Goal: Task Accomplishment & Management: Manage account settings

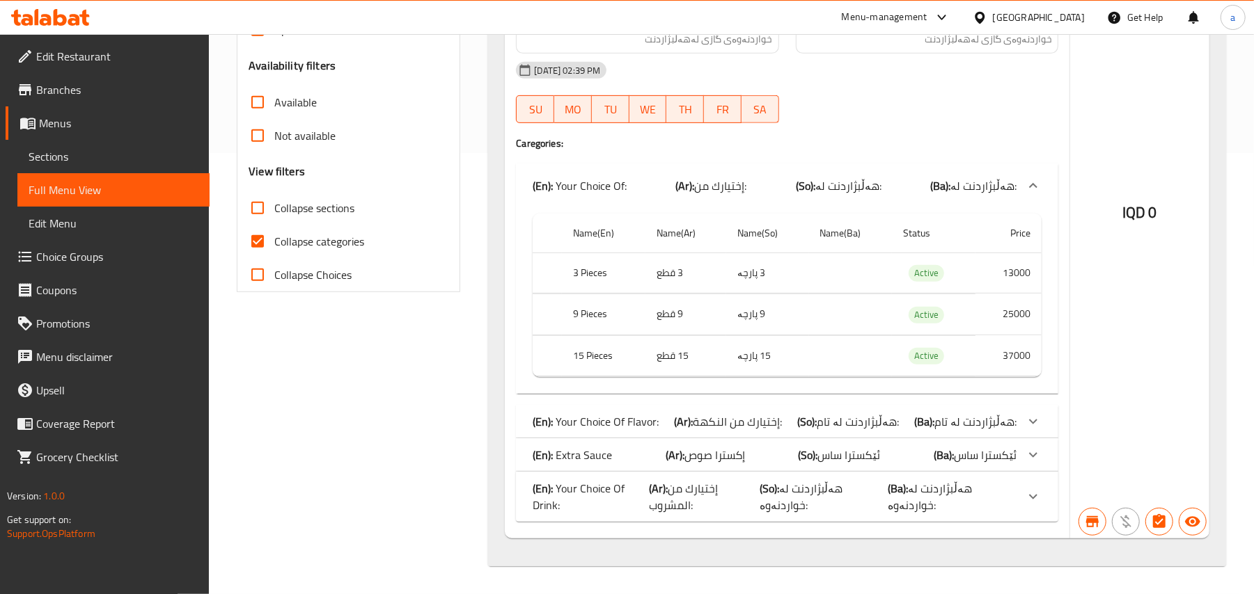
drag, startPoint x: 0, startPoint y: 0, endPoint x: 416, endPoint y: 406, distance: 581.3
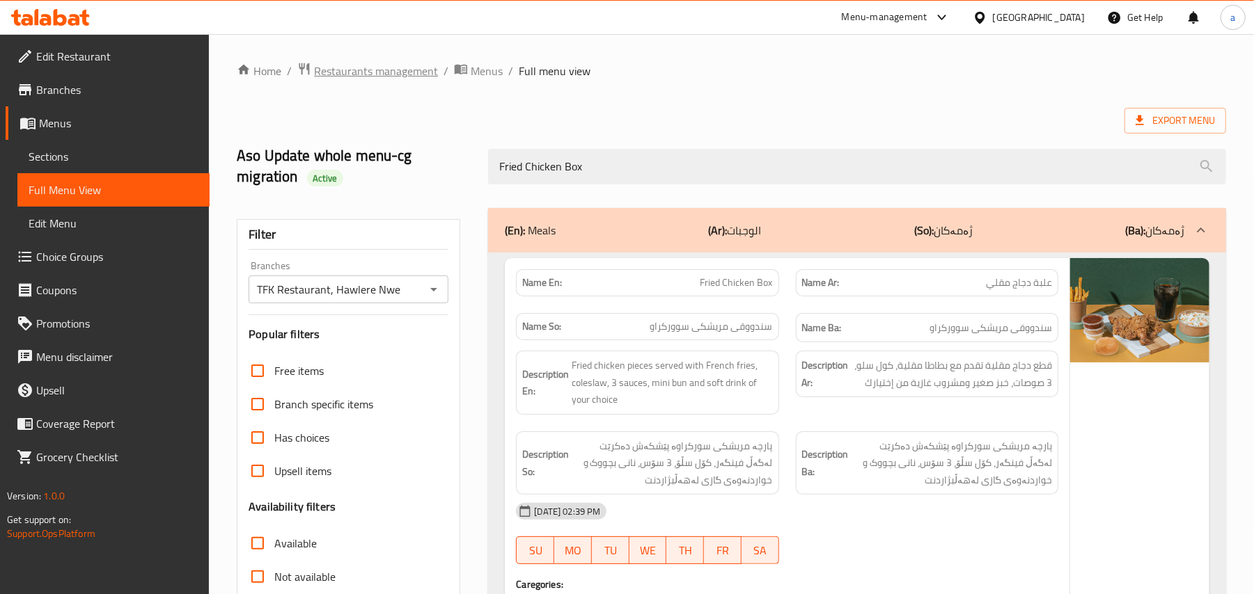
click at [427, 67] on span "Restaurants management" at bounding box center [376, 71] width 124 height 17
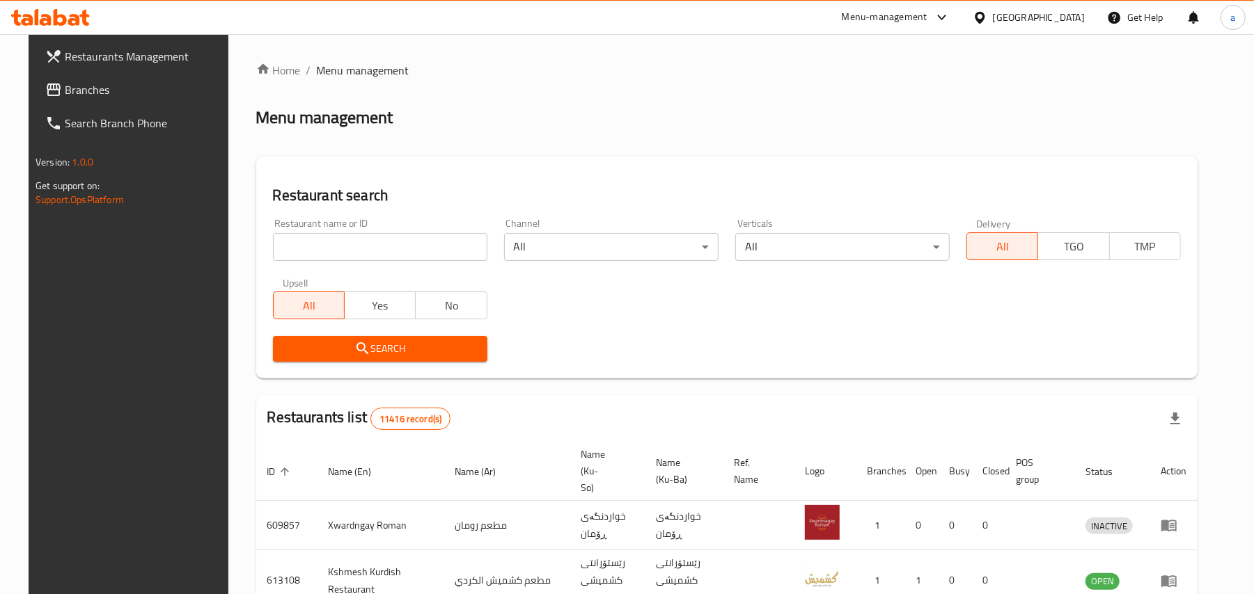
click at [372, 251] on input "search" at bounding box center [380, 247] width 214 height 28
paste input "[PERSON_NAME]"
type input "[PERSON_NAME]"
click button "Search" at bounding box center [380, 349] width 214 height 26
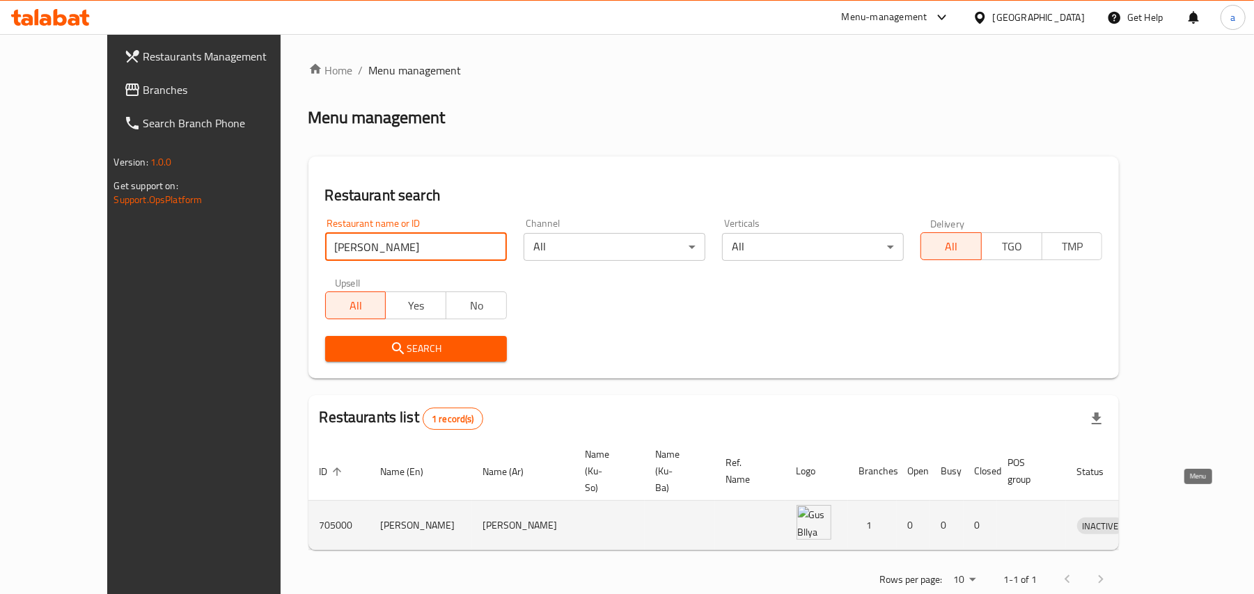
click at [1168, 521] on icon "enhanced table" at bounding box center [1160, 527] width 15 height 12
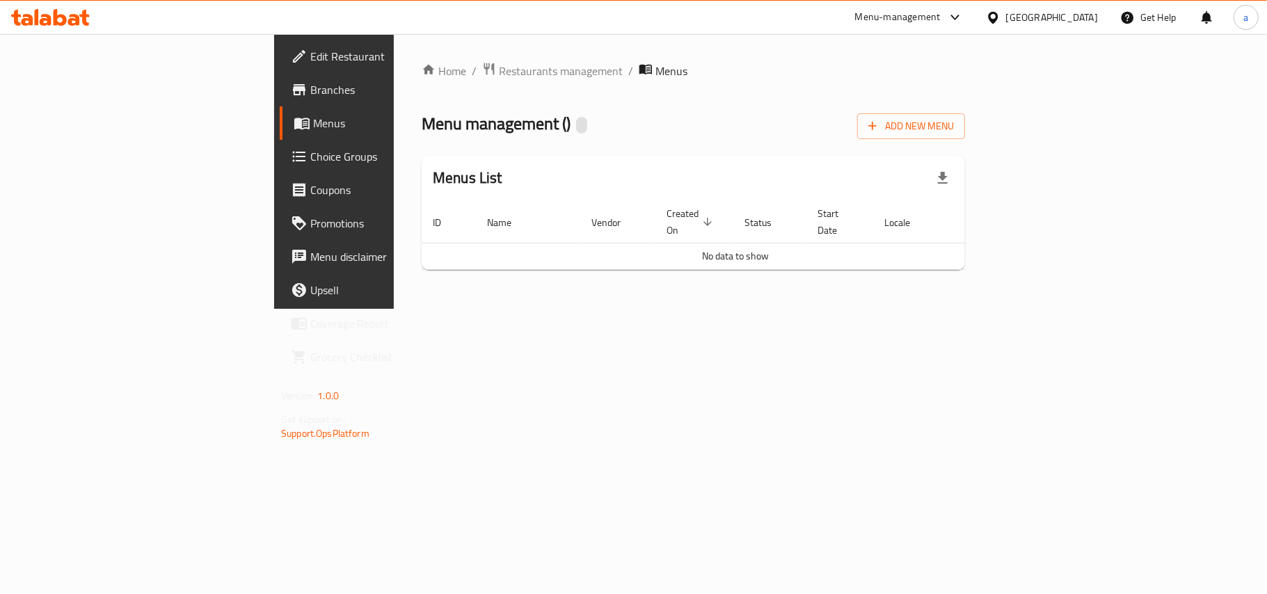
click at [310, 57] on span "Edit Restaurant" at bounding box center [392, 56] width 164 height 17
click at [954, 129] on span "Add New Menu" at bounding box center [912, 124] width 86 height 17
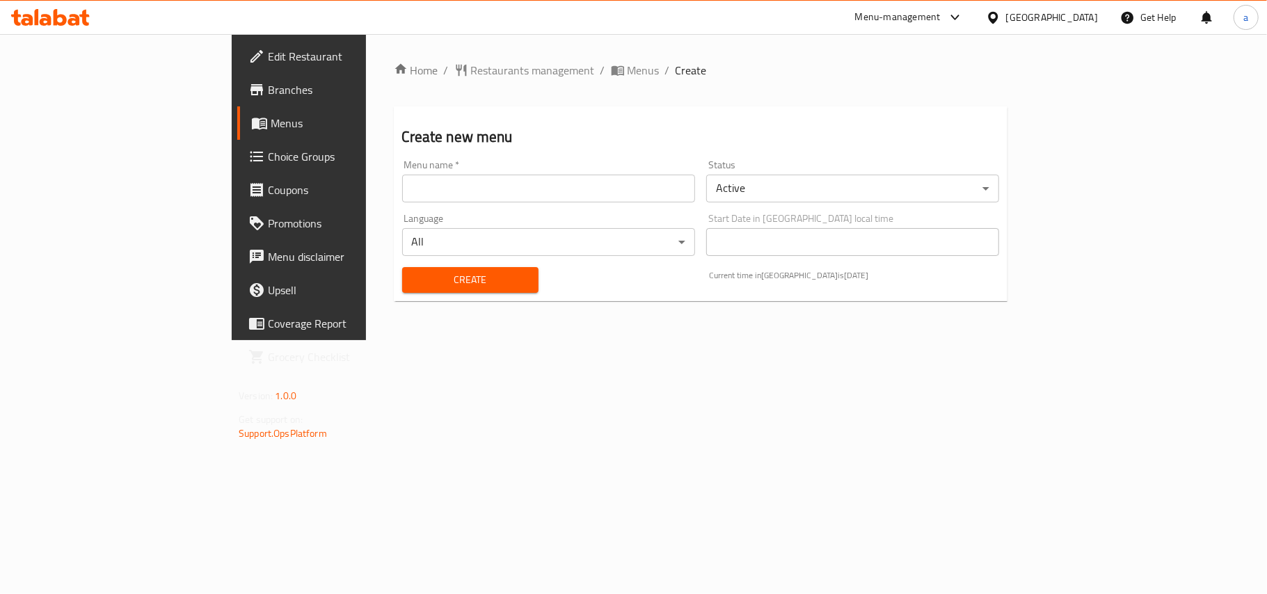
click at [419, 192] on input "text" at bounding box center [548, 189] width 293 height 28
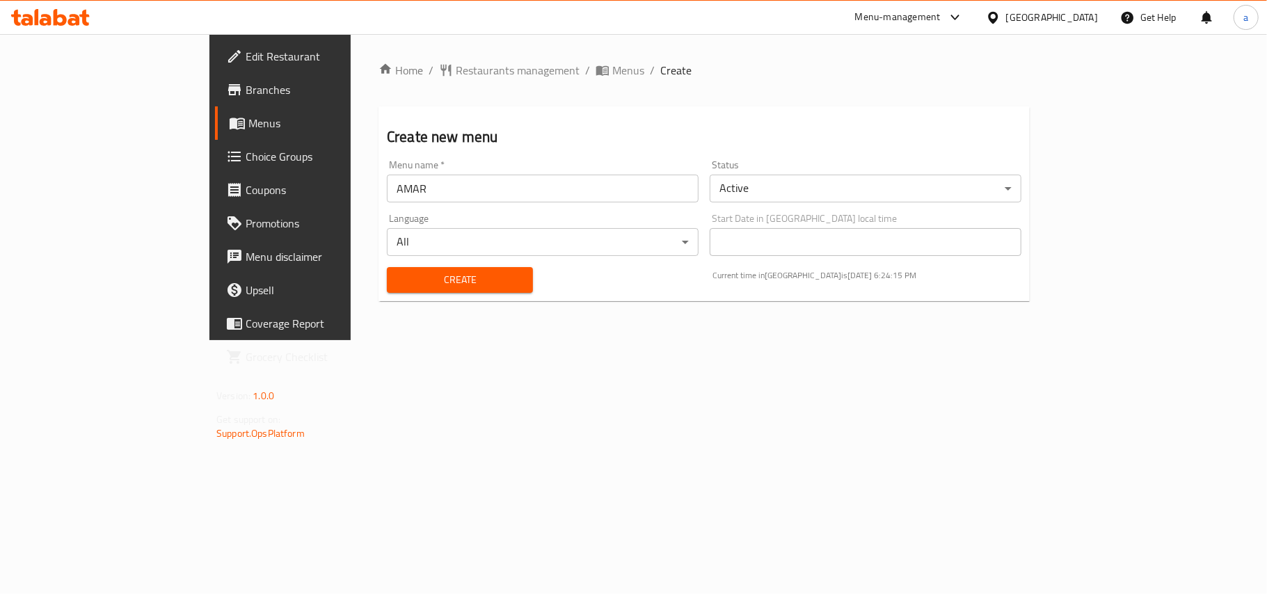
click at [387, 203] on input "AMAR" at bounding box center [543, 189] width 312 height 28
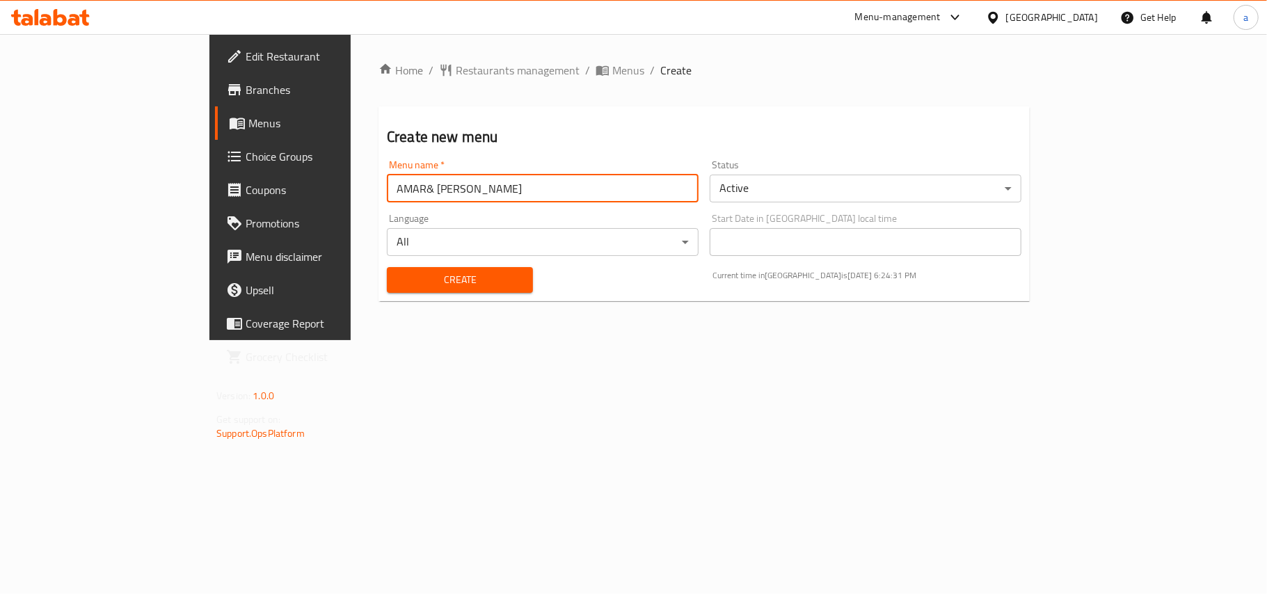
type input "AMAR& M. Ibrahim"
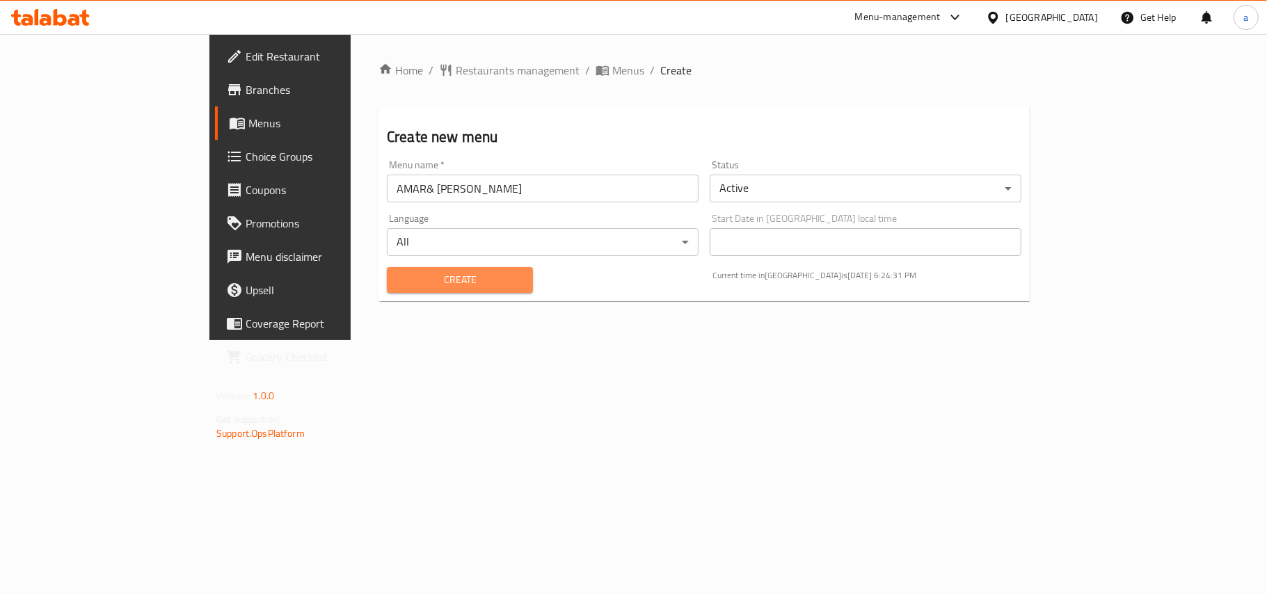
click at [398, 285] on span "Create" at bounding box center [460, 279] width 124 height 17
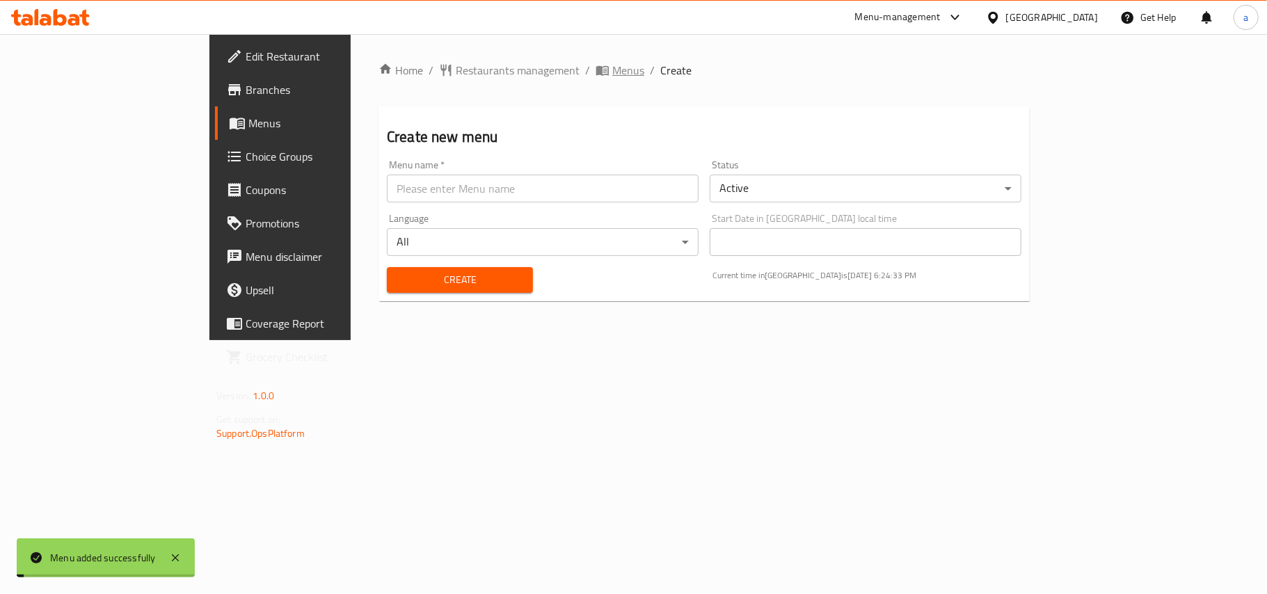
click at [613, 73] on span "Menus" at bounding box center [629, 70] width 32 height 17
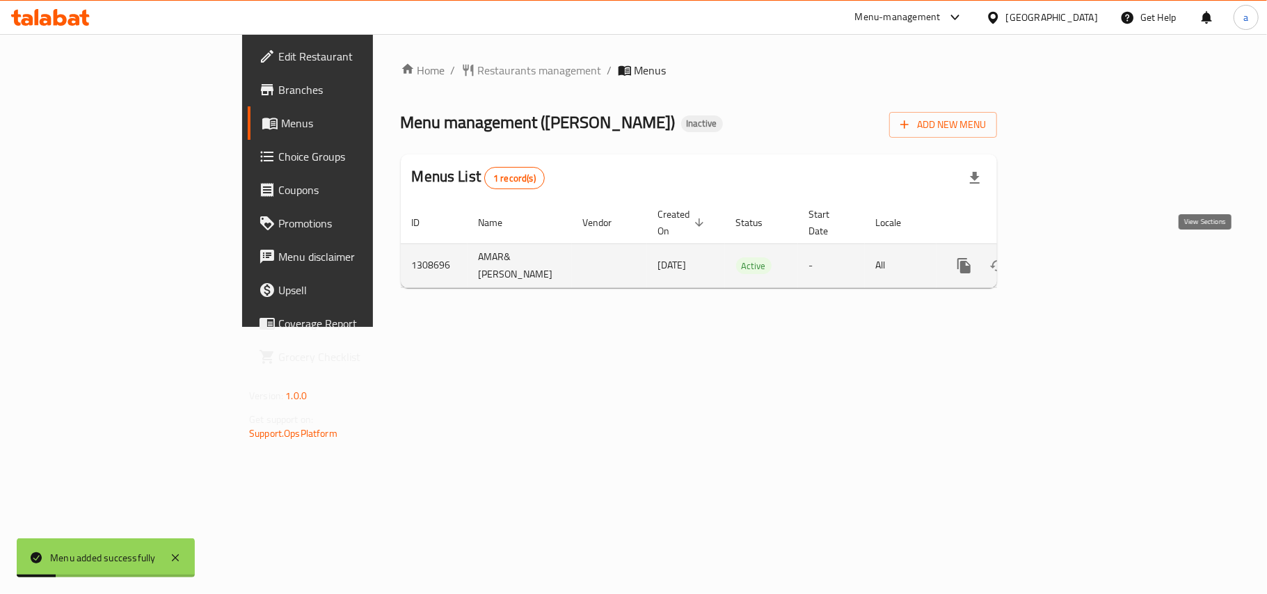
click at [1073, 259] on icon "enhanced table" at bounding box center [1065, 266] width 17 height 17
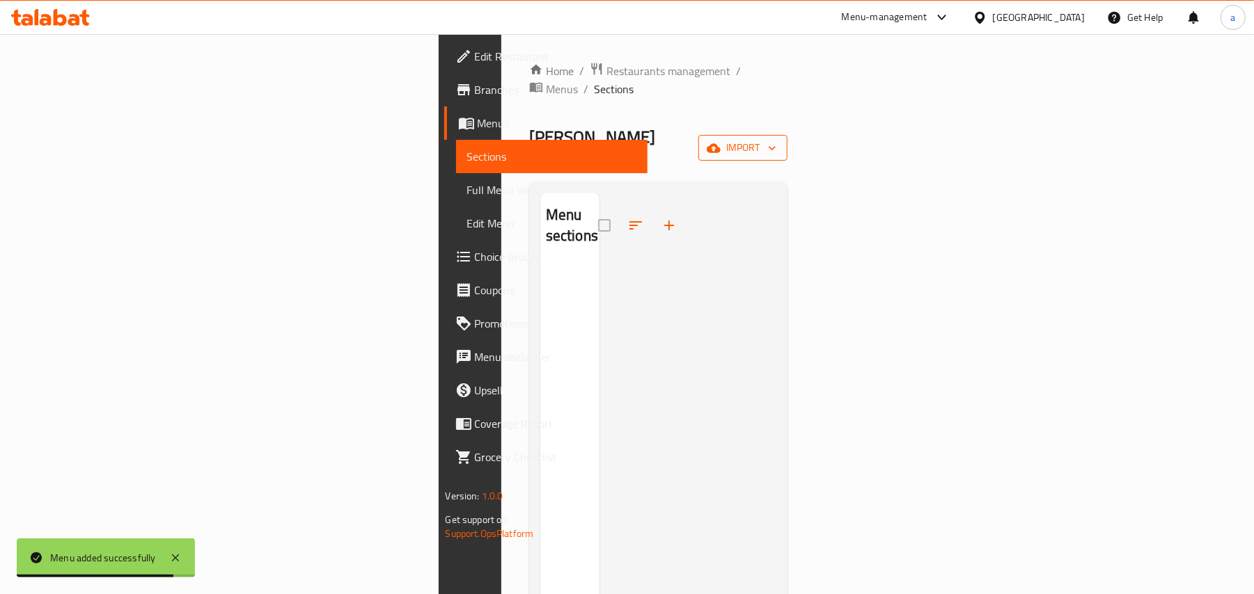
click at [787, 135] on button "import" at bounding box center [742, 148] width 89 height 26
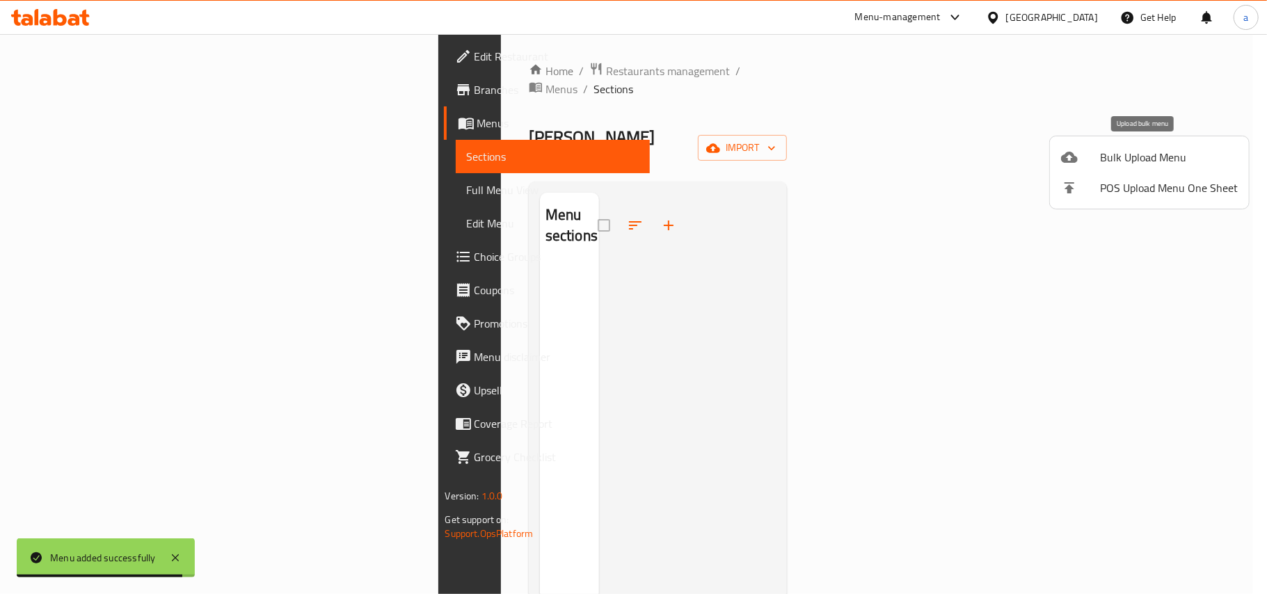
click at [1108, 157] on span "Bulk Upload Menu" at bounding box center [1169, 157] width 138 height 17
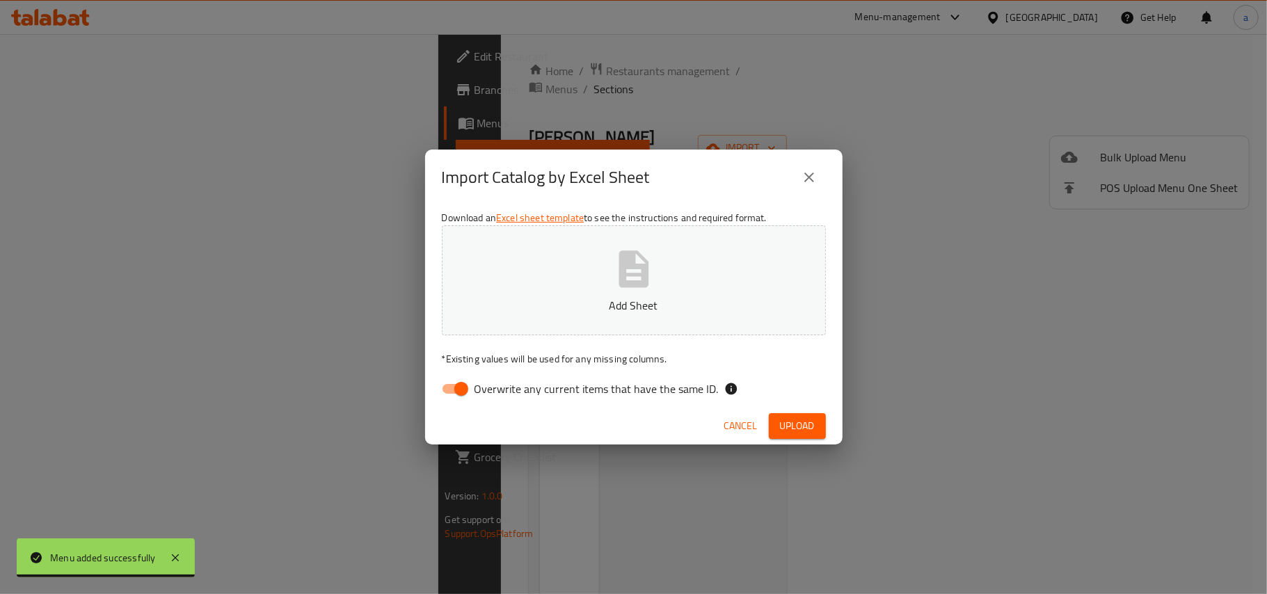
click at [489, 382] on span "Overwrite any current items that have the same ID." at bounding box center [597, 389] width 244 height 17
click at [489, 382] on input "Overwrite any current items that have the same ID." at bounding box center [461, 389] width 79 height 26
checkbox input "false"
click at [578, 268] on button "Add Sheet" at bounding box center [634, 281] width 384 height 110
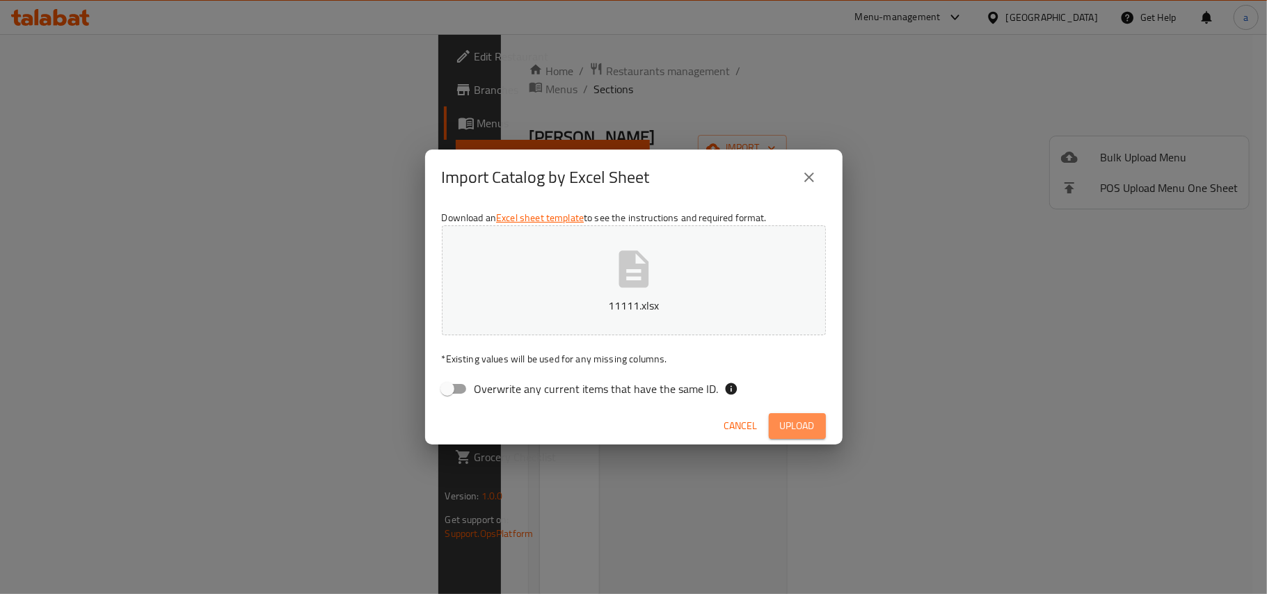
click at [809, 433] on span "Upload" at bounding box center [797, 426] width 35 height 17
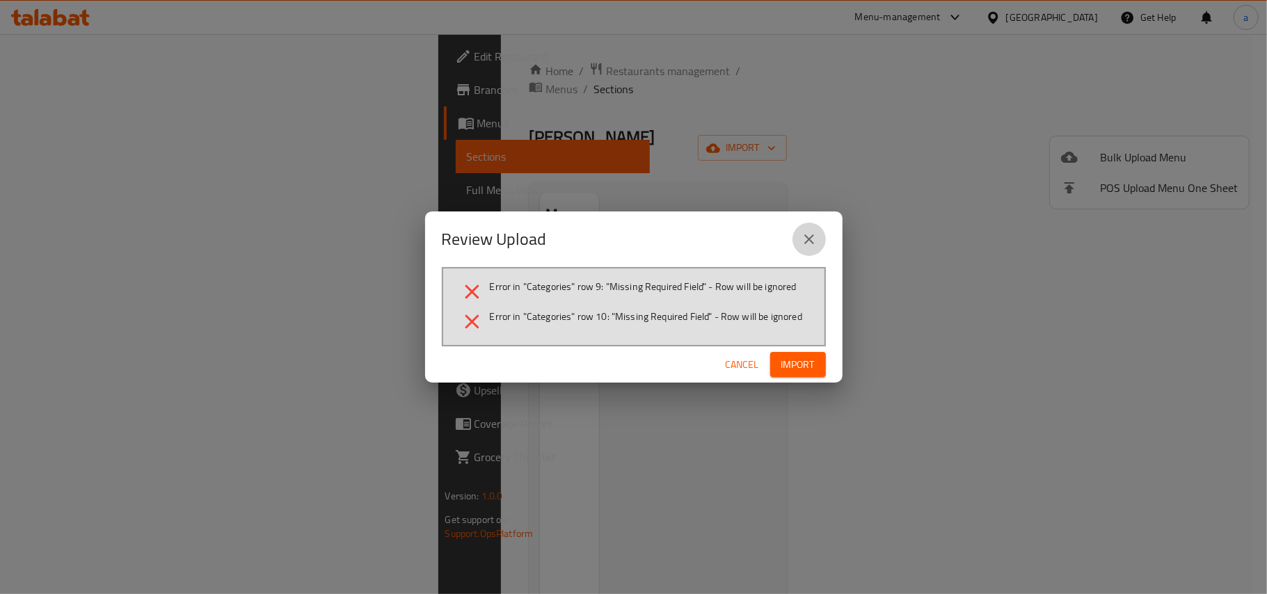
click at [821, 231] on button "close" at bounding box center [809, 239] width 33 height 33
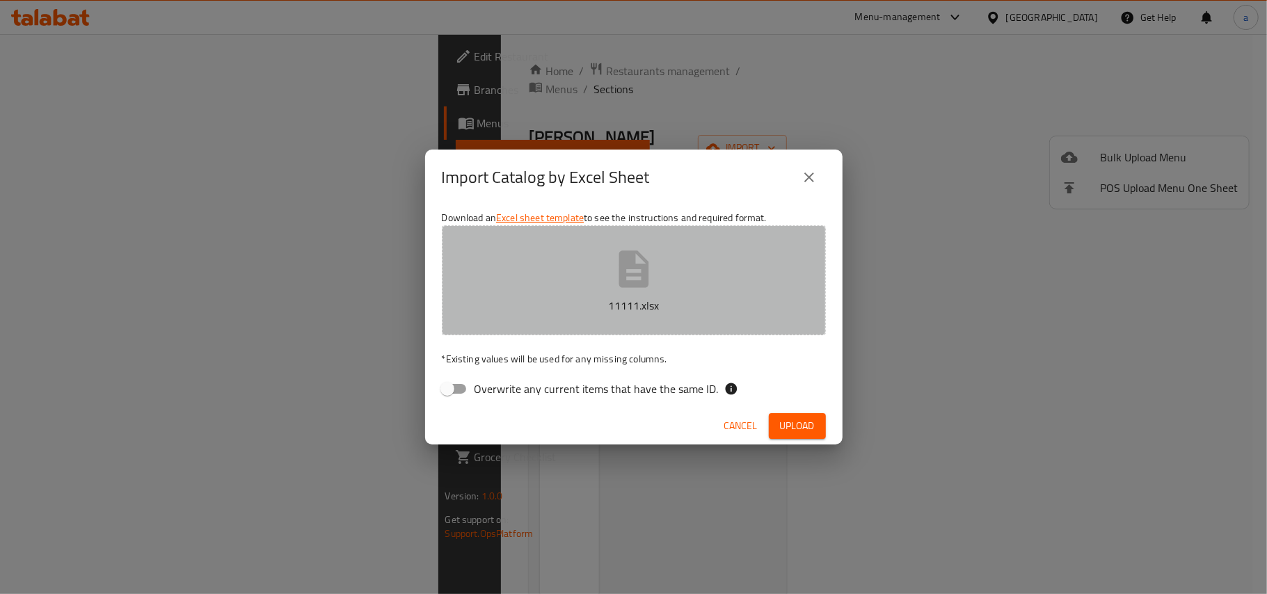
click at [622, 288] on icon "button" at bounding box center [634, 269] width 45 height 45
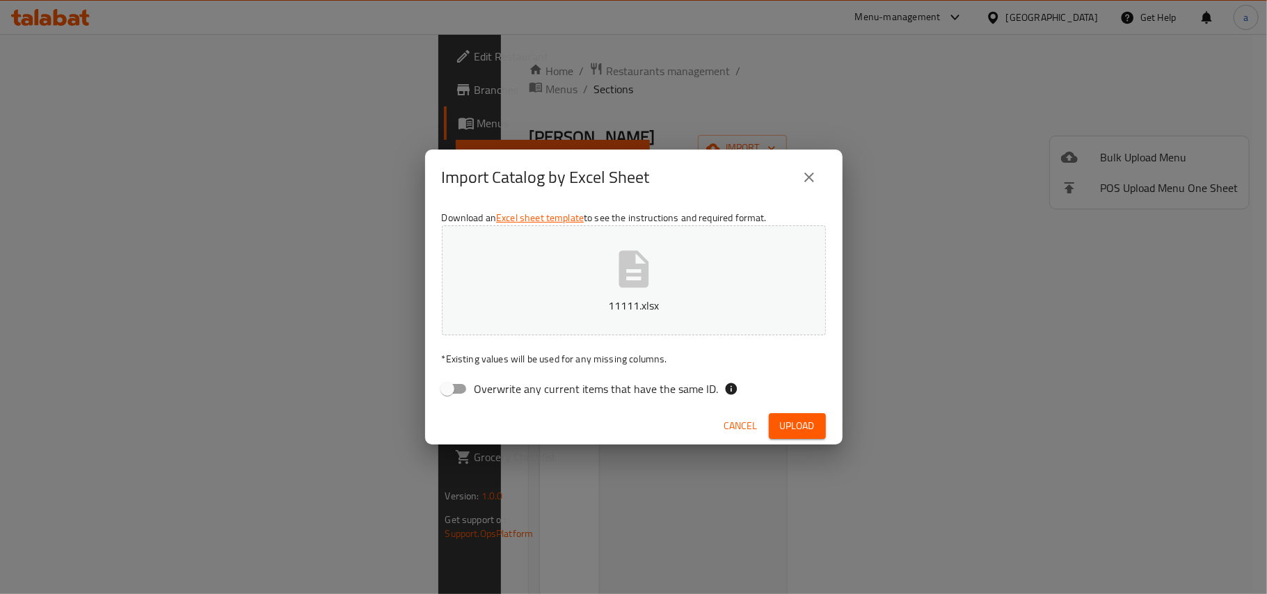
click at [799, 432] on span "Upload" at bounding box center [797, 426] width 35 height 17
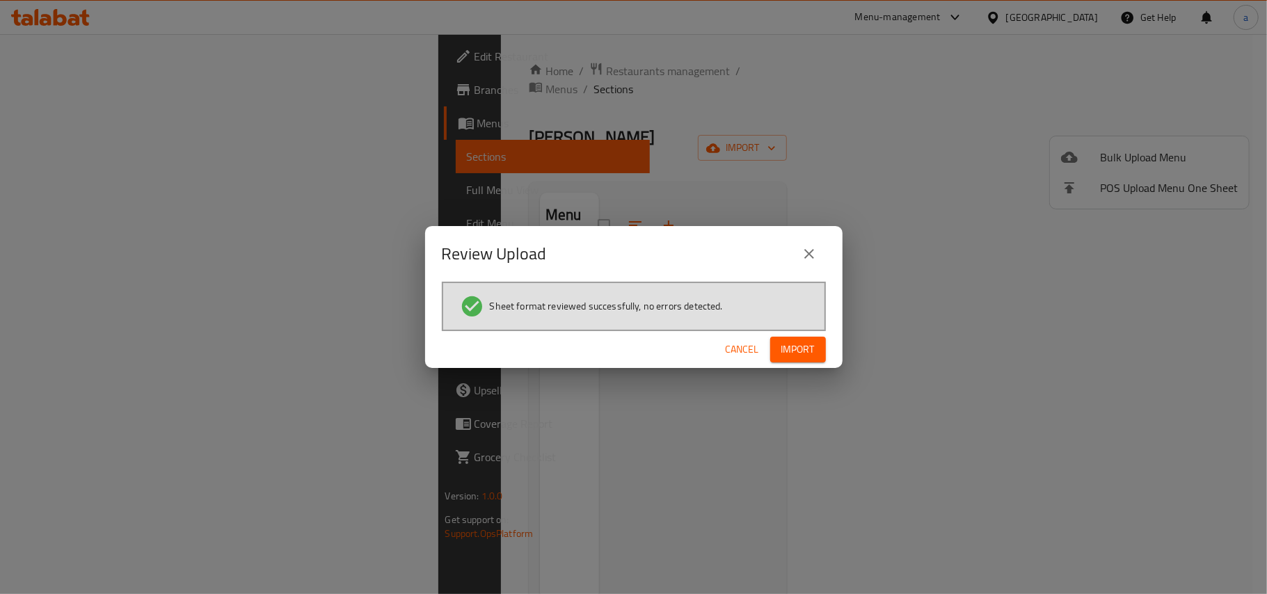
click at [787, 351] on span "Import" at bounding box center [798, 349] width 33 height 17
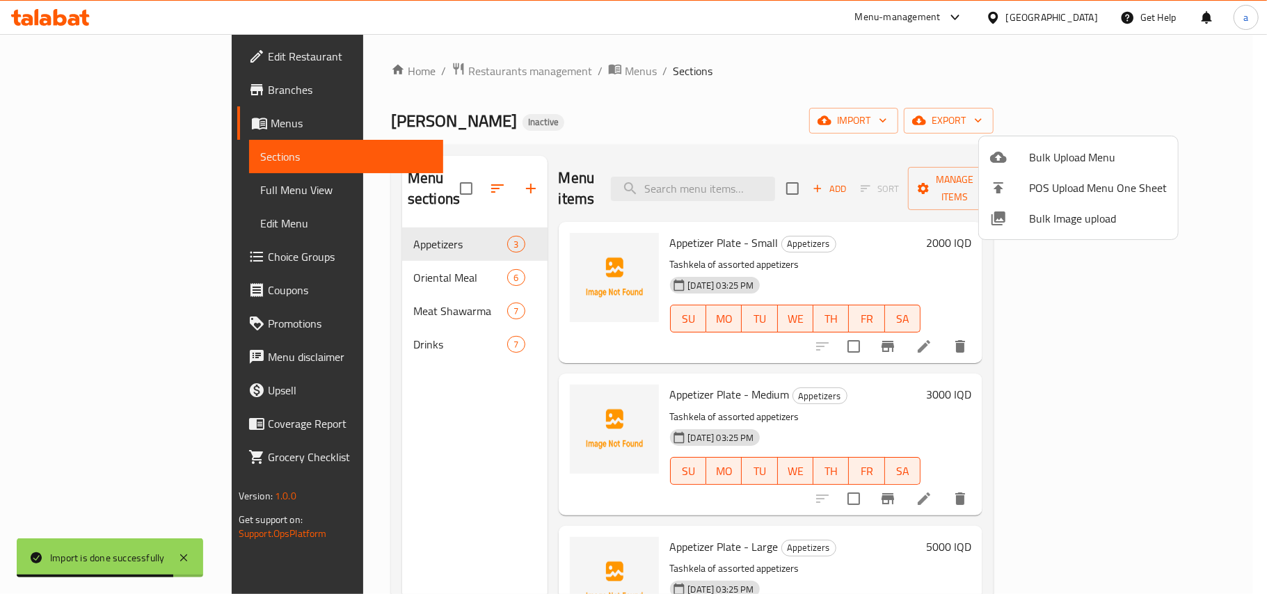
click at [463, 404] on div at bounding box center [633, 297] width 1267 height 594
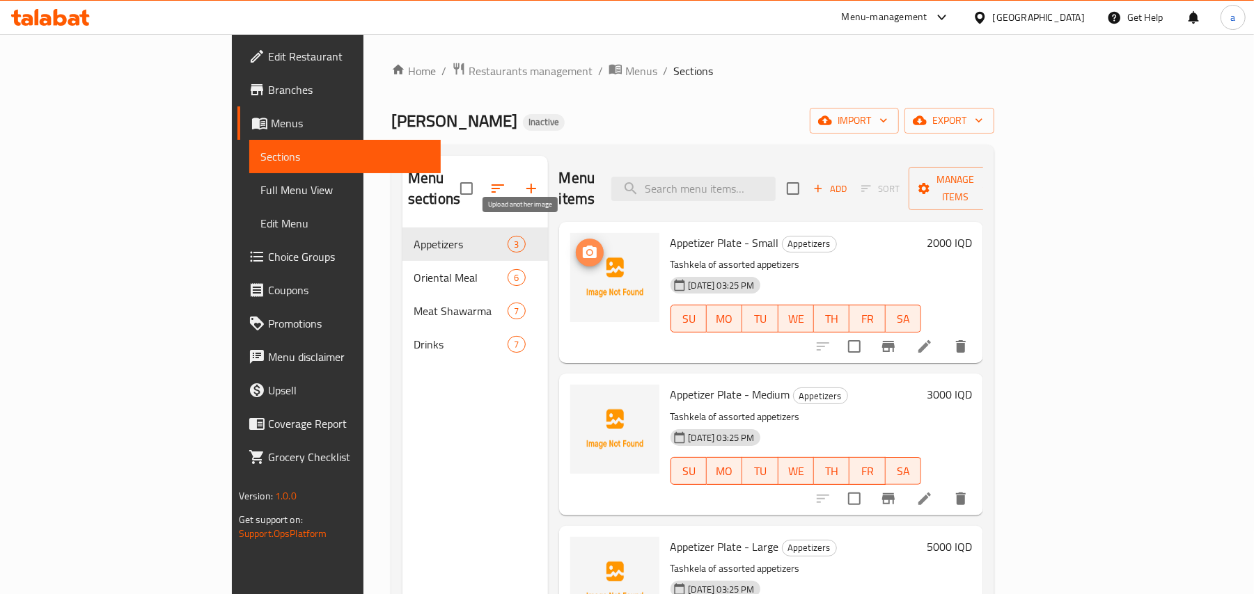
click at [576, 248] on button "upload picture" at bounding box center [590, 253] width 28 height 28
click at [670, 232] on span "Appetizer Plate - Small" at bounding box center [724, 242] width 109 height 21
copy h6 "Appetizer Plate - Small"
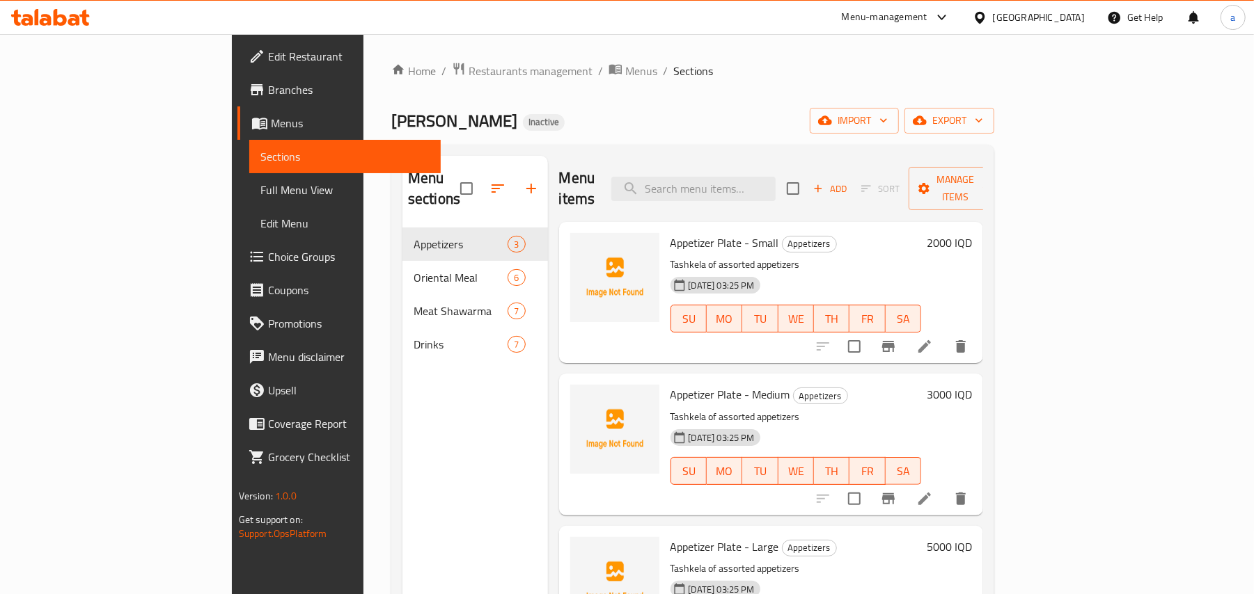
click at [670, 384] on span "Appetizer Plate - Medium" at bounding box center [730, 394] width 120 height 21
copy h6 "Appetizer Plate - Medium"
click at [670, 538] on span "Appetizer Plate - Large" at bounding box center [724, 547] width 109 height 21
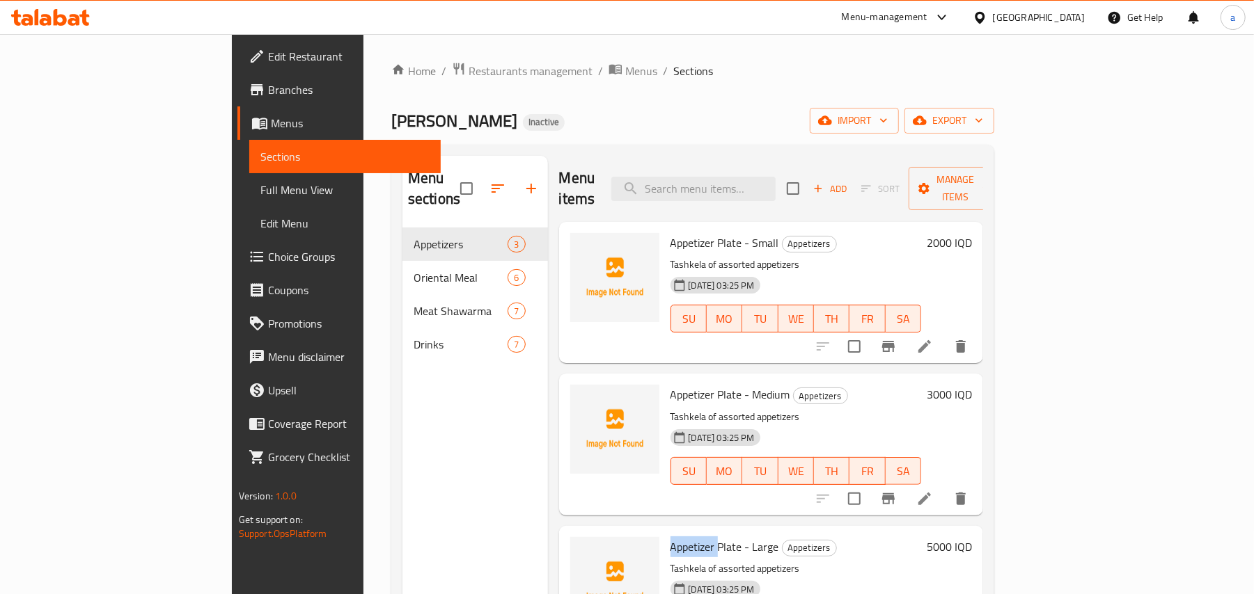
click at [670, 538] on span "Appetizer Plate - Large" at bounding box center [724, 547] width 109 height 21
copy h6 "Appetizer Plate - Large"
click at [922, 385] on h6 "Appetizer Plate - Medium Appetizers" at bounding box center [795, 394] width 251 height 19
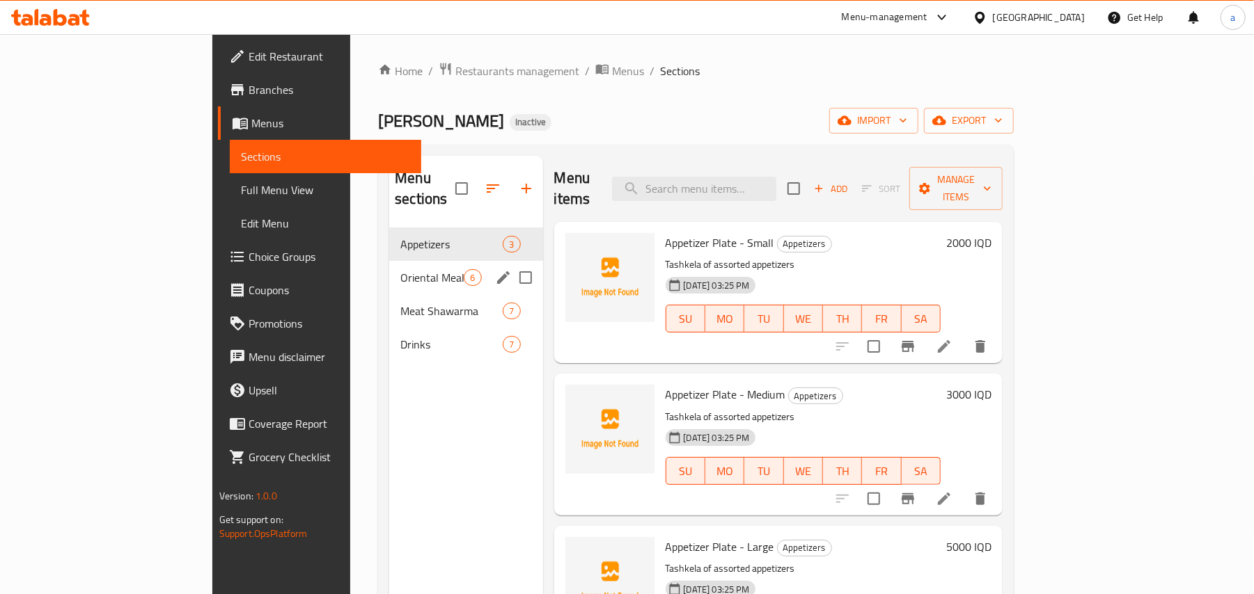
click at [400, 270] on span "Oriental Meal" at bounding box center [431, 277] width 63 height 17
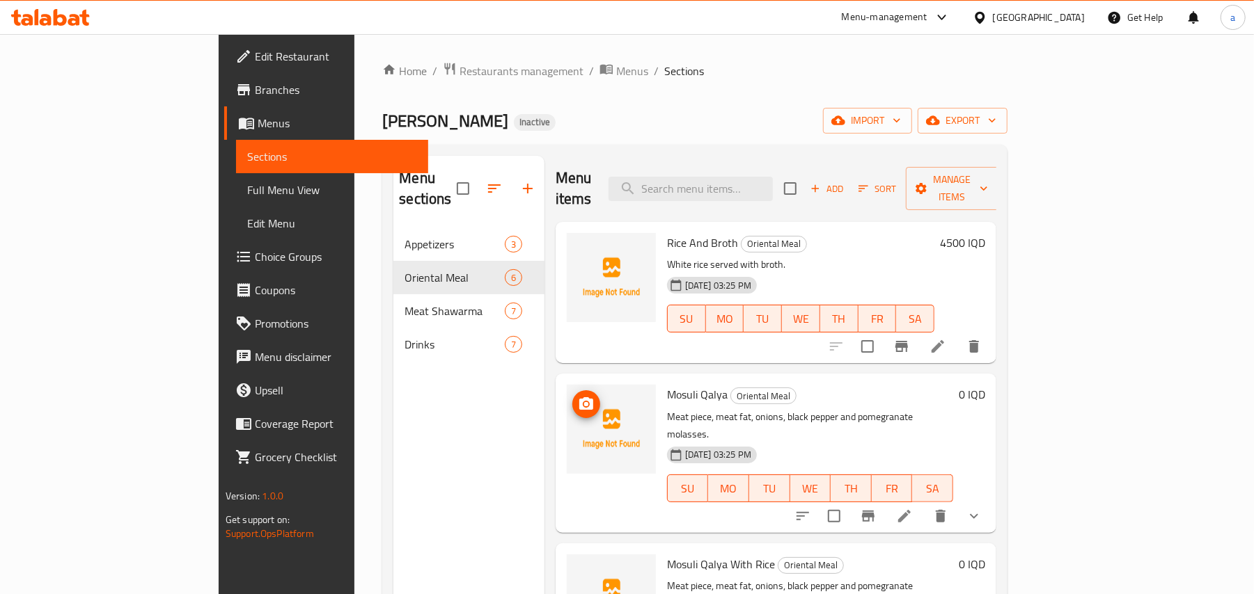
click at [578, 396] on icon "upload picture" at bounding box center [586, 404] width 17 height 17
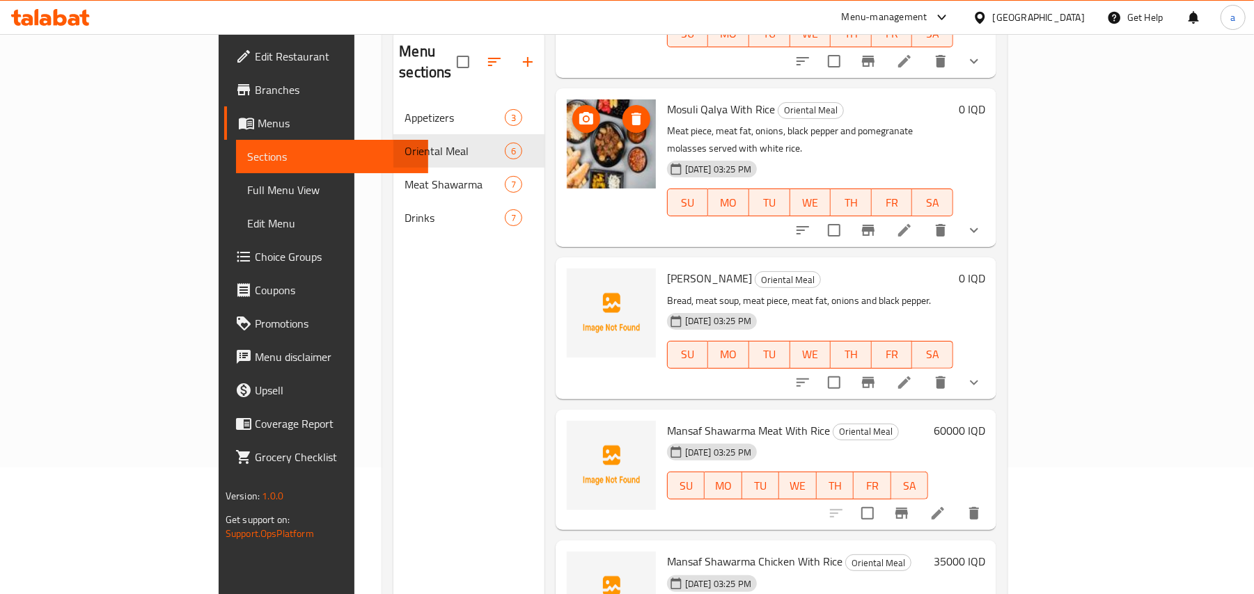
scroll to position [196, 0]
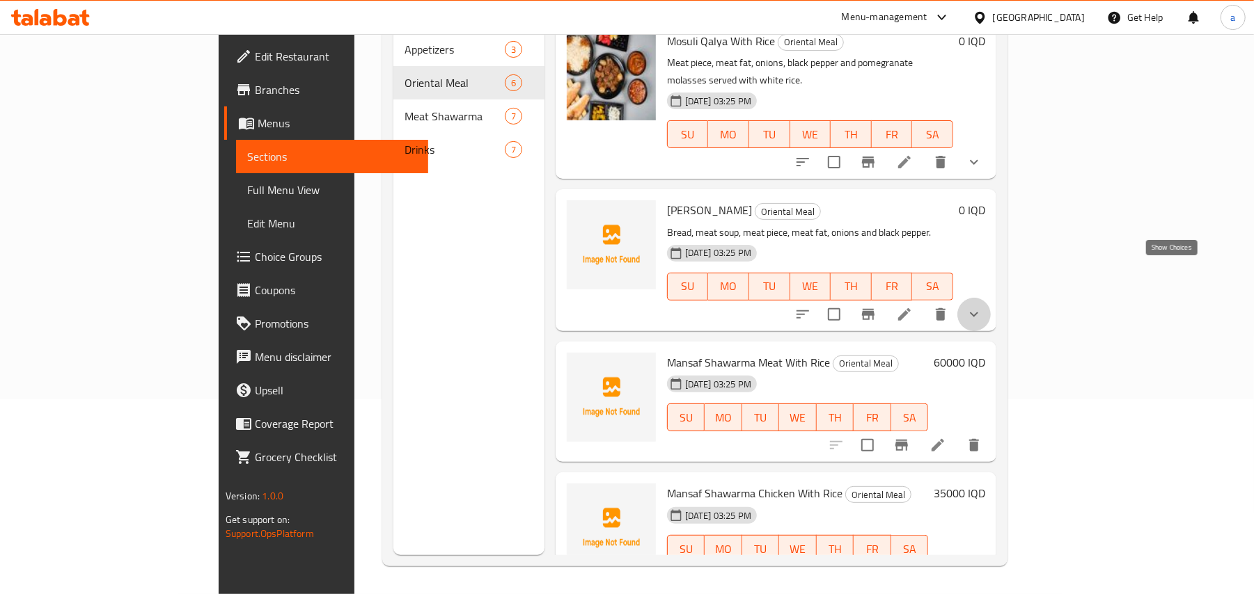
click at [982, 306] on icon "show more" at bounding box center [973, 314] width 17 height 17
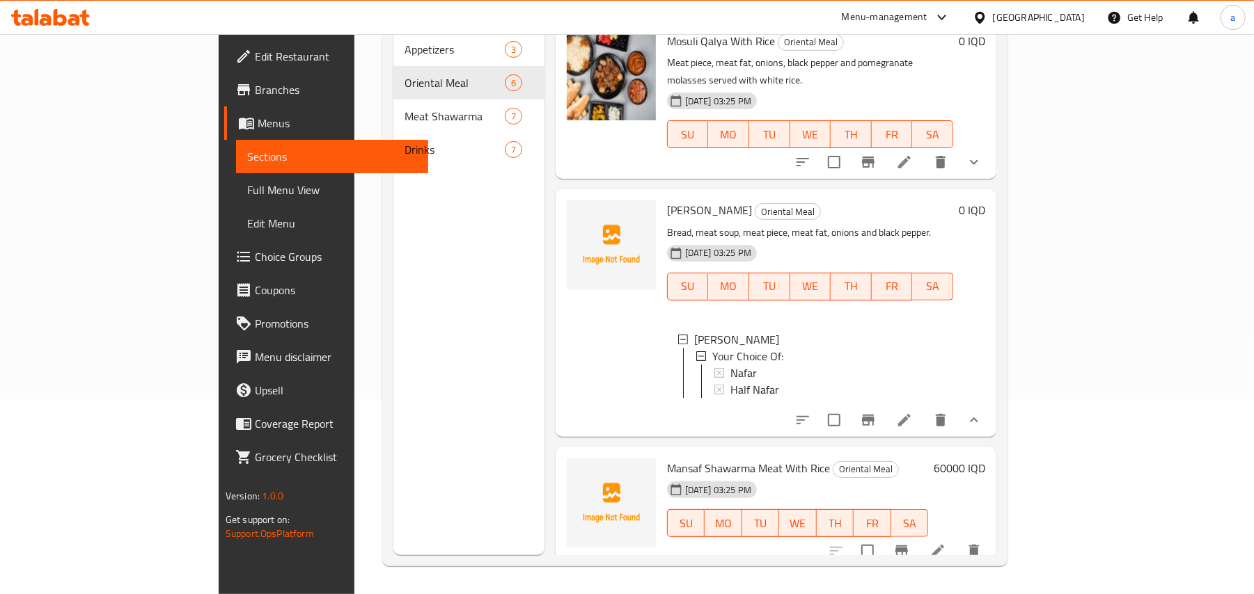
click at [982, 412] on icon "show more" at bounding box center [973, 420] width 17 height 17
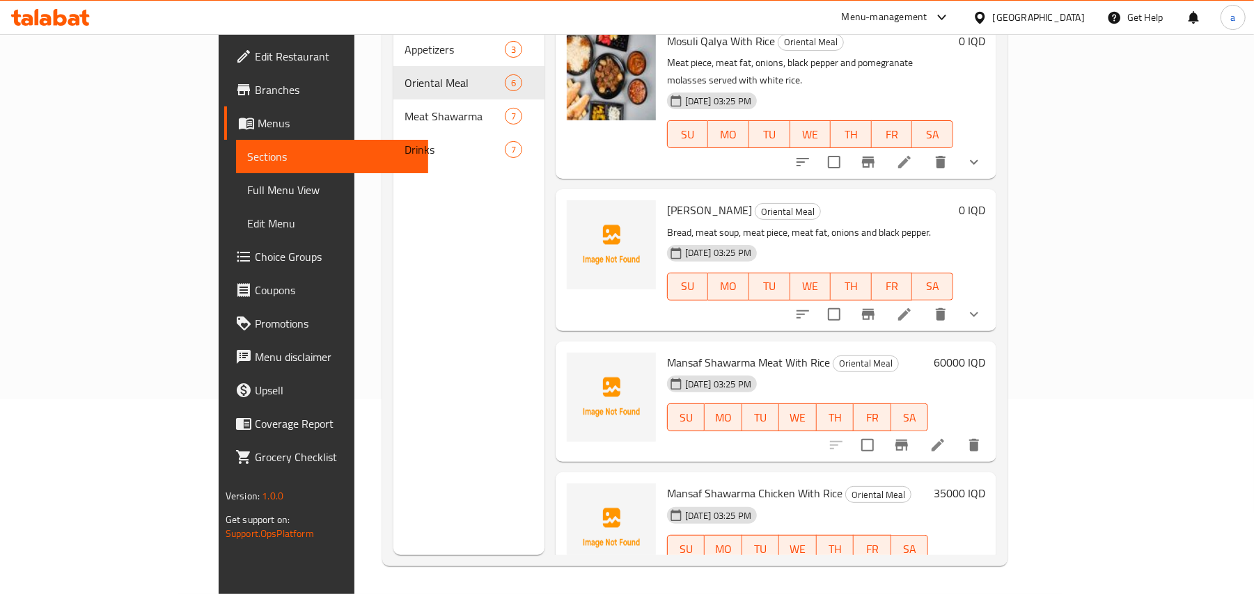
click at [667, 200] on span "Qalya Tashreeb" at bounding box center [709, 210] width 85 height 21
copy h6 "Qalya Tashreeb"
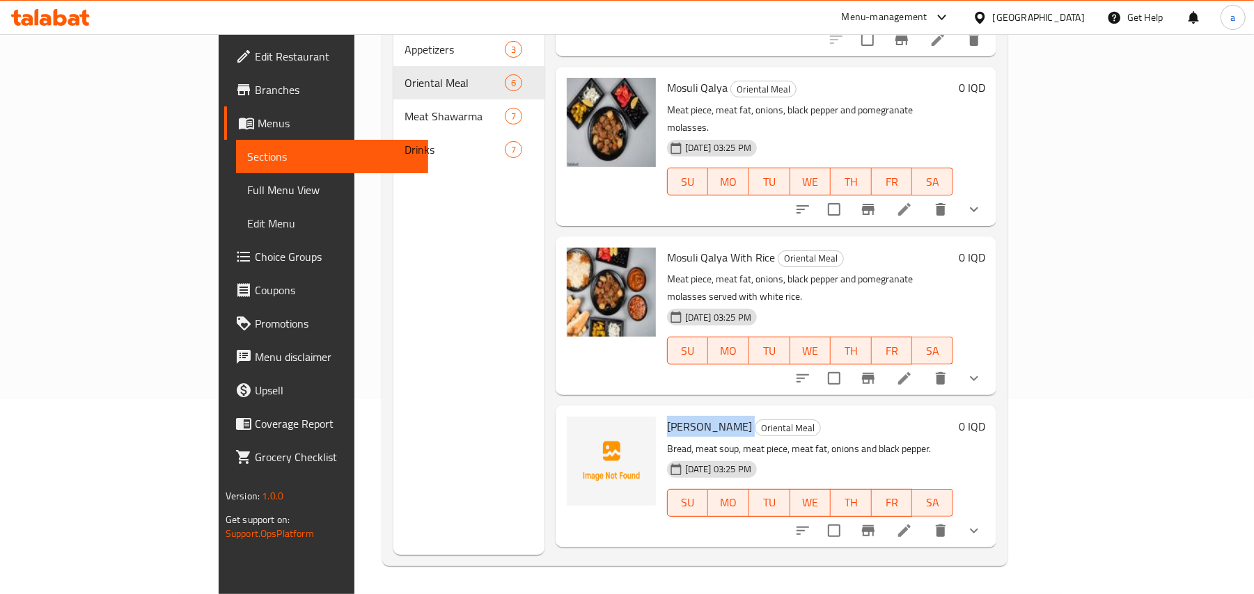
scroll to position [329, 0]
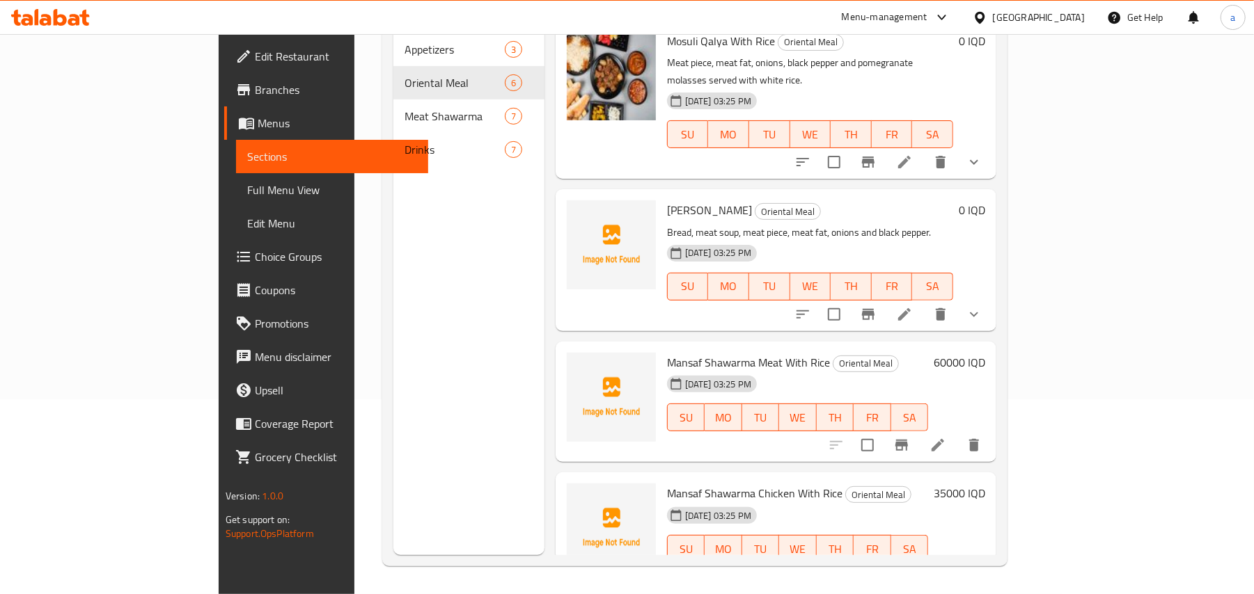
click at [713, 352] on span "Mansaf Shawarma Meat With Rice" at bounding box center [748, 362] width 163 height 21
copy h6 "Mansaf Shawarma Meat With Rice"
click at [688, 483] on span "Mansaf Shawarma Chicken With Rice" at bounding box center [754, 493] width 175 height 21
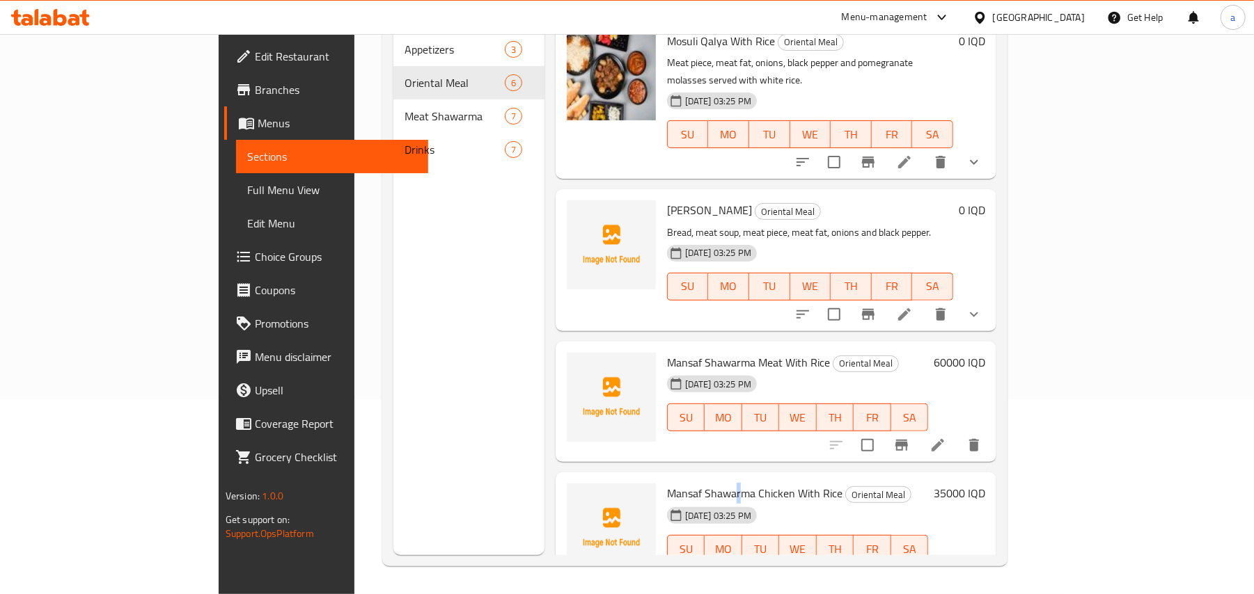
click at [688, 483] on span "Mansaf Shawarma Chicken With Rice" at bounding box center [754, 493] width 175 height 21
copy h6 "Mansaf Shawarma Chicken With Rice"
click at [933, 478] on div "Mansaf Shawarma Chicken With Rice Oriental Meal 28-08-2025 03:25 PM SU MO TU WE…" at bounding box center [797, 533] width 272 height 110
click at [578, 495] on icon "upload picture" at bounding box center [586, 503] width 17 height 17
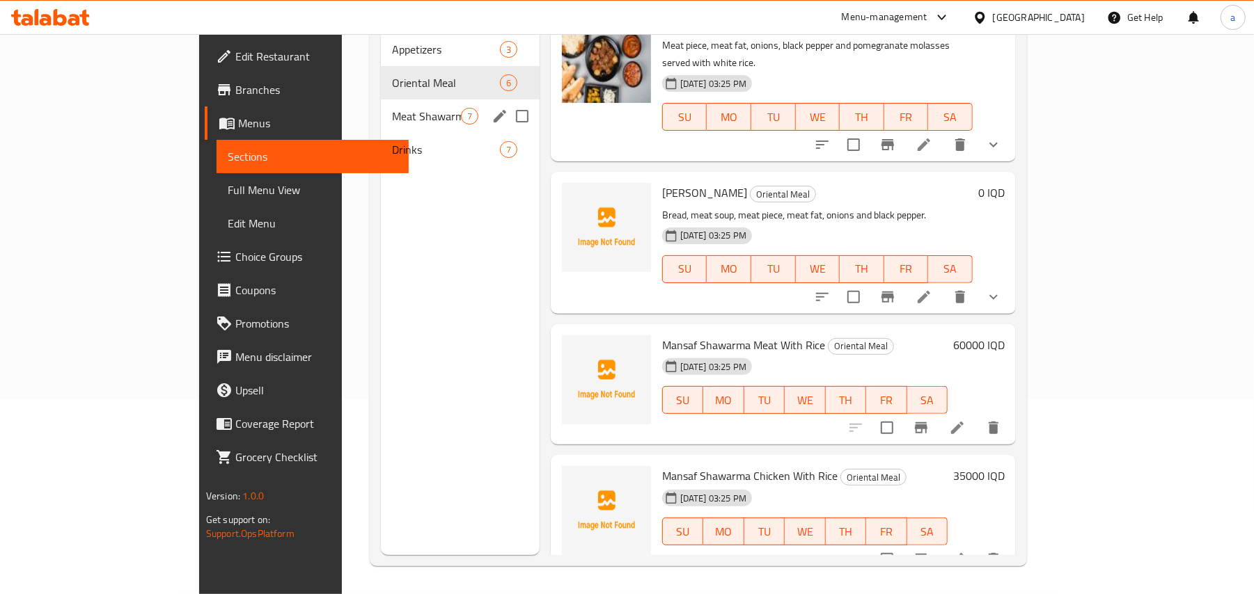
drag, startPoint x: 351, startPoint y: 106, endPoint x: 374, endPoint y: 118, distance: 25.6
click at [392, 108] on span "Meat Shawarma" at bounding box center [426, 116] width 69 height 17
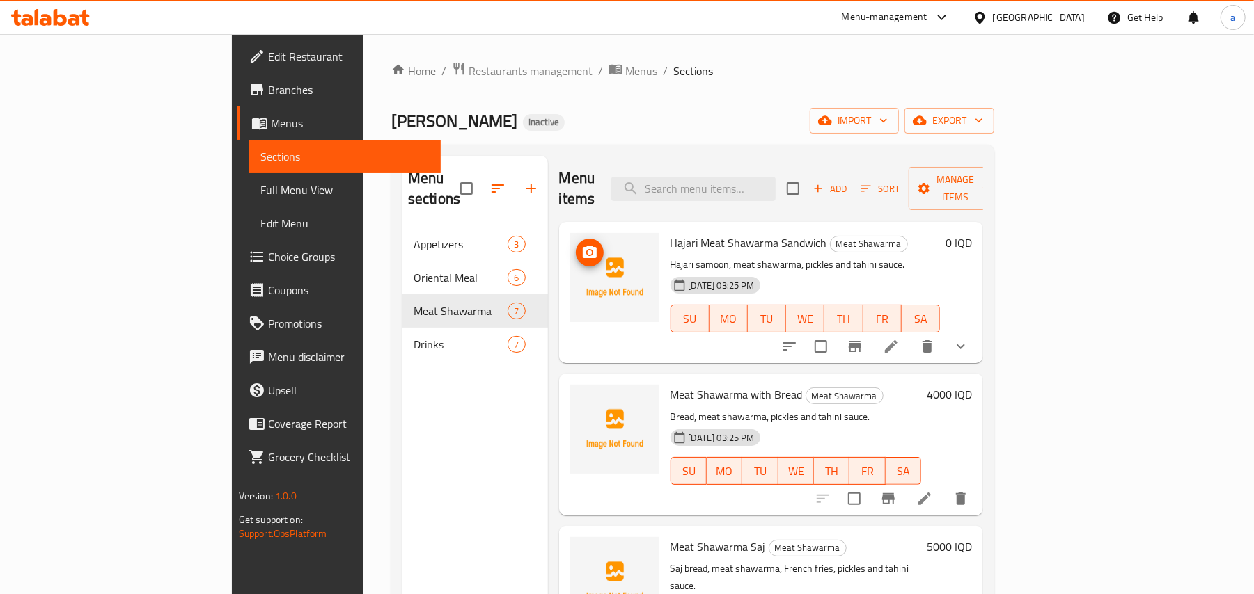
click at [583, 246] on icon "upload picture" at bounding box center [590, 252] width 14 height 13
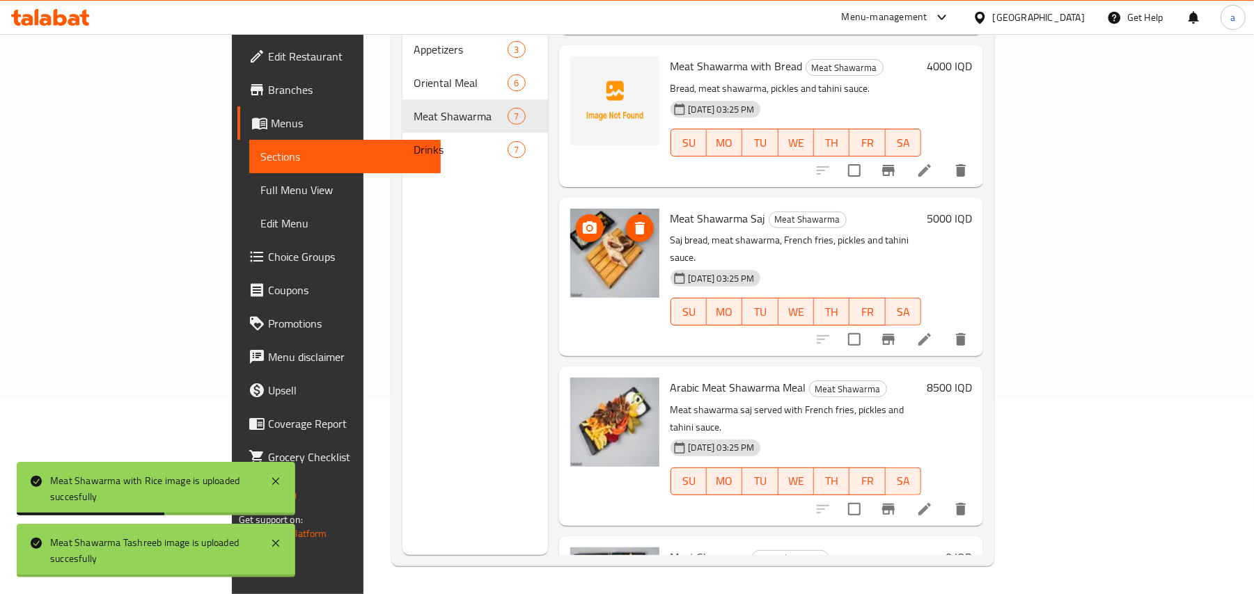
scroll to position [95, 0]
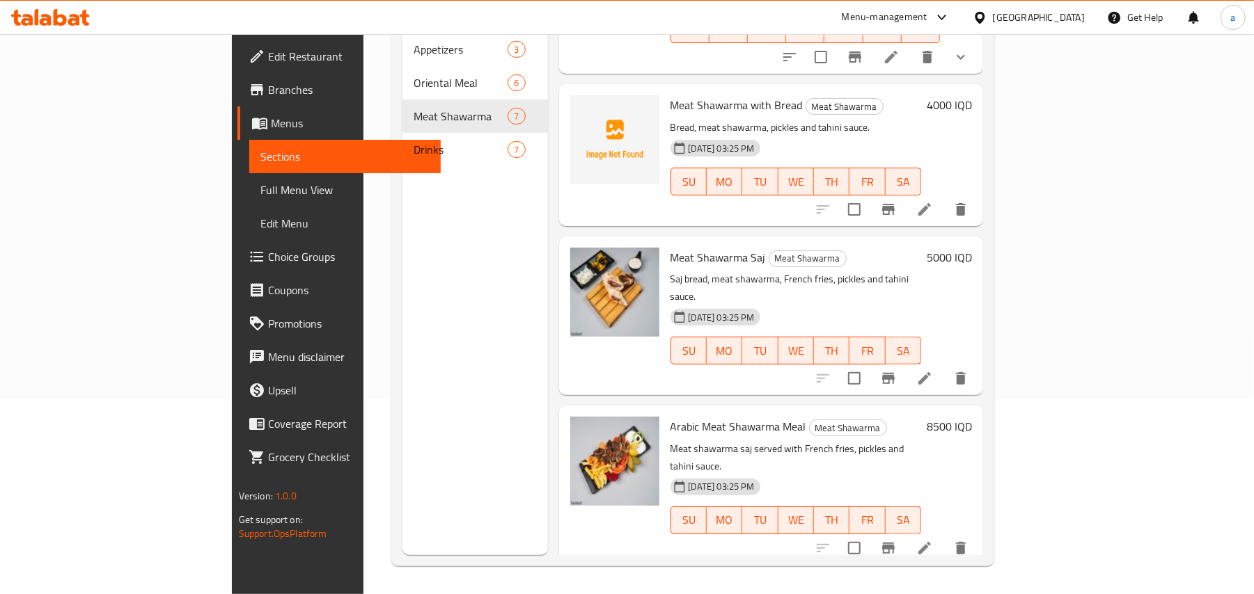
click at [670, 95] on span "Meat Shawarma with Bread" at bounding box center [736, 105] width 132 height 21
copy h6 "Meat Shawarma with Bread"
drag, startPoint x: 898, startPoint y: 397, endPoint x: 884, endPoint y: 385, distance: 18.3
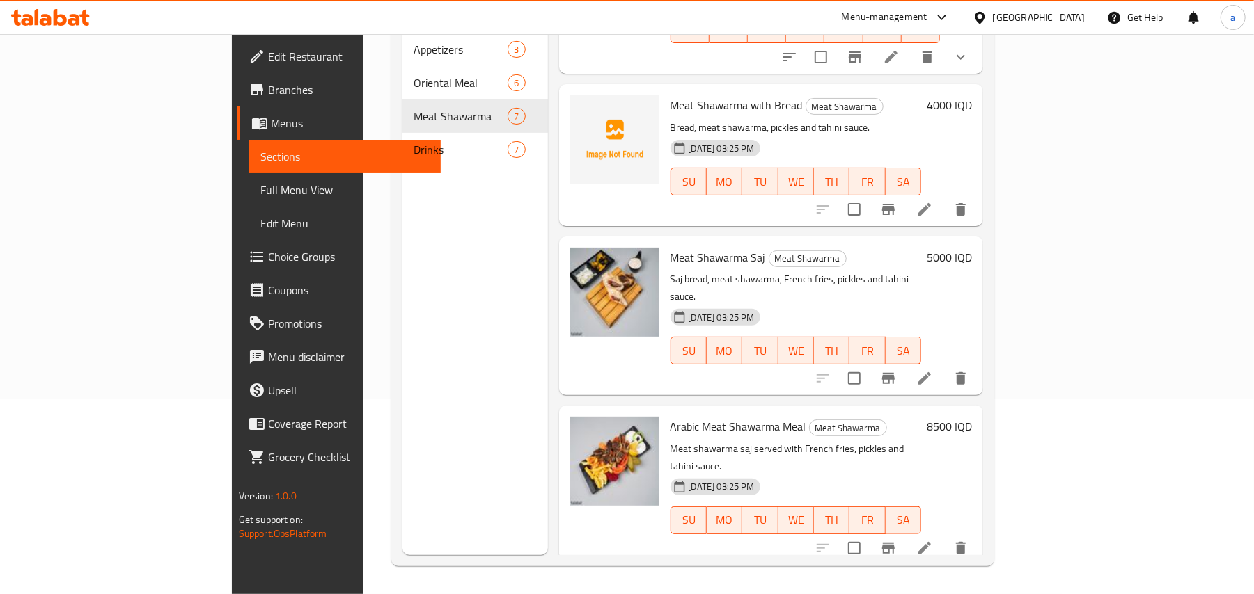
click at [899, 417] on h6 "Arabic Meat Shawarma Meal Meat Shawarma" at bounding box center [795, 426] width 251 height 19
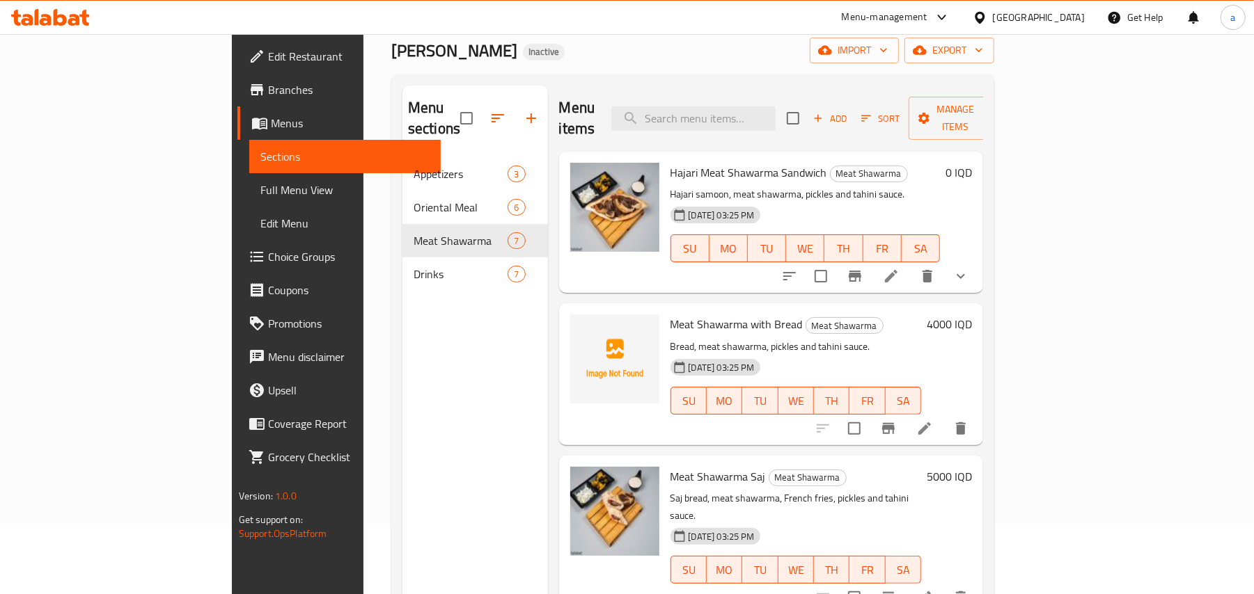
scroll to position [0, 0]
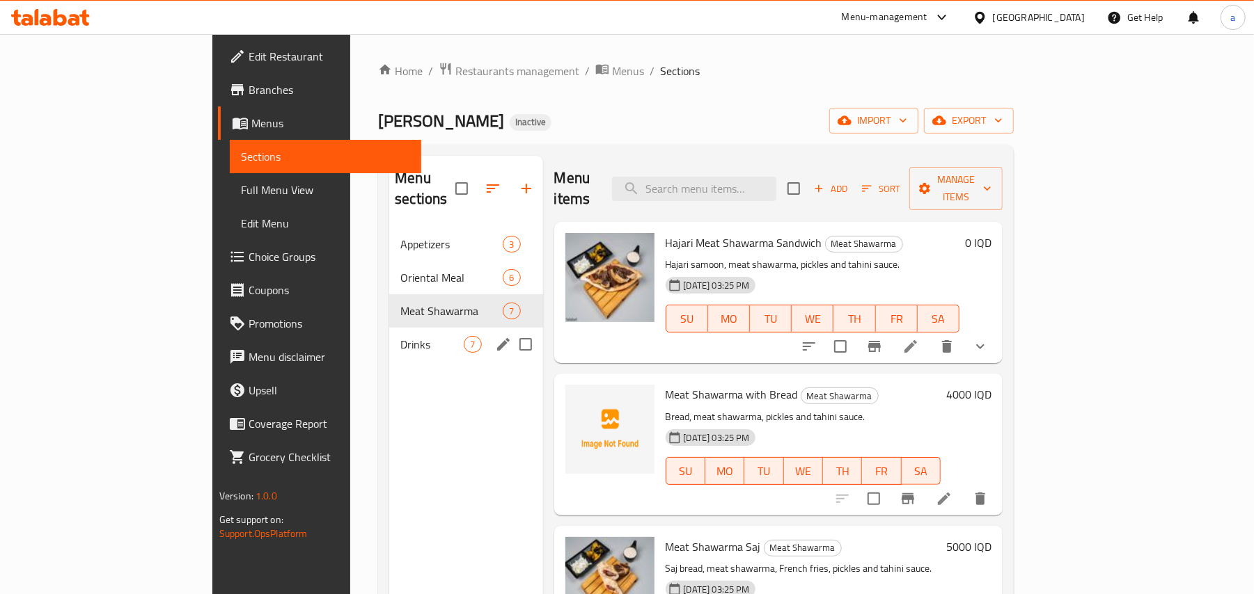
click at [400, 338] on span "Drinks" at bounding box center [431, 344] width 63 height 17
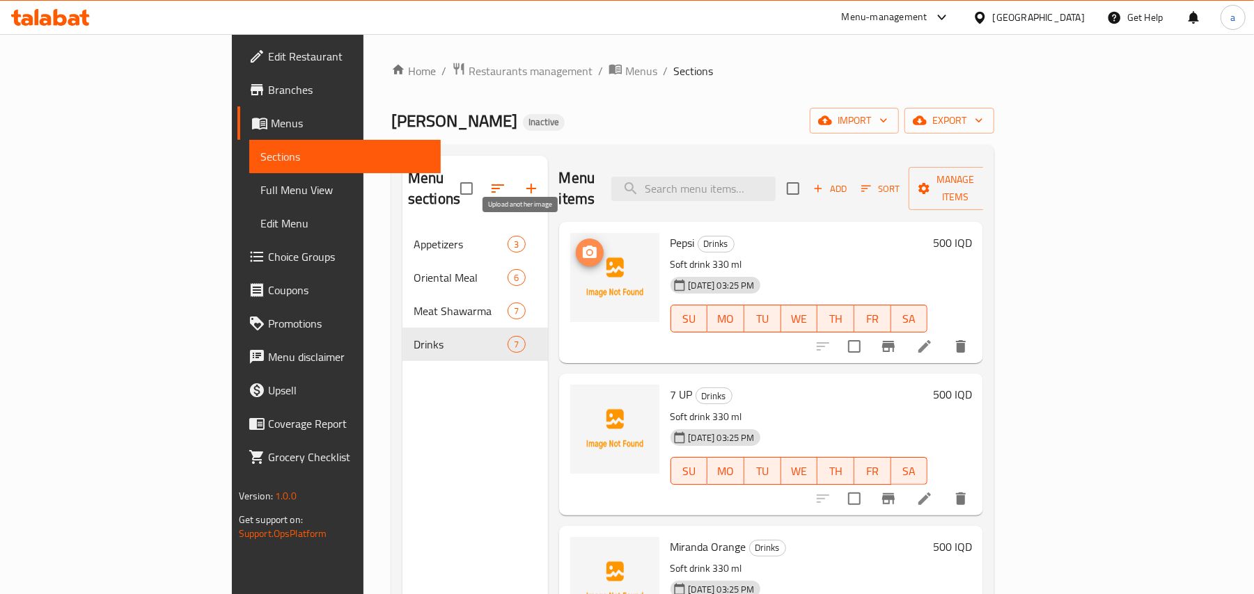
click at [576, 244] on span "upload picture" at bounding box center [590, 252] width 28 height 17
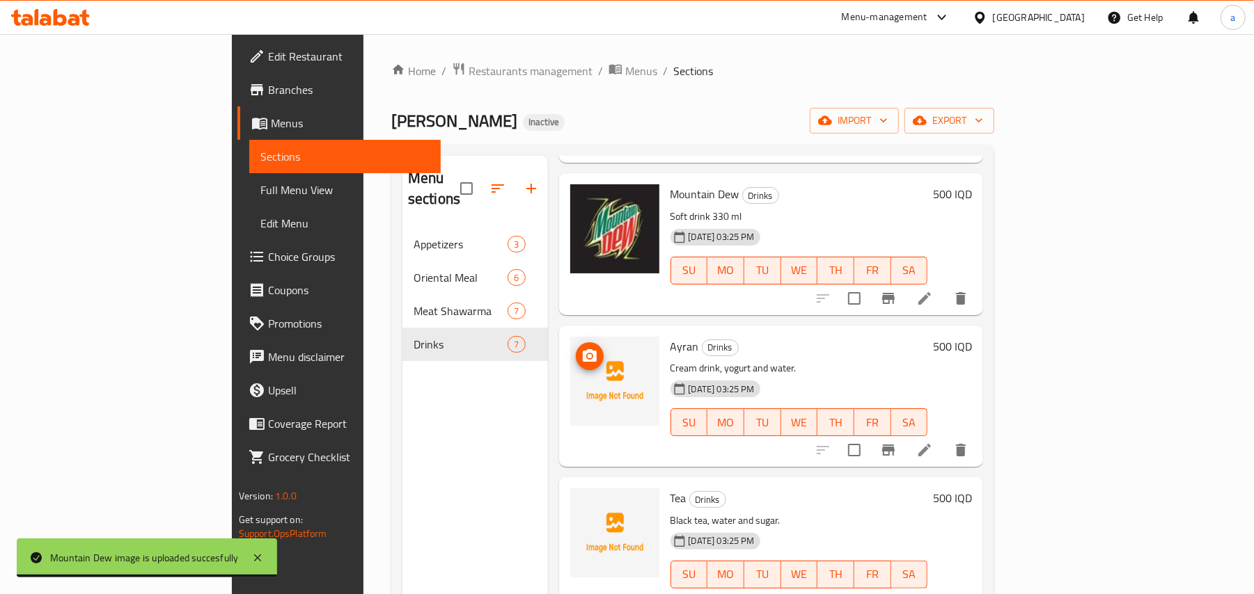
scroll to position [196, 0]
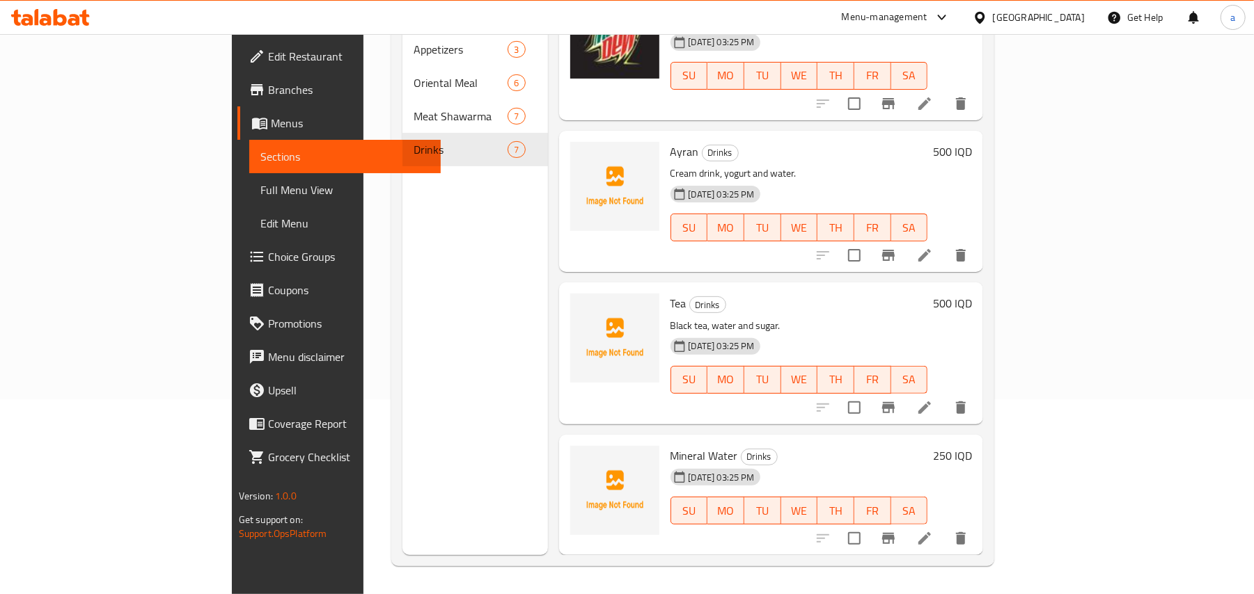
click at [670, 143] on span "Ayran" at bounding box center [684, 151] width 29 height 21
copy h6 "Ayran"
click at [670, 306] on span "Tea" at bounding box center [678, 303] width 16 height 21
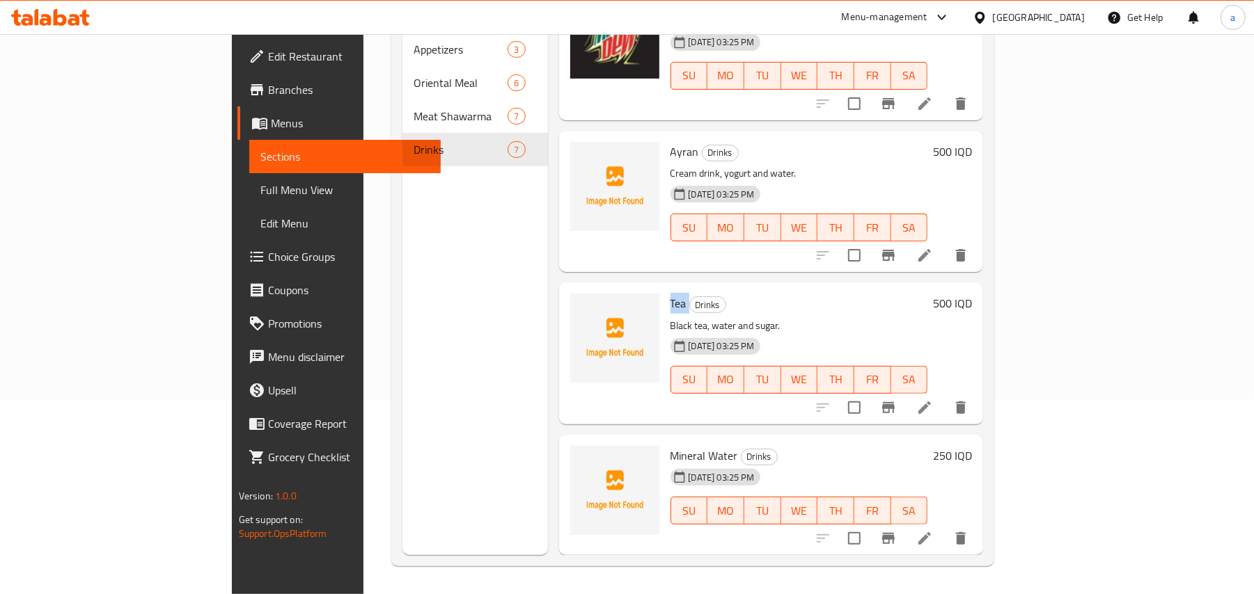
copy h6 "Tea"
click at [670, 449] on span "Mineral Water" at bounding box center [704, 455] width 68 height 21
copy h6 "Mineral Water"
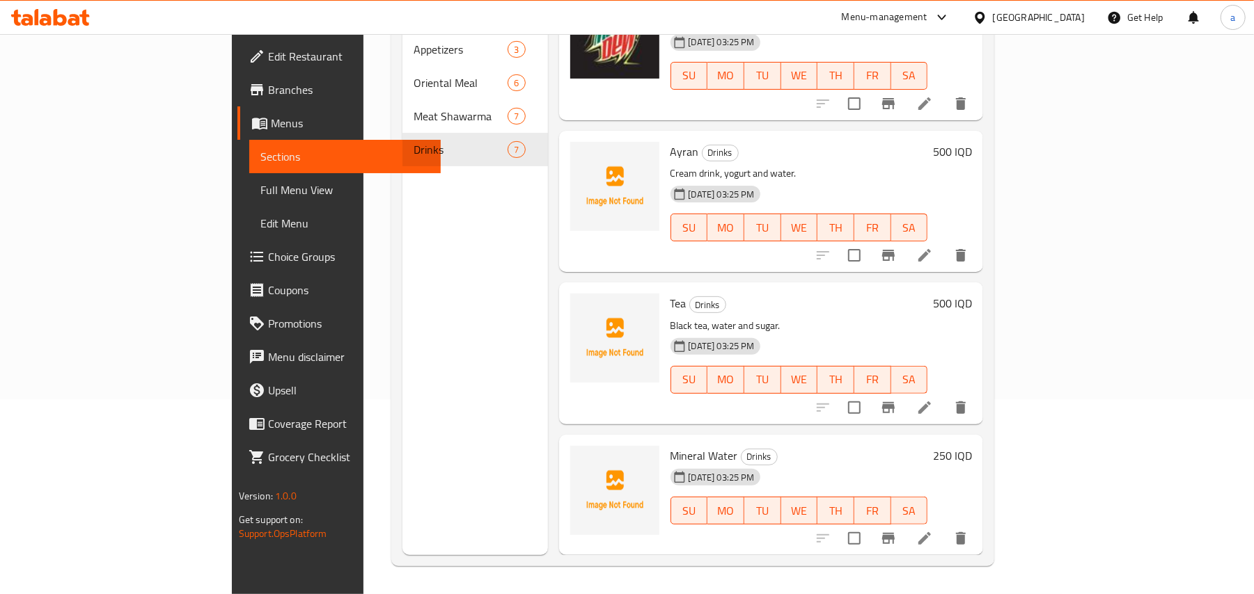
drag, startPoint x: 805, startPoint y: 440, endPoint x: 825, endPoint y: 383, distance: 60.5
click at [809, 427] on div "Menu items Add Sort Manage items Pepsi Drinks Soft drink 330 ml 28-08-2025 03:2…" at bounding box center [766, 258] width 436 height 594
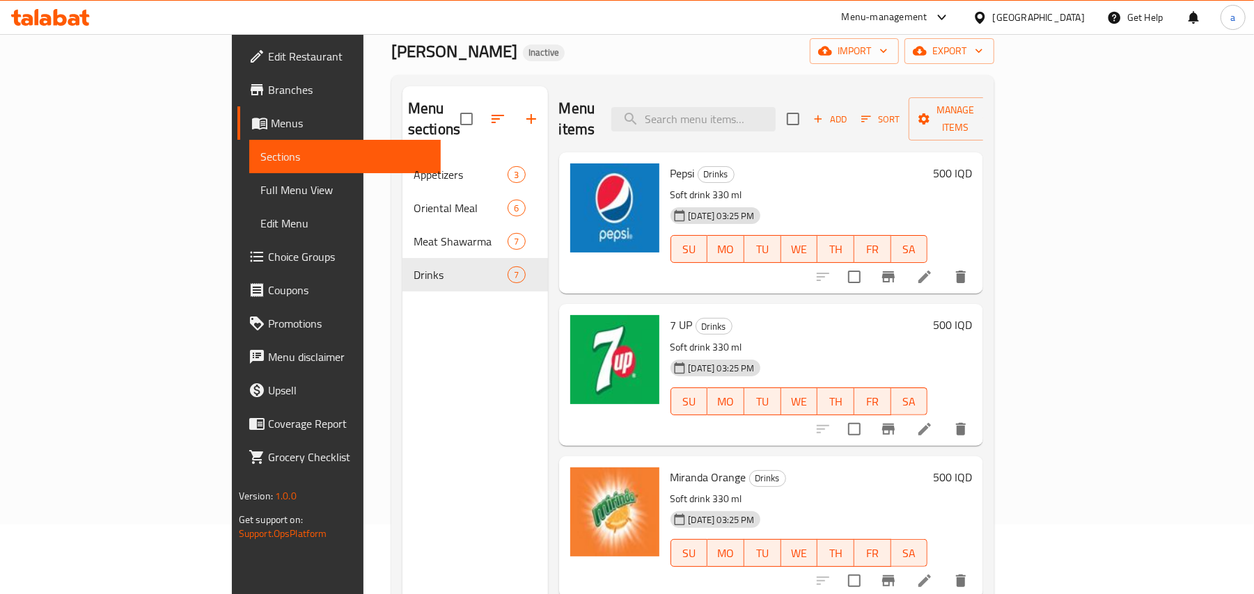
scroll to position [0, 0]
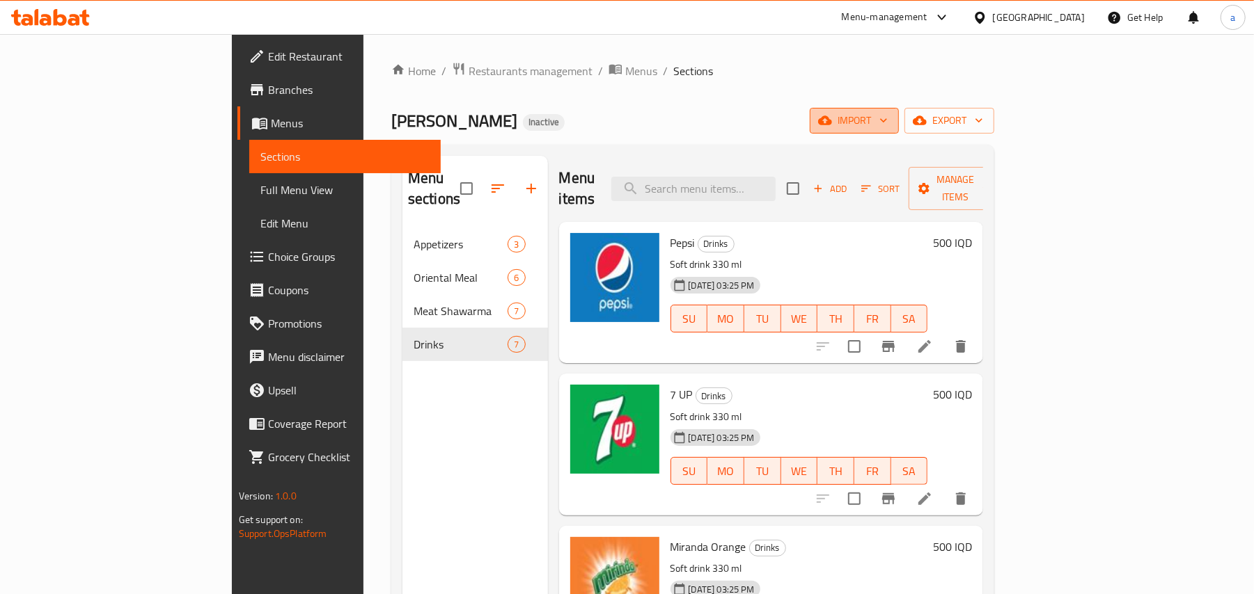
click at [890, 126] on icon "button" at bounding box center [883, 120] width 14 height 14
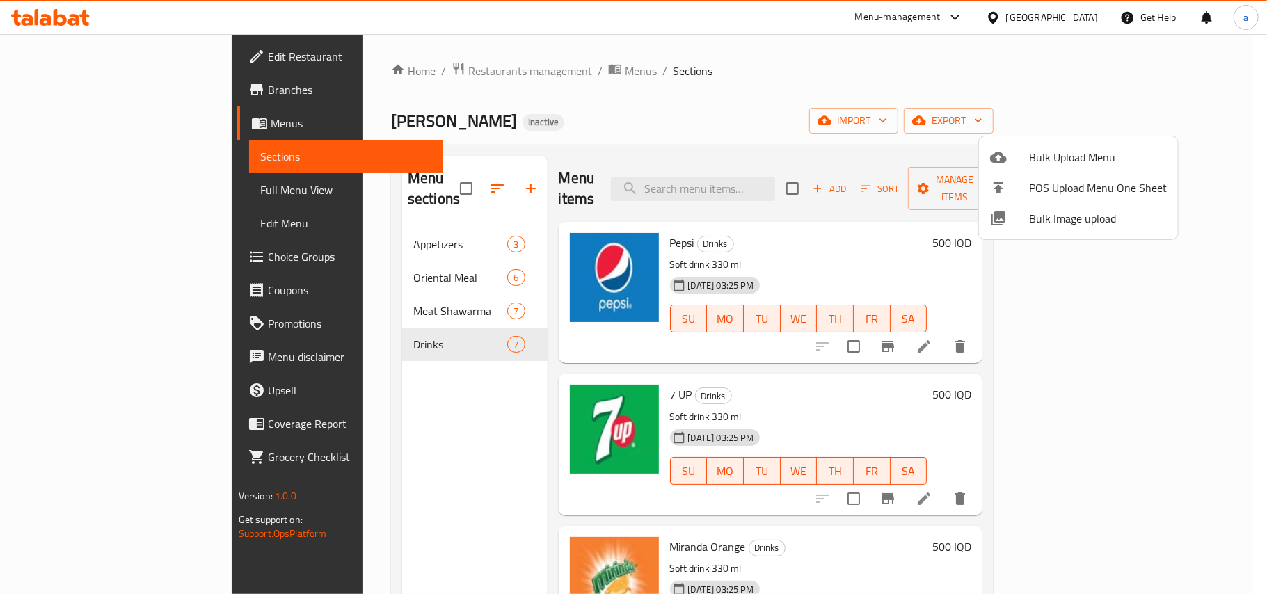
click at [947, 109] on div at bounding box center [633, 297] width 1267 height 594
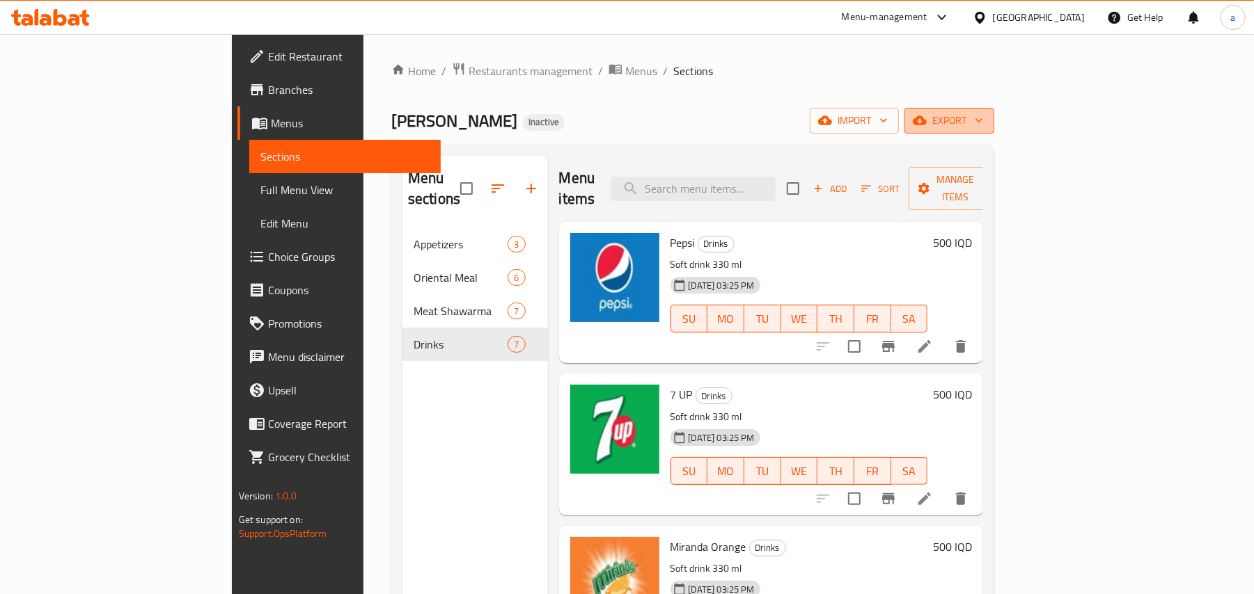
click at [986, 116] on icon "button" at bounding box center [979, 120] width 14 height 14
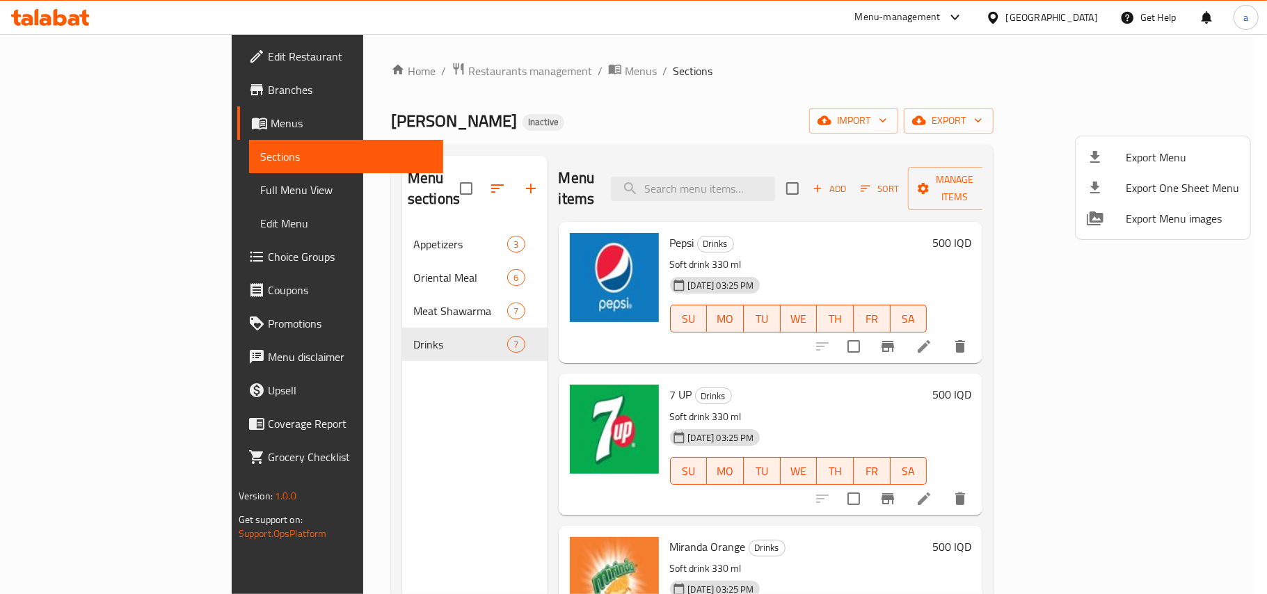
click at [937, 123] on div at bounding box center [633, 297] width 1267 height 594
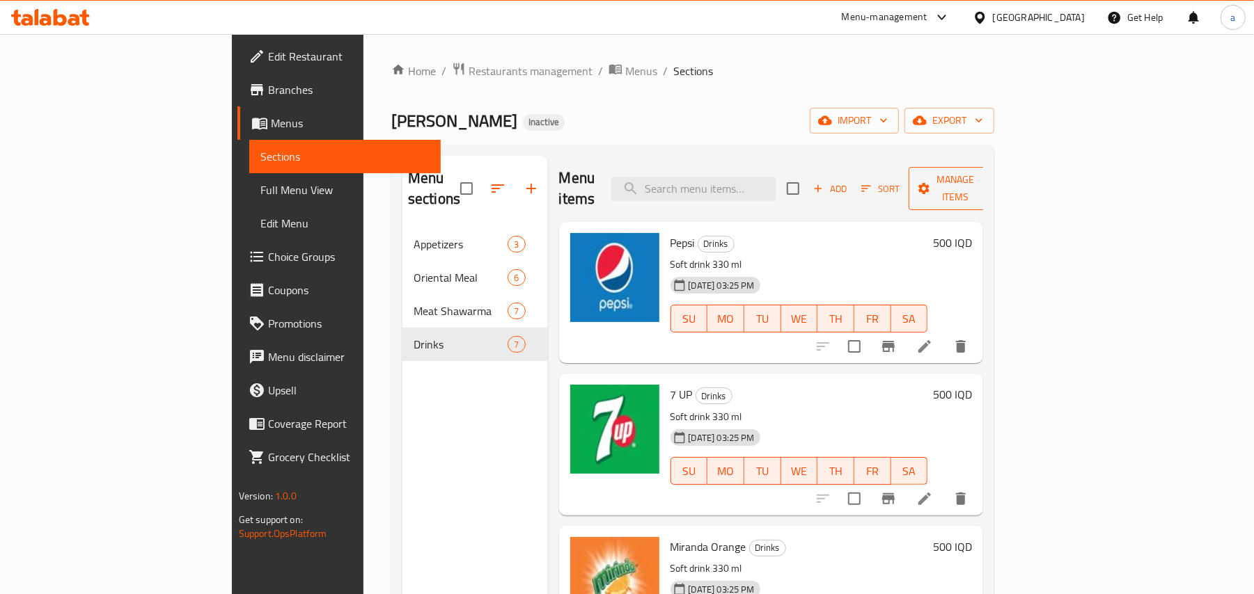
click at [1002, 195] on button "Manage items" at bounding box center [954, 188] width 93 height 43
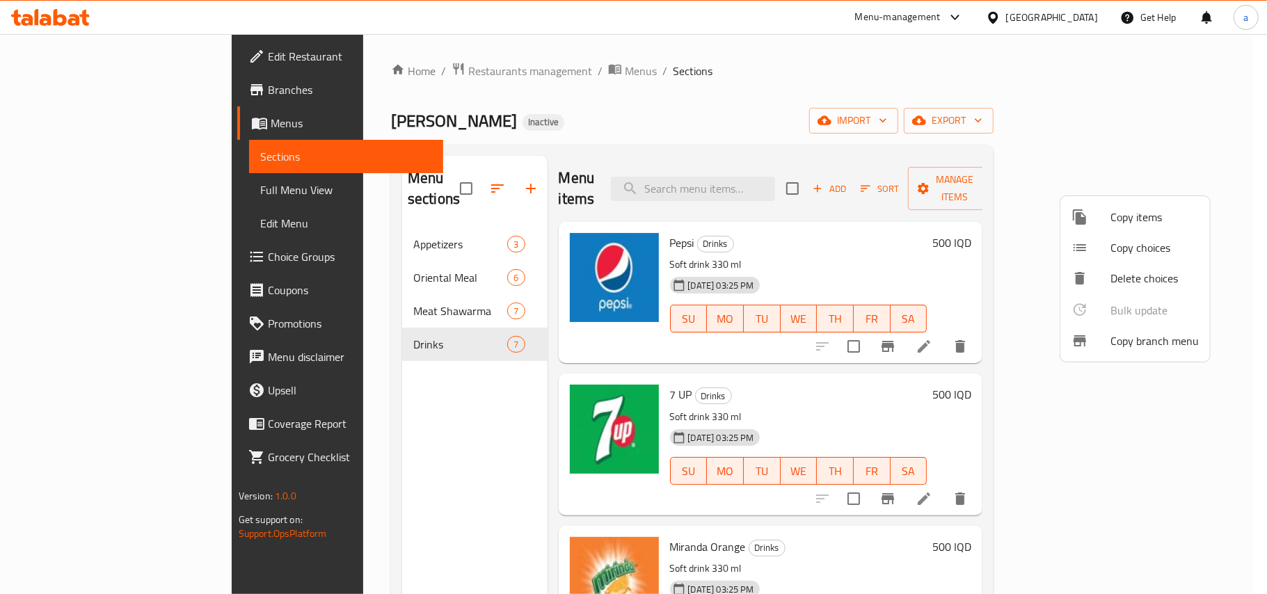
click at [951, 131] on div at bounding box center [633, 297] width 1267 height 594
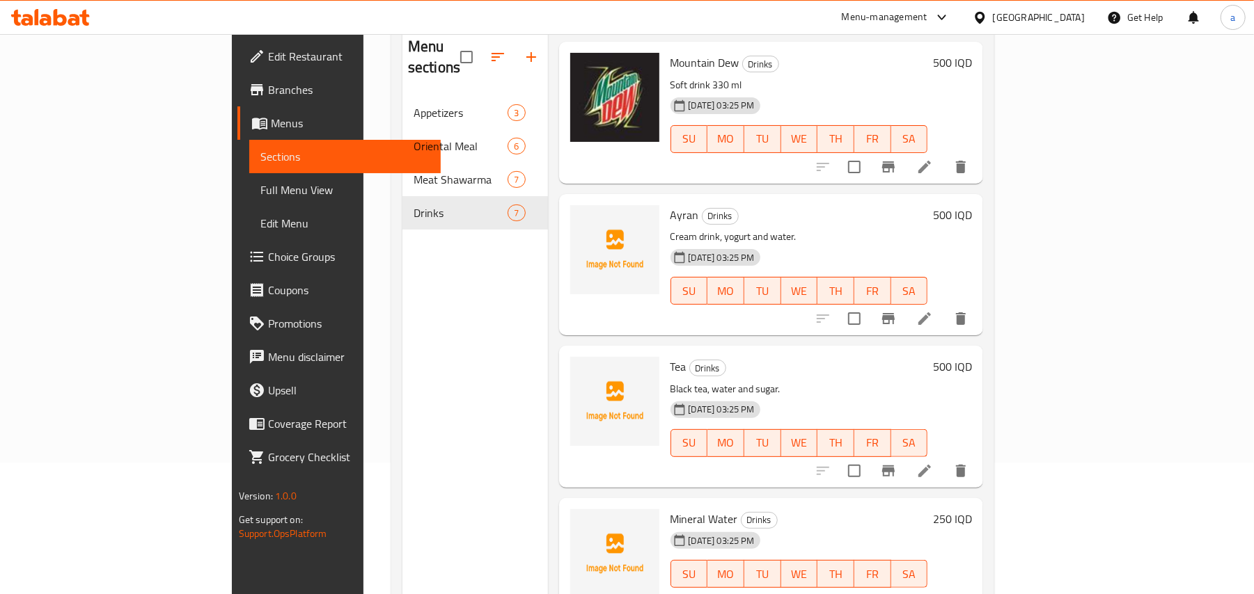
scroll to position [196, 0]
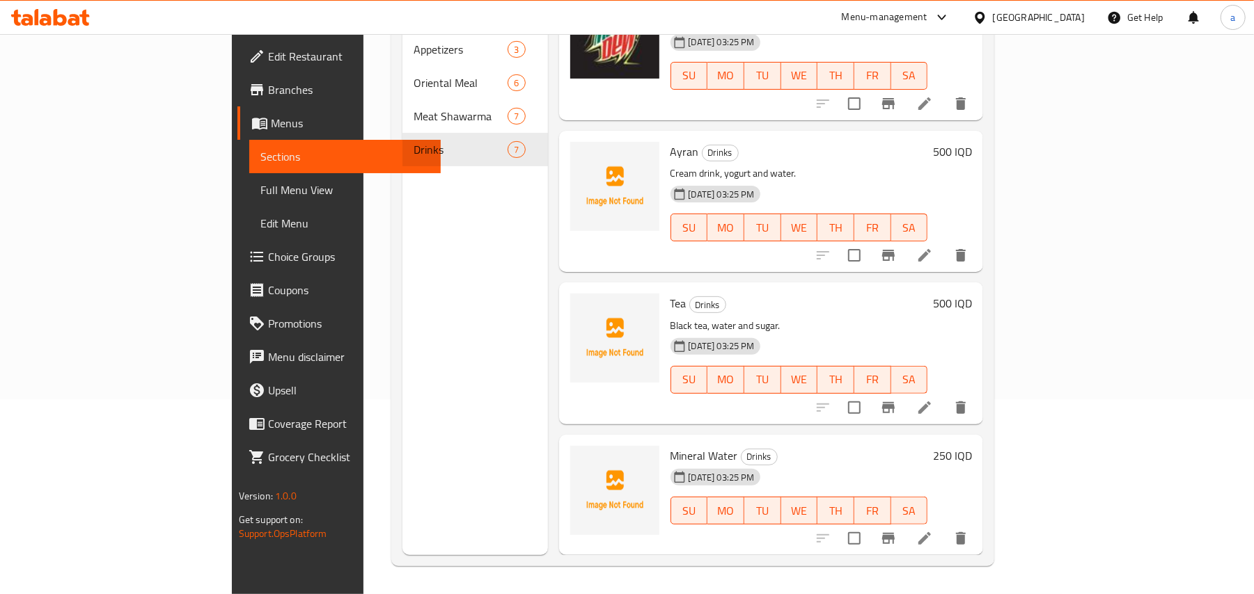
click at [933, 543] on icon at bounding box center [924, 538] width 17 height 17
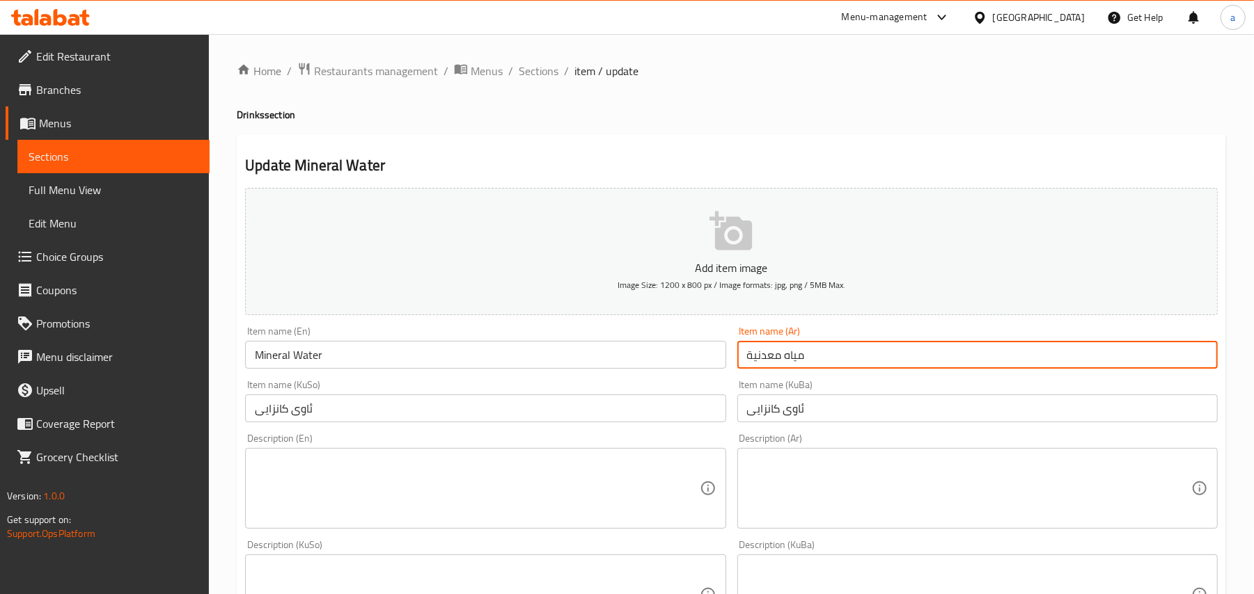
drag, startPoint x: 824, startPoint y: 365, endPoint x: 735, endPoint y: 368, distance: 89.2
click at [735, 368] on div "Item name (Ar) مياه معدنية Item name (Ar)" at bounding box center [977, 348] width 491 height 54
click at [830, 471] on textarea at bounding box center [969, 489] width 444 height 66
paste textarea "مياه معدنية منعشة"
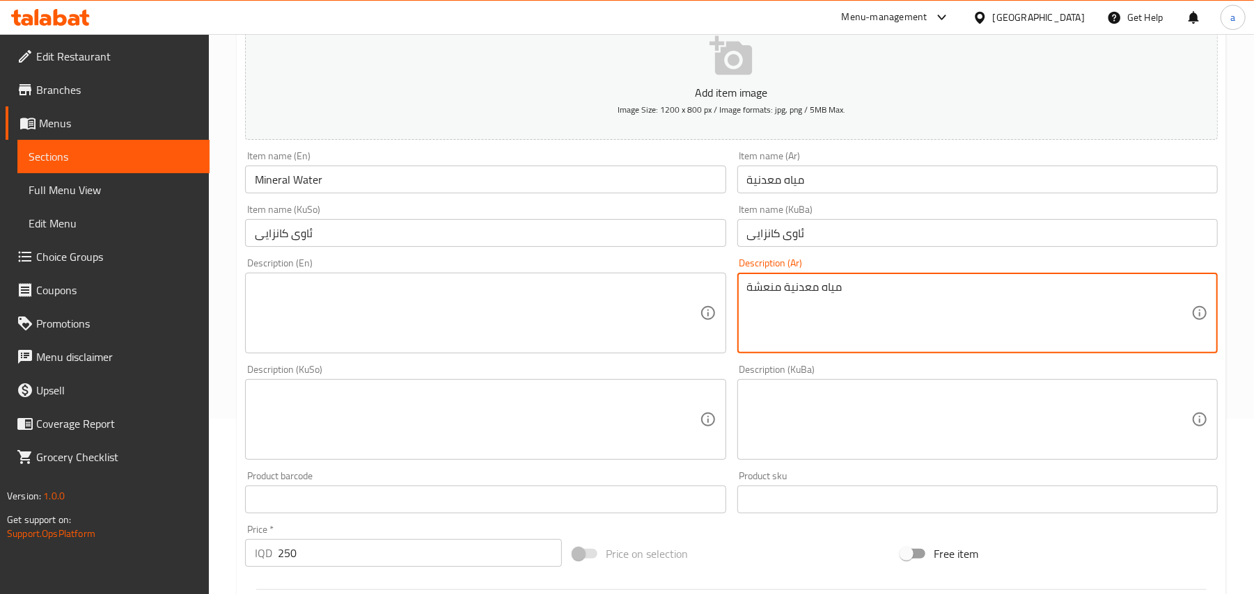
scroll to position [216, 0]
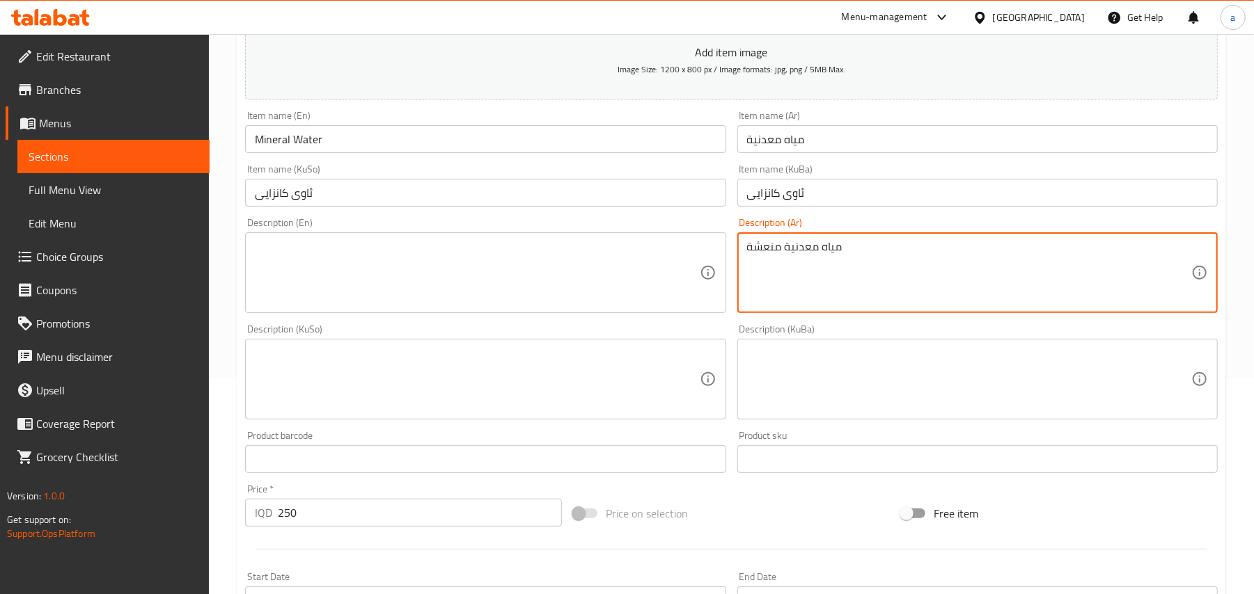
type textarea "مياه معدنية منعشة"
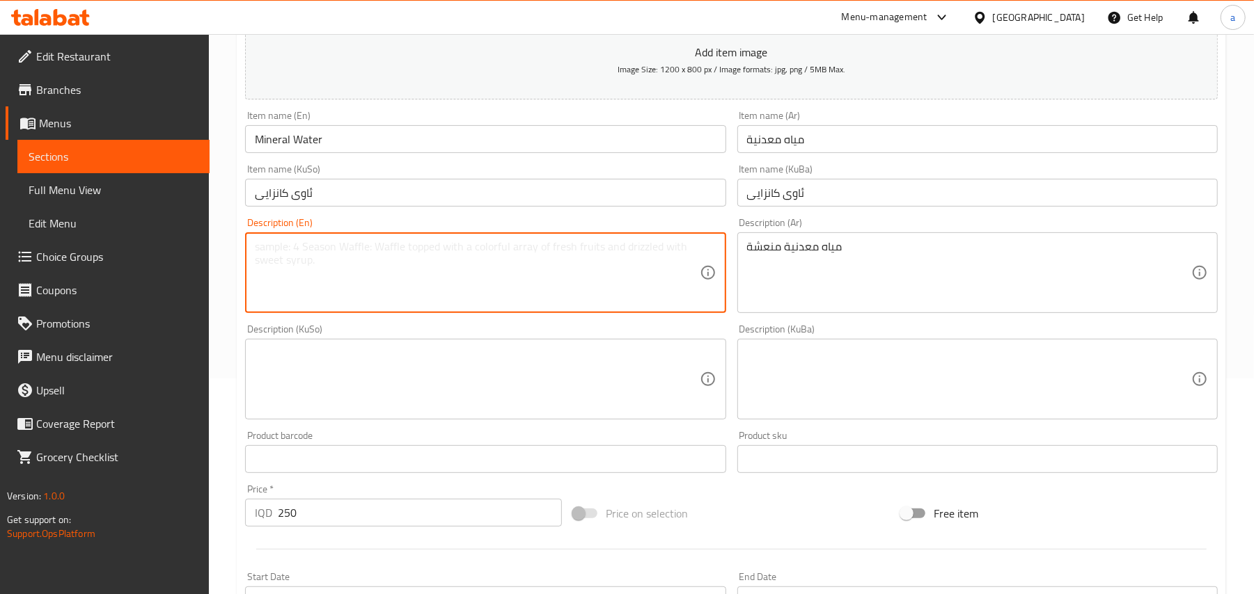
click at [377, 302] on textarea at bounding box center [477, 273] width 444 height 66
paste textarea "refreshing mineral water"
drag, startPoint x: 260, startPoint y: 255, endPoint x: 249, endPoint y: 255, distance: 11.1
click at [249, 255] on div "refreshing mineral water Description (En)" at bounding box center [485, 272] width 480 height 81
type textarea "Refreshing mineral water"
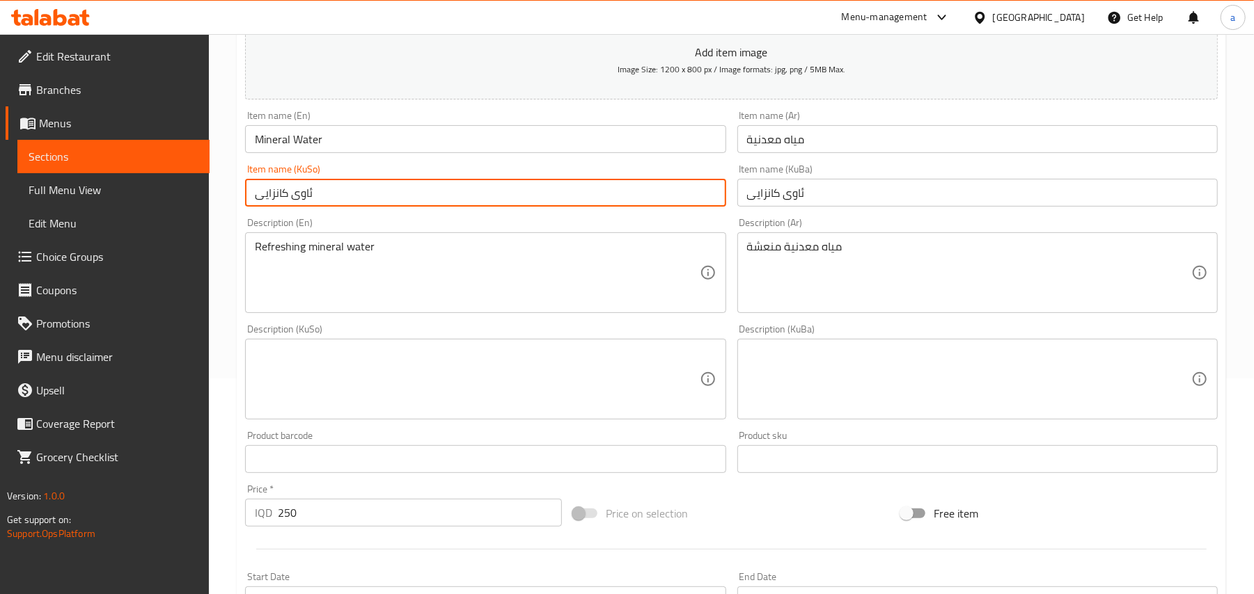
drag, startPoint x: 322, startPoint y: 202, endPoint x: 292, endPoint y: 220, distance: 34.4
click at [241, 191] on div "Item name (KuSo) ئاوی کانزایی Item name (KuSo)" at bounding box center [484, 186] width 491 height 54
click at [661, 400] on textarea at bounding box center [477, 380] width 444 height 66
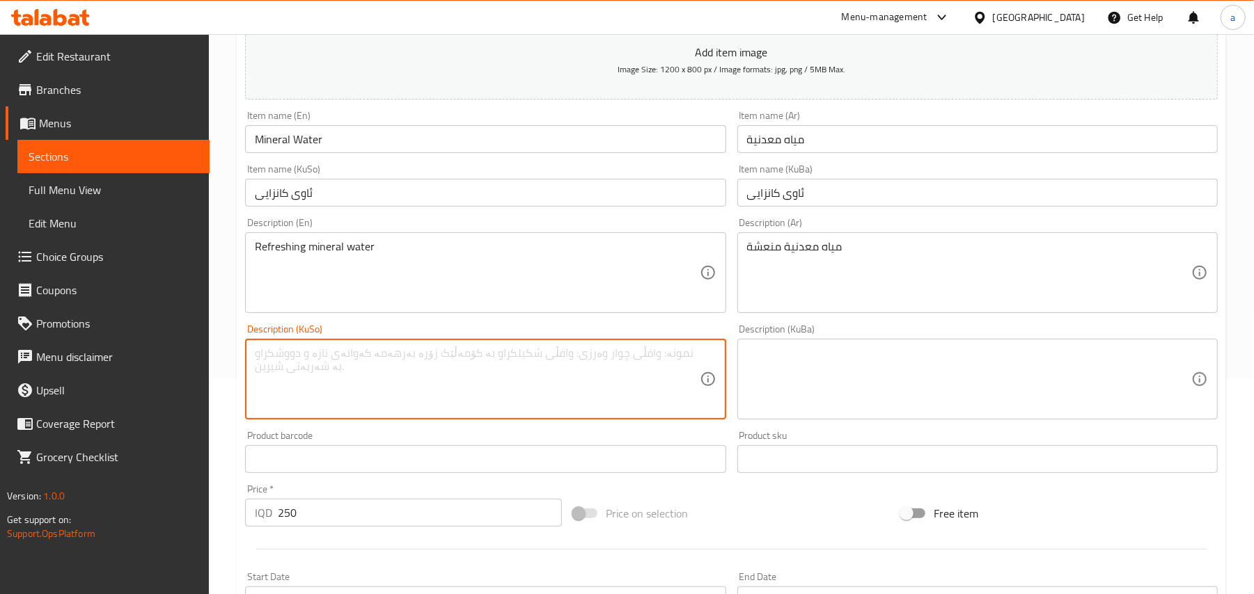
paste textarea "ئاوی کانزایی"
type textarea "ئاوی کانزایی تازەگەری"
click at [345, 148] on input "Mineral Water" at bounding box center [485, 139] width 480 height 28
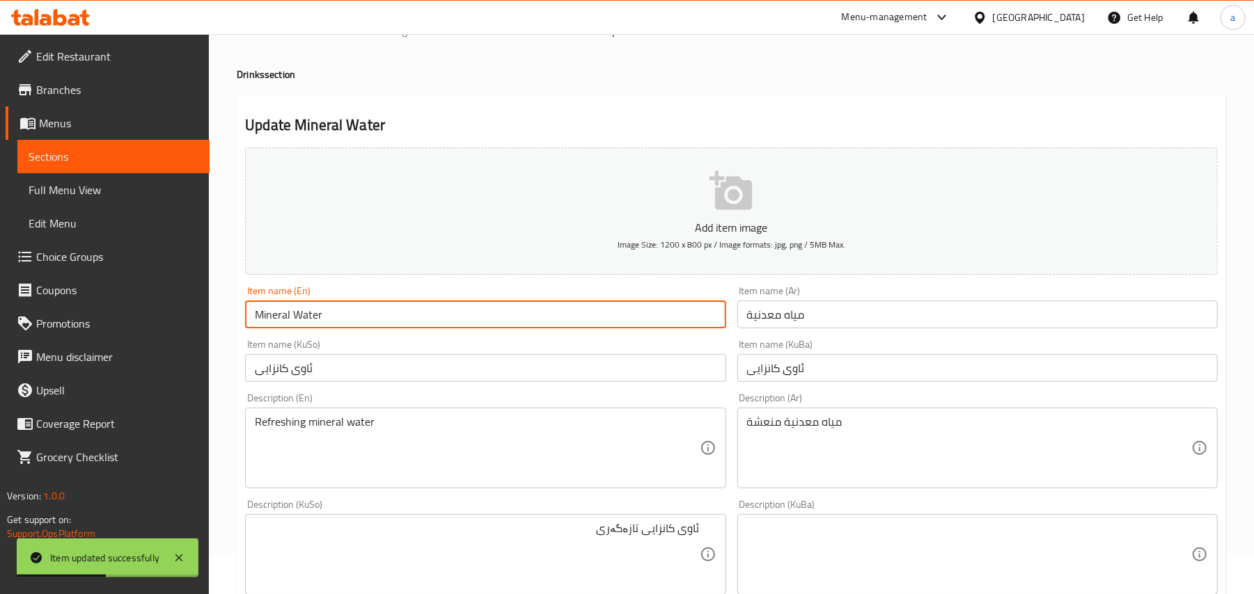
scroll to position [0, 0]
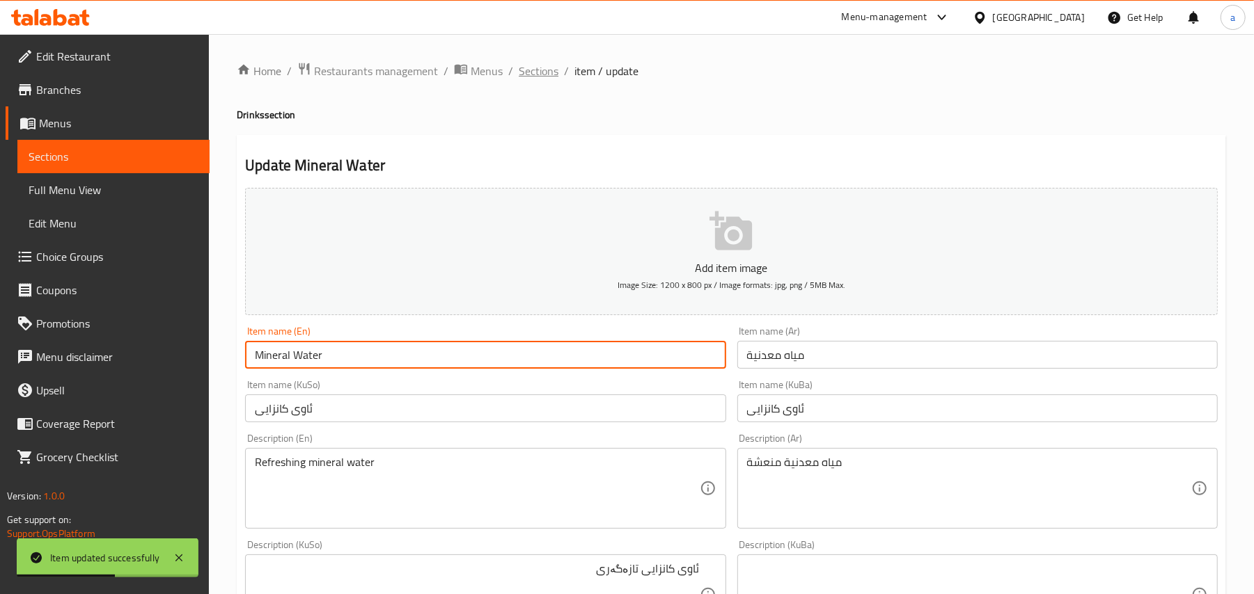
click at [558, 65] on span "Sections" at bounding box center [539, 71] width 40 height 17
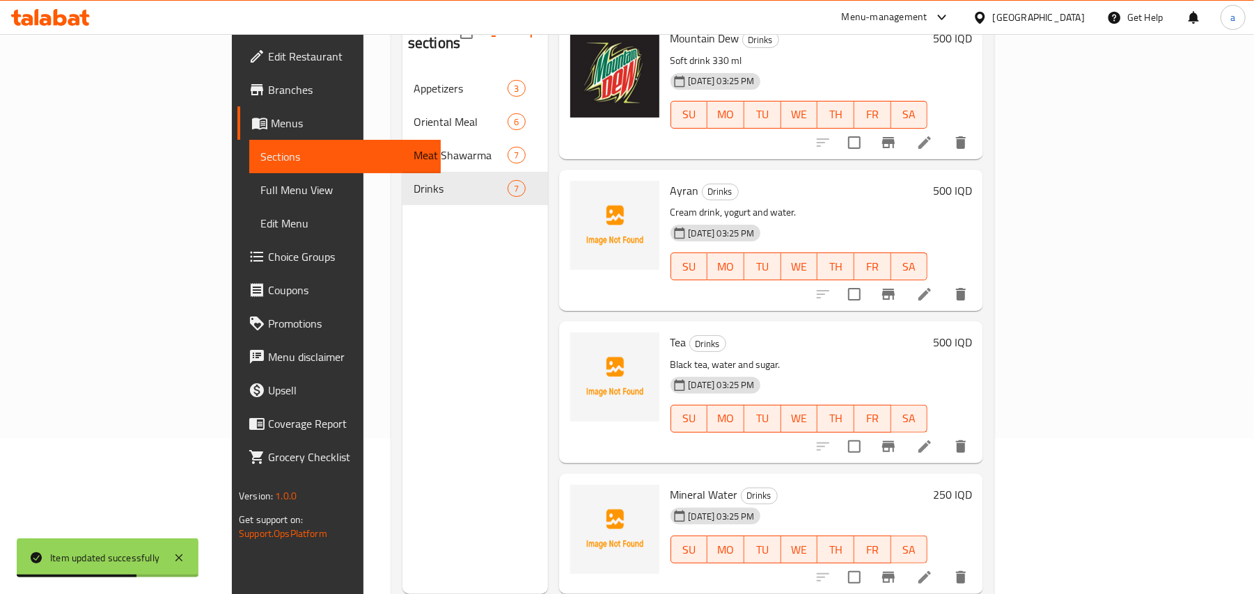
scroll to position [196, 0]
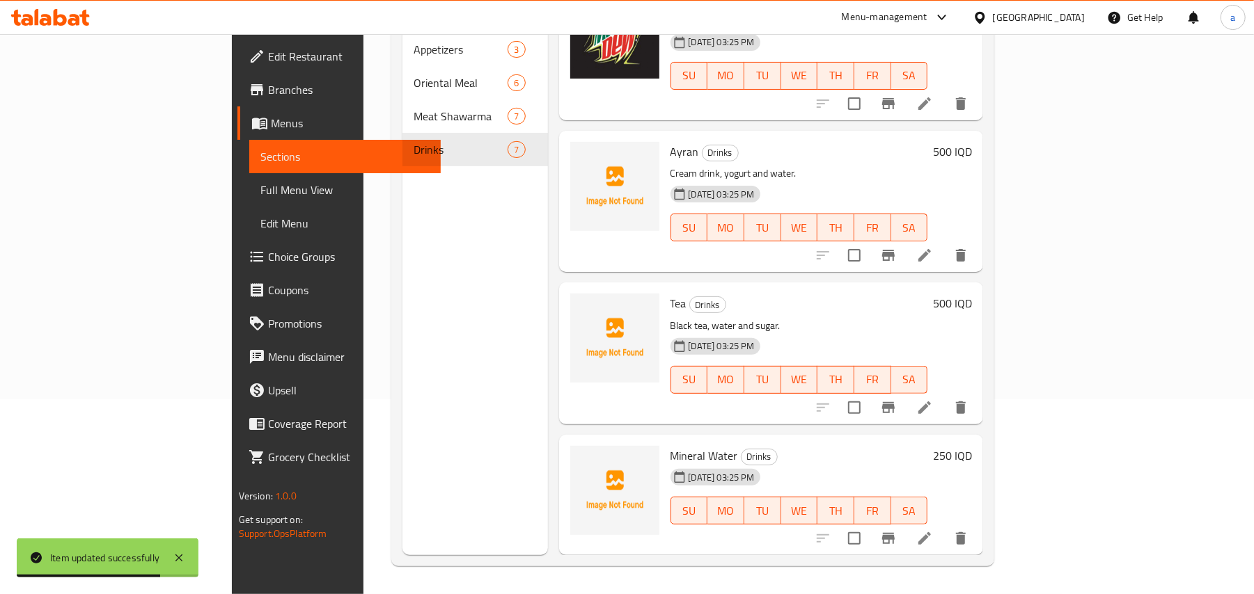
click at [933, 536] on icon at bounding box center [924, 538] width 17 height 17
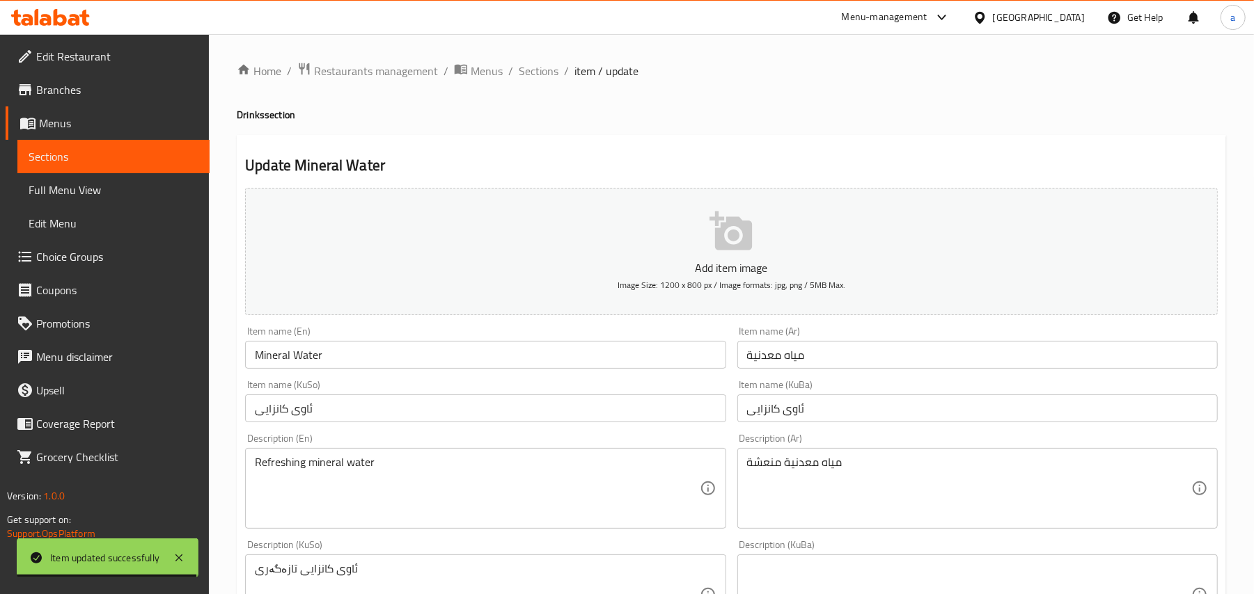
click at [558, 56] on div "Home / Restaurants management / Menus / Sections / item / update Drinks section…" at bounding box center [731, 588] width 1045 height 1109
click at [558, 63] on span "Sections" at bounding box center [539, 71] width 40 height 17
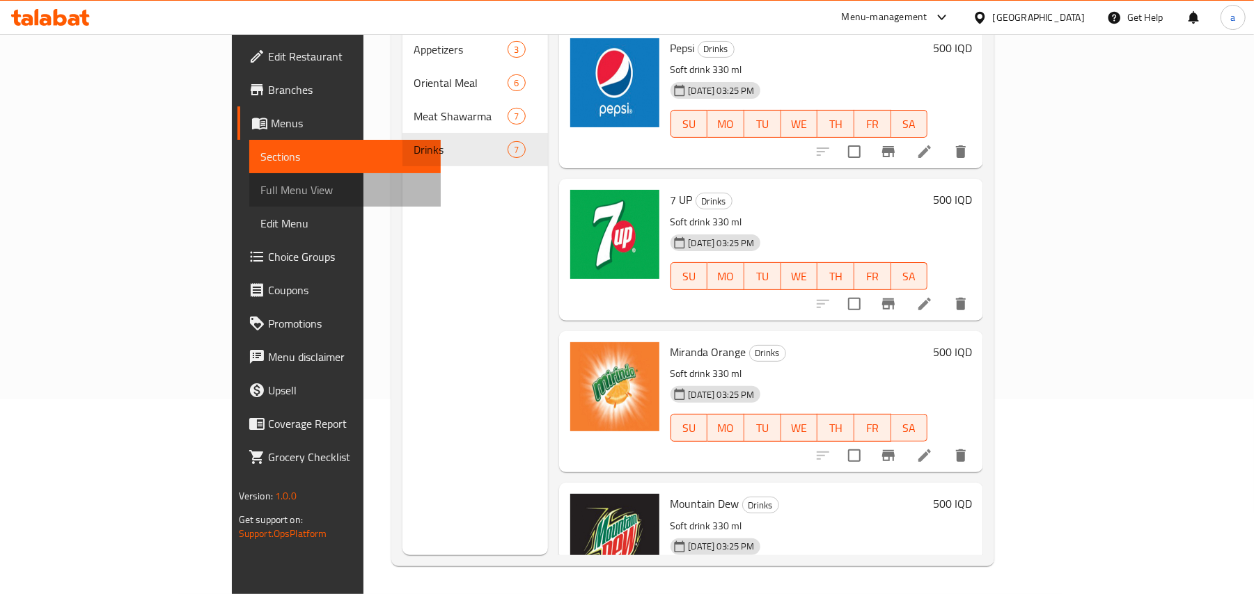
click at [260, 191] on span "Full Menu View" at bounding box center [345, 190] width 170 height 17
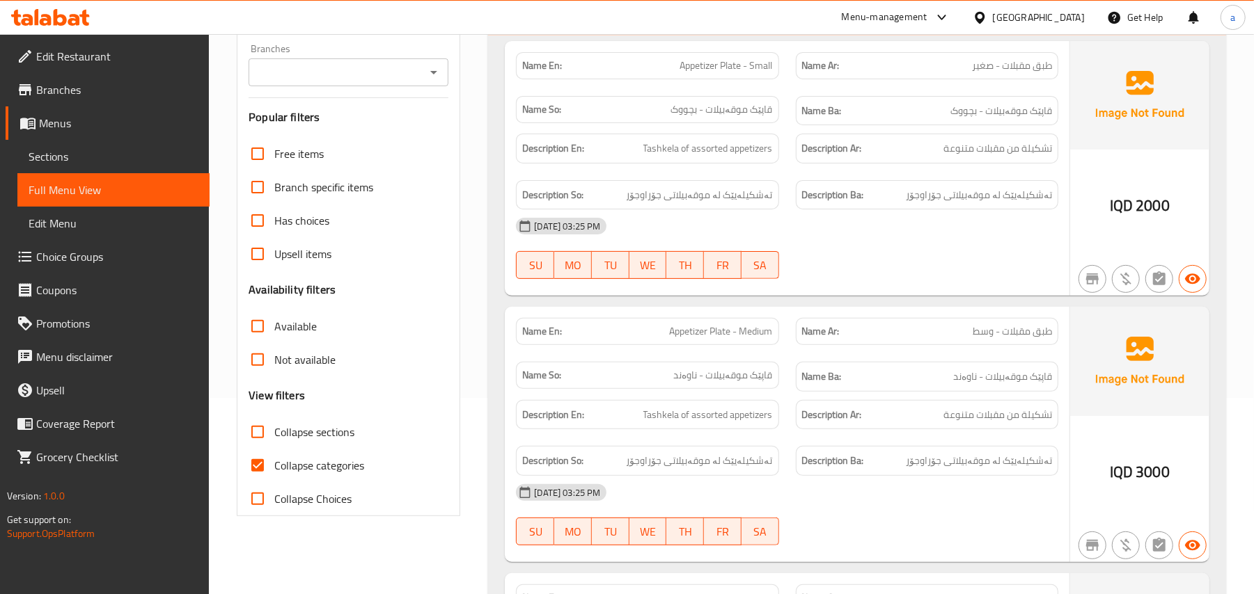
click at [429, 79] on icon "Open" at bounding box center [433, 72] width 17 height 17
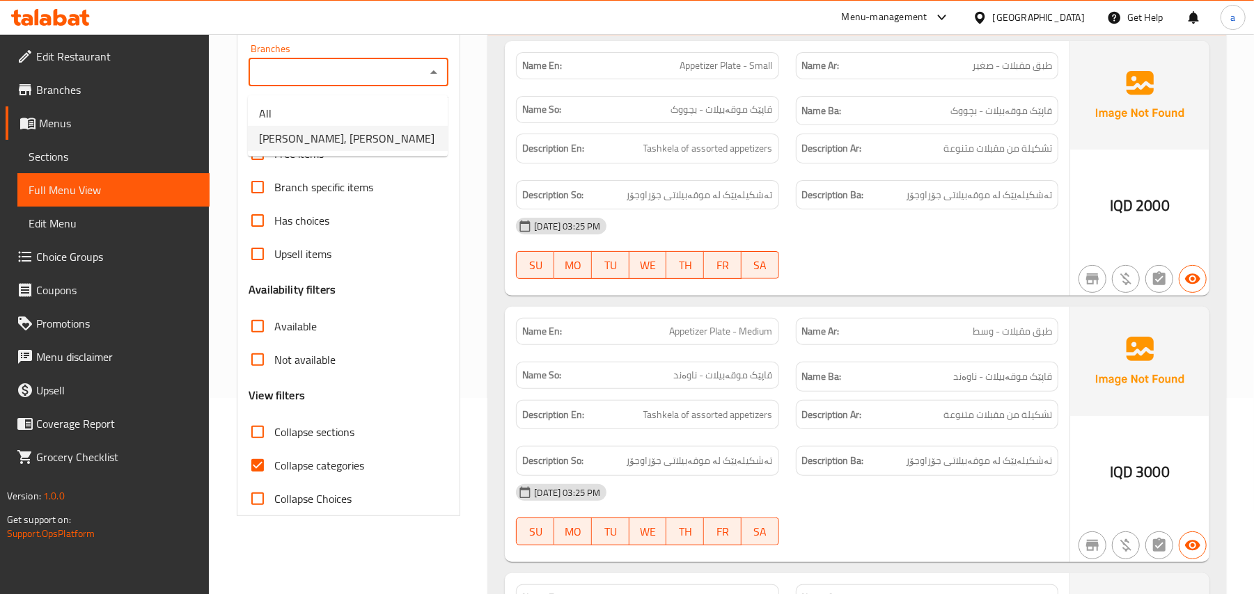
click at [398, 143] on li "Gus Bllya, Ankawa" at bounding box center [348, 138] width 200 height 25
type input "Gus Bllya, Ankawa"
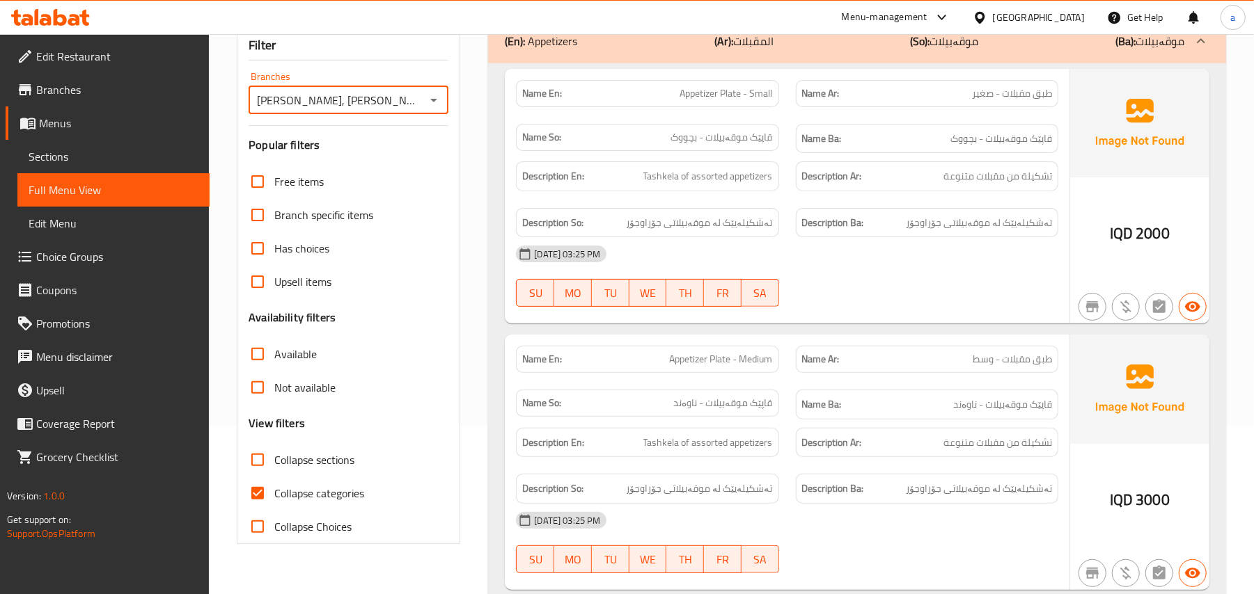
scroll to position [196, 0]
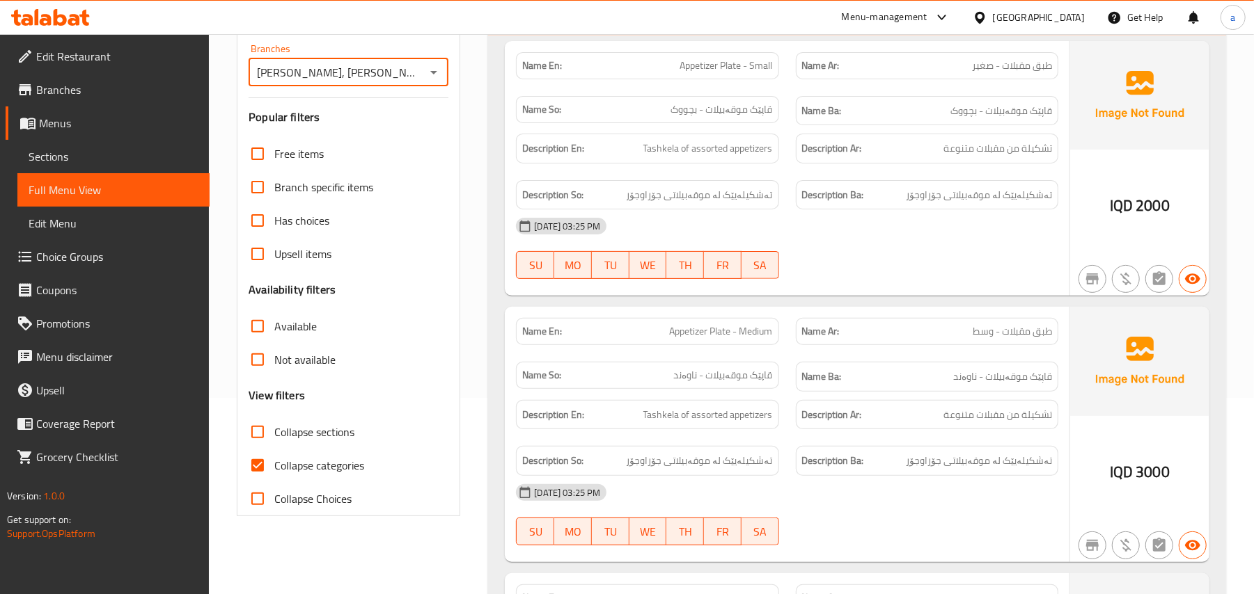
click at [273, 515] on input "Collapse Choices" at bounding box center [257, 498] width 33 height 33
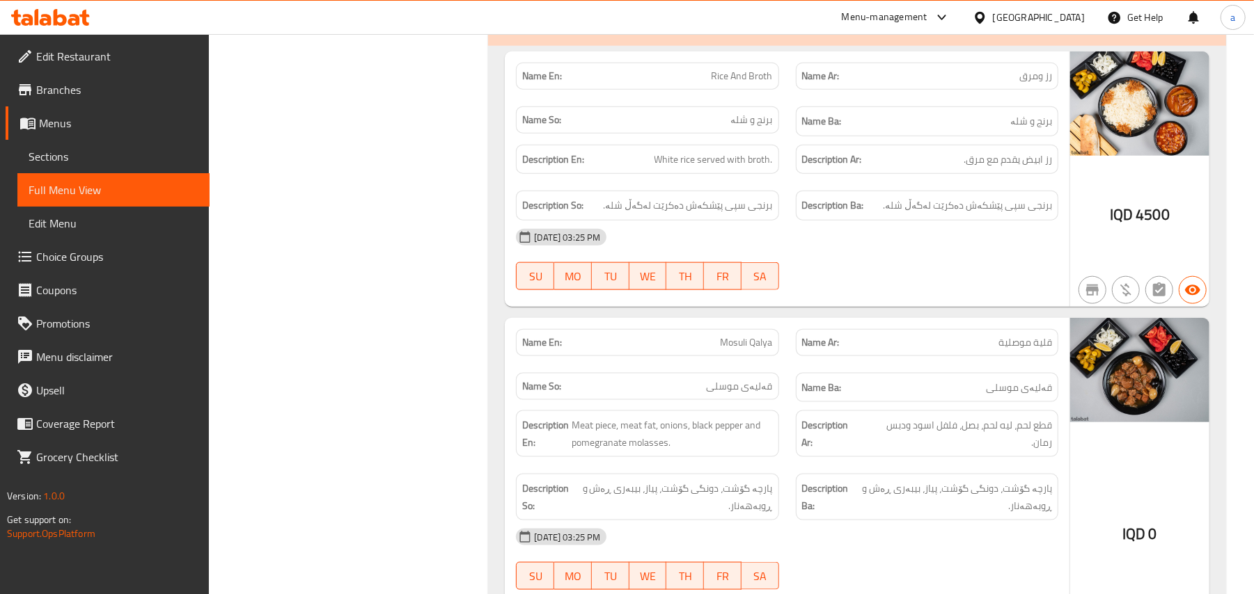
scroll to position [1279, 0]
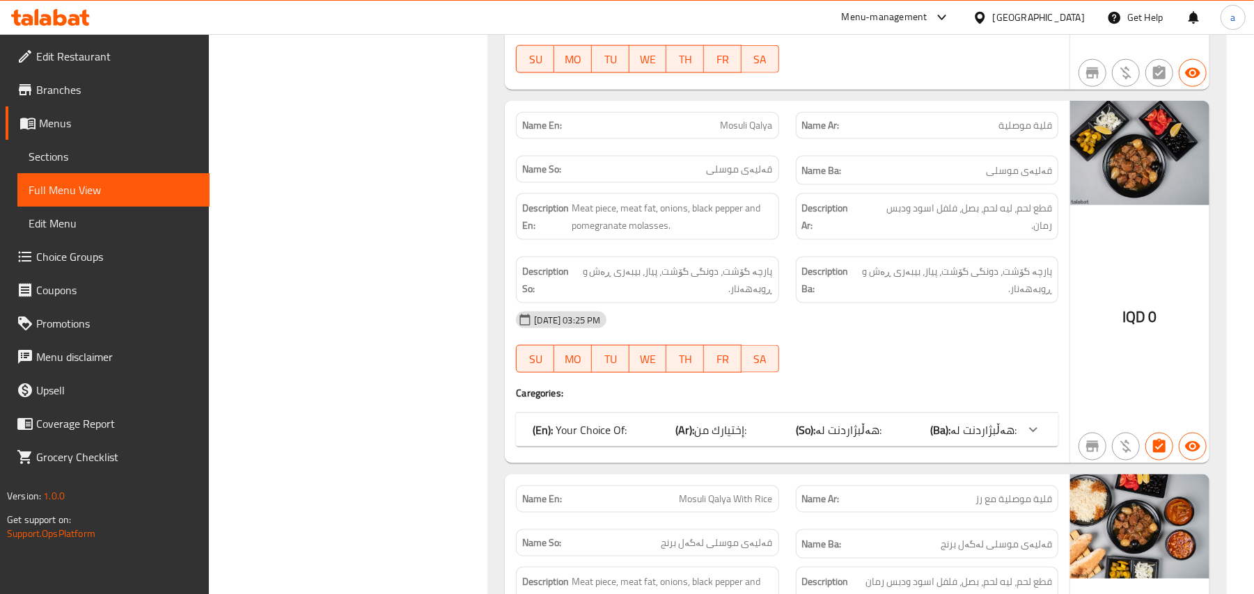
click at [725, 441] on span "إختيارك من:" at bounding box center [721, 430] width 52 height 21
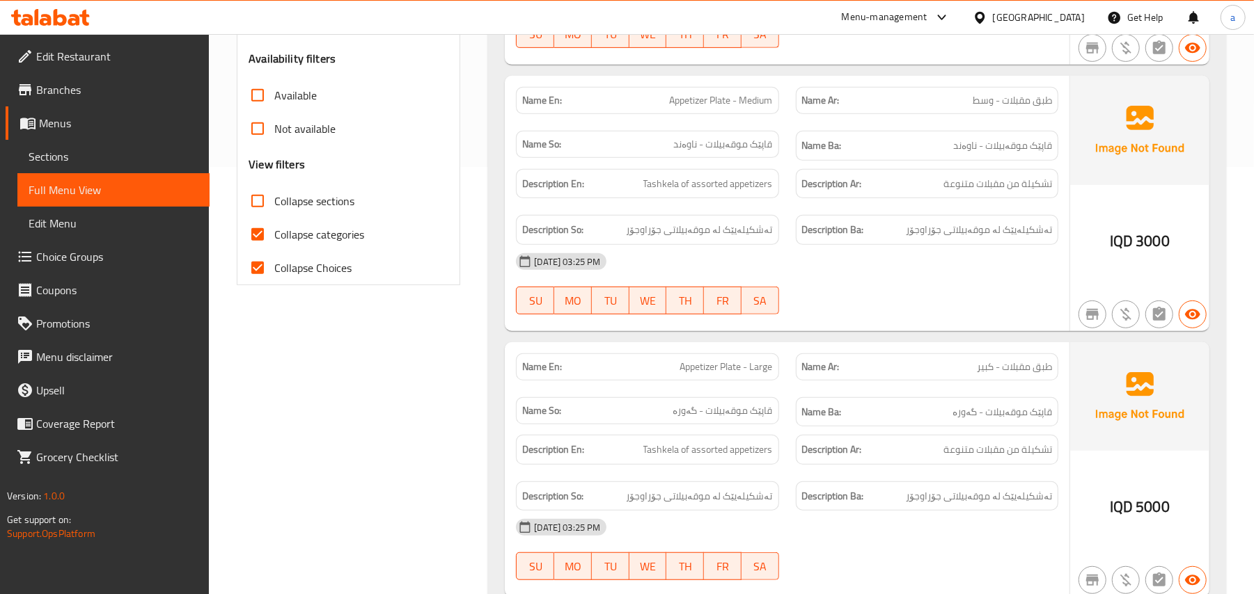
scroll to position [426, 0]
click at [265, 286] on input "Collapse Choices" at bounding box center [257, 269] width 33 height 33
checkbox input "false"
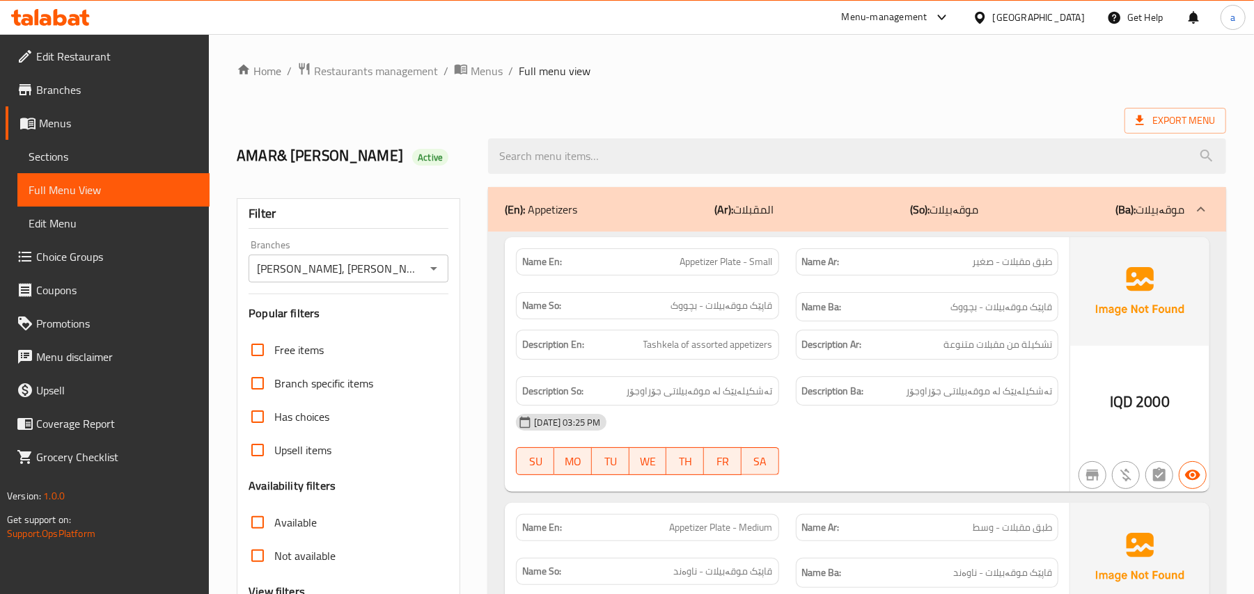
scroll to position [216, 0]
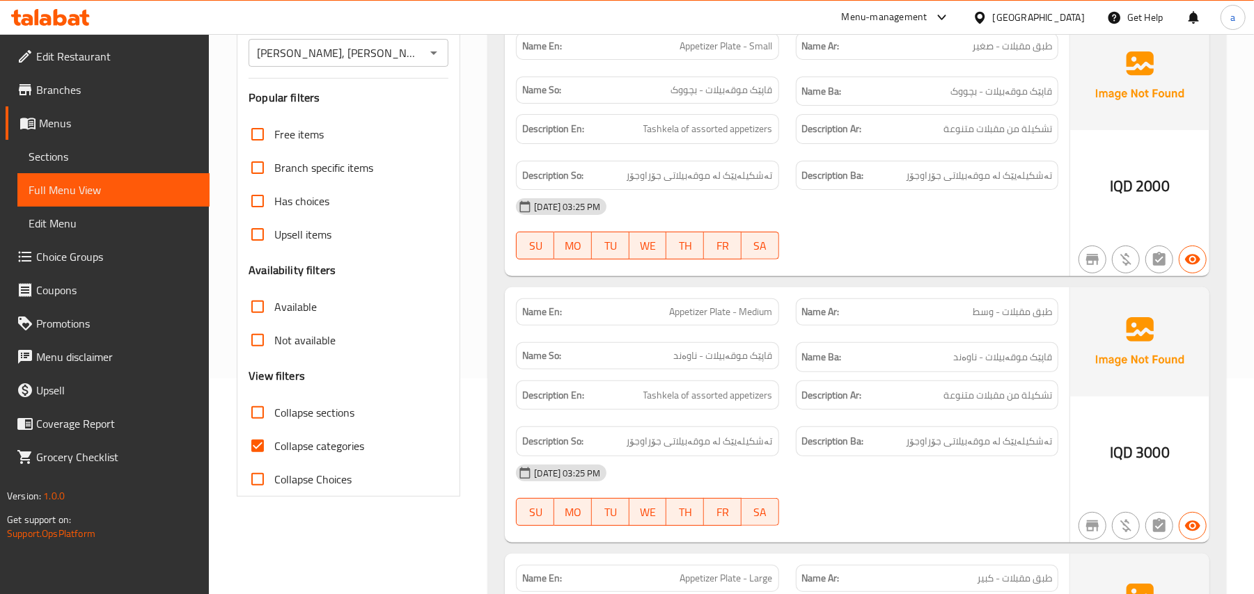
click at [274, 463] on input "Collapse categories" at bounding box center [257, 445] width 33 height 33
checkbox input "false"
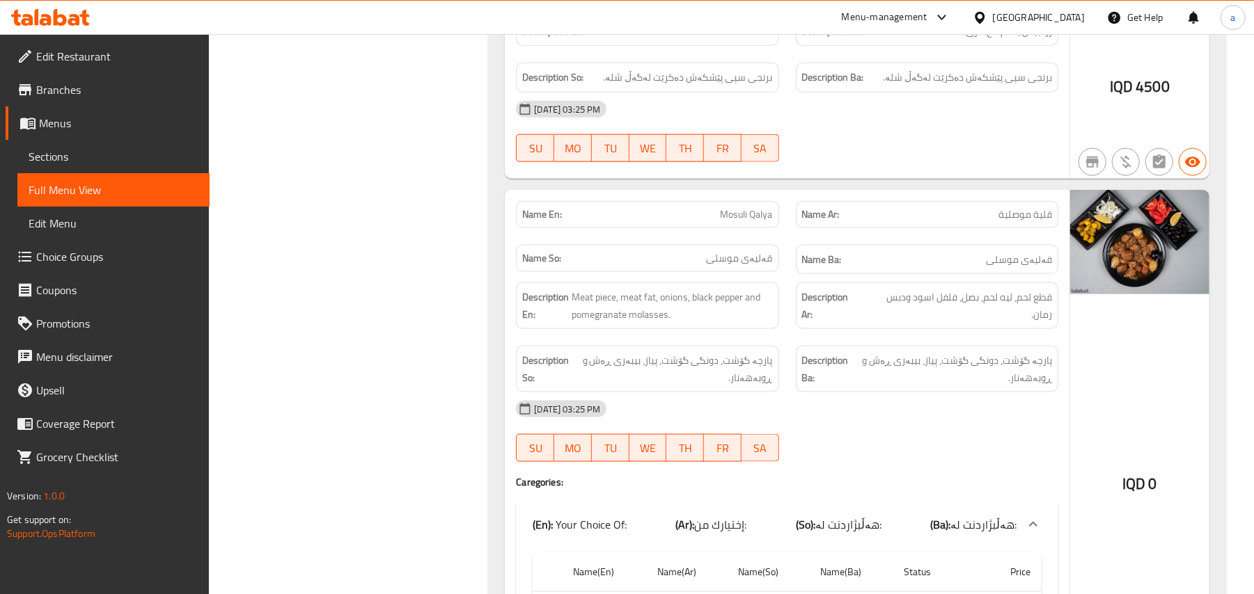
scroll to position [1151, 0]
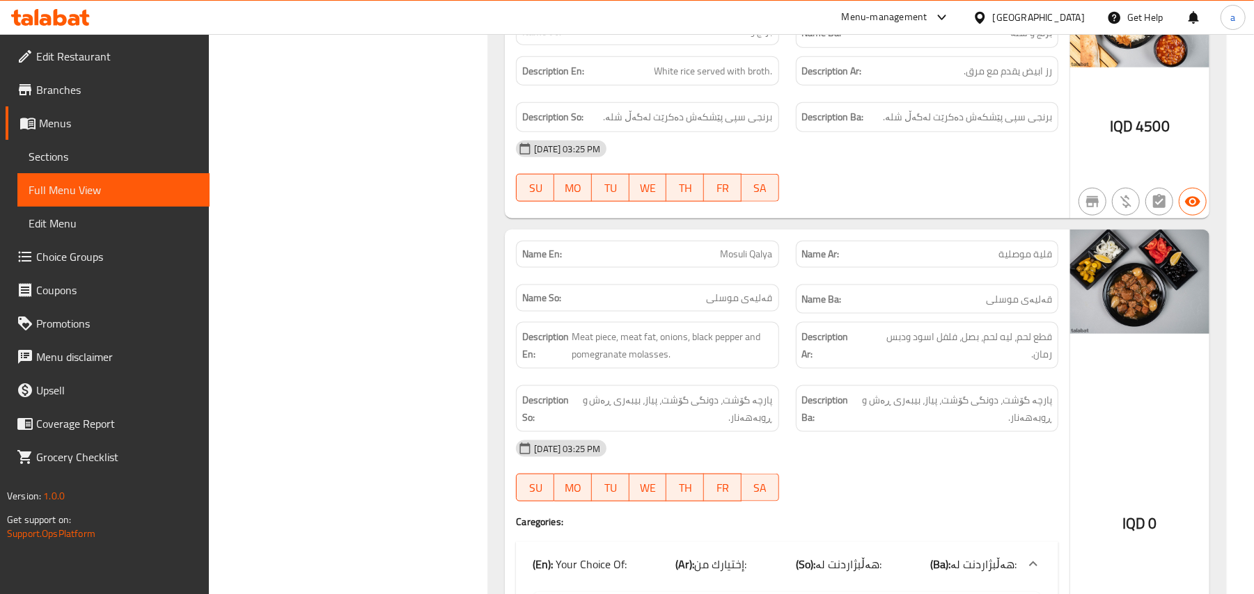
click at [998, 268] on div "Name Ar: قلية موصلية" at bounding box center [927, 254] width 262 height 27
click at [998, 262] on span "قلية موصلية" at bounding box center [1025, 254] width 54 height 15
click at [1001, 262] on span "قلية موصلية" at bounding box center [1025, 254] width 54 height 15
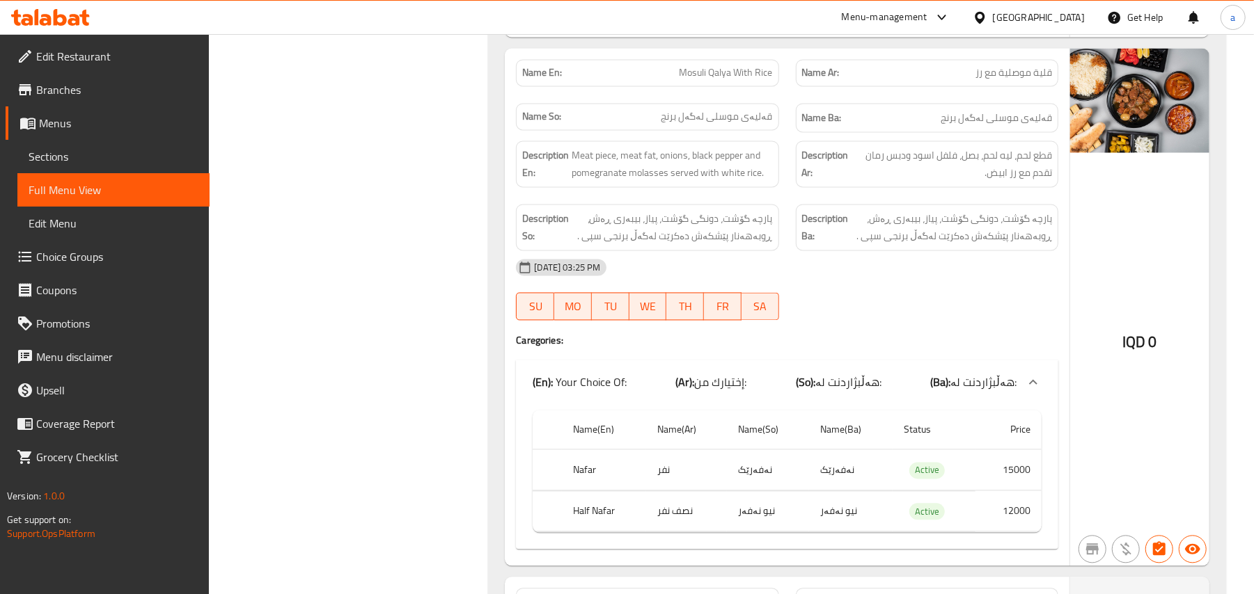
scroll to position [1800, 0]
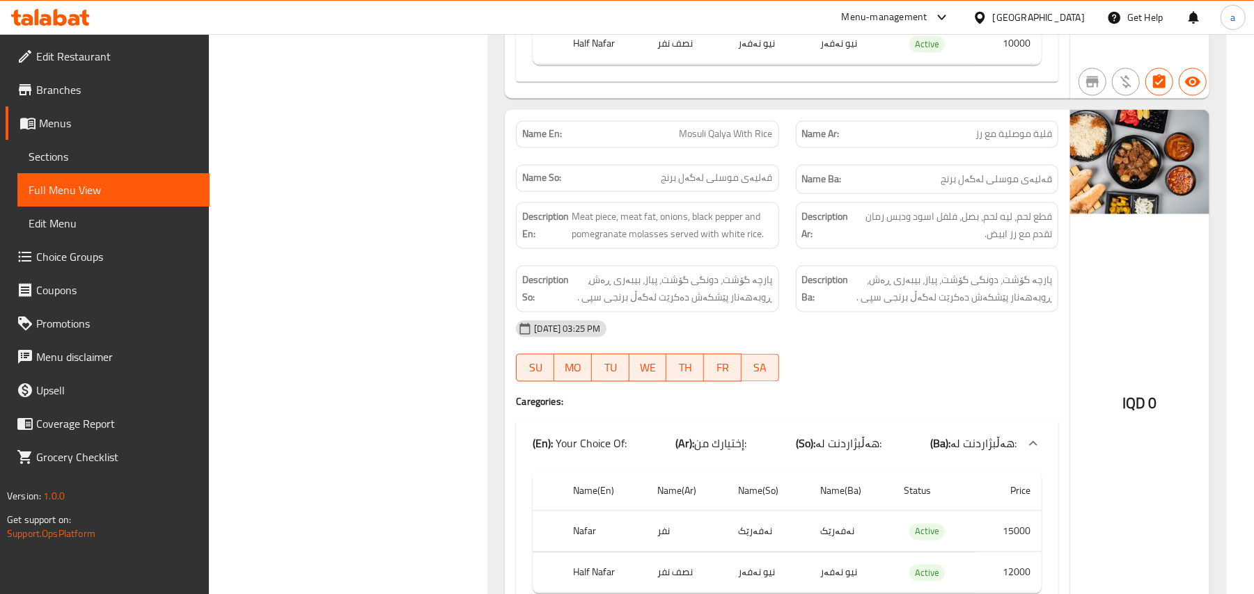
click at [1016, 142] on span "قلية موصلية مع رز" at bounding box center [1013, 134] width 77 height 15
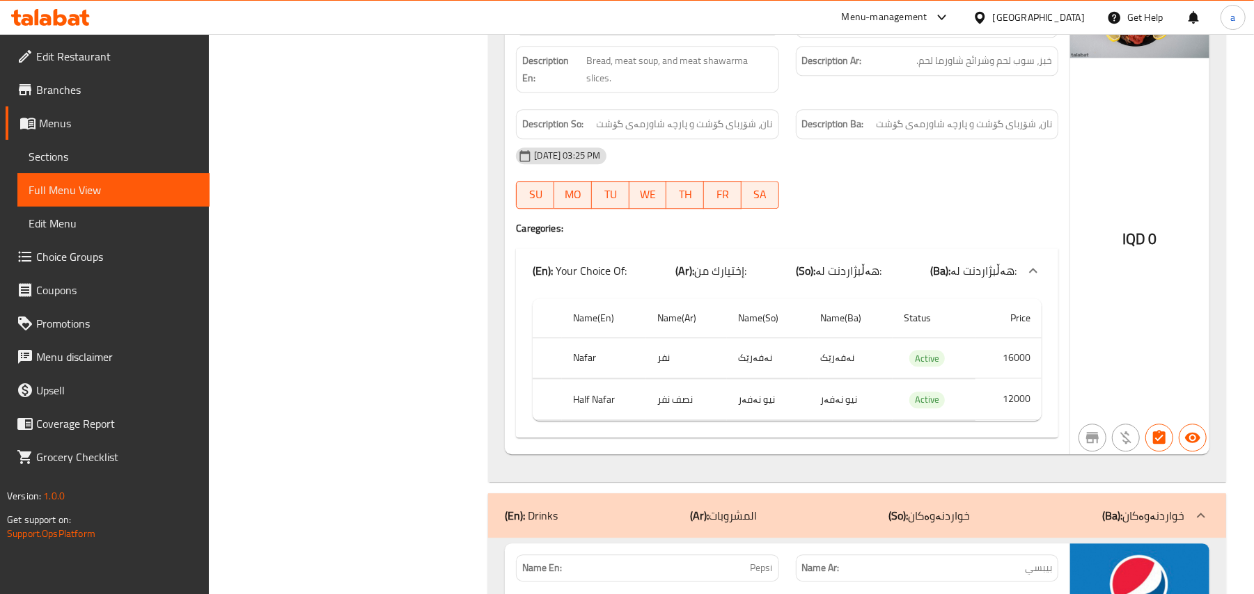
scroll to position [5982, 0]
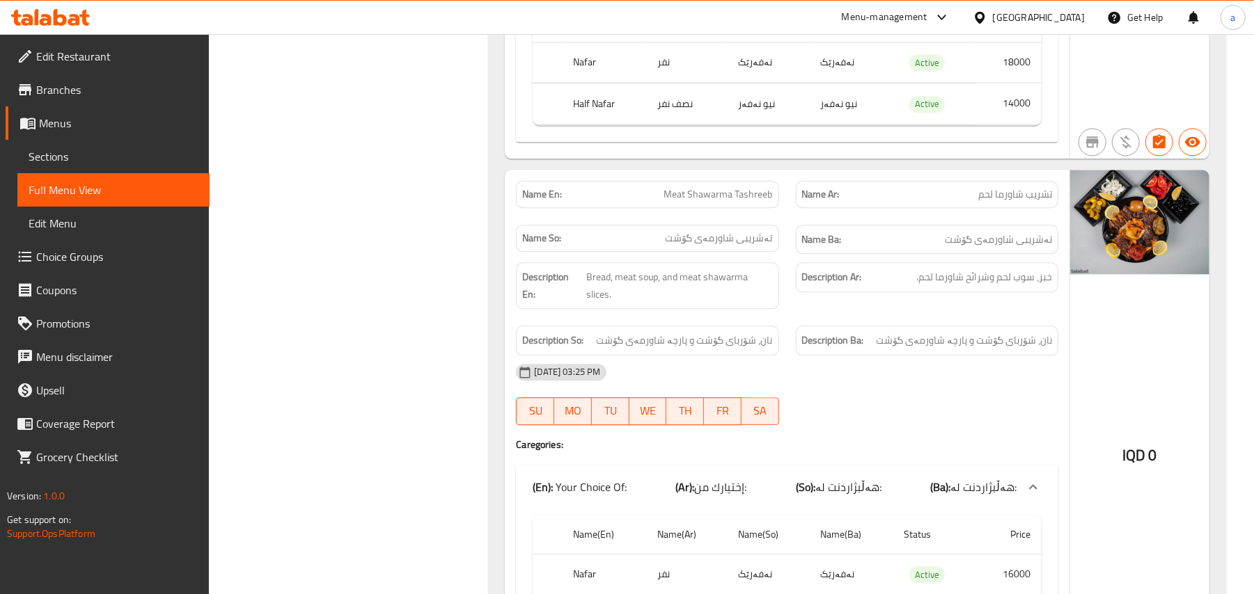
click at [1003, 202] on span "تشريب شاورما لحم" at bounding box center [1015, 194] width 74 height 15
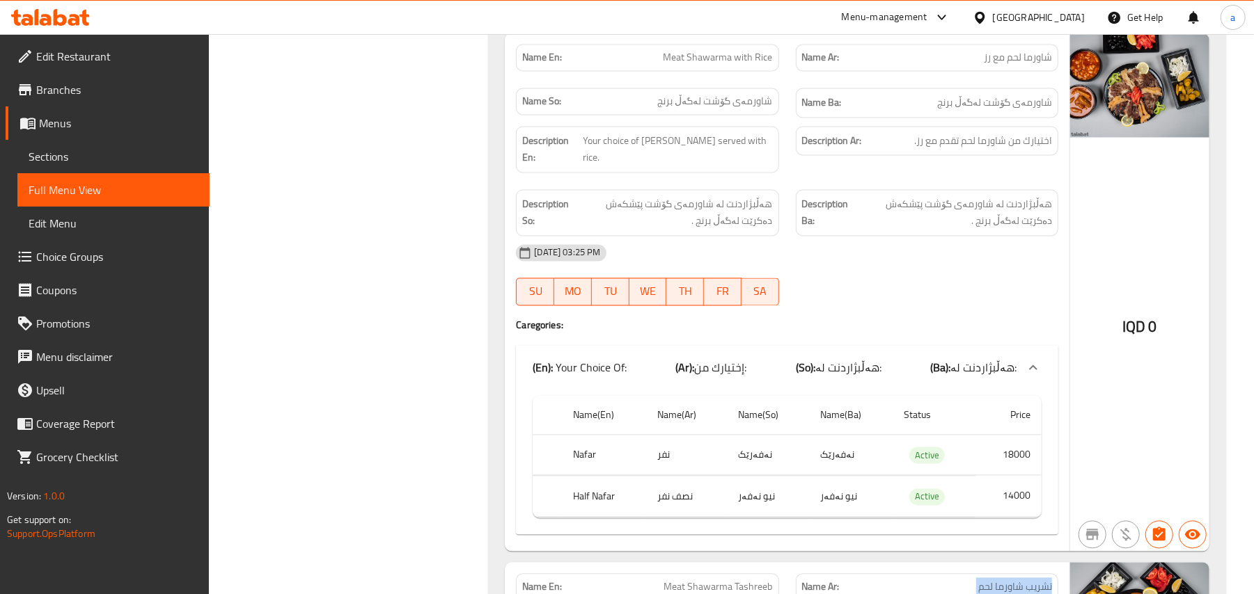
scroll to position [5549, 0]
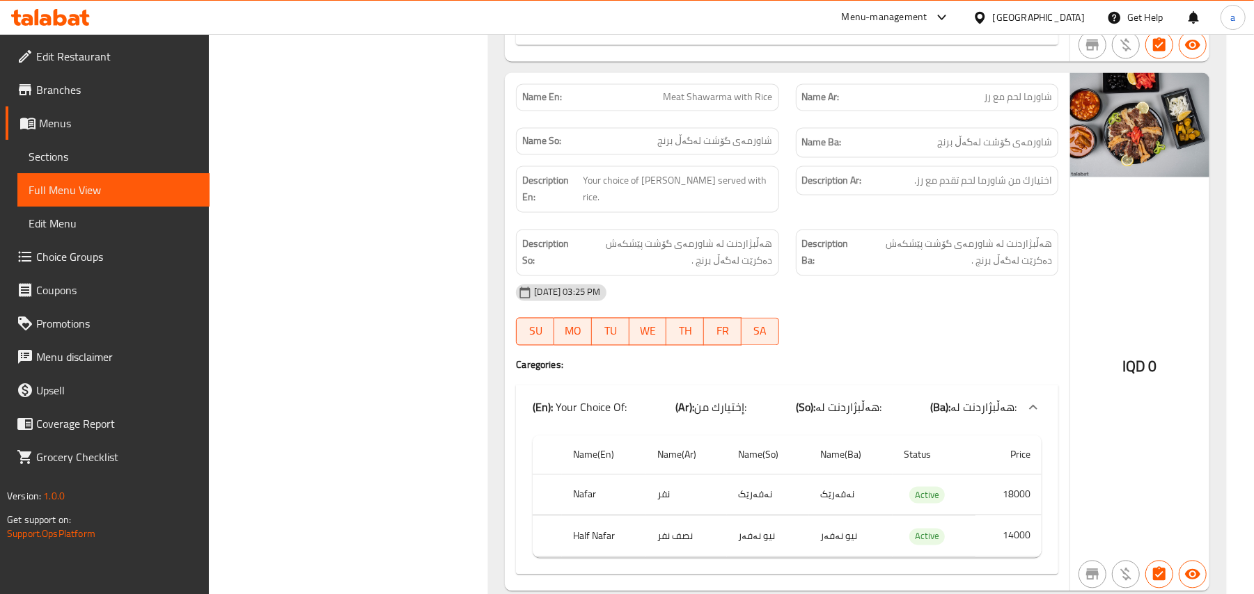
click at [1015, 105] on span "شاورما لحم مع رز" at bounding box center [1017, 97] width 68 height 15
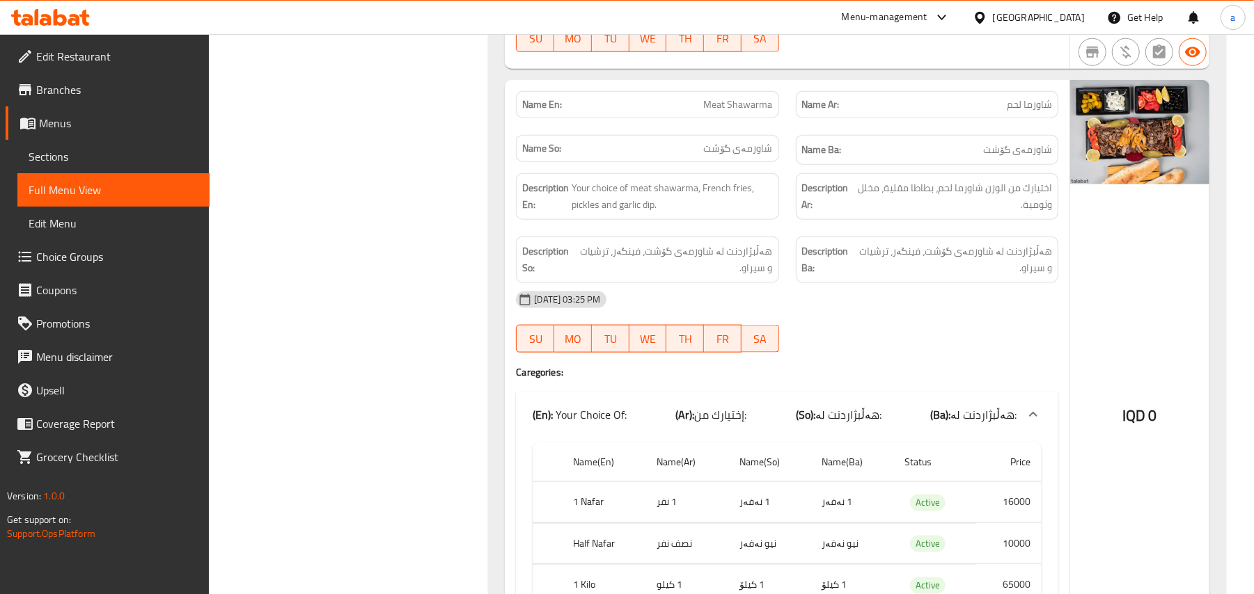
scroll to position [4899, 0]
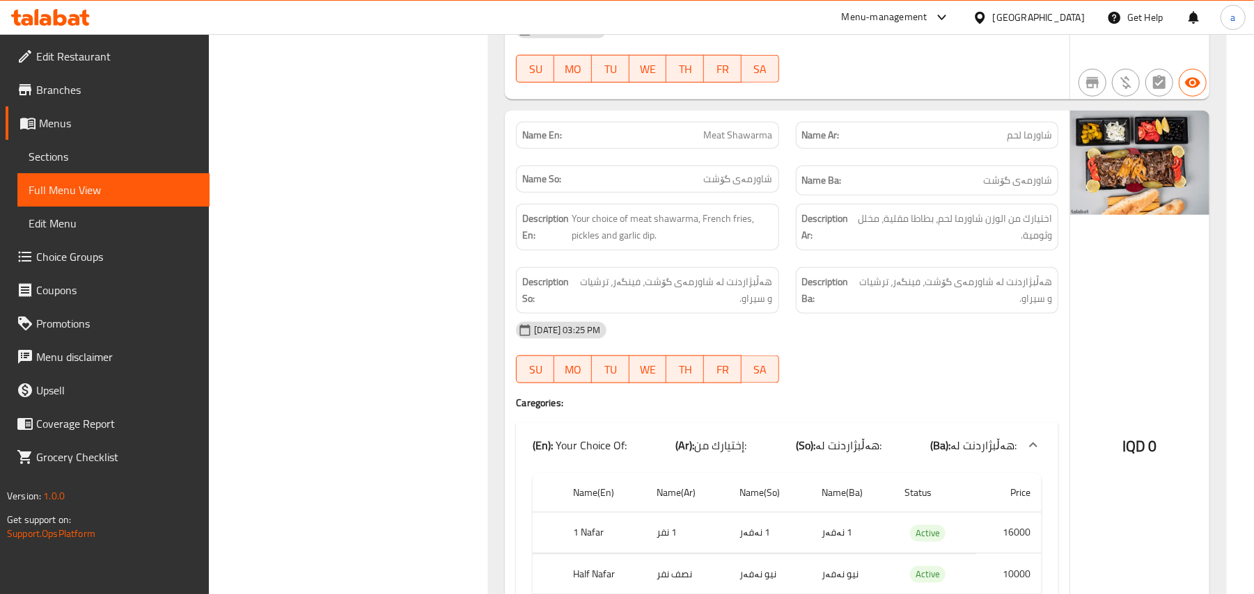
click at [1023, 143] on span "شاورما لحم" at bounding box center [1028, 135] width 45 height 15
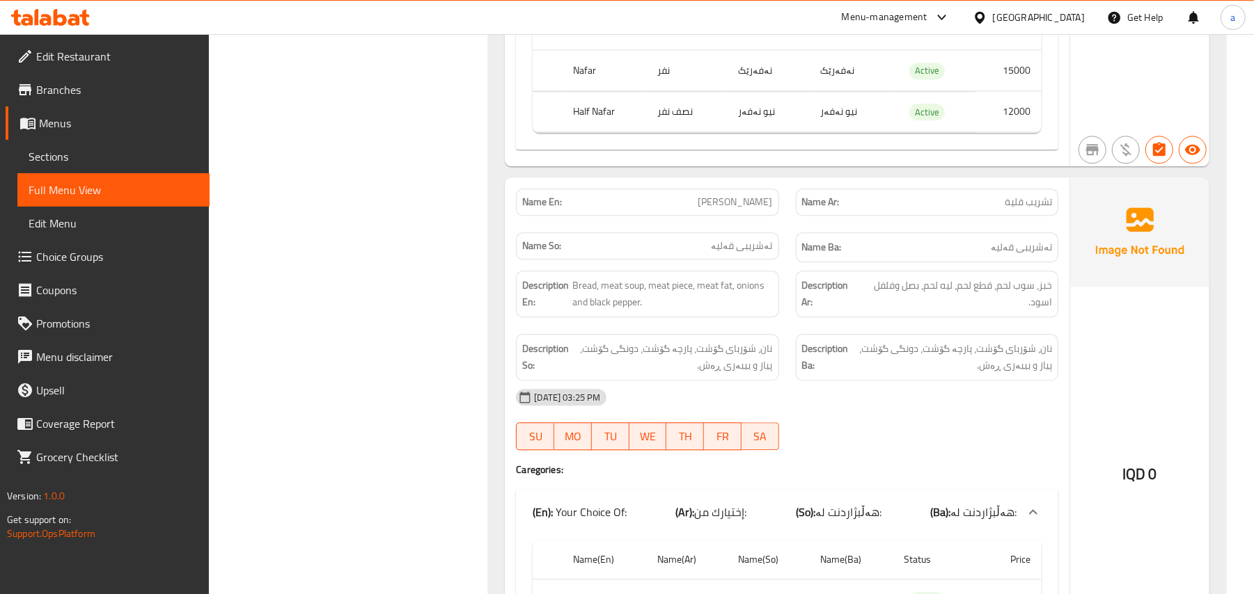
scroll to position [2300, 0]
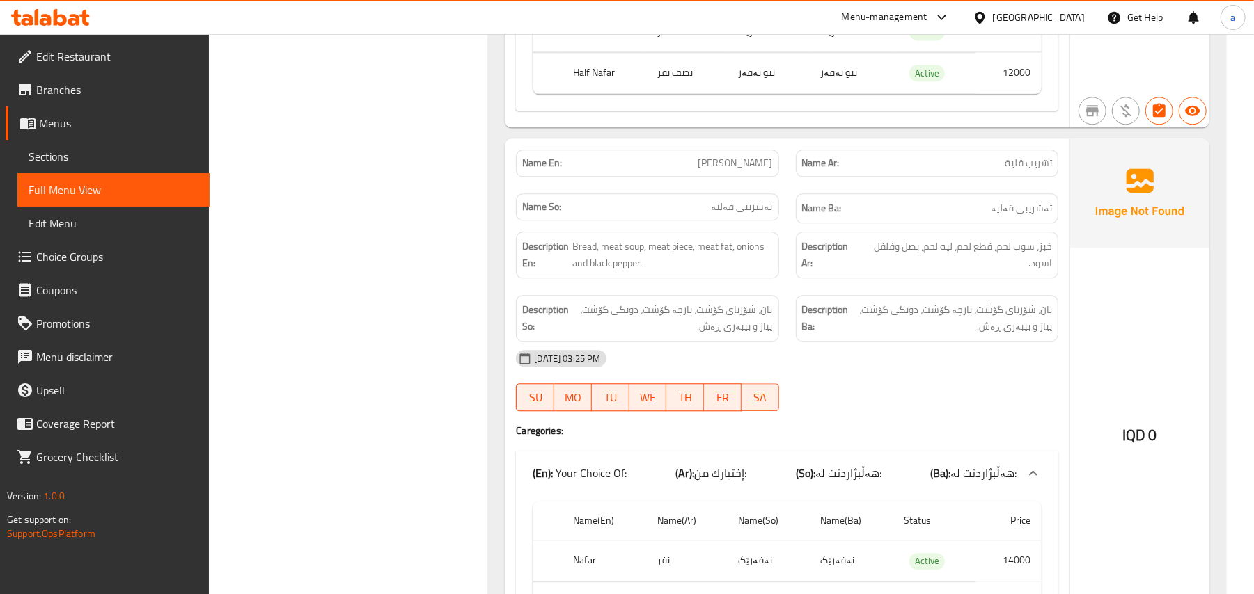
click at [1050, 171] on span "تشريب قلية" at bounding box center [1027, 163] width 47 height 15
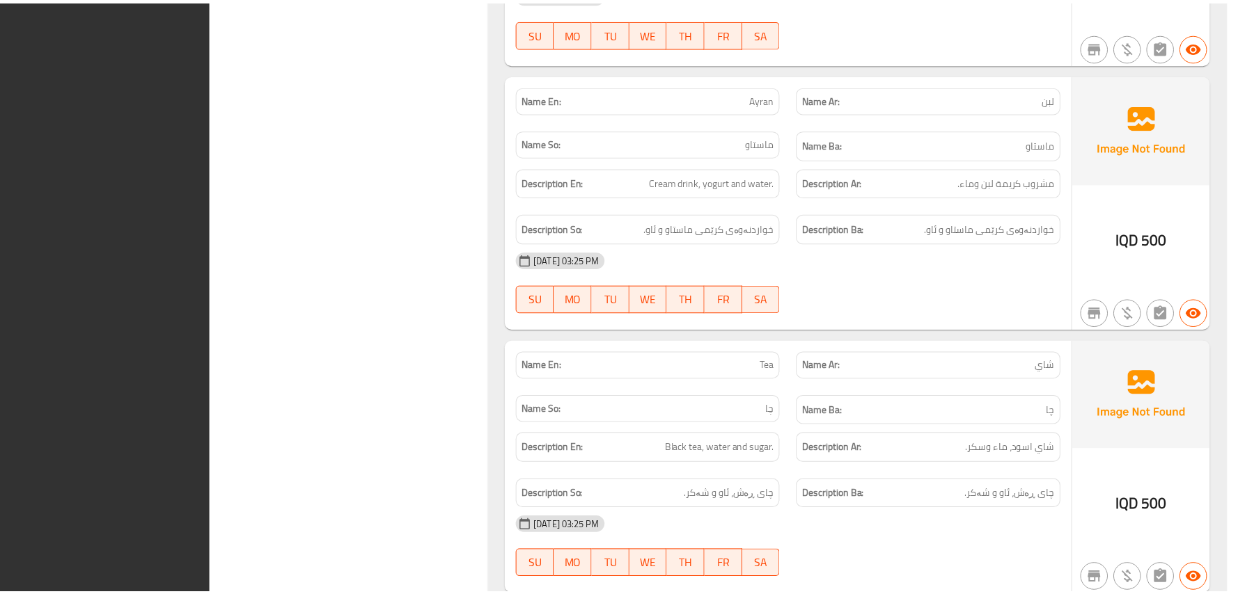
scroll to position [8130, 0]
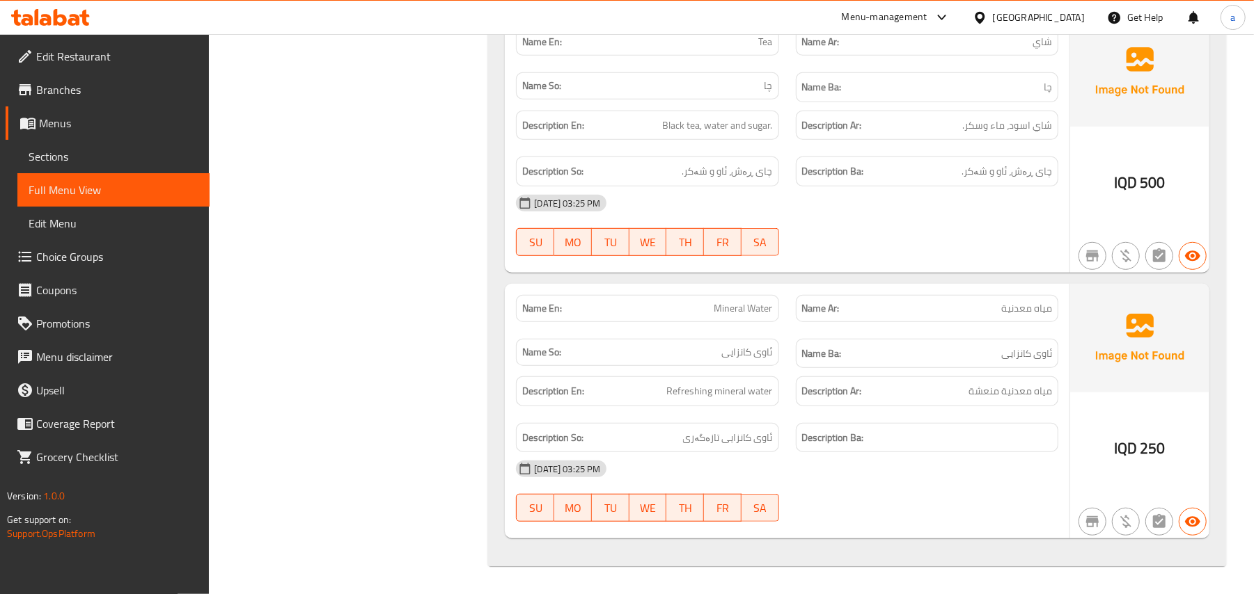
click at [104, 165] on span "Sections" at bounding box center [114, 156] width 170 height 17
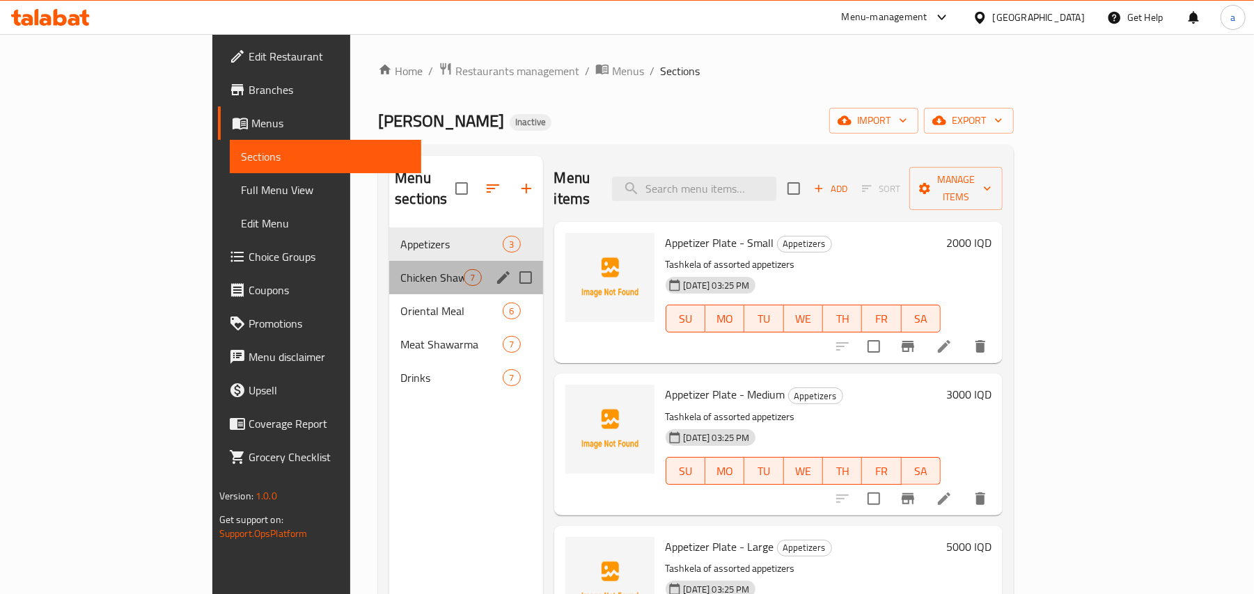
click at [389, 273] on div "Chicken Shawerma 7" at bounding box center [465, 277] width 153 height 33
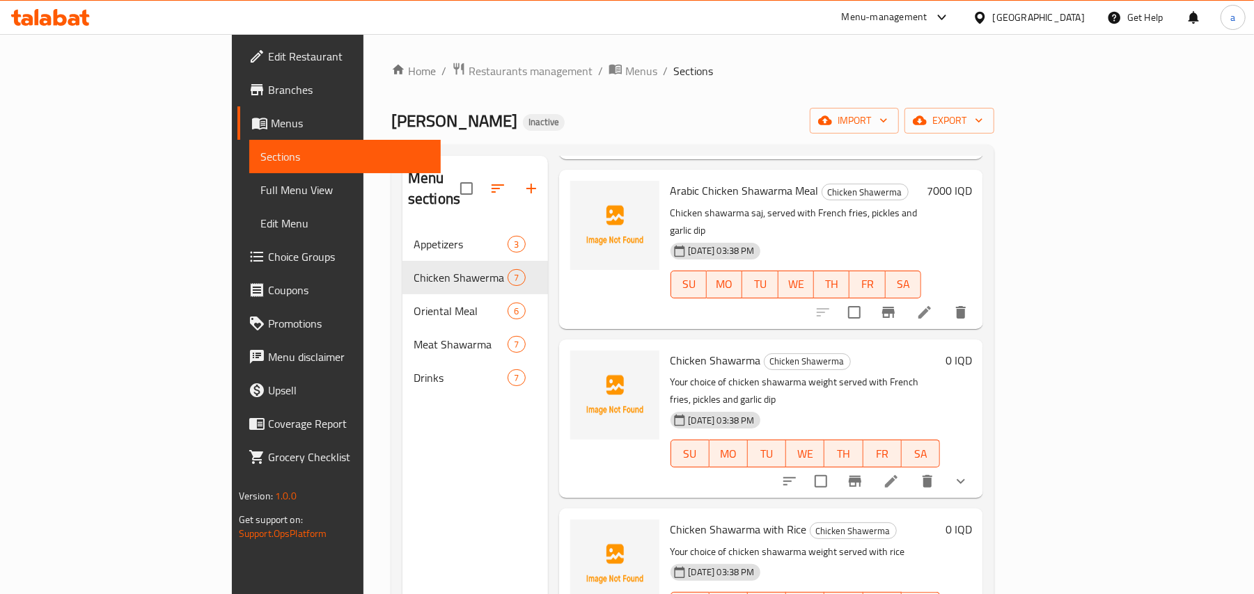
scroll to position [196, 0]
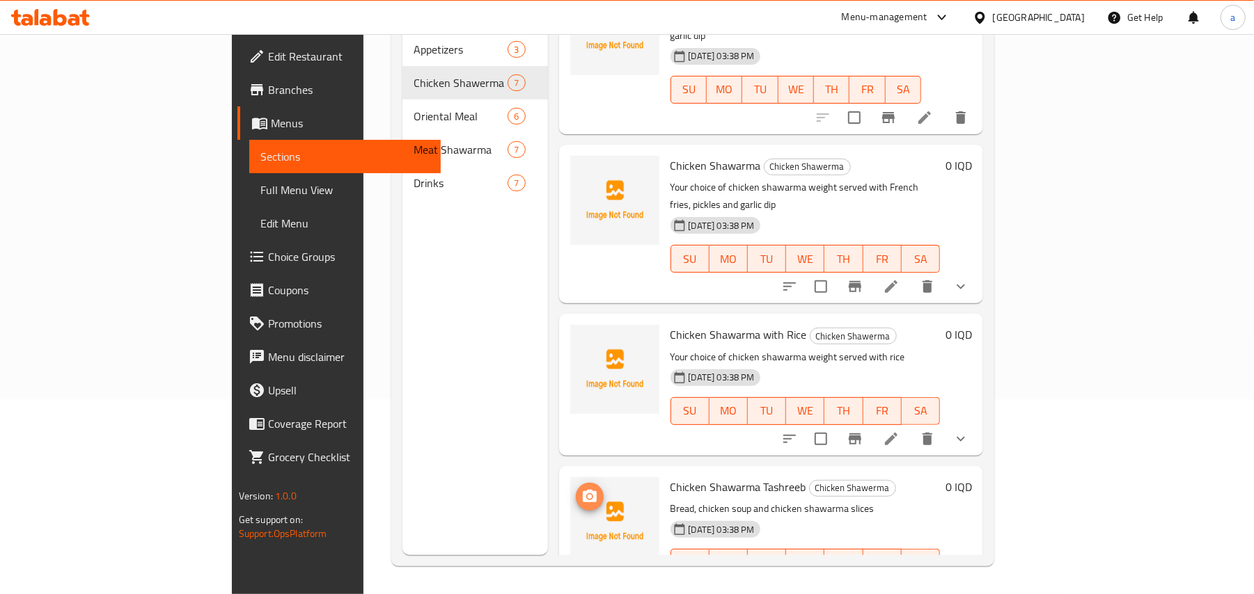
click at [576, 489] on span "upload picture" at bounding box center [590, 497] width 28 height 17
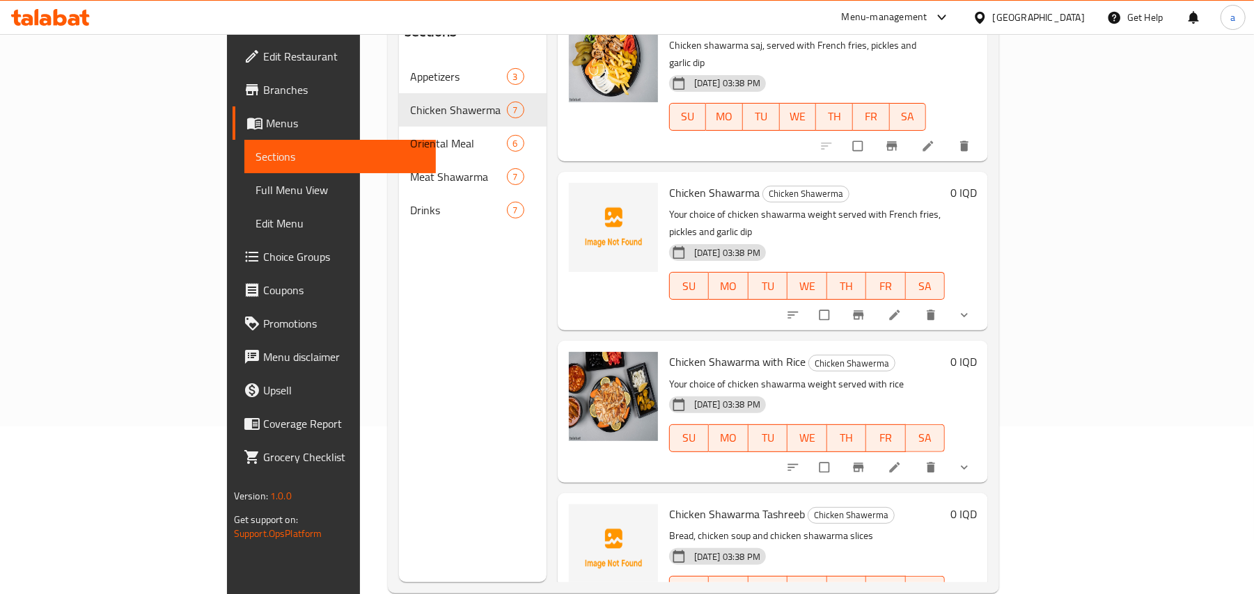
scroll to position [196, 0]
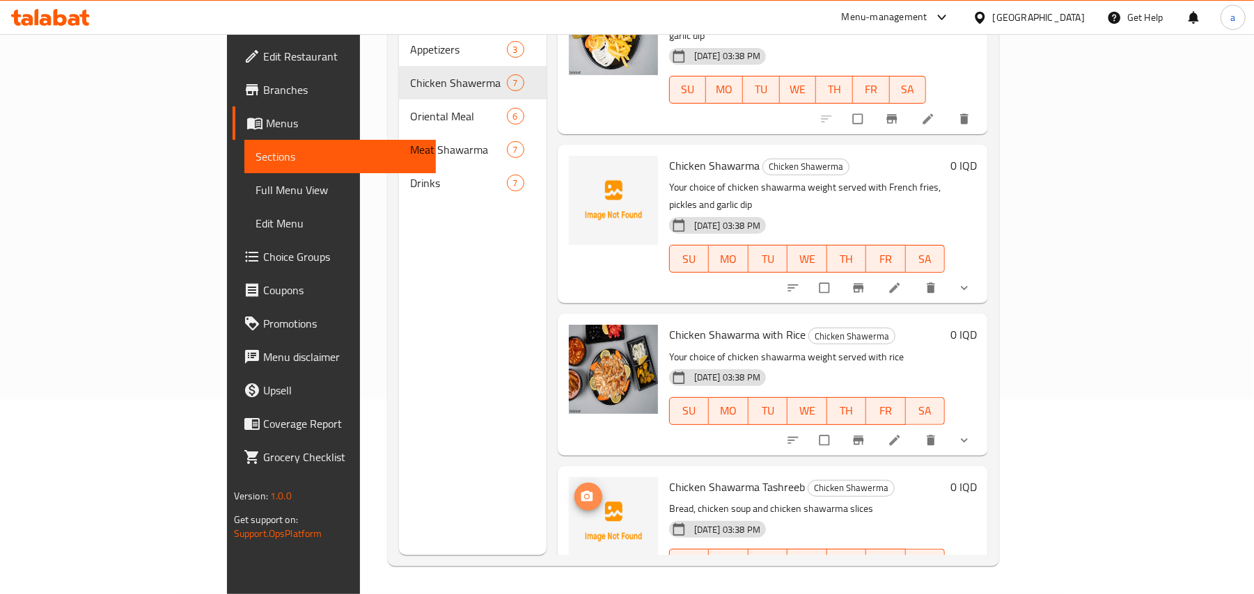
click at [580, 491] on icon "upload picture" at bounding box center [586, 496] width 12 height 10
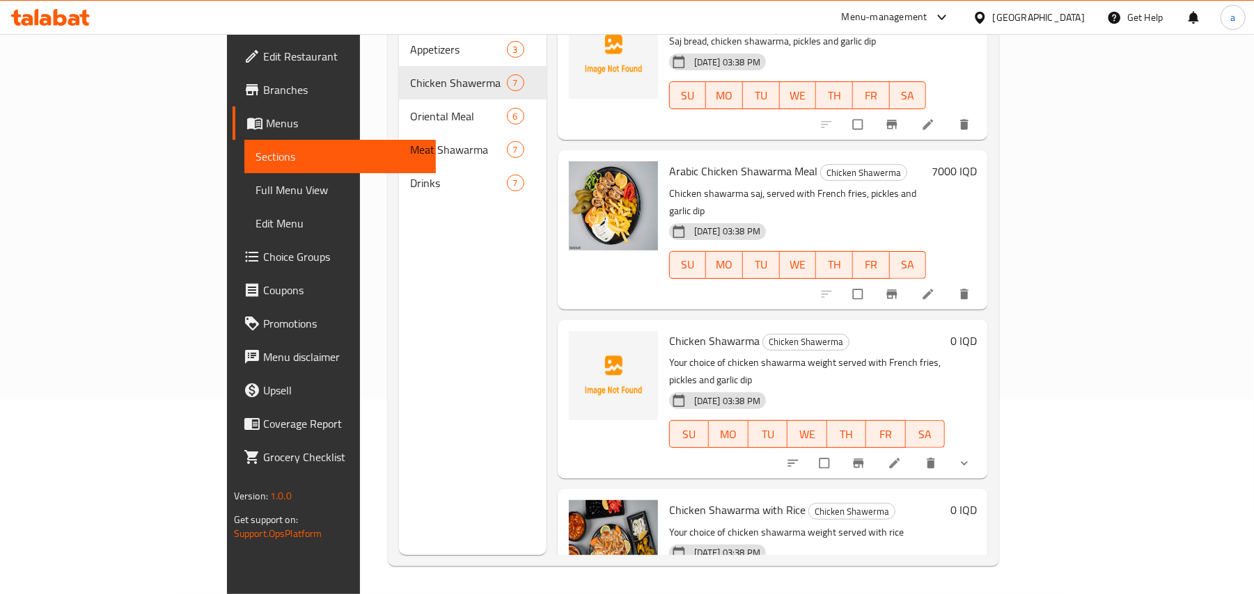
scroll to position [312, 0]
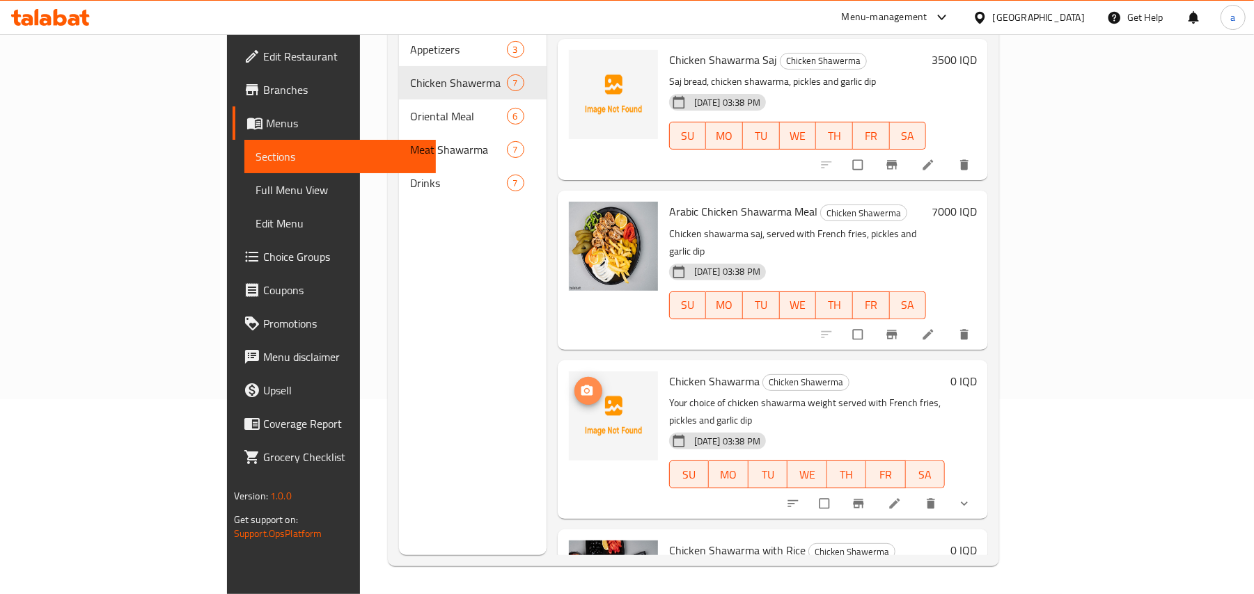
click at [580, 384] on icon "upload picture" at bounding box center [587, 391] width 14 height 14
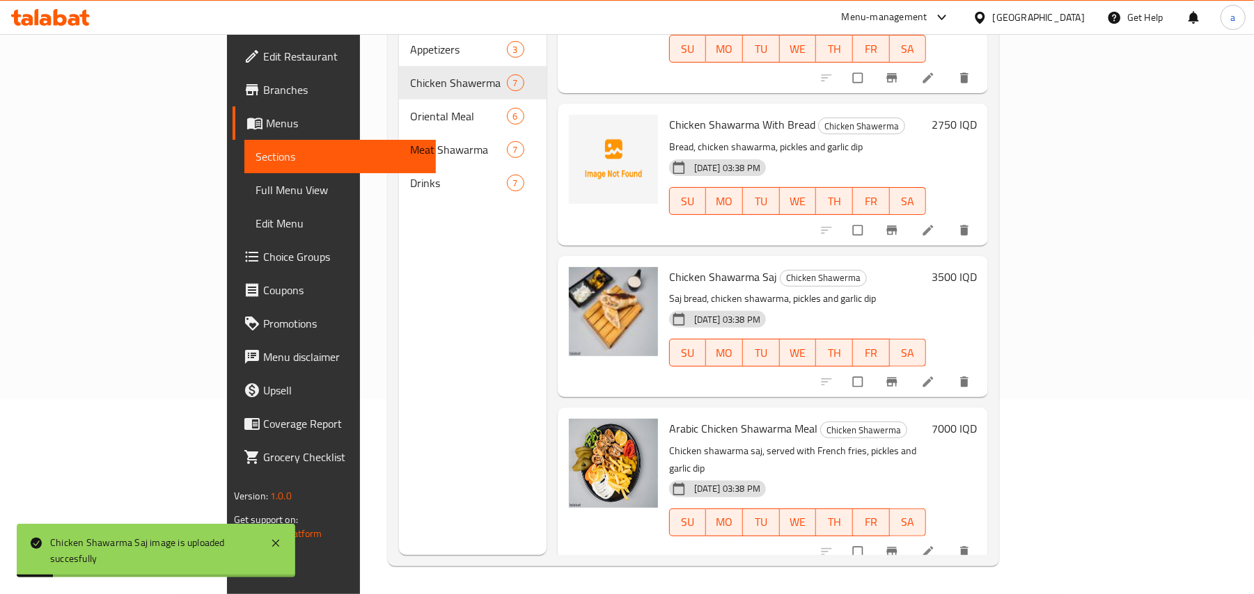
scroll to position [0, 0]
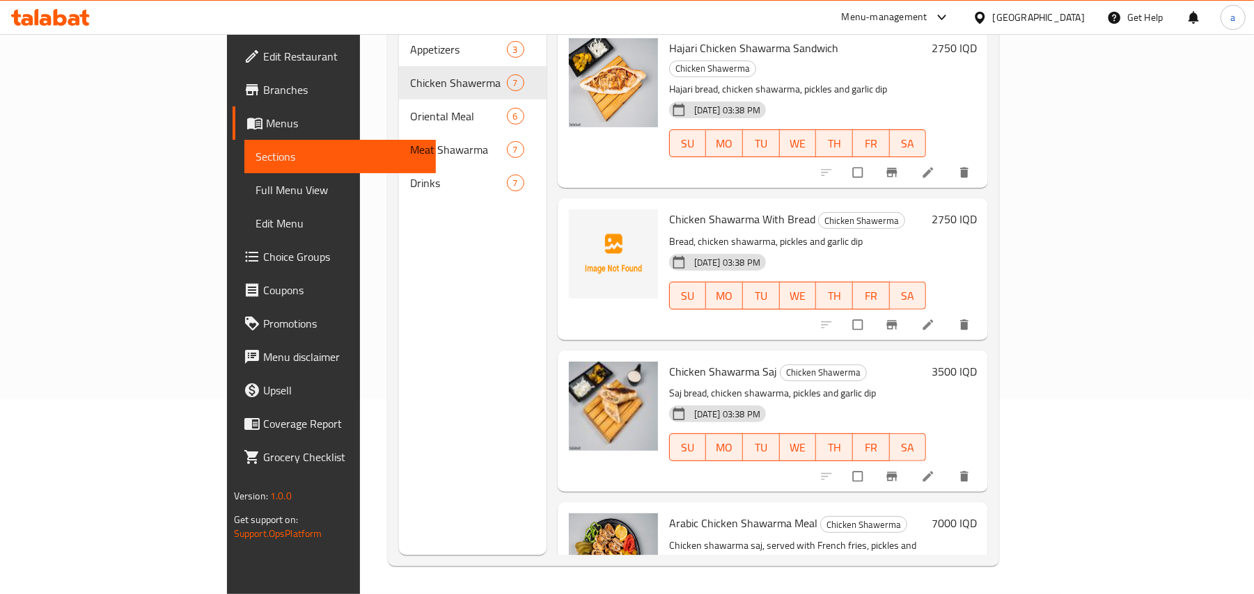
click at [669, 209] on span "Chicken Shawarma With Bread" at bounding box center [742, 219] width 146 height 21
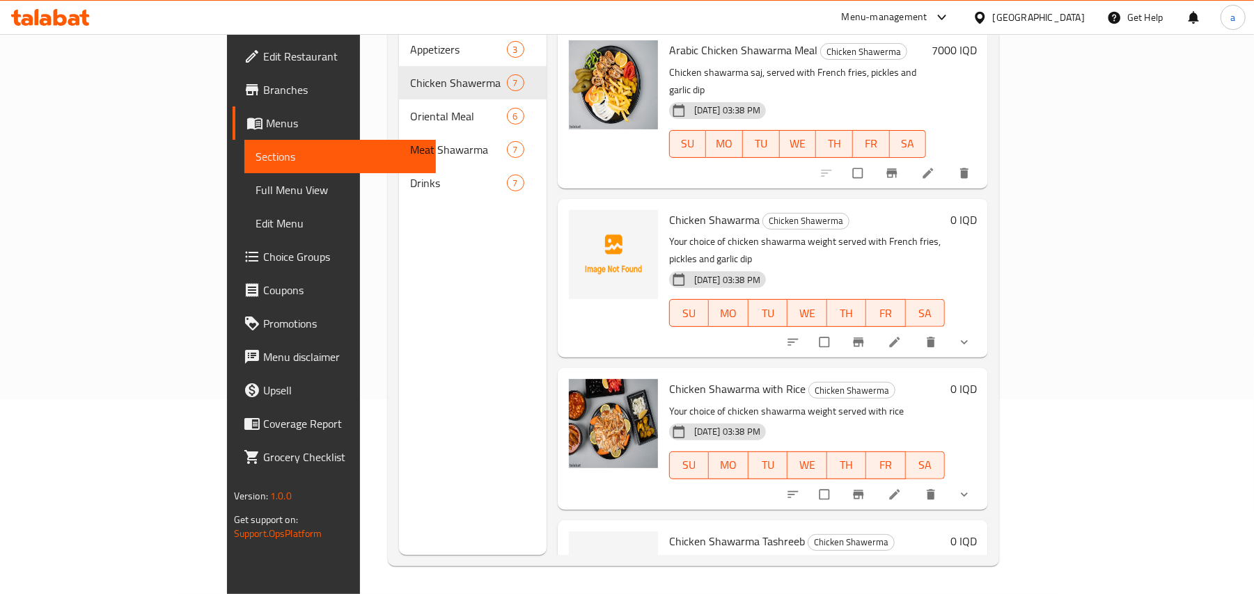
scroll to position [528, 0]
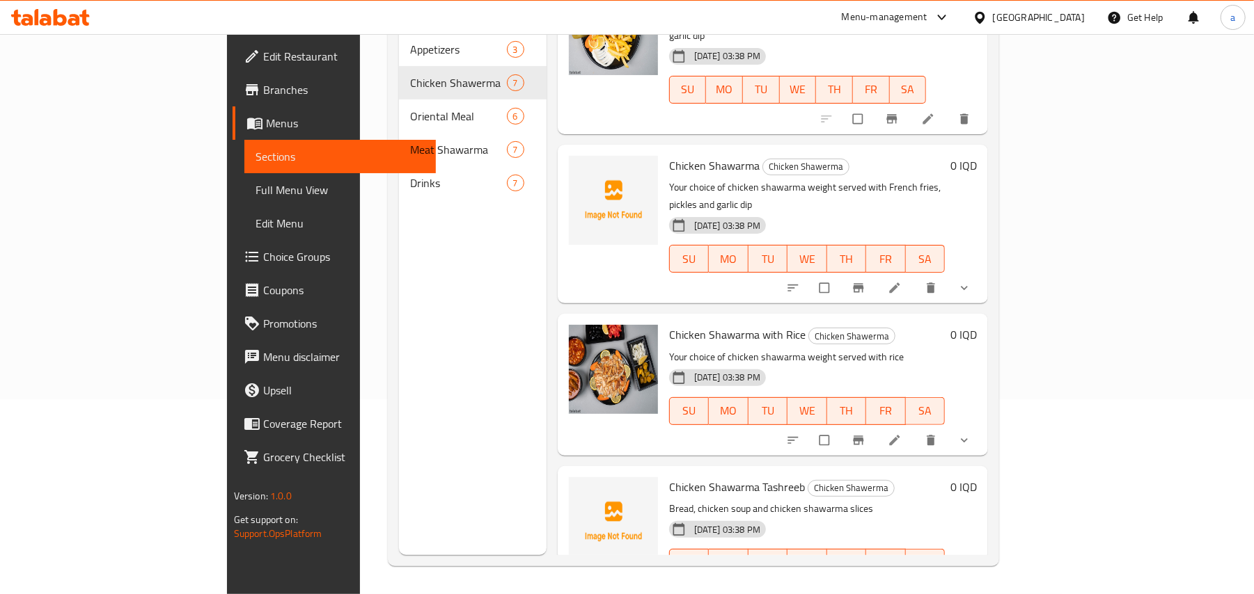
click at [669, 477] on span "Chicken Shawarma Tashreeb" at bounding box center [737, 487] width 136 height 21
click at [674, 155] on span "Chicken Shawarma" at bounding box center [714, 165] width 90 height 21
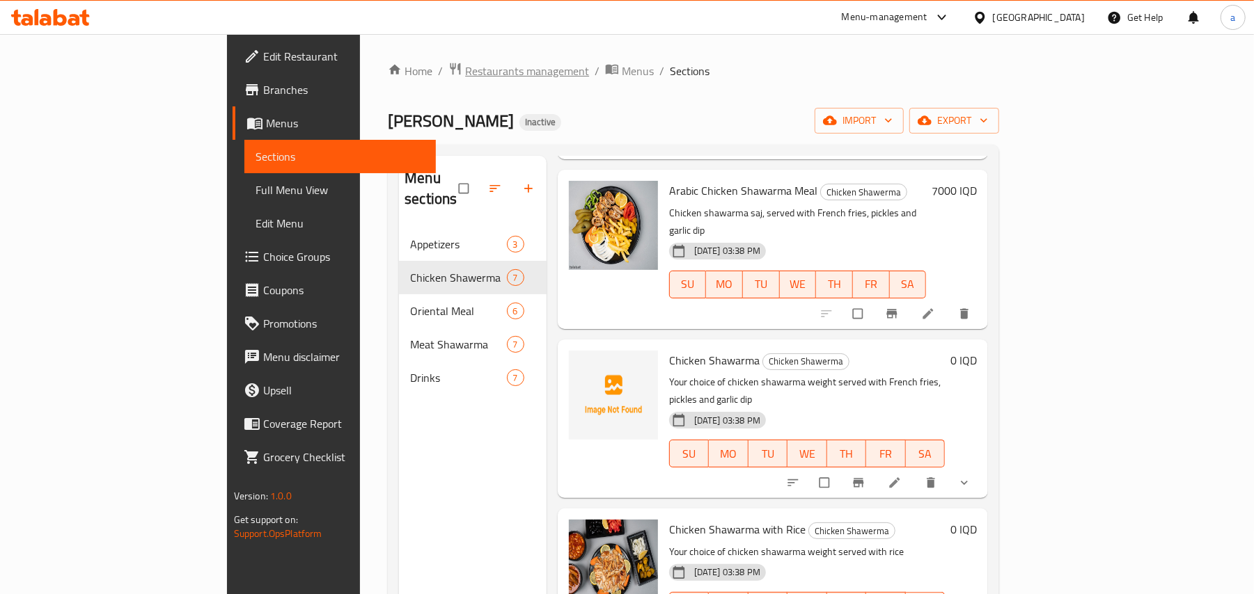
click at [465, 76] on span "Restaurants management" at bounding box center [527, 71] width 124 height 17
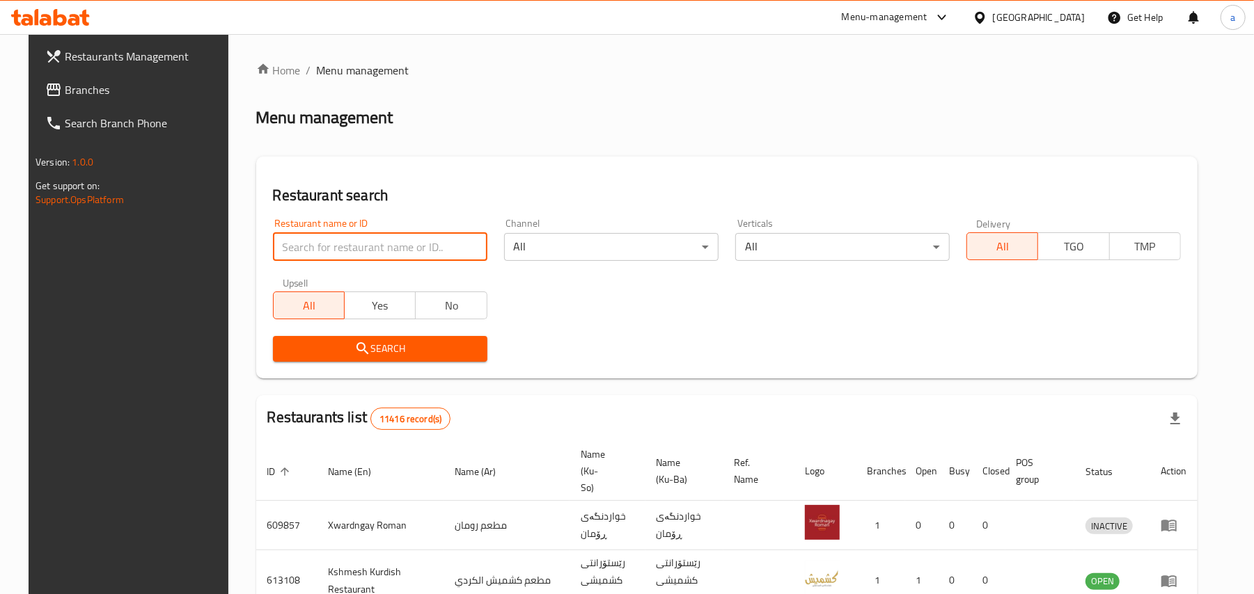
click at [354, 249] on input "search" at bounding box center [380, 247] width 214 height 28
paste input "Aland Steak House"
type input "Aland Steak House"
click button "Search" at bounding box center [380, 349] width 214 height 26
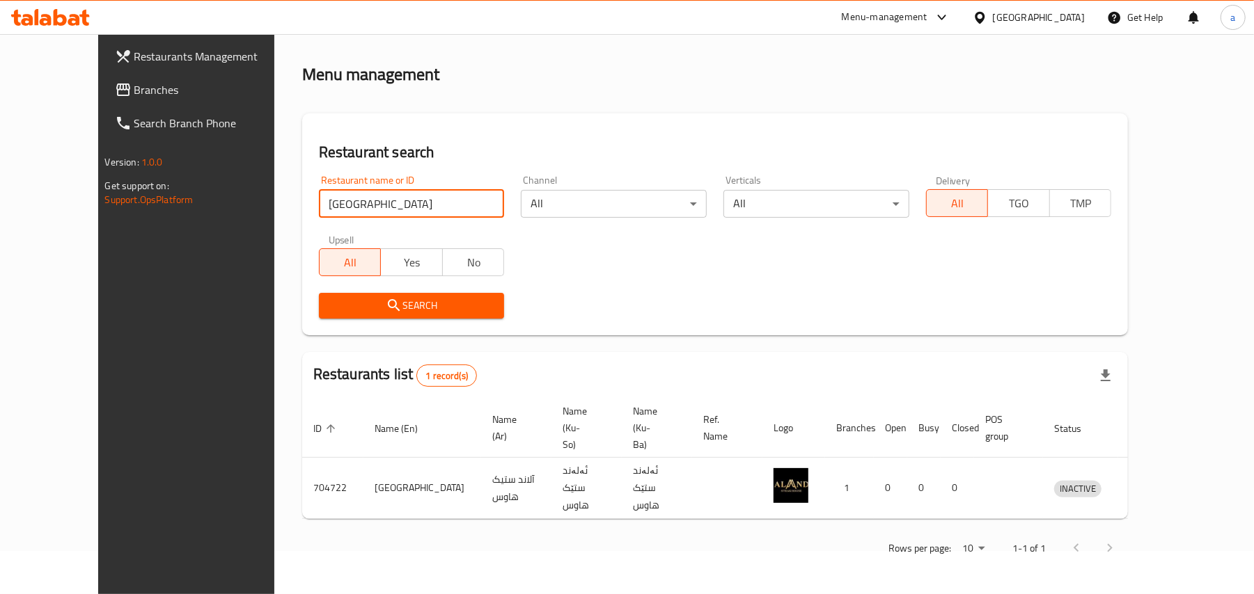
scroll to position [26, 0]
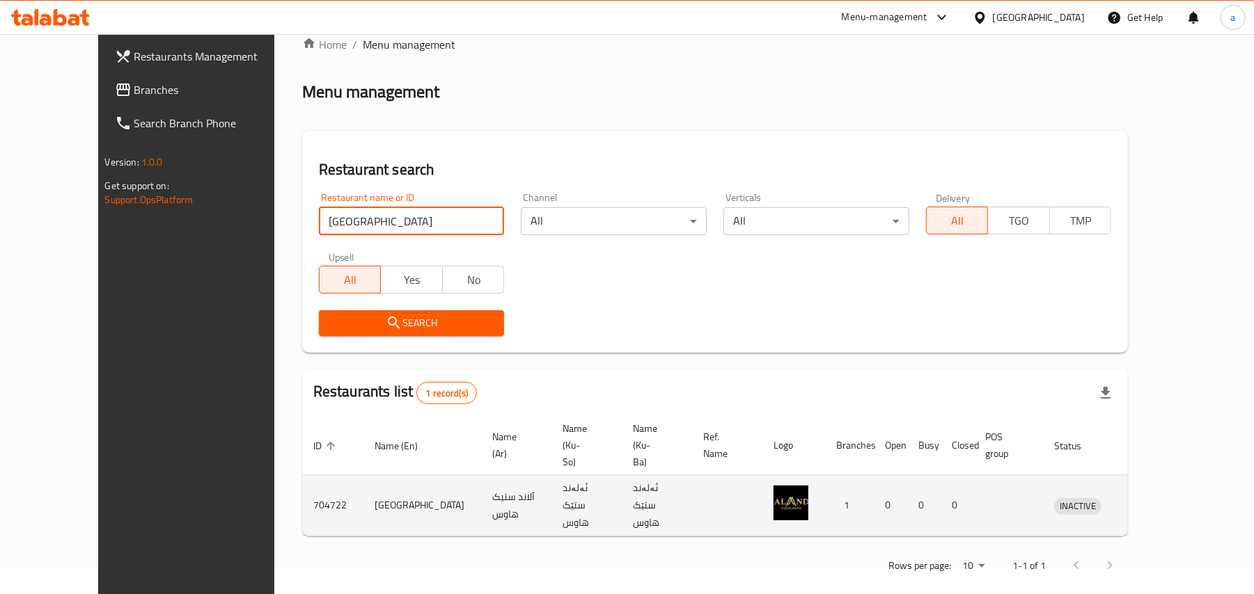
click at [1145, 500] on icon "enhanced table" at bounding box center [1137, 506] width 15 height 12
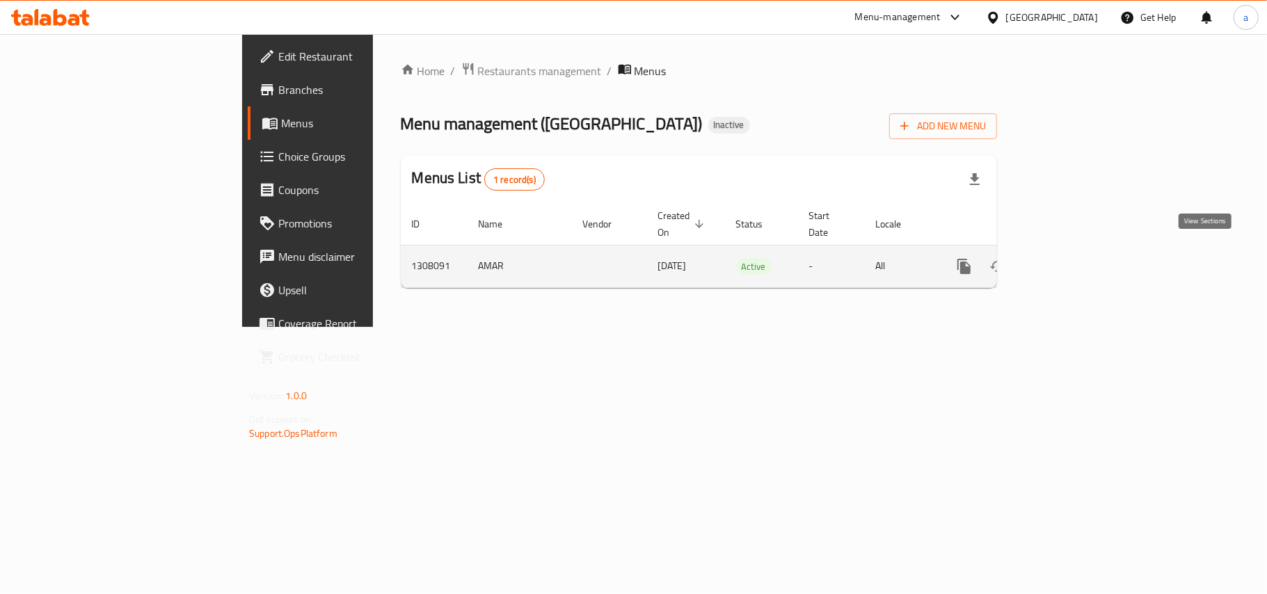
click at [1073, 265] on icon "enhanced table" at bounding box center [1065, 266] width 17 height 17
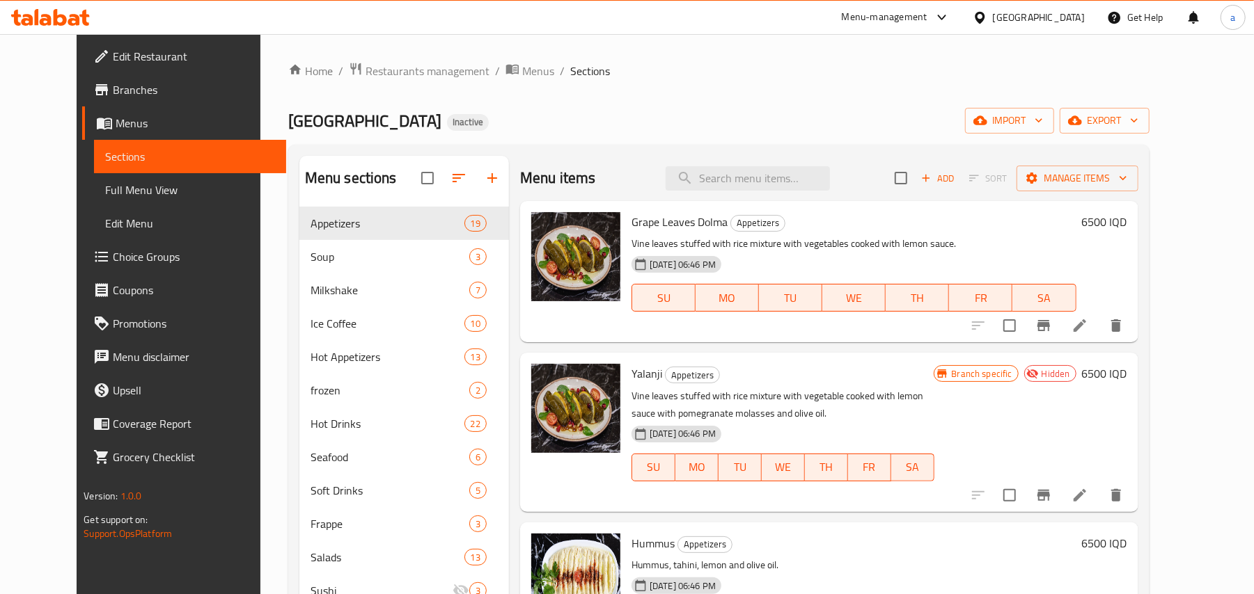
click at [741, 196] on div "Menu items Add Sort Manage items" at bounding box center [829, 178] width 618 height 45
click at [744, 188] on input "search" at bounding box center [747, 178] width 164 height 24
paste input "Beef Lokum American"
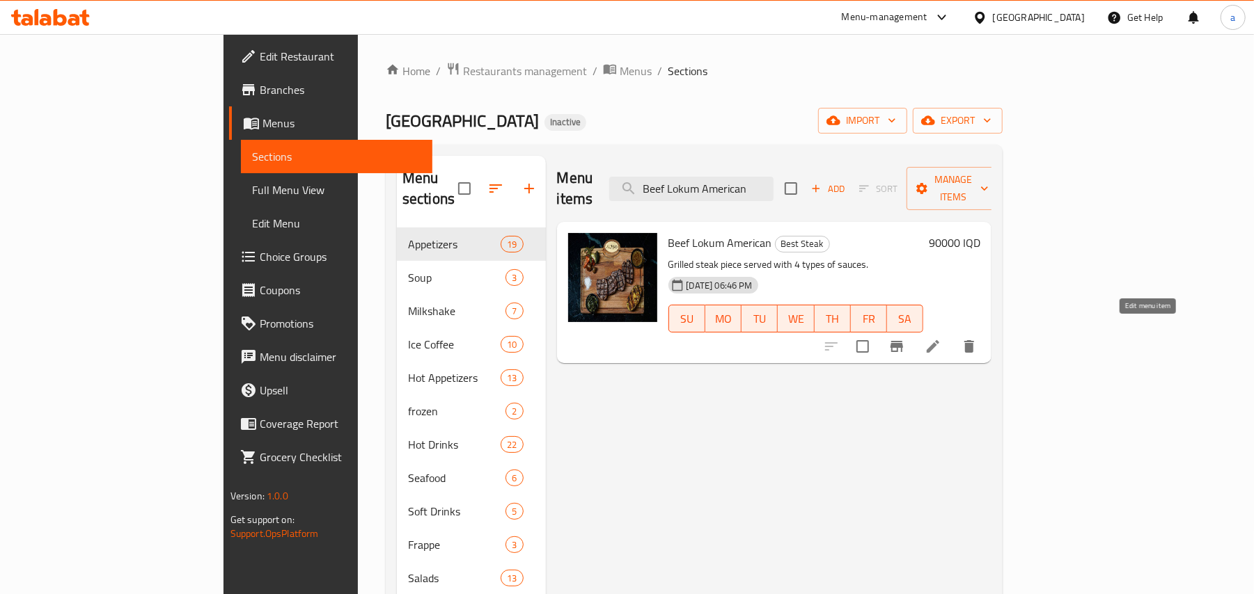
type input "Beef Lokum American"
click at [941, 338] on icon at bounding box center [932, 346] width 17 height 17
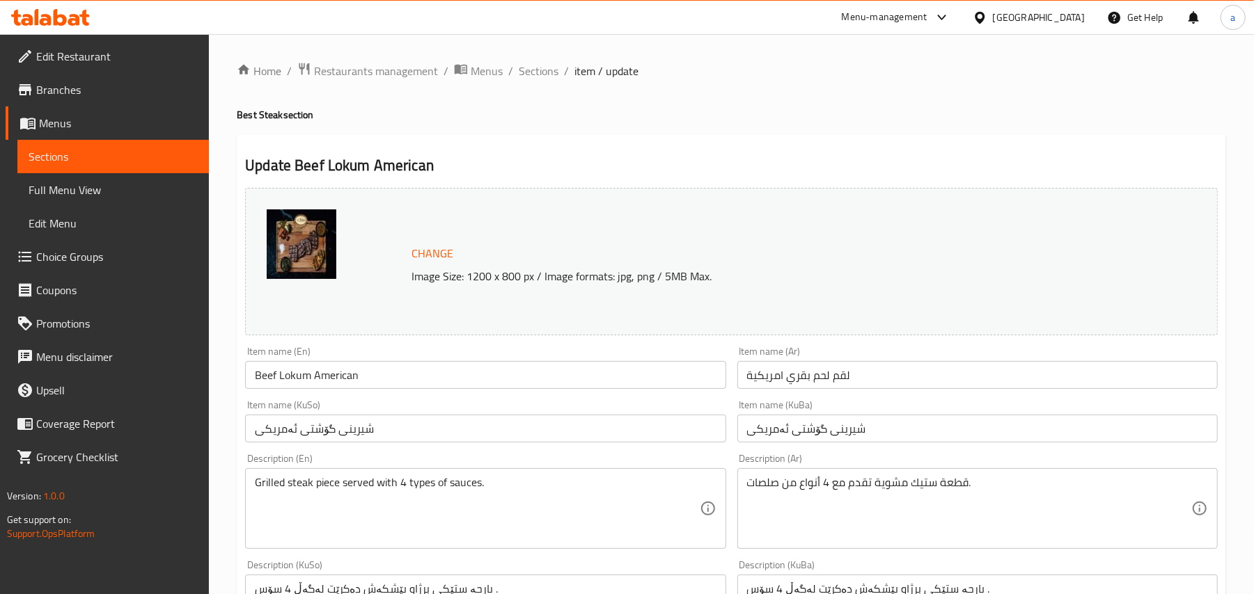
scroll to position [216, 0]
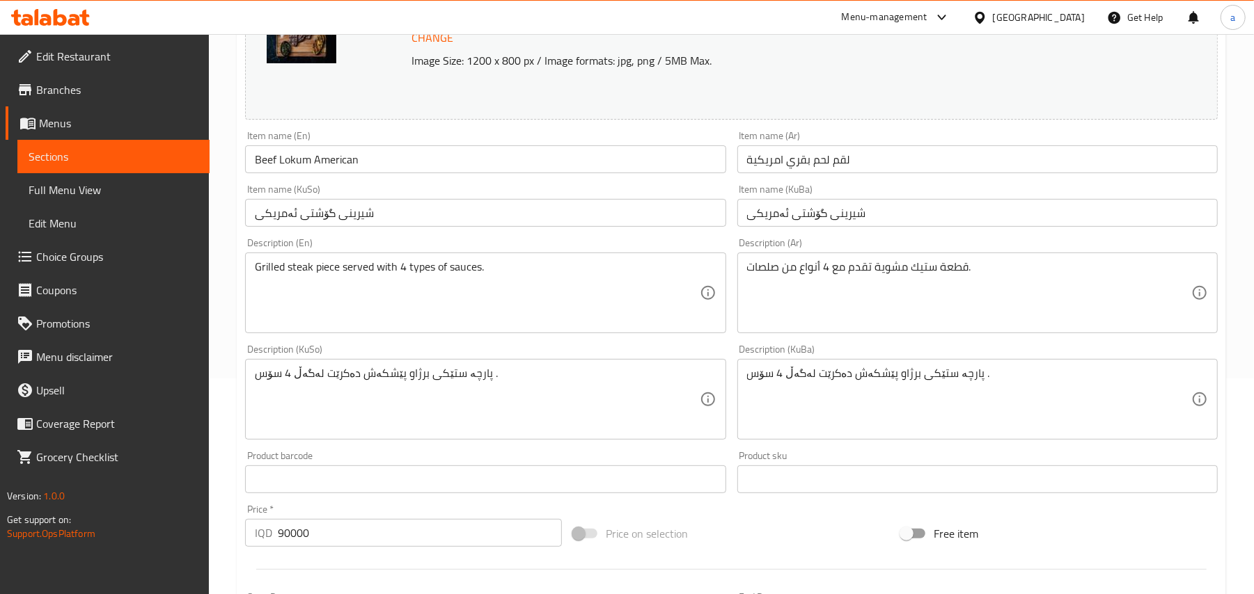
click at [599, 215] on input "شیرینی گۆشتی ئەمریکی" at bounding box center [485, 213] width 480 height 28
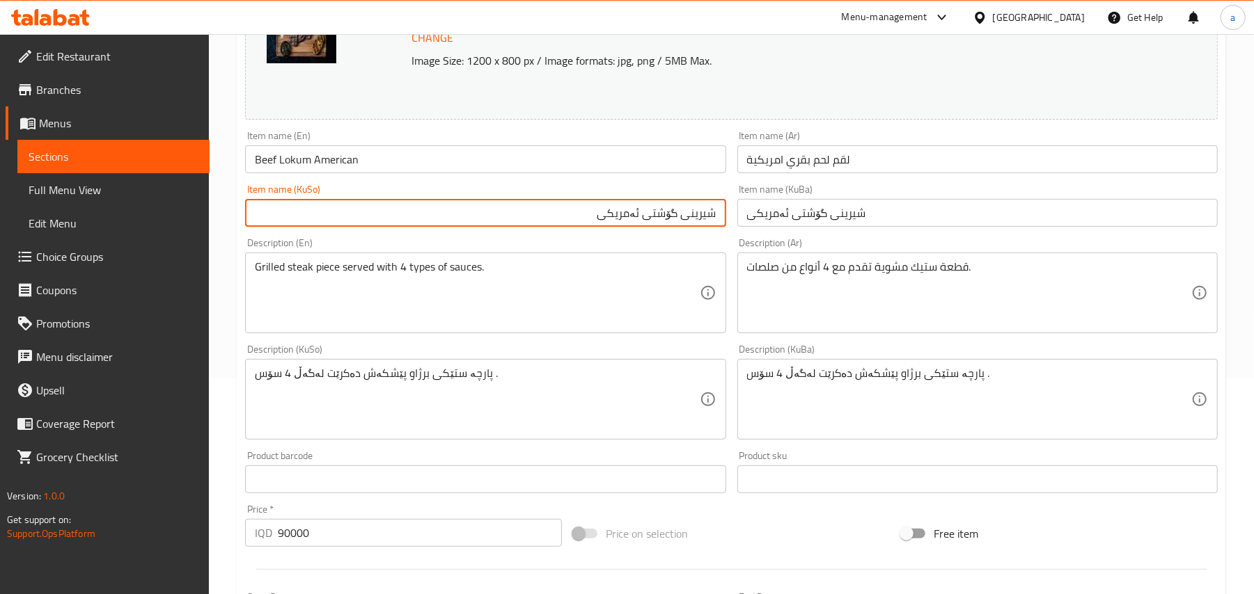
drag, startPoint x: 688, startPoint y: 221, endPoint x: 722, endPoint y: 227, distance: 34.0
click at [722, 227] on input "شیرینی گۆشتی ئەمریکی" at bounding box center [485, 213] width 480 height 28
paste input "لوقم"
click at [643, 224] on input "لوقمی گۆشتی ئەمریکی" at bounding box center [485, 213] width 480 height 28
click at [639, 227] on input "لوقمی گۆشتی ئەمریکی" at bounding box center [485, 213] width 480 height 28
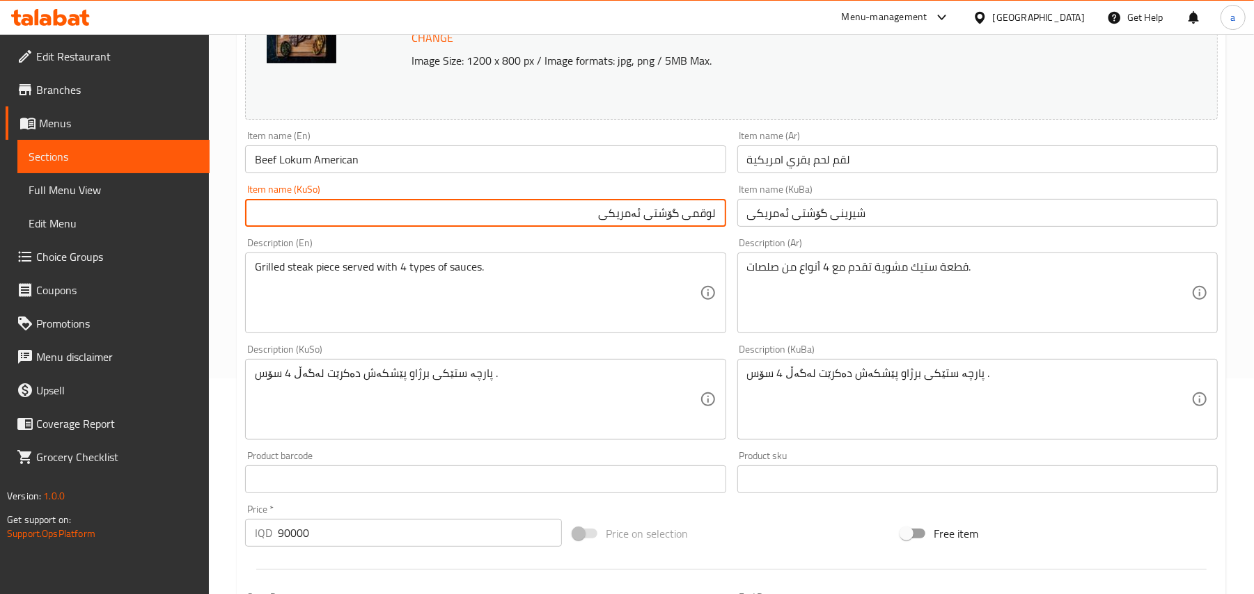
click at [636, 226] on input "لوقمی گۆشتی ئەمریکی" at bounding box center [485, 213] width 480 height 28
click at [655, 224] on input "لوقمی گۆشتی مانگای ئەمریکی" at bounding box center [485, 213] width 480 height 28
type input "لوقمی گۆشتی مانگای ئەمریکی"
click at [805, 227] on input "شیرینی گۆشتی ئەمریکی" at bounding box center [977, 213] width 480 height 28
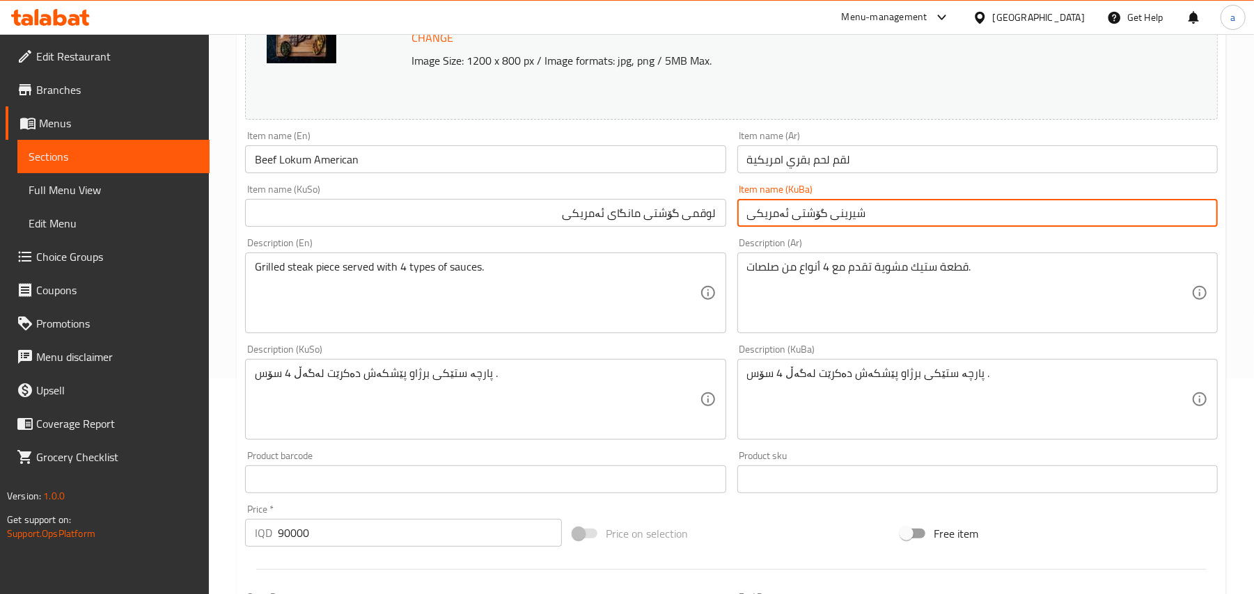
paste input "لوقمی گۆشتی مانگا"
type input "لوقمی گۆشتی مانگای ئەمریکی"
click at [443, 168] on input "Beef Lokum American" at bounding box center [485, 159] width 480 height 28
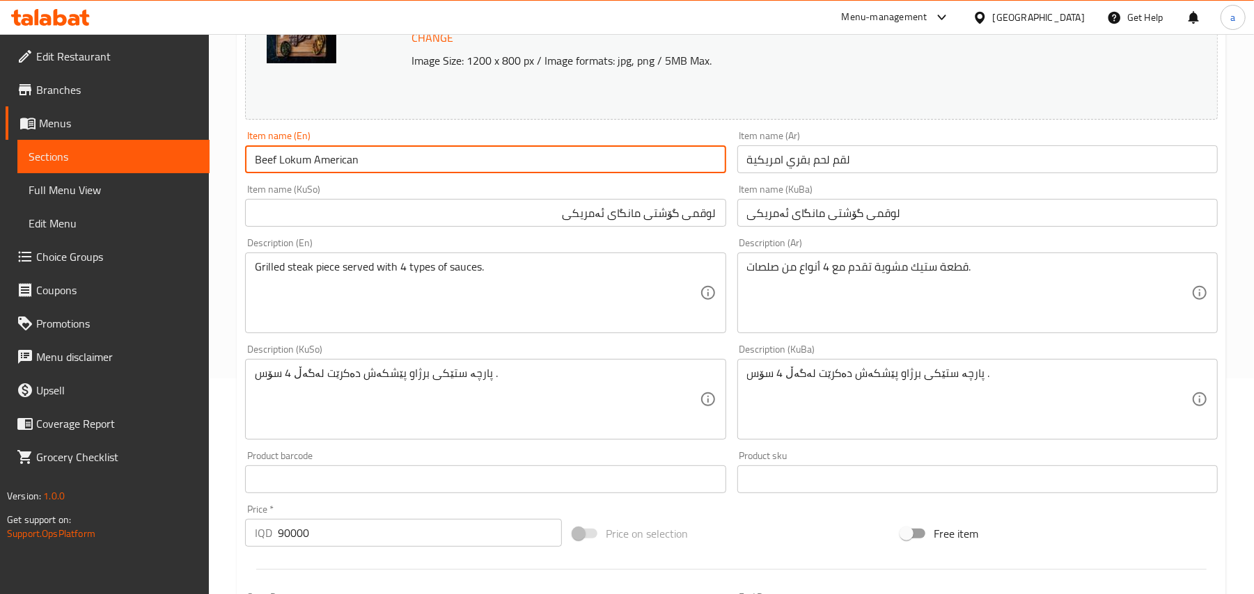
drag, startPoint x: 365, startPoint y: 164, endPoint x: 242, endPoint y: 162, distance: 123.2
click at [242, 162] on div "Item name (En) Beef Lokum American Item name (En)" at bounding box center [484, 152] width 491 height 54
click at [399, 162] on input "Beef Lokum American" at bounding box center [485, 159] width 480 height 28
click at [296, 167] on input "Beef Lokum American" at bounding box center [485, 159] width 480 height 28
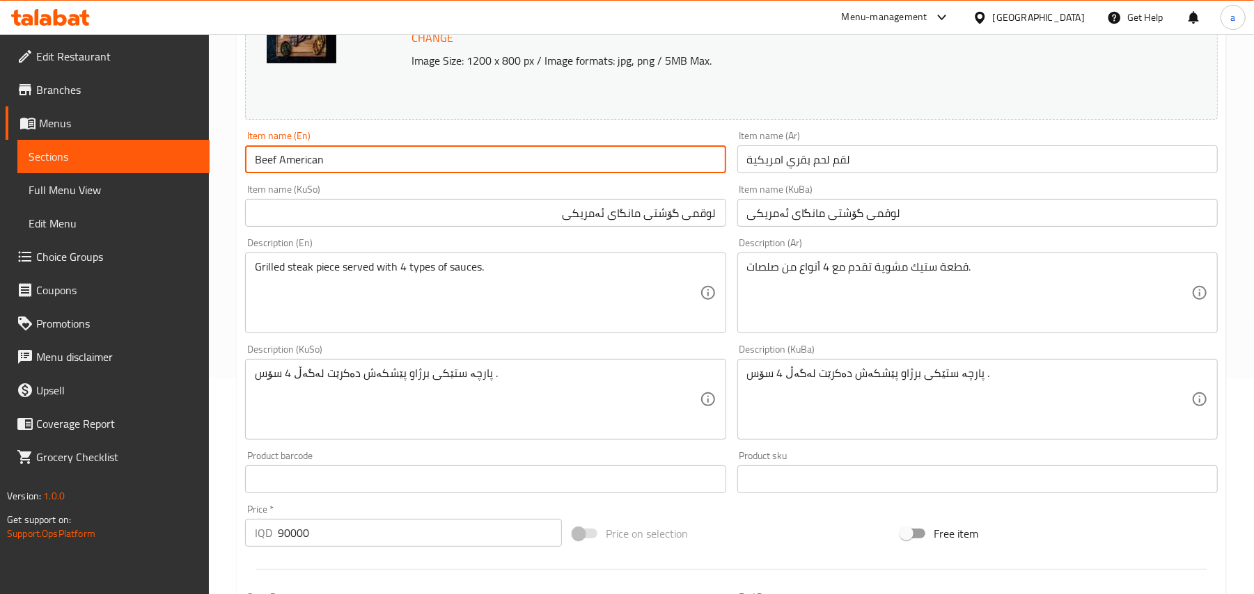
click at [256, 164] on input "Beef American" at bounding box center [485, 159] width 480 height 28
paste input "Lokum"
click at [372, 168] on input "Lokum Beef American" at bounding box center [485, 159] width 480 height 28
drag, startPoint x: 337, startPoint y: 168, endPoint x: 246, endPoint y: 170, distance: 90.5
click at [246, 170] on input "Lokum Beef American" at bounding box center [485, 159] width 480 height 28
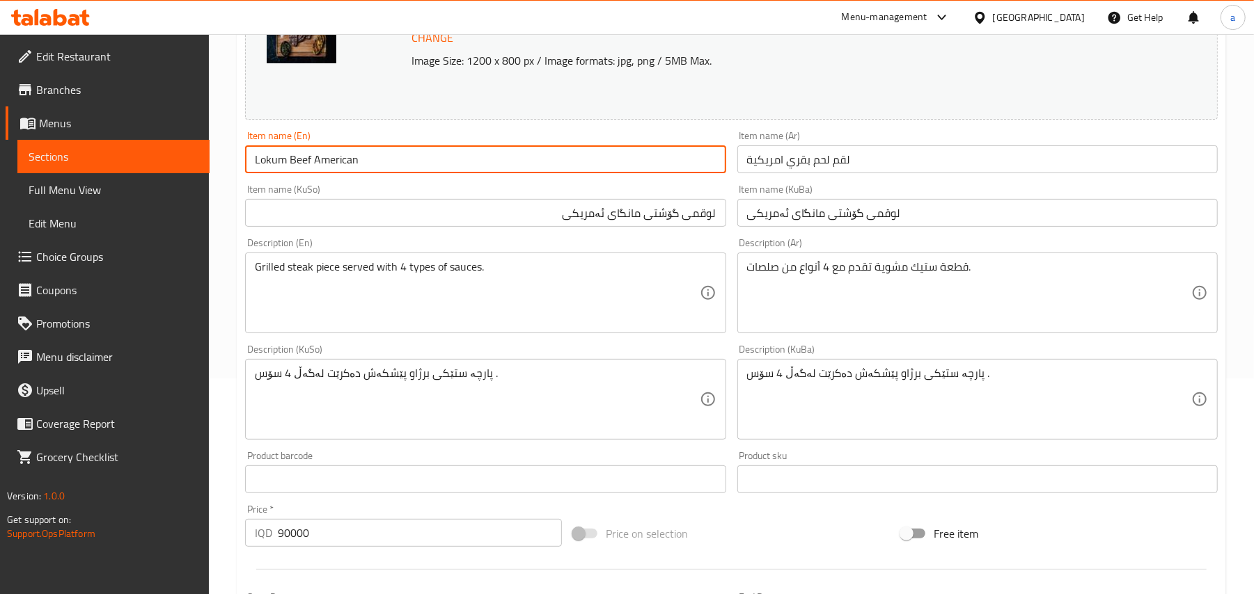
click at [354, 168] on input "Lokum Beef American" at bounding box center [485, 159] width 480 height 28
click at [376, 168] on input "Lokum Beef American" at bounding box center [485, 159] width 480 height 28
type input "Lokum Beef American"
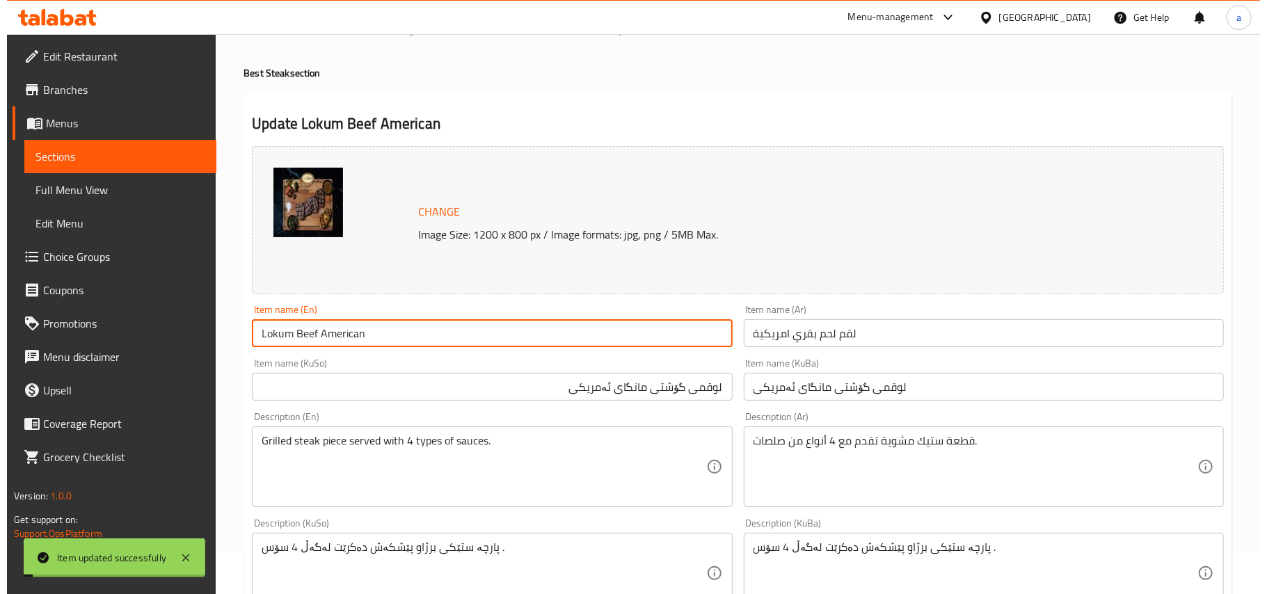
scroll to position [0, 0]
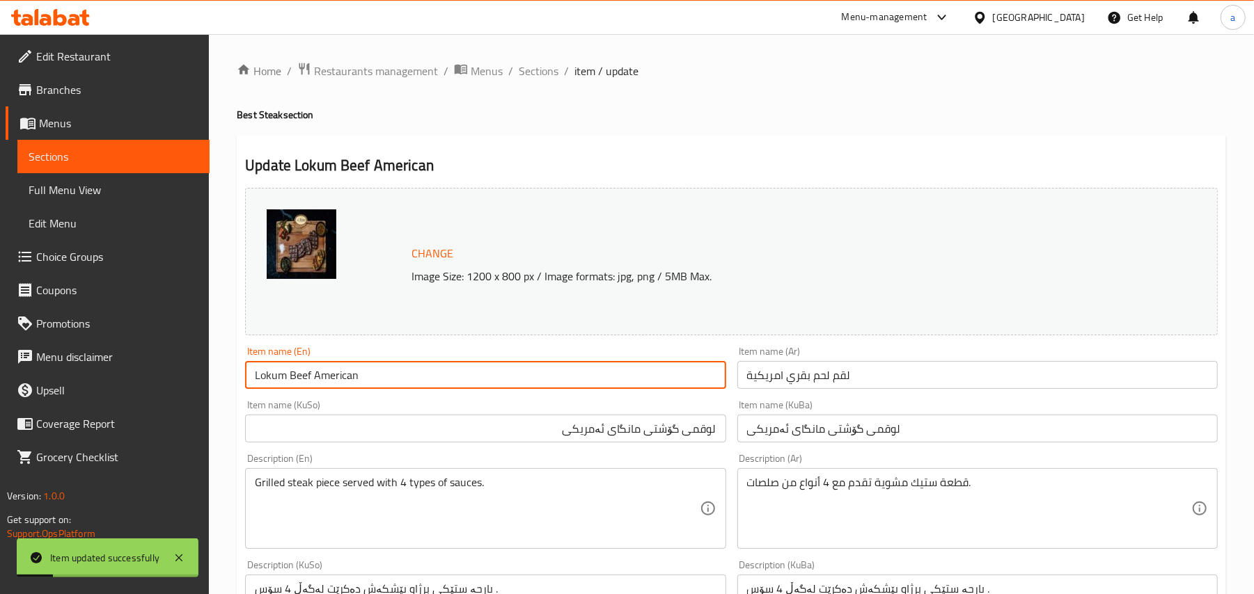
click at [76, 189] on span "Full Menu View" at bounding box center [114, 190] width 170 height 17
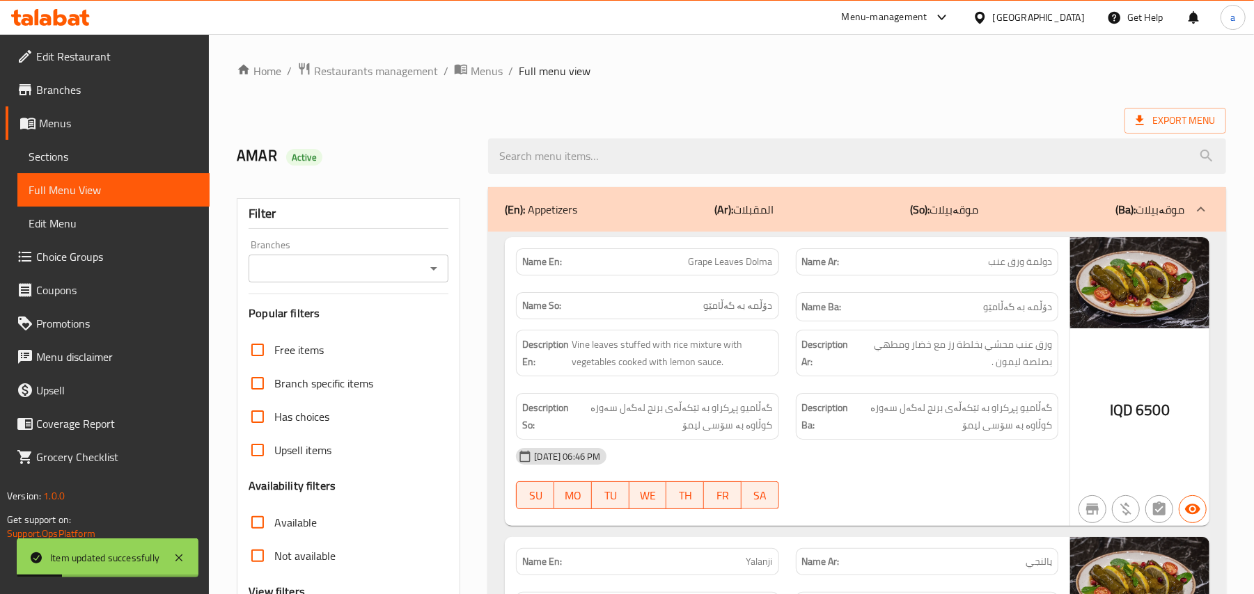
click at [638, 182] on div at bounding box center [857, 156] width 754 height 52
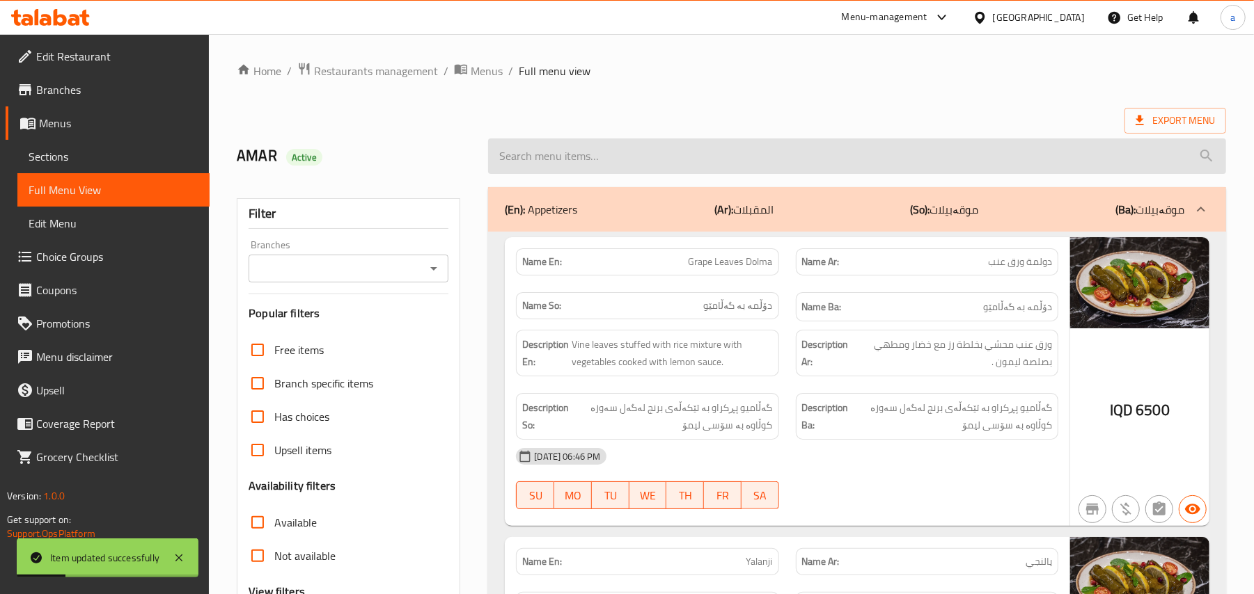
click at [628, 166] on input "search" at bounding box center [857, 156] width 738 height 35
paste input "Lokum Beef American"
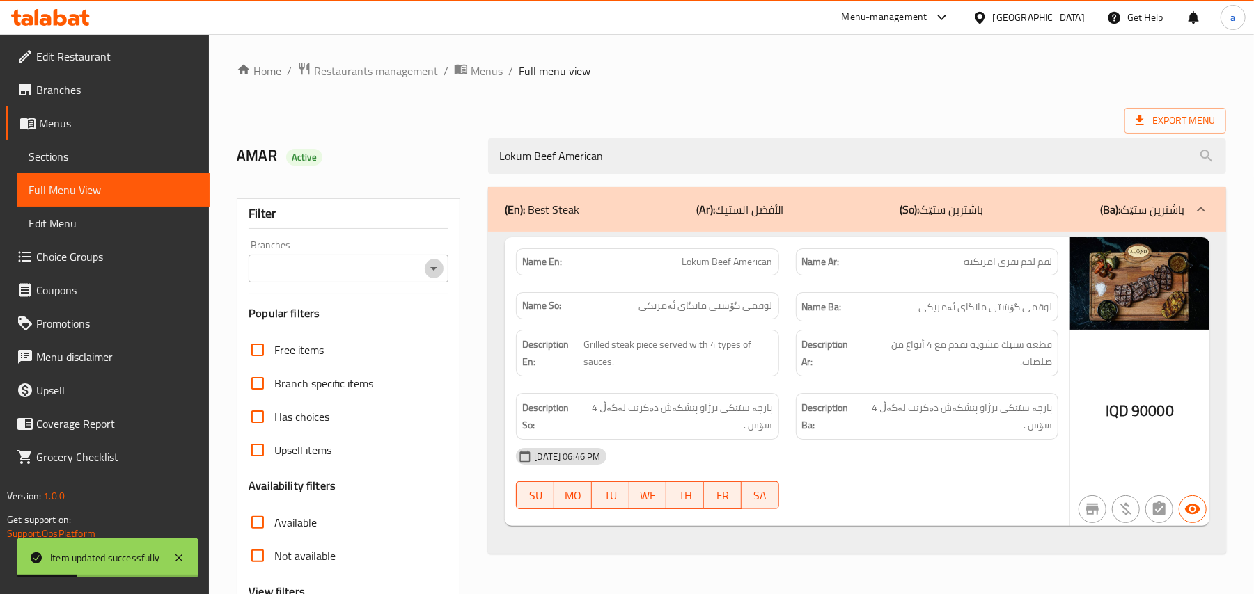
click at [429, 269] on icon "Open" at bounding box center [433, 268] width 17 height 17
type input "Lokum Beef American"
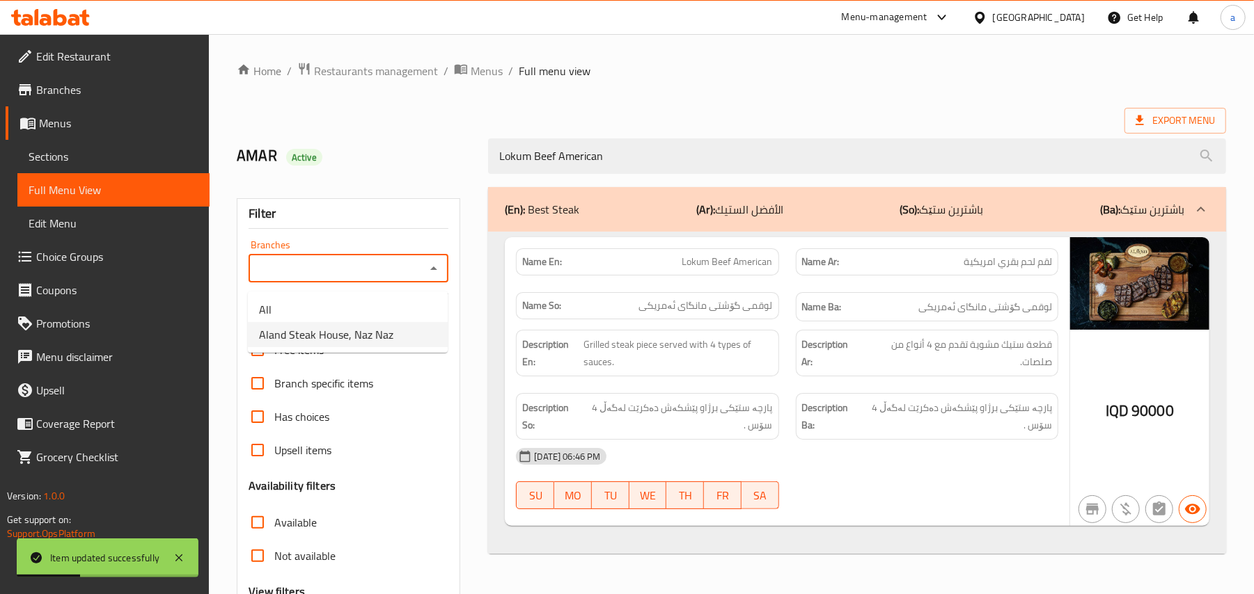
click at [362, 334] on span "Aland Steak House, Naz Naz" at bounding box center [326, 334] width 134 height 17
type input "Aland Steak House, Naz Naz"
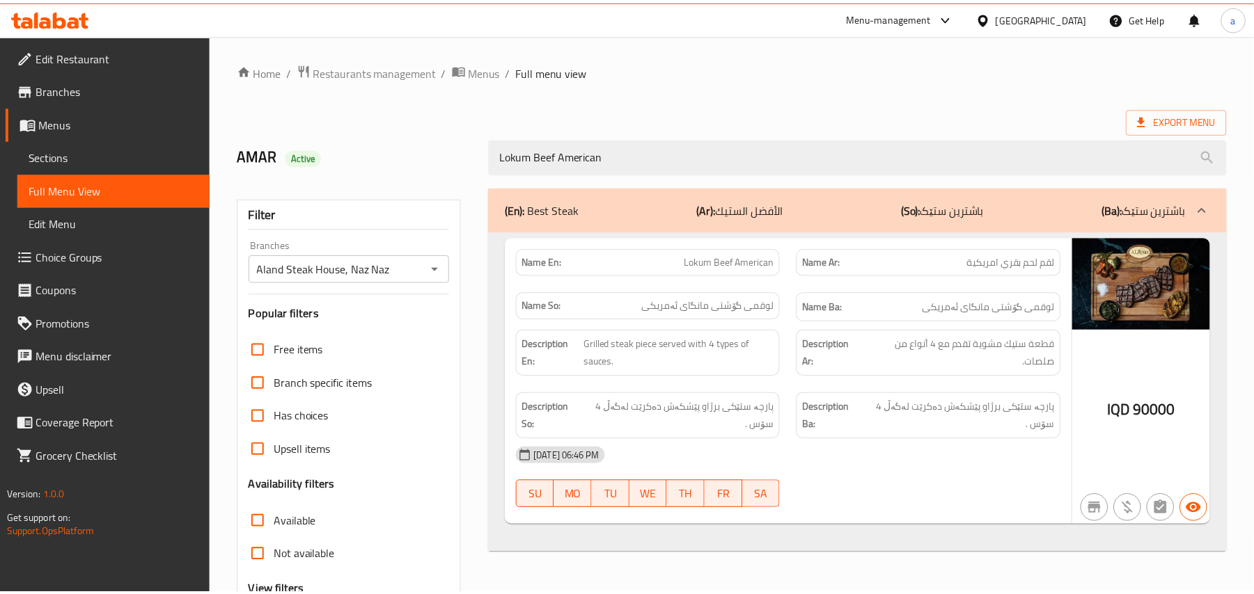
scroll to position [168, 0]
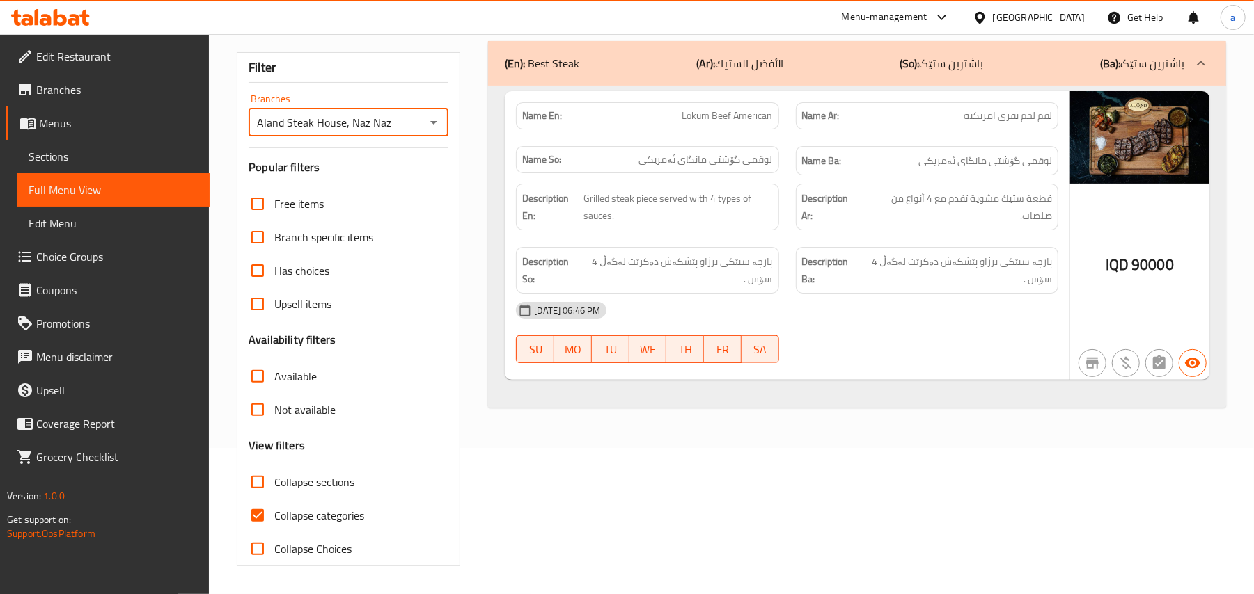
click at [117, 171] on link "Sections" at bounding box center [113, 156] width 192 height 33
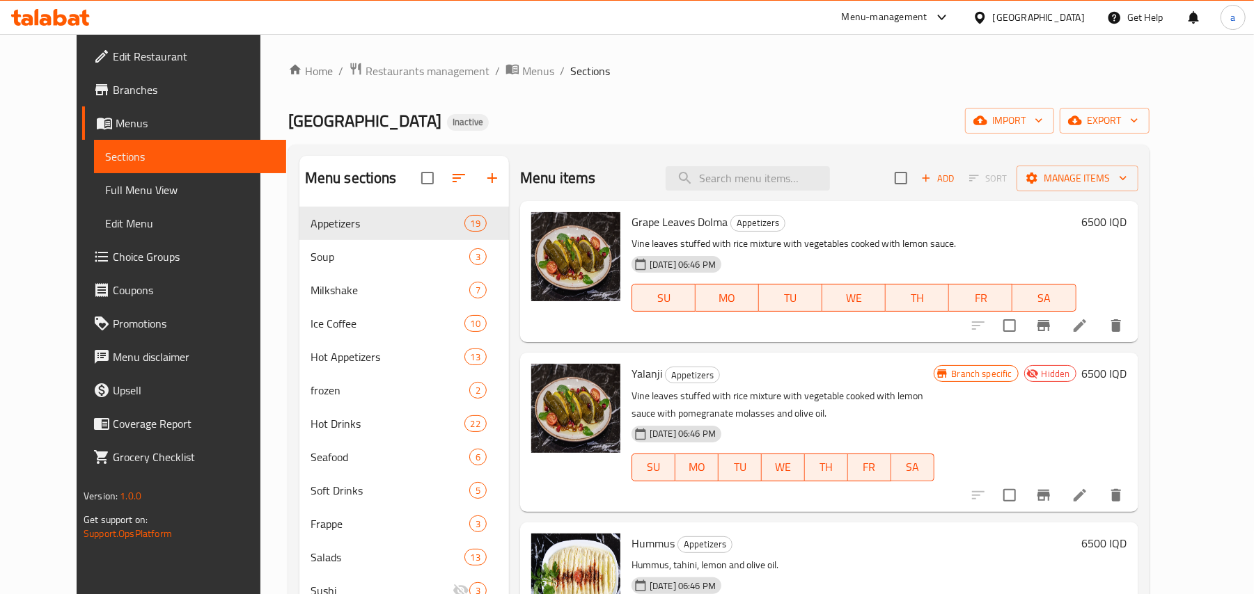
drag, startPoint x: 714, startPoint y: 185, endPoint x: 735, endPoint y: 219, distance: 39.4
click at [714, 184] on input "search" at bounding box center [747, 178] width 164 height 24
paste input "Carry Chicken"
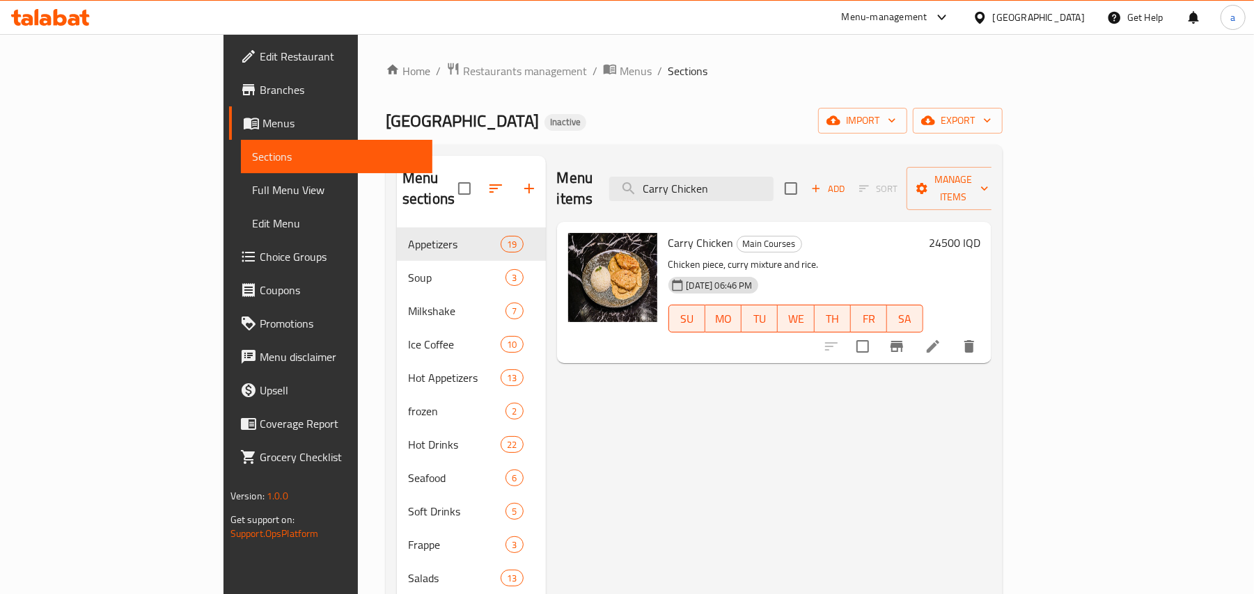
type input "Carry Chicken"
click at [941, 340] on icon at bounding box center [932, 346] width 17 height 17
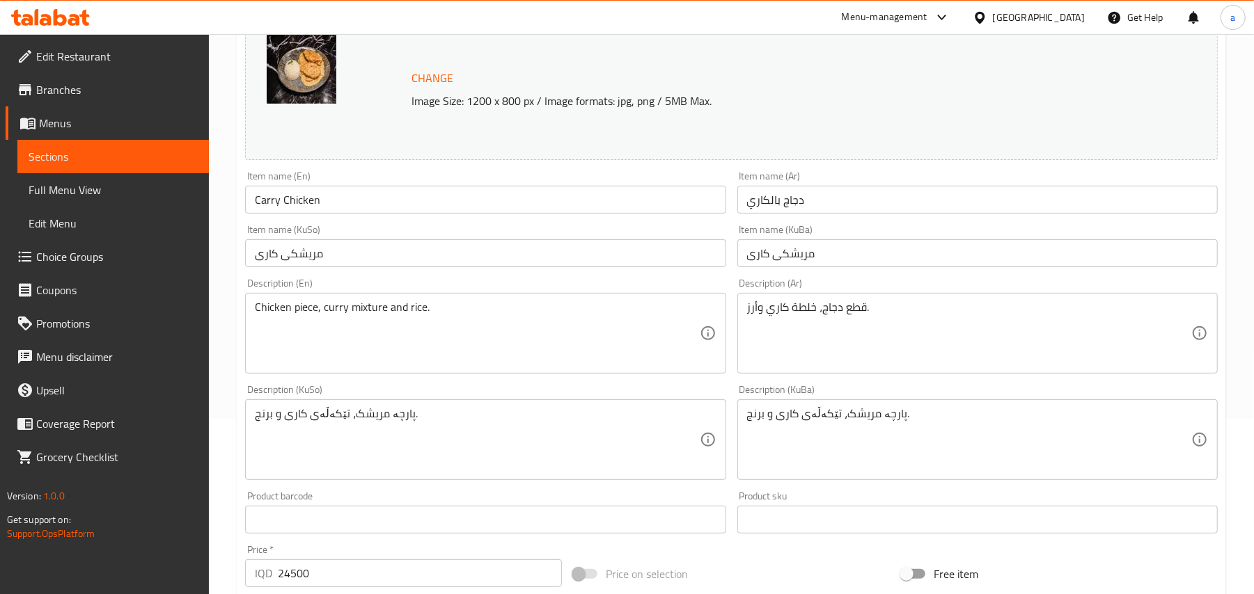
scroll to position [216, 0]
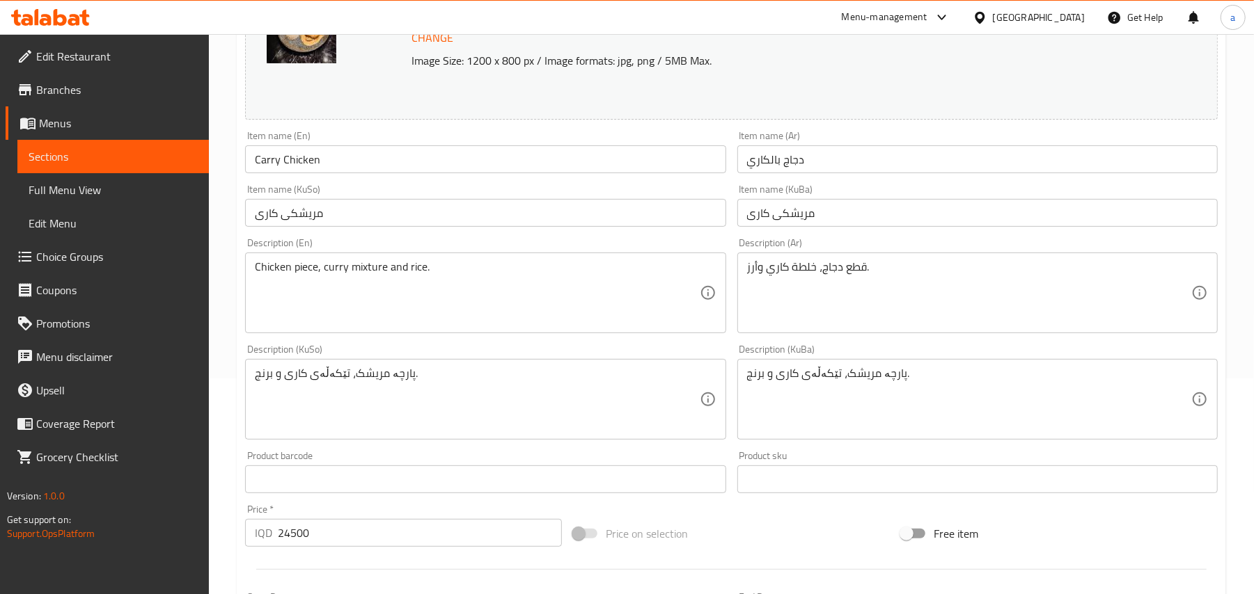
click at [376, 227] on input "مریشکی کاری" at bounding box center [485, 213] width 480 height 28
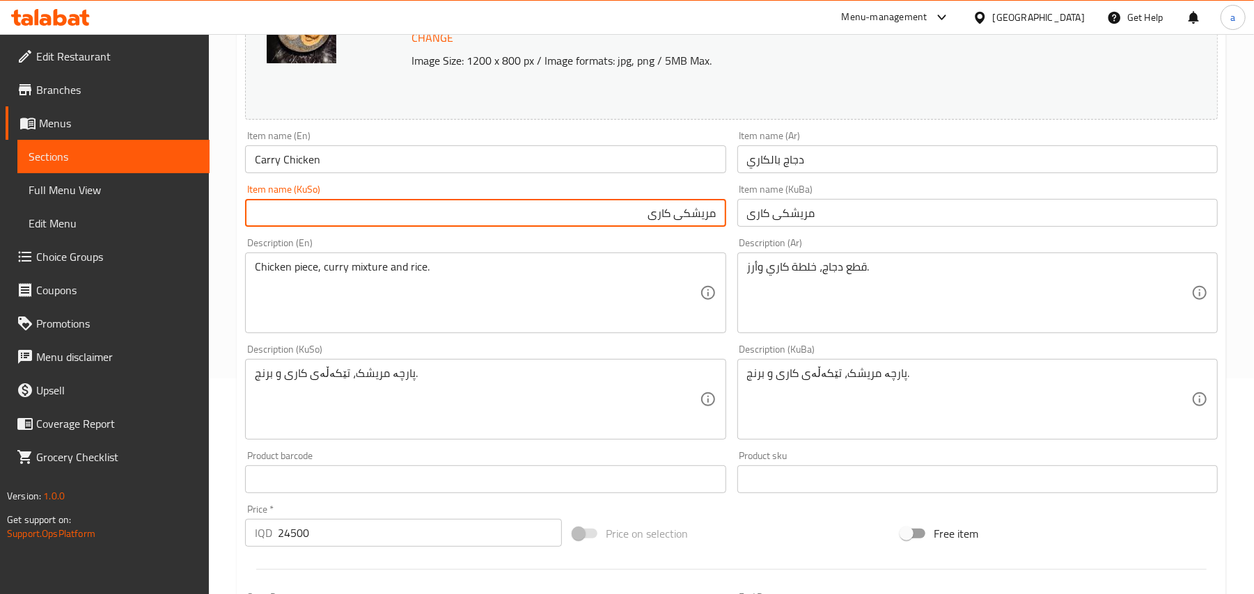
click at [674, 226] on input "مریشکی کاری" at bounding box center [485, 213] width 480 height 28
click at [675, 226] on input "مریشک بە کاری" at bounding box center [485, 213] width 480 height 28
type input "مریشک بە کاری"
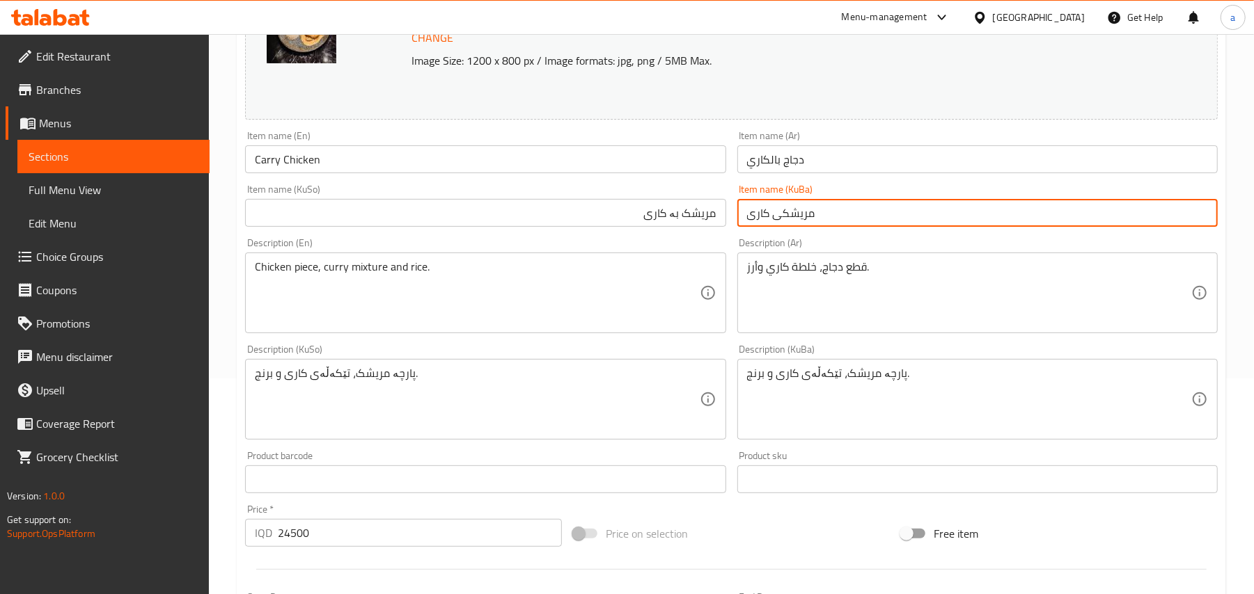
click at [763, 227] on input "مریشکی کاری" at bounding box center [977, 213] width 480 height 28
paste input "بە"
type input "مریشک بە کاری"
click at [535, 171] on input "Carry Chicken" at bounding box center [485, 159] width 480 height 28
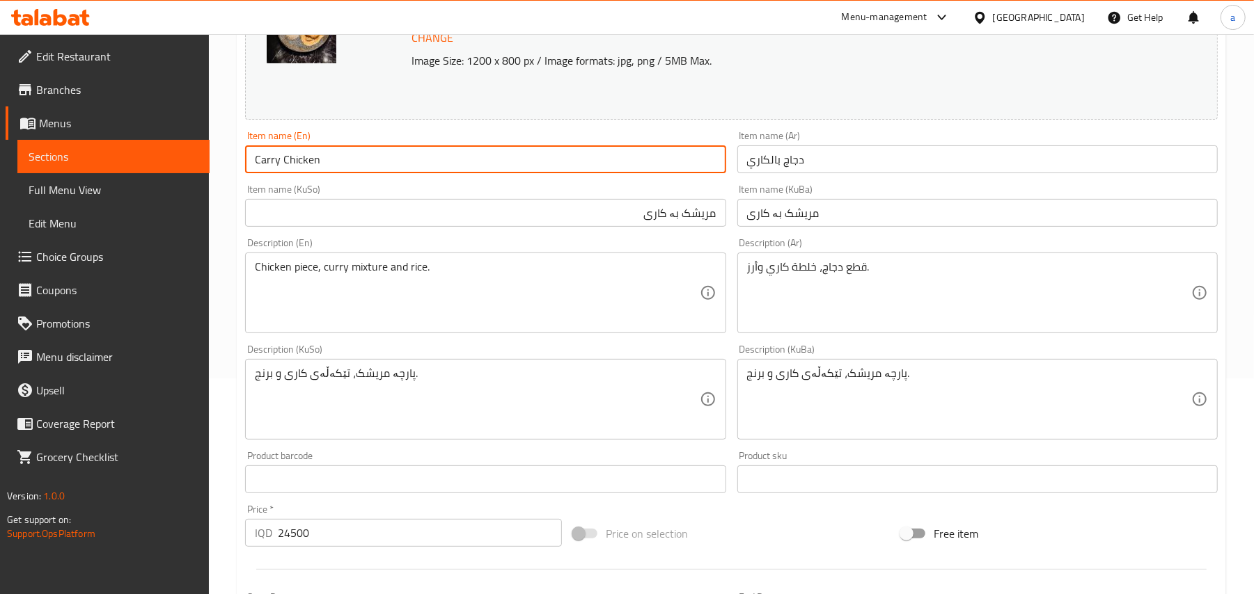
drag, startPoint x: 192, startPoint y: 167, endPoint x: 167, endPoint y: 163, distance: 25.4
click at [150, 167] on div "Edit Restaurant Branches Menus Sections Full Menu View Edit Menu Choice Groups …" at bounding box center [627, 383] width 1254 height 1130
click at [106, 196] on span "Full Menu View" at bounding box center [114, 190] width 170 height 17
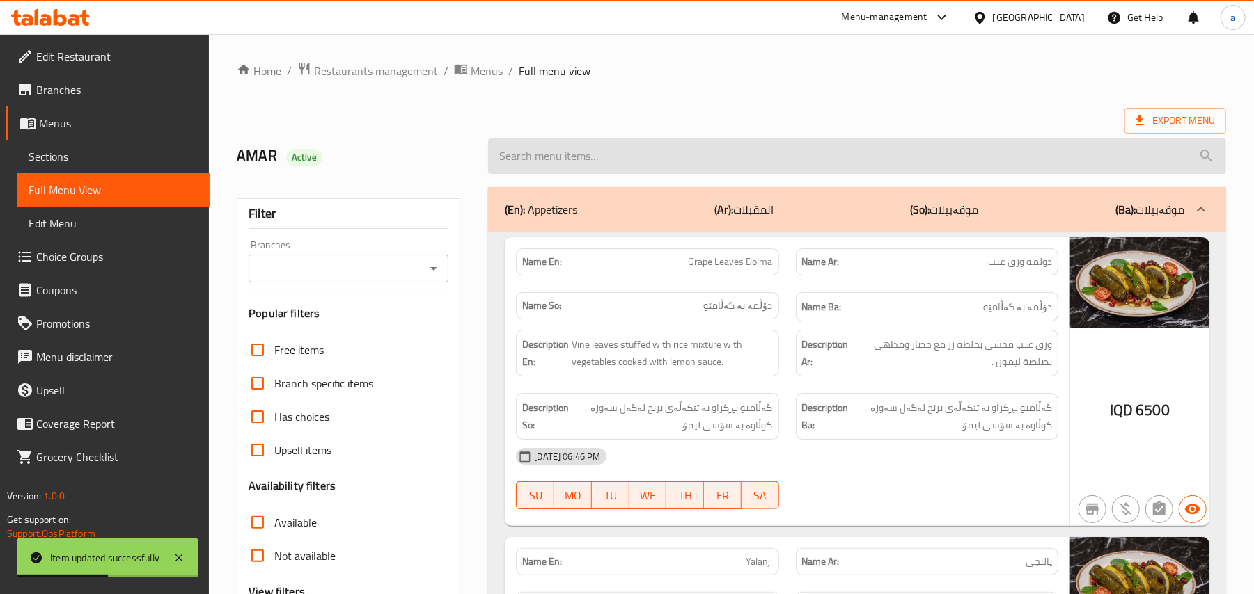
click at [649, 157] on input "search" at bounding box center [857, 156] width 738 height 35
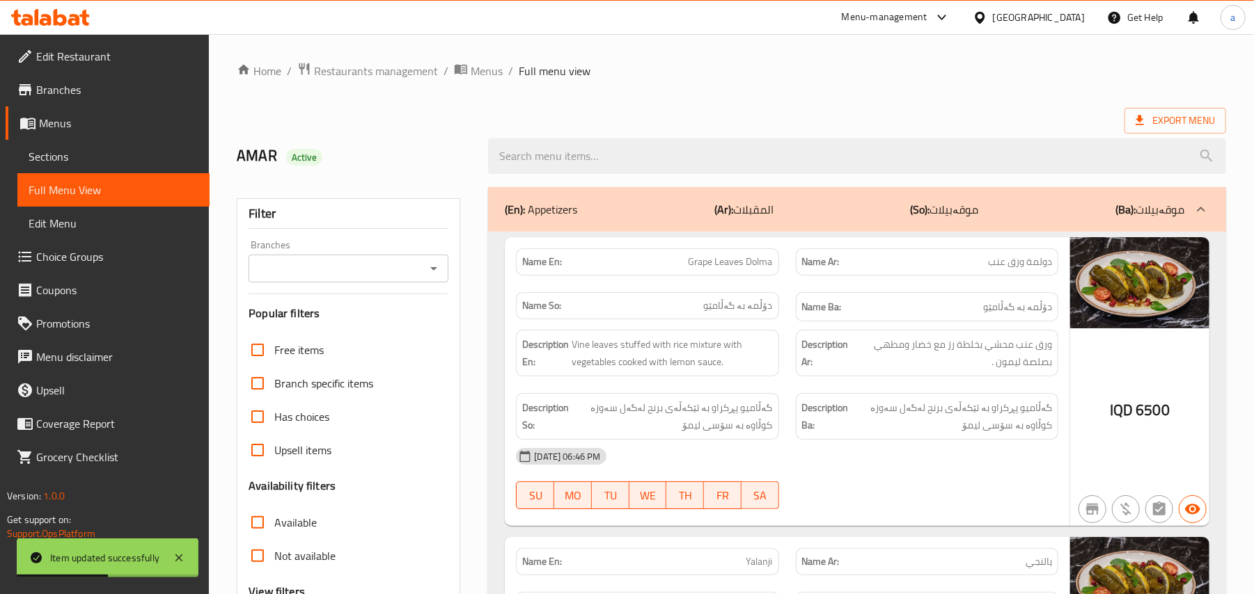
paste input "Carry Chicken"
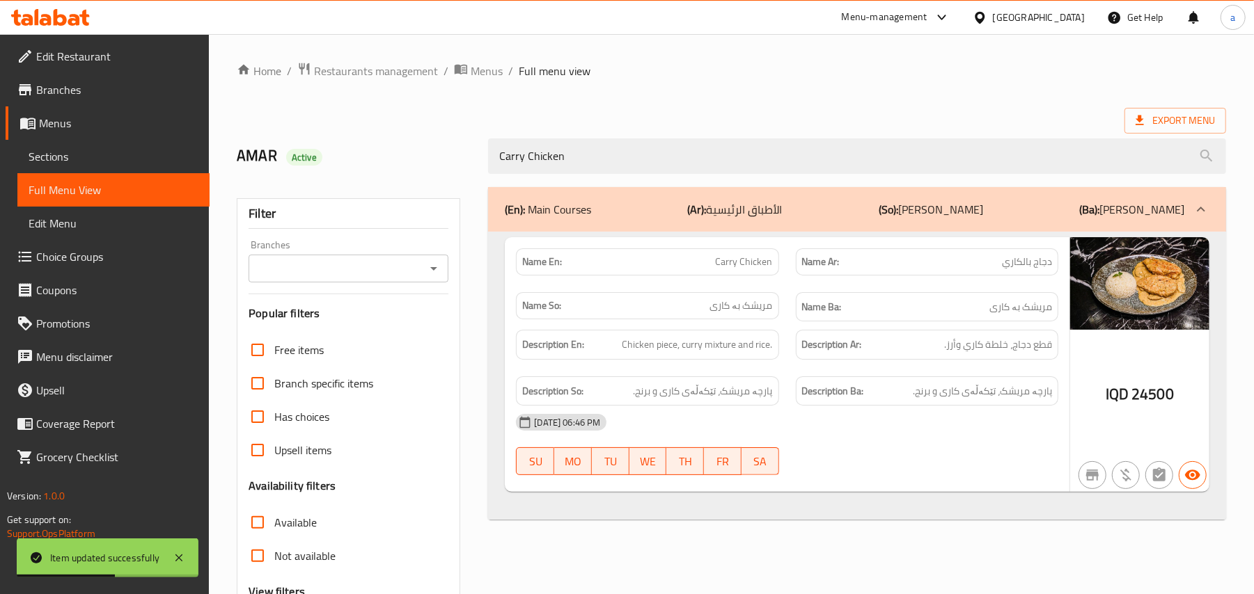
click at [435, 266] on icon "Open" at bounding box center [433, 268] width 17 height 17
type input "Carry Chicken"
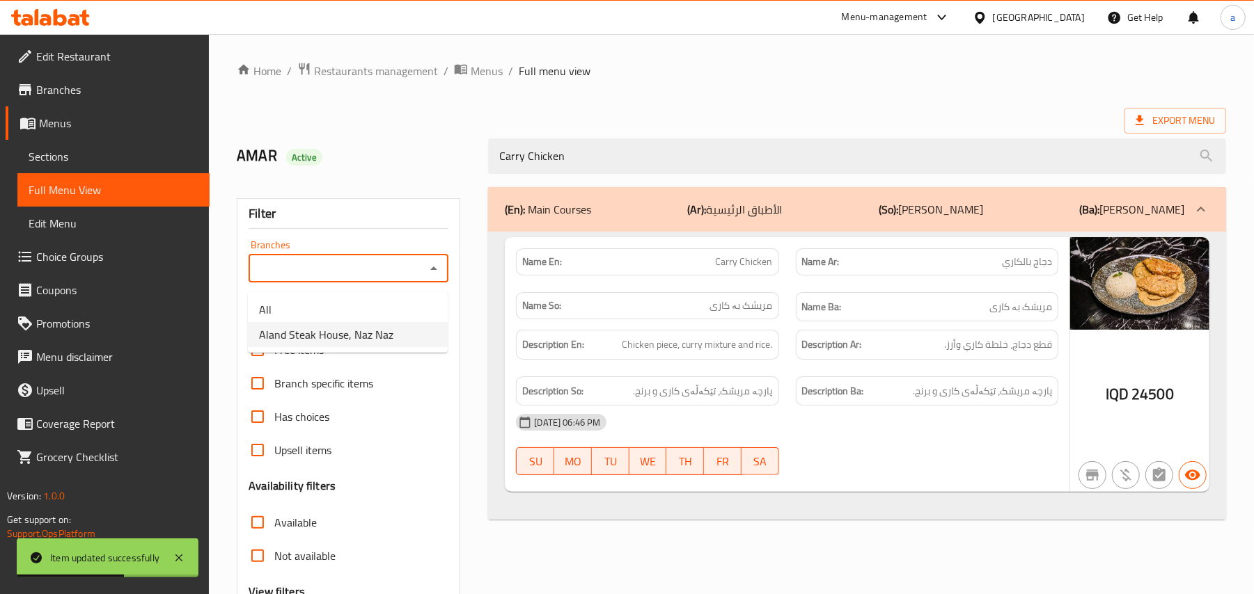
click at [365, 332] on span "Aland Steak House, Naz Naz" at bounding box center [326, 334] width 134 height 17
type input "Aland Steak House, Naz Naz"
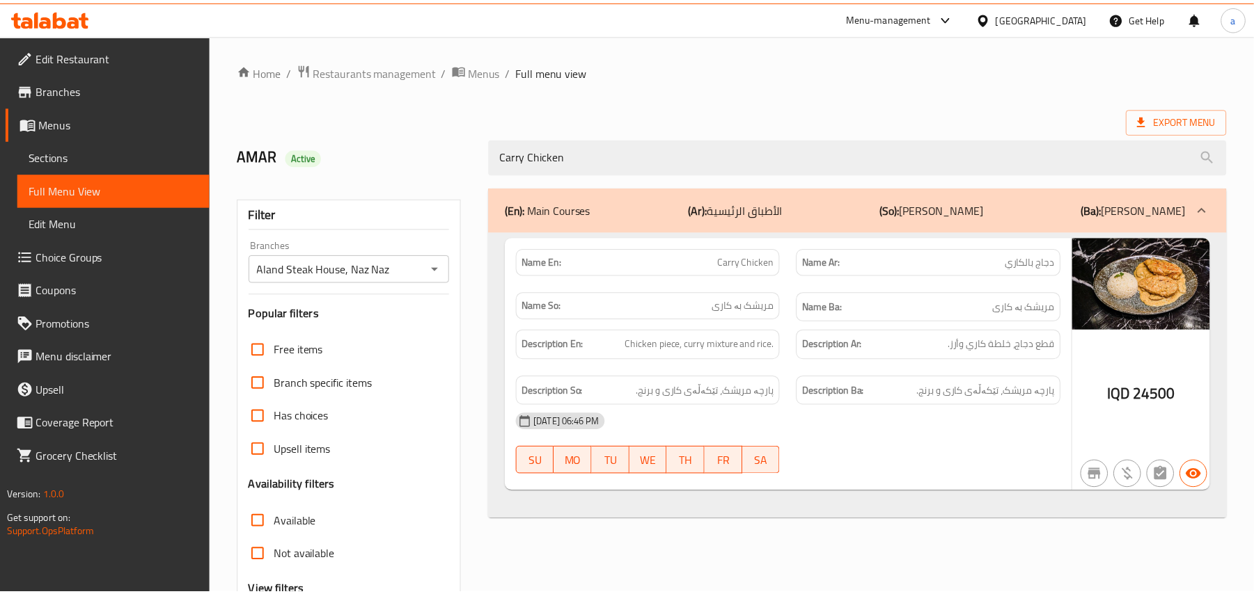
scroll to position [168, 0]
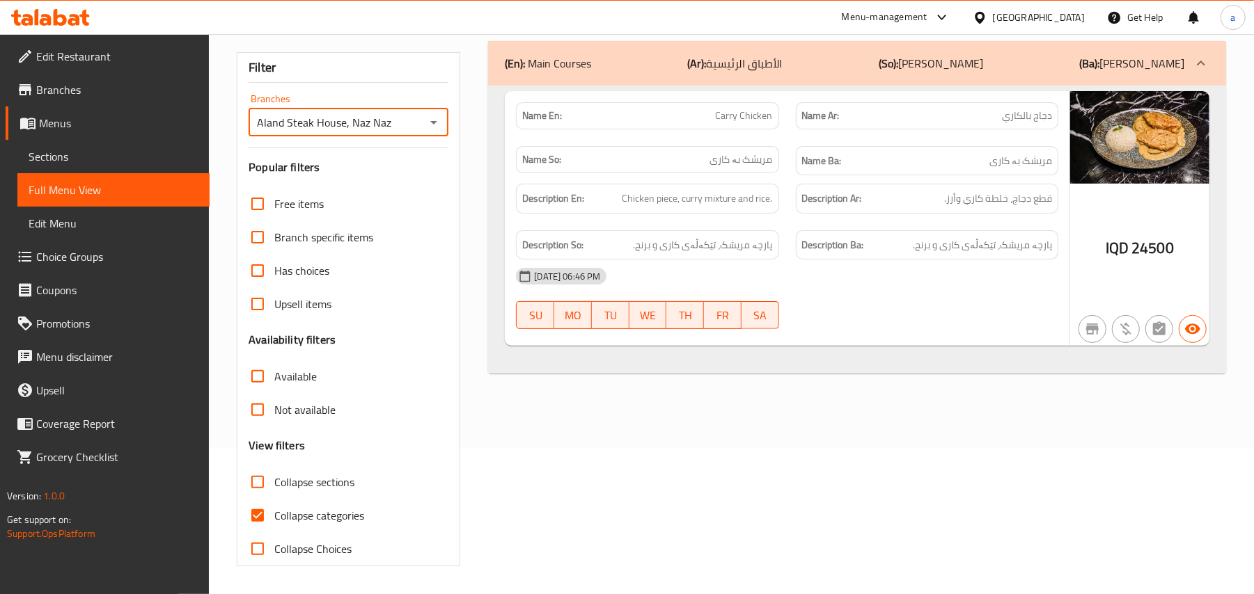
drag, startPoint x: 123, startPoint y: 173, endPoint x: 228, endPoint y: 196, distance: 108.1
click at [121, 173] on link "Sections" at bounding box center [113, 156] width 192 height 33
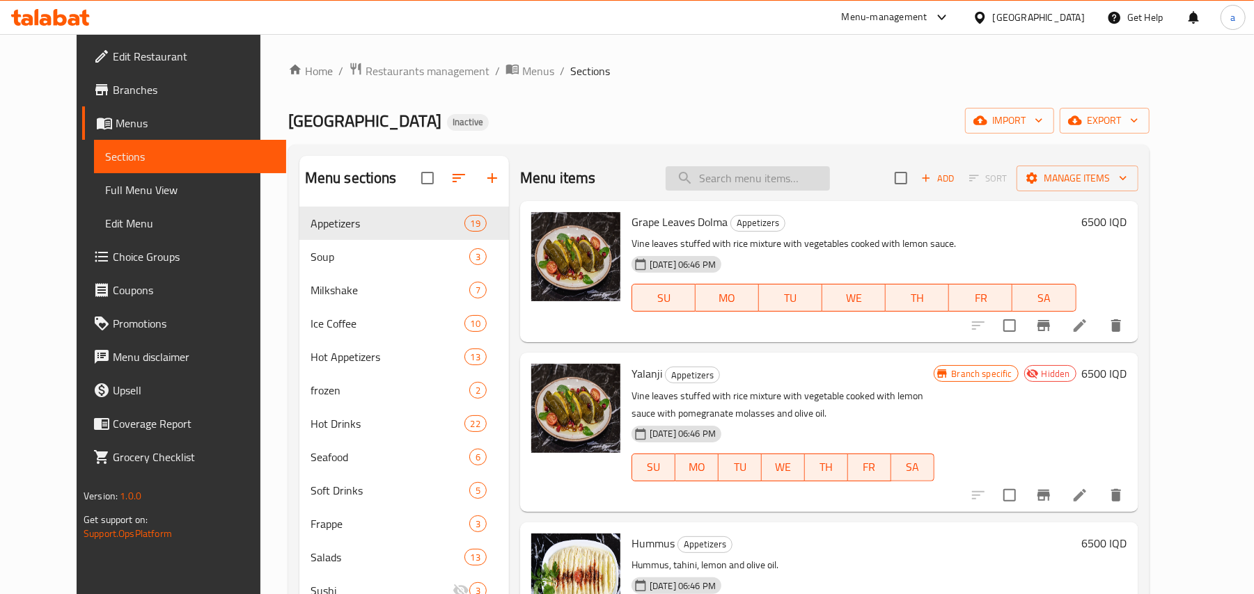
click at [702, 187] on input "search" at bounding box center [747, 178] width 164 height 24
paste input "Entricot - US"
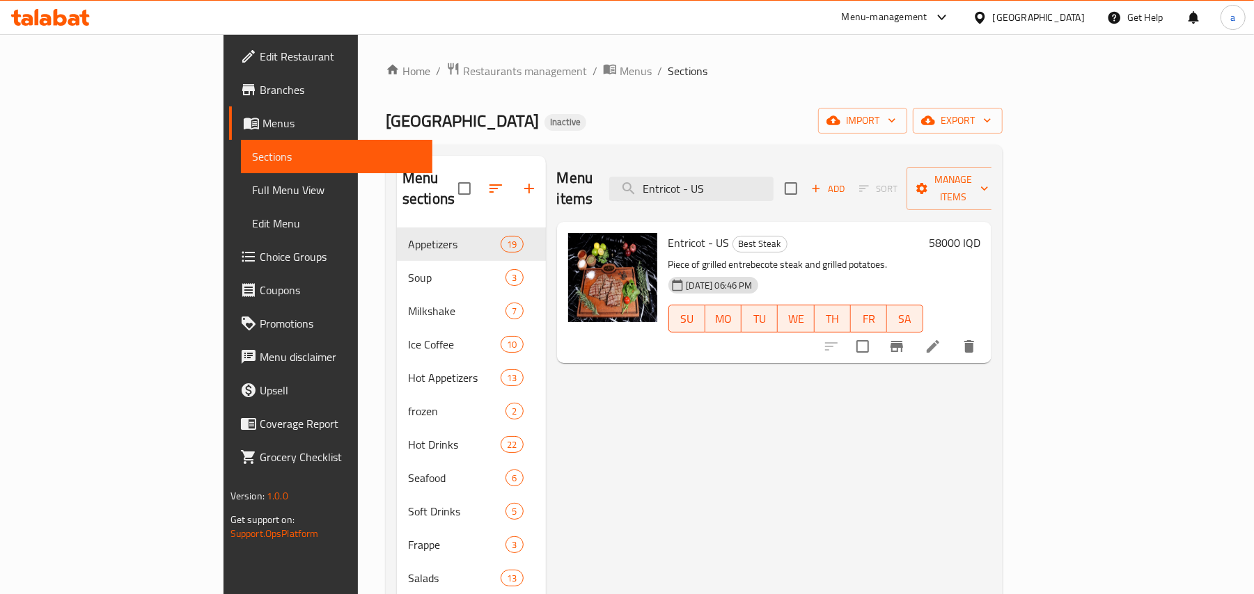
type input "Entricot - US"
click at [941, 338] on icon at bounding box center [932, 346] width 17 height 17
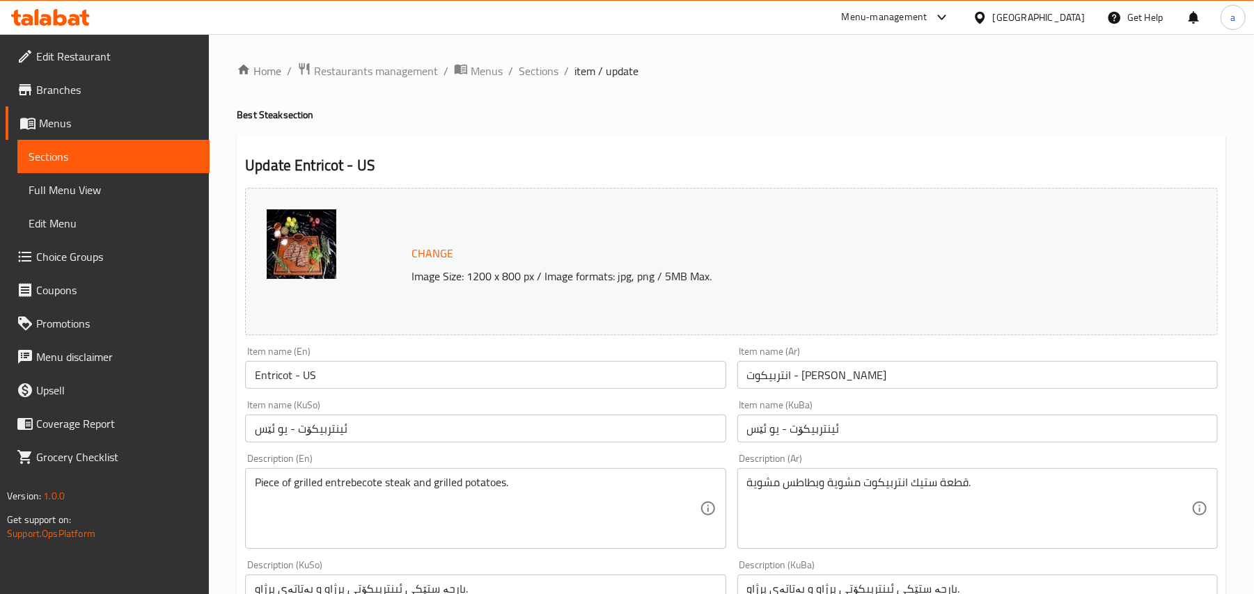
click at [622, 432] on input "ئینتربیکۆت - یو ئێس" at bounding box center [485, 429] width 480 height 28
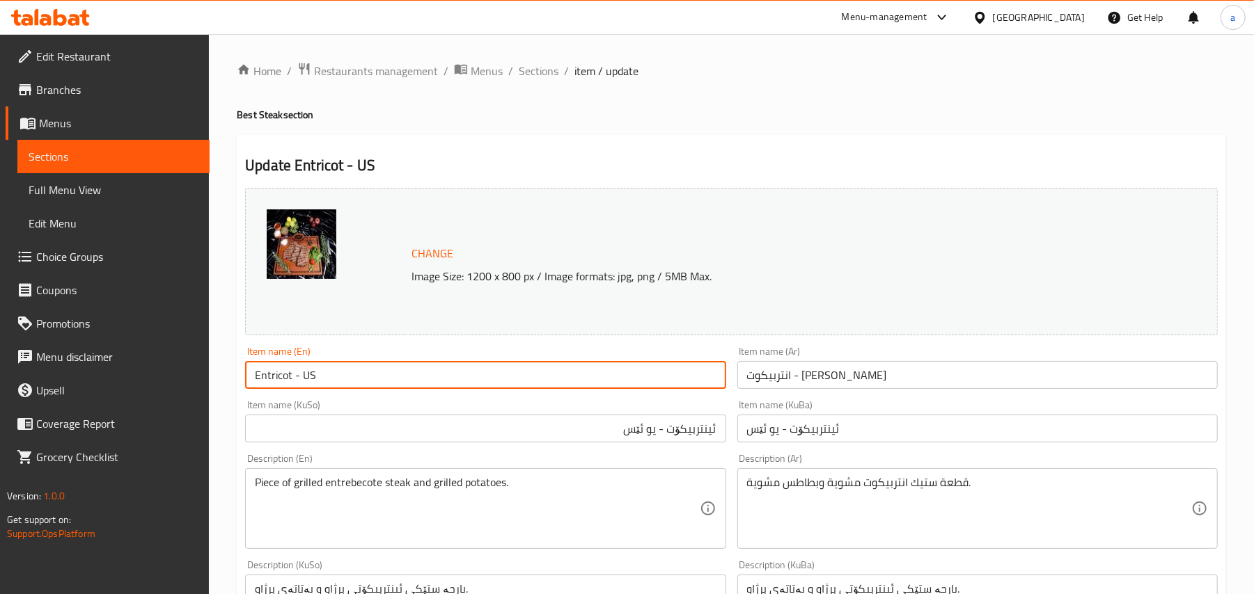
click at [361, 389] on input "Entricot - US" at bounding box center [485, 375] width 480 height 28
drag, startPoint x: 324, startPoint y: 384, endPoint x: 248, endPoint y: 384, distance: 75.9
click at [248, 384] on input "Entricot - Us" at bounding box center [485, 375] width 480 height 28
click at [338, 388] on input "Entricot - Us" at bounding box center [485, 375] width 480 height 28
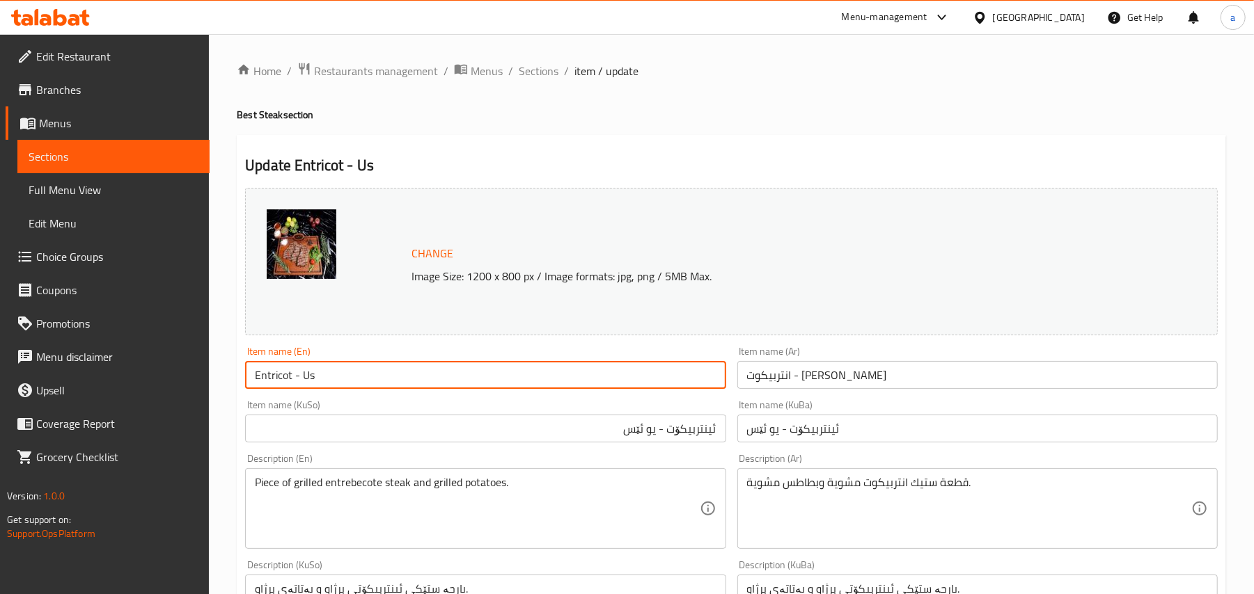
type input "Entricot - Us"
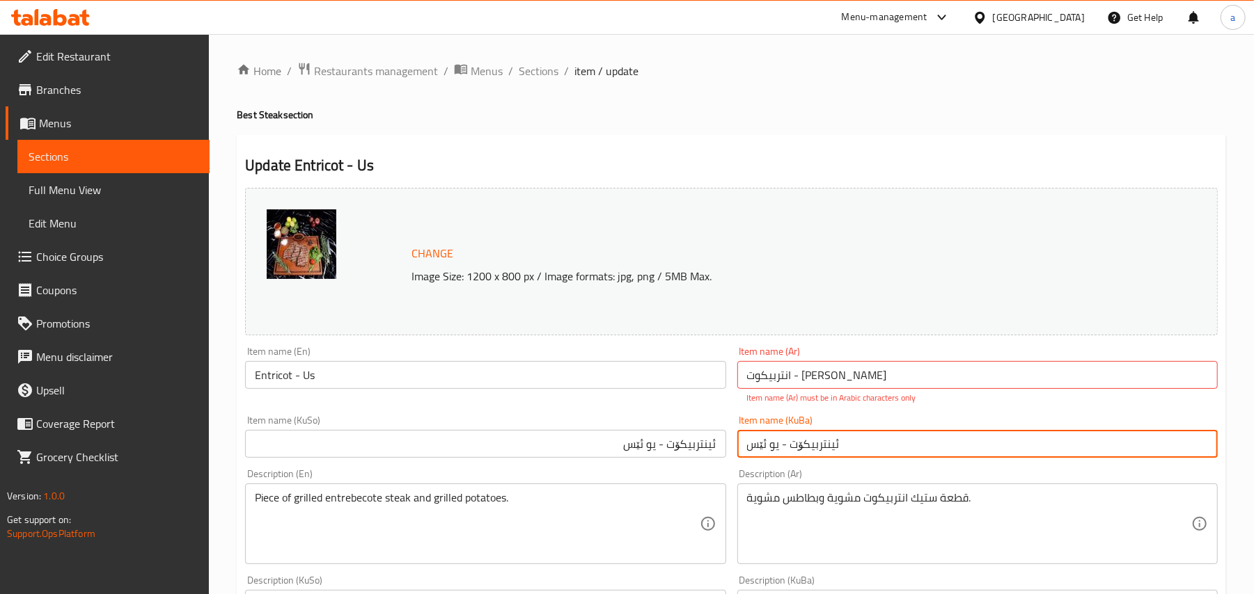
click at [824, 458] on input "ئینتربیکۆت - یو ئێس" at bounding box center [977, 444] width 480 height 28
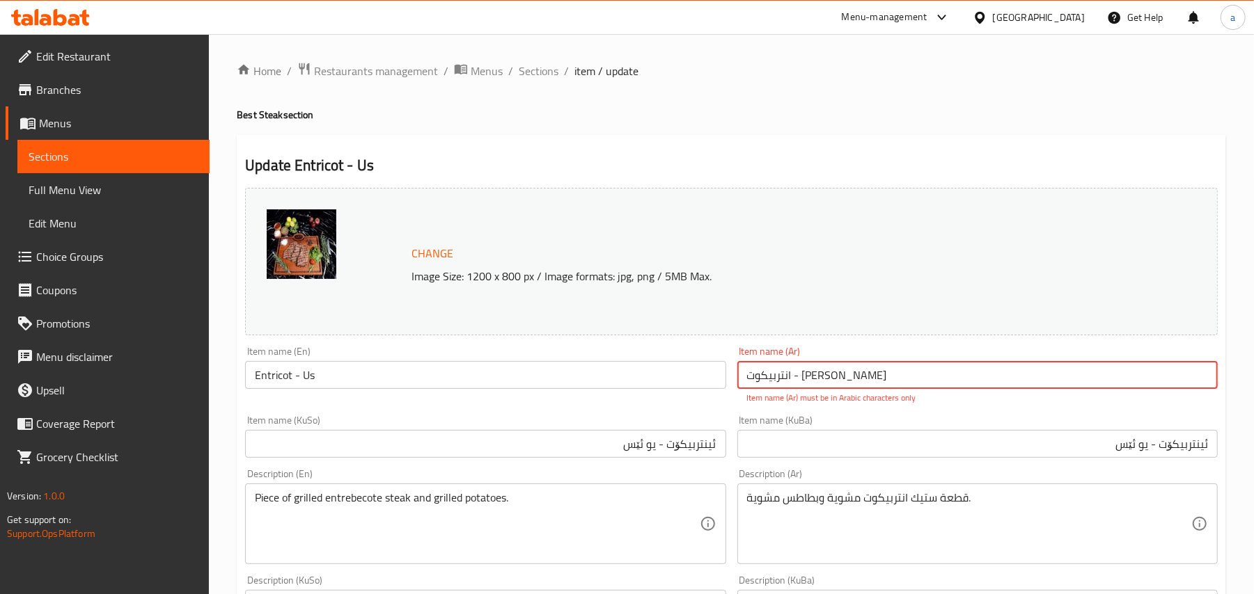
click at [956, 386] on input "انتربيكوت - یو اس" at bounding box center [977, 375] width 480 height 28
click at [1183, 386] on input "انتربيكوت - یو اس" at bounding box center [977, 375] width 480 height 28
click at [1187, 389] on input "انتربيكوت - یو اس" at bounding box center [977, 375] width 480 height 28
click at [1157, 458] on input "ئینتربیکۆت - یو ئێس" at bounding box center [977, 444] width 480 height 28
click at [1150, 388] on input "انتربيكوت - یو اس" at bounding box center [977, 375] width 480 height 28
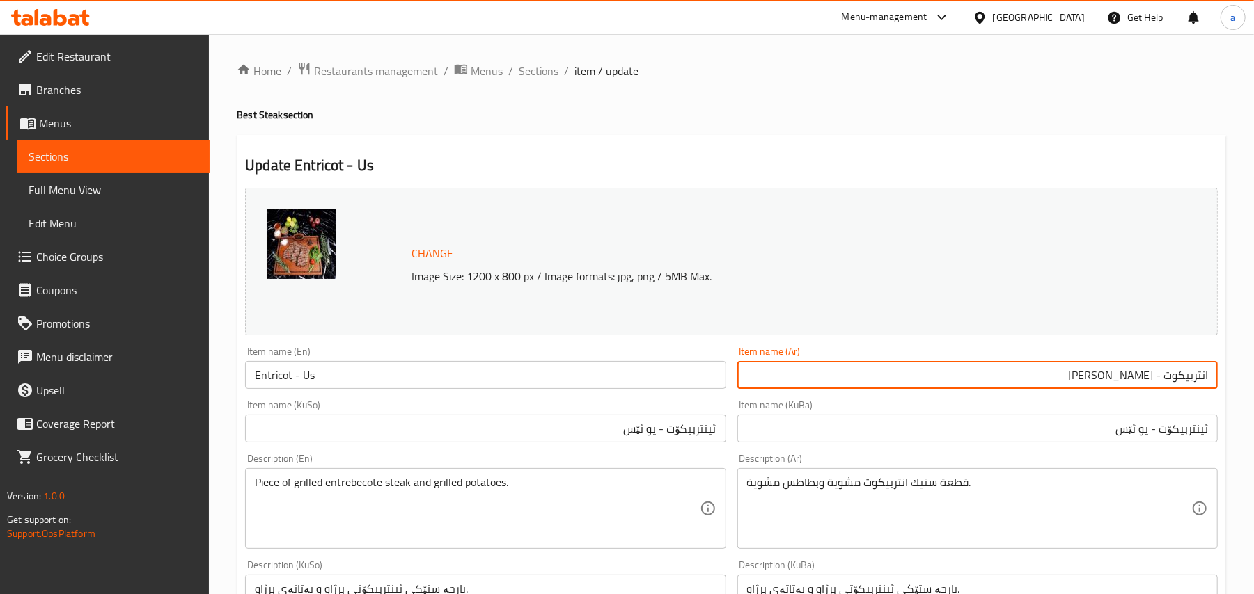
type input "انتربيكوت - [PERSON_NAME]"
click at [1141, 440] on input "ئینتربیکۆت - یو ئێس" at bounding box center [977, 429] width 480 height 28
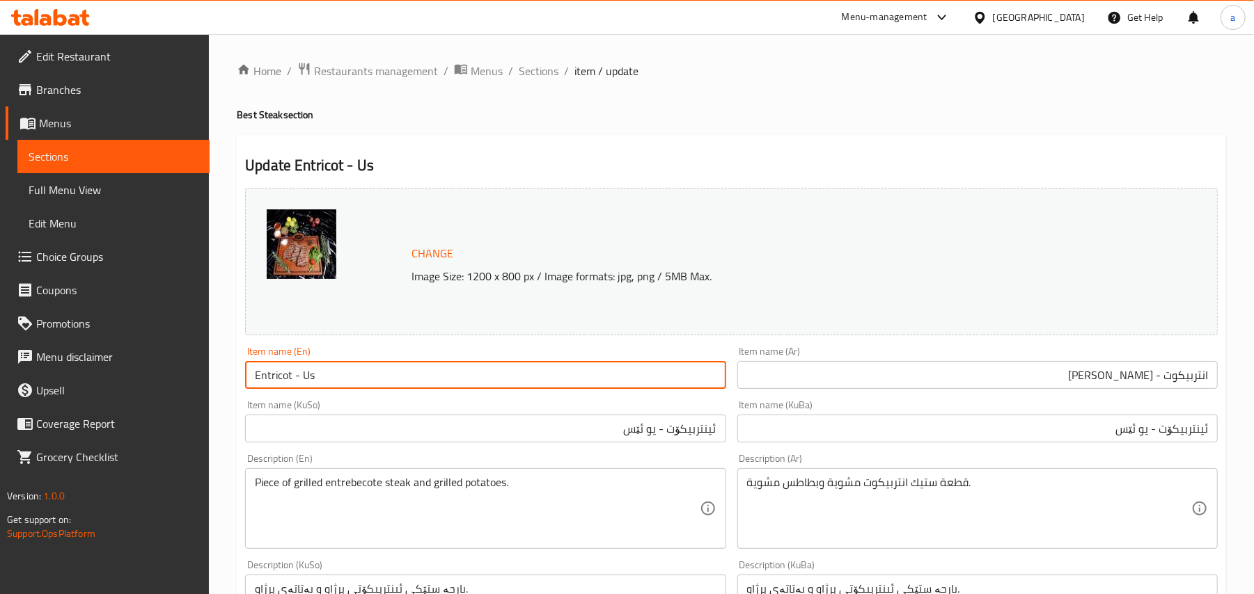
click at [512, 389] on input "Entricot - Us" at bounding box center [485, 375] width 480 height 28
drag, startPoint x: 468, startPoint y: 388, endPoint x: 238, endPoint y: 387, distance: 229.7
click at [340, 385] on input "Entricot - Us" at bounding box center [485, 375] width 480 height 28
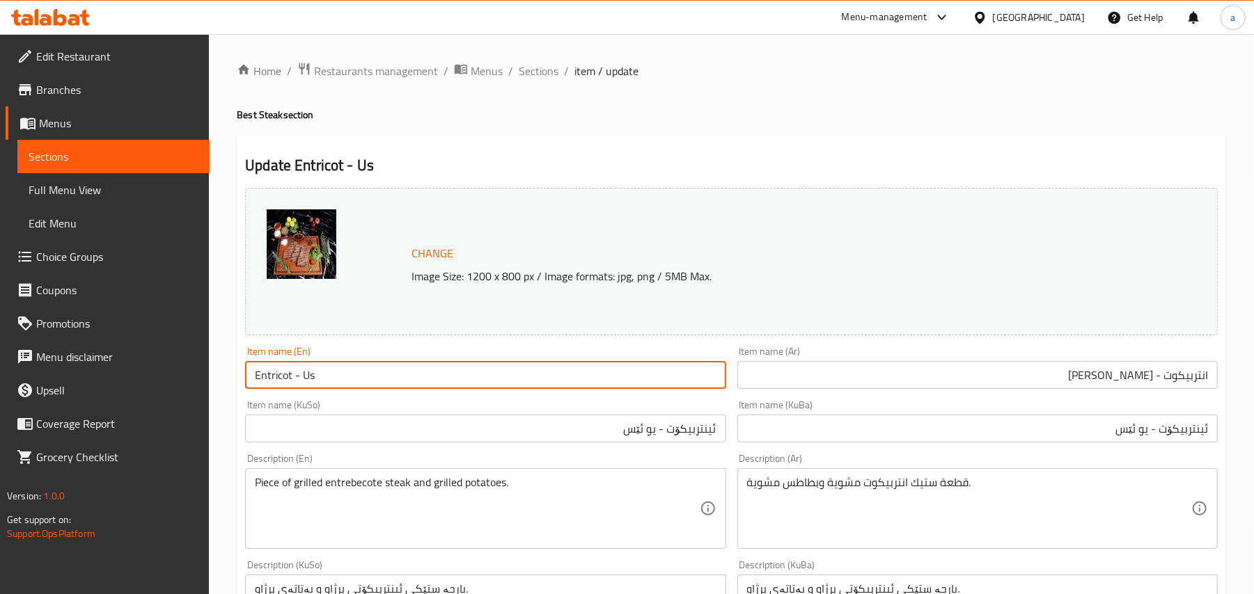
click at [312, 386] on input "Entricot - Us" at bounding box center [485, 375] width 480 height 28
type input "Entricot - Us"
click at [77, 193] on span "Full Menu View" at bounding box center [114, 190] width 170 height 17
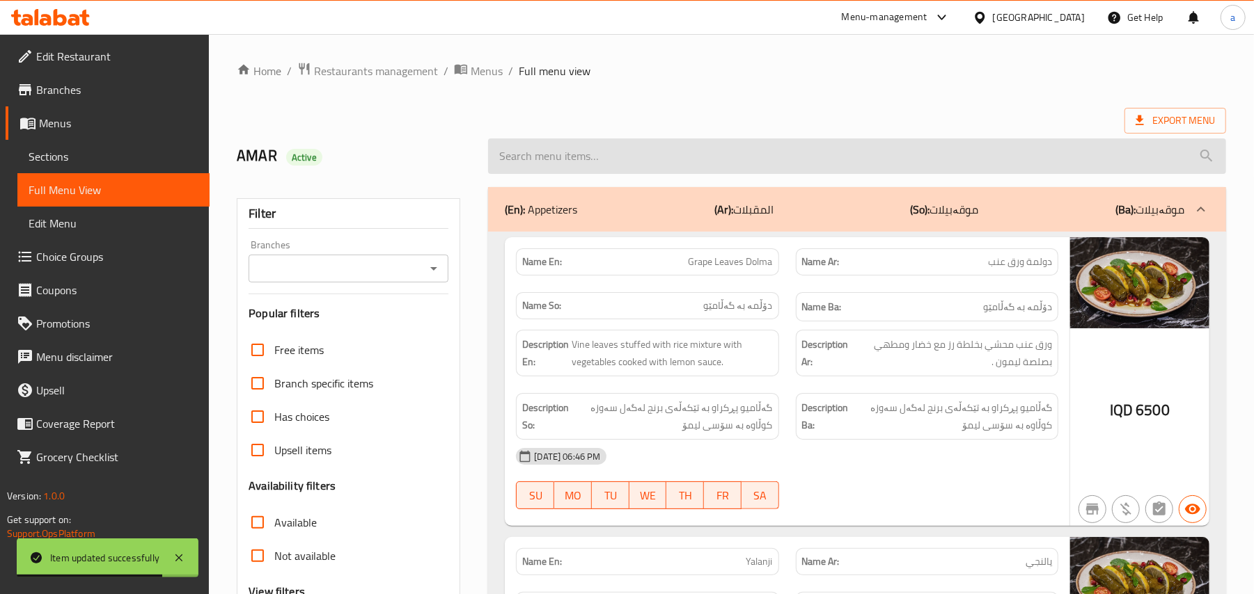
click at [565, 145] on input "search" at bounding box center [857, 156] width 738 height 35
paste input "Entricot - Us"
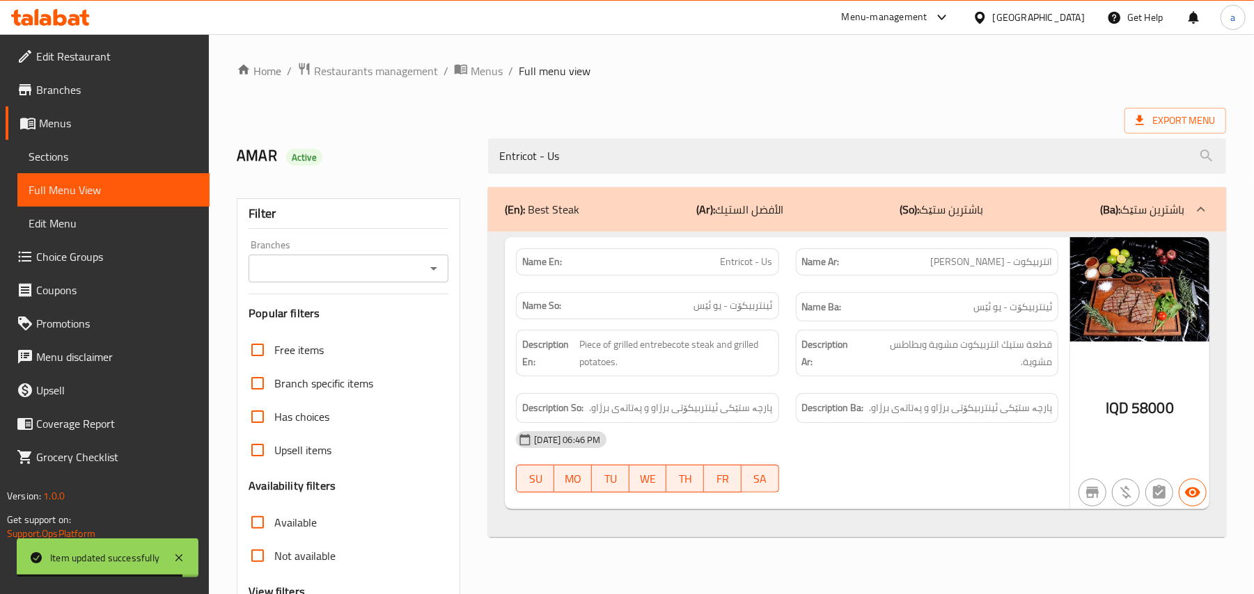
click at [427, 269] on icon "Open" at bounding box center [433, 268] width 17 height 17
type input "Entricot - Us"
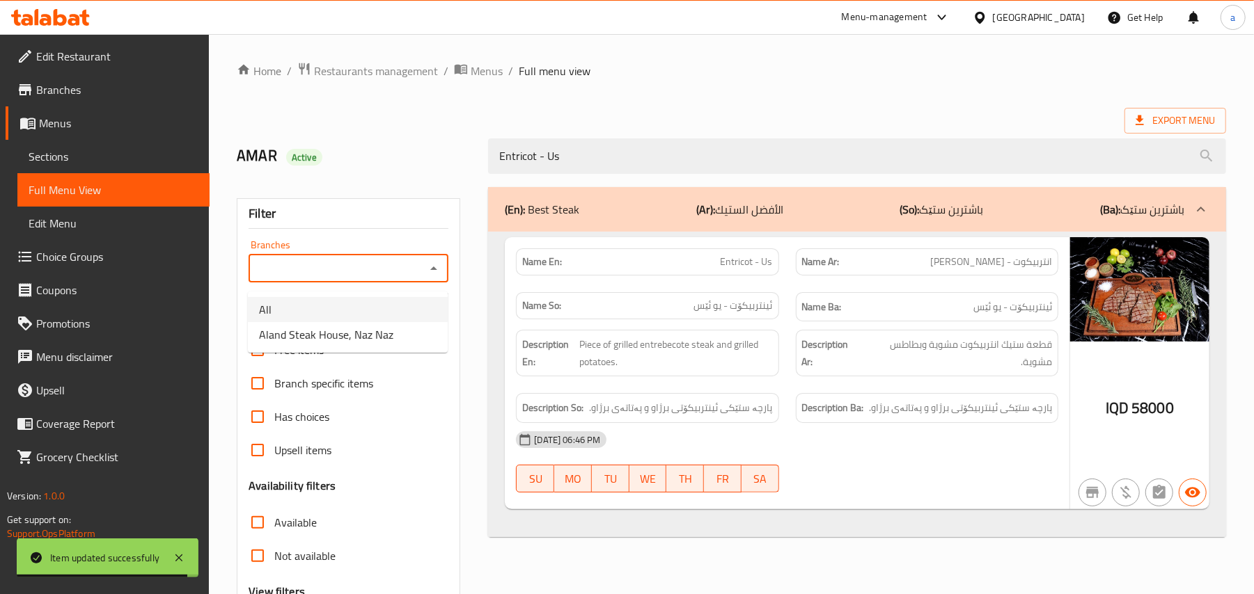
click at [362, 343] on span "Aland Steak House, Naz Naz" at bounding box center [326, 334] width 134 height 17
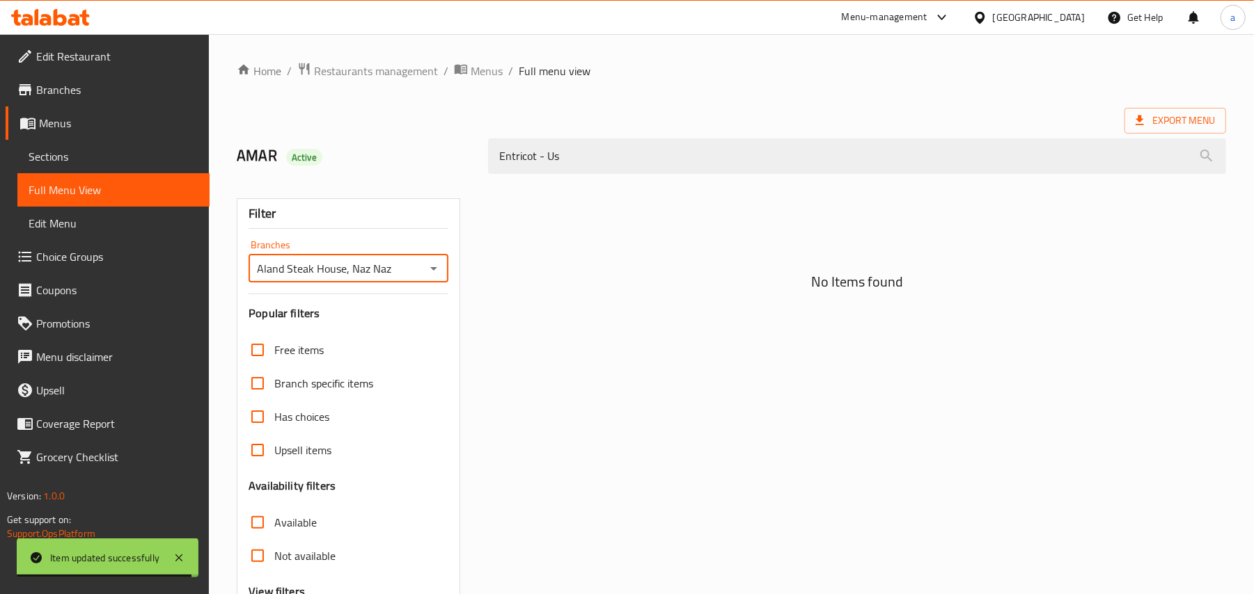
type input "Aland Steak House, Naz Naz"
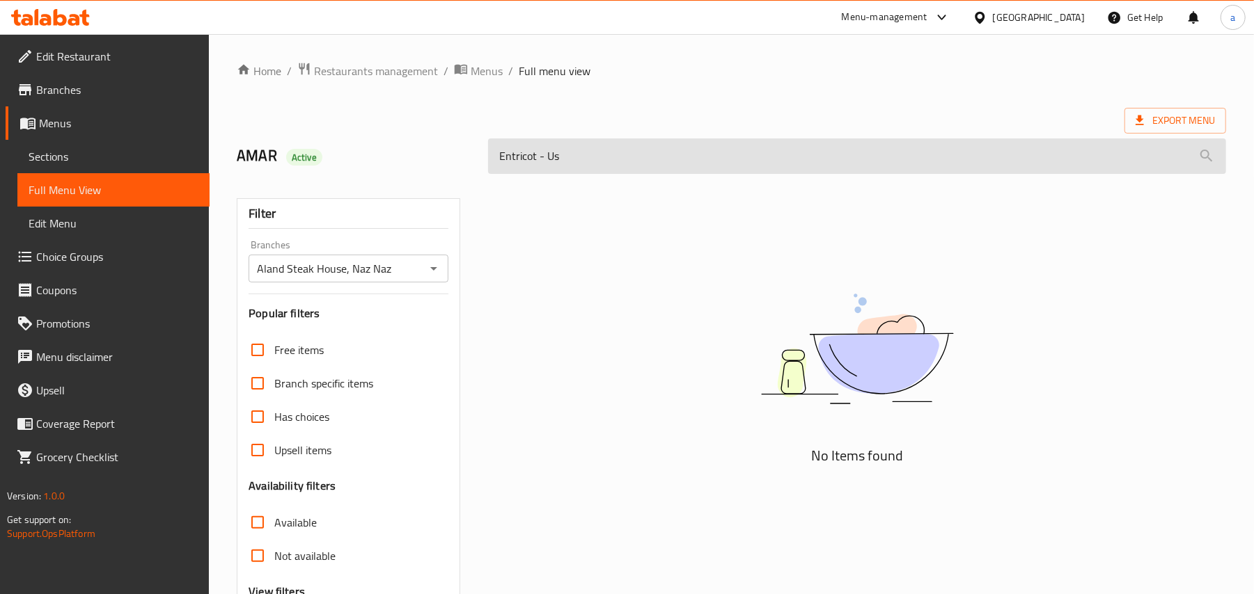
click at [654, 173] on input "Entricot - Us" at bounding box center [857, 156] width 738 height 35
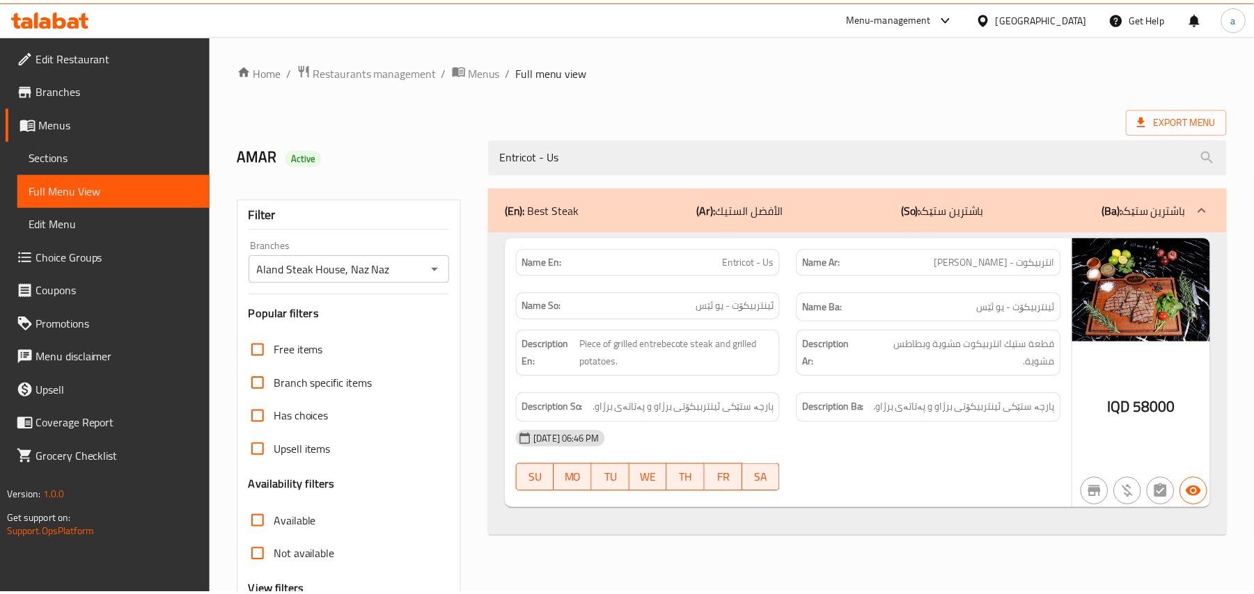
scroll to position [168, 0]
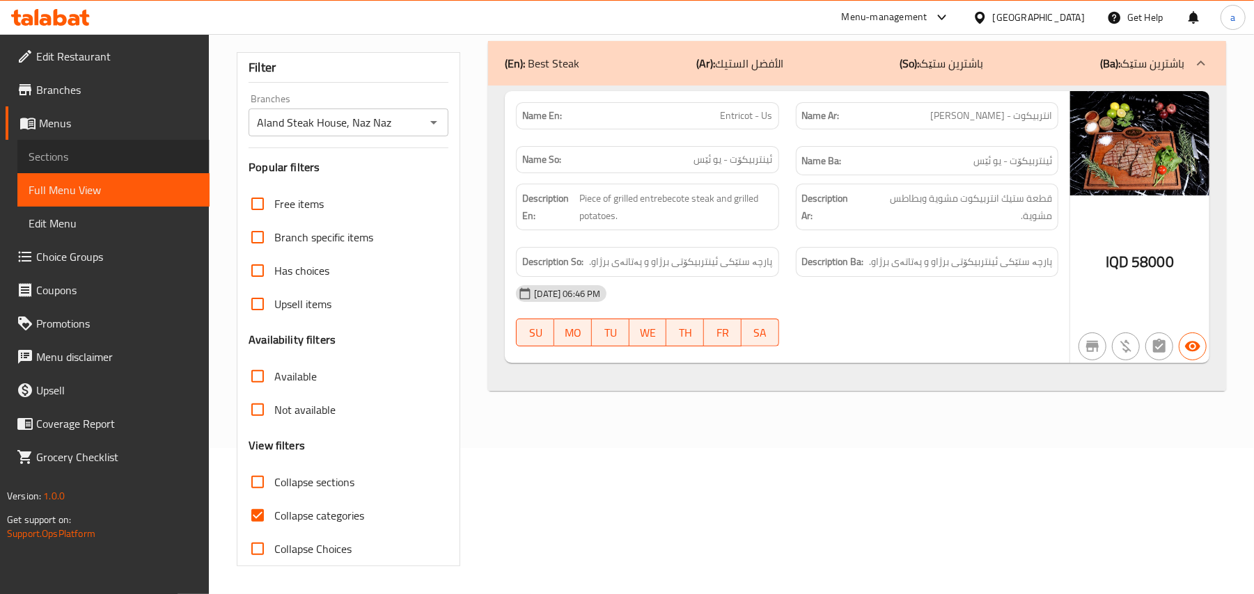
click at [120, 165] on span "Sections" at bounding box center [114, 156] width 170 height 17
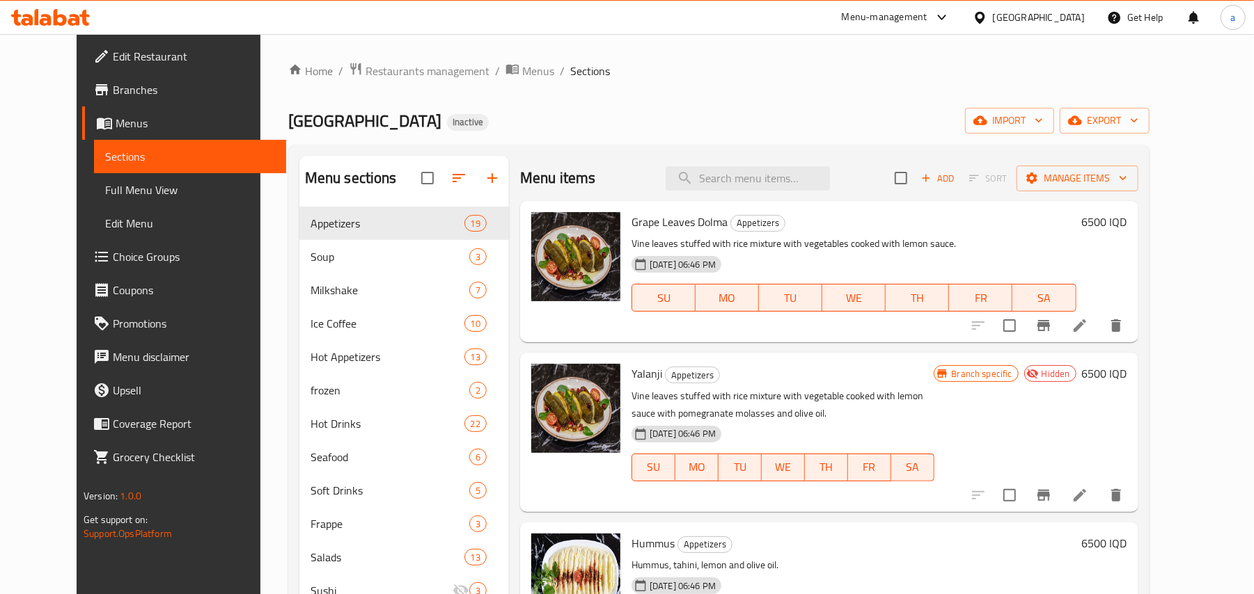
click at [736, 195] on div "Menu items Add Sort Manage items" at bounding box center [829, 178] width 618 height 45
click at [755, 191] on input "search" at bounding box center [747, 178] width 164 height 24
paste input "F16 Special - US"
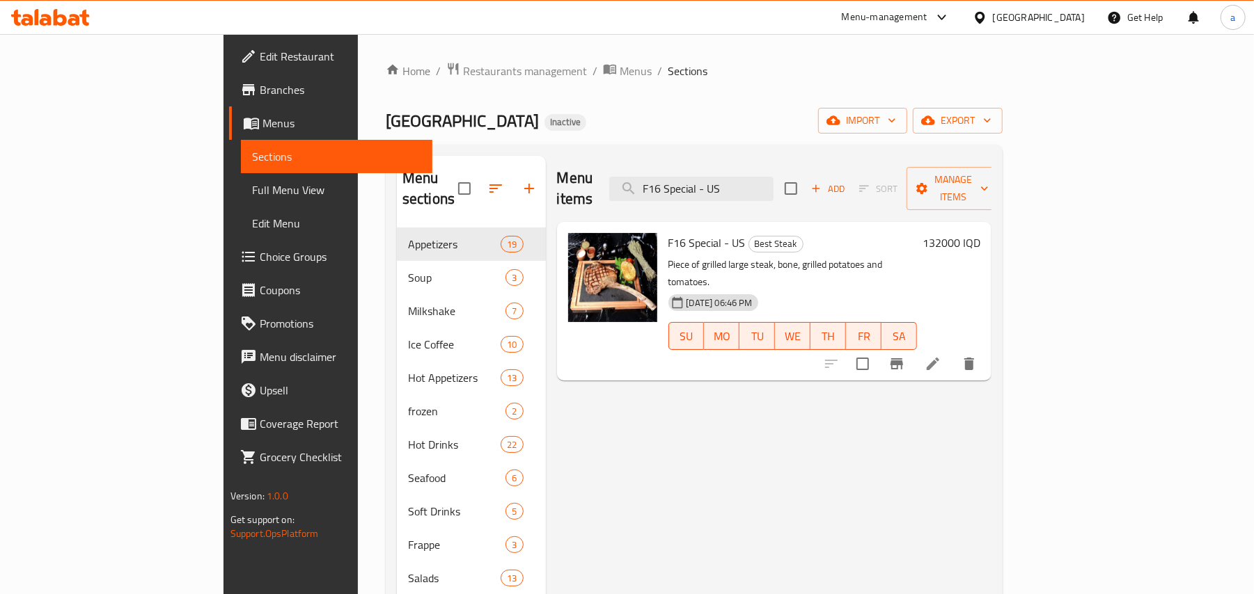
type input "F16 Special - US"
click at [941, 356] on icon at bounding box center [932, 364] width 17 height 17
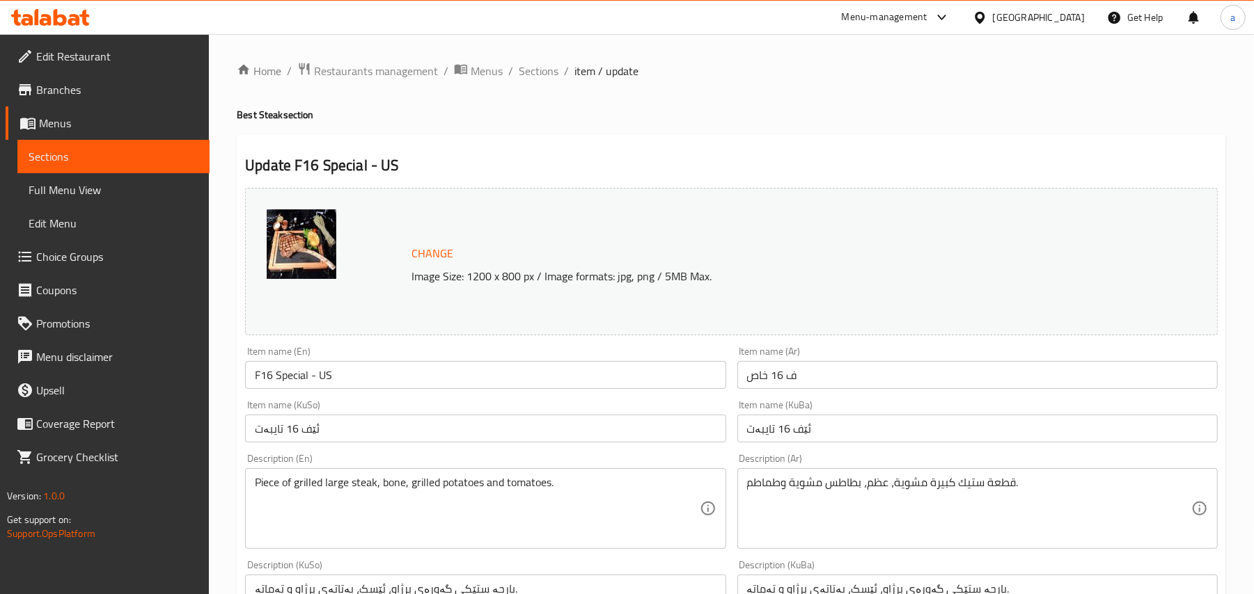
click at [827, 388] on input "ف 16 خاص" at bounding box center [977, 375] width 480 height 28
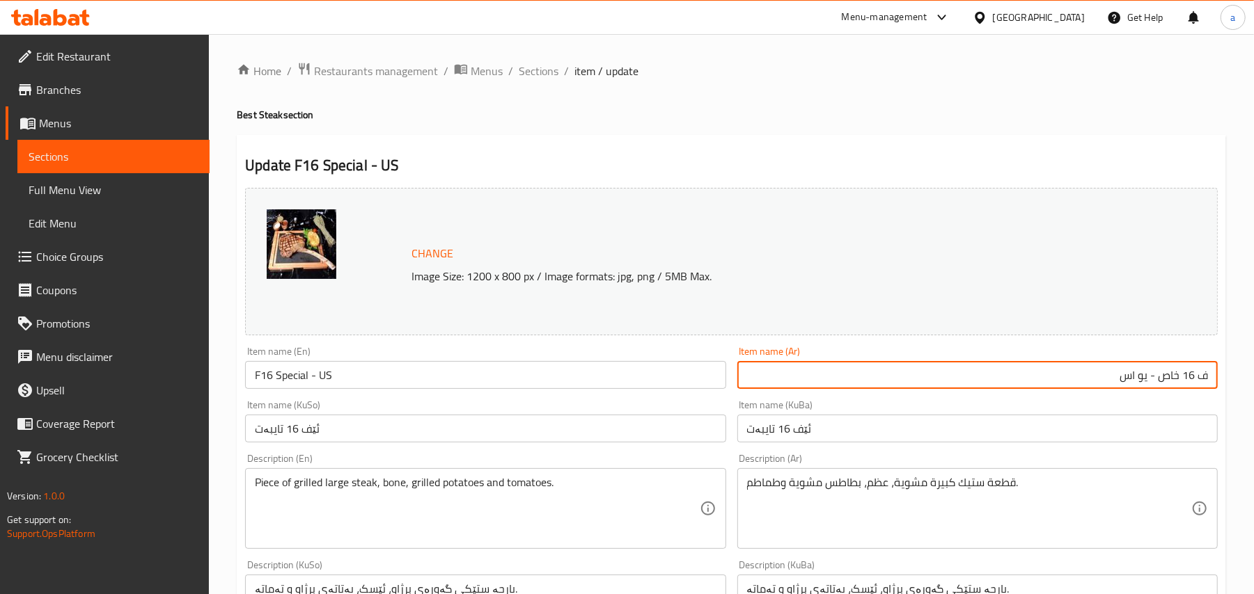
type input "ف 16 خاص - يو اس"
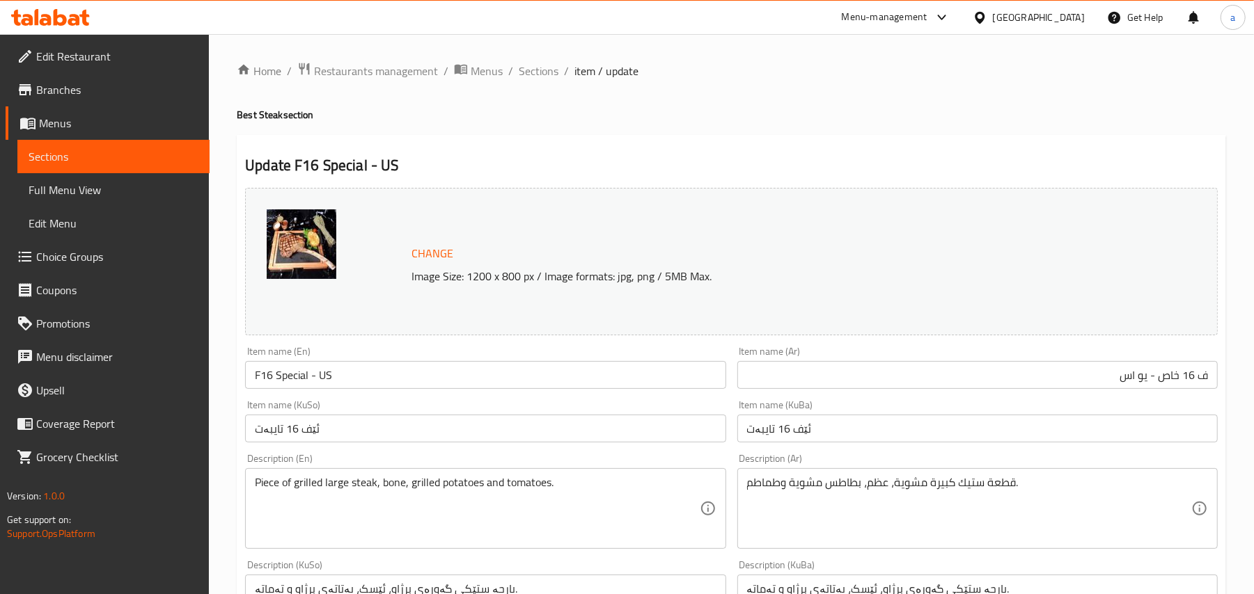
click at [497, 448] on div "Item name (KuSo) ئێف 16 تایبەت Item name (KuSo)" at bounding box center [484, 422] width 491 height 54
click at [504, 443] on input "ئێف 16 تایبەت" at bounding box center [485, 429] width 480 height 28
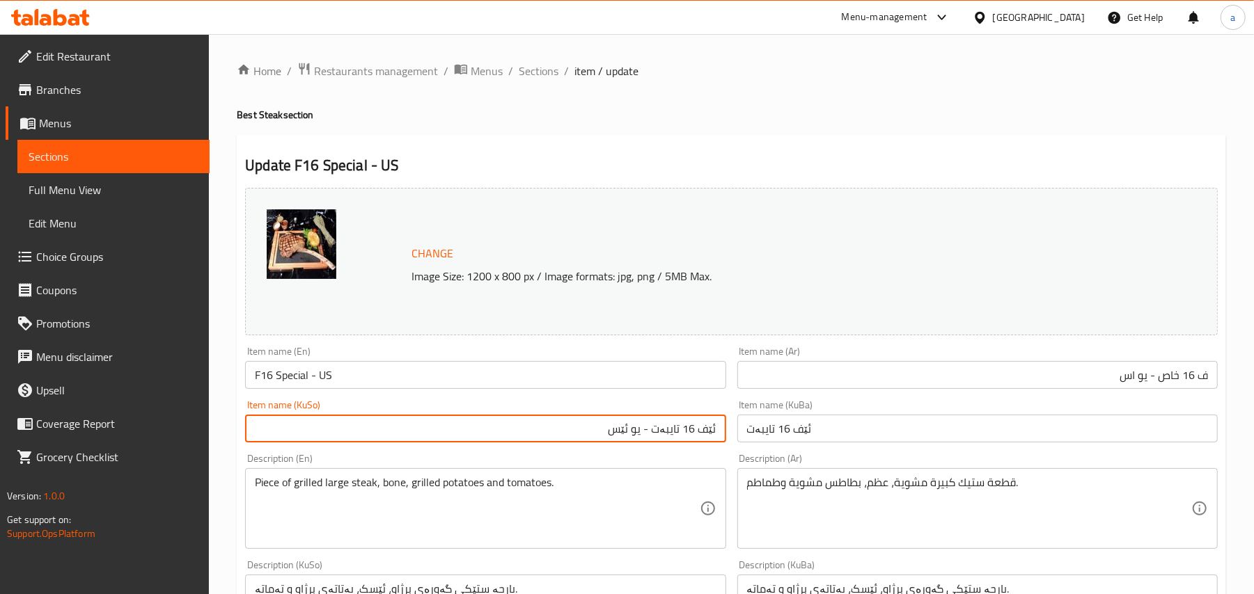
type input "ئێف 16 تایبەت - یو ئێس"
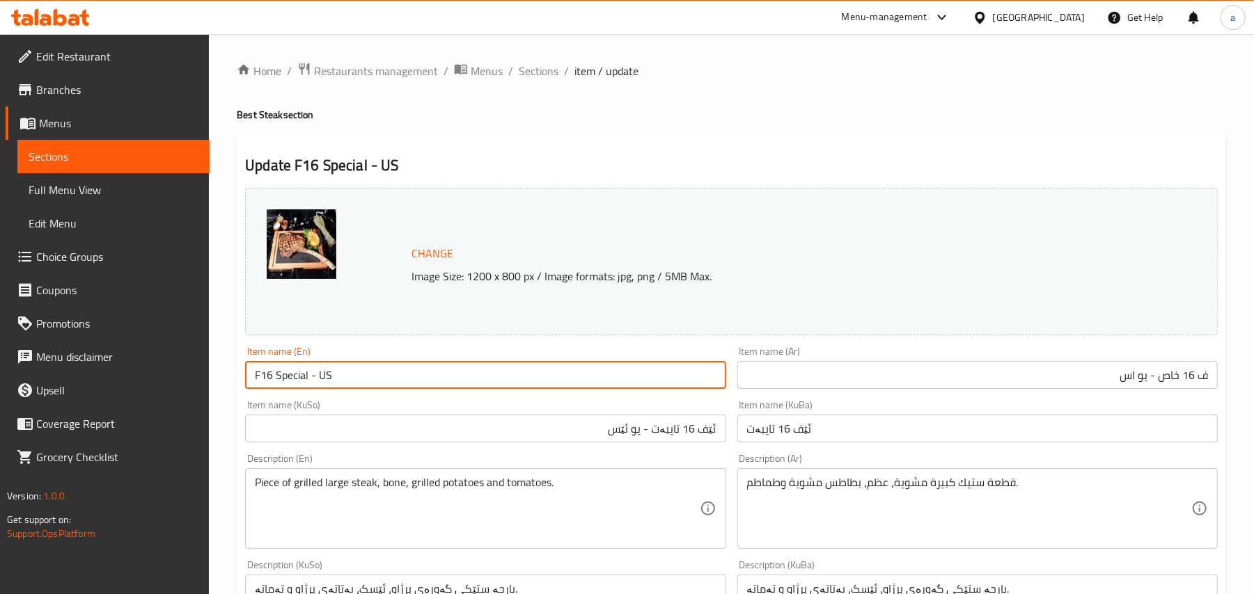
click at [361, 387] on input "F16 Special - US" at bounding box center [485, 375] width 480 height 28
drag, startPoint x: 361, startPoint y: 387, endPoint x: 305, endPoint y: 384, distance: 55.8
click at [231, 388] on div "Home / Restaurants management / Menus / Sections / item / update Best Steak sec…" at bounding box center [731, 599] width 1045 height 1130
click at [385, 383] on input "F16 Special - Us" at bounding box center [485, 375] width 480 height 28
type input "F16 Special - Us"
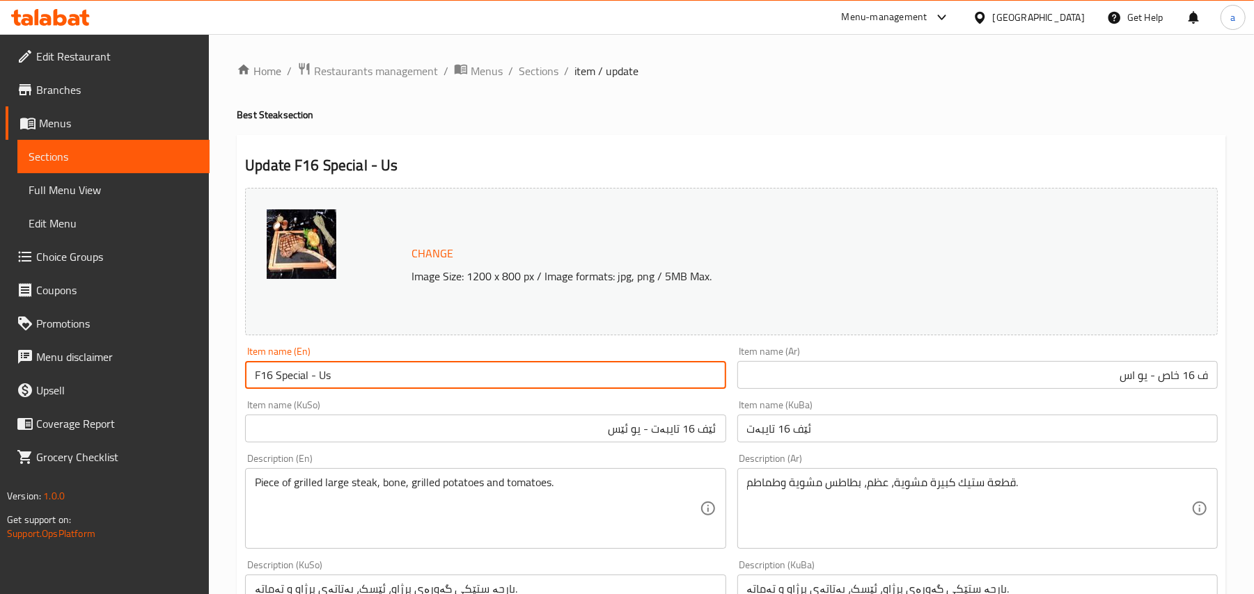
click at [77, 196] on span "Full Menu View" at bounding box center [114, 190] width 170 height 17
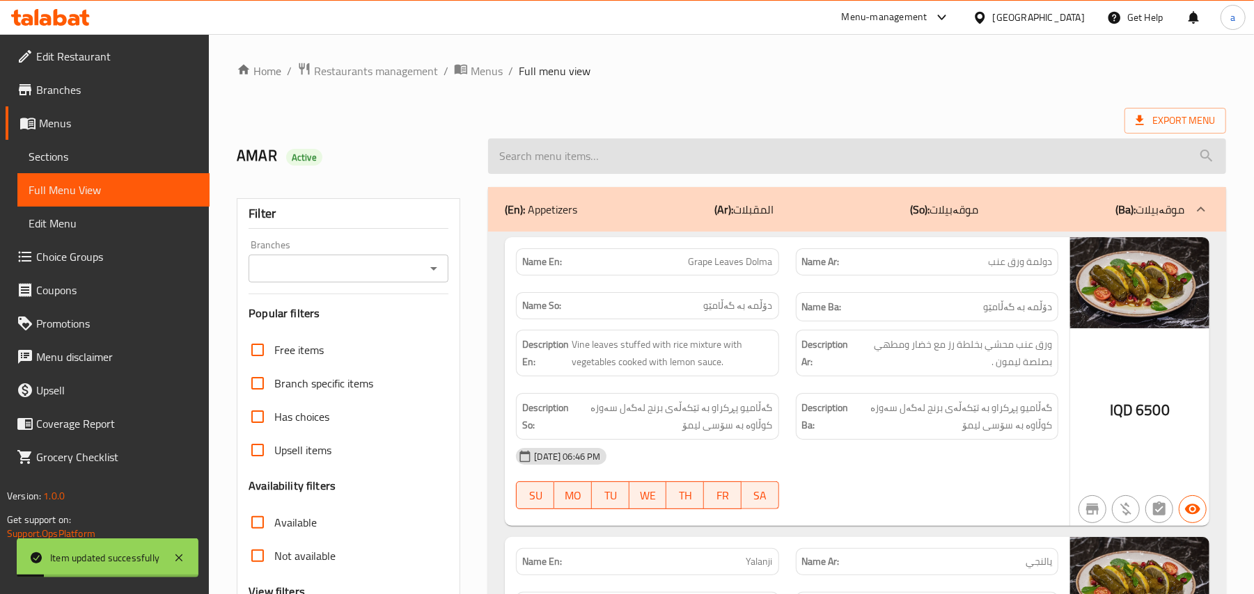
click at [574, 174] on input "search" at bounding box center [857, 156] width 738 height 35
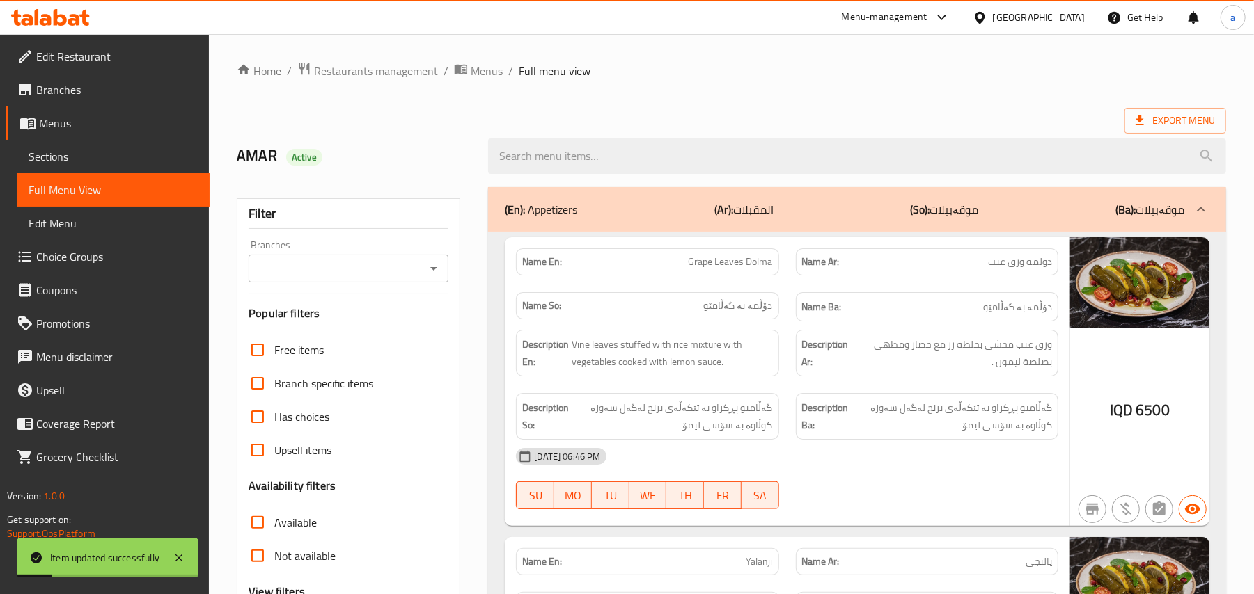
paste input "F16 Special - Us"
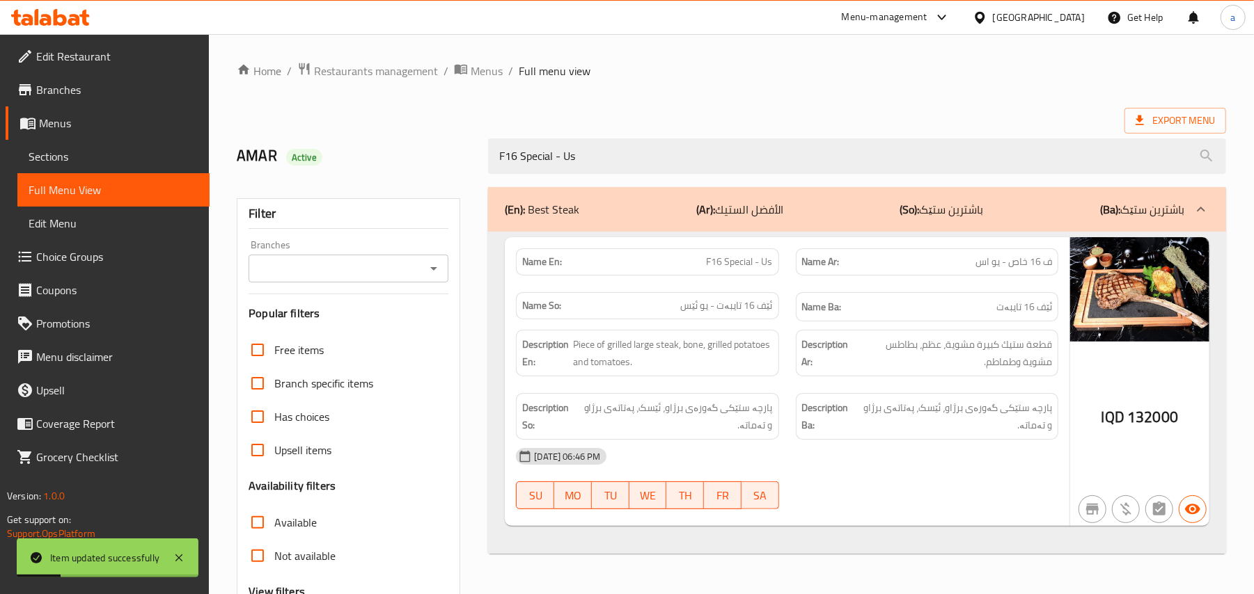
click at [438, 273] on icon "Open" at bounding box center [433, 268] width 17 height 17
type input "F16 Special - Us"
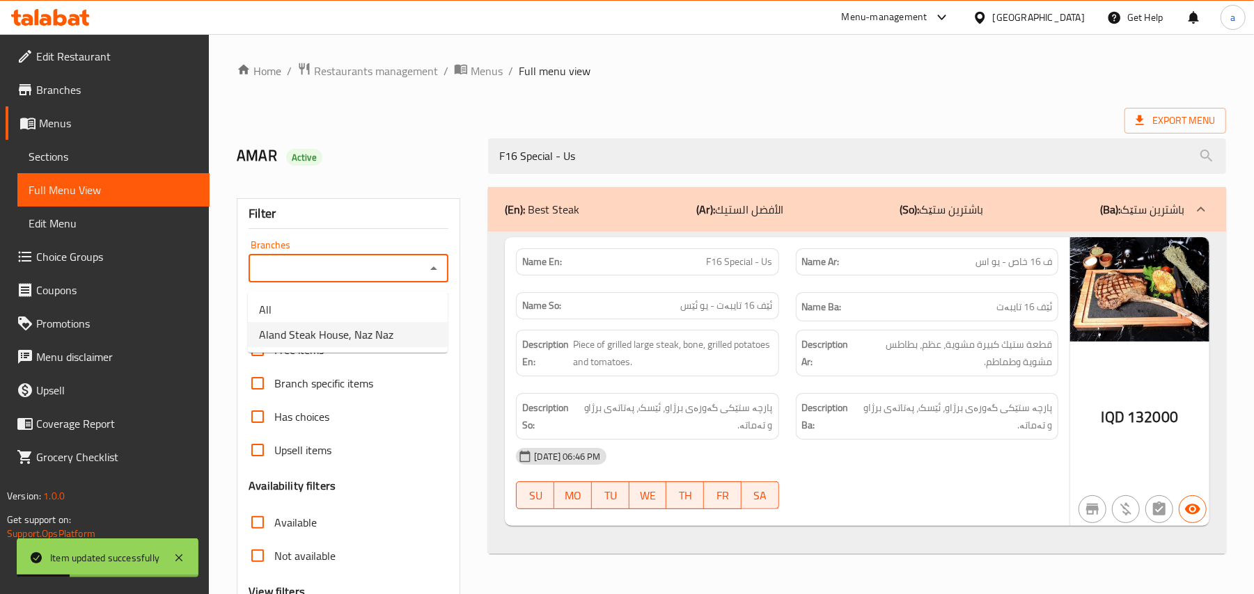
click at [376, 347] on li "Aland Steak House, Naz Naz" at bounding box center [348, 334] width 200 height 25
type input "Aland Steak House, Naz Naz"
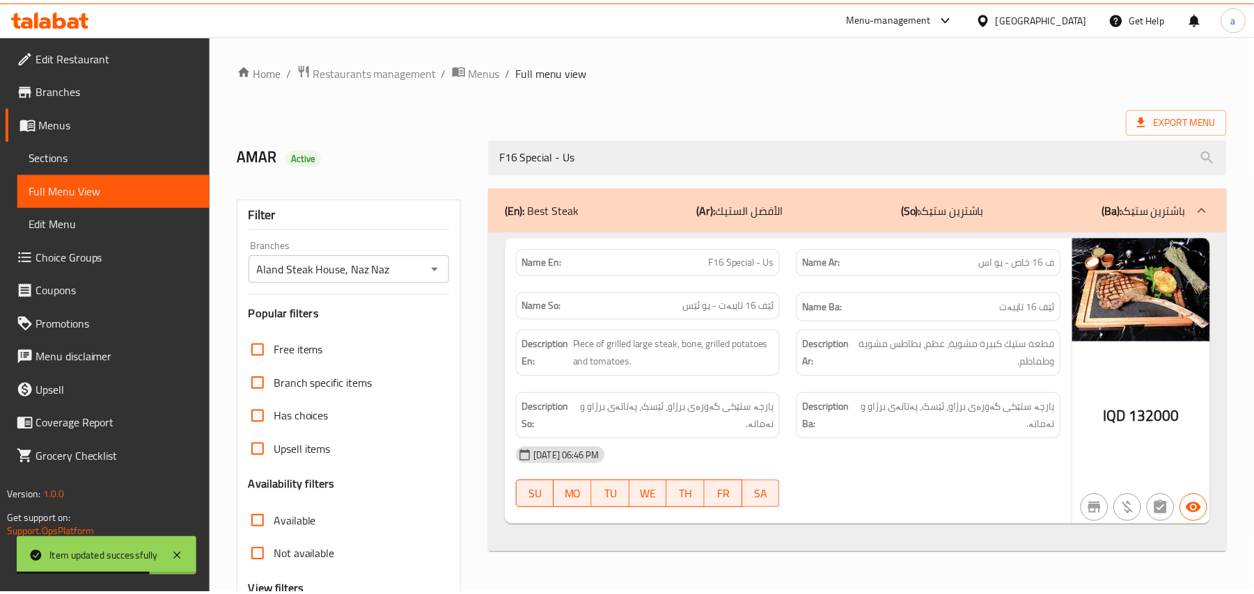
scroll to position [168, 0]
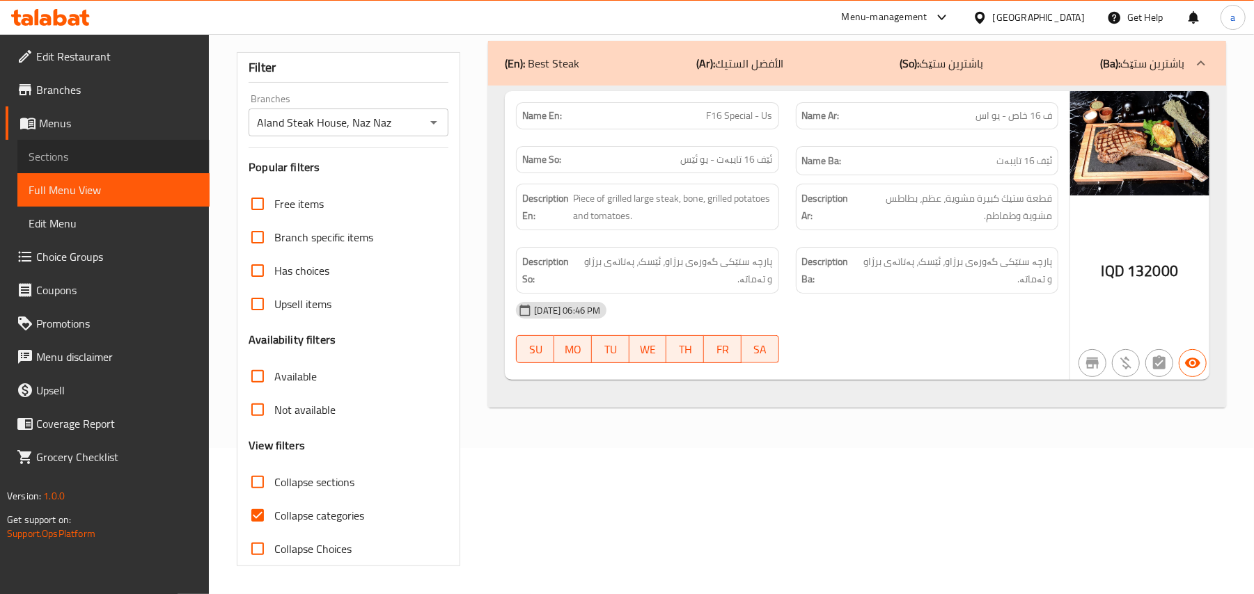
click at [134, 159] on span "Sections" at bounding box center [114, 156] width 170 height 17
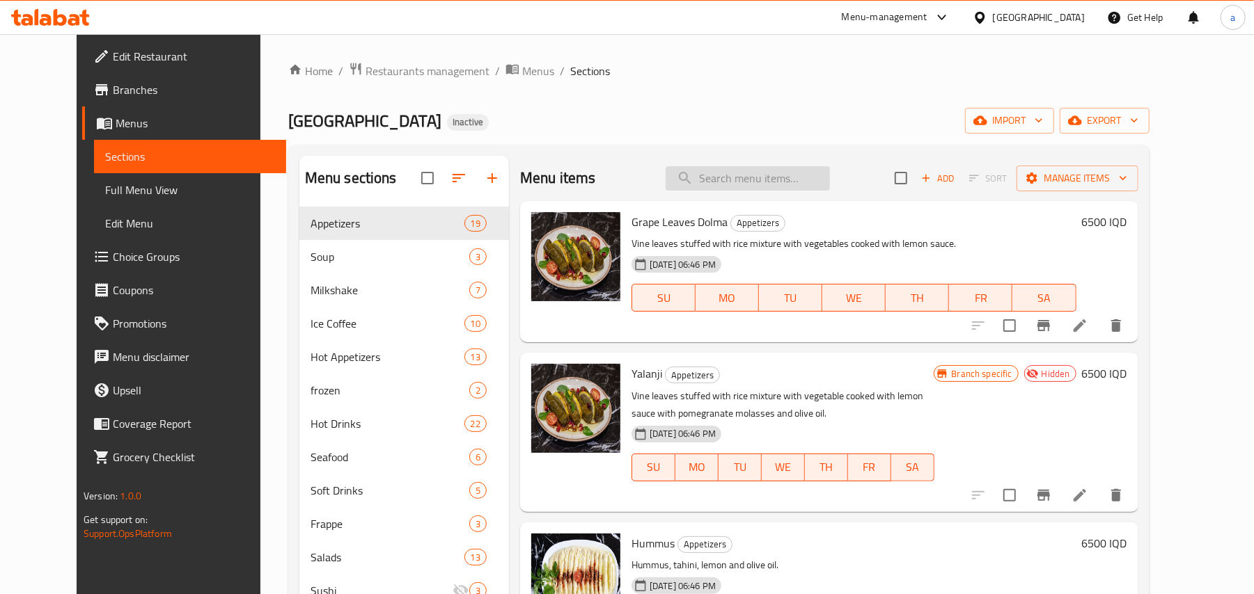
click at [767, 174] on input "search" at bounding box center [747, 178] width 164 height 24
paste input "Lamb Chops"
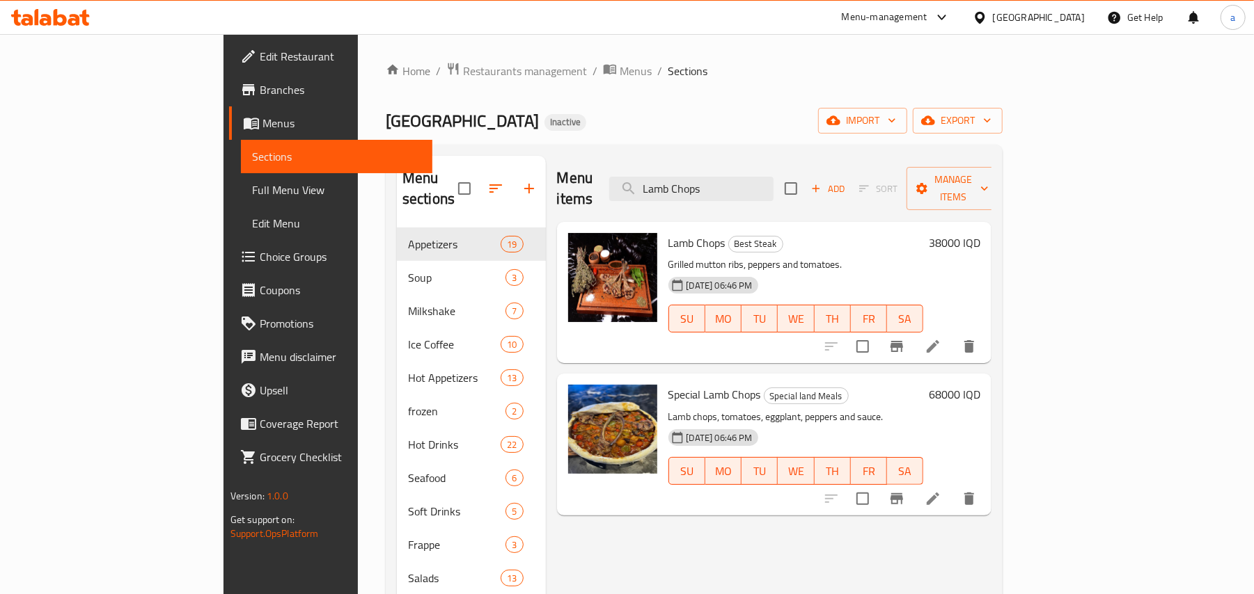
type input "Lamb Chops"
click at [941, 338] on icon at bounding box center [932, 346] width 17 height 17
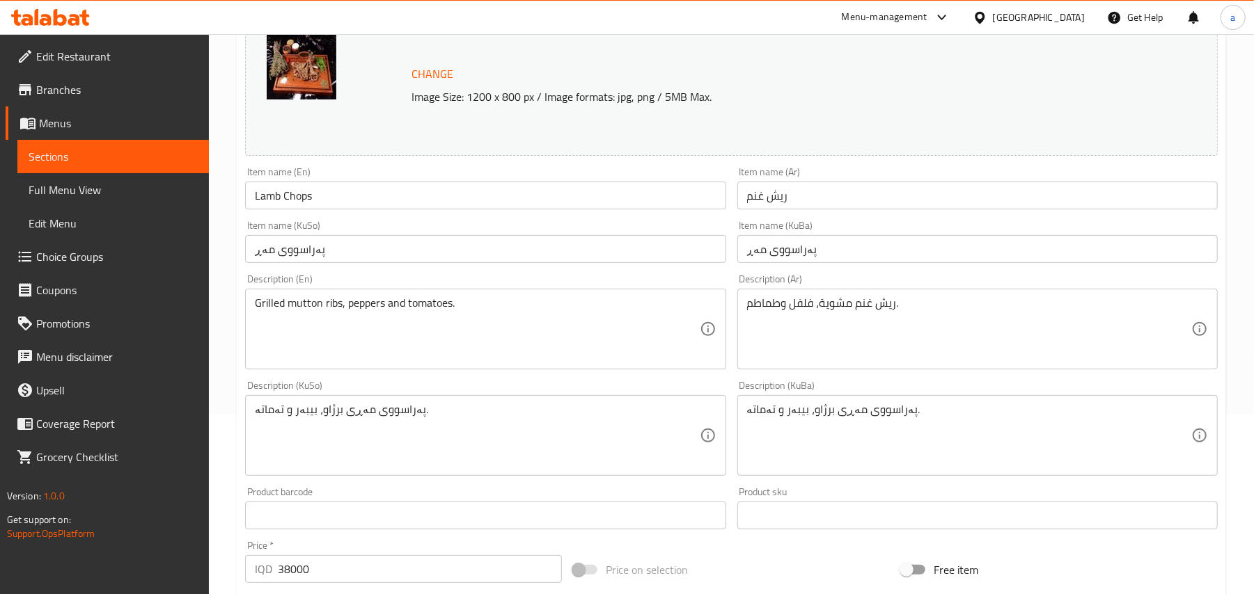
scroll to position [216, 0]
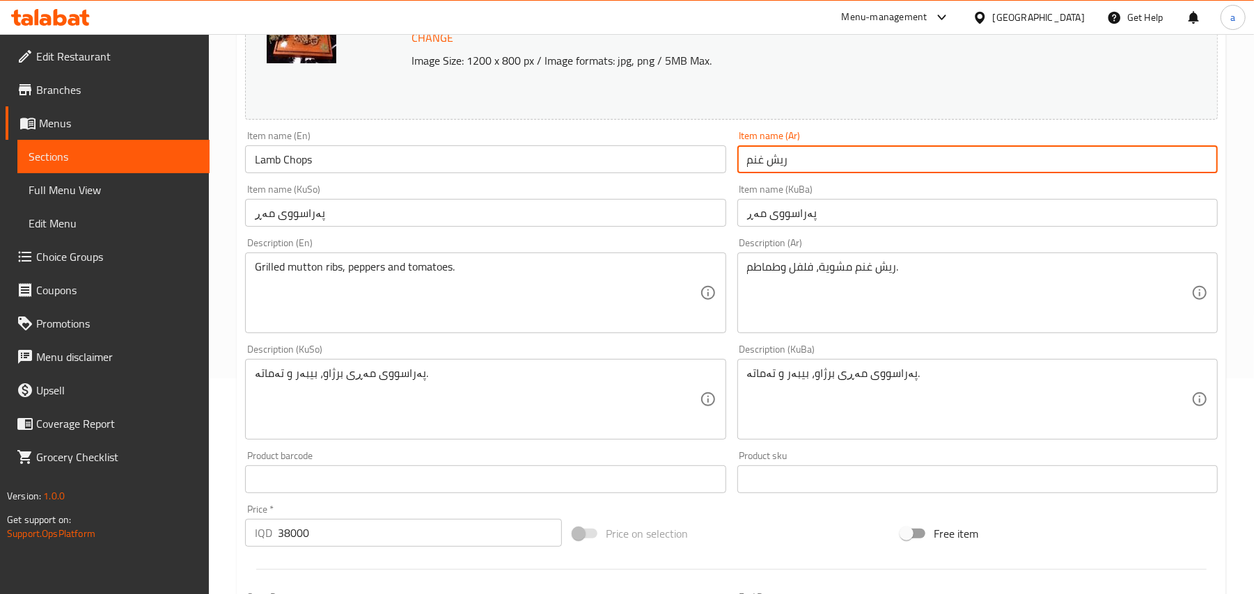
drag, startPoint x: 855, startPoint y: 166, endPoint x: 579, endPoint y: 193, distance: 277.0
click at [542, 192] on div "Change Image Size: 1200 x 800 px / Image formats: jpg, png / 5MB Max. Item name…" at bounding box center [730, 357] width 983 height 780
paste input "لحم ضأن"
type input "ريش لحم ضأن"
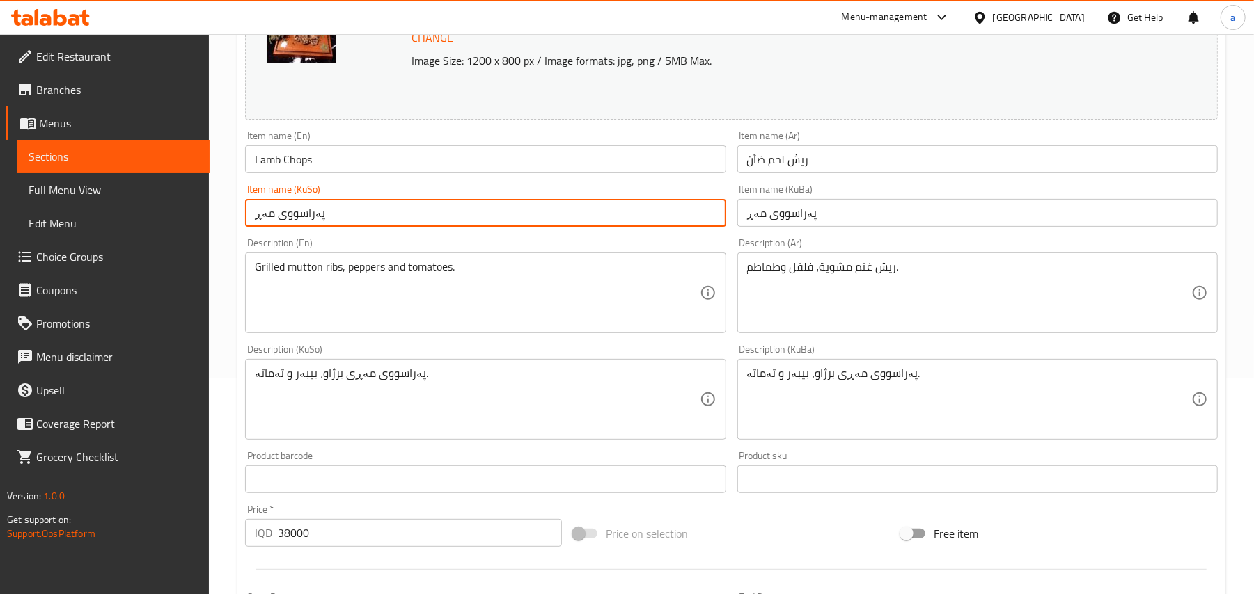
drag, startPoint x: 136, startPoint y: 245, endPoint x: 106, endPoint y: 246, distance: 30.7
click at [106, 246] on div "Edit Restaurant Branches Menus Sections Full Menu View Edit Menu Choice Groups …" at bounding box center [627, 383] width 1254 height 1130
paste input "گۆشتی بەرخ"
type input "پەراسووی گۆشتی بەرخ"
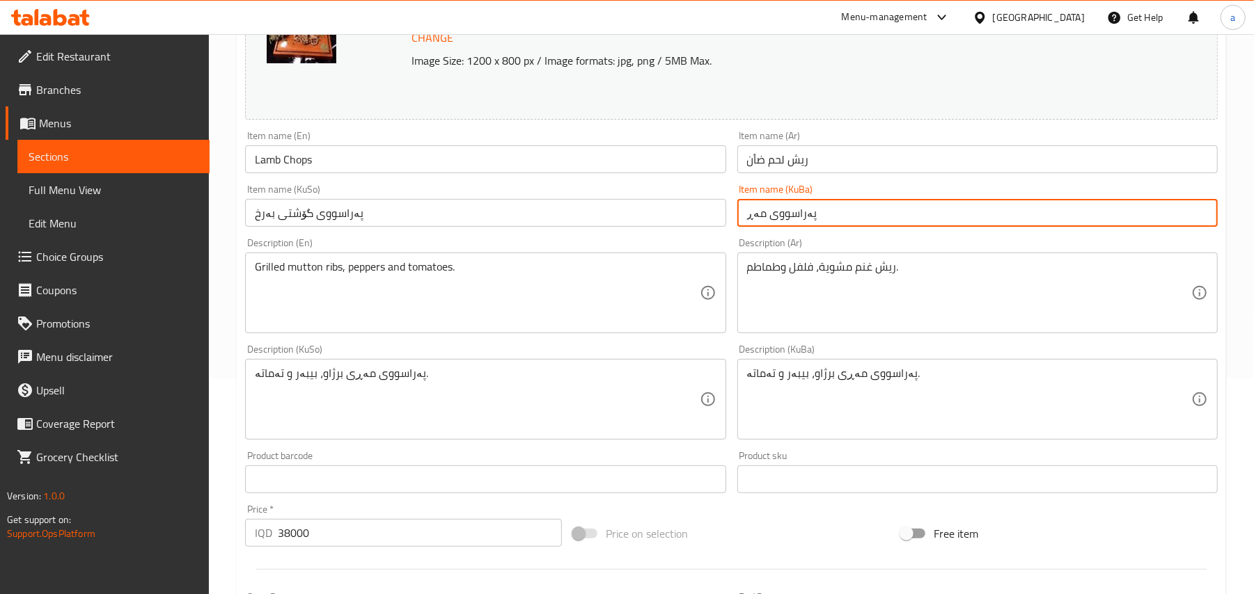
drag, startPoint x: 839, startPoint y: 224, endPoint x: 579, endPoint y: 242, distance: 260.9
click at [565, 244] on div "Change Image Size: 1200 x 800 px / Image formats: jpg, png / 5MB Max. Item name…" at bounding box center [730, 357] width 983 height 780
paste input "گۆشتی بەرخ"
type input "پەراسووی گۆشتی بەرخ"
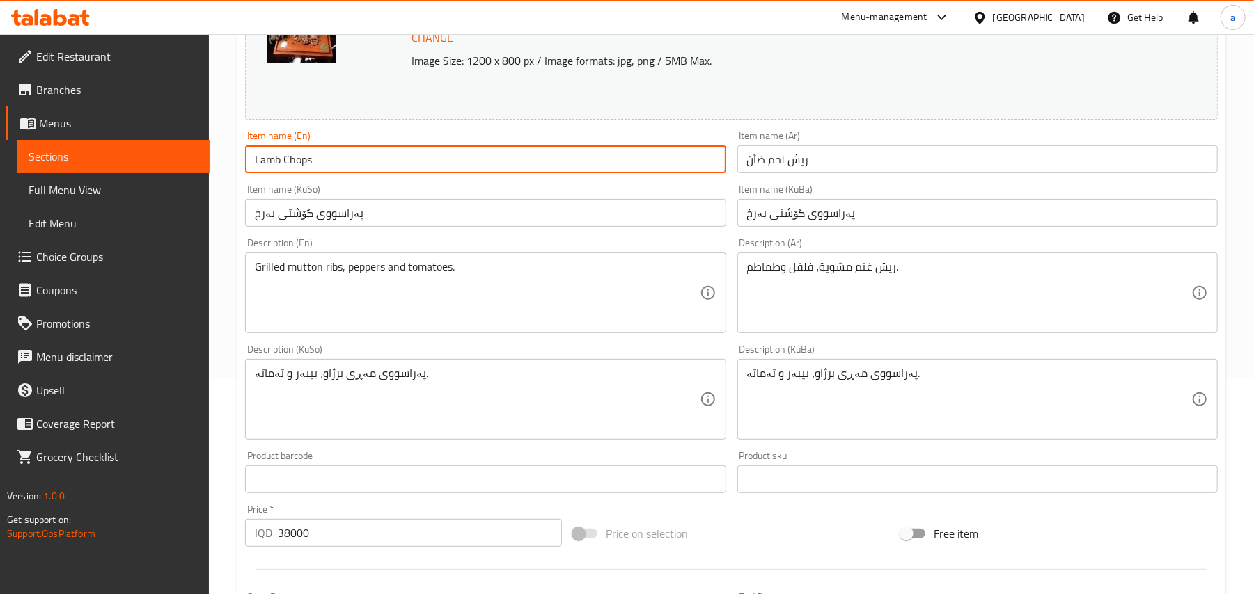
drag, startPoint x: 342, startPoint y: 170, endPoint x: 198, endPoint y: 173, distance: 144.8
click at [157, 173] on div "Edit Restaurant Branches Menus Sections Full Menu View Edit Menu Choice Groups …" at bounding box center [627, 383] width 1254 height 1130
click at [466, 156] on input "Lamb Chops" at bounding box center [485, 159] width 480 height 28
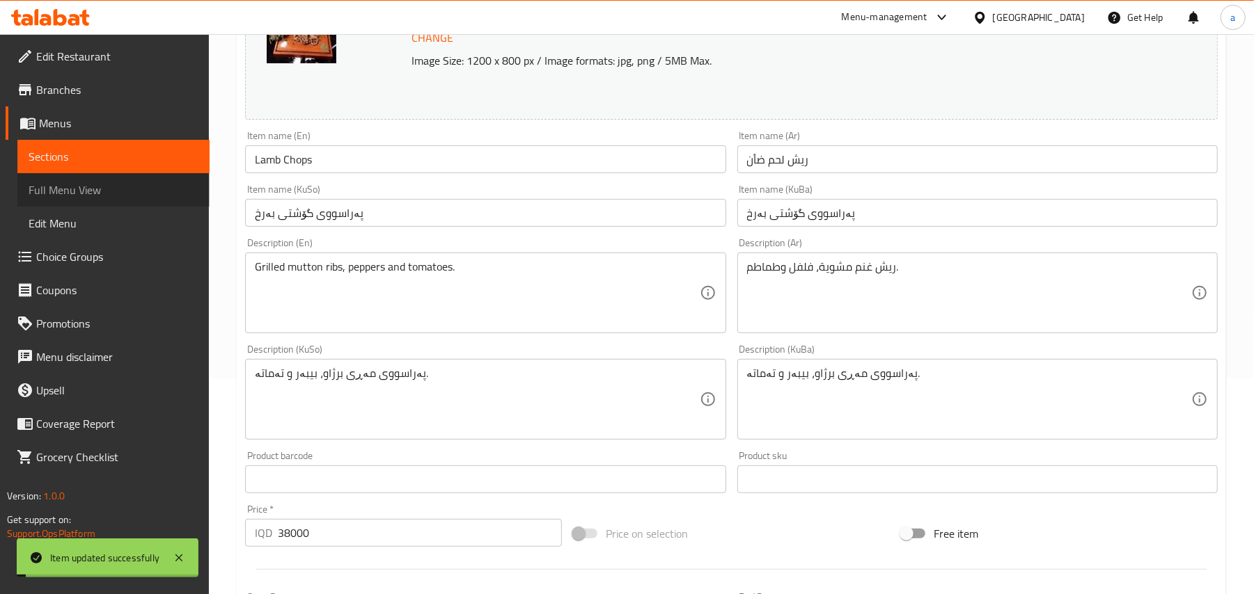
click at [121, 198] on span "Full Menu View" at bounding box center [114, 190] width 170 height 17
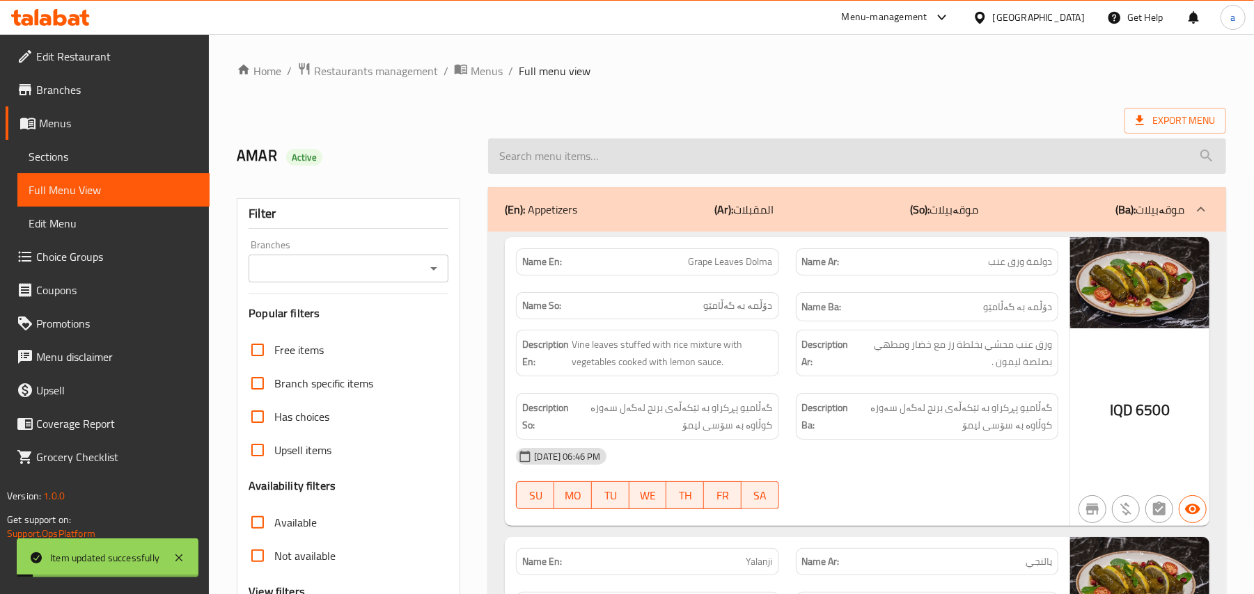
click at [572, 157] on input "search" at bounding box center [857, 156] width 738 height 35
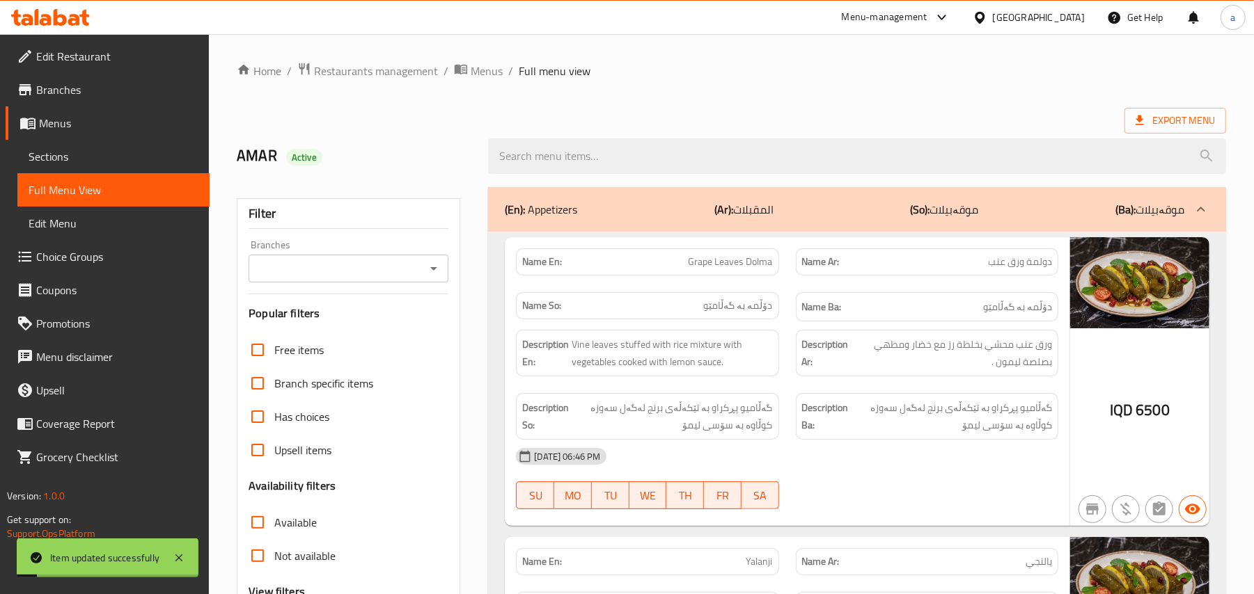
paste input "Lamb Chops"
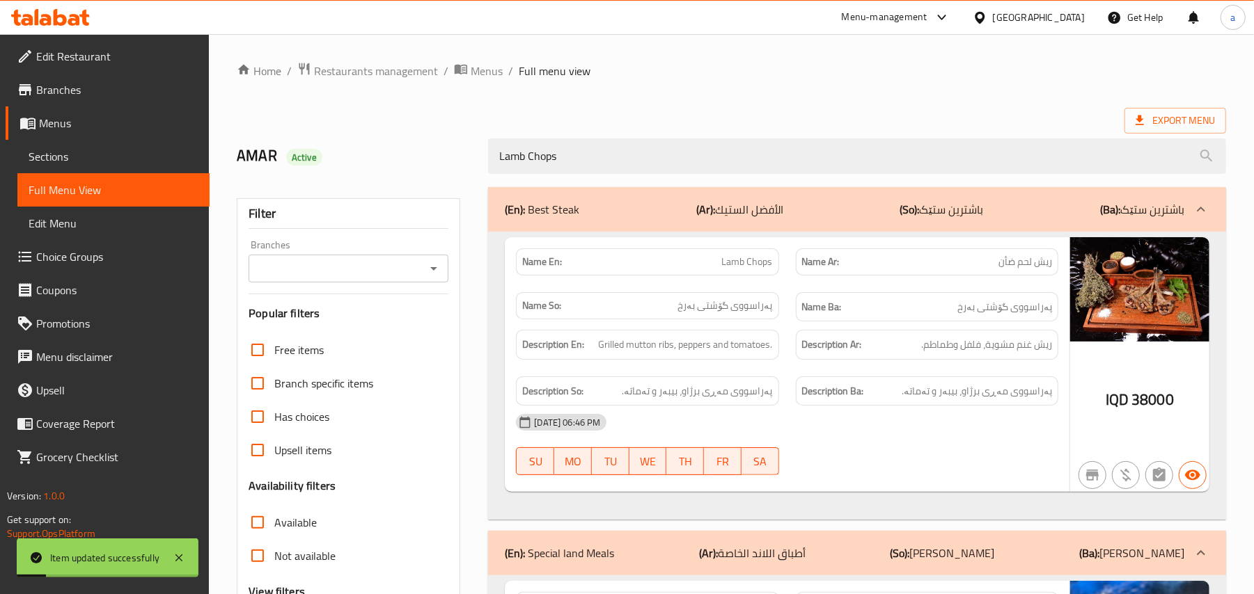
click at [441, 270] on button "Open" at bounding box center [433, 268] width 19 height 19
type input "Lamb Chops"
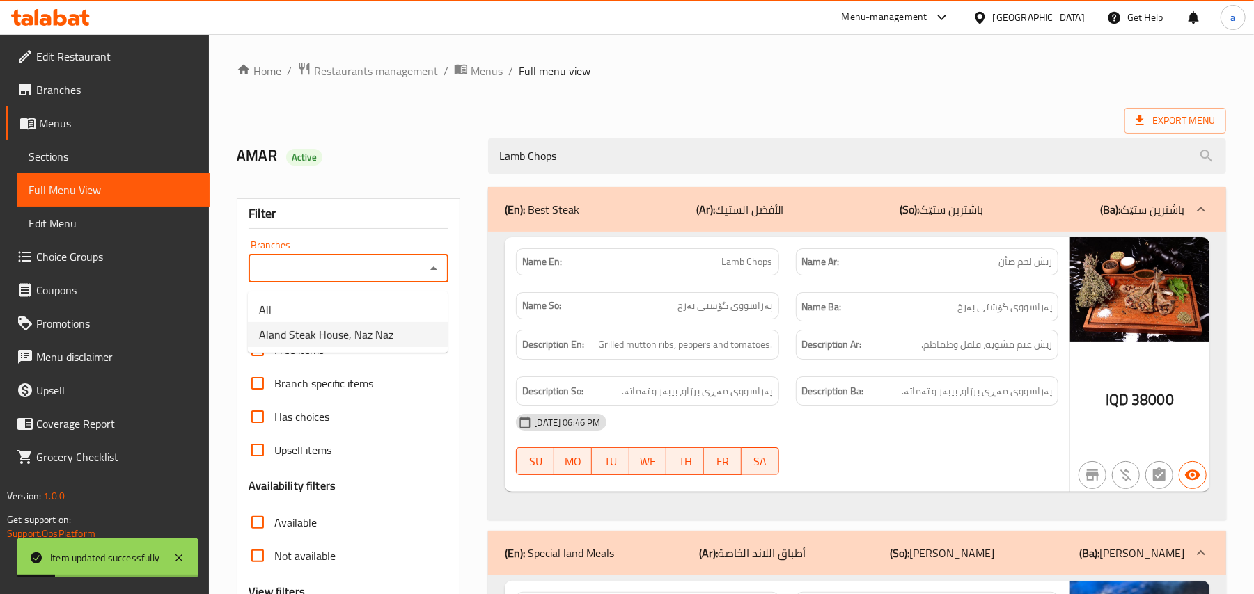
click at [358, 340] on span "Aland Steak House, Naz Naz" at bounding box center [326, 334] width 134 height 17
type input "Aland Steak House, Naz Naz"
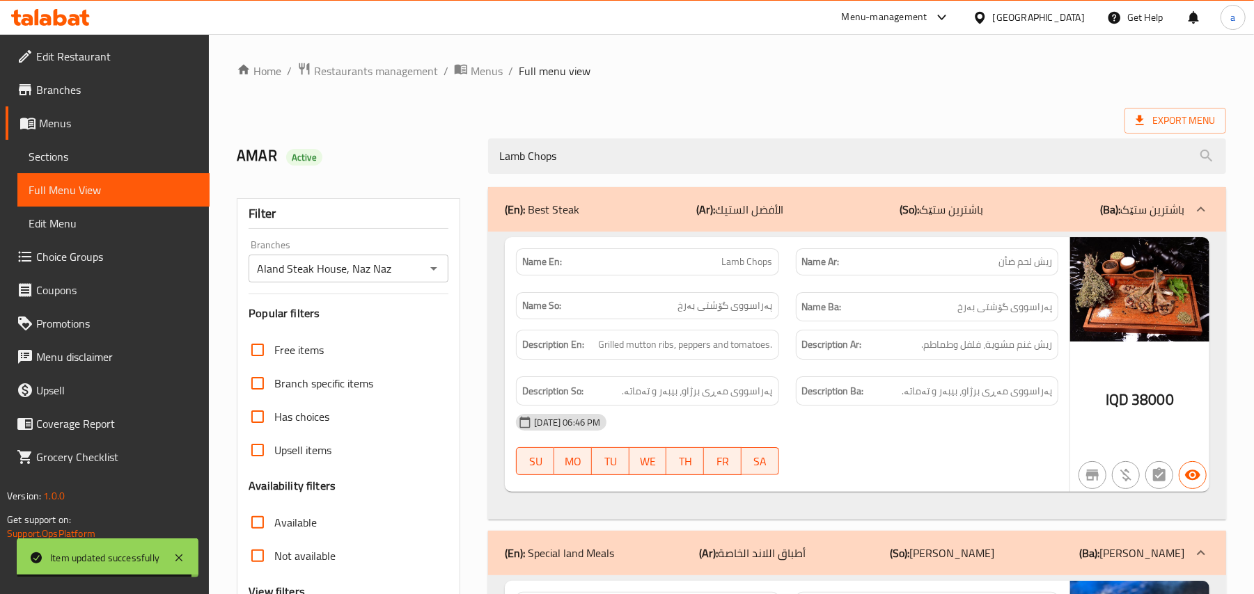
drag, startPoint x: 680, startPoint y: 123, endPoint x: 640, endPoint y: 196, distance: 83.2
click at [680, 123] on div "Export Menu" at bounding box center [731, 121] width 989 height 26
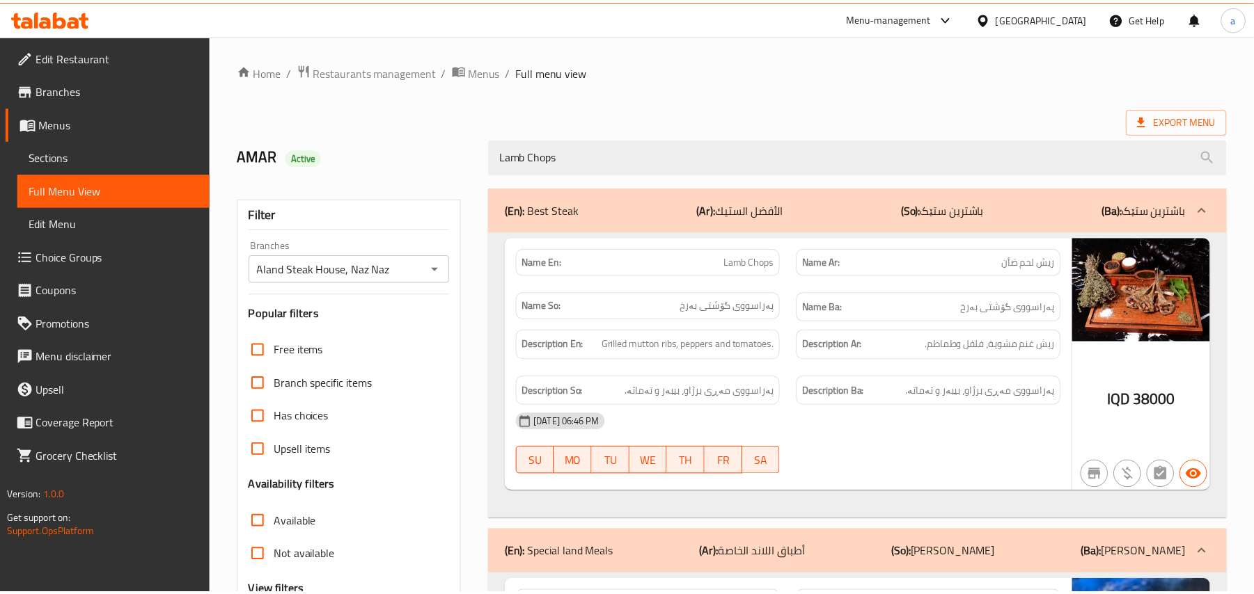
scroll to position [342, 0]
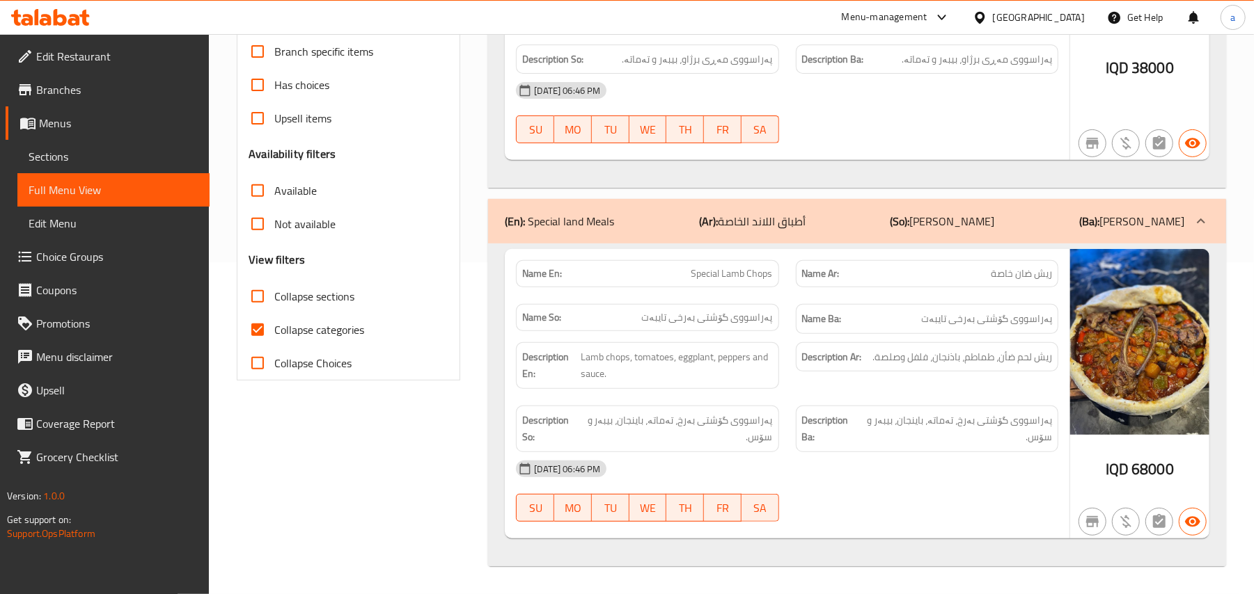
click at [68, 159] on span "Sections" at bounding box center [114, 156] width 170 height 17
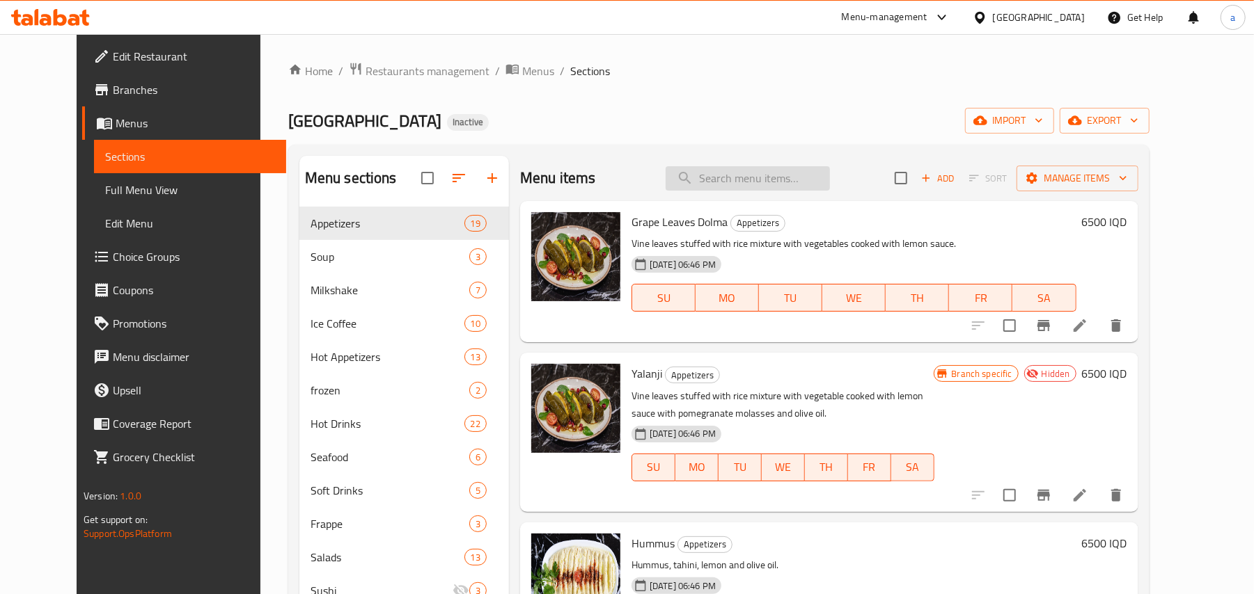
click at [735, 187] on input "search" at bounding box center [747, 178] width 164 height 24
paste input "New York Steak -US"
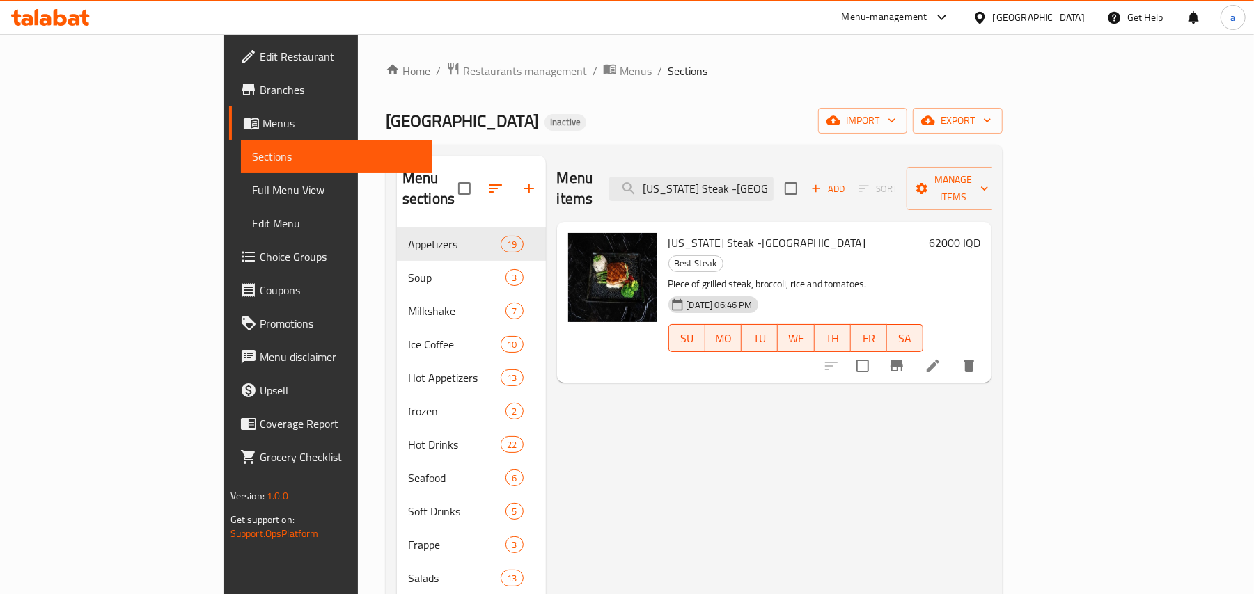
type input "New York Steak -US"
click at [939, 360] on icon at bounding box center [932, 366] width 13 height 13
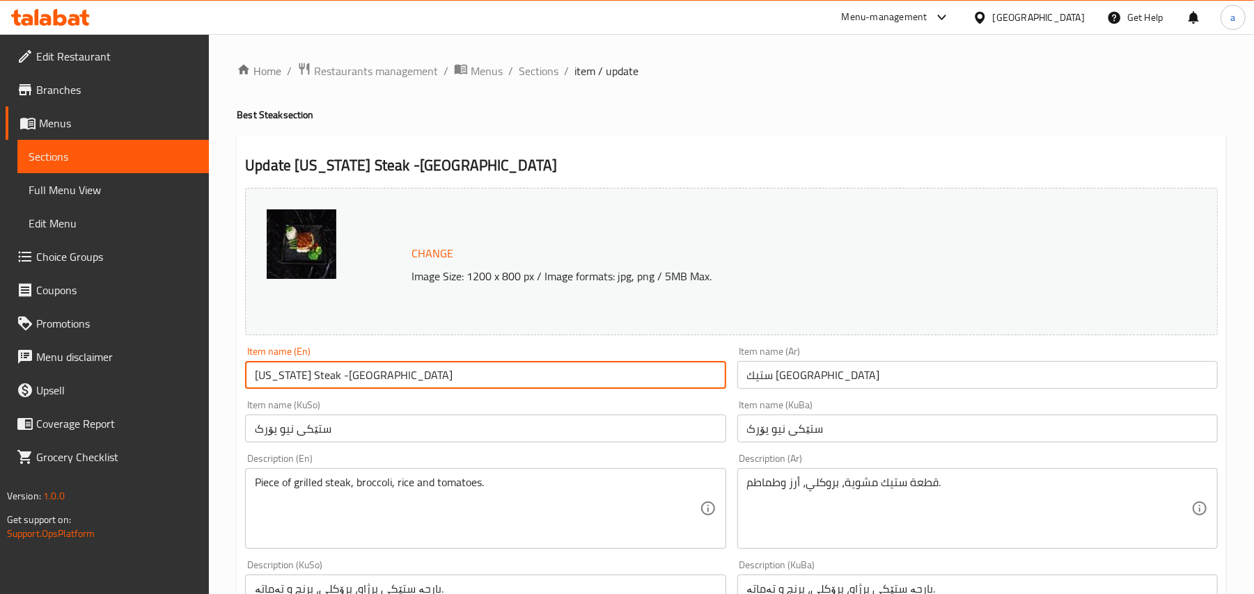
drag, startPoint x: 362, startPoint y: 385, endPoint x: 349, endPoint y: 385, distance: 13.2
click at [349, 385] on input "New York Steak -US" at bounding box center [485, 375] width 480 height 28
type input "[US_STATE] Steak -Us"
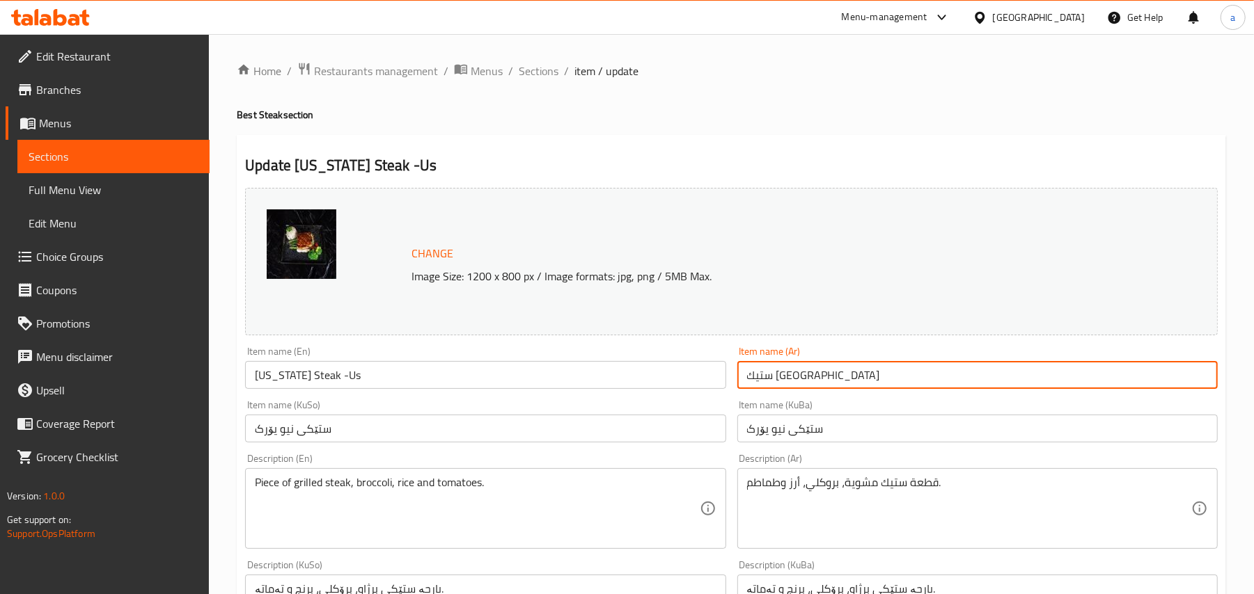
click at [869, 384] on input "ستيك نيويورك" at bounding box center [977, 375] width 480 height 28
type input "ستيك نيويورك - يو اس"
click at [658, 437] on input "ستێکی نیو یۆرک" at bounding box center [485, 429] width 480 height 28
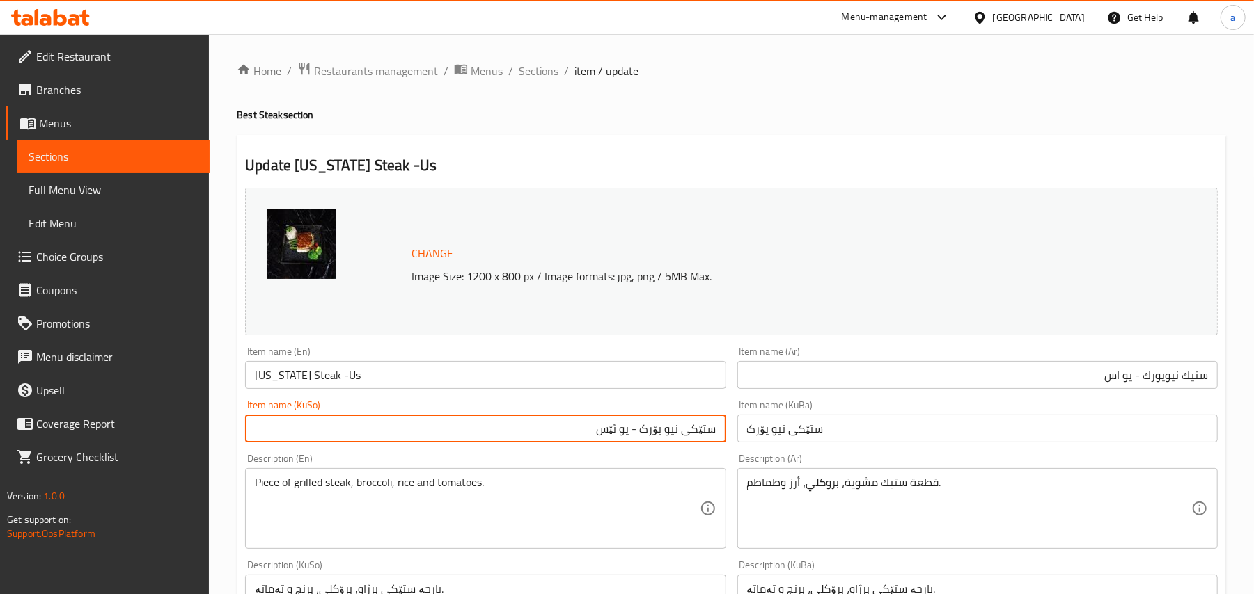
click at [658, 437] on input "ستێکی نیو یۆرک - یو ئێس" at bounding box center [485, 429] width 480 height 28
type input "ستێکی نیو یۆرک - یو ئێس"
click at [452, 387] on input "[US_STATE] Steak -Us" at bounding box center [485, 375] width 480 height 28
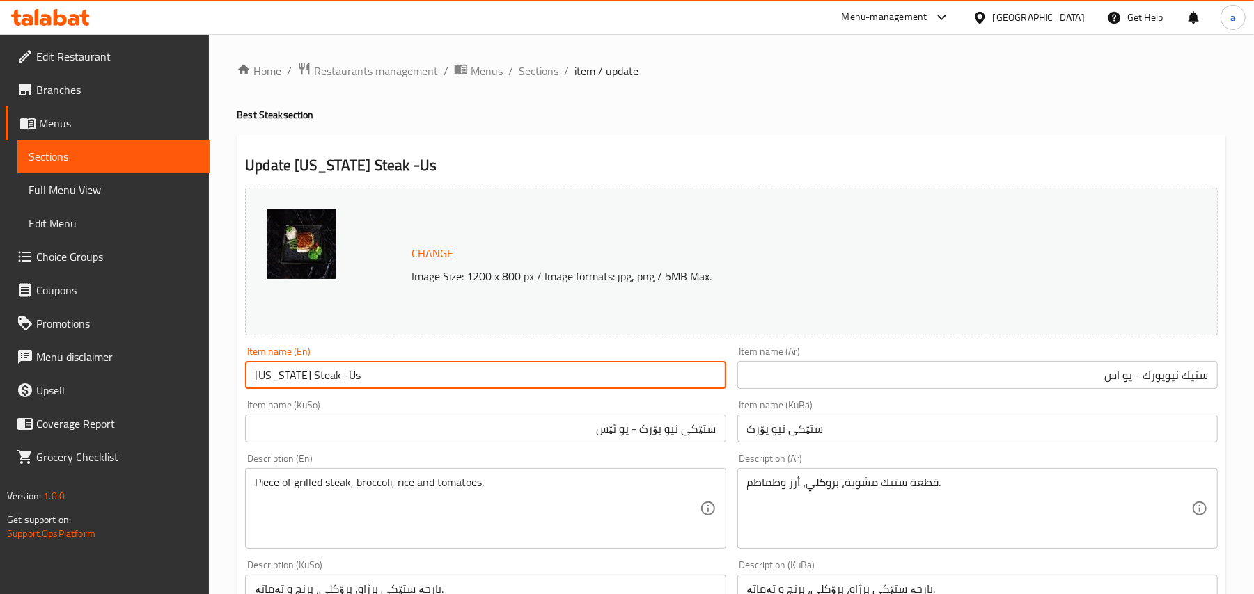
drag, startPoint x: 450, startPoint y: 385, endPoint x: 346, endPoint y: 386, distance: 103.7
click at [248, 384] on input "[US_STATE] Steak -Us" at bounding box center [485, 375] width 480 height 28
click at [370, 380] on input "[US_STATE] Steak -Us" at bounding box center [485, 375] width 480 height 28
click at [370, 389] on input "[US_STATE] Steak -Us" at bounding box center [485, 375] width 480 height 28
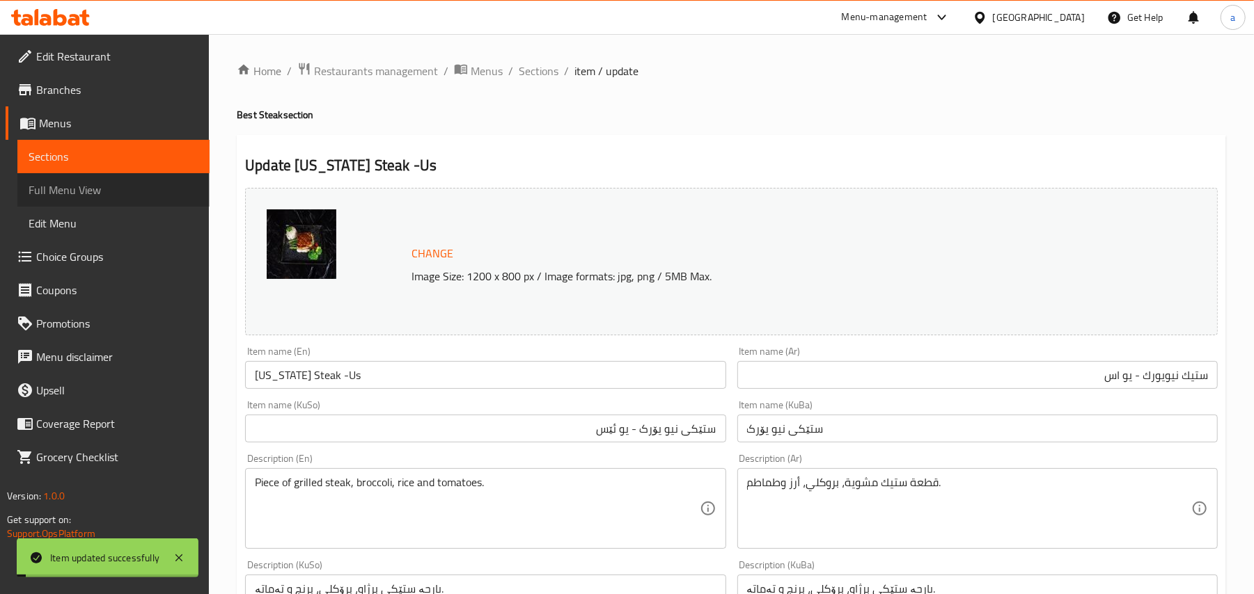
click at [118, 198] on span "Full Menu View" at bounding box center [114, 190] width 170 height 17
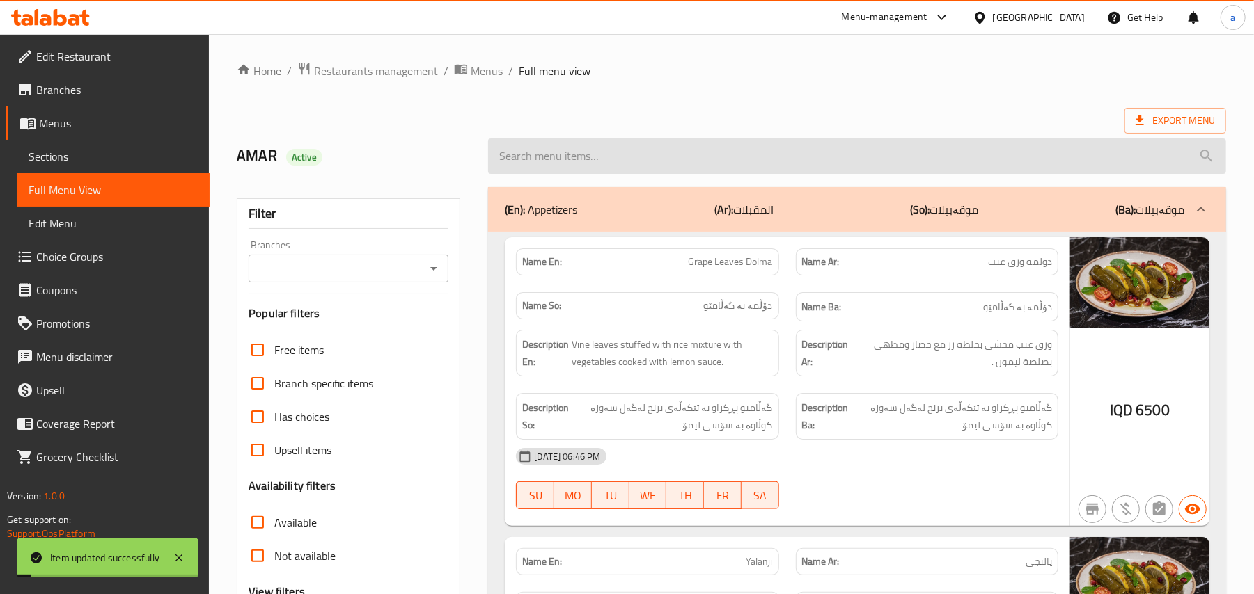
click at [639, 168] on input "search" at bounding box center [857, 156] width 738 height 35
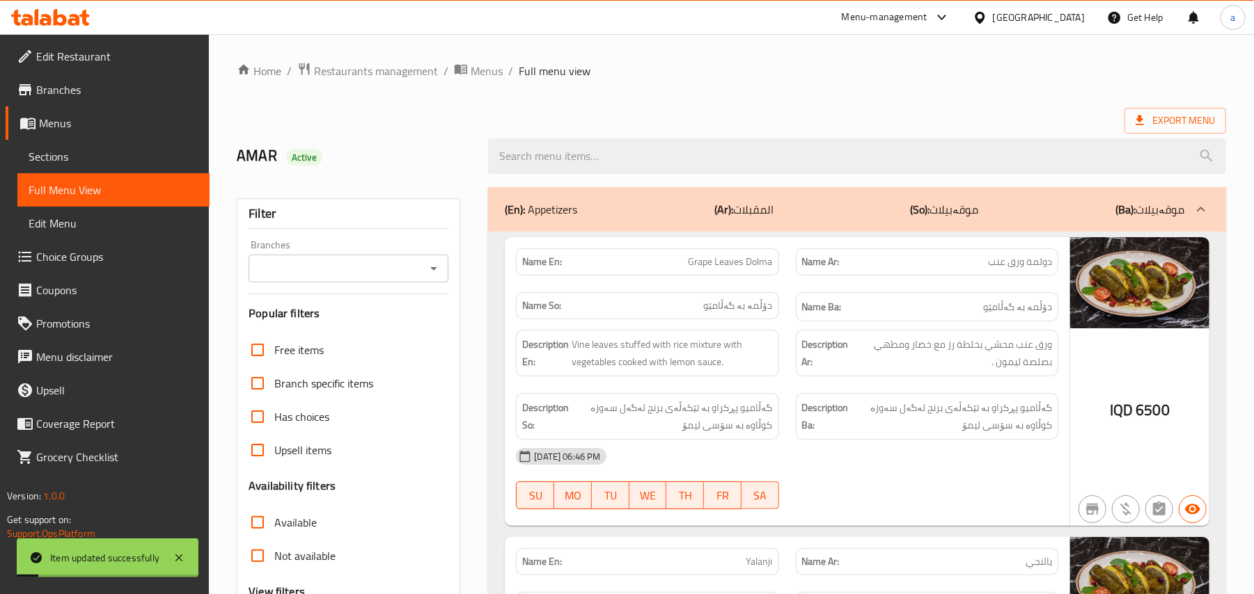
paste input "[US_STATE] Steak -Us"
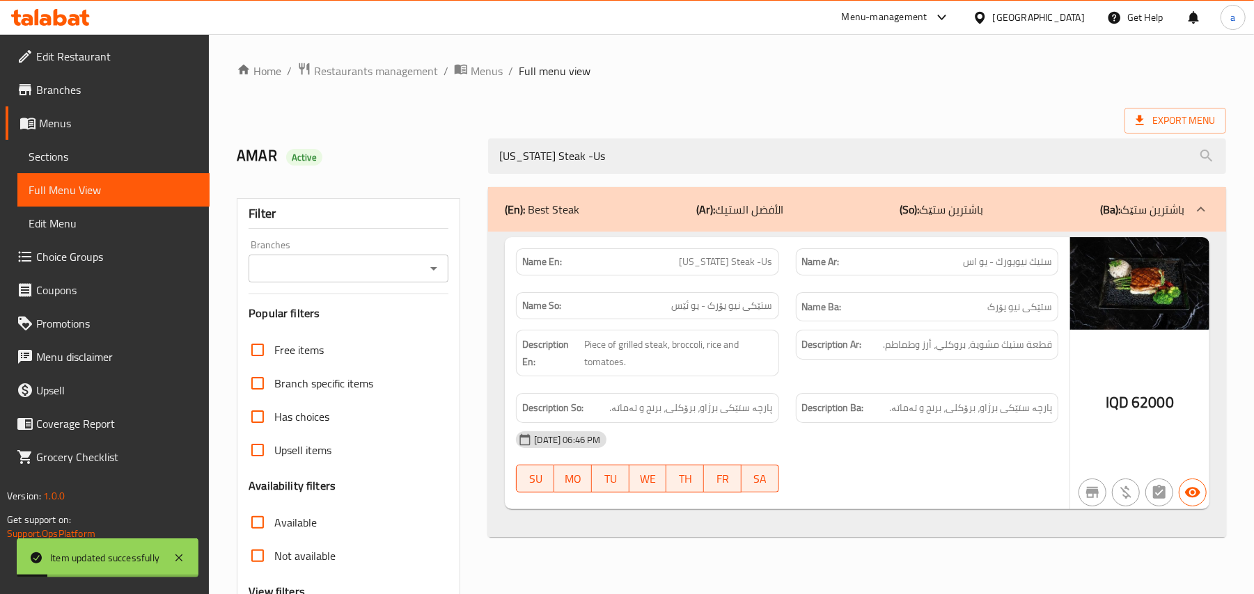
click at [427, 277] on icon "Open" at bounding box center [433, 268] width 17 height 17
type input "[US_STATE] Steak -Us"
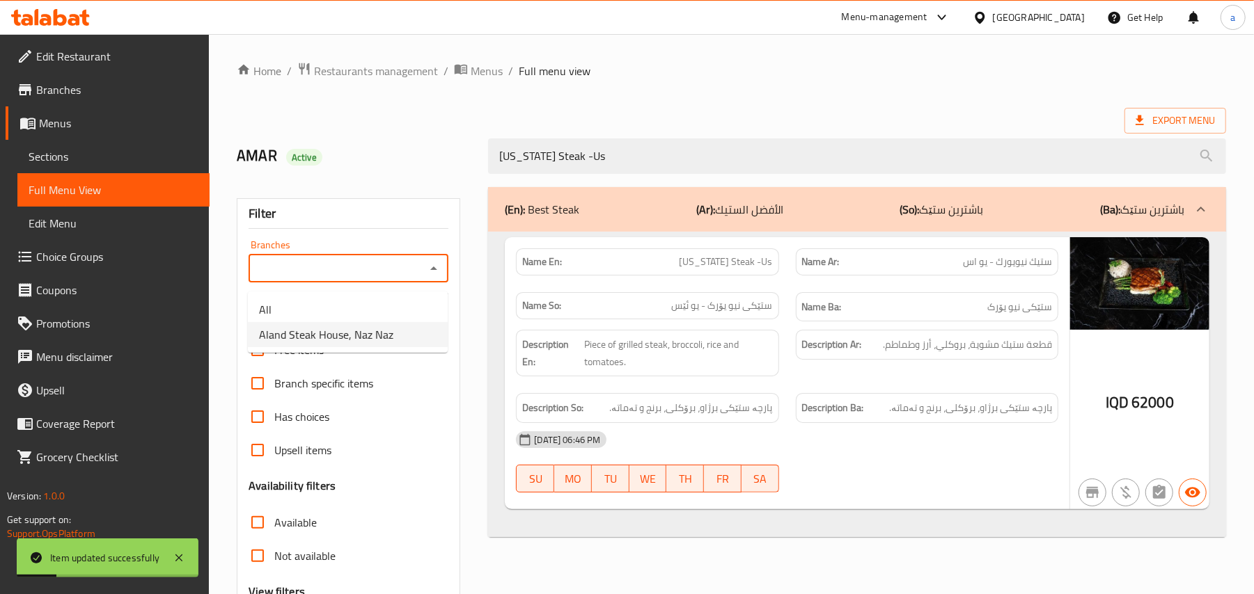
drag, startPoint x: 377, startPoint y: 330, endPoint x: 496, endPoint y: 365, distance: 124.7
click at [374, 331] on span "Aland Steak House, Naz Naz" at bounding box center [326, 334] width 134 height 17
type input "Aland Steak House, Naz Naz"
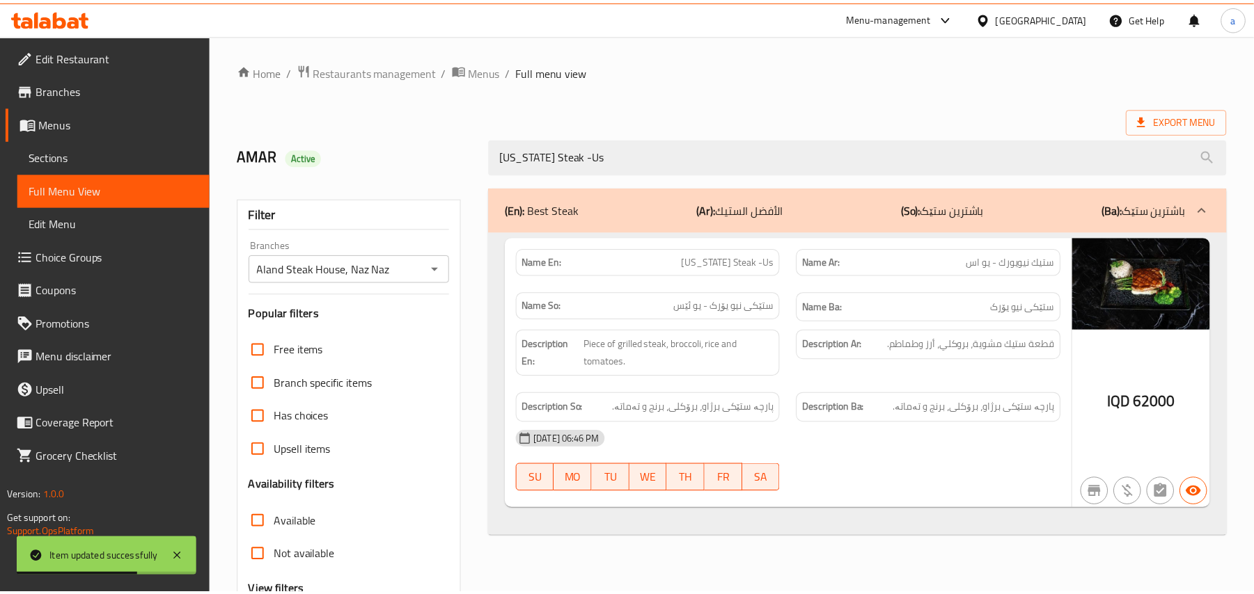
scroll to position [168, 0]
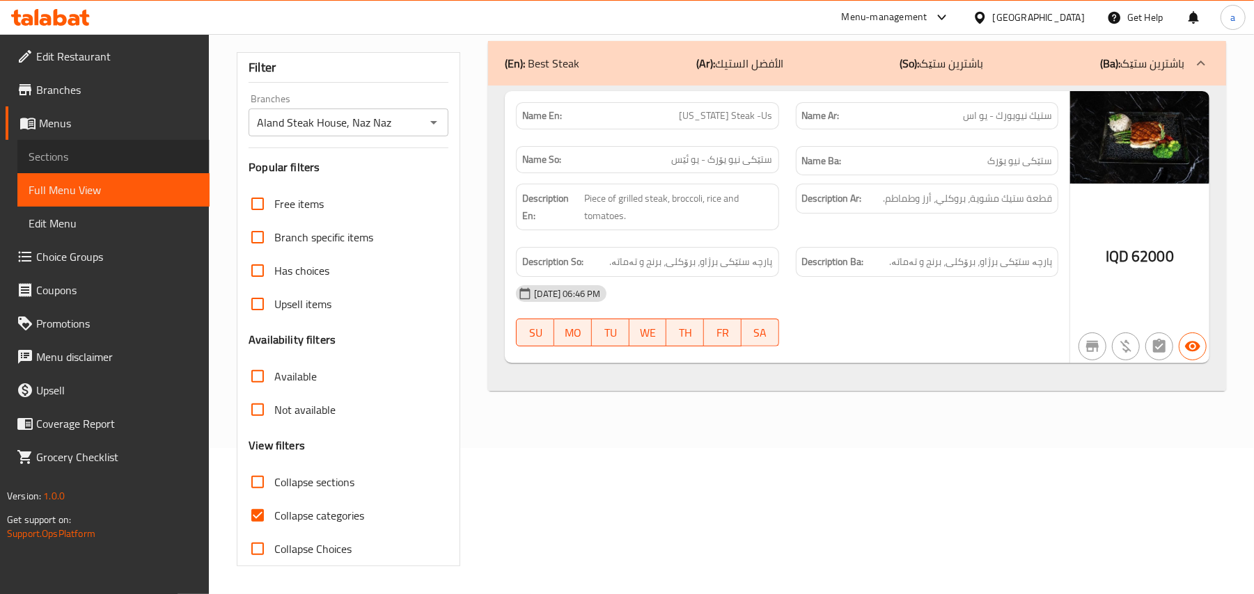
click at [62, 165] on span "Sections" at bounding box center [114, 156] width 170 height 17
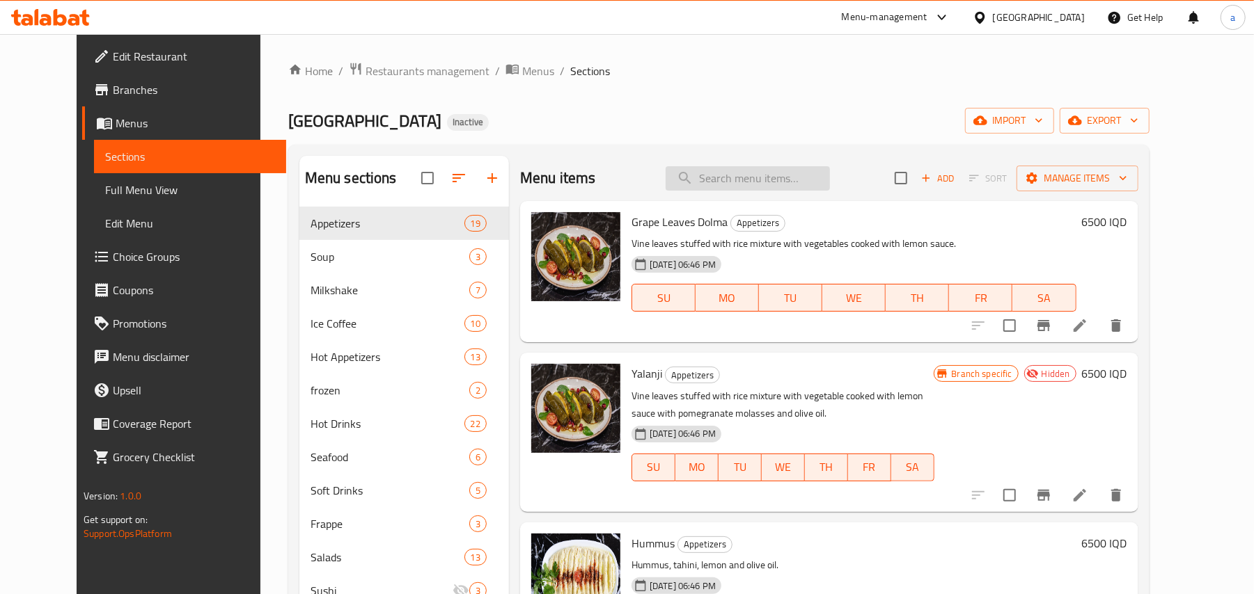
click at [781, 174] on input "search" at bounding box center [747, 178] width 164 height 24
paste input "[PERSON_NAME]"
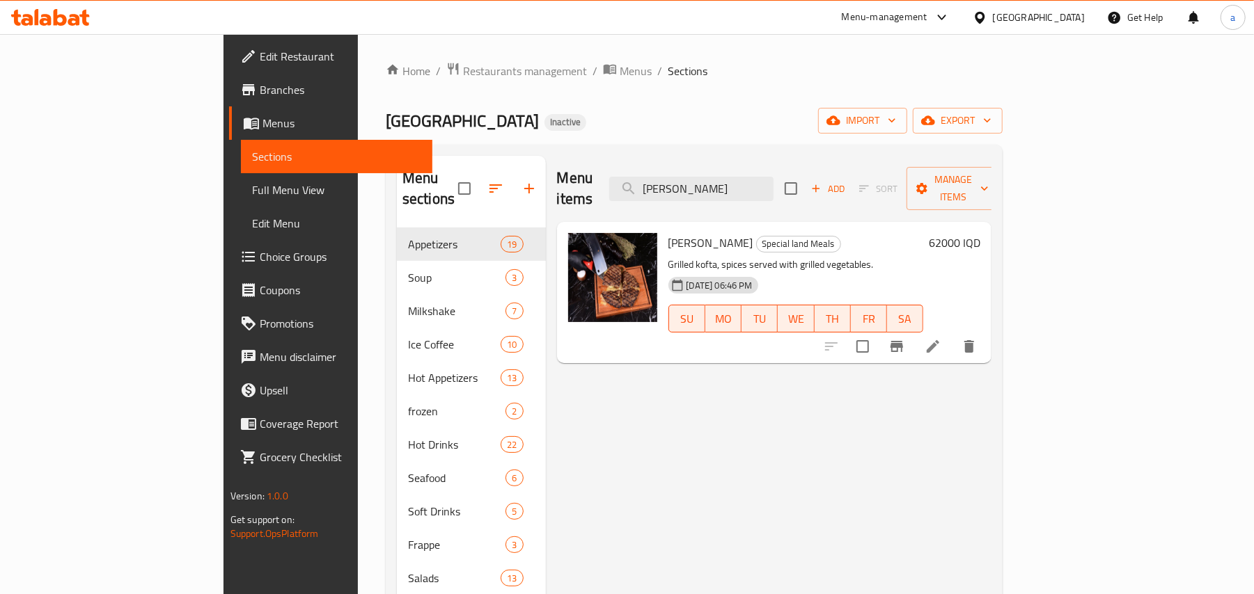
type input "[PERSON_NAME]"
click at [939, 340] on icon at bounding box center [932, 346] width 13 height 13
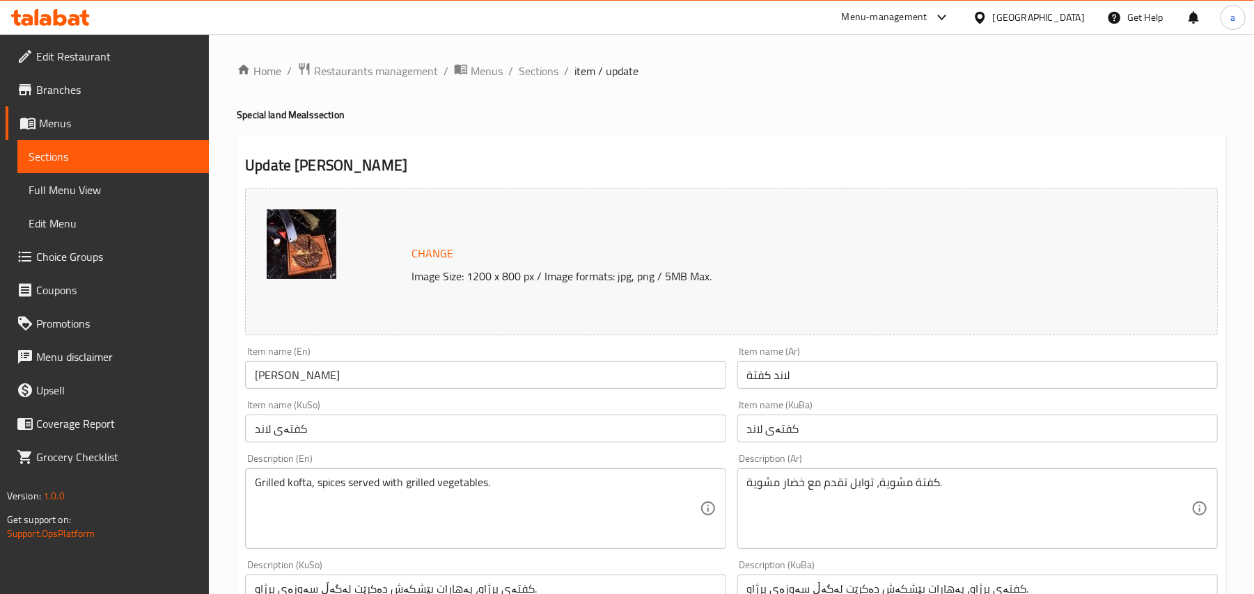
scroll to position [216, 0]
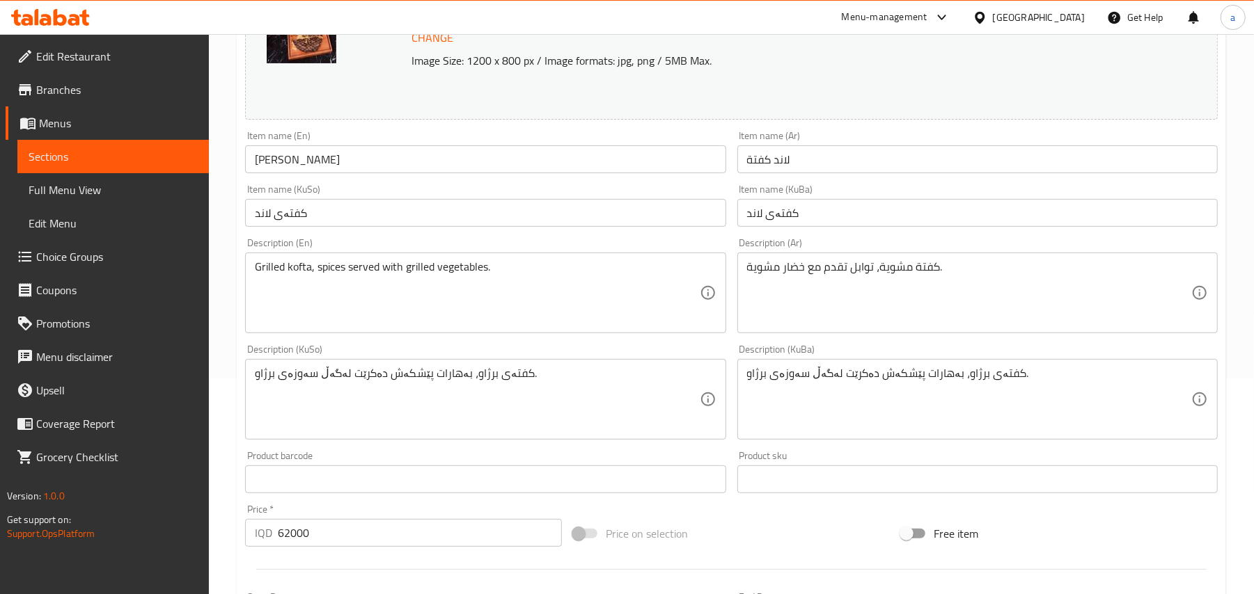
click at [844, 165] on input "لاند كفتة" at bounding box center [977, 159] width 480 height 28
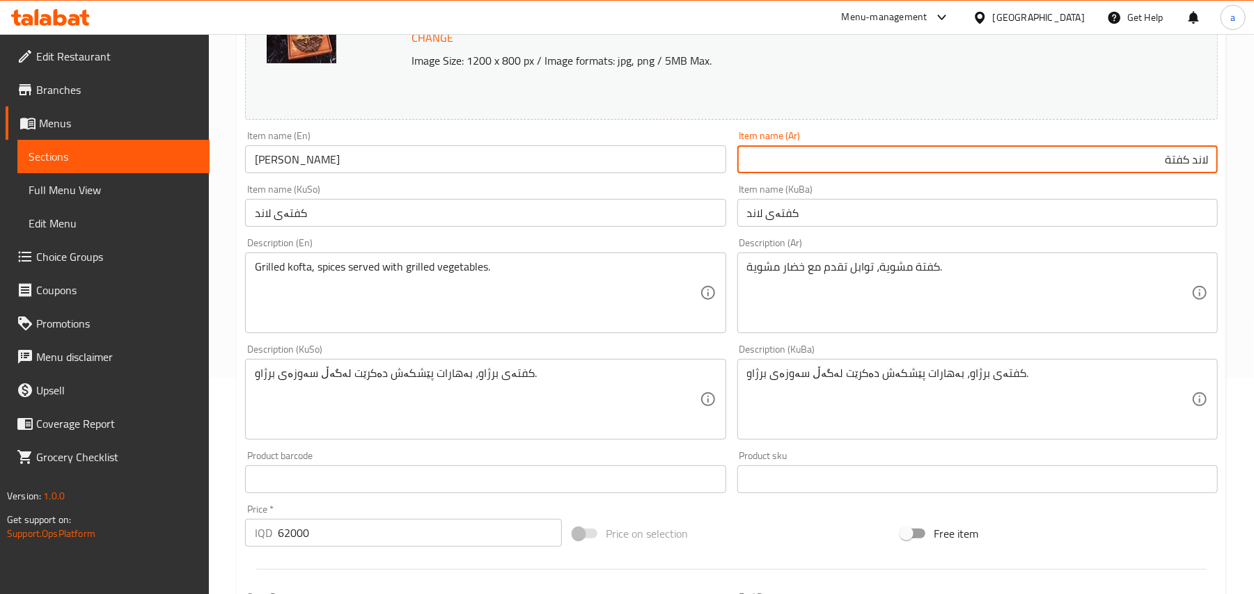
click at [1212, 168] on input "لاند كفتة" at bounding box center [977, 159] width 480 height 28
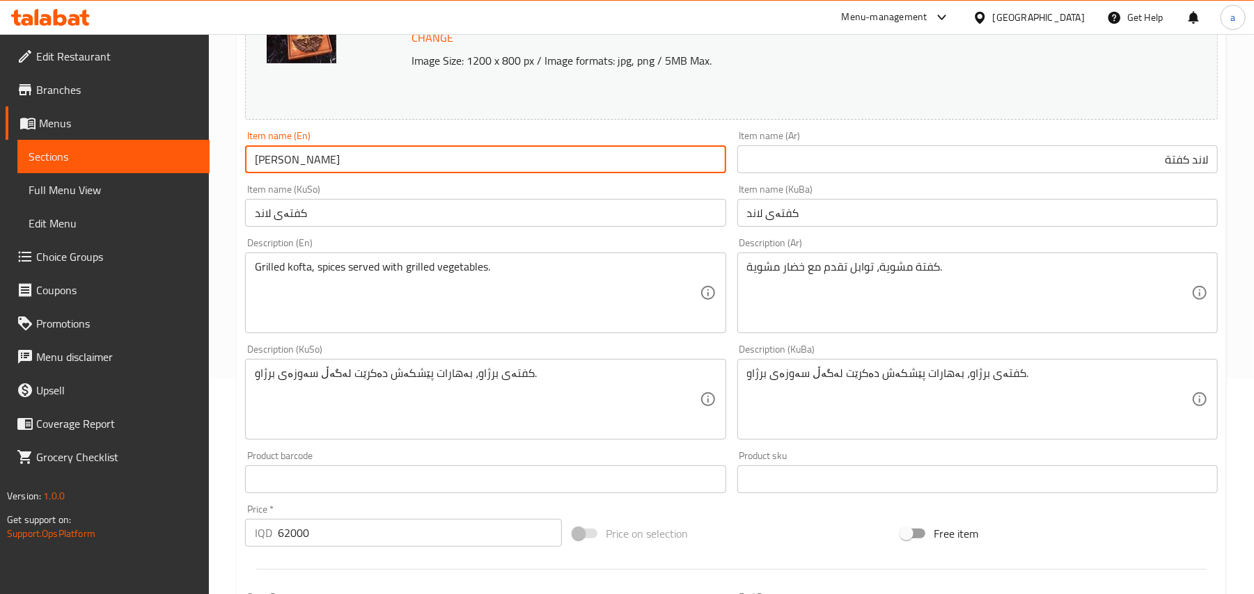
drag, startPoint x: 282, startPoint y: 173, endPoint x: 244, endPoint y: 171, distance: 38.4
click at [244, 171] on div "Item name (En) Aland Kofta Item name (En)" at bounding box center [484, 152] width 491 height 54
click at [1199, 171] on input "لاند كفتة" at bounding box center [977, 159] width 480 height 28
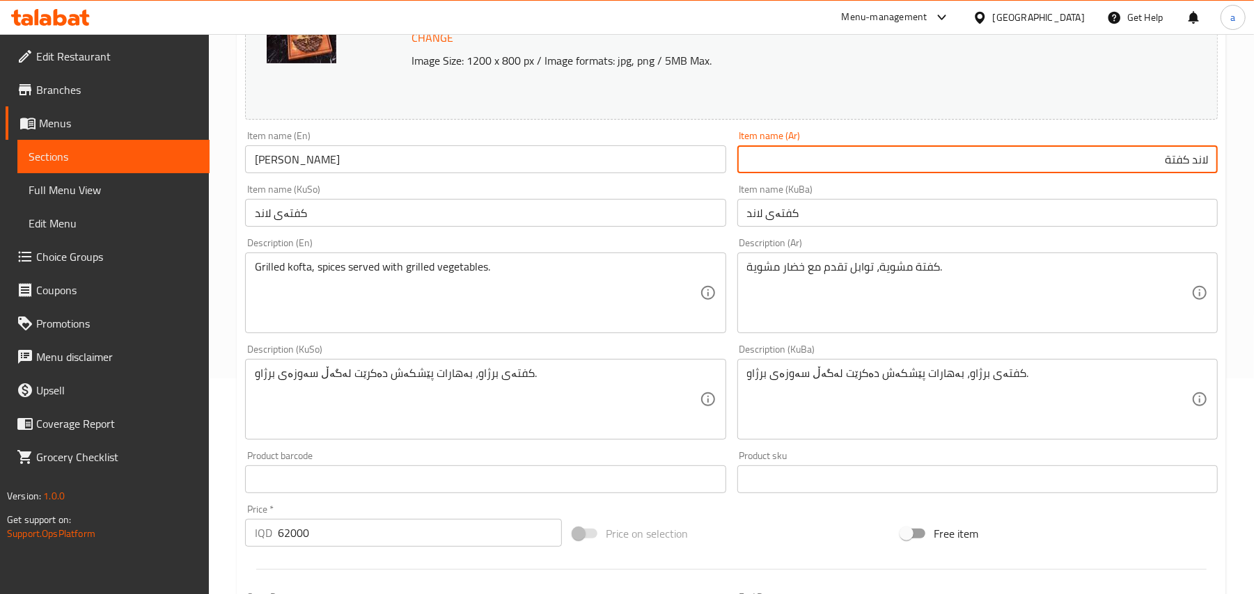
click at [1199, 171] on input "لاند كفتة" at bounding box center [977, 159] width 480 height 28
paste input "آ"
type input "آلاند كفتة"
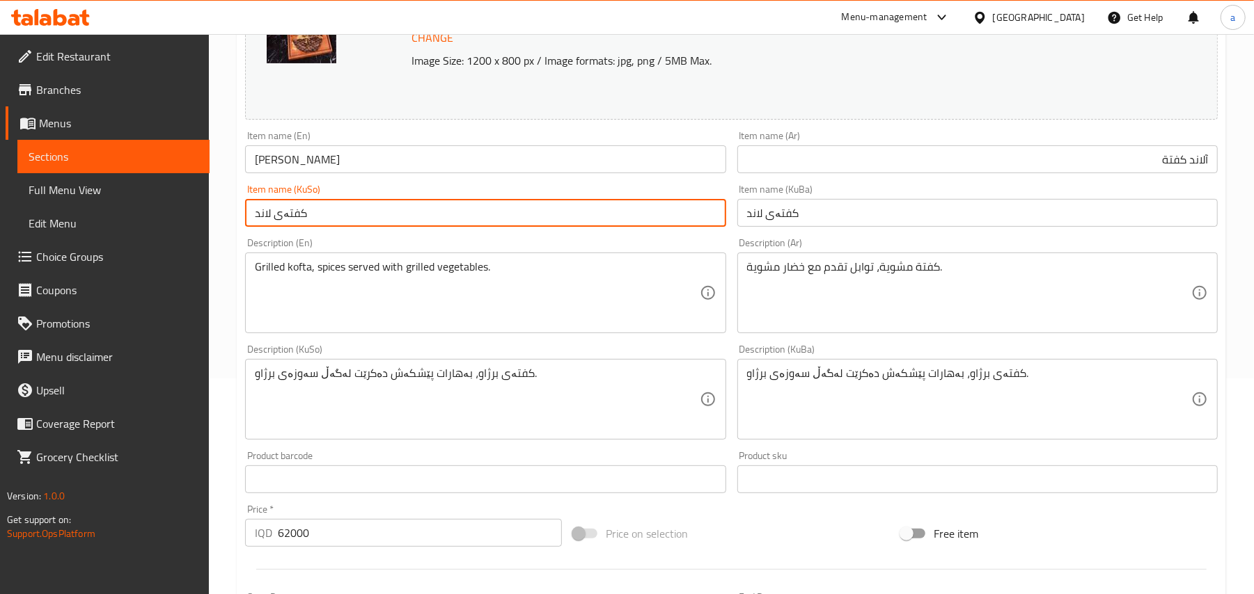
click at [346, 226] on input "کفتەی لاند" at bounding box center [485, 213] width 480 height 28
click at [674, 223] on input "کفتەی لاند" at bounding box center [485, 213] width 480 height 28
paste input "ئەلەند"
type input "کفتەی ئەلەند"
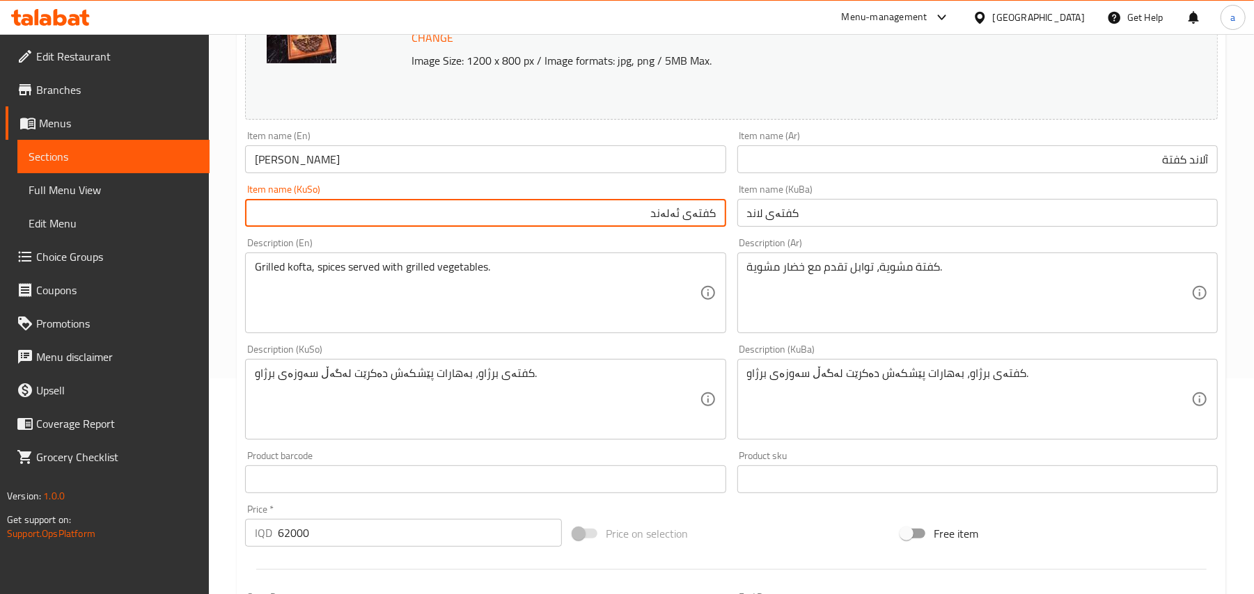
click at [1199, 168] on input "آلاند كفتة" at bounding box center [977, 159] width 480 height 28
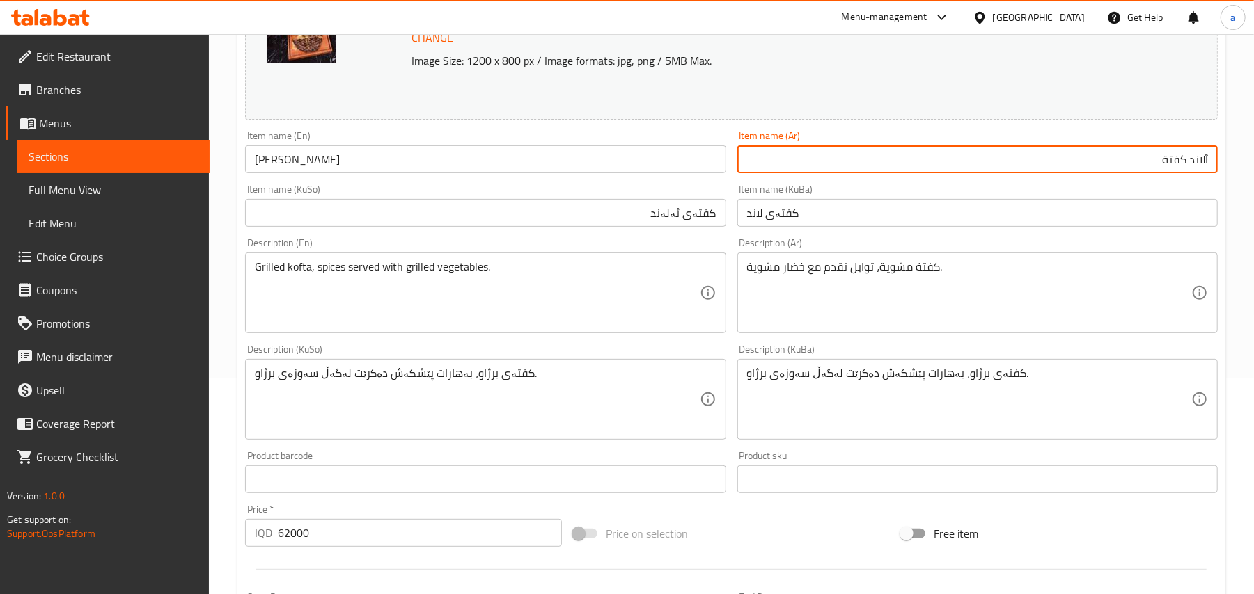
click at [1199, 168] on input "آلاند كفتة" at bounding box center [977, 159] width 480 height 28
click at [1158, 168] on input "كفتة" at bounding box center [977, 159] width 480 height 28
paste input "آلاند"
type input "كفتة آلاند"
click at [681, 223] on input "کفتەی ئەلەند" at bounding box center [485, 213] width 480 height 28
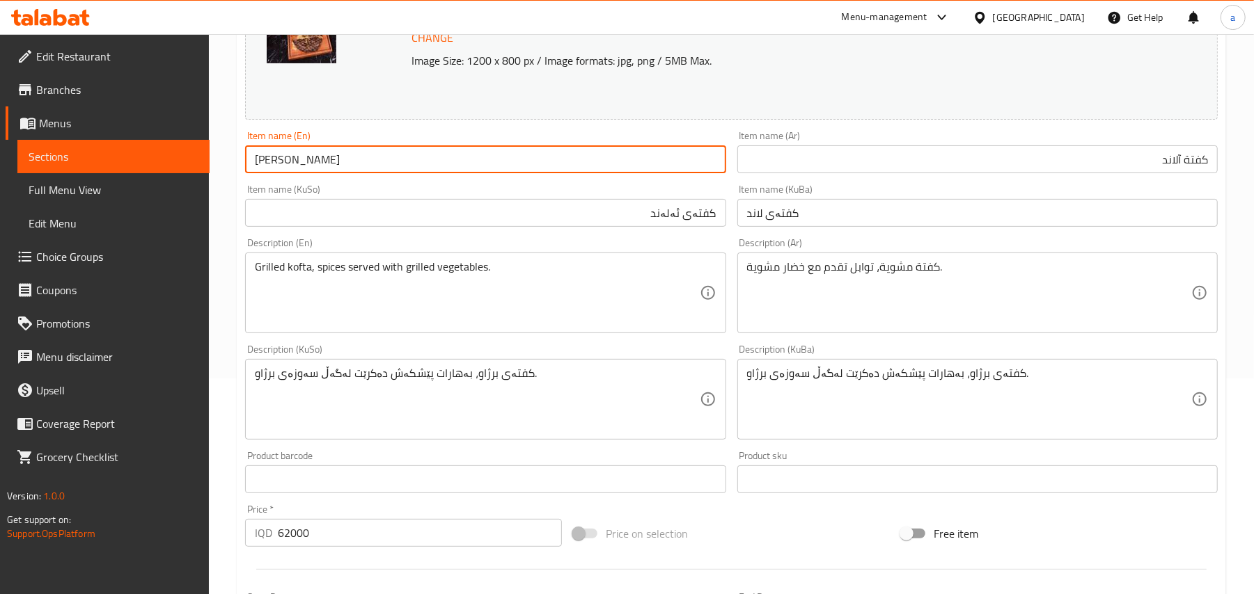
click at [349, 157] on input "[PERSON_NAME]" at bounding box center [485, 159] width 480 height 28
drag, startPoint x: 349, startPoint y: 162, endPoint x: 258, endPoint y: 175, distance: 92.8
click at [258, 173] on input "[PERSON_NAME]" at bounding box center [485, 159] width 480 height 28
click at [329, 163] on input "[PERSON_NAME]" at bounding box center [485, 159] width 480 height 28
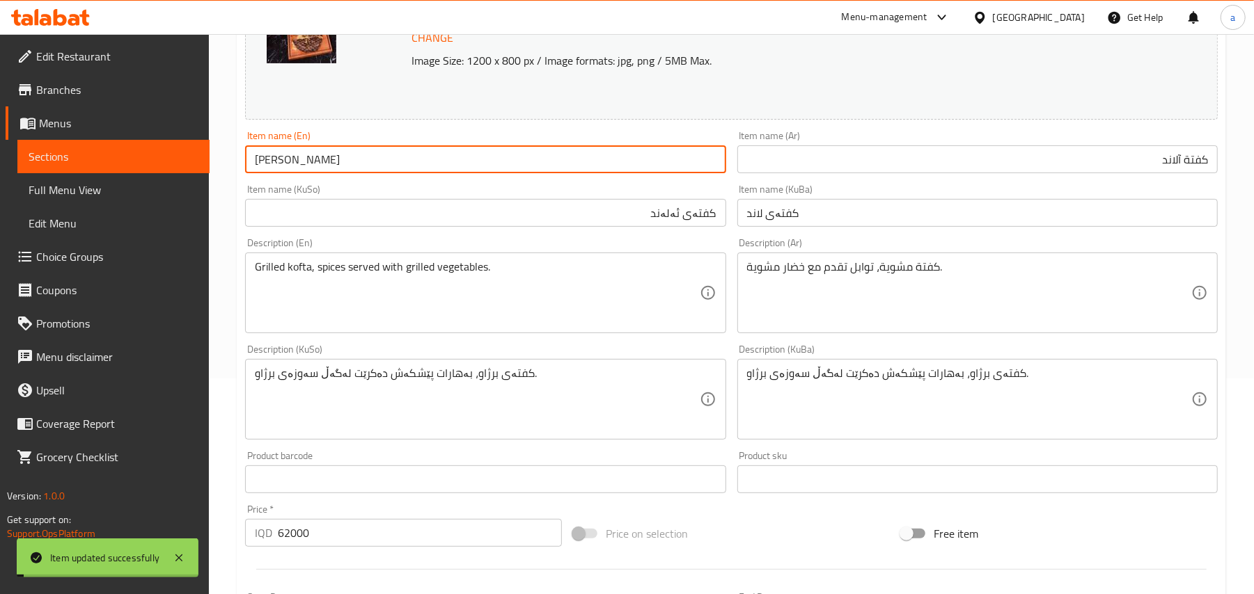
click at [92, 195] on span "Full Menu View" at bounding box center [114, 190] width 170 height 17
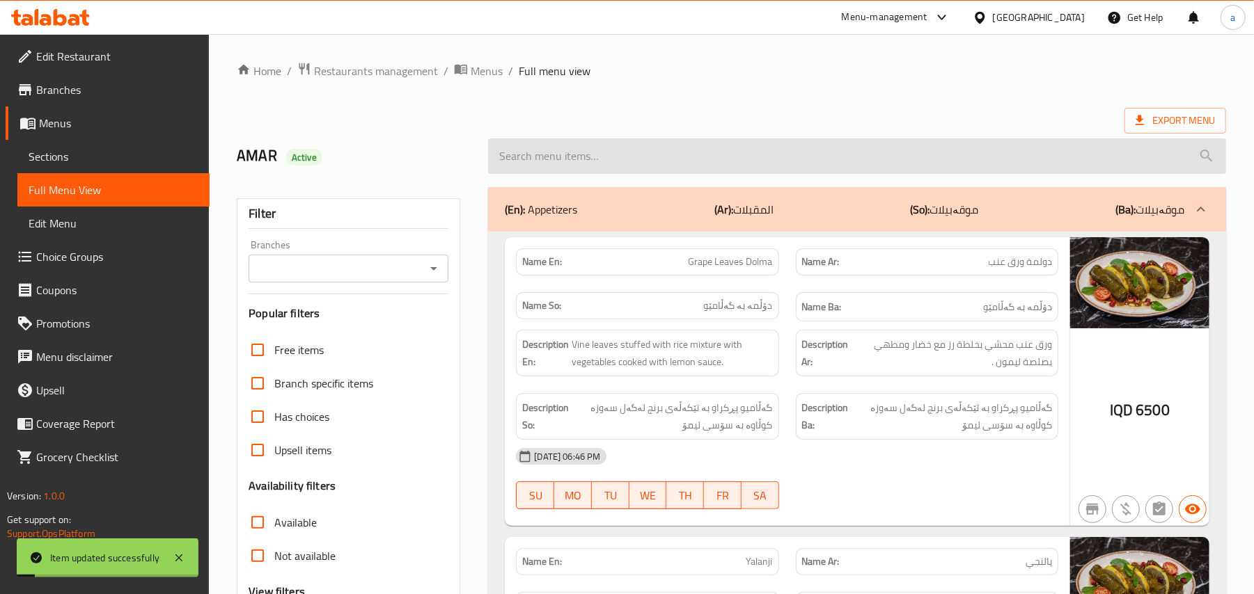
click at [672, 171] on input "search" at bounding box center [857, 156] width 738 height 35
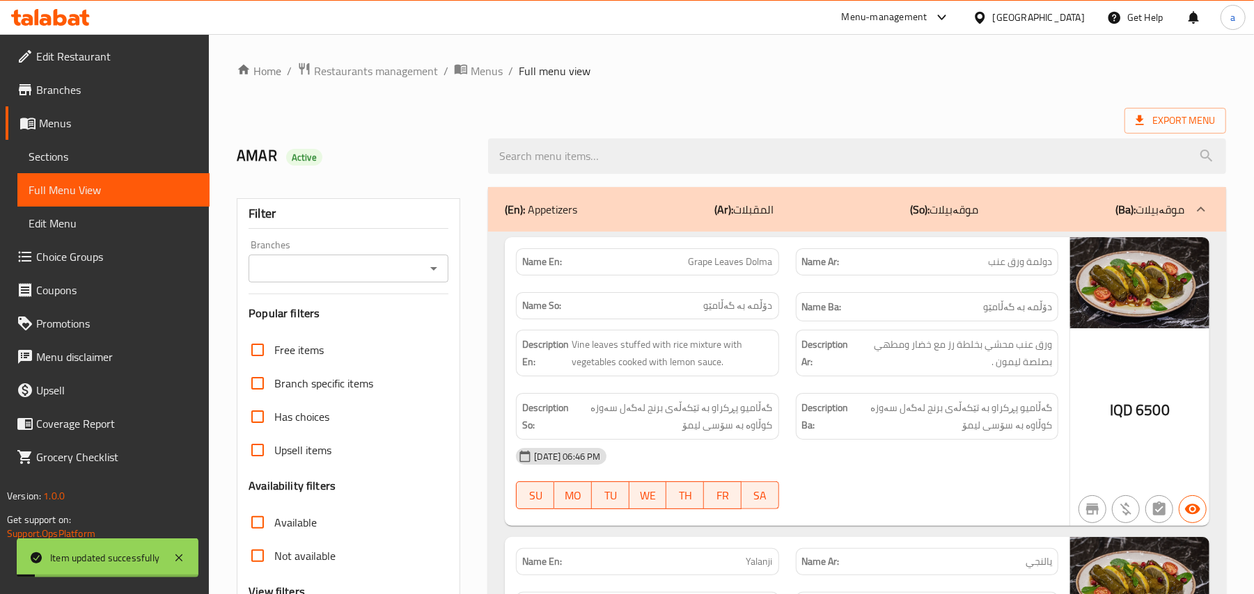
paste input "[PERSON_NAME]"
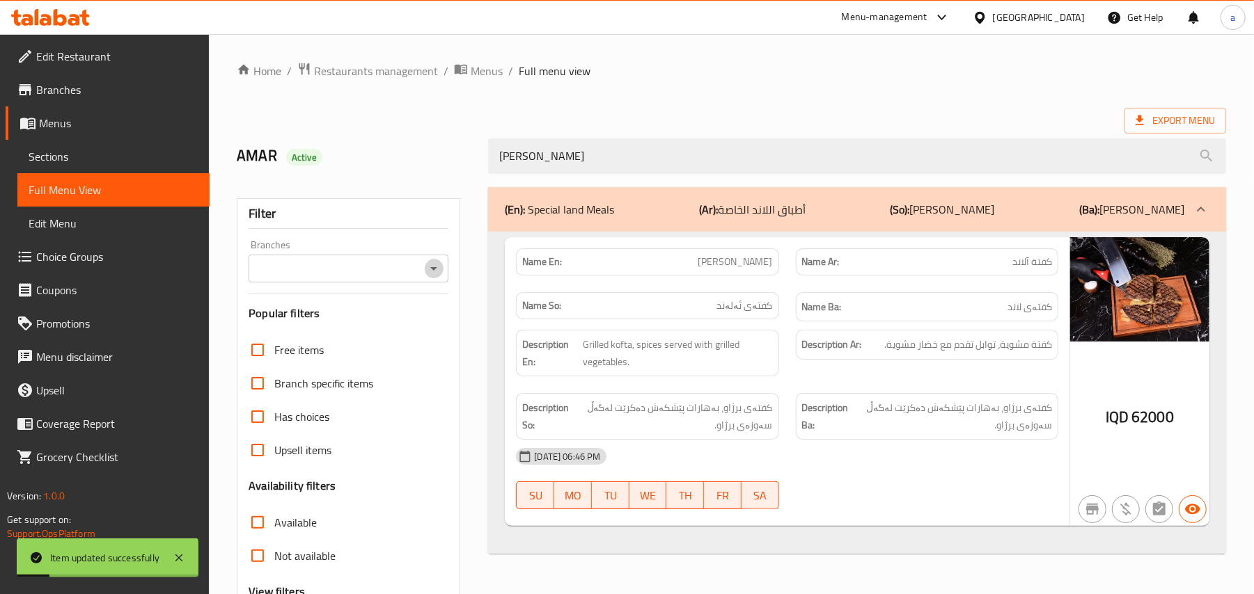
click at [438, 267] on icon "Open" at bounding box center [433, 268] width 17 height 17
type input "[PERSON_NAME]"
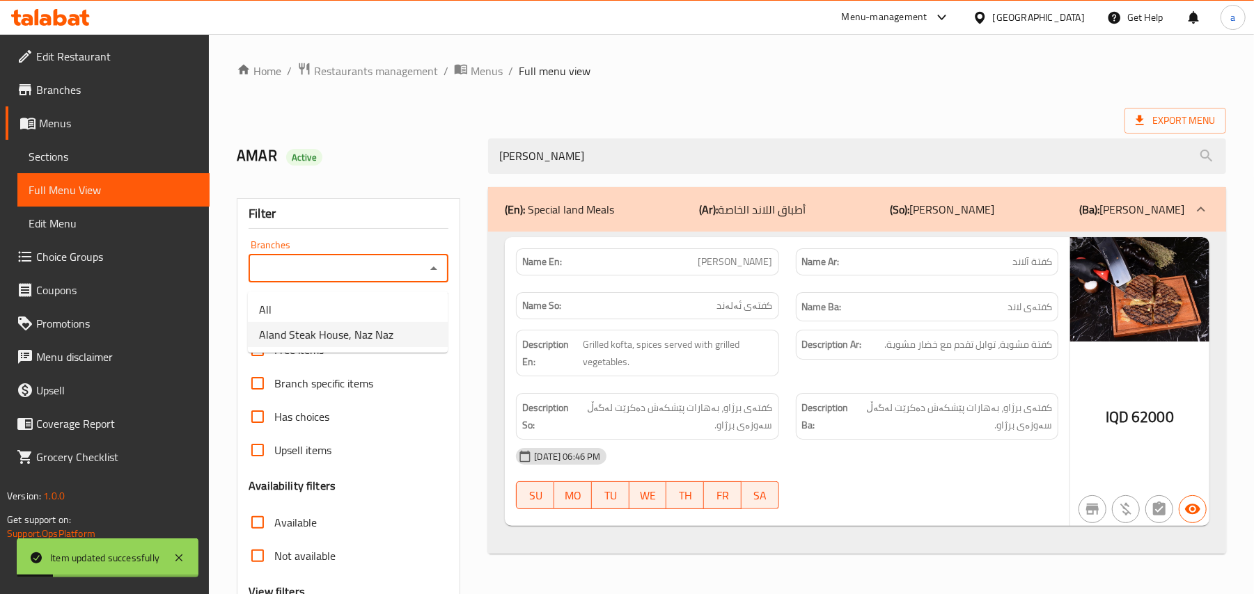
click at [383, 338] on span "Aland Steak House, Naz Naz" at bounding box center [326, 334] width 134 height 17
type input "Aland Steak House, Naz Naz"
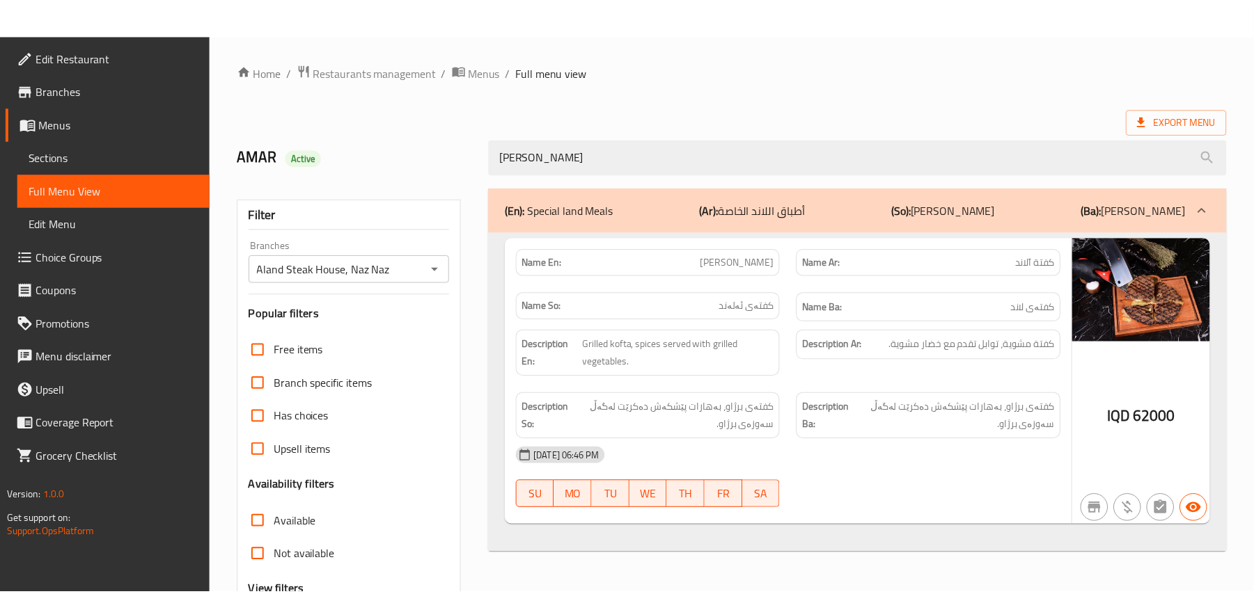
scroll to position [168, 0]
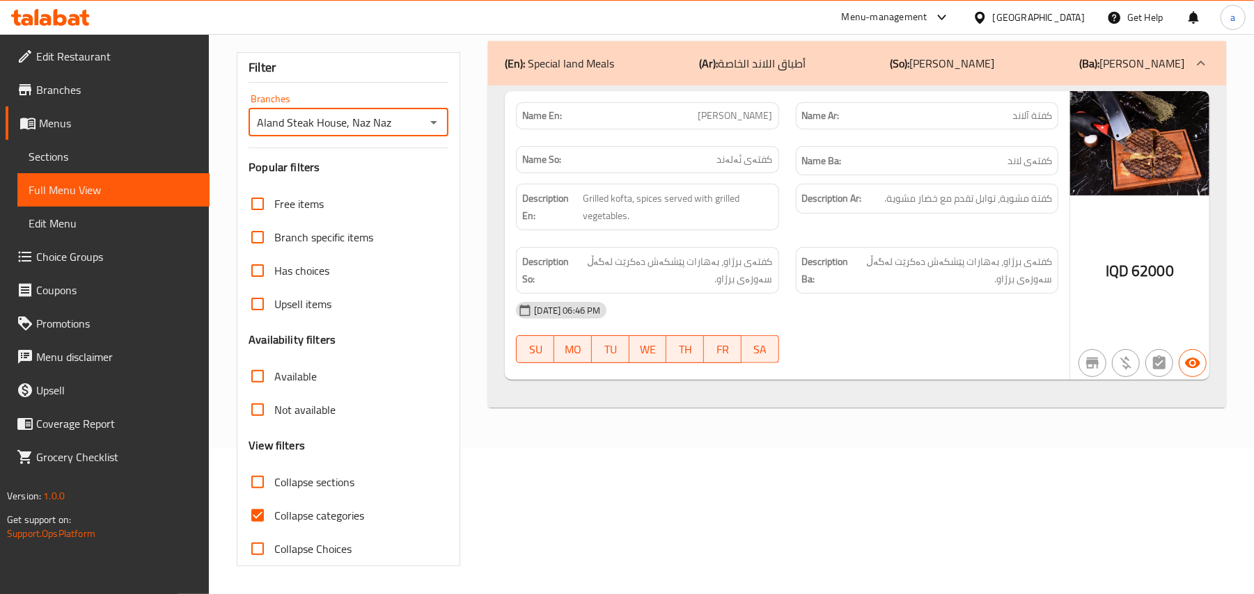
click at [141, 155] on span "Sections" at bounding box center [114, 156] width 170 height 17
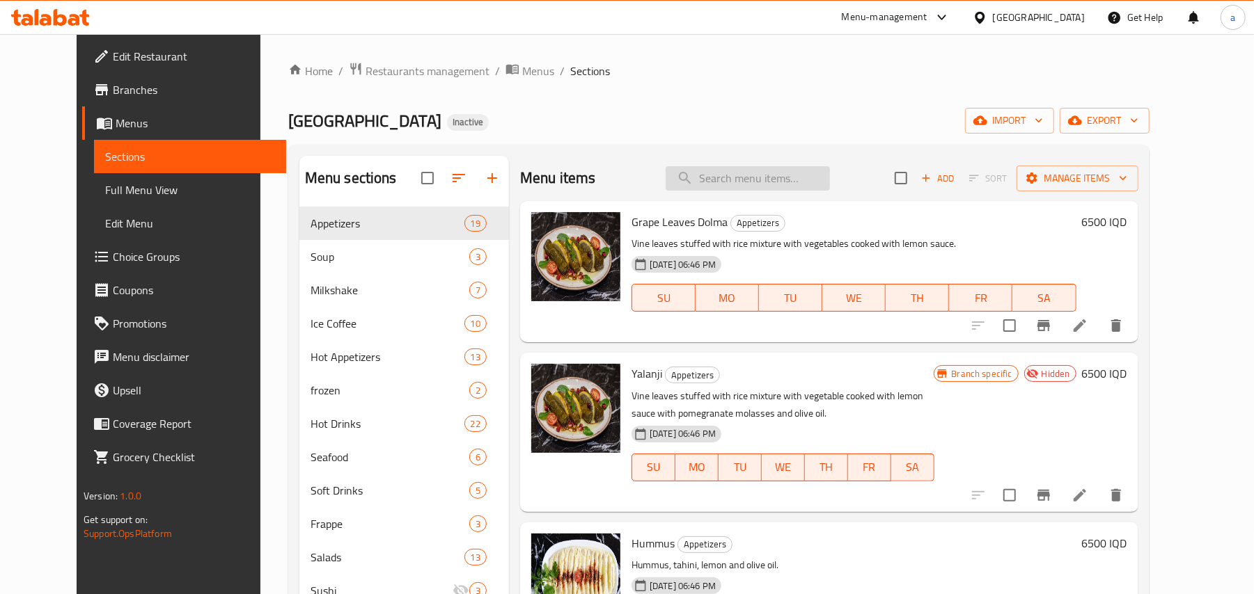
click at [775, 179] on input "search" at bounding box center [747, 178] width 164 height 24
paste input "Aland Cheese Cake"
type input "Aland Cheese Cake"
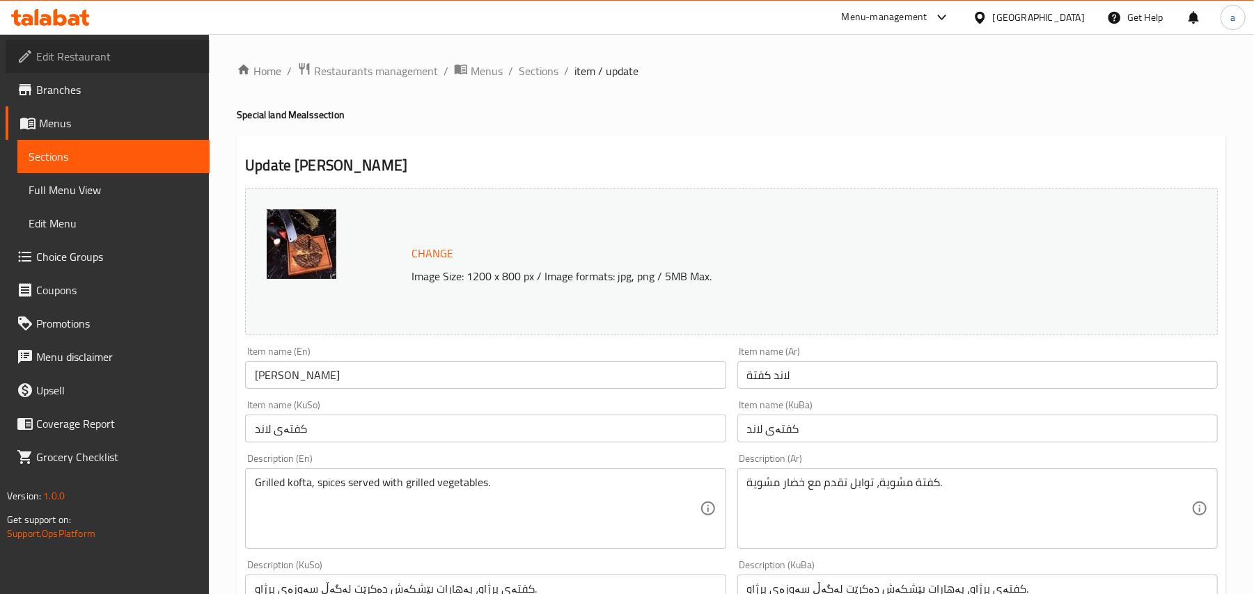
click at [106, 61] on span "Edit Restaurant" at bounding box center [117, 56] width 162 height 17
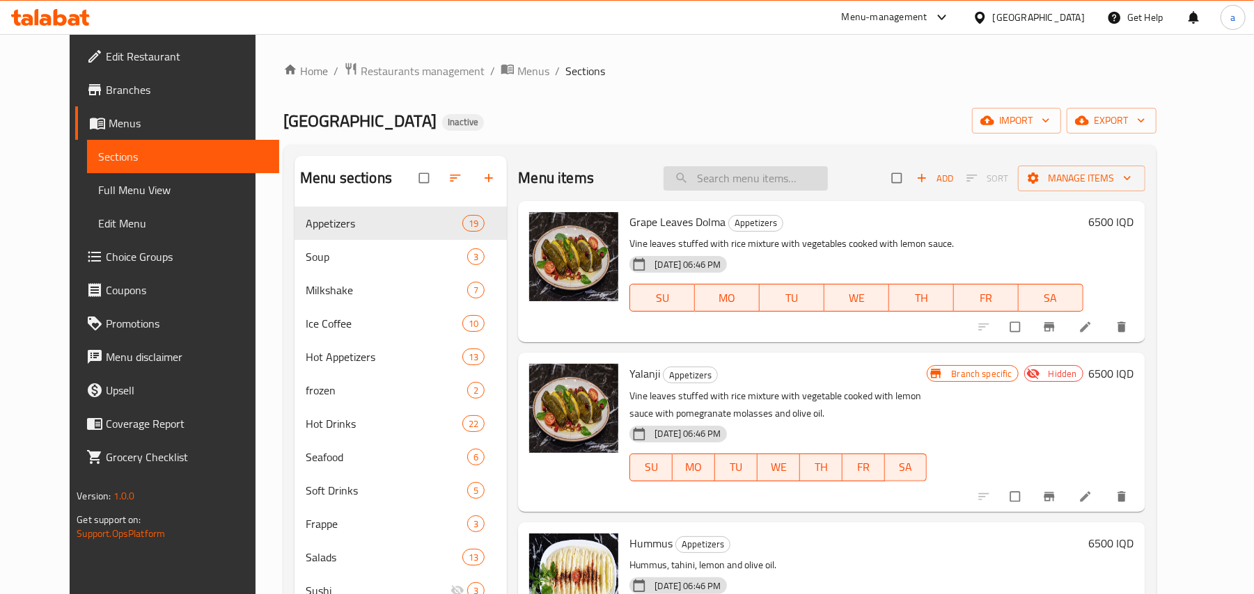
click at [750, 182] on input "search" at bounding box center [745, 178] width 164 height 24
paste input "Aland Cheese Cake"
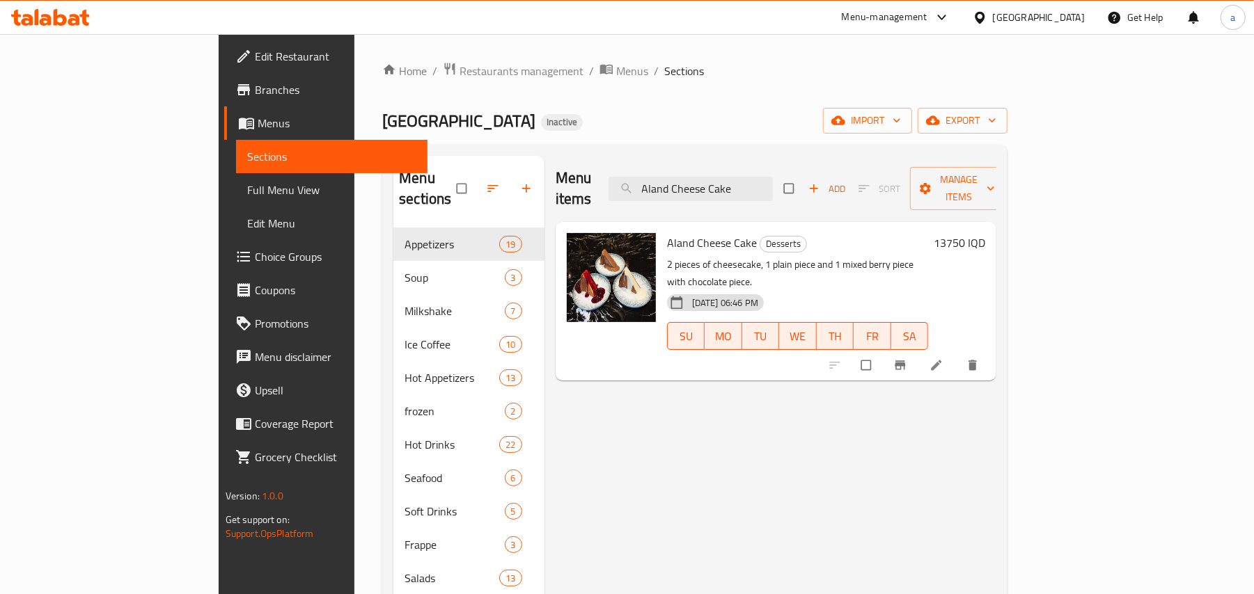
type input "Aland Cheese Cake"
click at [957, 354] on li at bounding box center [937, 365] width 39 height 22
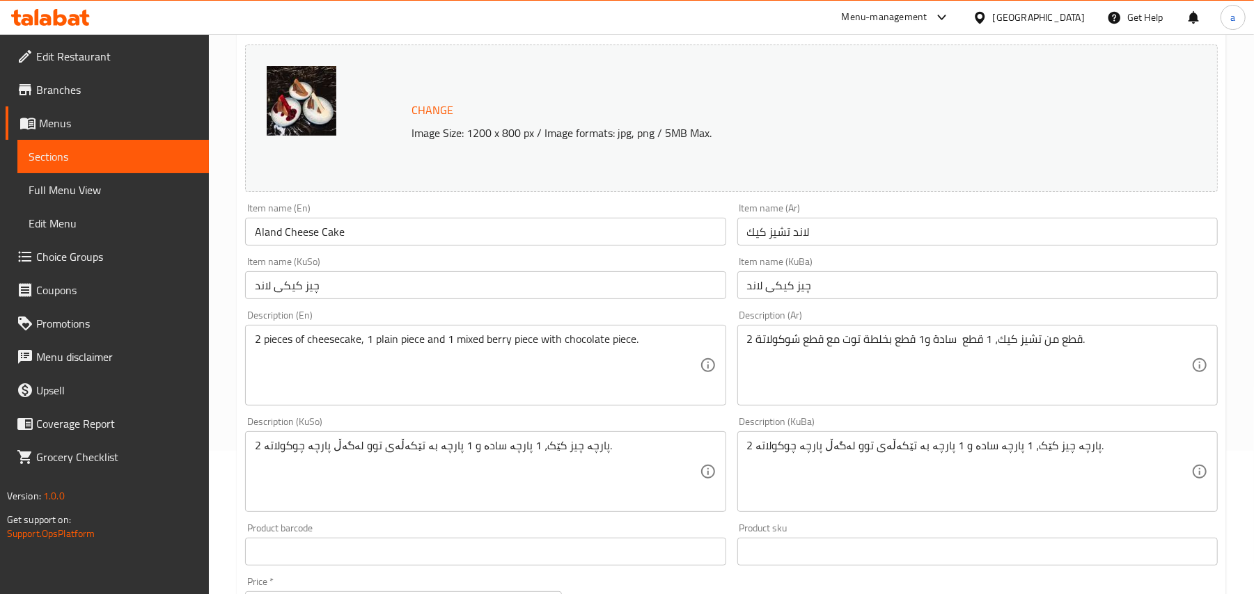
scroll to position [216, 0]
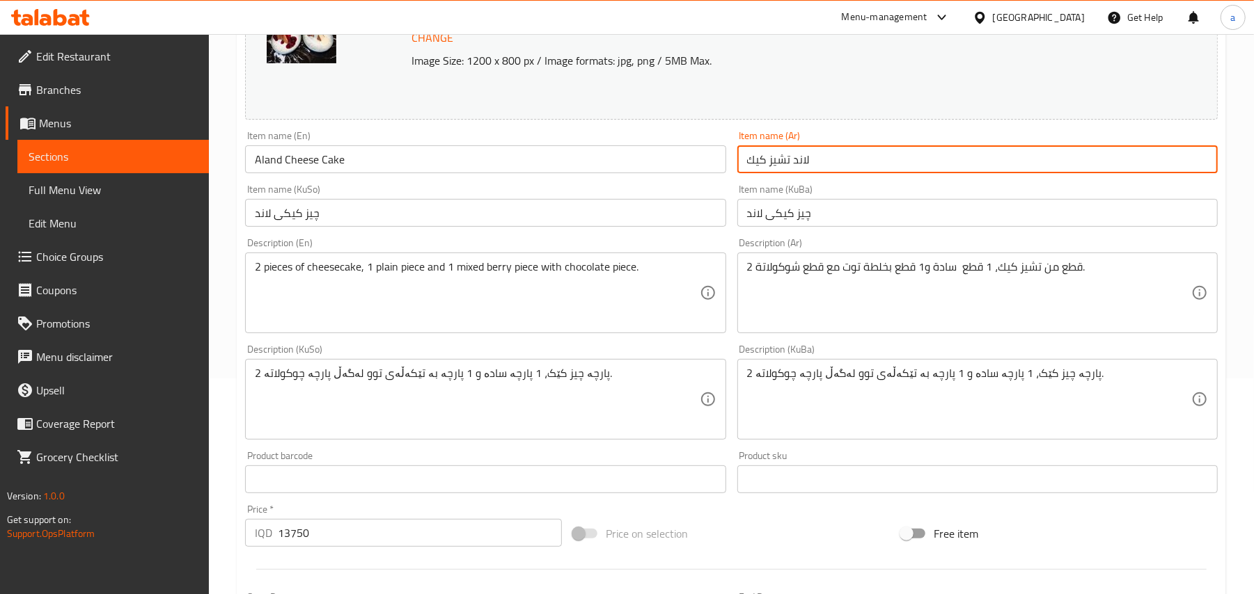
click at [880, 151] on input "لاند تشيز كيك" at bounding box center [977, 159] width 480 height 28
click at [1203, 170] on input "لاند تشيز كيك" at bounding box center [977, 159] width 480 height 28
paste input "آ"
type input "[PERSON_NAME] كيك"
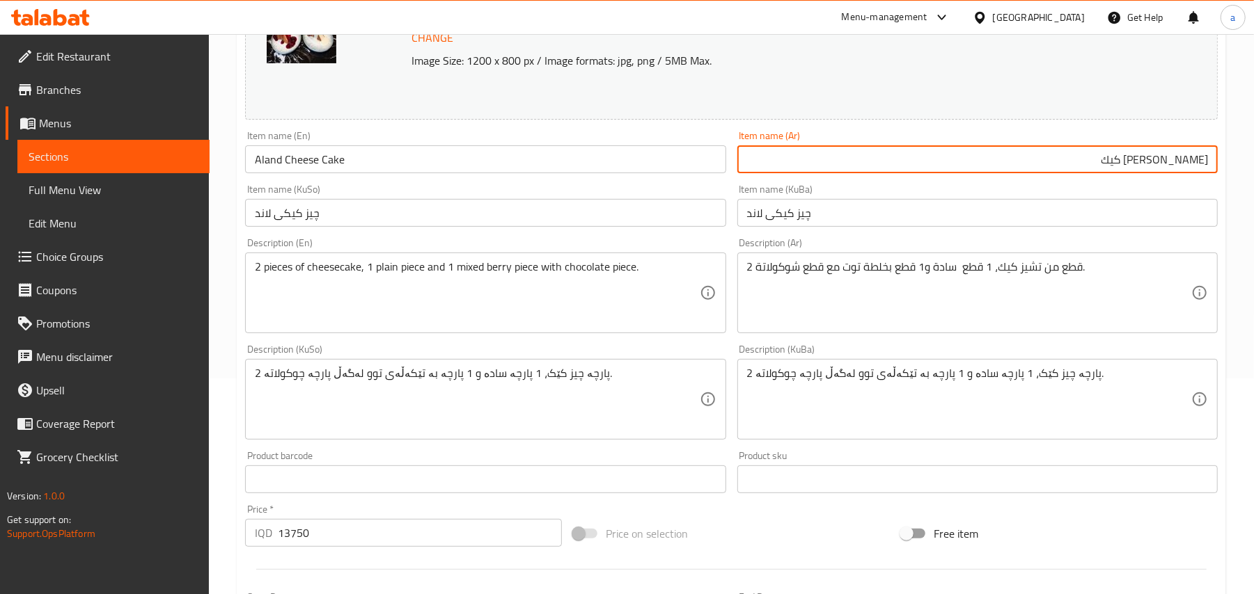
click at [544, 215] on input "چیز کیکی لاند" at bounding box center [485, 213] width 480 height 28
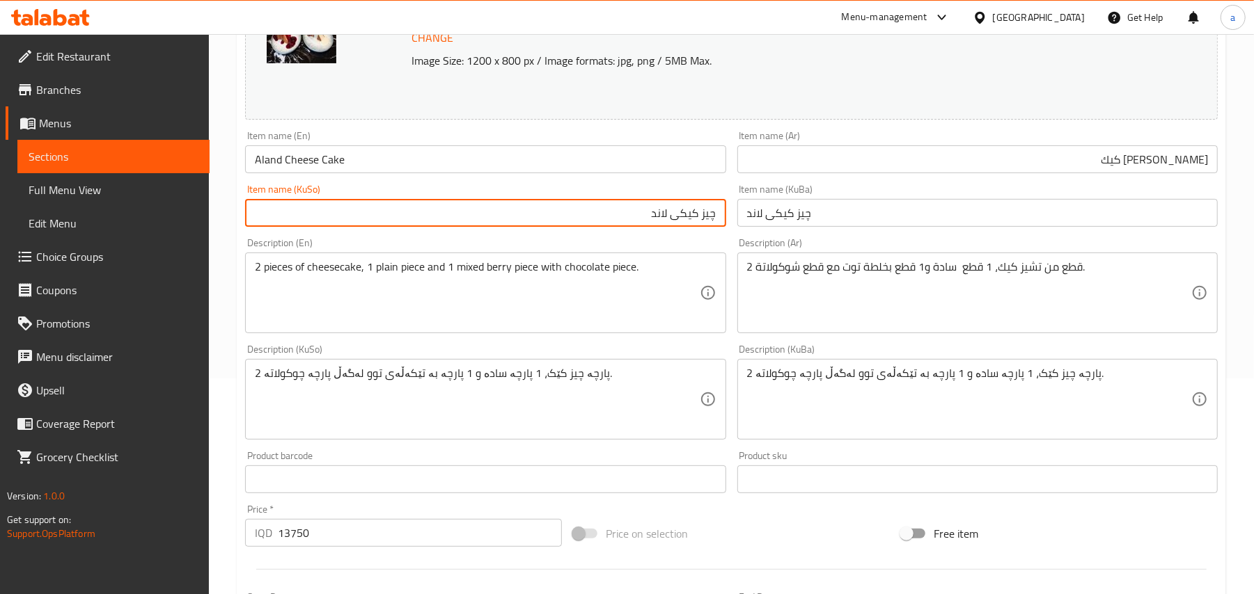
click at [660, 227] on input "چیز کیکی لاند" at bounding box center [485, 213] width 480 height 28
paste input "ئەلەند"
type input "چیز کیکی ئەلەند"
click at [1203, 173] on input "[PERSON_NAME] كيك" at bounding box center [977, 159] width 480 height 28
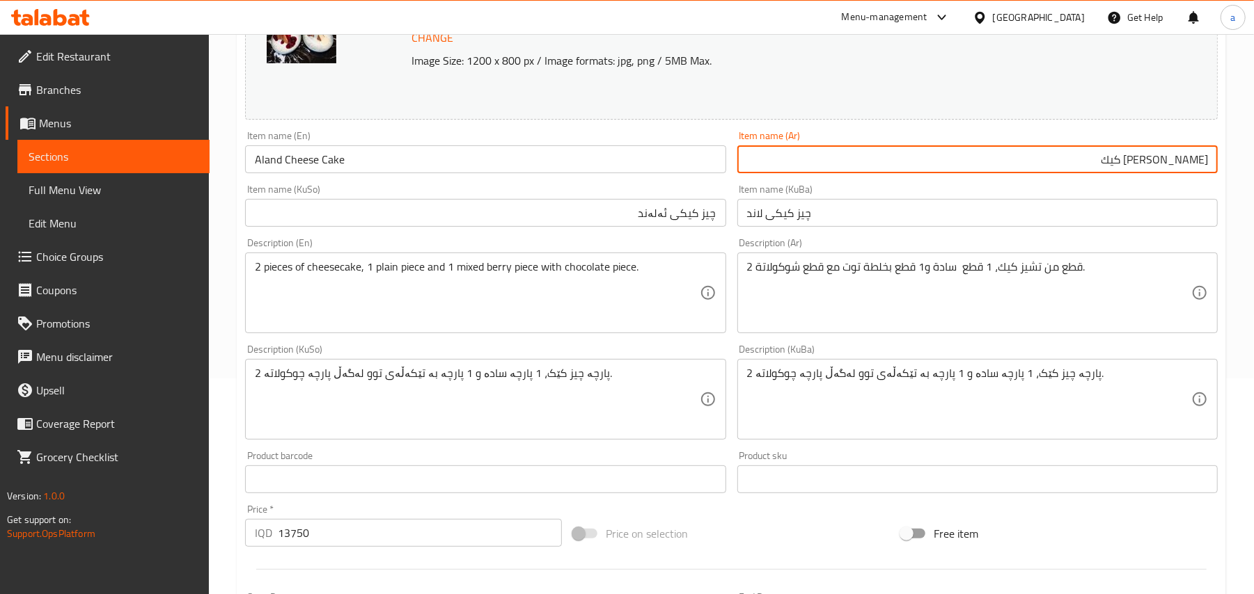
click at [1203, 173] on input "[PERSON_NAME] كيك" at bounding box center [977, 159] width 480 height 28
click at [1151, 168] on input "تشيز كيك" at bounding box center [977, 159] width 480 height 28
paste input "آلاند"
type input "تشيز [PERSON_NAME]"
click at [404, 168] on input "Aland Cheese Cake" at bounding box center [485, 159] width 480 height 28
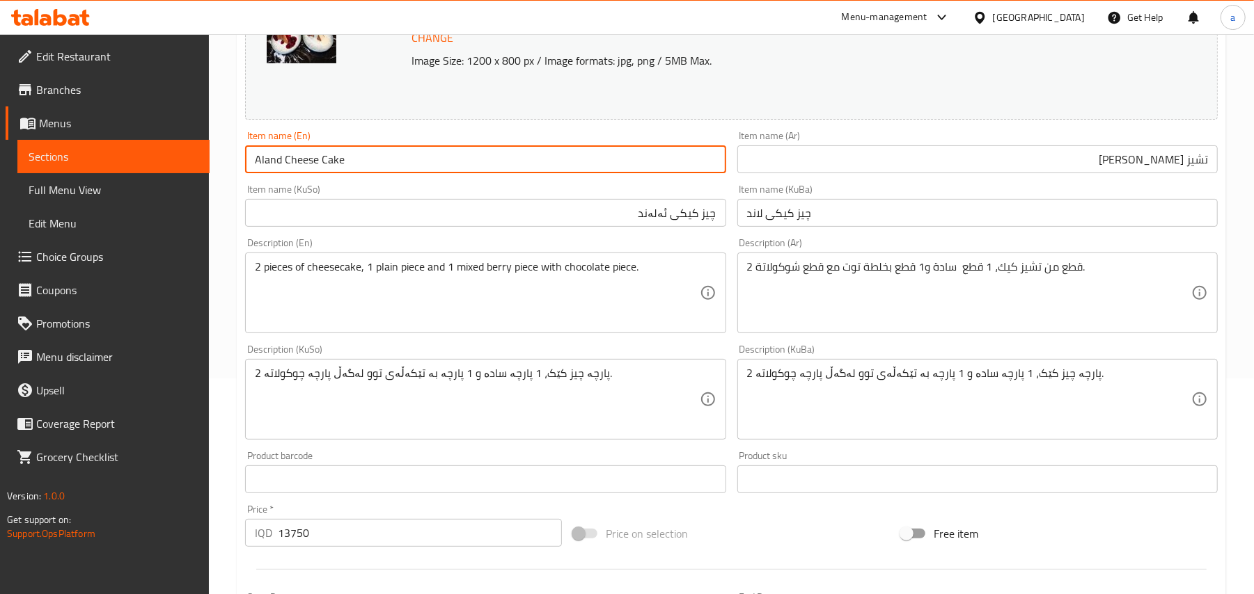
drag, startPoint x: 404, startPoint y: 168, endPoint x: 239, endPoint y: 173, distance: 165.0
click at [239, 173] on div "Item name (En) [PERSON_NAME] Cake Item name (En)" at bounding box center [484, 152] width 491 height 54
click at [381, 168] on input "Aland Cheese Cake" at bounding box center [485, 159] width 480 height 28
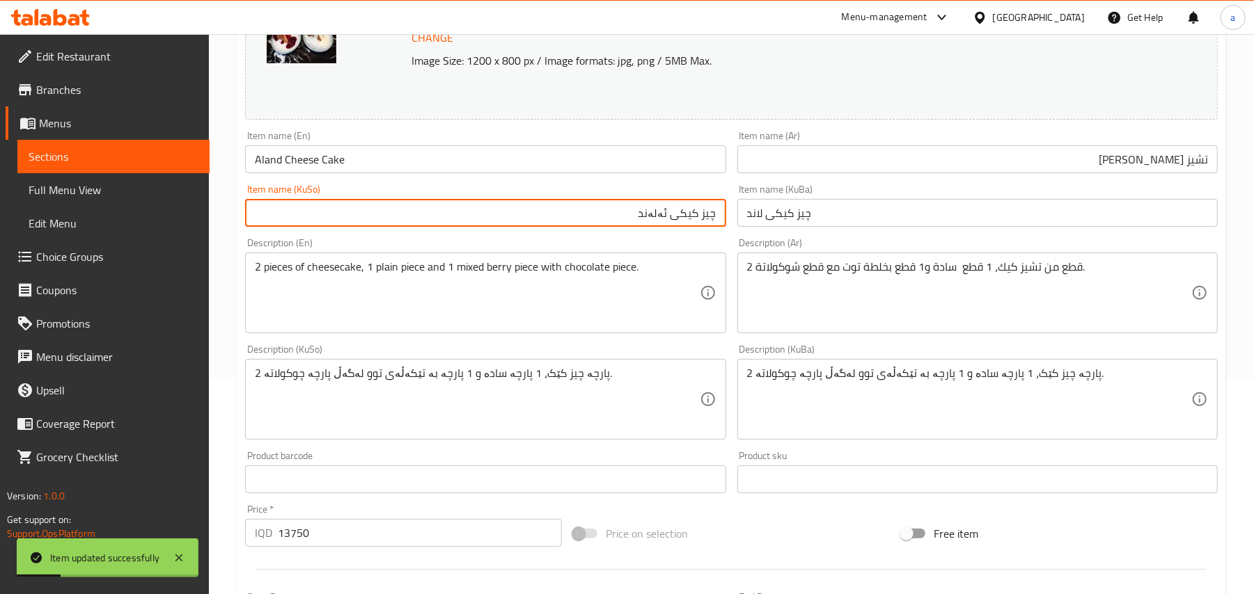
click at [689, 224] on input "چیز کیکی ئەلەند" at bounding box center [485, 213] width 480 height 28
type input "چیز کێکی ئەلەند"
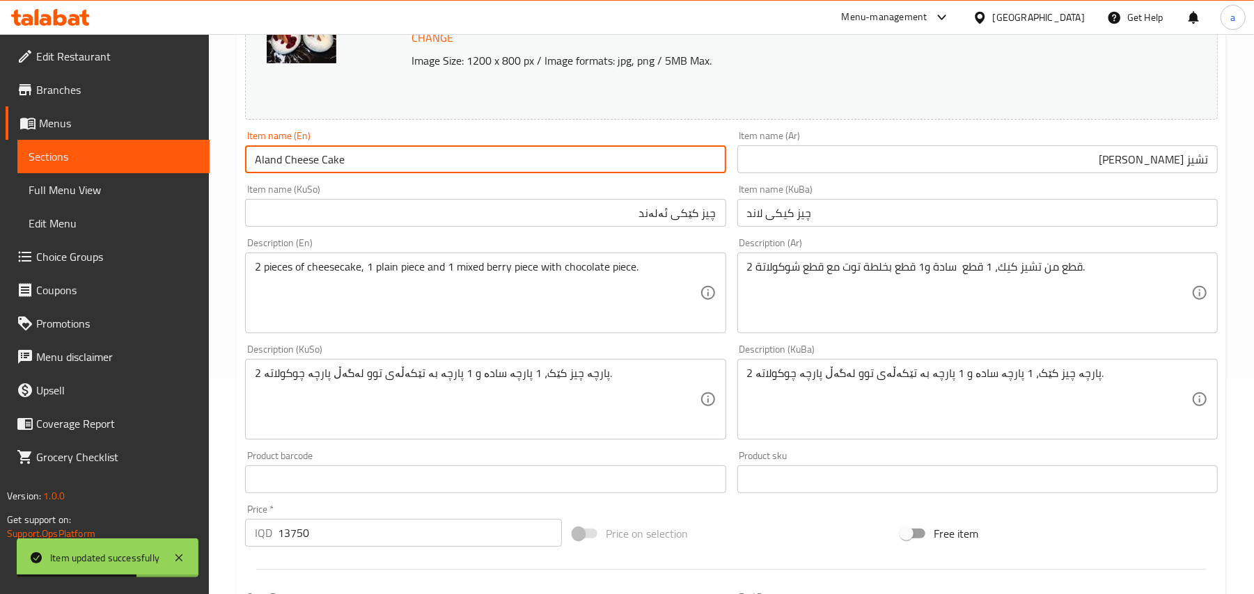
drag, startPoint x: 460, startPoint y: 161, endPoint x: 116, endPoint y: 175, distance: 344.8
click at [116, 175] on div "Edit Restaurant Branches Menus Sections Full Menu View Edit Menu Choice Groups …" at bounding box center [627, 383] width 1254 height 1130
click at [365, 162] on input "Aland Cheese Cake" at bounding box center [485, 159] width 480 height 28
click at [123, 193] on span "Full Menu View" at bounding box center [114, 190] width 170 height 17
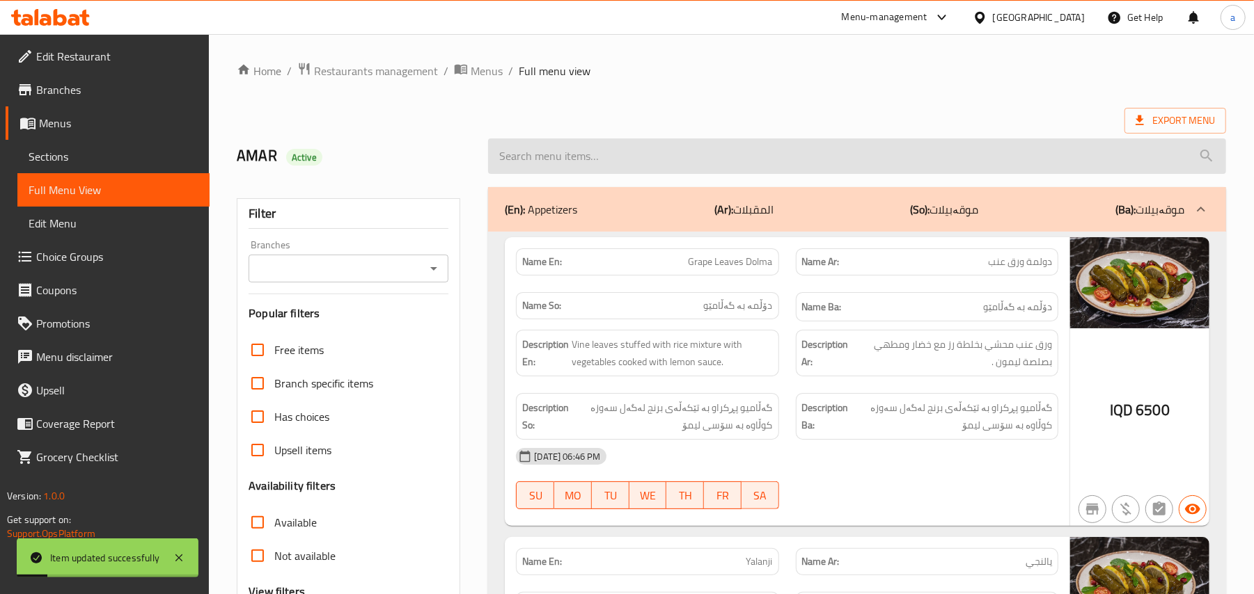
click at [611, 168] on input "search" at bounding box center [857, 156] width 738 height 35
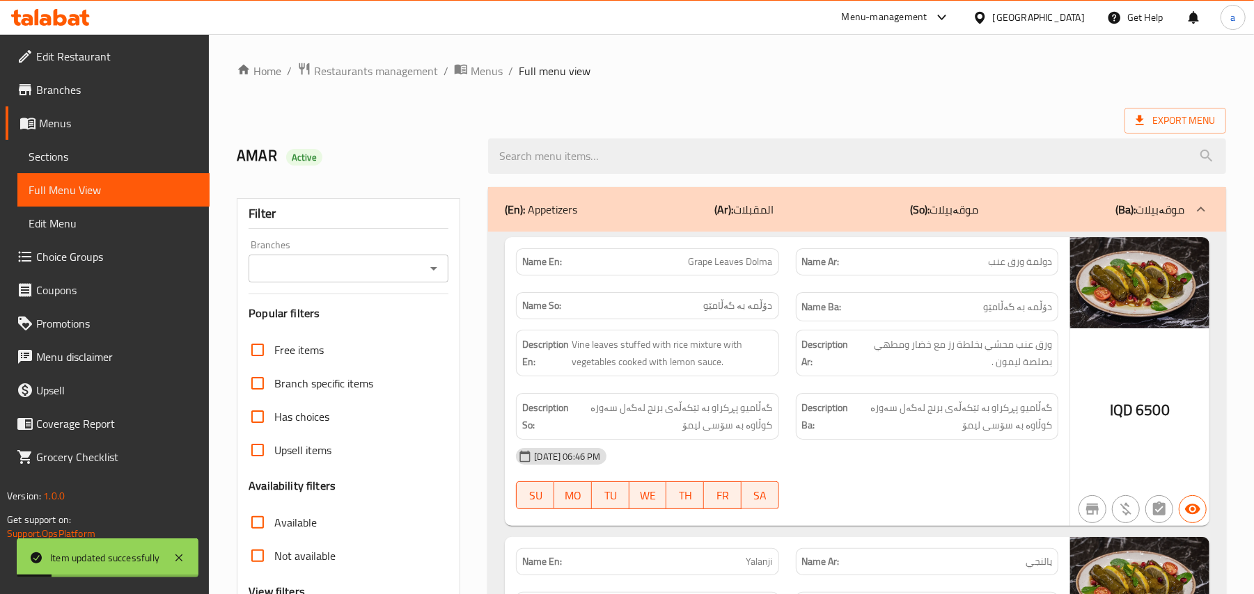
paste input "Aland Cheese Cake"
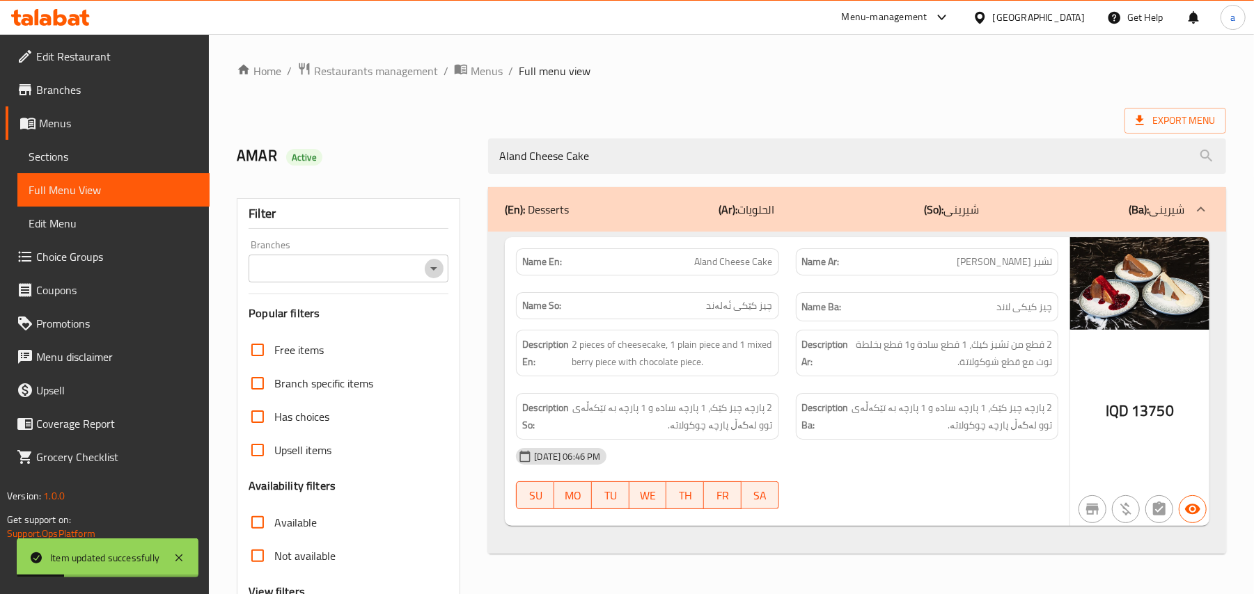
click at [427, 276] on icon "Open" at bounding box center [433, 268] width 17 height 17
type input "Aland Cheese Cake"
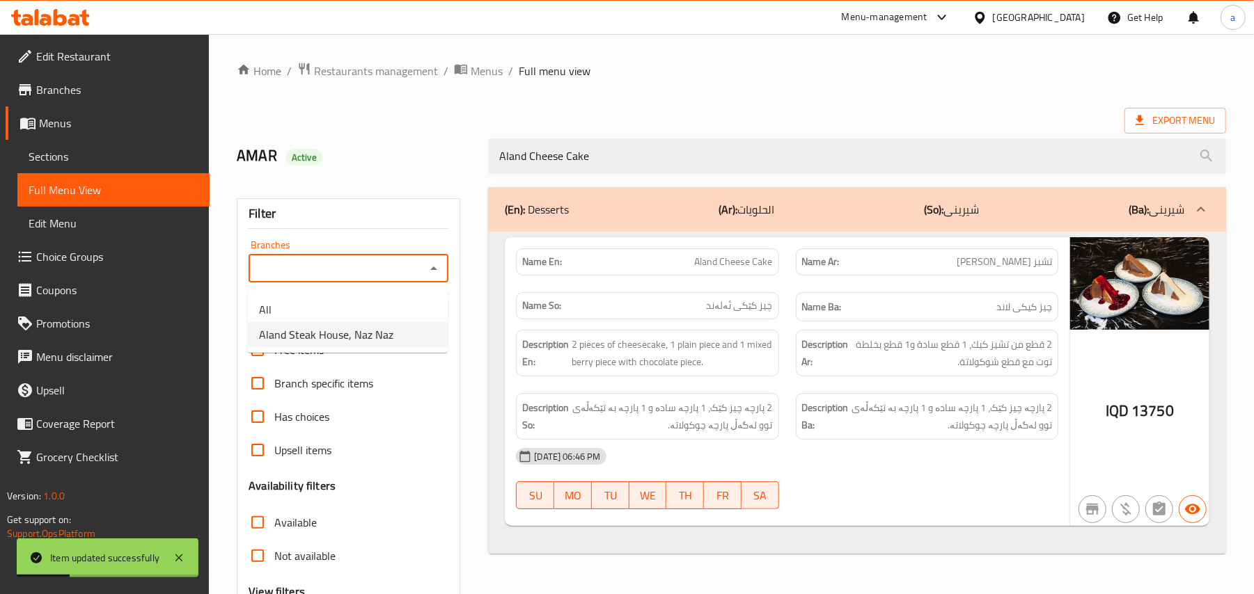
click at [379, 334] on span "Aland Steak House, Naz Naz" at bounding box center [326, 334] width 134 height 17
type input "Aland Steak House, Naz Naz"
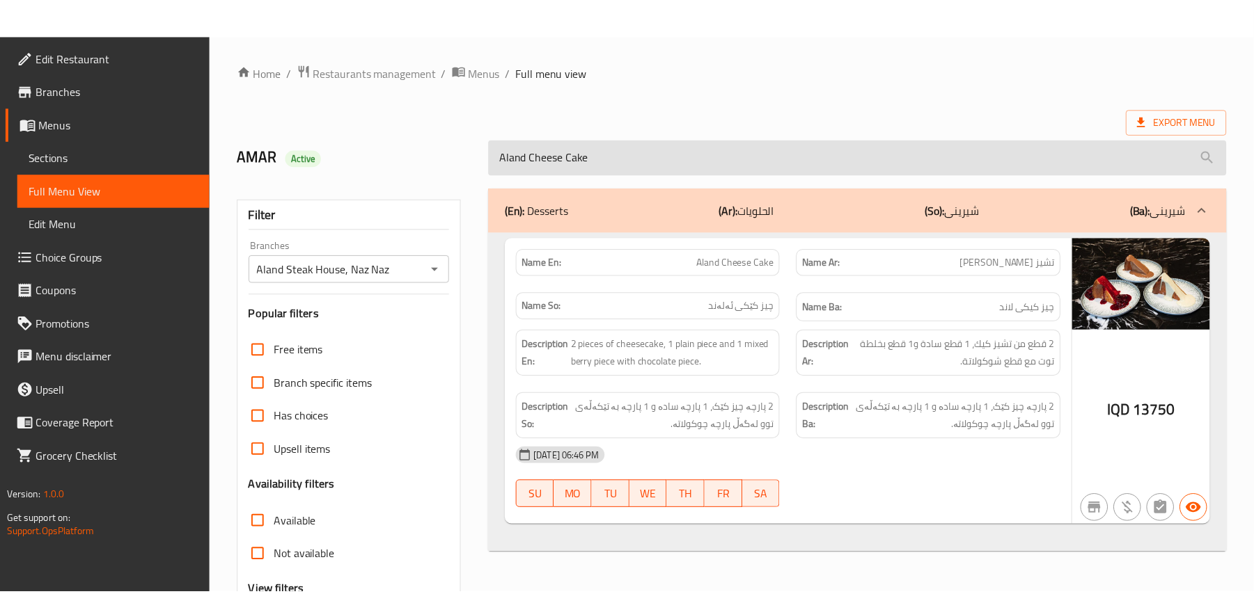
scroll to position [168, 0]
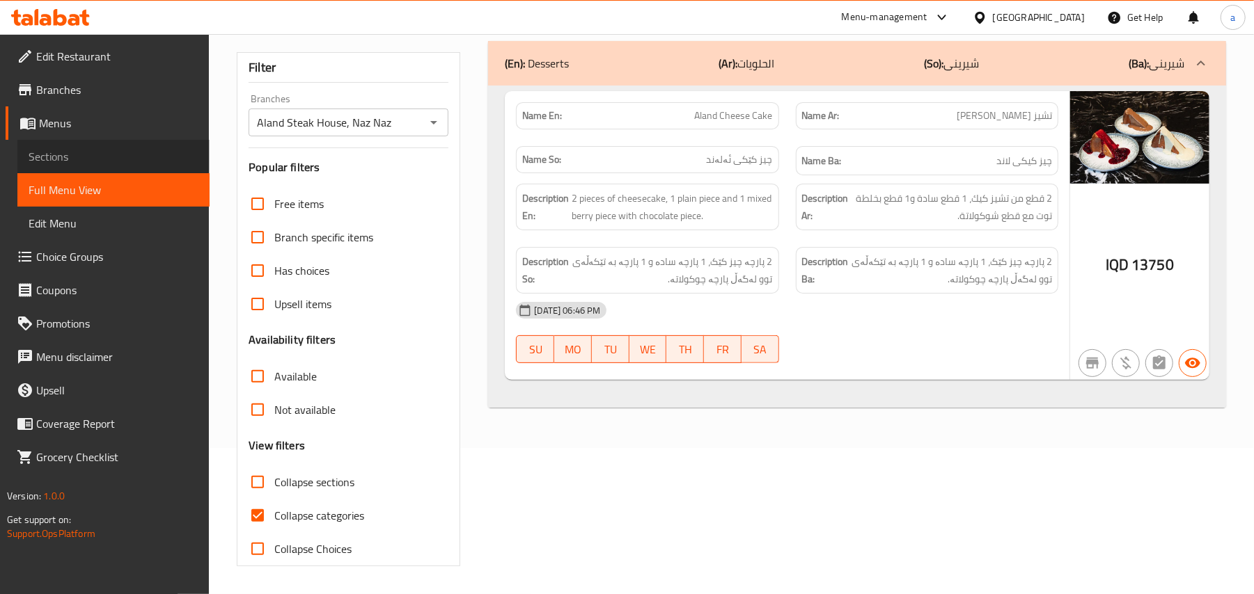
click at [106, 156] on span "Sections" at bounding box center [114, 156] width 170 height 17
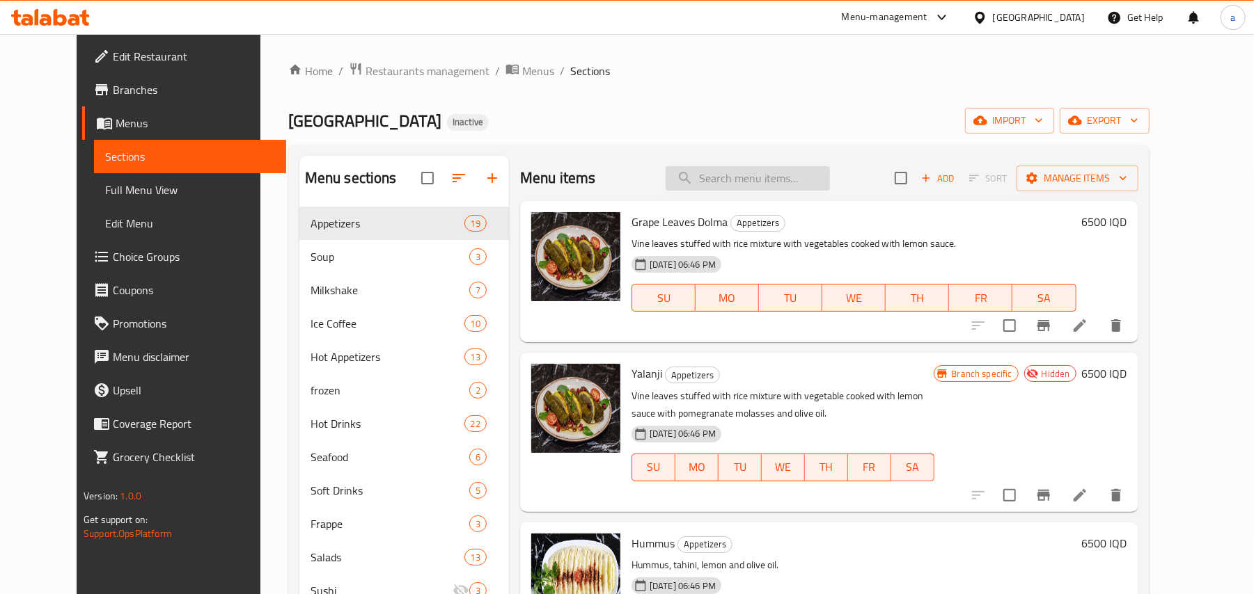
click at [709, 176] on input "search" at bounding box center [747, 178] width 164 height 24
paste input "Aland Burger"
type input "Aland Burger"
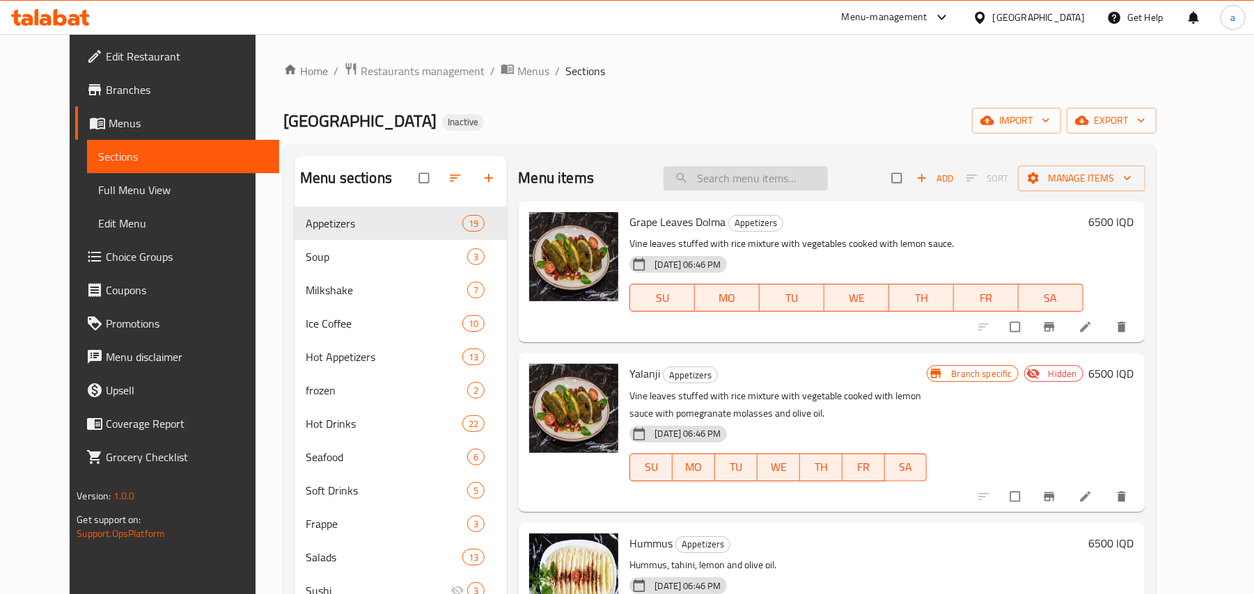
drag, startPoint x: 749, startPoint y: 173, endPoint x: 766, endPoint y: 181, distance: 19.3
click at [749, 171] on input "search" at bounding box center [745, 178] width 164 height 24
paste input "Aland Burger"
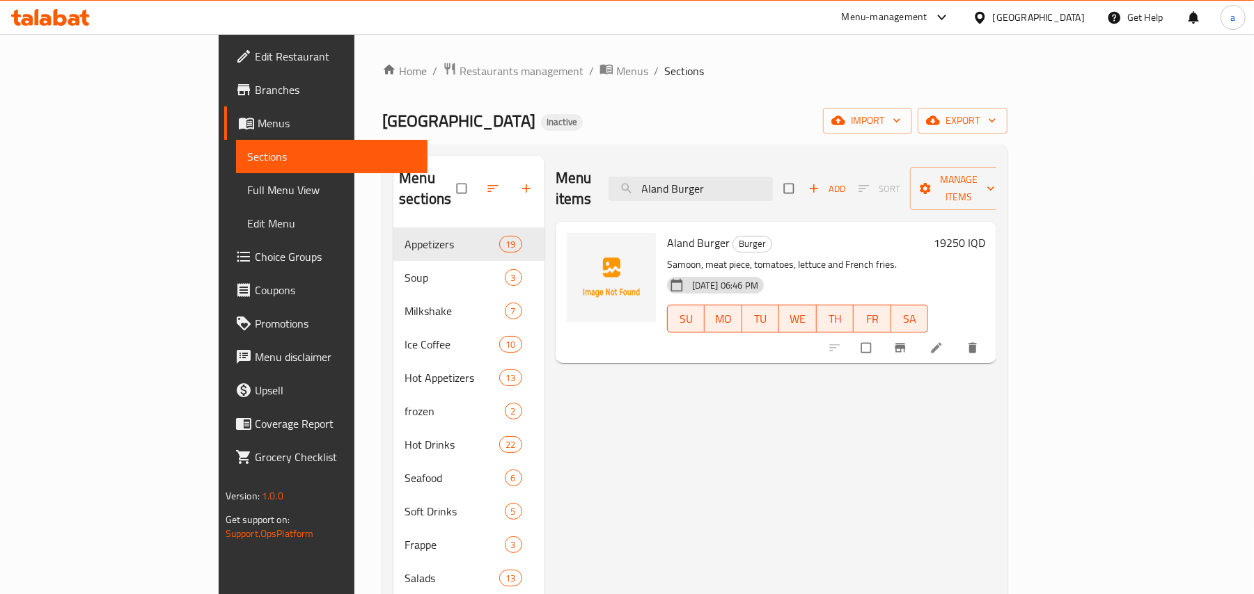
type input "Aland Burger"
click at [943, 341] on icon at bounding box center [936, 348] width 14 height 14
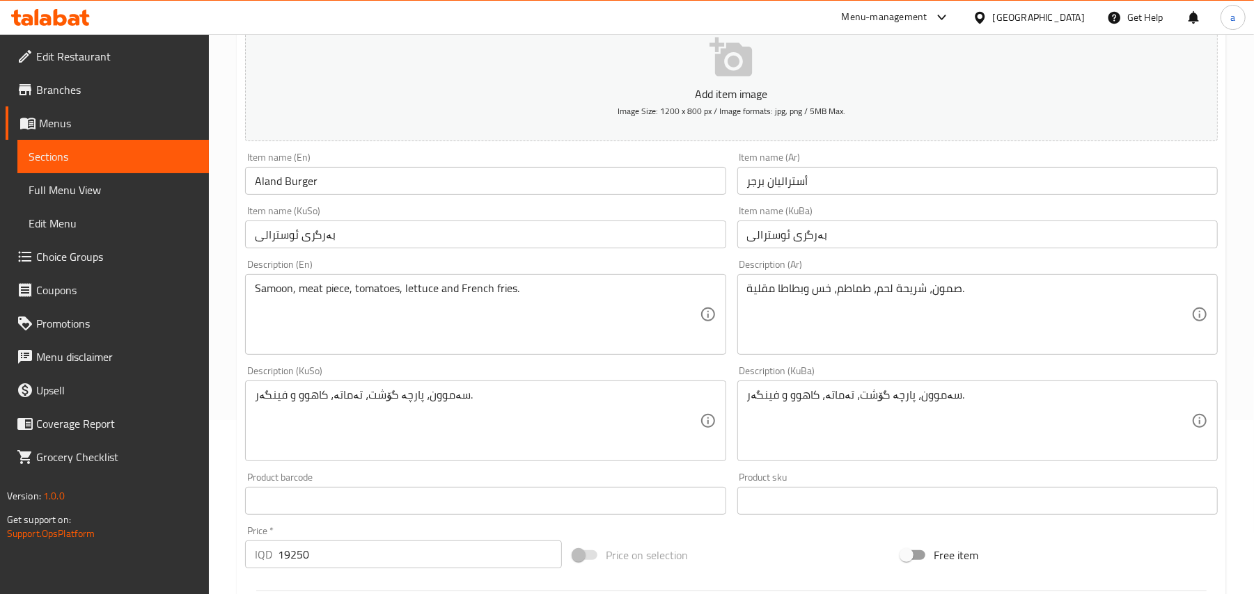
scroll to position [216, 0]
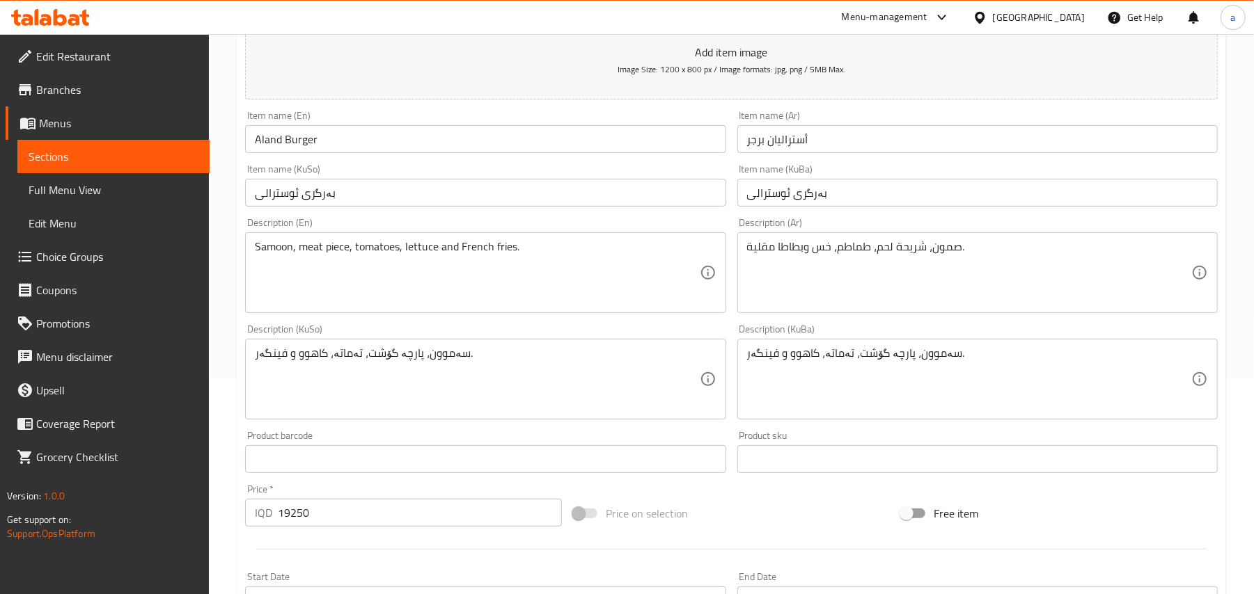
click at [842, 149] on input "أستراليان برجر" at bounding box center [977, 139] width 480 height 28
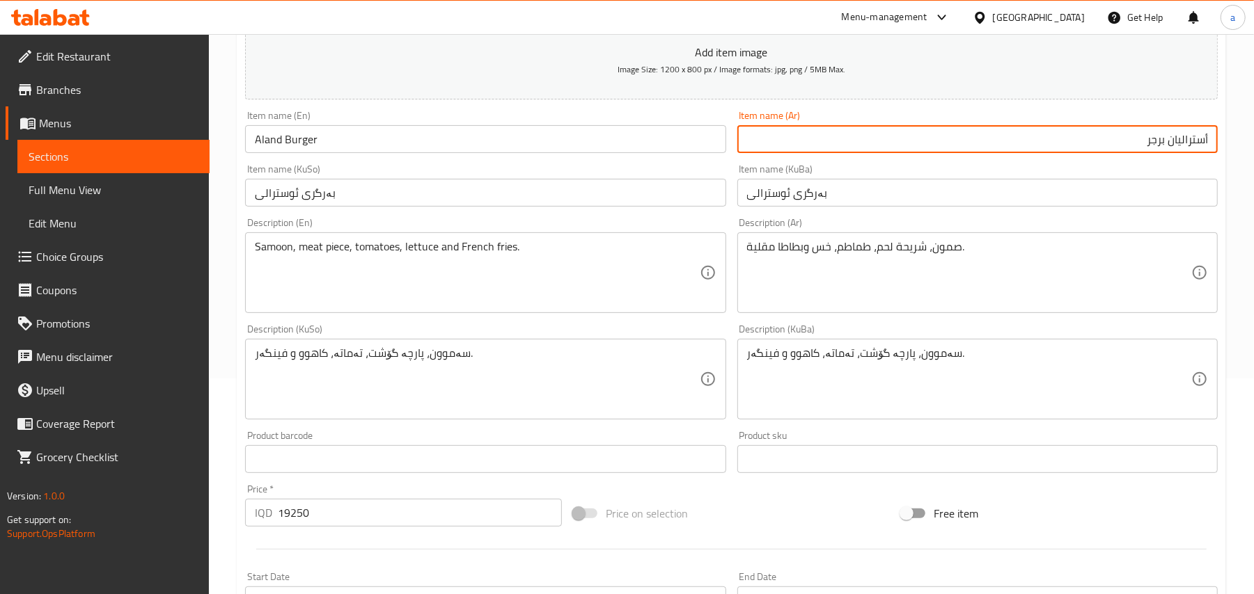
click at [1203, 151] on input "أستراليان برجر" at bounding box center [977, 139] width 480 height 28
click at [1141, 153] on input "برجر" at bounding box center [977, 139] width 480 height 28
paste input "آلاند"
type input "برجر آلاند"
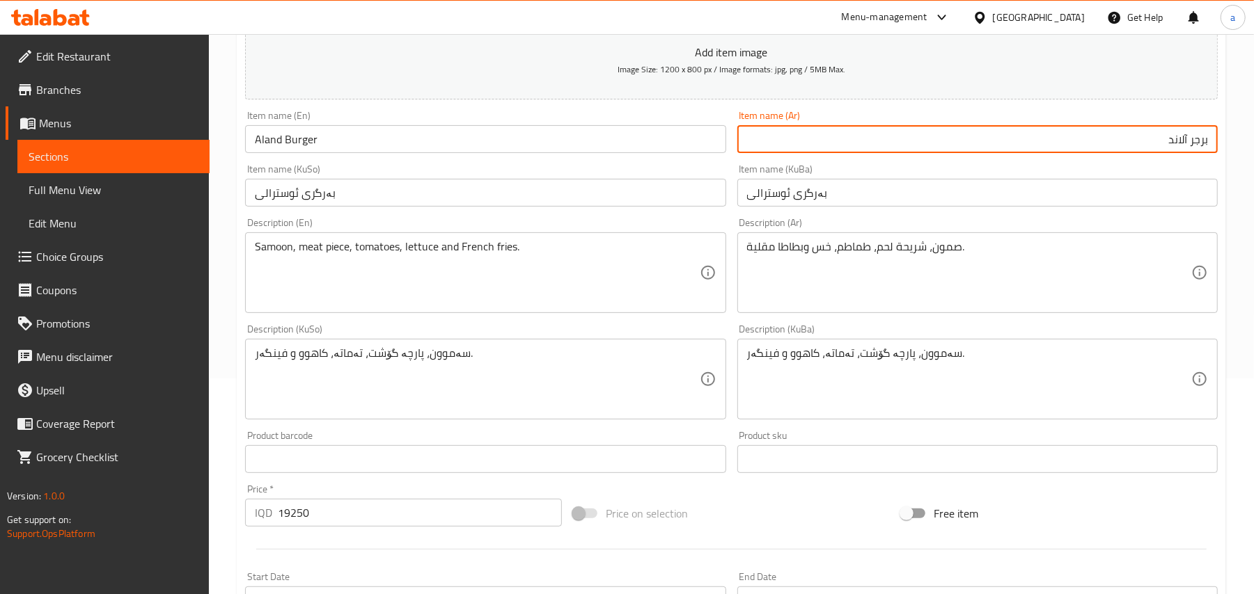
click at [615, 207] on input "بەرگری ئوسترالی" at bounding box center [485, 193] width 480 height 28
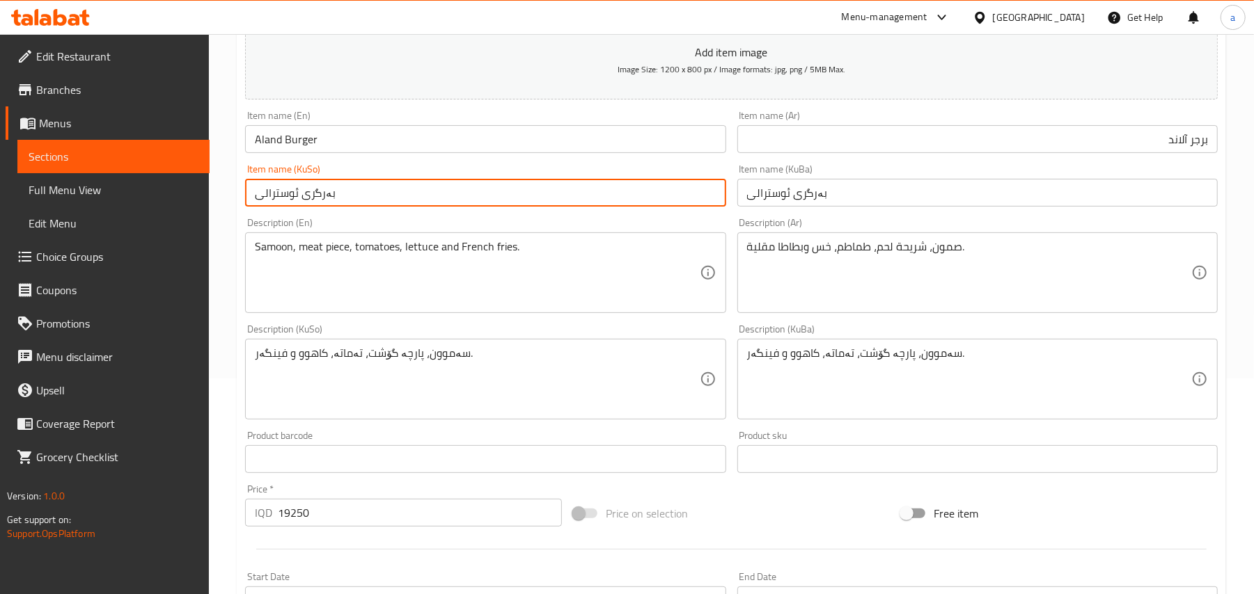
click at [526, 203] on input "بەرگری ئوسترالی" at bounding box center [485, 193] width 480 height 28
click at [663, 207] on input "بەرگری ئوسترالی" at bounding box center [485, 193] width 480 height 28
paste input "ەلەند"
click at [675, 207] on input "بەرگری ئەلەند" at bounding box center [485, 193] width 480 height 28
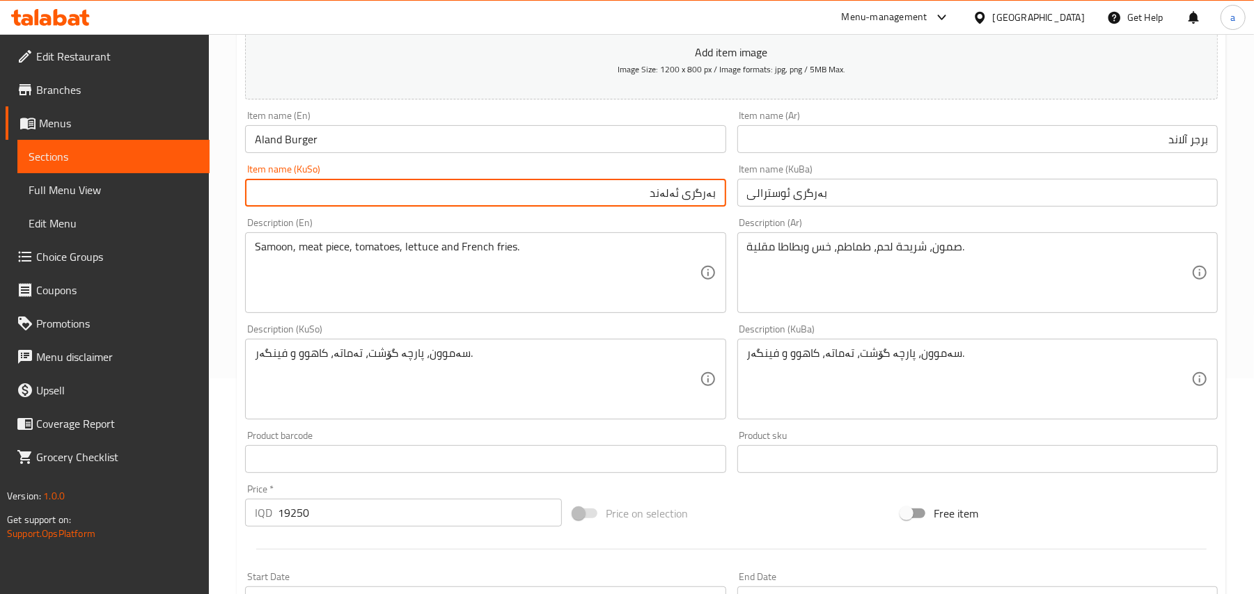
type input "بەرگری ئەلەند"
click at [796, 207] on input "بەرگری ئوسترالی" at bounding box center [977, 193] width 480 height 28
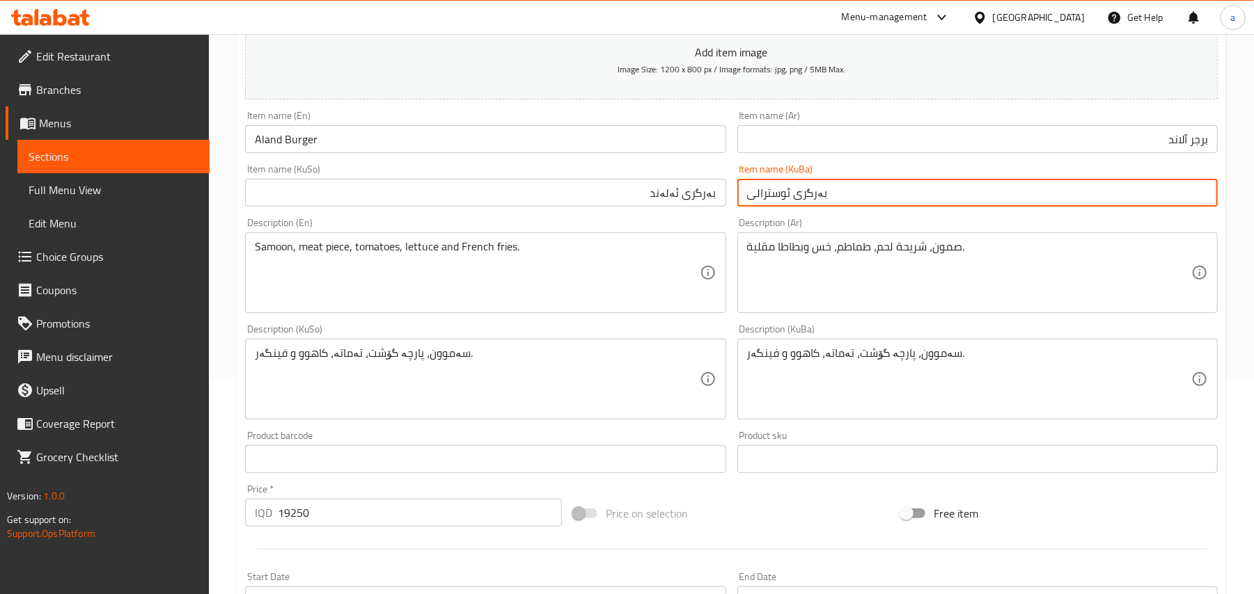
paste input "ەلەند"
type input "بەرگری ئەلەند"
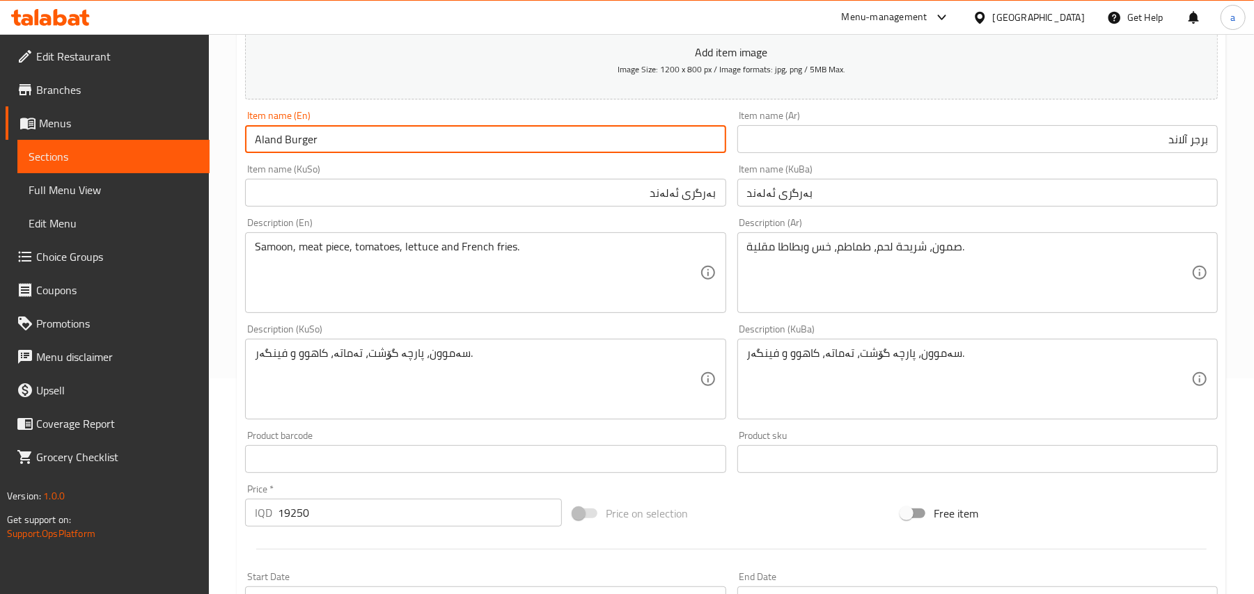
click at [395, 150] on input "Aland Burger" at bounding box center [485, 139] width 480 height 28
drag, startPoint x: 335, startPoint y: 148, endPoint x: 171, endPoint y: 152, distance: 163.6
click at [171, 152] on div "Edit Restaurant Branches Menus Sections Full Menu View Edit Menu Choice Groups …" at bounding box center [627, 372] width 1254 height 1109
click at [73, 187] on span "Full Menu View" at bounding box center [114, 190] width 170 height 17
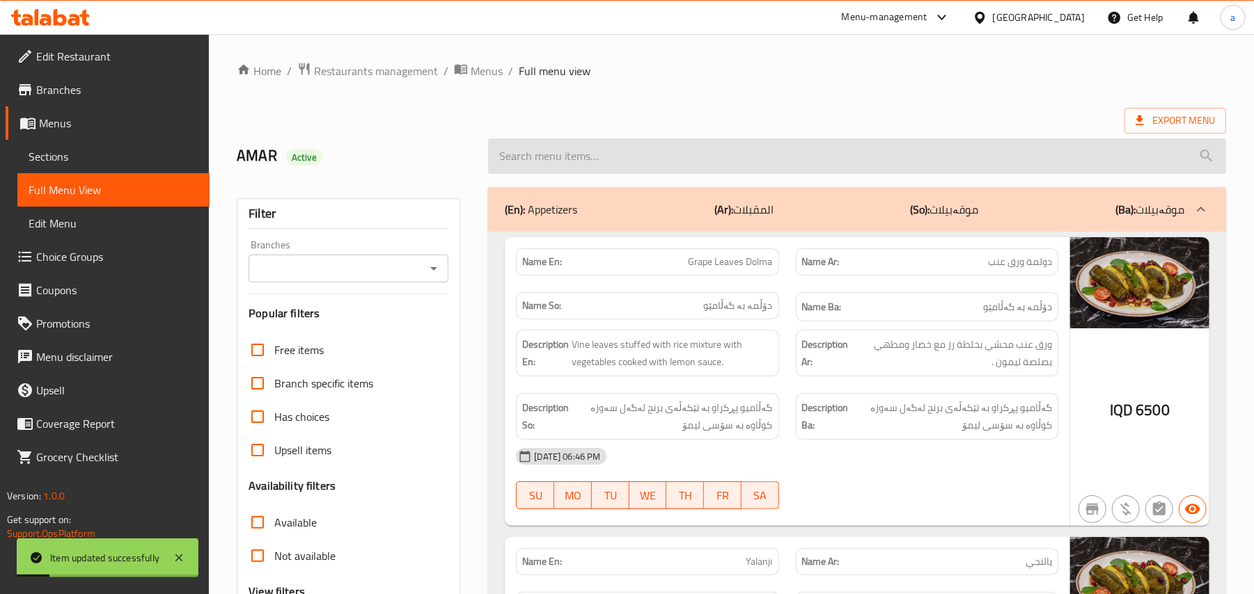
click at [604, 174] on input "search" at bounding box center [857, 156] width 738 height 35
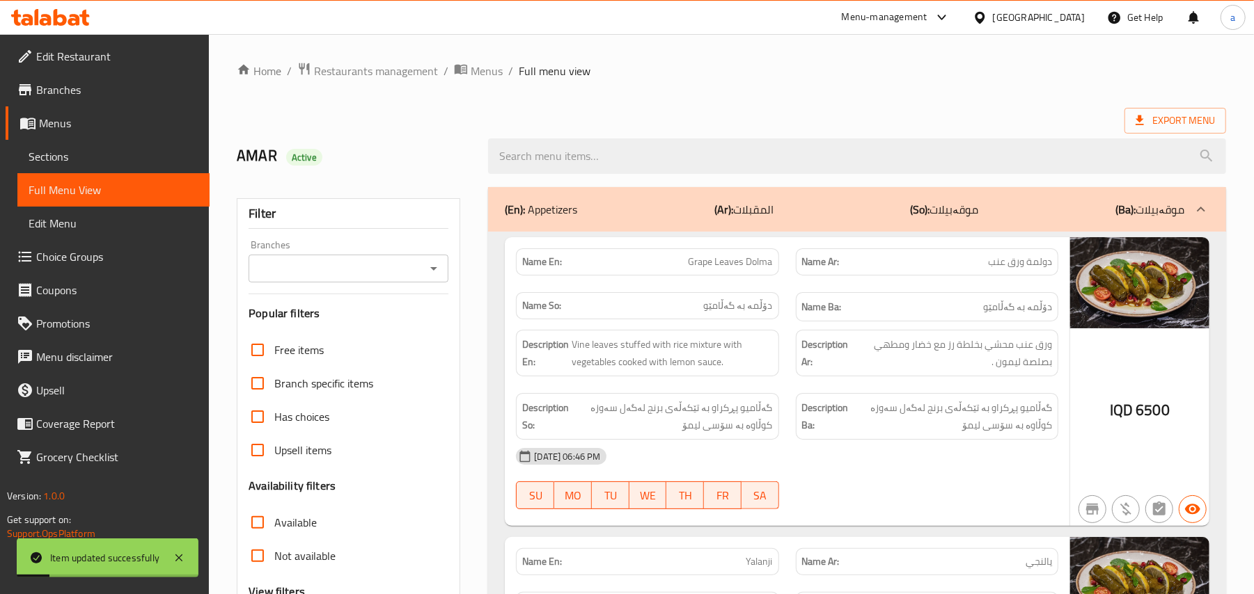
paste input "Aland Burger"
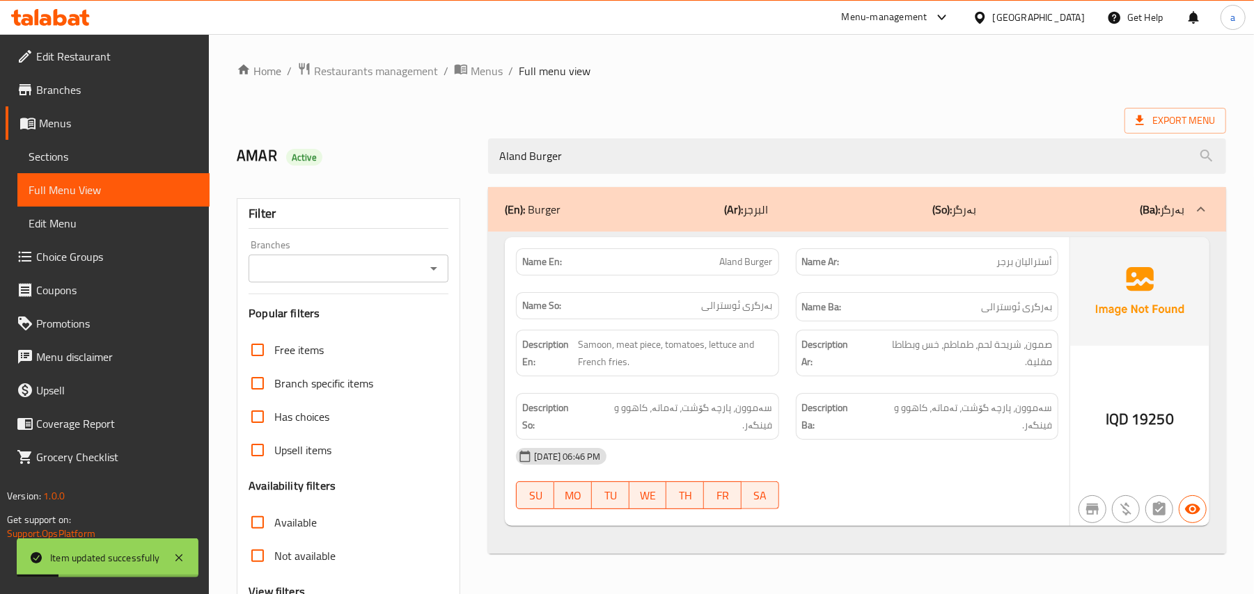
click at [429, 270] on icon "Open" at bounding box center [433, 268] width 17 height 17
type input "Aland Burger"
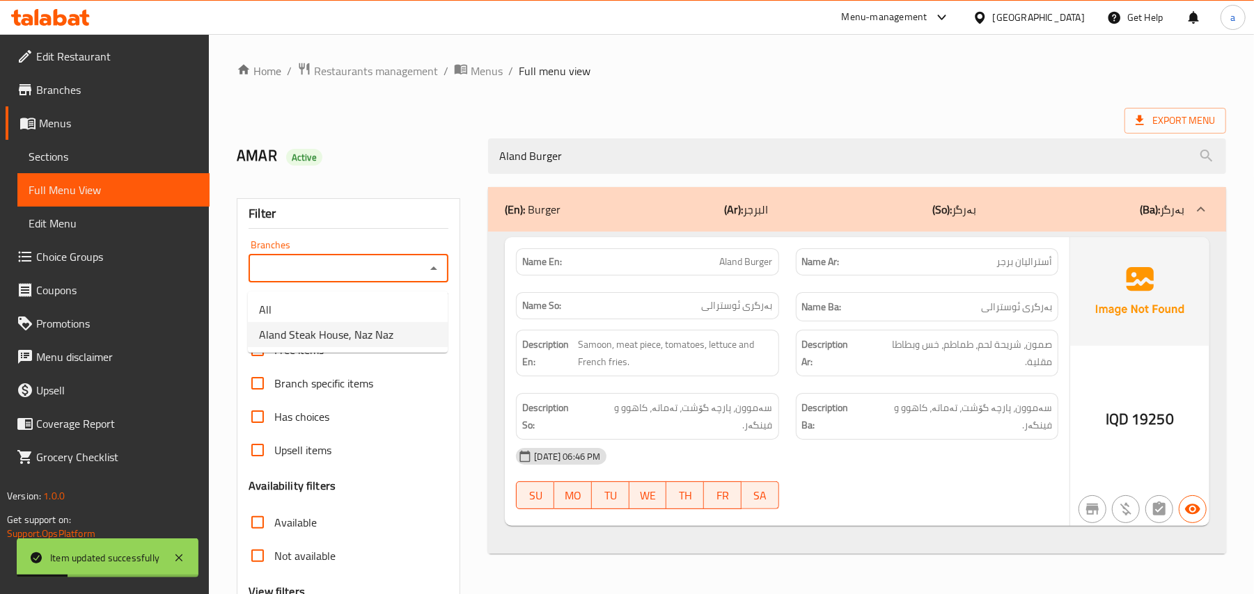
drag, startPoint x: 342, startPoint y: 340, endPoint x: 358, endPoint y: 338, distance: 15.4
click at [342, 338] on span "Aland Steak House, Naz Naz" at bounding box center [326, 334] width 134 height 17
type input "Aland Steak House, Naz Naz"
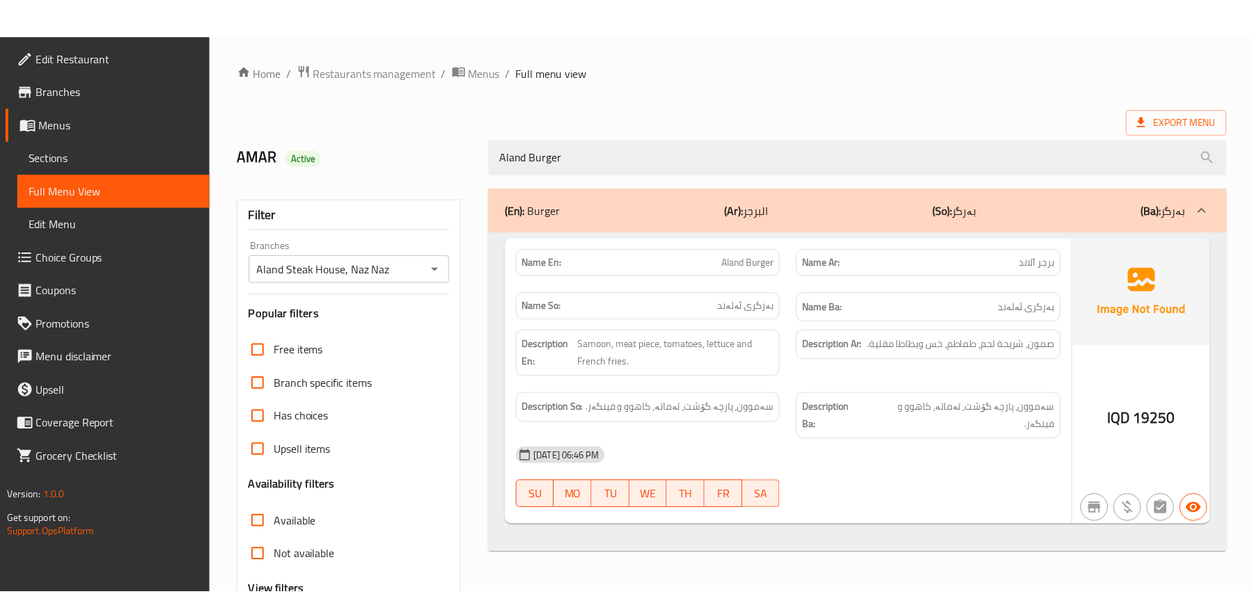
scroll to position [168, 0]
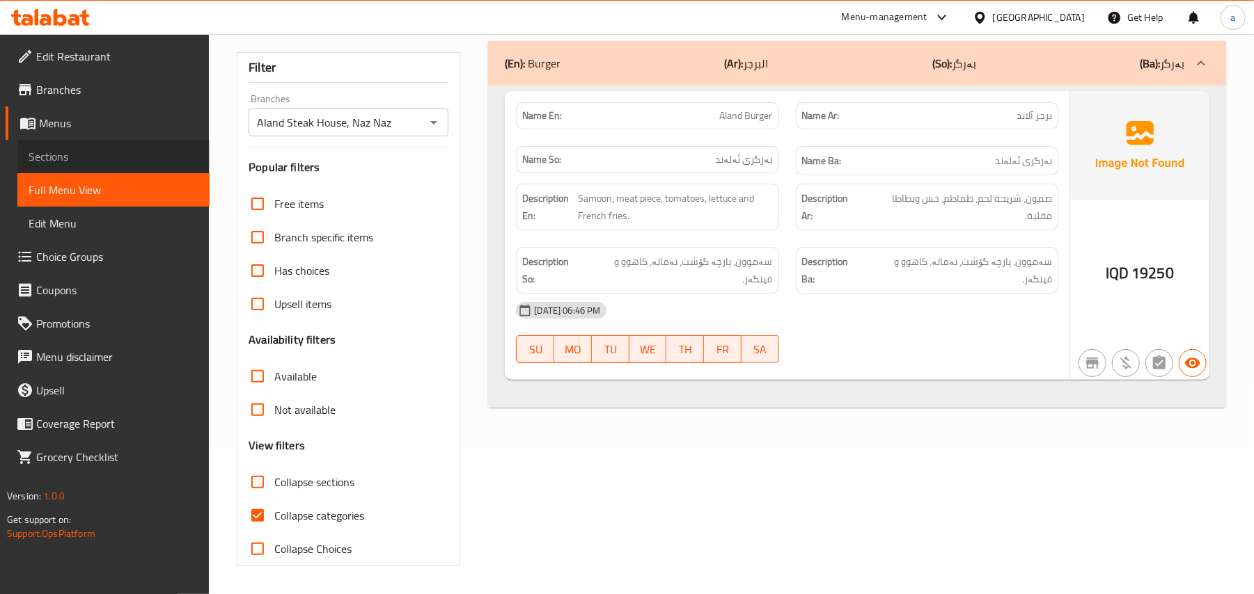
click at [104, 171] on link "Sections" at bounding box center [113, 156] width 192 height 33
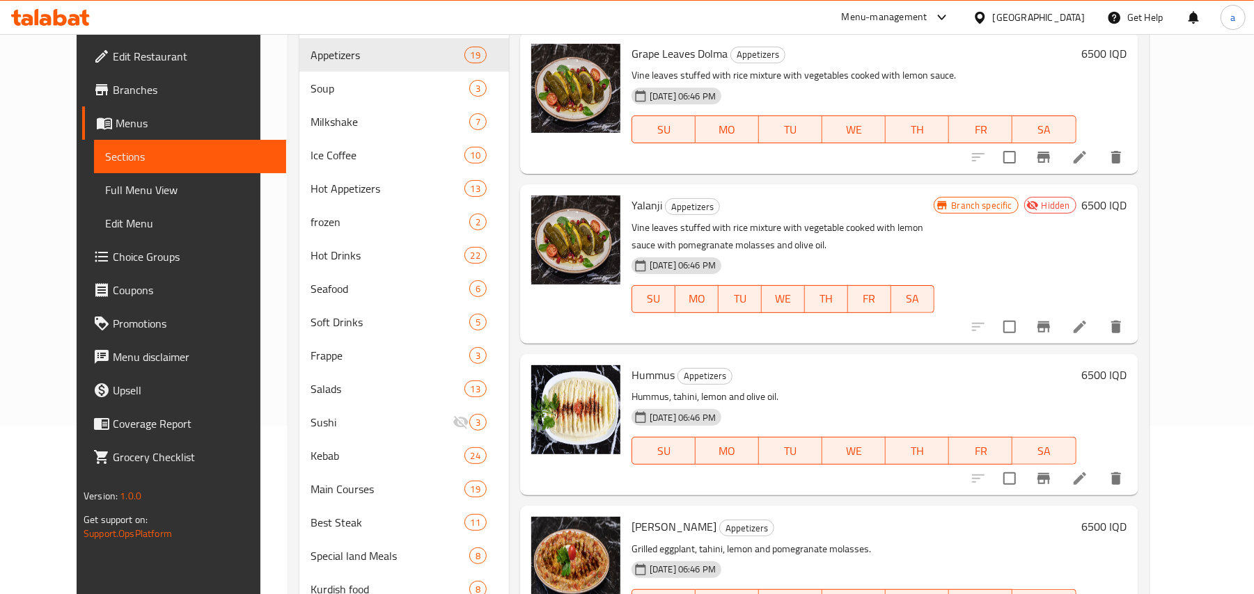
click at [105, 192] on span "Full Menu View" at bounding box center [190, 190] width 170 height 17
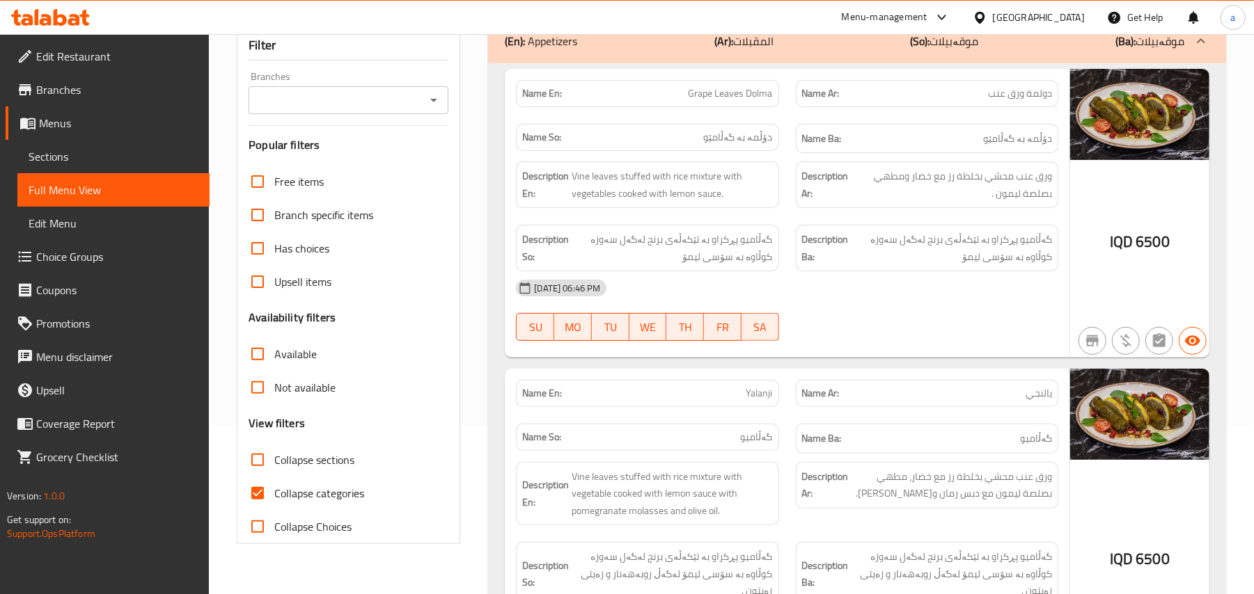
click at [71, 160] on span "Sections" at bounding box center [114, 156] width 170 height 17
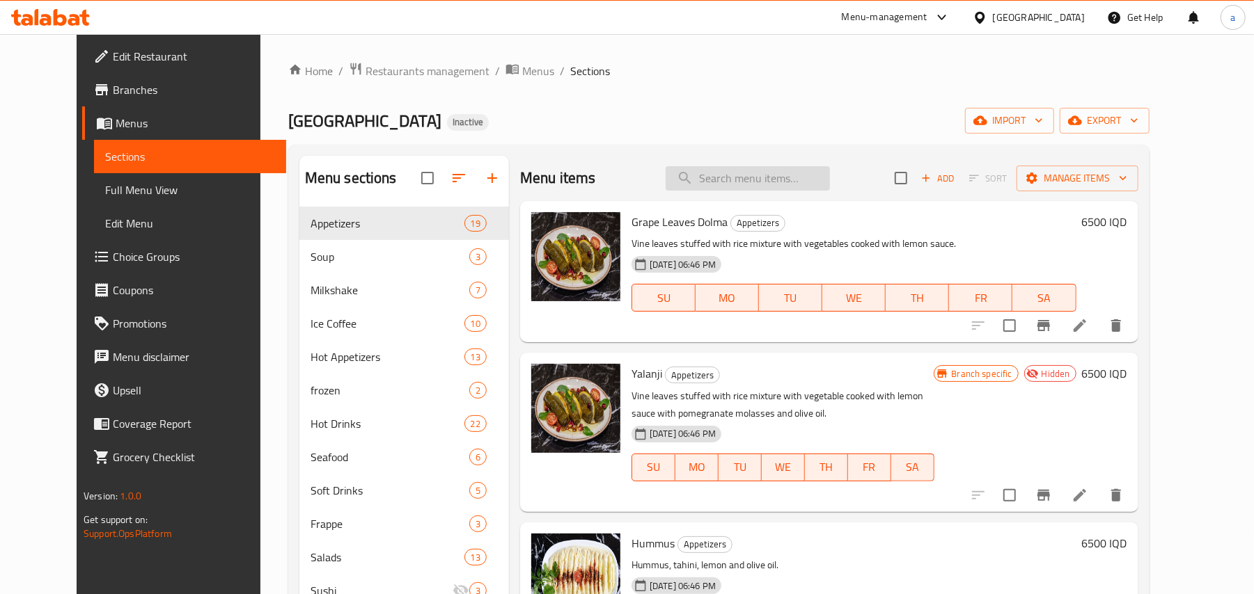
click at [756, 173] on input "search" at bounding box center [747, 178] width 164 height 24
paste input "Lazania"
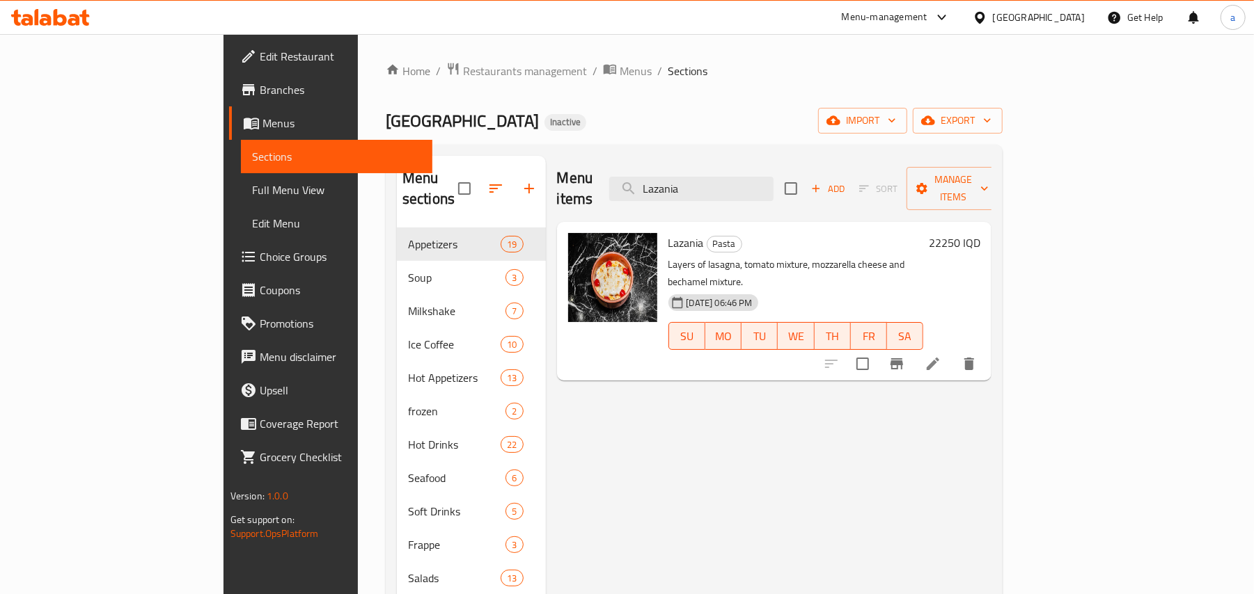
type input "Lazania"
click at [939, 358] on icon at bounding box center [932, 364] width 13 height 13
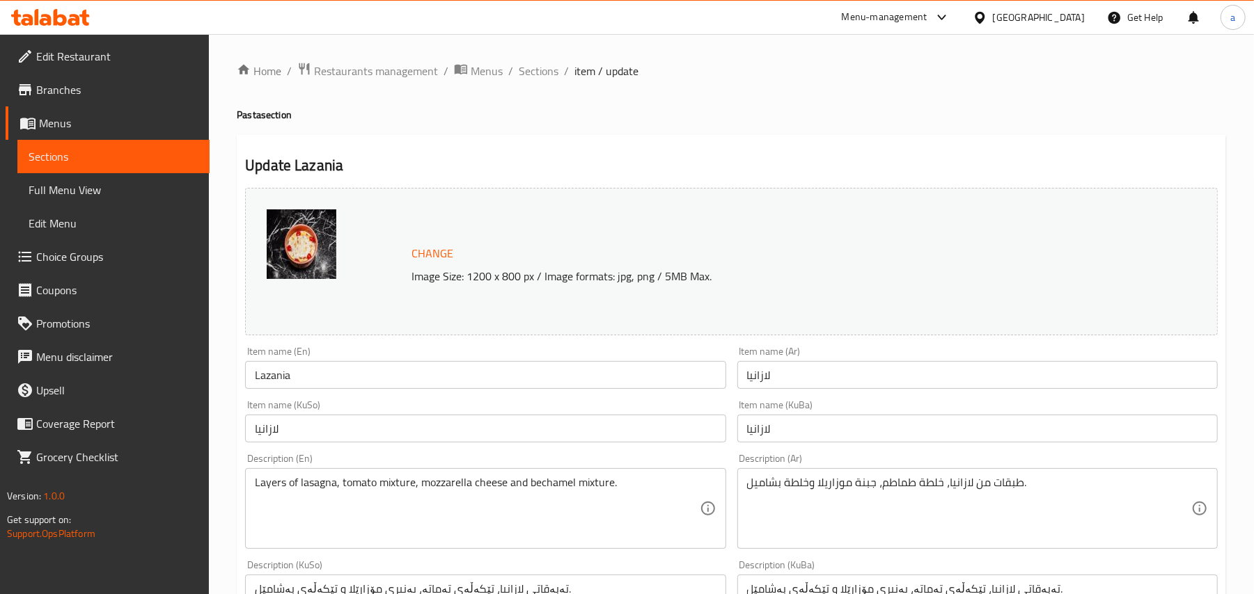
click at [58, 196] on span "Full Menu View" at bounding box center [114, 190] width 170 height 17
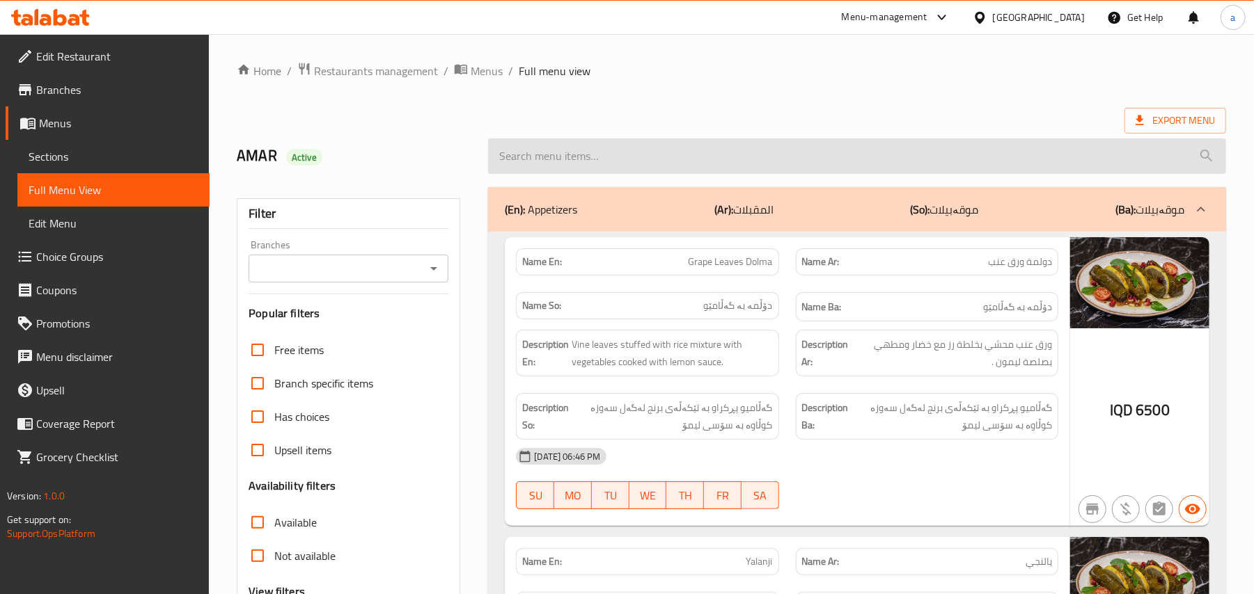
click at [608, 159] on input "search" at bounding box center [857, 156] width 738 height 35
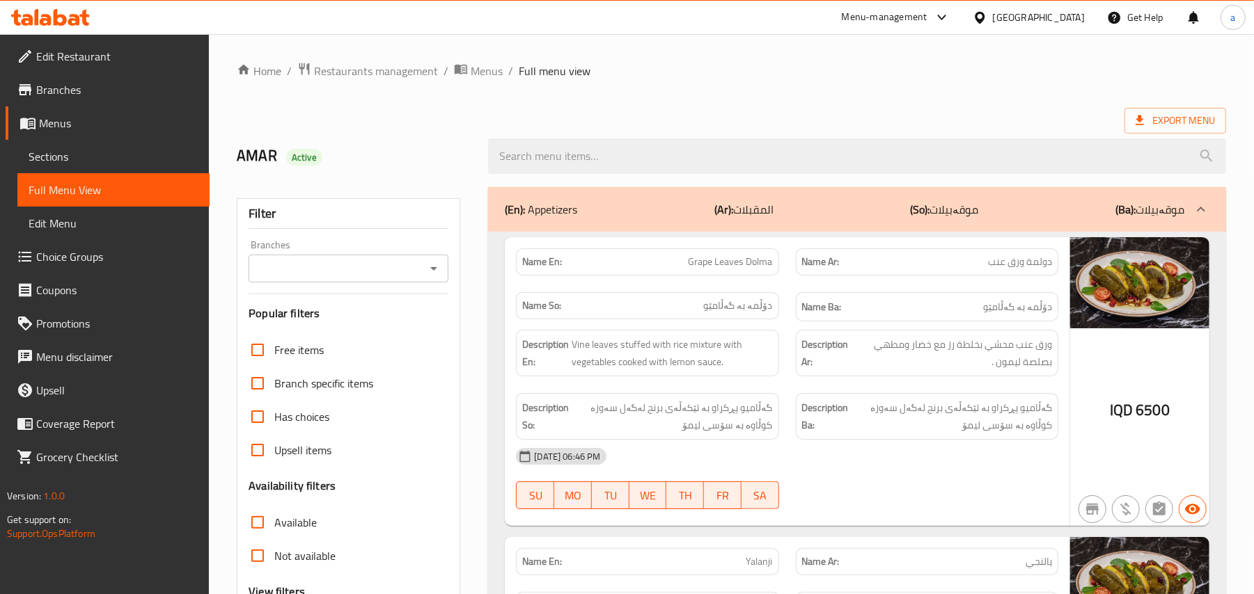
paste input "Lazania"
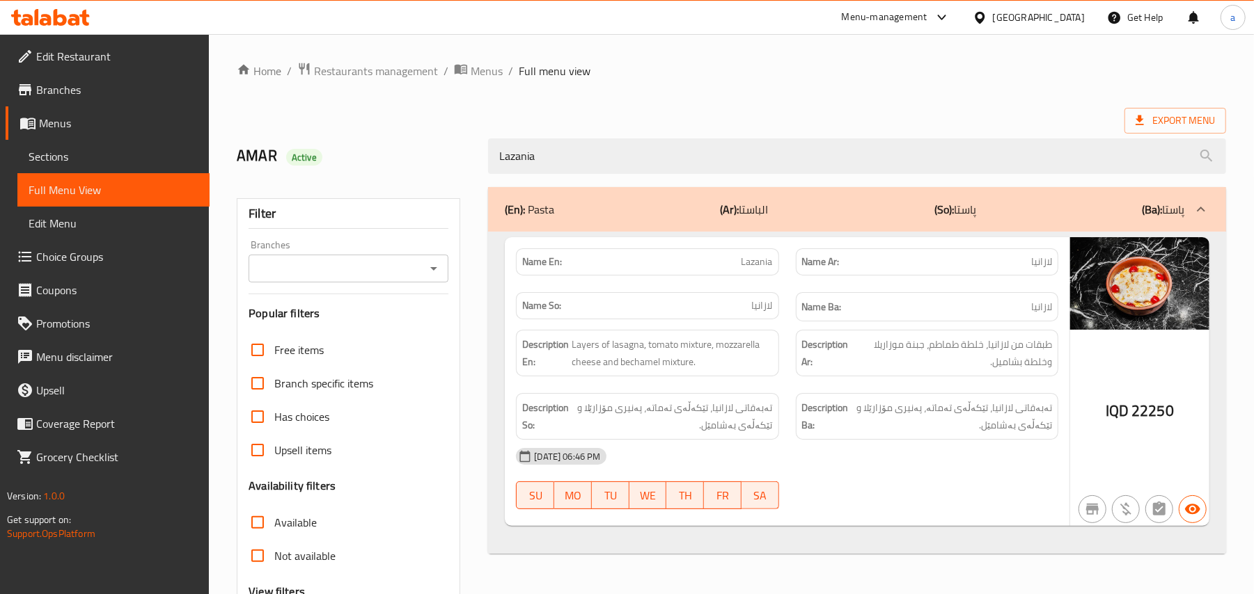
click at [433, 273] on icon "Open" at bounding box center [433, 268] width 17 height 17
type input "Lazania"
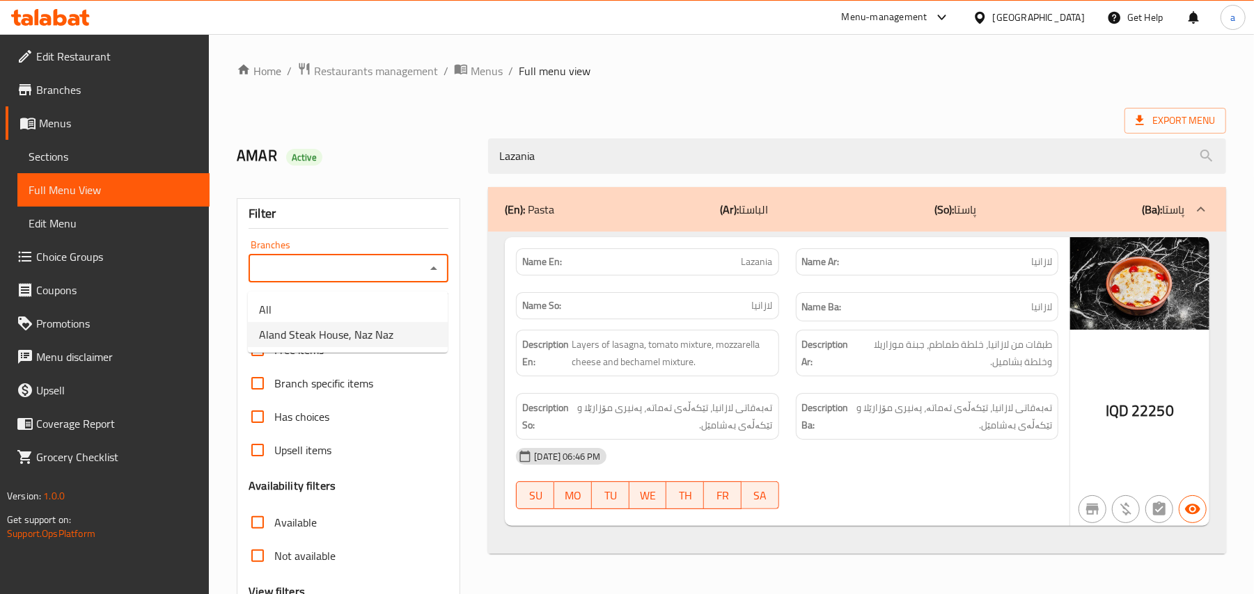
click at [356, 335] on span "Aland Steak House, Naz Naz" at bounding box center [326, 334] width 134 height 17
type input "Aland Steak House, Naz Naz"
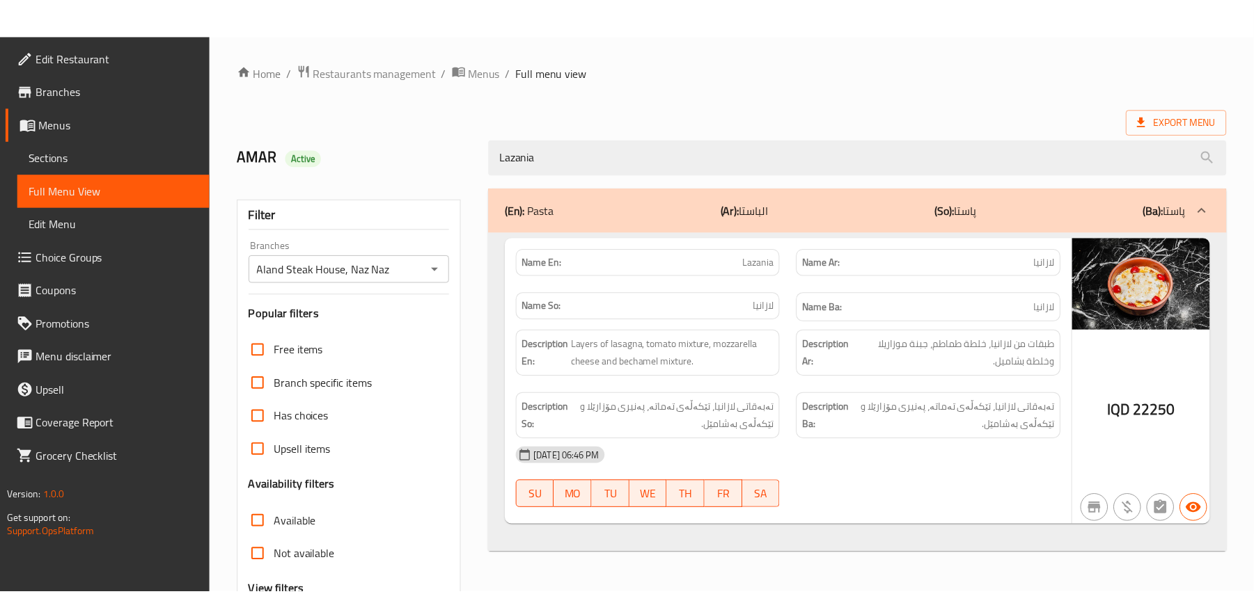
scroll to position [168, 0]
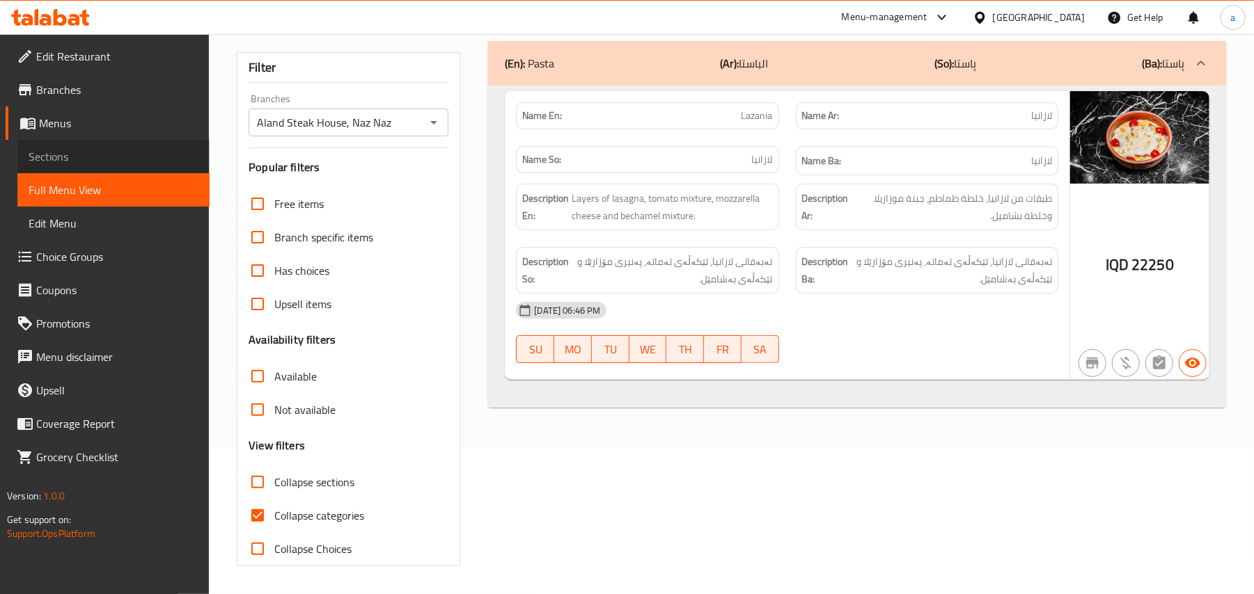
click at [98, 163] on span "Sections" at bounding box center [114, 156] width 170 height 17
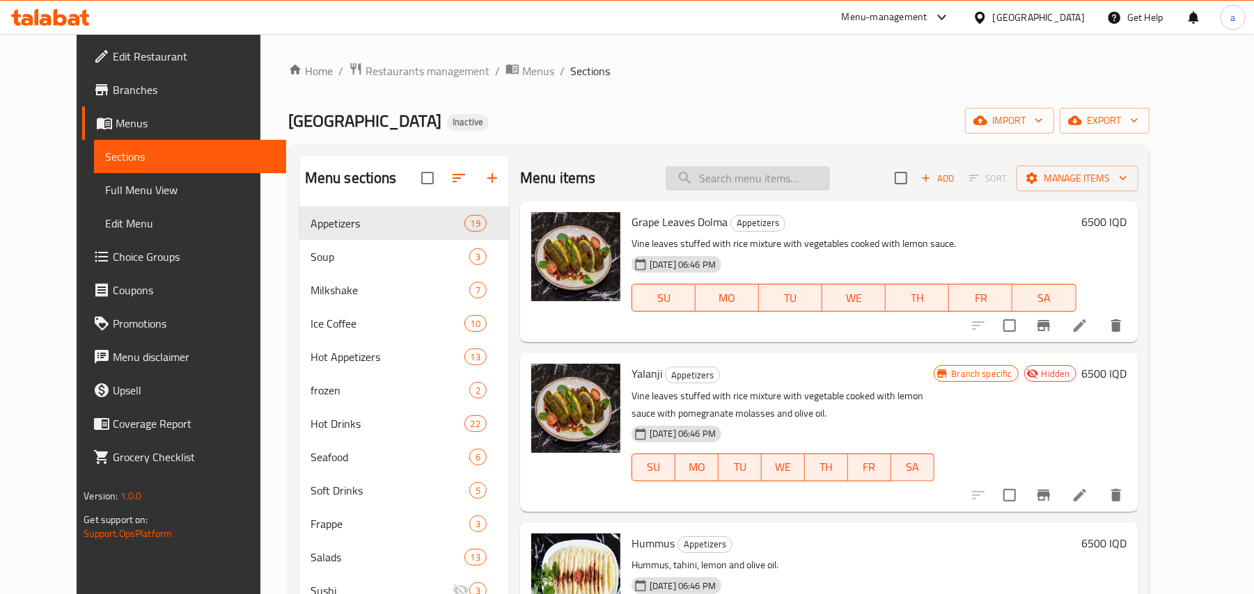
click at [745, 184] on input "search" at bounding box center [747, 178] width 164 height 24
paste input "Spaghetti Bolognese"
type input "Spaghetti Bolognese"
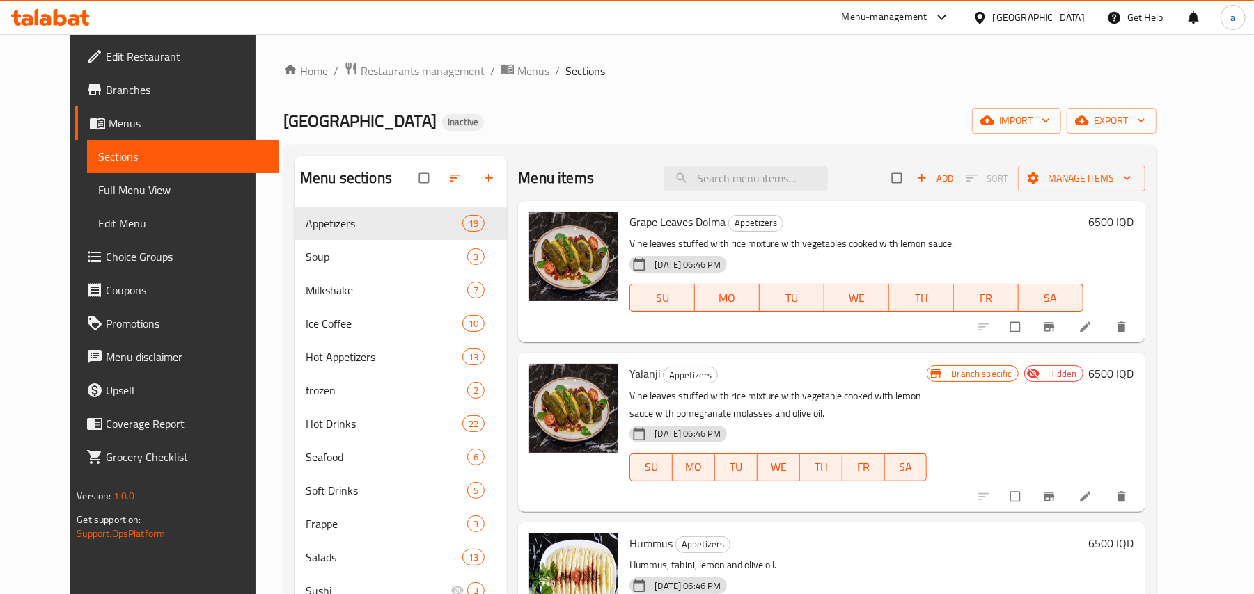
click at [786, 196] on div "Menu items Add Sort Manage items" at bounding box center [831, 178] width 626 height 45
click at [764, 188] on input "search" at bounding box center [745, 178] width 164 height 24
paste input "Spaghetti Bolognese"
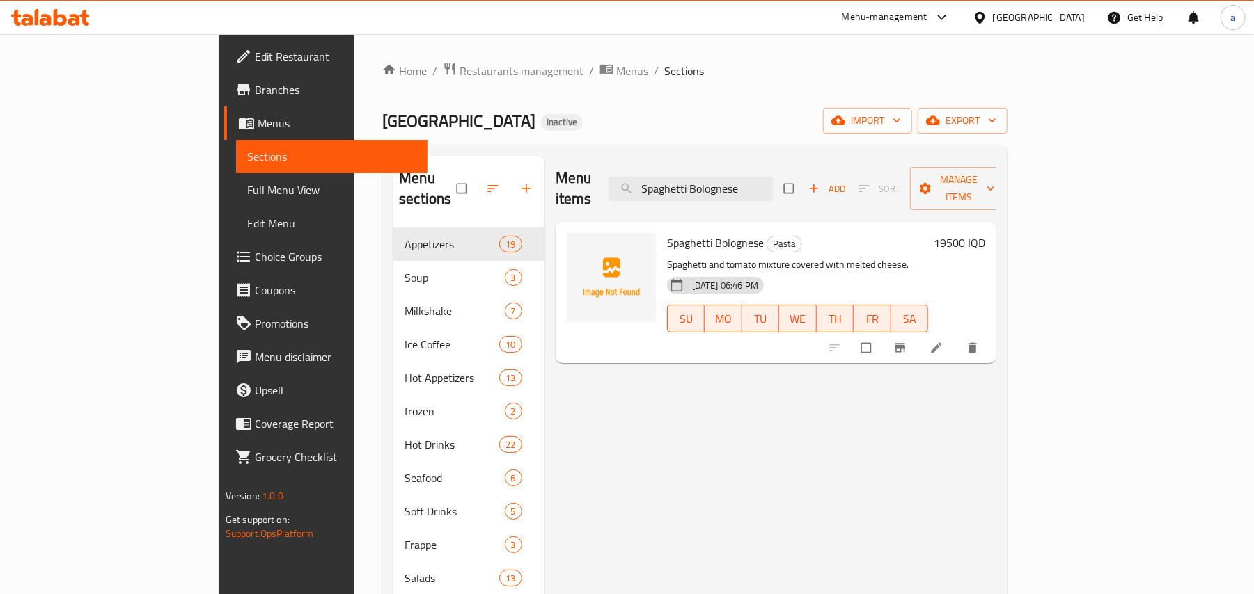
type input "Spaghetti Bolognese"
click at [943, 341] on icon at bounding box center [936, 348] width 14 height 14
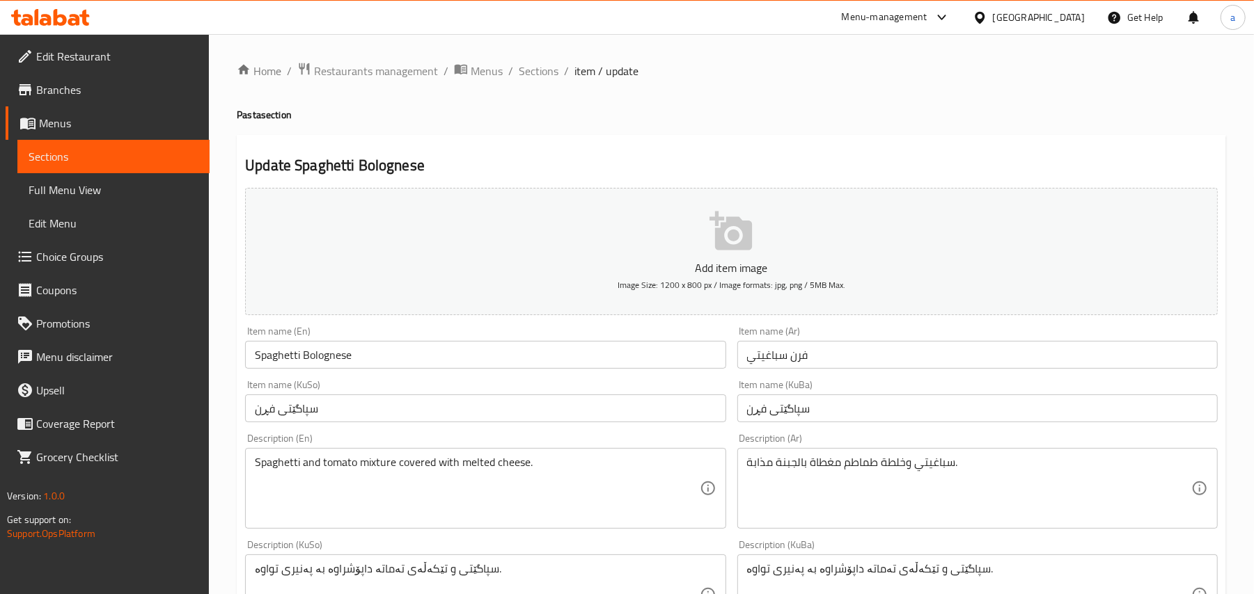
click at [909, 345] on div "Item name (Ar) [PERSON_NAME] Item name (Ar)" at bounding box center [977, 347] width 480 height 42
click at [906, 360] on input "فرن سباغيتي" at bounding box center [977, 355] width 480 height 28
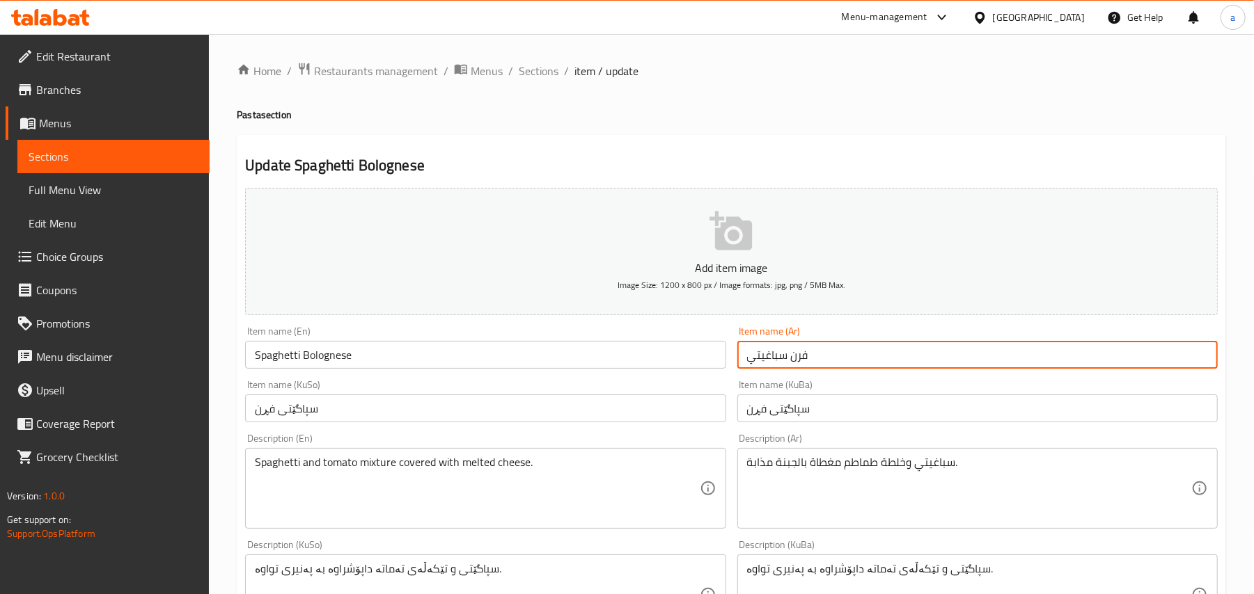
click at [880, 386] on div "Item name (KuBa) سپاگێتی فڕن Item name (KuBa)" at bounding box center [977, 401] width 491 height 54
click at [871, 369] on input "فرن سباغيتي" at bounding box center [977, 355] width 480 height 28
paste input "بولونيز"
click at [1182, 368] on input "بولونيز سباغيتي" at bounding box center [977, 355] width 480 height 28
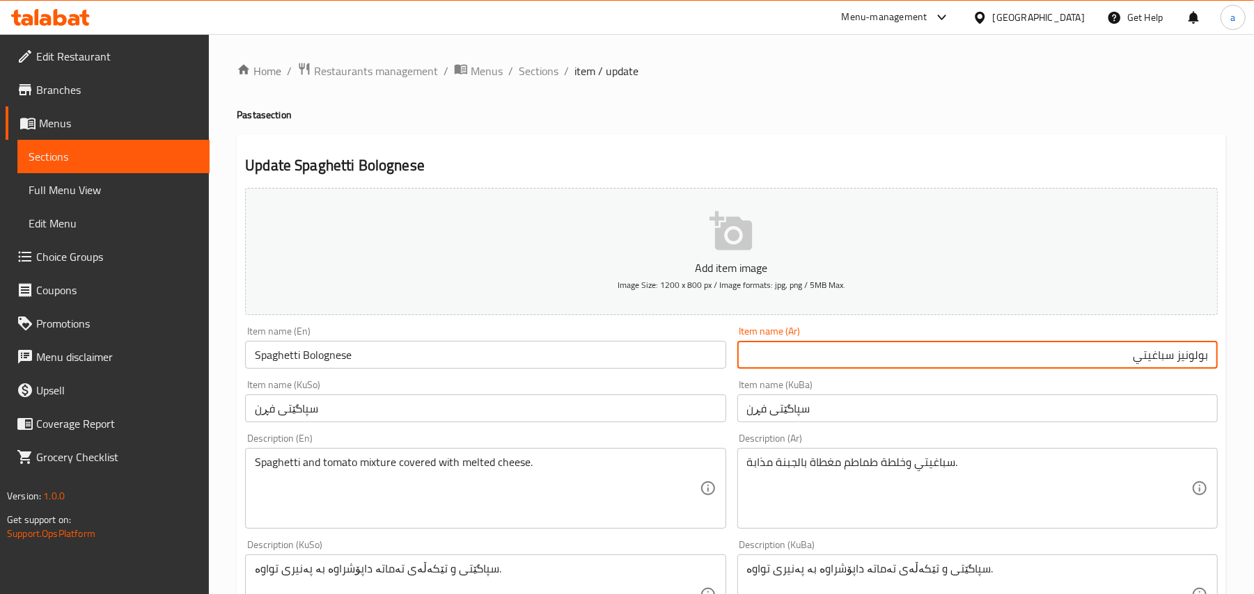
type input "بولونيز سباغيتي"
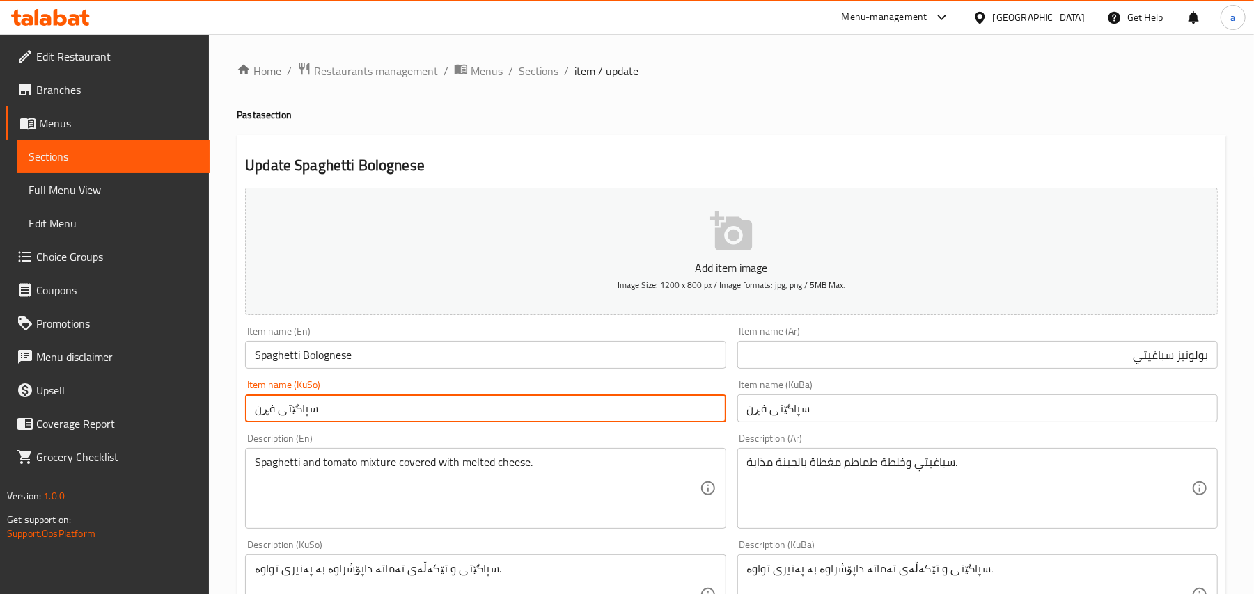
click at [599, 420] on input "سپاگێتی فڕن" at bounding box center [485, 409] width 480 height 28
paste input "ۆلۆنیز سپاگێتی"
click at [697, 422] on input "بۆلۆنیز سپاگێتی" at bounding box center [485, 409] width 480 height 28
click at [642, 422] on input "سپاگێتی" at bounding box center [485, 409] width 480 height 28
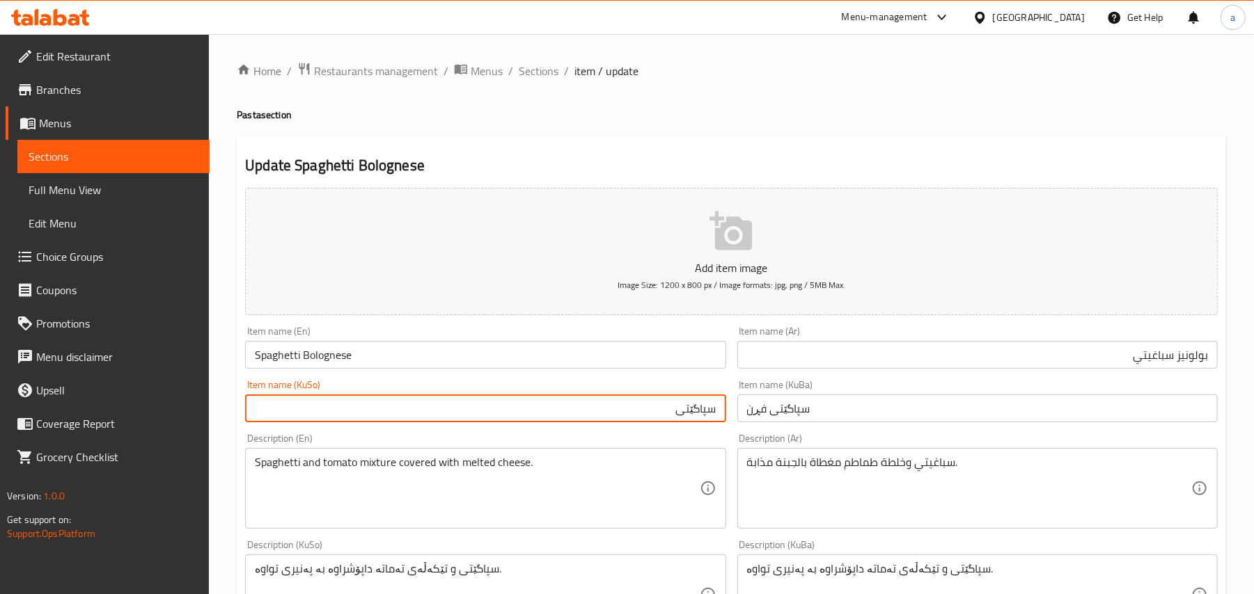
paste input "بۆلۆنیز"
type input "سپاگێتی بۆلۆنیز"
click at [688, 412] on input "سپاگێتی بۆلۆنیز" at bounding box center [485, 409] width 480 height 28
click at [791, 422] on input "سپاگێتی فڕن" at bounding box center [977, 409] width 480 height 28
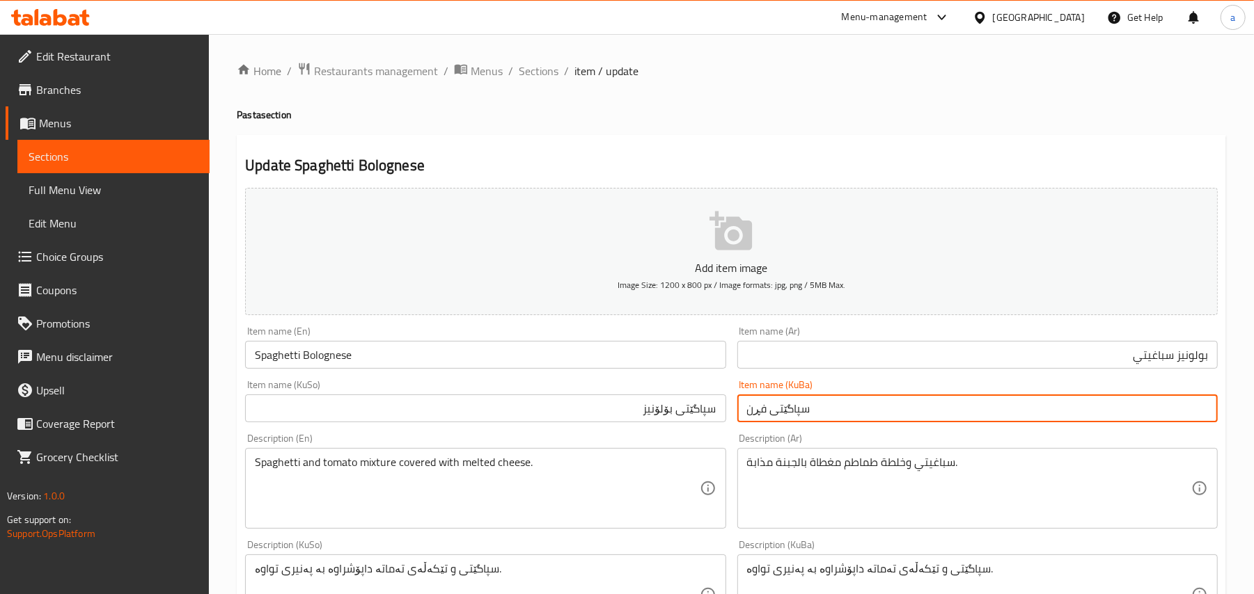
paste input "بۆلۆنیز"
type input "سپاگێتی بۆلۆنیز"
click at [427, 363] on input "Spaghetti Bolognese" at bounding box center [485, 355] width 480 height 28
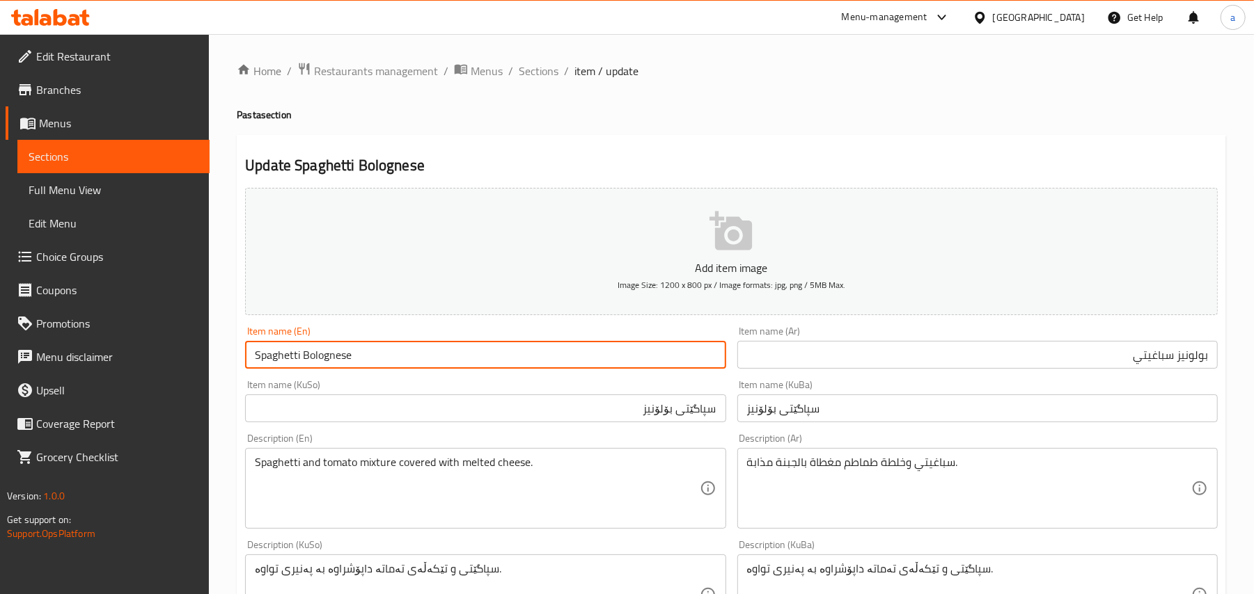
drag, startPoint x: 374, startPoint y: 369, endPoint x: 185, endPoint y: 310, distance: 197.5
click at [228, 360] on div "Home / Restaurants management / Menus / Sections / item / update Pasta section …" at bounding box center [731, 588] width 1045 height 1109
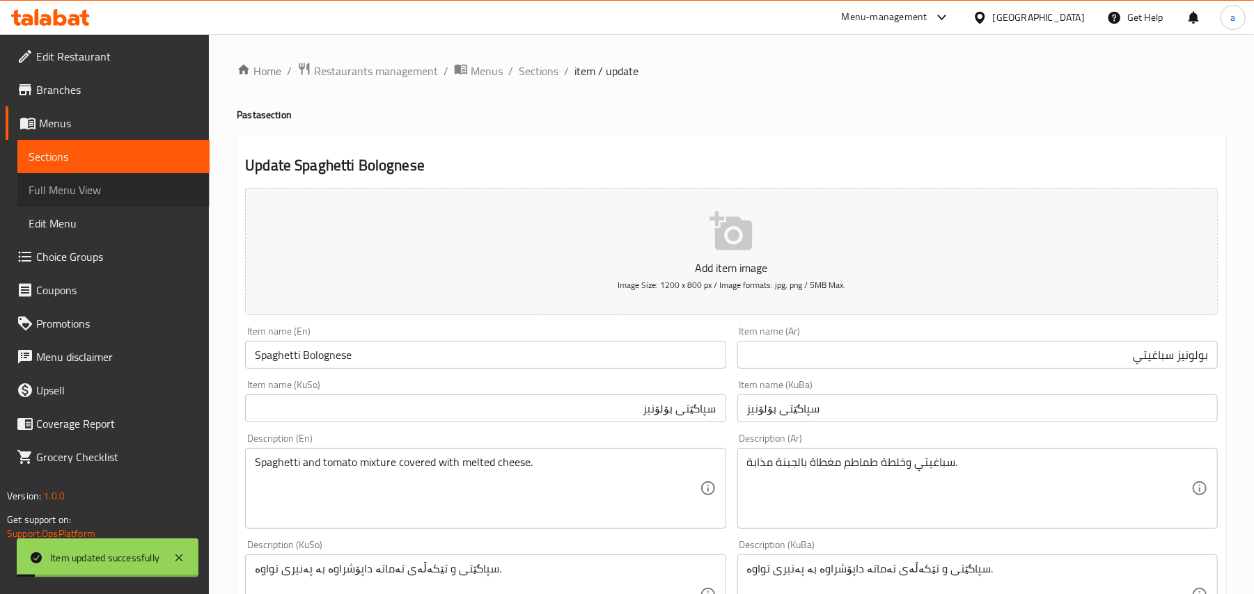
click at [62, 190] on span "Full Menu View" at bounding box center [114, 190] width 170 height 17
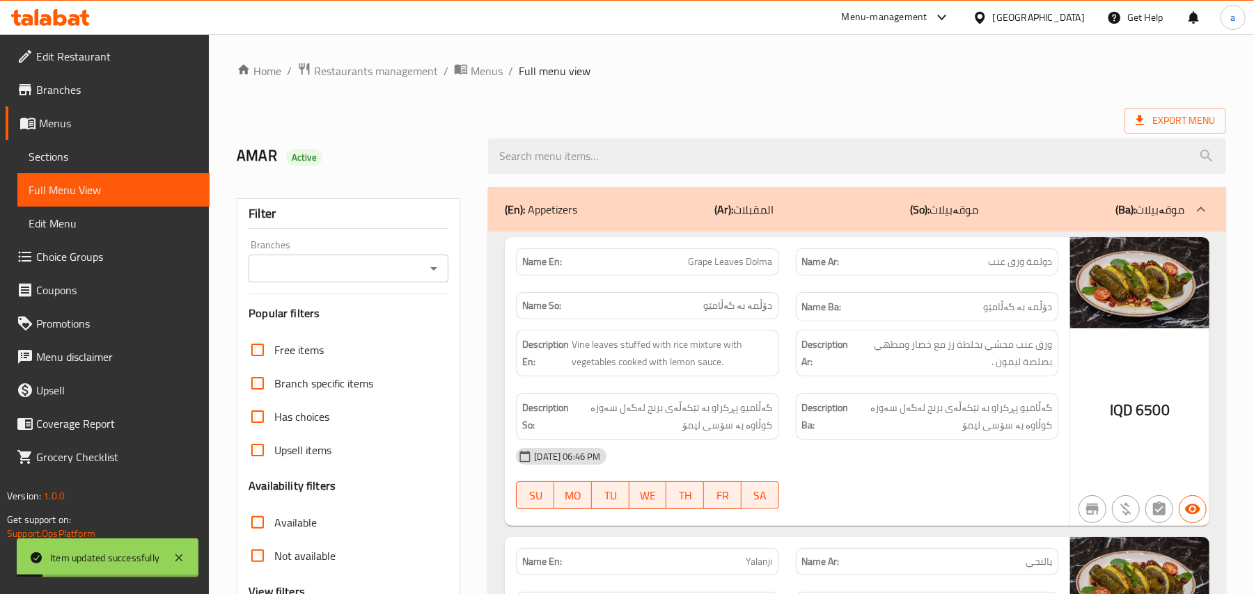
click at [631, 182] on div at bounding box center [857, 156] width 754 height 52
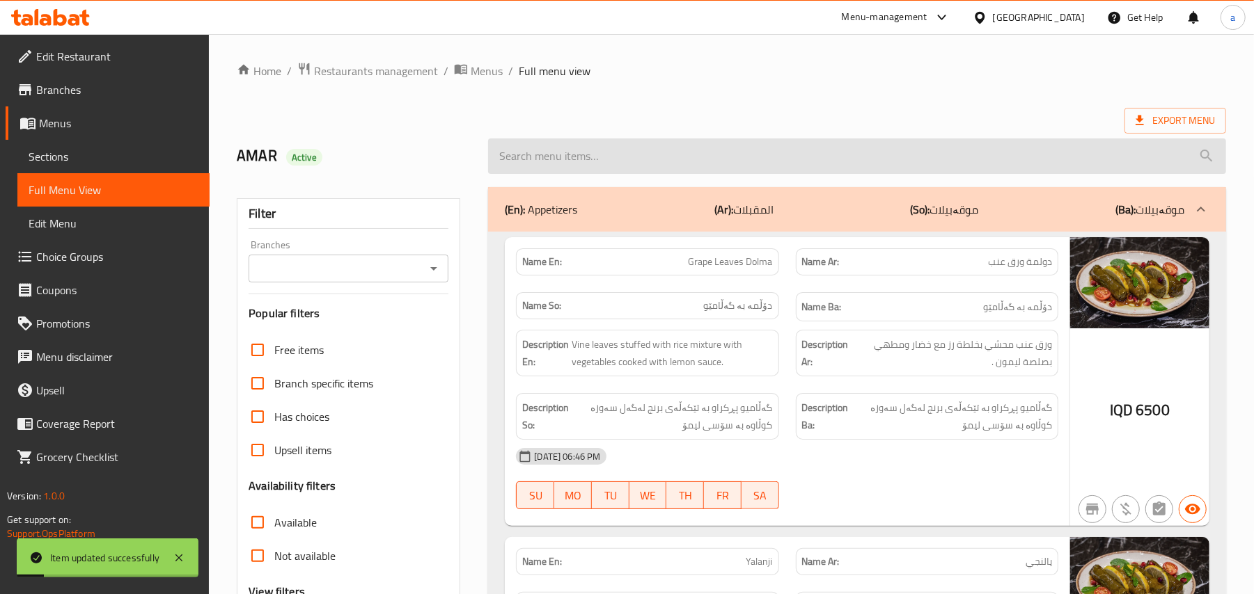
click at [622, 168] on input "search" at bounding box center [857, 156] width 738 height 35
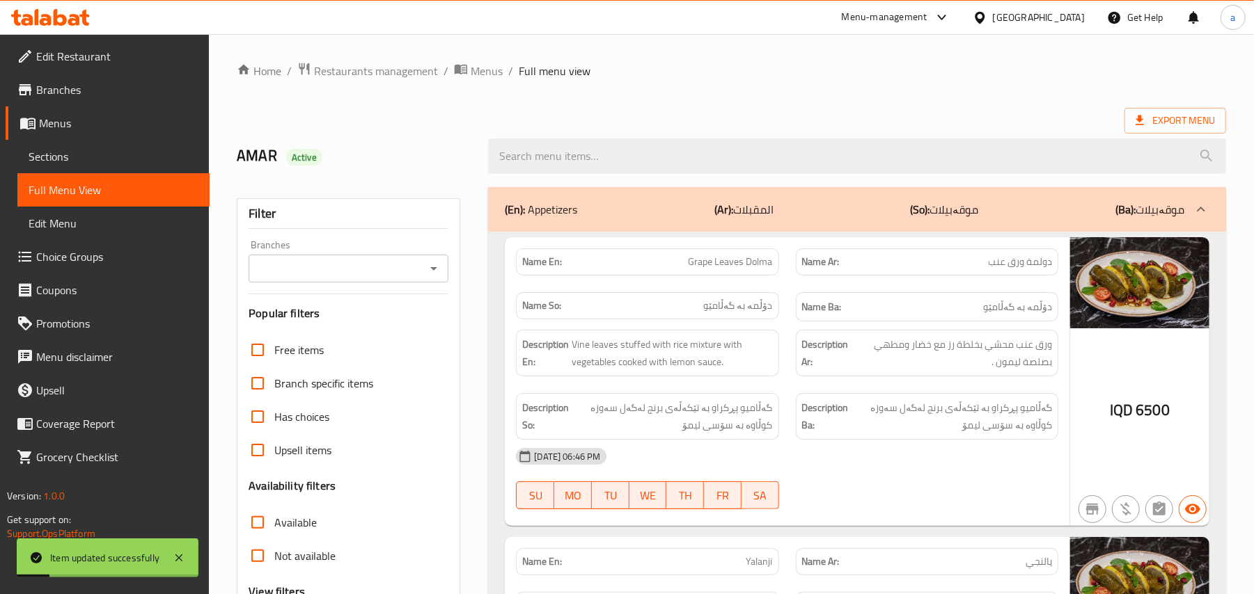
paste input "Spaghetti Bolognese"
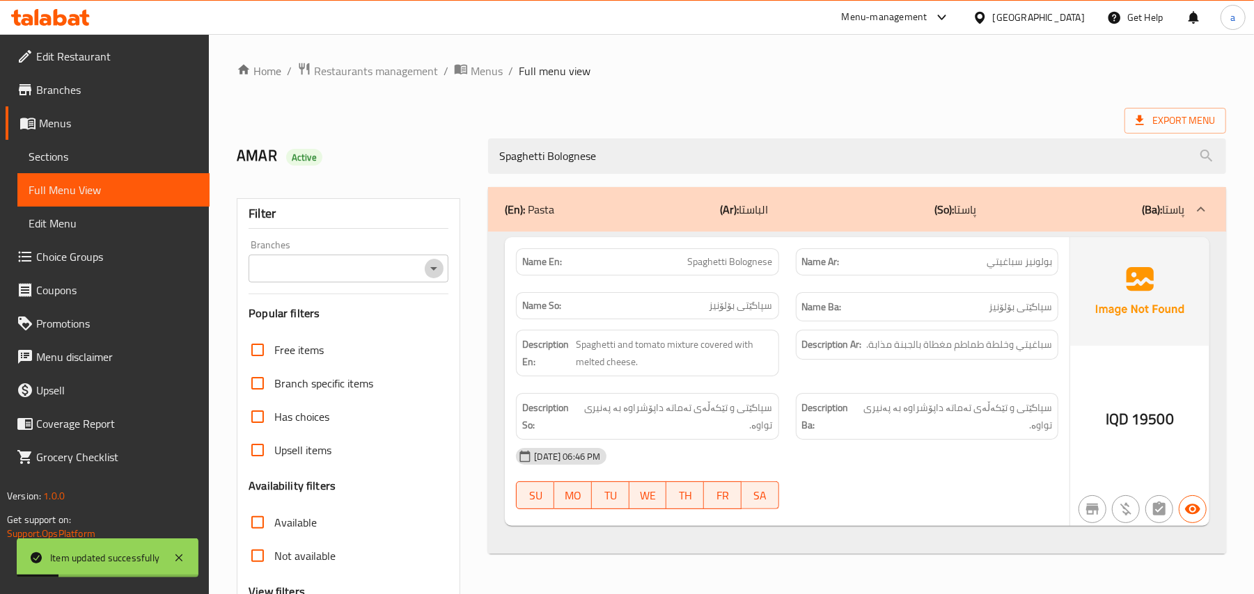
click at [427, 277] on icon "Open" at bounding box center [433, 268] width 17 height 17
type input "Spaghetti Bolognese"
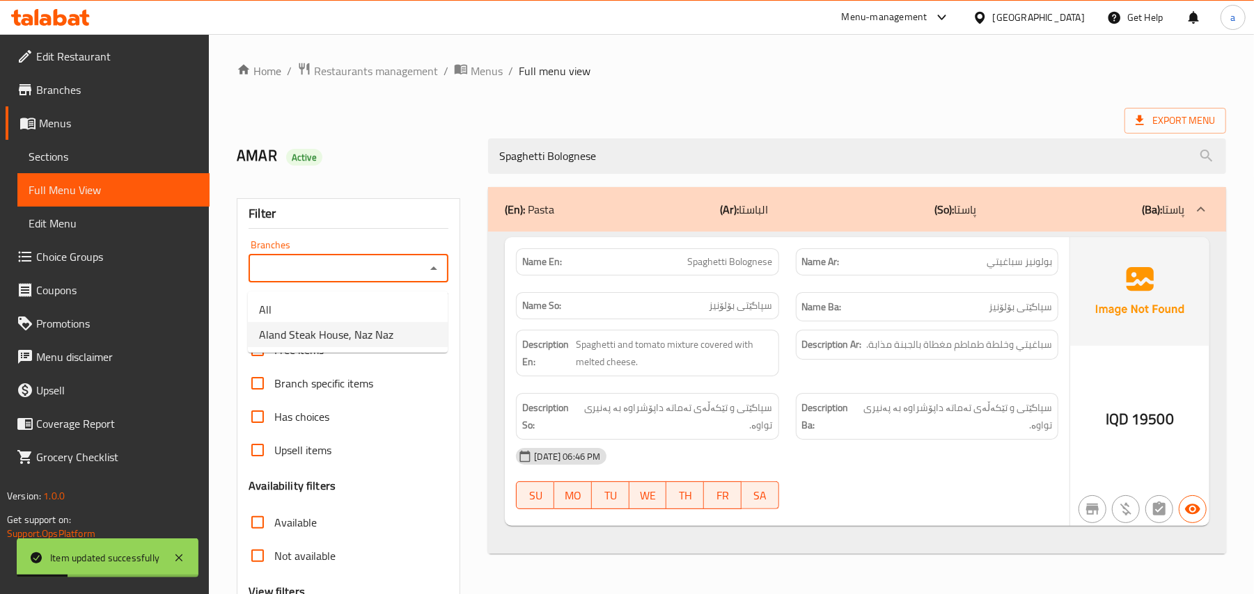
click at [363, 343] on span "Aland Steak House, Naz Naz" at bounding box center [326, 334] width 134 height 17
type input "Aland Steak House, Naz Naz"
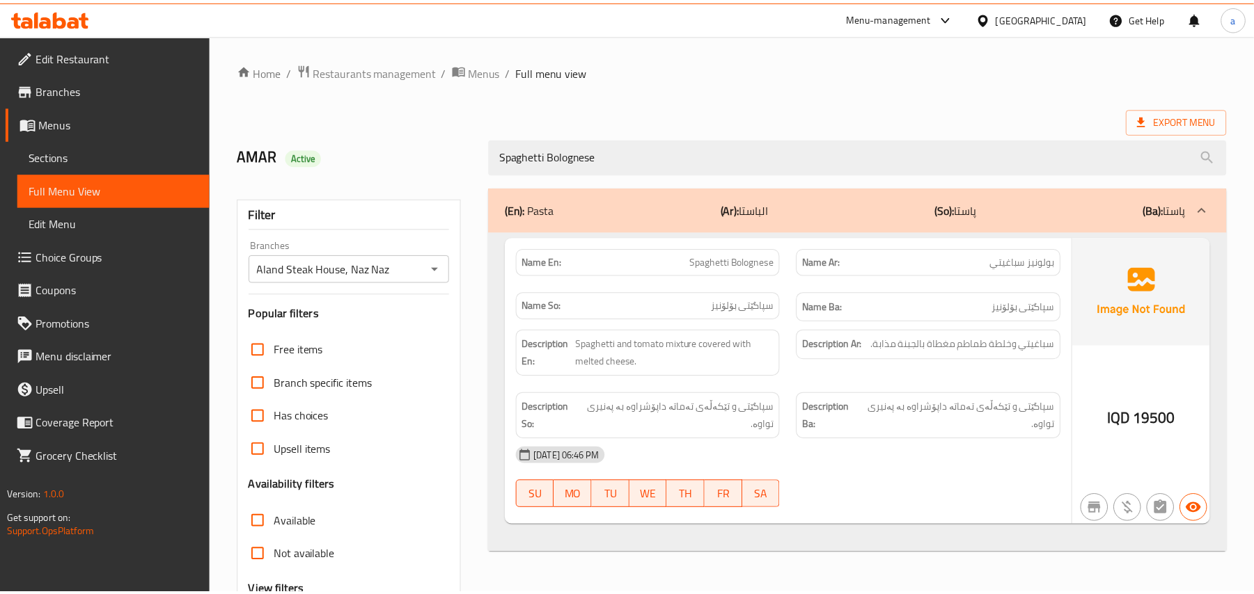
scroll to position [168, 0]
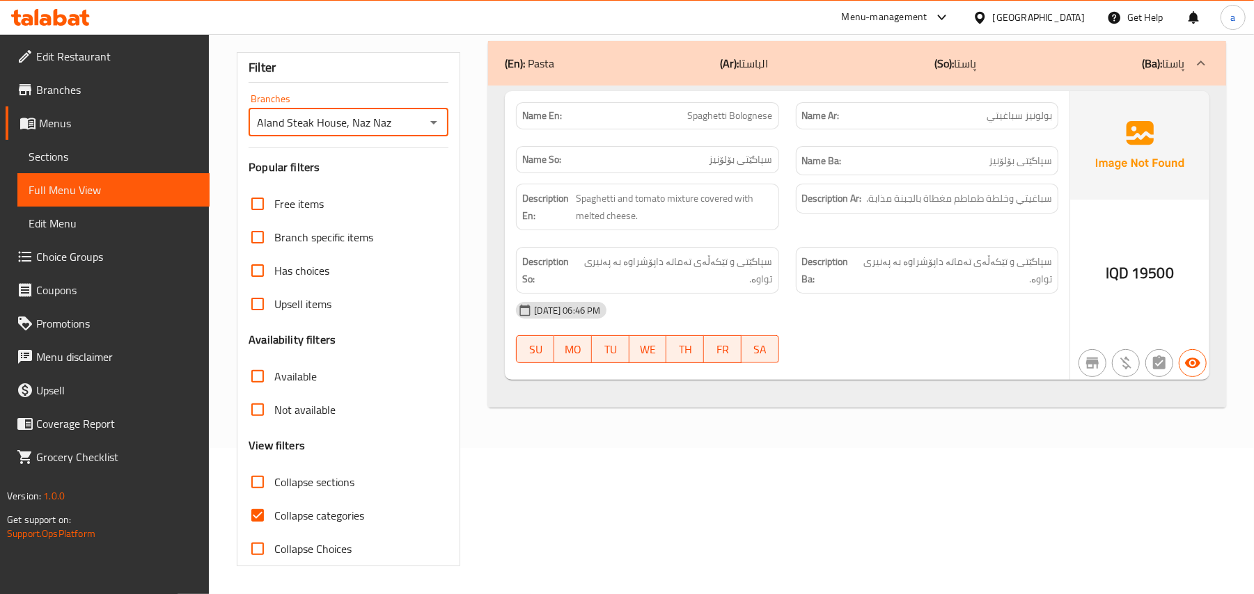
click at [126, 165] on span "Sections" at bounding box center [114, 156] width 170 height 17
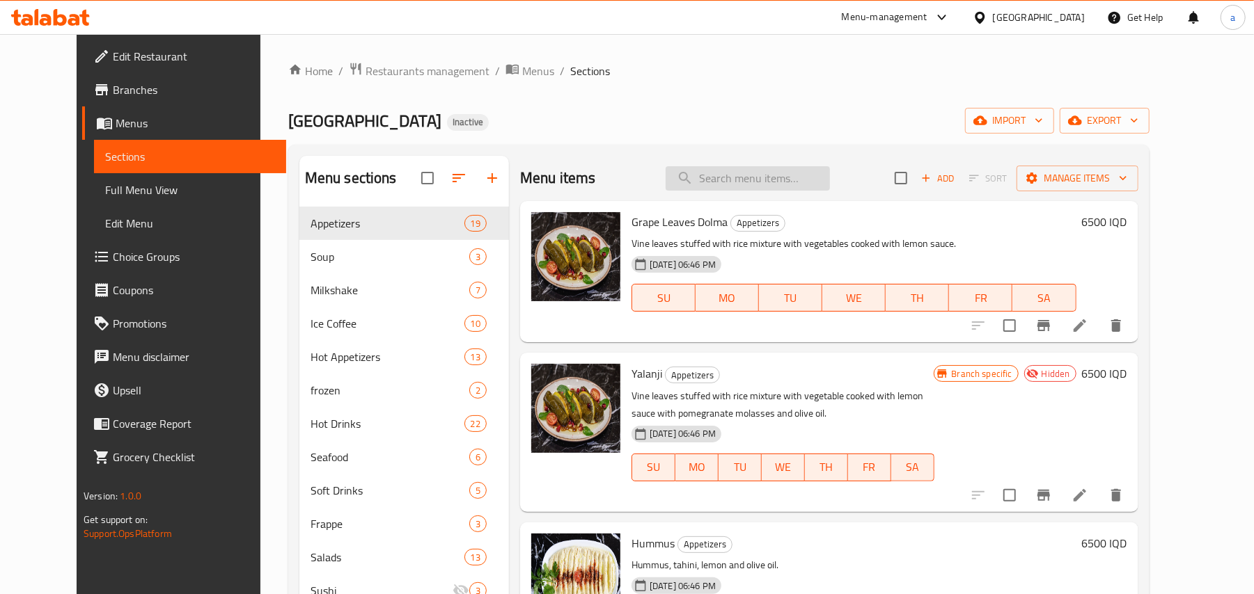
click at [724, 173] on input "search" at bounding box center [747, 178] width 164 height 24
paste input "Nestle Cake"
type input "Nestle Cake"
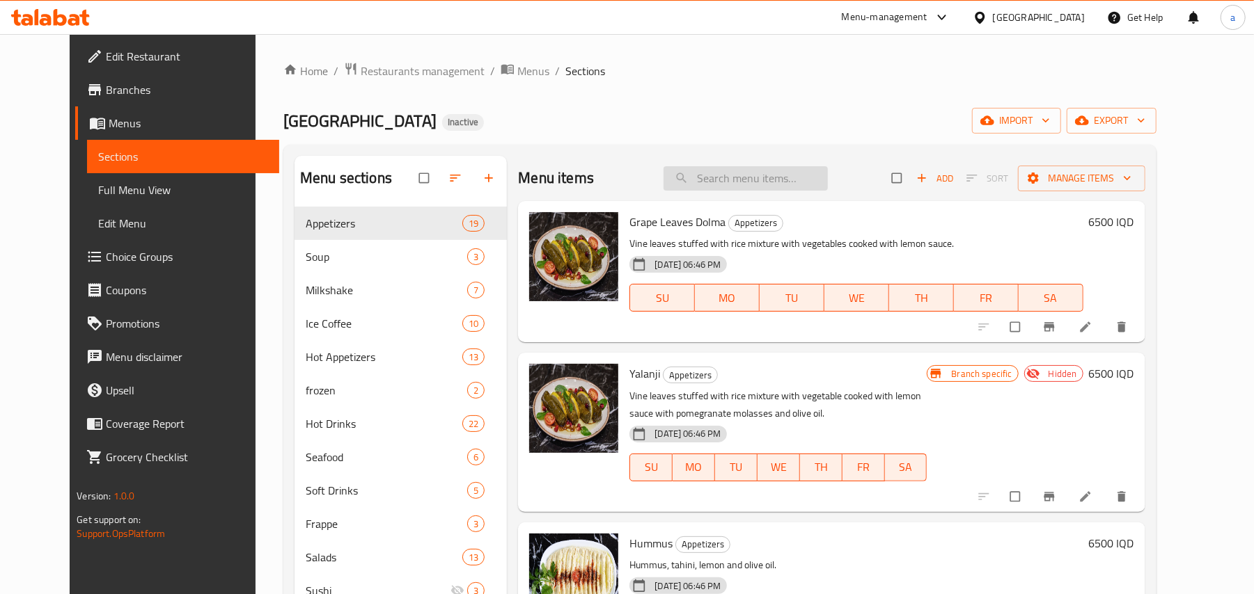
click at [777, 177] on input "search" at bounding box center [745, 178] width 164 height 24
paste input "Nestle Cake"
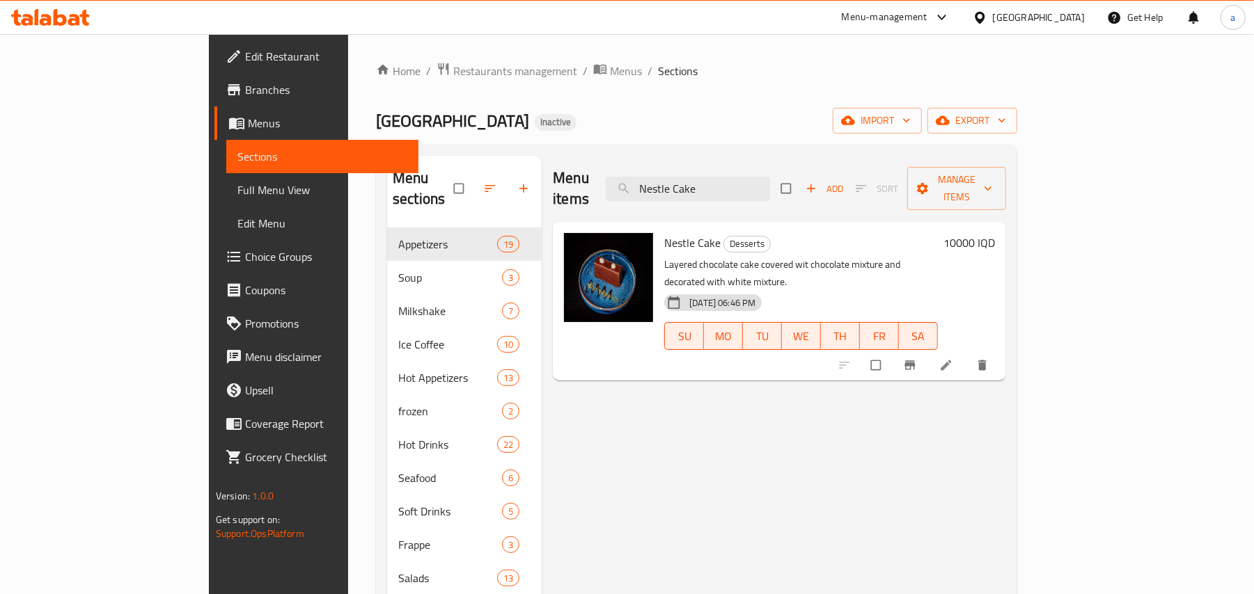
type input "Nestle Cake"
click at [951, 361] on icon at bounding box center [946, 366] width 10 height 10
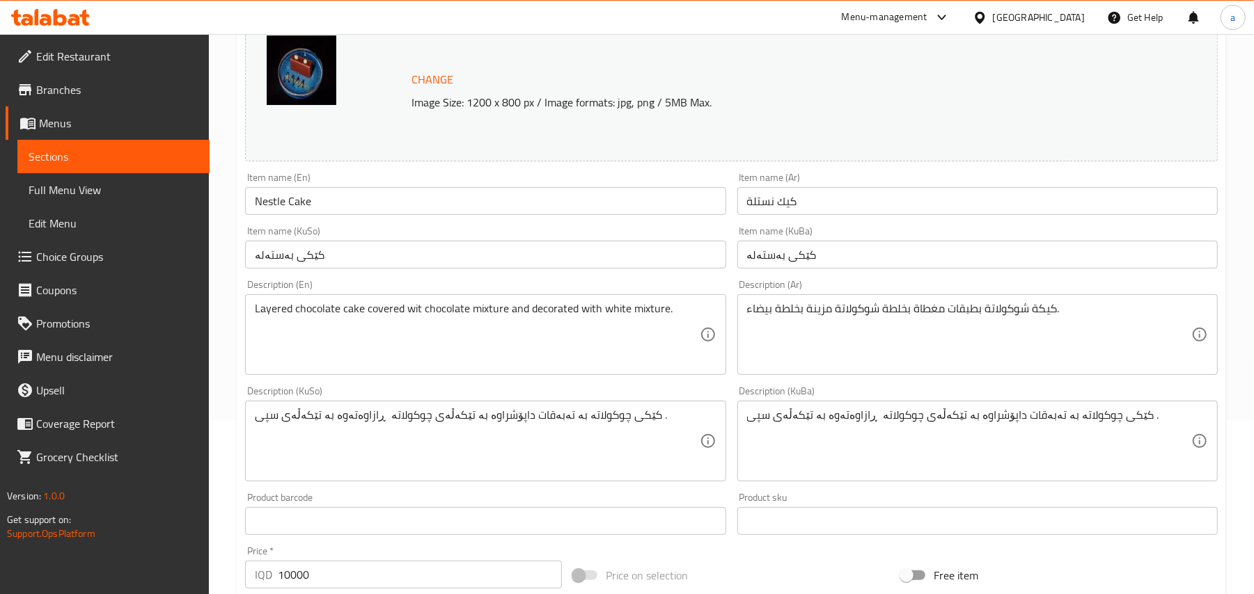
scroll to position [216, 0]
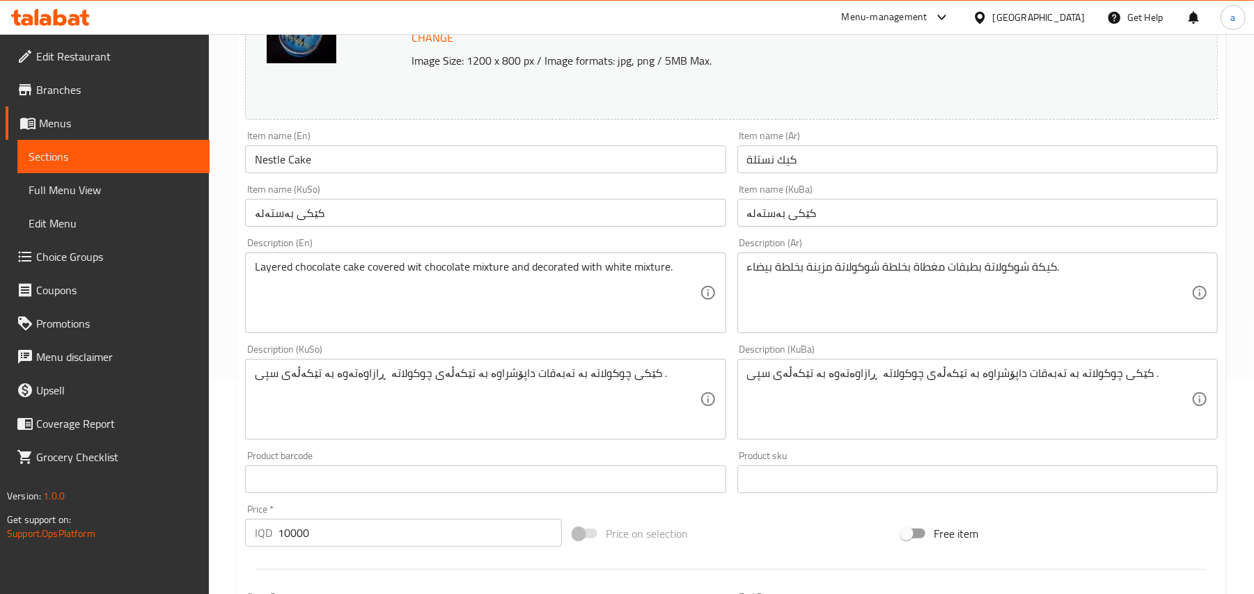
click at [513, 241] on div "Description (En) Layered chocolate cake covered wit chocolate mixture and decor…" at bounding box center [484, 285] width 491 height 106
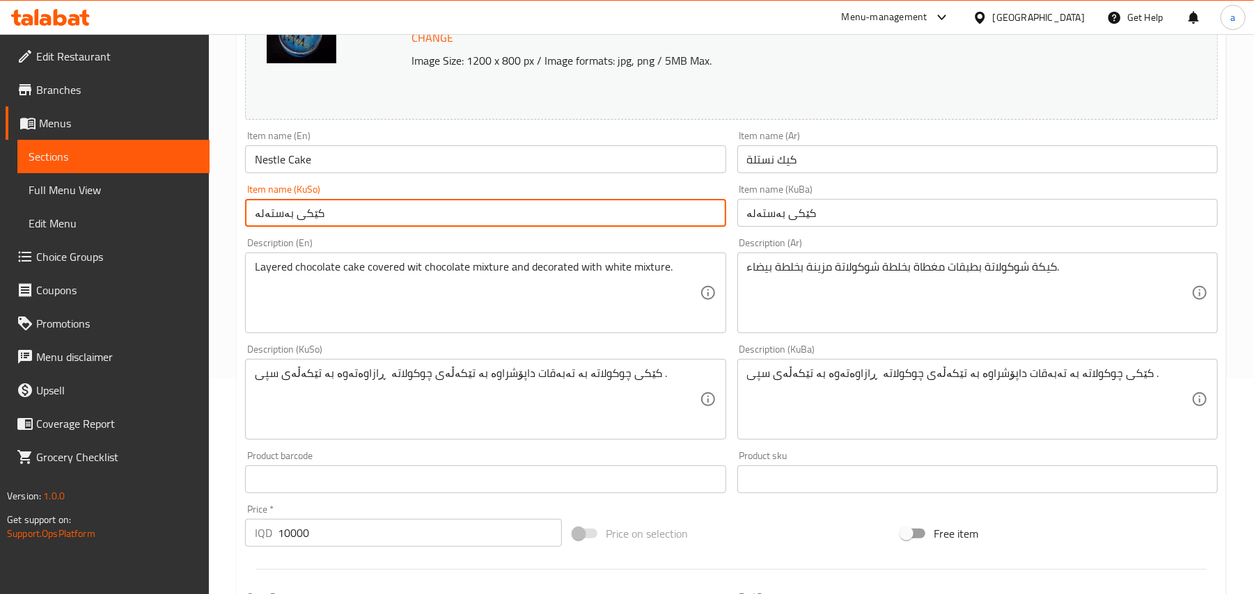
click at [516, 223] on input "کێکی بەستەلە" at bounding box center [485, 213] width 480 height 28
click at [685, 226] on input "کێکی بەستەلە" at bounding box center [485, 213] width 480 height 28
click at [686, 227] on input "کێکی نەستەلە" at bounding box center [485, 213] width 480 height 28
type input "کێکی نەستەلە"
click at [749, 227] on input "کێکی بەستەلە" at bounding box center [977, 213] width 480 height 28
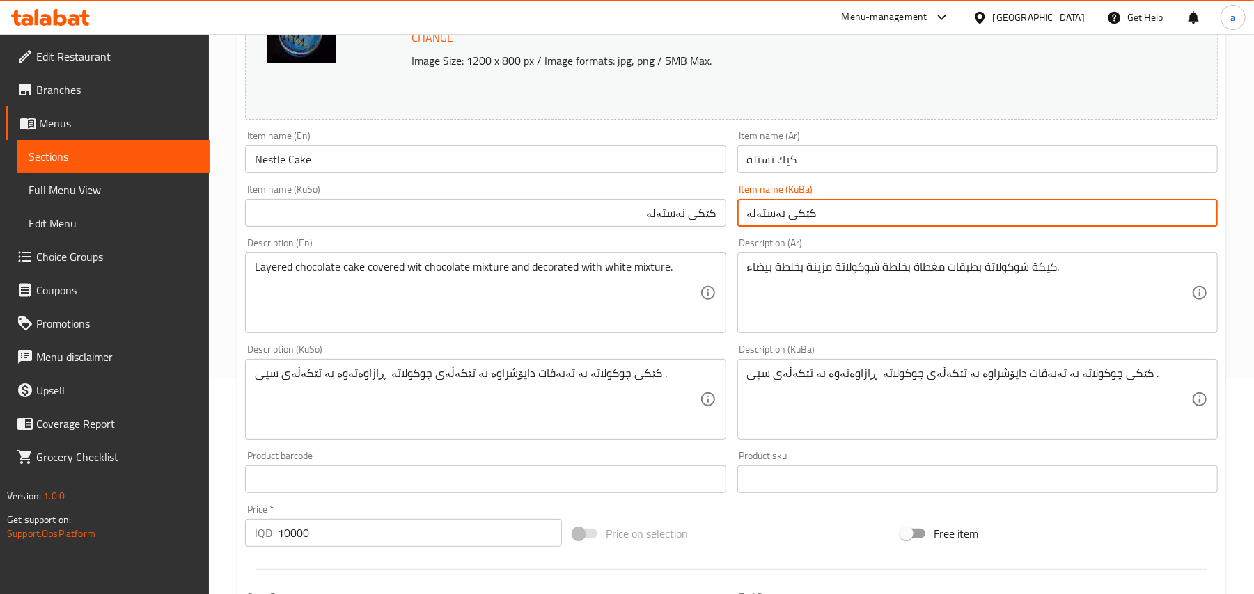
paste input "ن"
type input "کێکی نەستەلە"
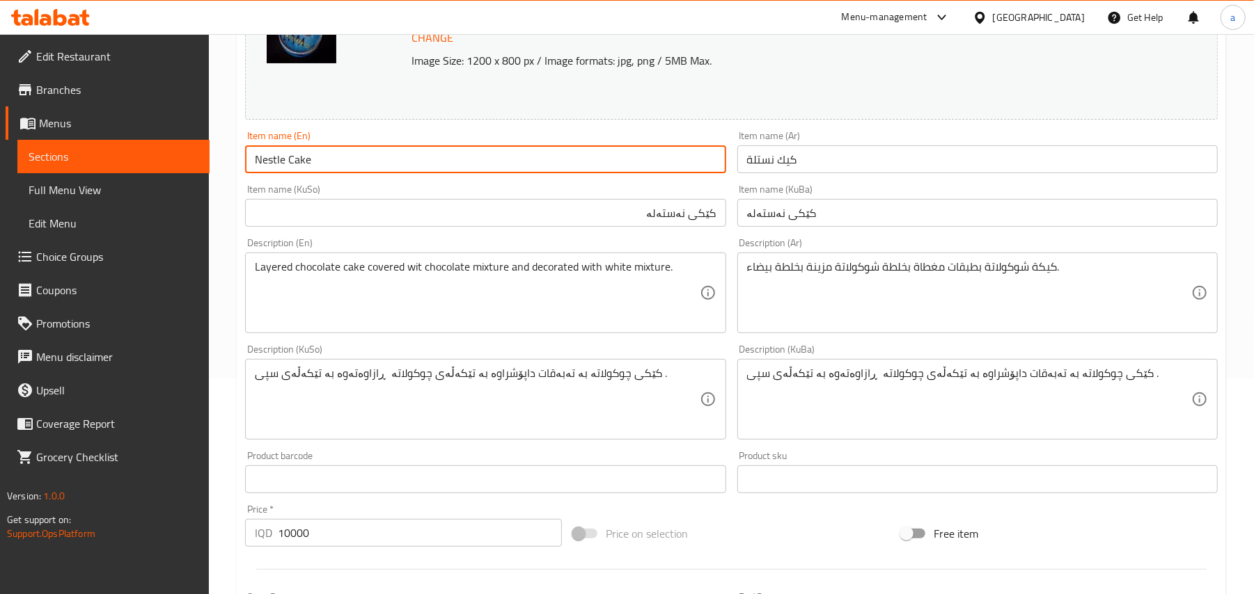
drag, startPoint x: 267, startPoint y: 181, endPoint x: 195, endPoint y: 184, distance: 72.4
click at [195, 184] on div "Edit Restaurant Branches Menus Sections Full Menu View Edit Menu Choice Groups …" at bounding box center [627, 383] width 1254 height 1130
click at [351, 173] on input "Nestle Cake" at bounding box center [485, 159] width 480 height 28
click at [96, 195] on span "Full Menu View" at bounding box center [114, 190] width 170 height 17
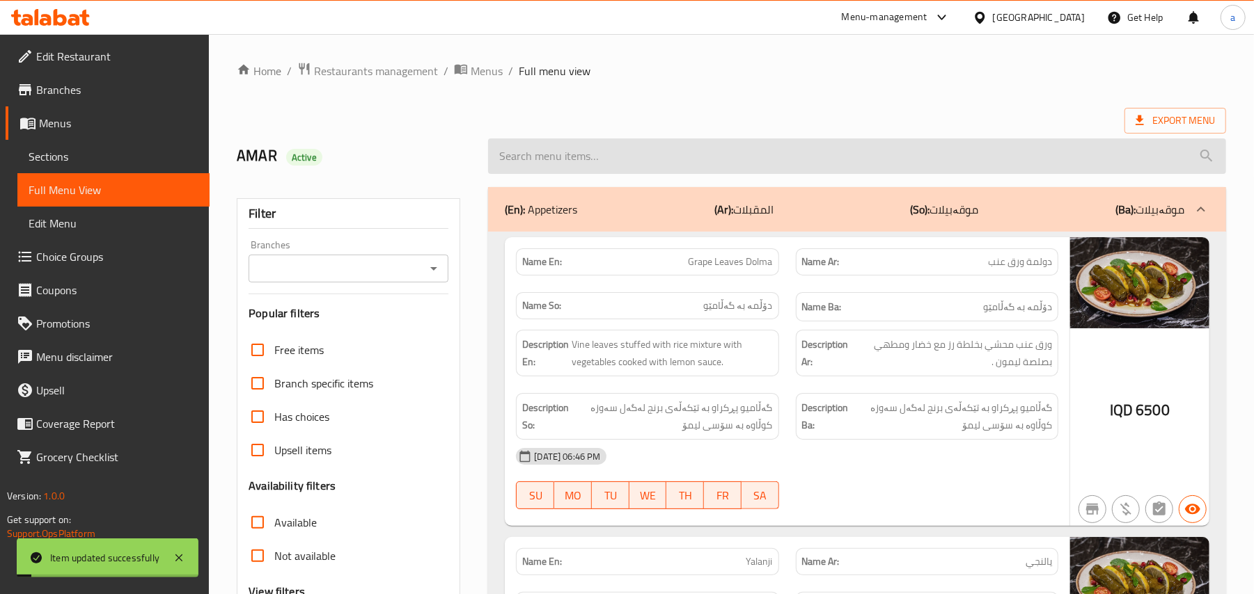
click at [640, 160] on input "search" at bounding box center [857, 156] width 738 height 35
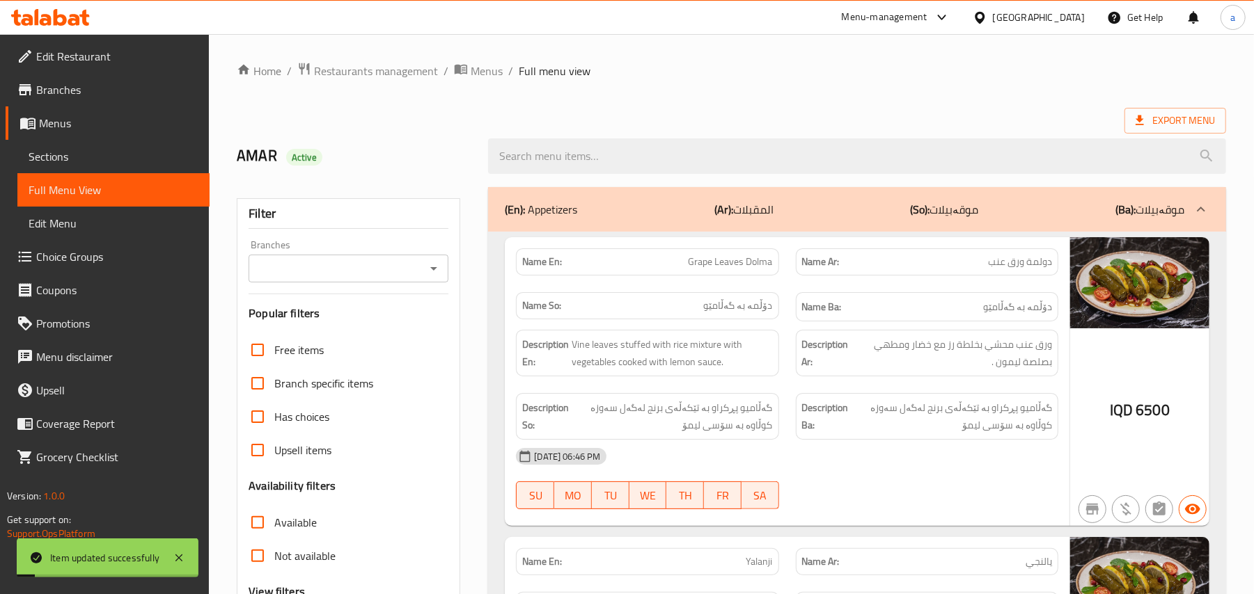
paste input "Nestle Cake"
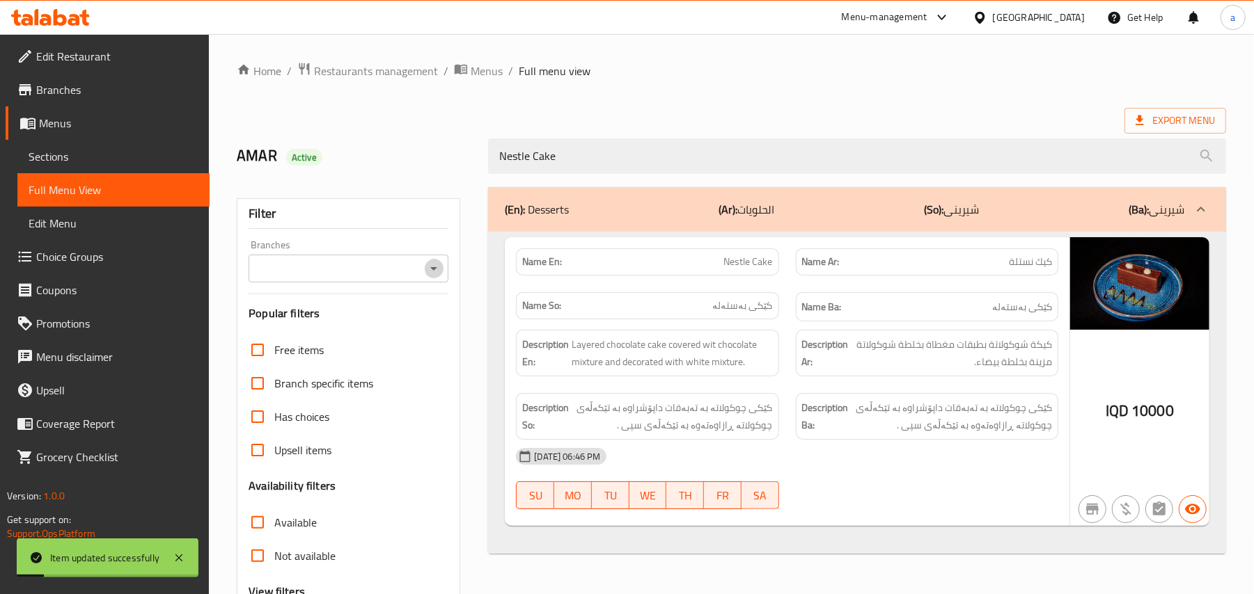
click at [440, 274] on icon "Open" at bounding box center [433, 268] width 17 height 17
type input "Nestle Cake"
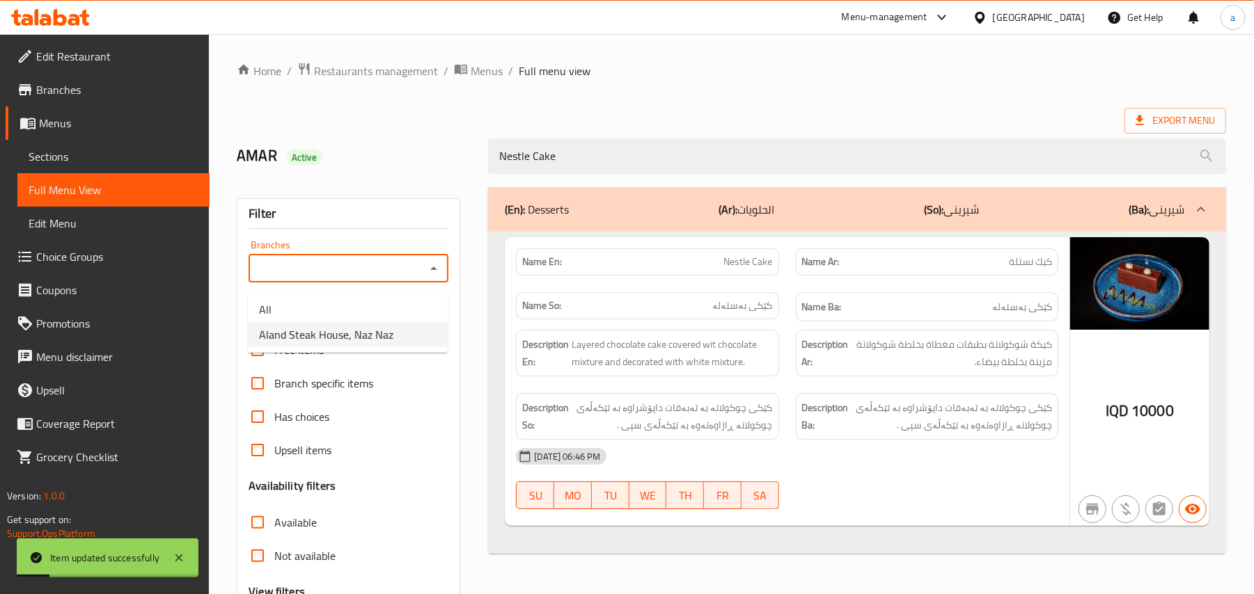
click at [348, 347] on li "Aland Steak House, Naz Naz" at bounding box center [348, 334] width 200 height 25
type input "Aland Steak House, Naz Naz"
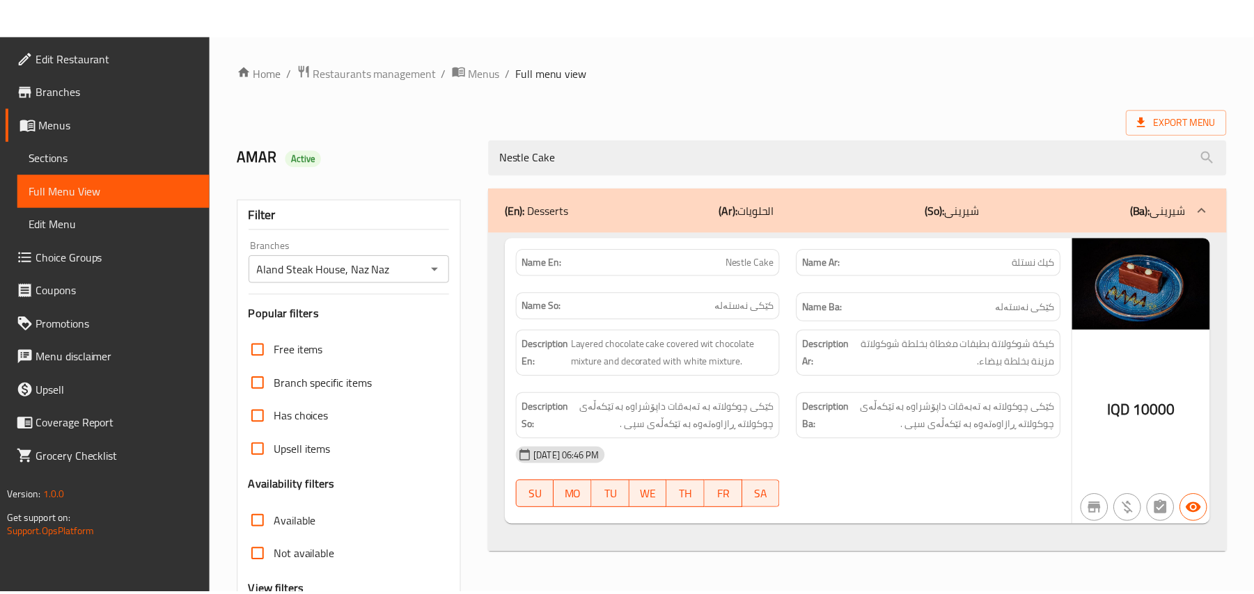
scroll to position [168, 0]
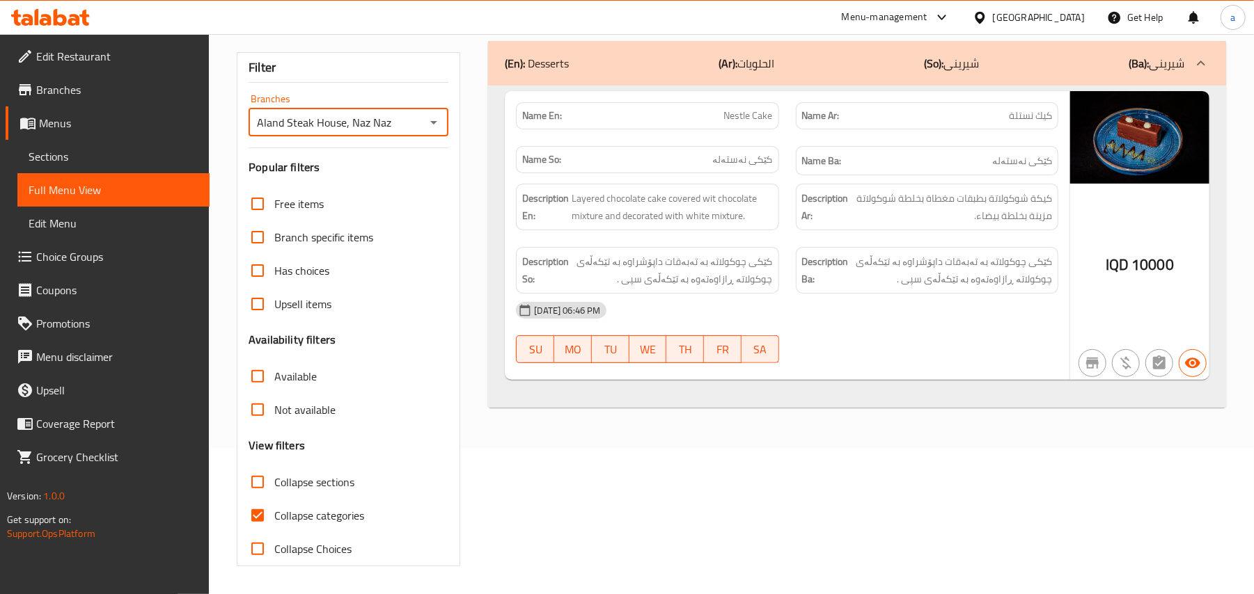
click at [88, 165] on span "Sections" at bounding box center [114, 156] width 170 height 17
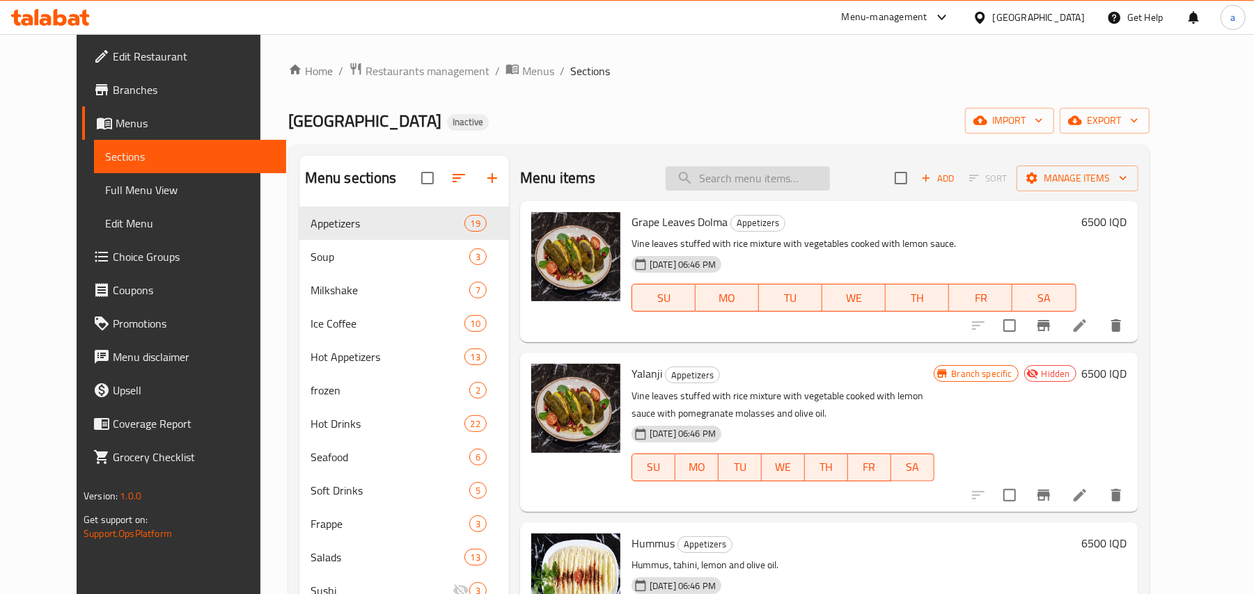
click at [725, 185] on input "search" at bounding box center [747, 178] width 164 height 24
paste input "[PERSON_NAME] P 2"
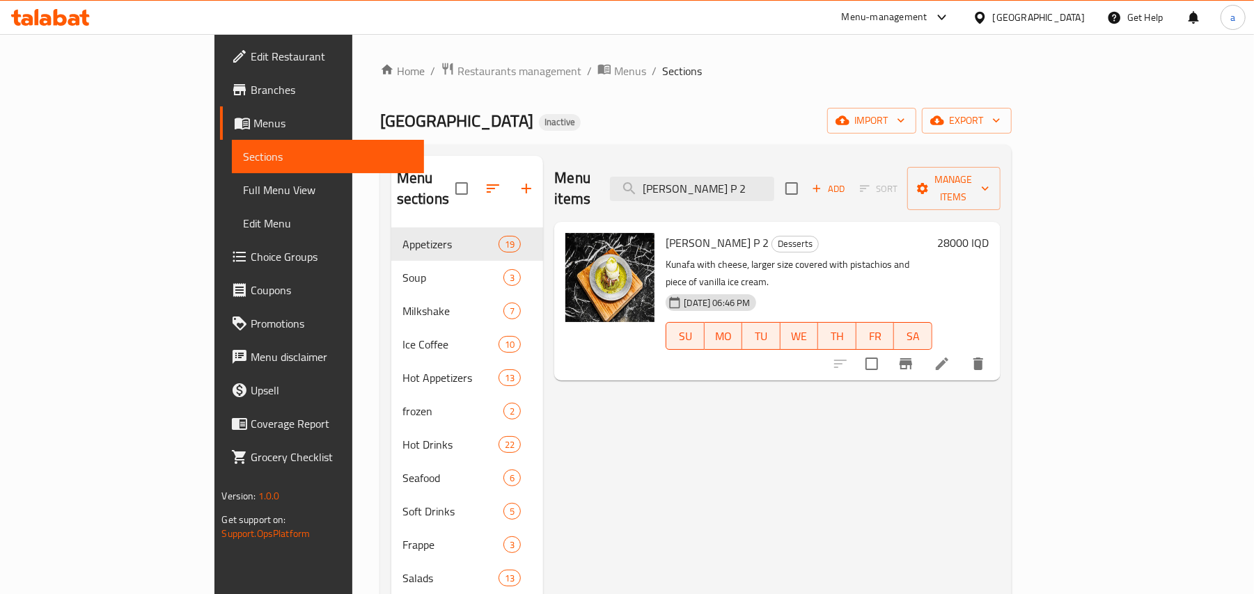
type input "[PERSON_NAME] P 2"
click at [948, 358] on icon at bounding box center [941, 364] width 13 height 13
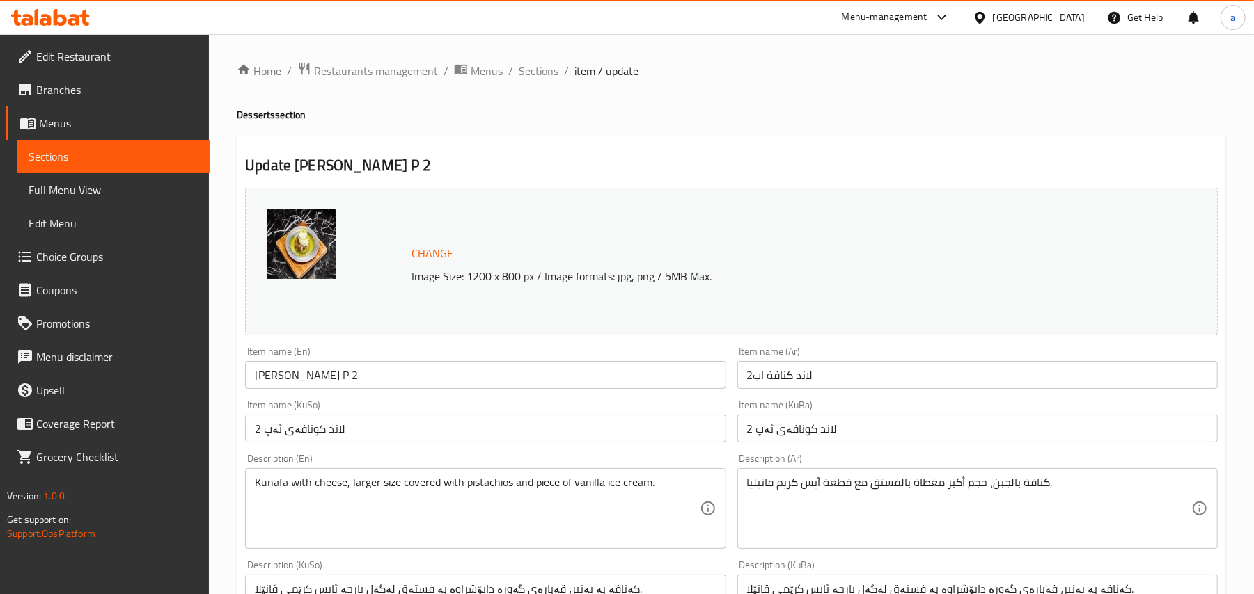
click at [848, 383] on input "لاند كنافة اب2" at bounding box center [977, 375] width 480 height 28
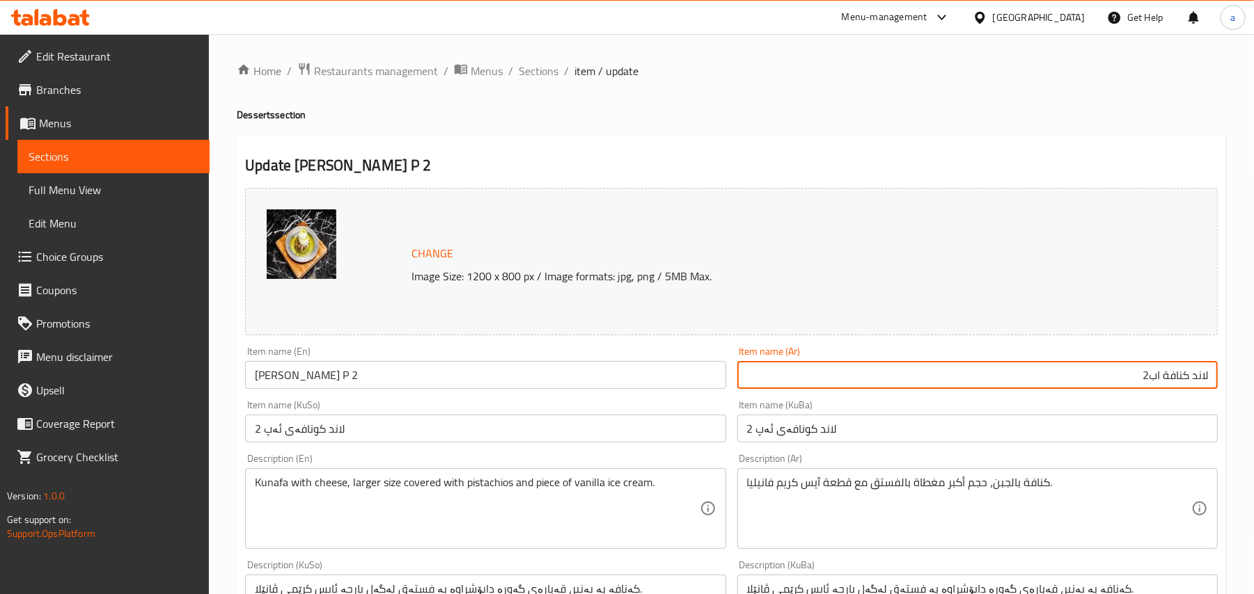
click at [1198, 388] on input "لاند كنافة اب2" at bounding box center [977, 375] width 480 height 28
paste input "آ"
drag, startPoint x: 1145, startPoint y: 388, endPoint x: 1153, endPoint y: 388, distance: 7.7
click at [1153, 388] on input "آلاند كنافة [DATE]" at bounding box center [977, 375] width 480 height 28
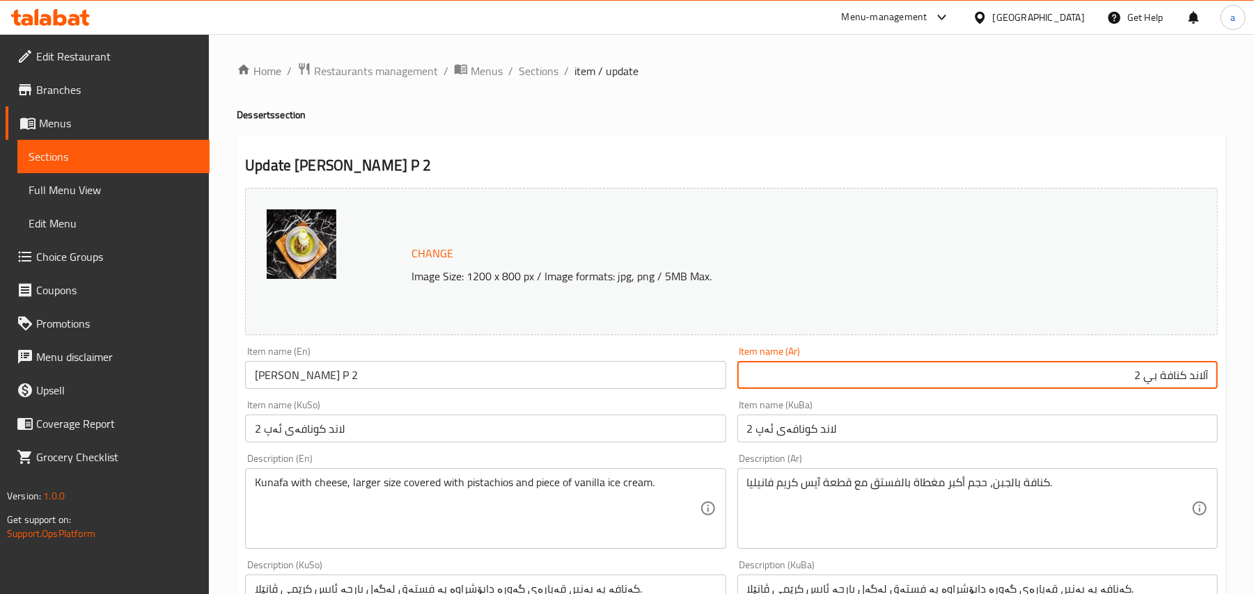
type input "آلاند كنافة بي 2"
click at [711, 432] on input "لاند کونافەی ئەپ 2" at bounding box center [485, 429] width 480 height 28
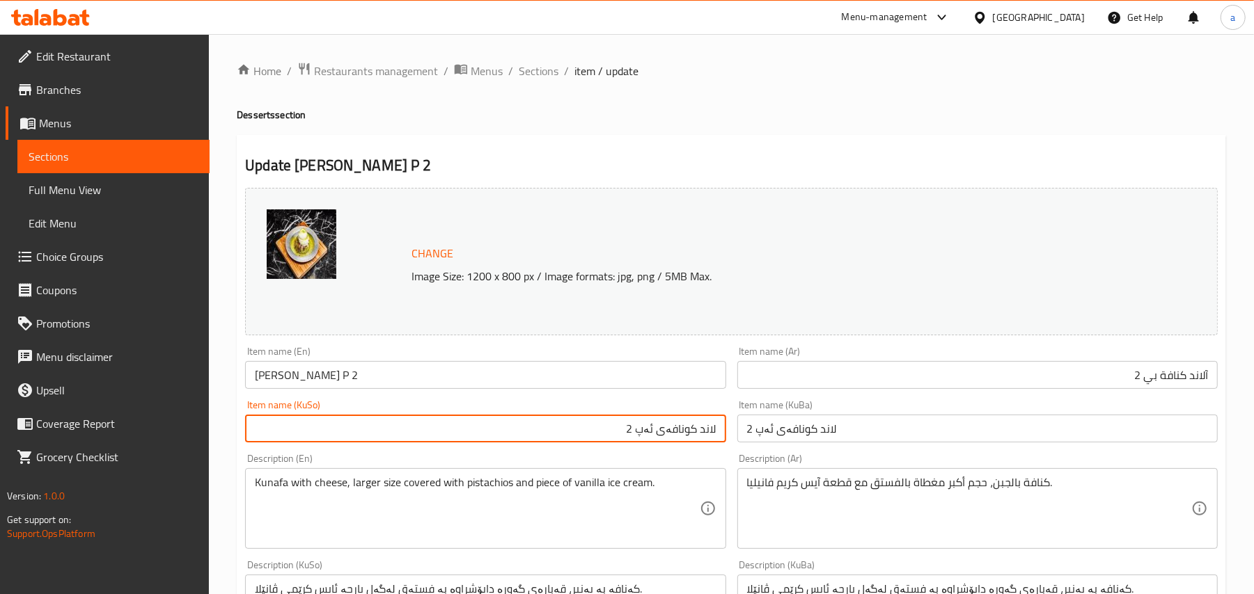
click at [702, 448] on div "Item name (KuSo) لاند کونافەی ئەپ 2 Item name (KuSo)" at bounding box center [484, 422] width 491 height 54
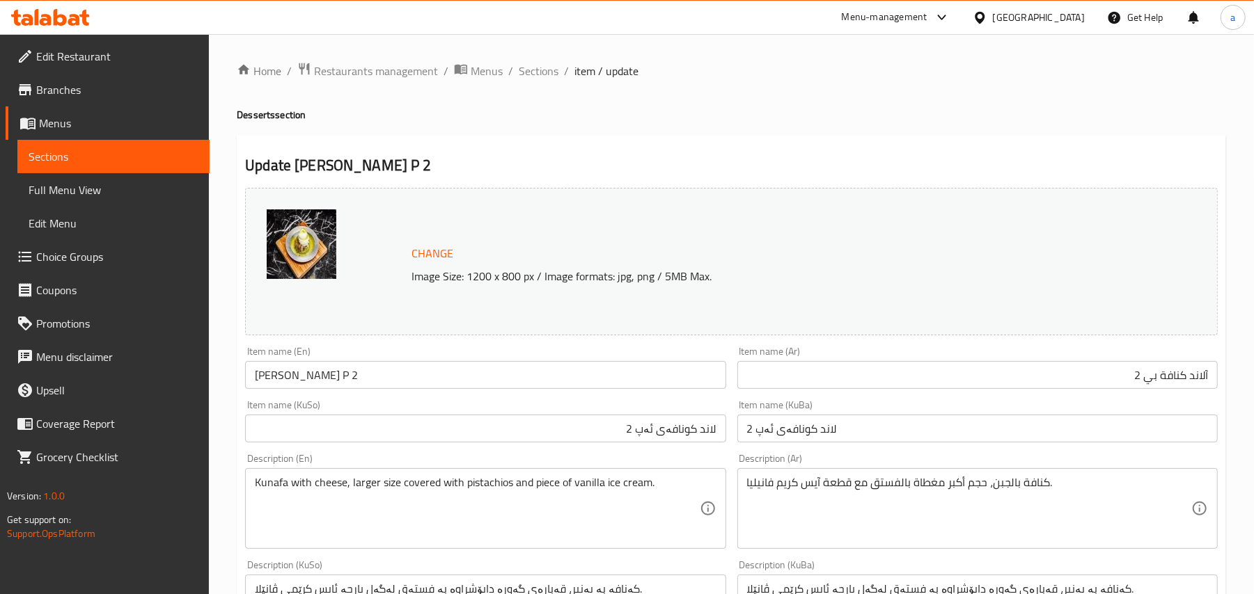
click at [708, 443] on input "لاند کونافەی ئەپ 2" at bounding box center [485, 429] width 480 height 28
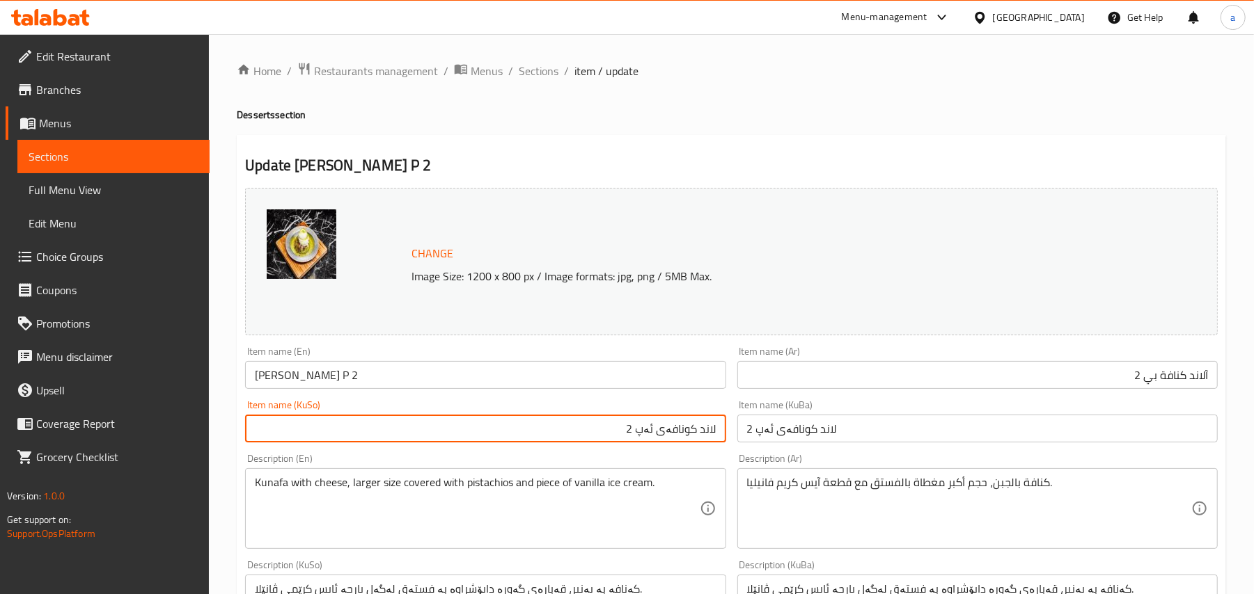
click at [708, 443] on input "لاند کونافەی ئەپ 2" at bounding box center [485, 429] width 480 height 28
paste input "ئەلە"
click at [626, 443] on input "ئەلەند کونافەی ئەپ 2" at bounding box center [485, 429] width 480 height 28
type input "ئەلەند کونافەی پی 2"
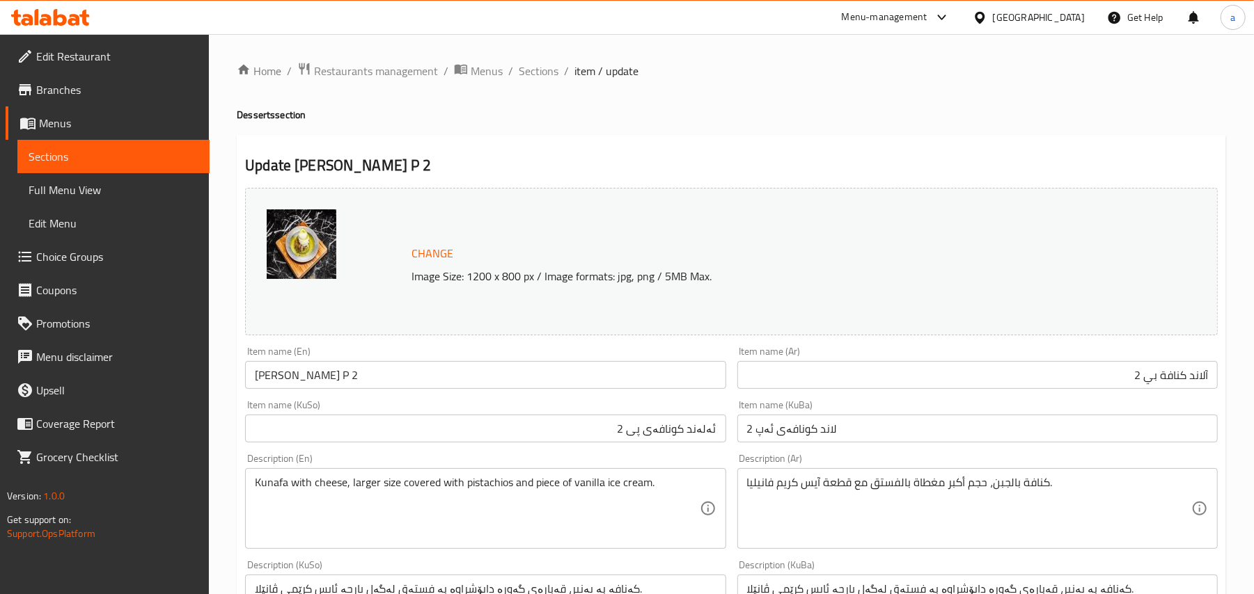
click at [663, 448] on div "Item name (KuSo) ئەلەند کونافەی پی 2 Item name (KuSo)" at bounding box center [484, 422] width 491 height 54
click at [663, 443] on input "ئەلەند کونافەی پی 2" at bounding box center [485, 429] width 480 height 28
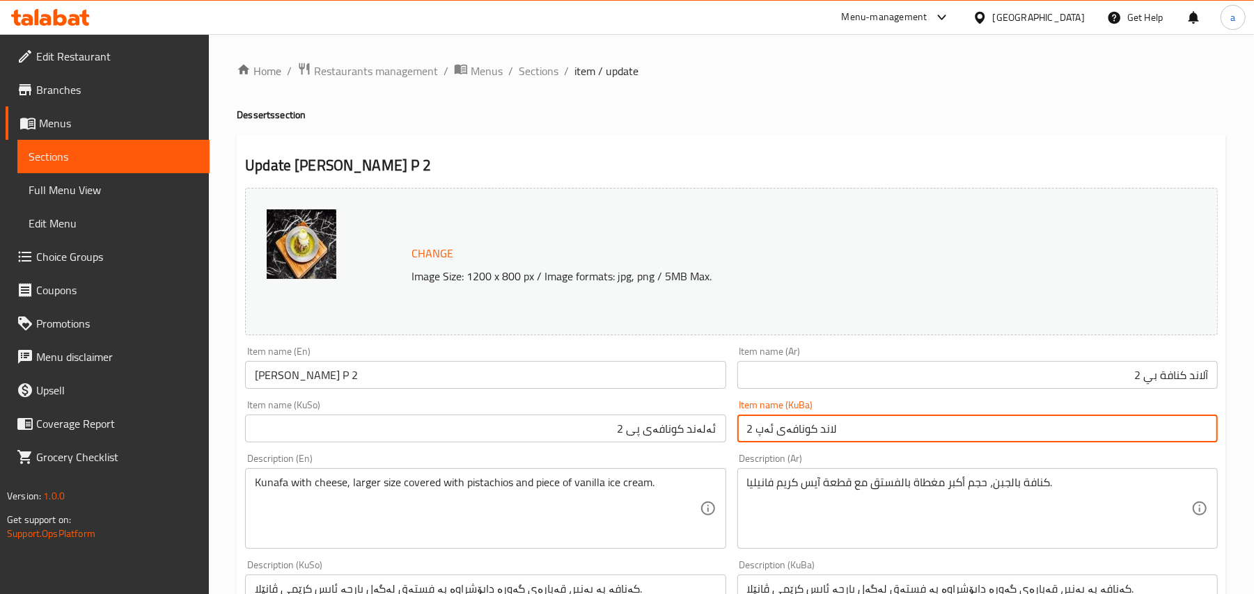
click at [761, 441] on input "لاند کونافەی ئەپ 2" at bounding box center [977, 429] width 480 height 28
paste input "ئەلەند کونافەی پی"
type input "ئەلەند کونافەی پی 2"
click at [437, 371] on input "Aland Kunafa P 2" at bounding box center [485, 375] width 480 height 28
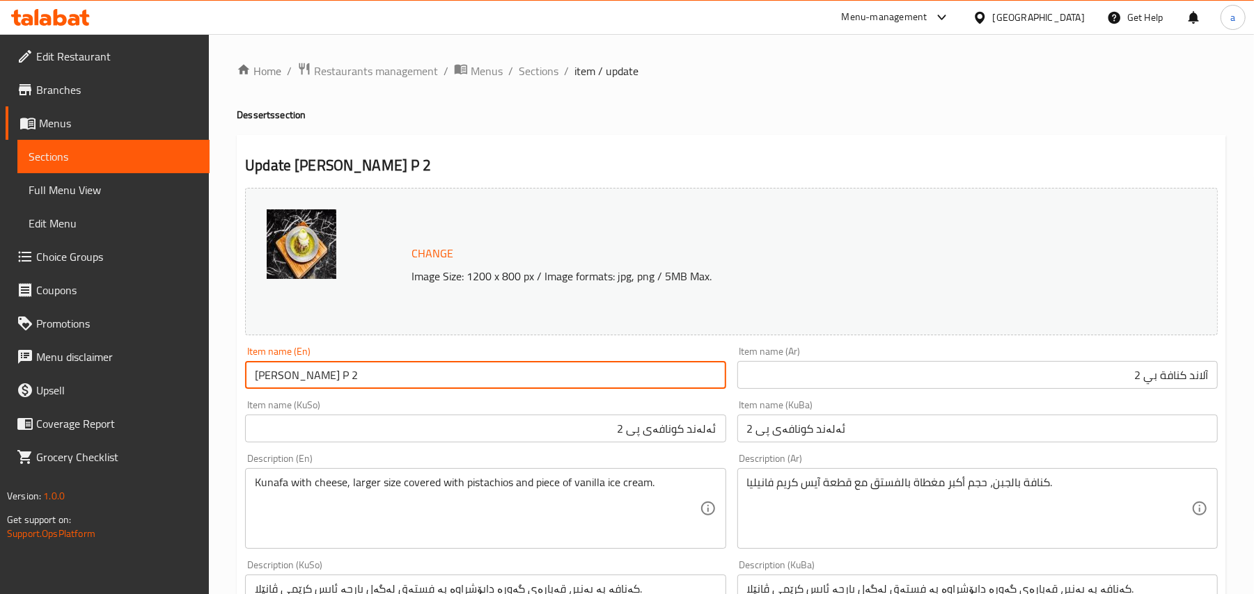
drag, startPoint x: 349, startPoint y: 381, endPoint x: 217, endPoint y: 366, distance: 132.4
click at [219, 372] on div "Home / Restaurants management / Menus / Sections / item / update Desserts secti…" at bounding box center [731, 599] width 1045 height 1130
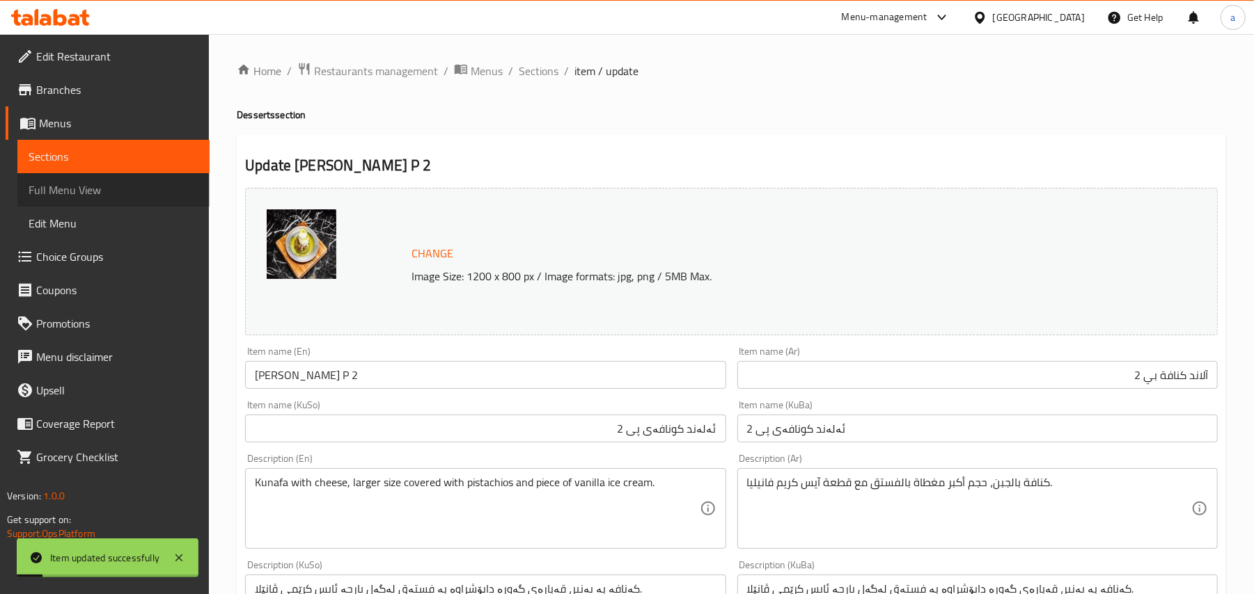
click at [88, 198] on span "Full Menu View" at bounding box center [114, 190] width 170 height 17
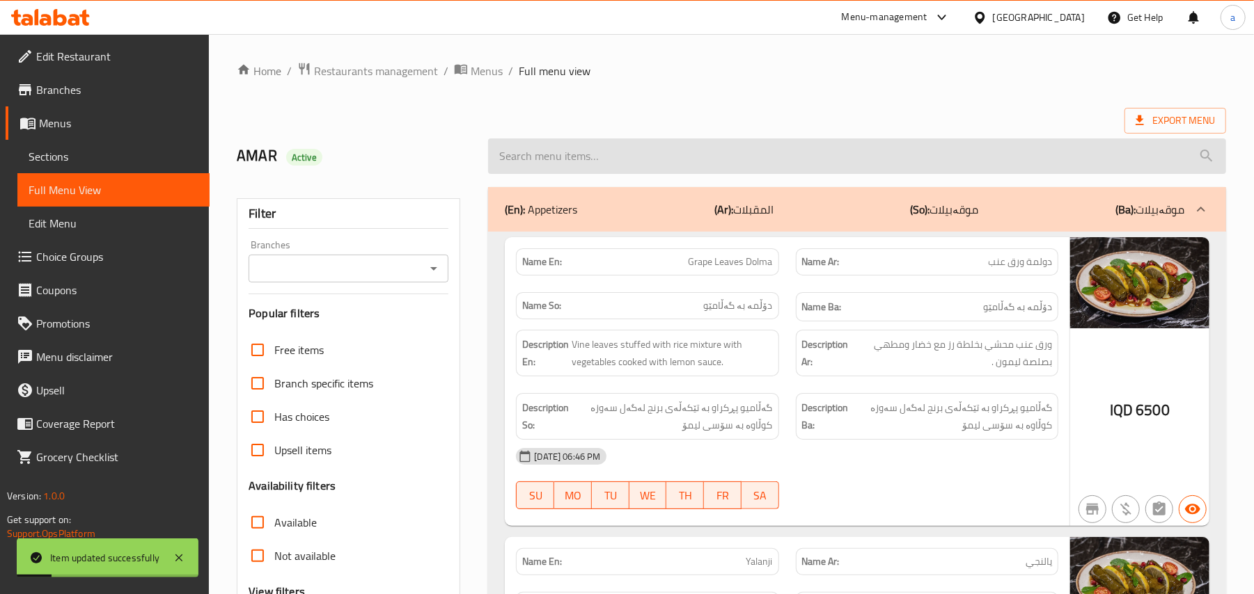
click at [599, 157] on input "search" at bounding box center [857, 156] width 738 height 35
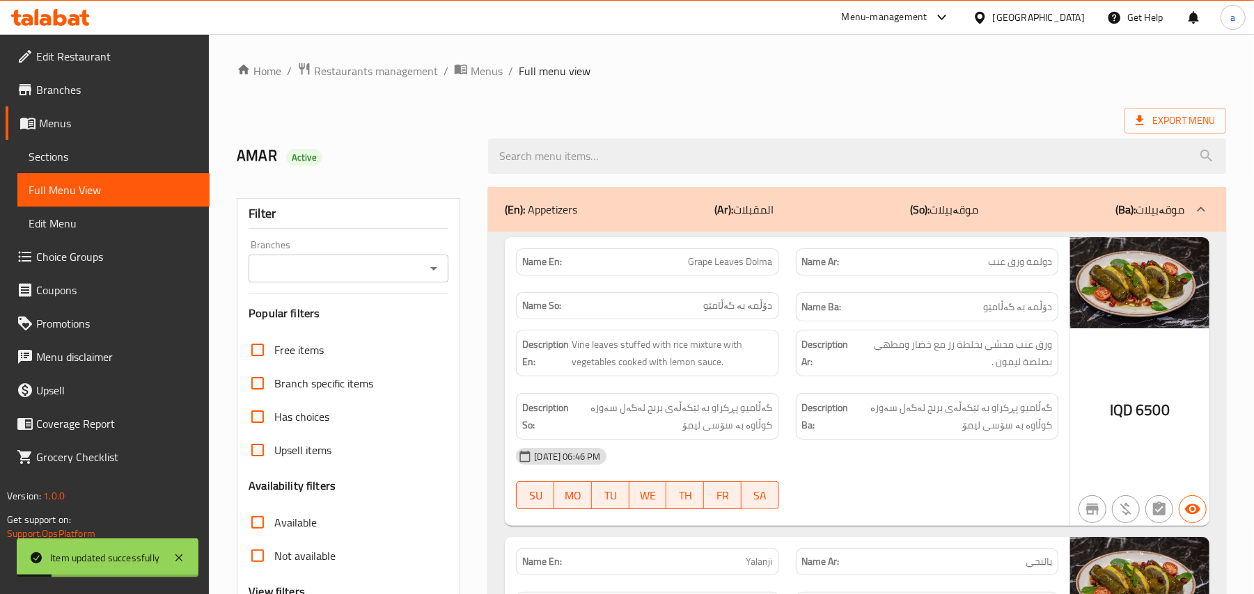
paste input "[PERSON_NAME] P 2"
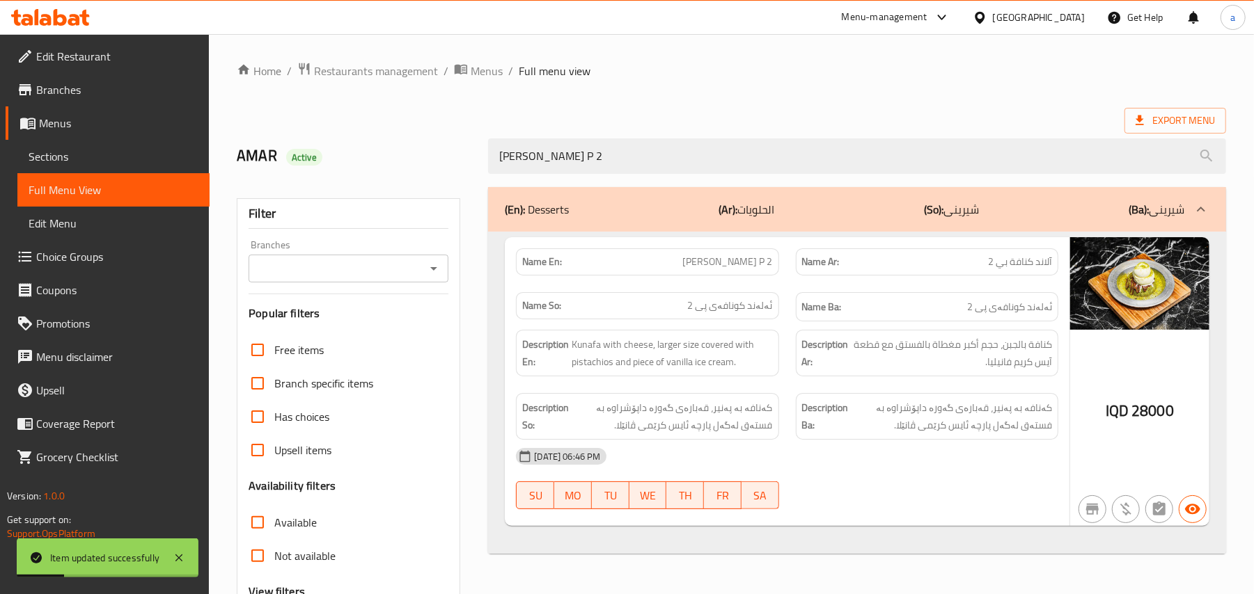
click at [438, 264] on div at bounding box center [433, 268] width 18 height 19
type input "[PERSON_NAME] P 2"
click at [438, 274] on icon "Open" at bounding box center [433, 268] width 17 height 17
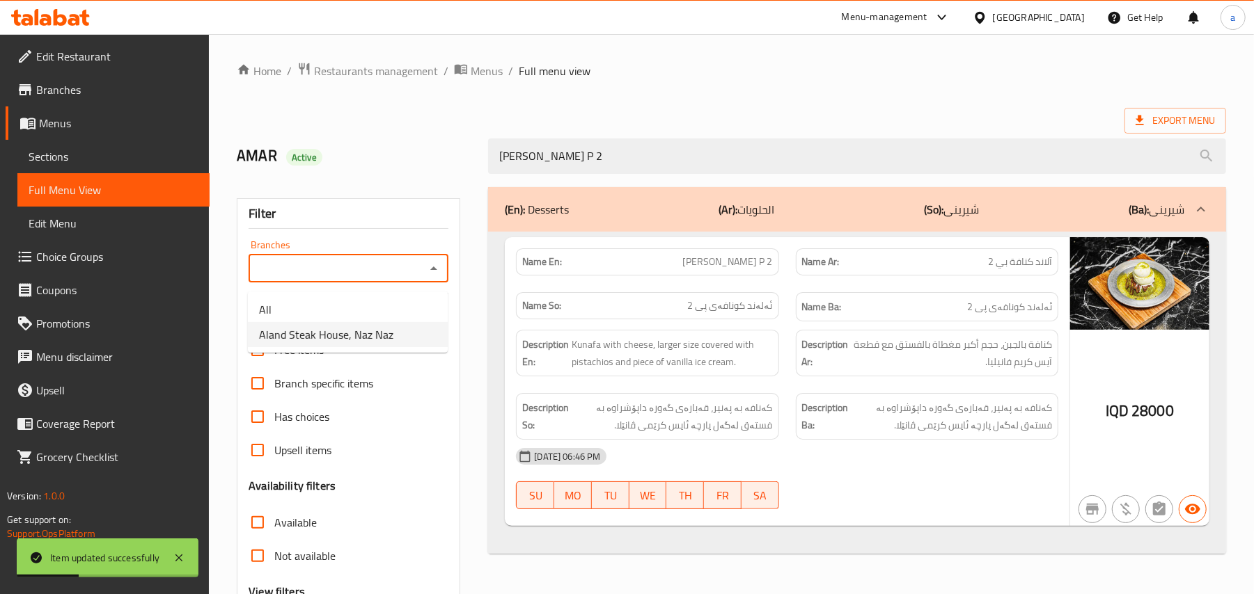
click at [383, 332] on span "Aland Steak House, Naz Naz" at bounding box center [326, 334] width 134 height 17
type input "Aland Steak House, Naz Naz"
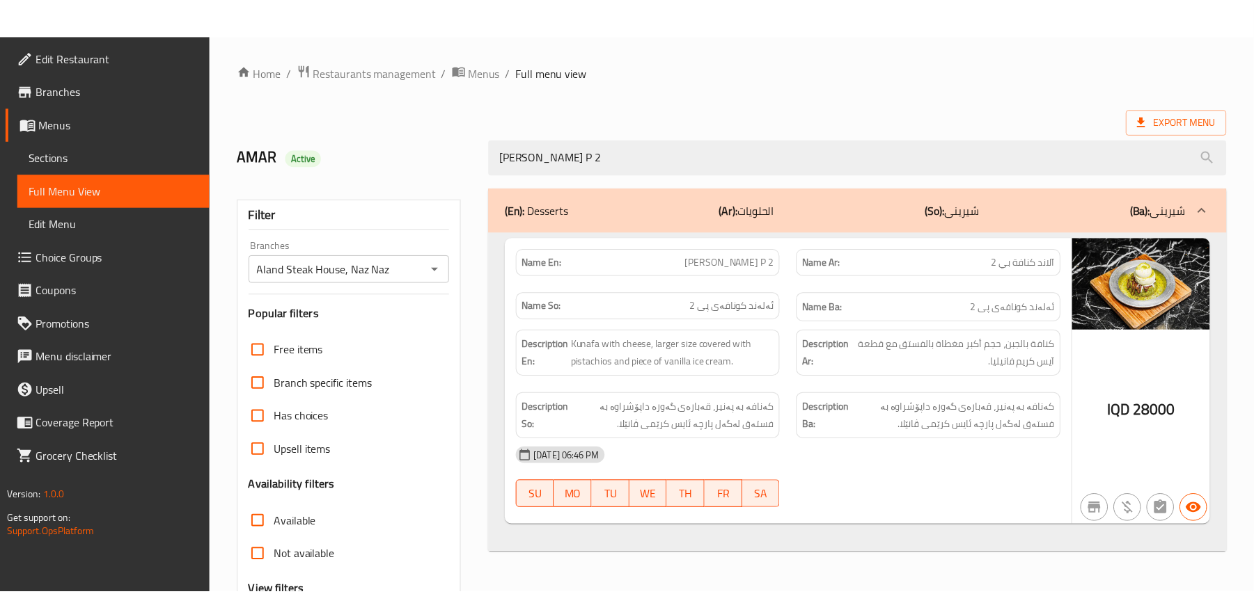
scroll to position [168, 0]
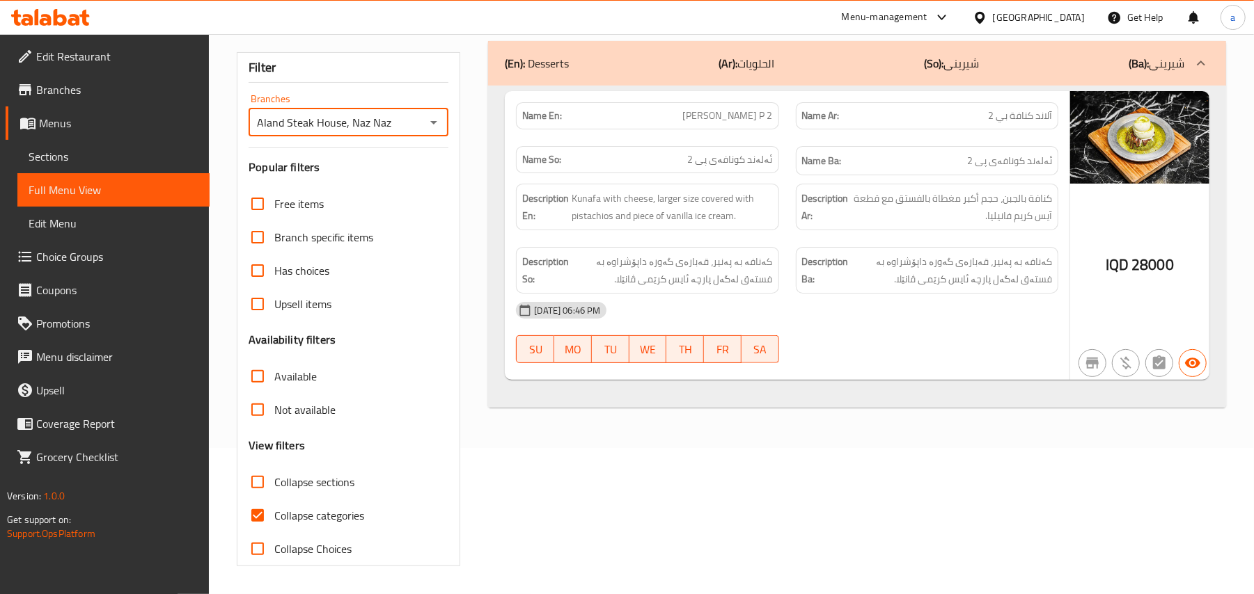
click at [118, 165] on span "Sections" at bounding box center [114, 156] width 170 height 17
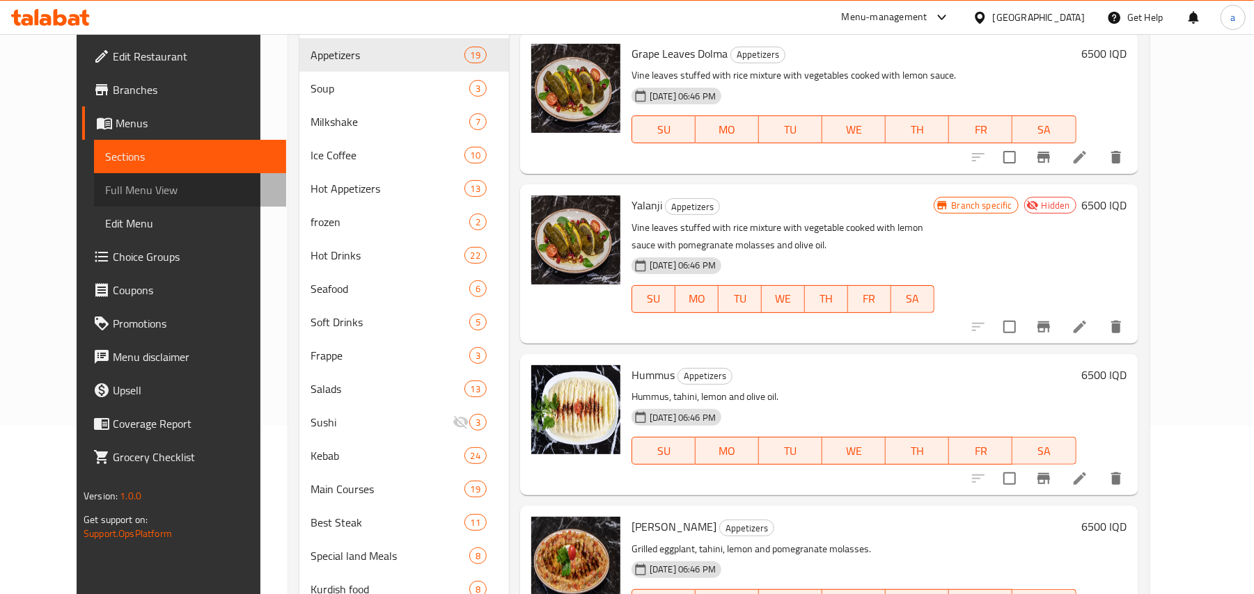
click at [105, 193] on span "Full Menu View" at bounding box center [190, 190] width 170 height 17
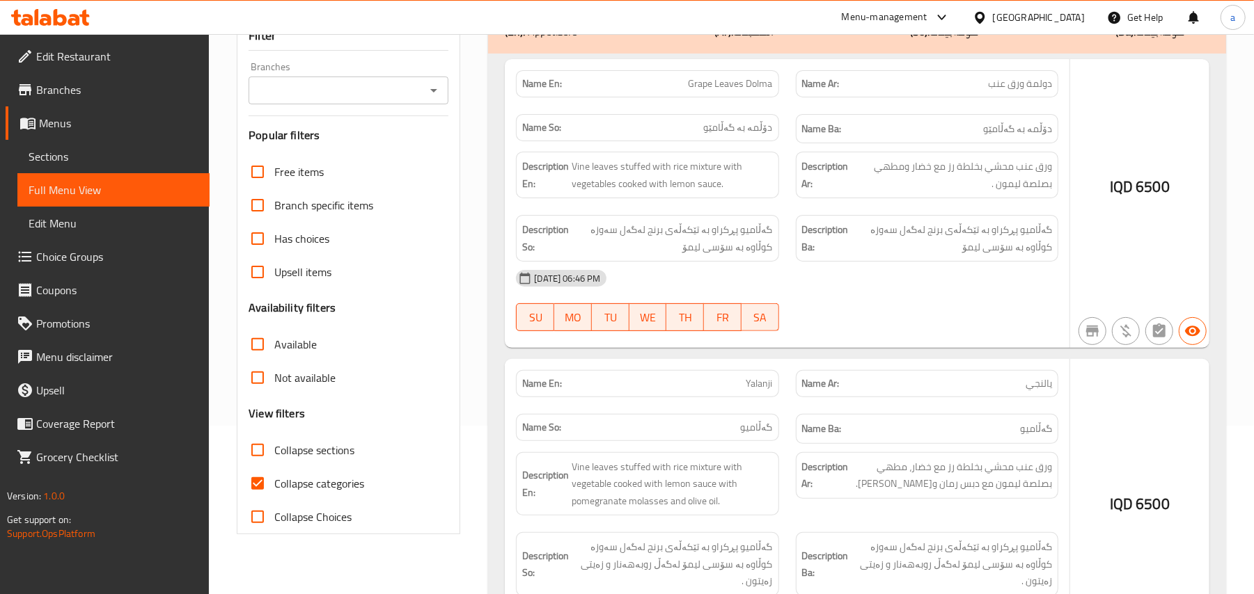
click at [54, 156] on span "Sections" at bounding box center [114, 156] width 170 height 17
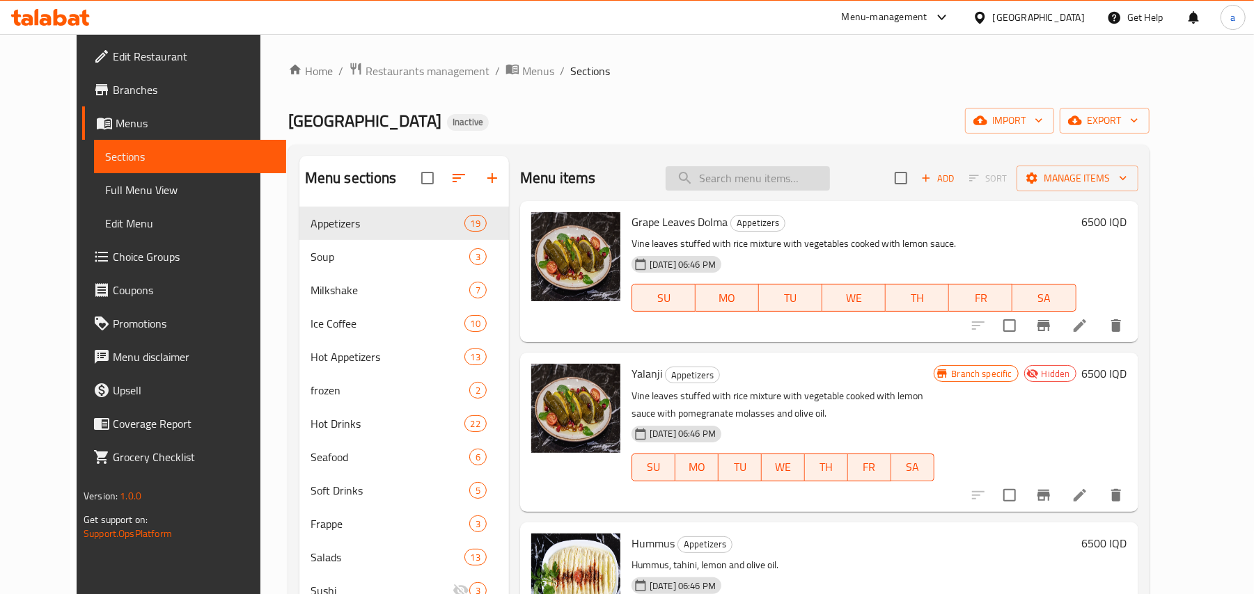
click at [793, 173] on input "search" at bounding box center [747, 178] width 164 height 24
paste input "Aland Kunafa P 1"
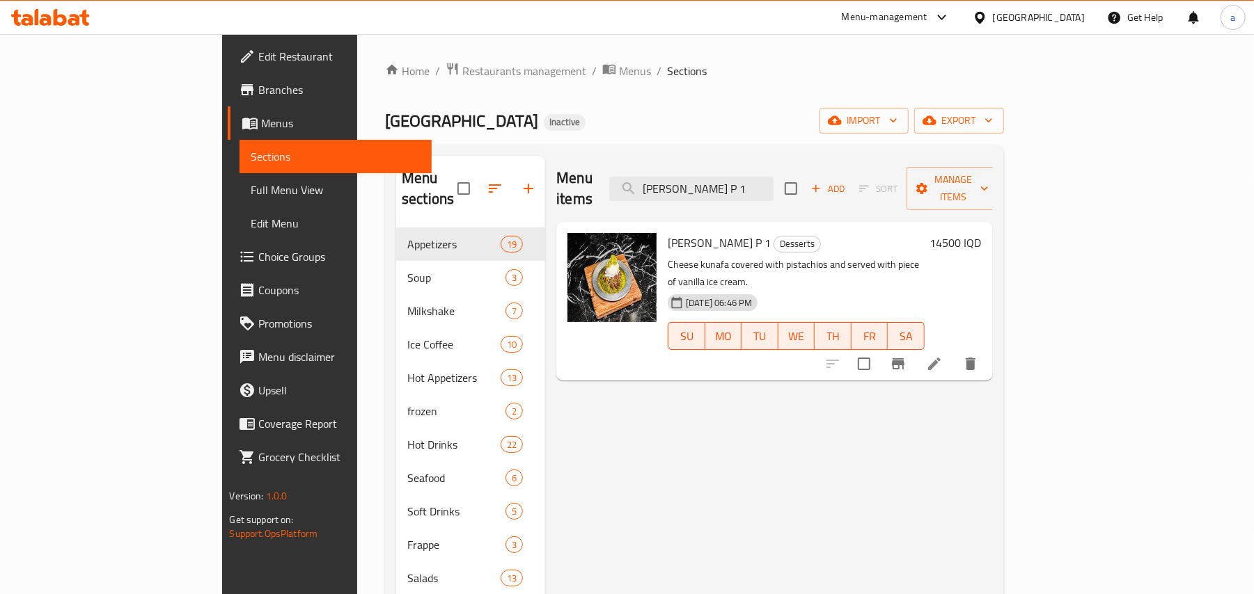
type input "Aland Kunafa P 1"
click at [954, 351] on li at bounding box center [934, 363] width 39 height 25
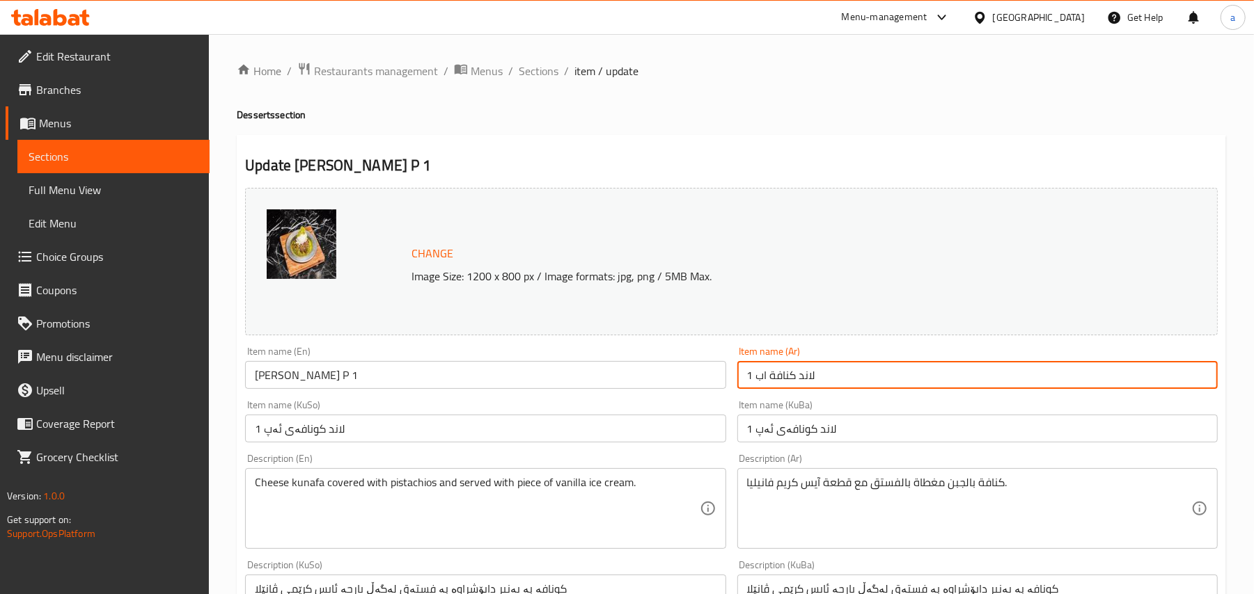
click at [832, 388] on input "لاند كنافة اب 1" at bounding box center [977, 375] width 480 height 28
click at [1201, 377] on input "لاند كنافة اب 1" at bounding box center [977, 375] width 480 height 28
paste input "آ"
type input "آلاند كنافة اب 1"
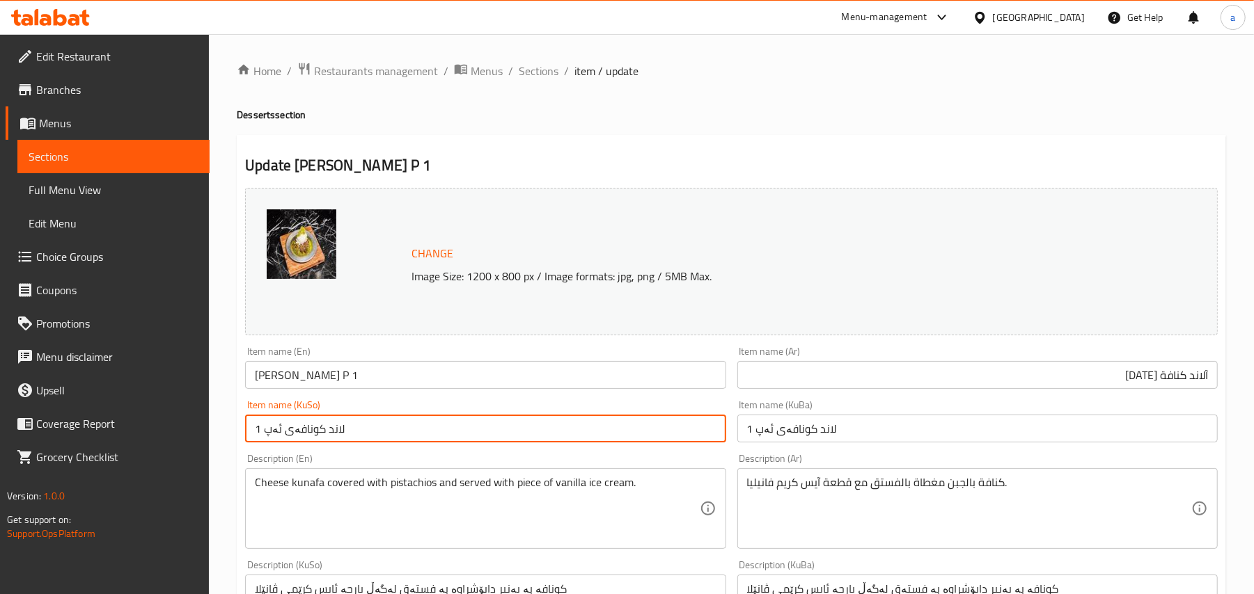
click at [628, 441] on input "لاند کونافەی ئەپ 1" at bounding box center [485, 429] width 480 height 28
click at [716, 440] on input "لاند کونافەی ئەپ 1" at bounding box center [485, 429] width 480 height 28
paste input "ئەلە"
click at [628, 443] on input "ئەلەند کونافەی ئەپ 1" at bounding box center [485, 429] width 480 height 28
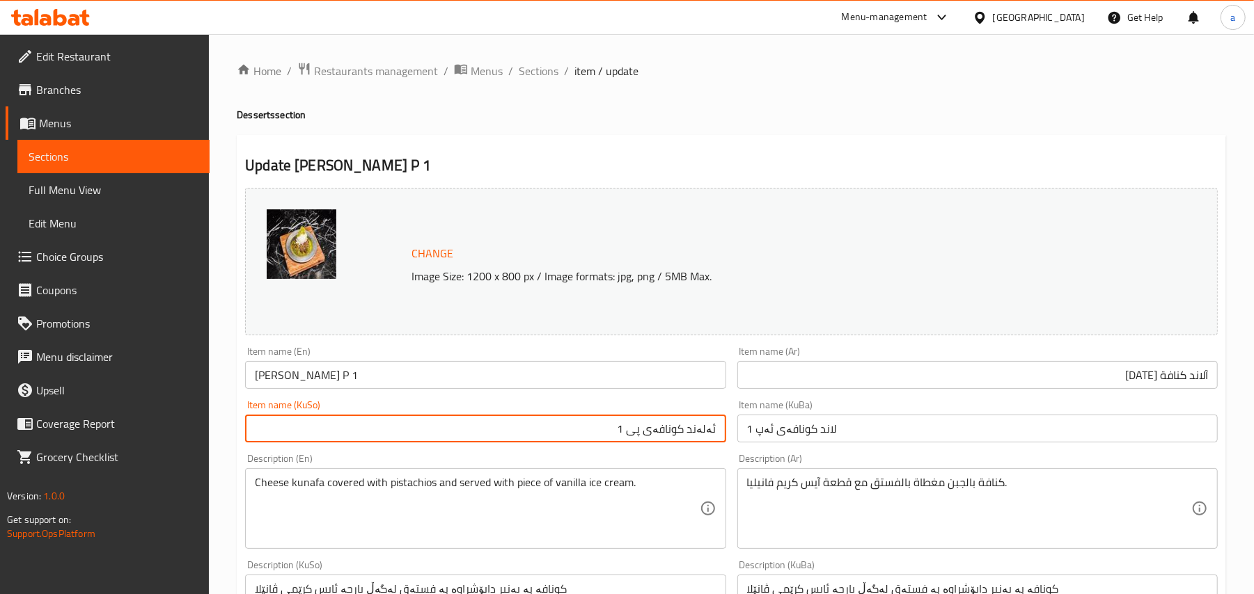
type input "ئەلەند کونافەی پی 1"
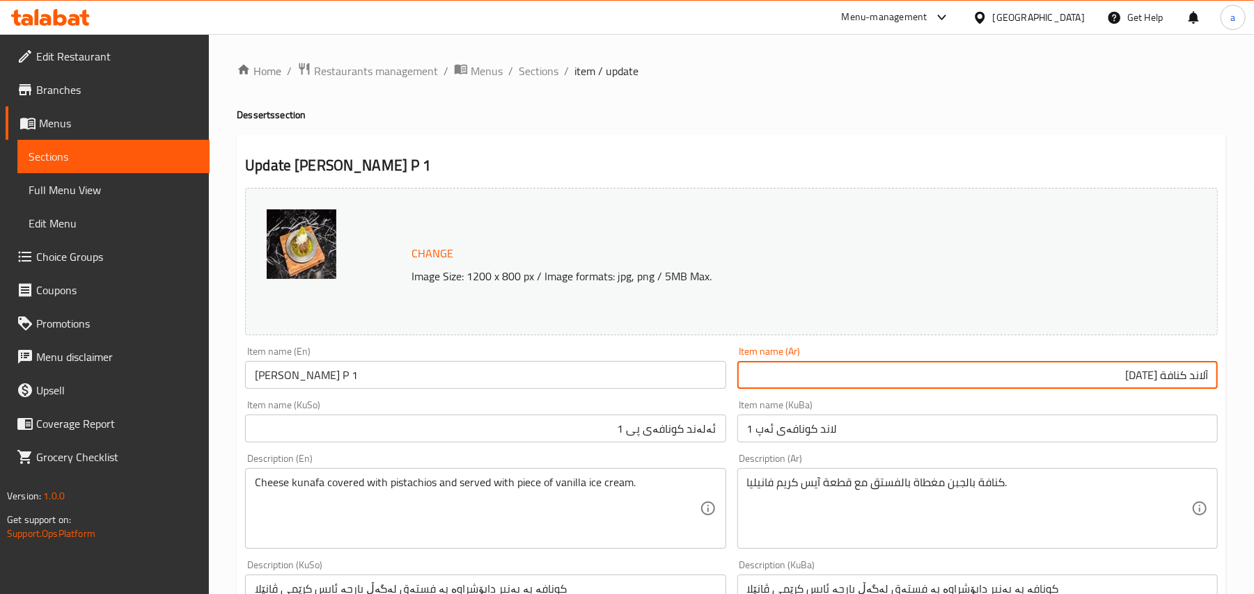
click at [1143, 387] on input "آلاند كنافة اب 1" at bounding box center [977, 375] width 480 height 28
type input "آلاند كنافة بي 1"
click at [477, 384] on input "Aland Kunafa P 1" at bounding box center [485, 375] width 480 height 28
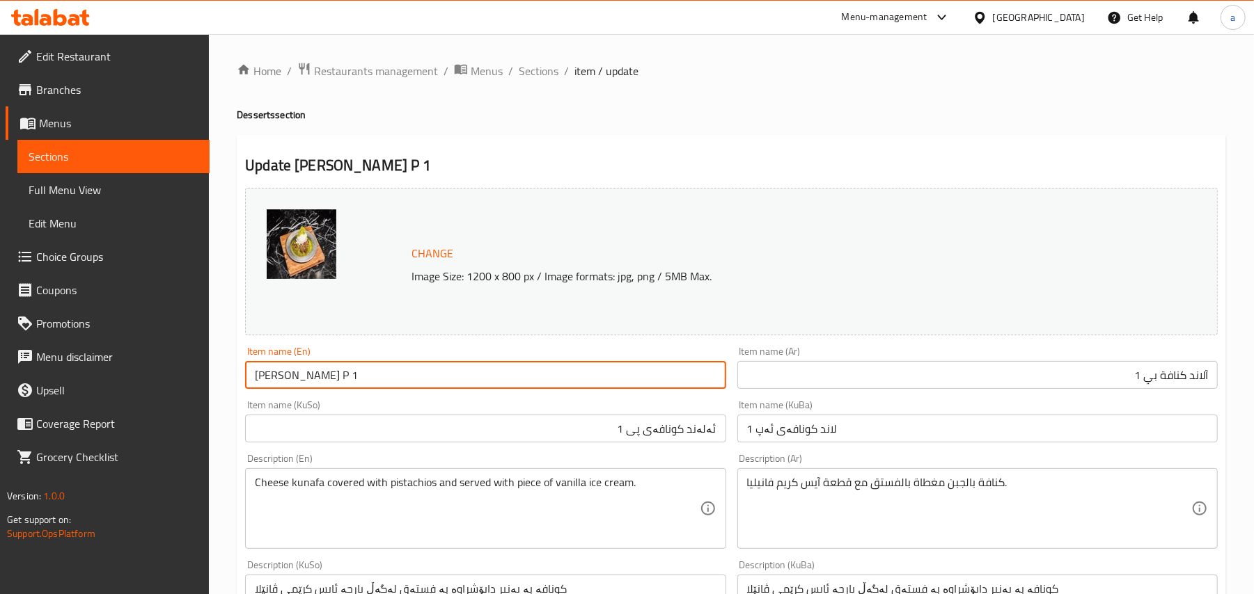
drag, startPoint x: 386, startPoint y: 374, endPoint x: 166, endPoint y: 376, distance: 219.9
click at [166, 376] on div "Edit Restaurant Branches Menus Sections Full Menu View Edit Menu Choice Groups …" at bounding box center [627, 599] width 1254 height 1130
click at [386, 381] on input "Aland Kunafa P 1" at bounding box center [485, 375] width 480 height 28
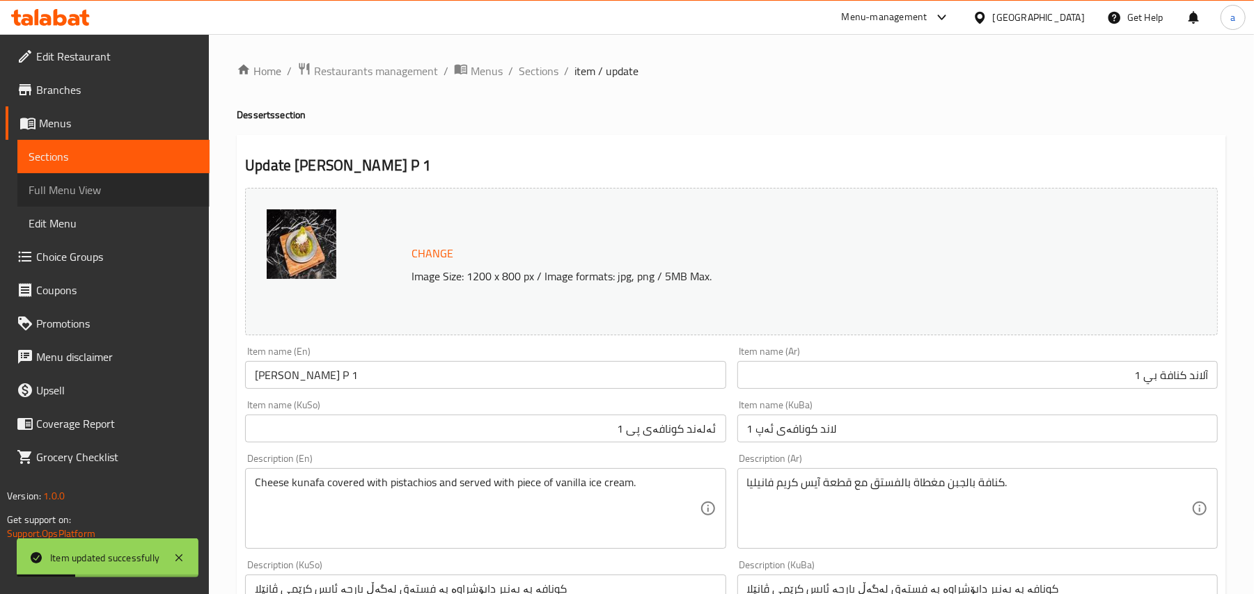
click at [75, 195] on span "Full Menu View" at bounding box center [114, 190] width 170 height 17
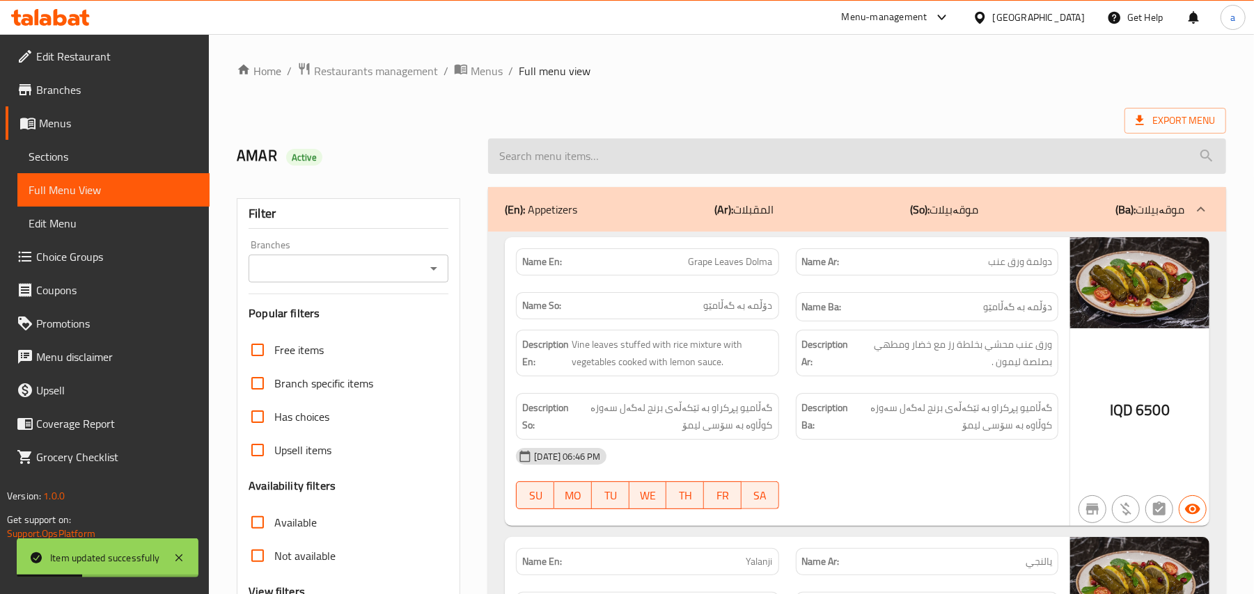
click at [647, 162] on input "search" at bounding box center [857, 156] width 738 height 35
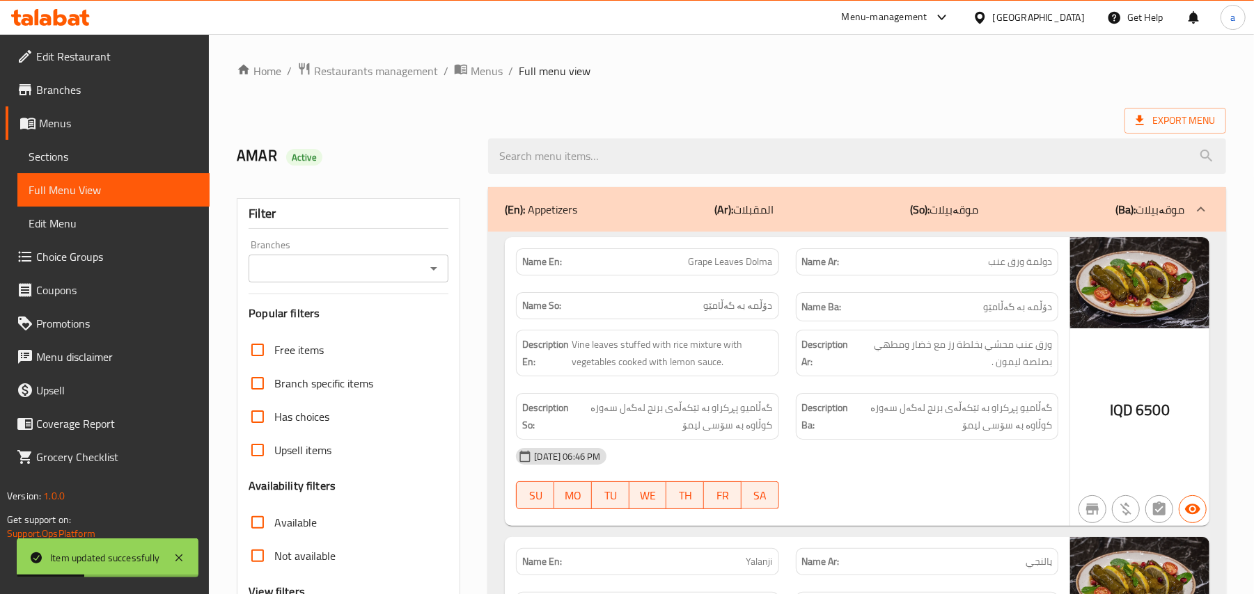
paste input "Aland Kunafa P 1"
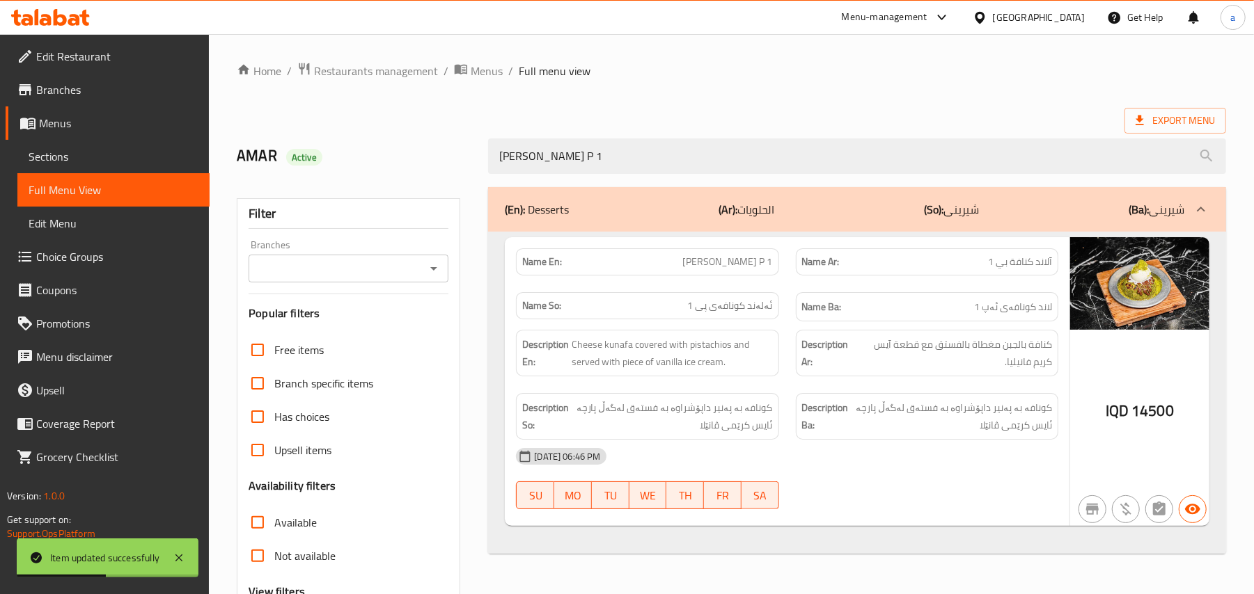
click at [441, 271] on icon "Open" at bounding box center [433, 268] width 17 height 17
type input "Aland Kunafa P 1"
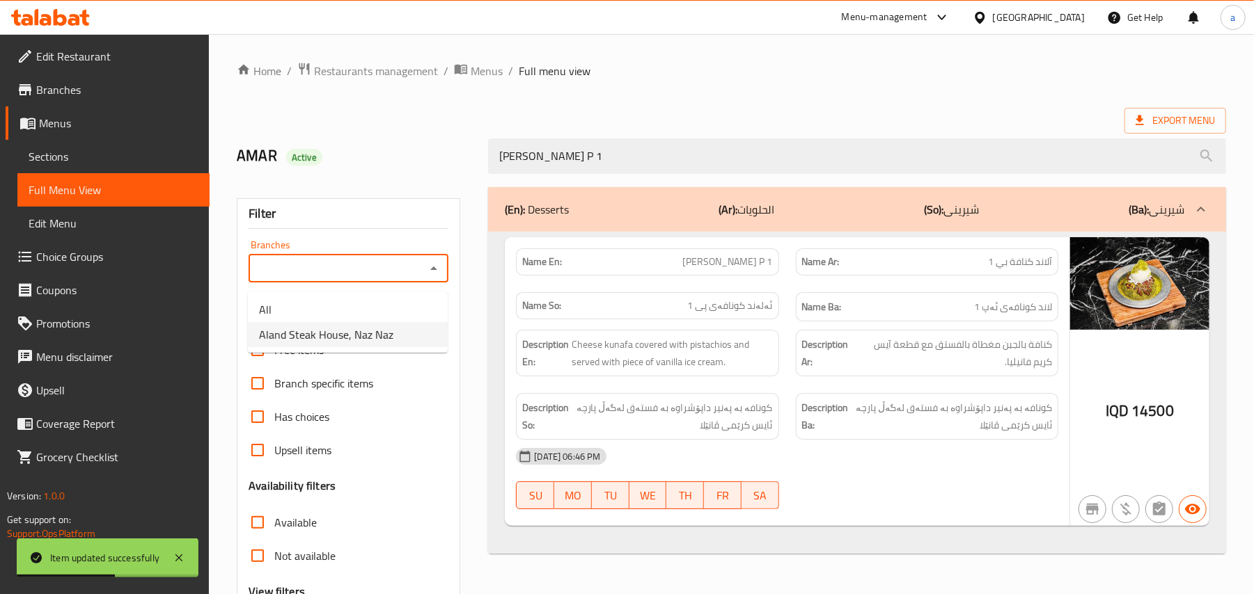
click at [385, 326] on span "Aland Steak House, Naz Naz" at bounding box center [326, 334] width 134 height 17
type input "Aland Steak House, Naz Naz"
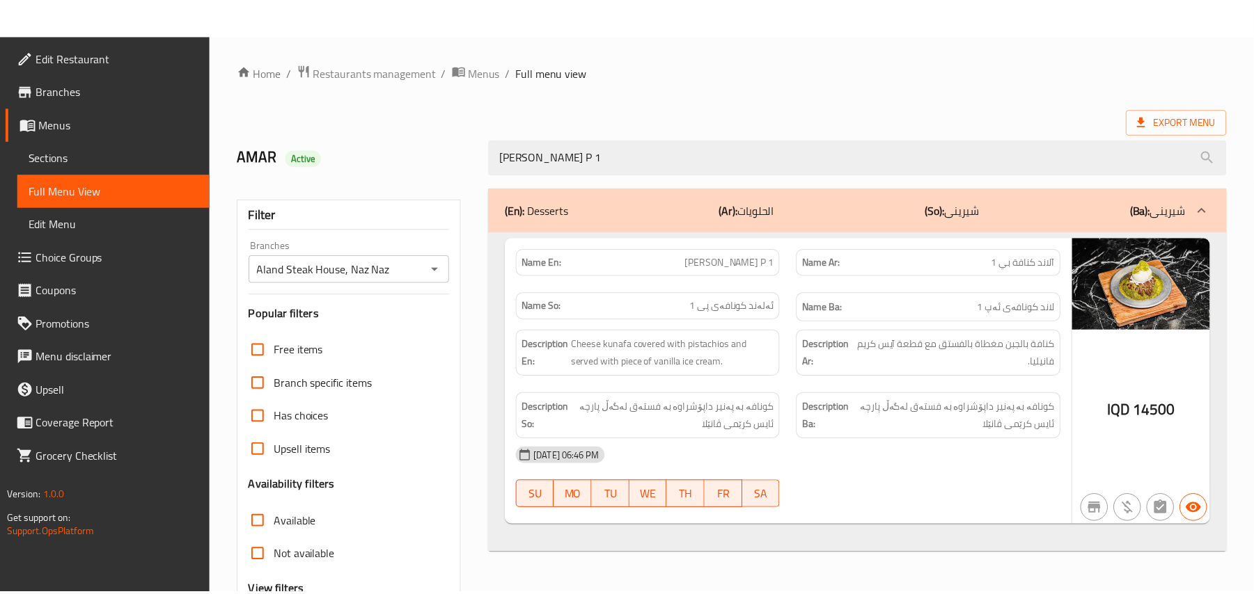
scroll to position [168, 0]
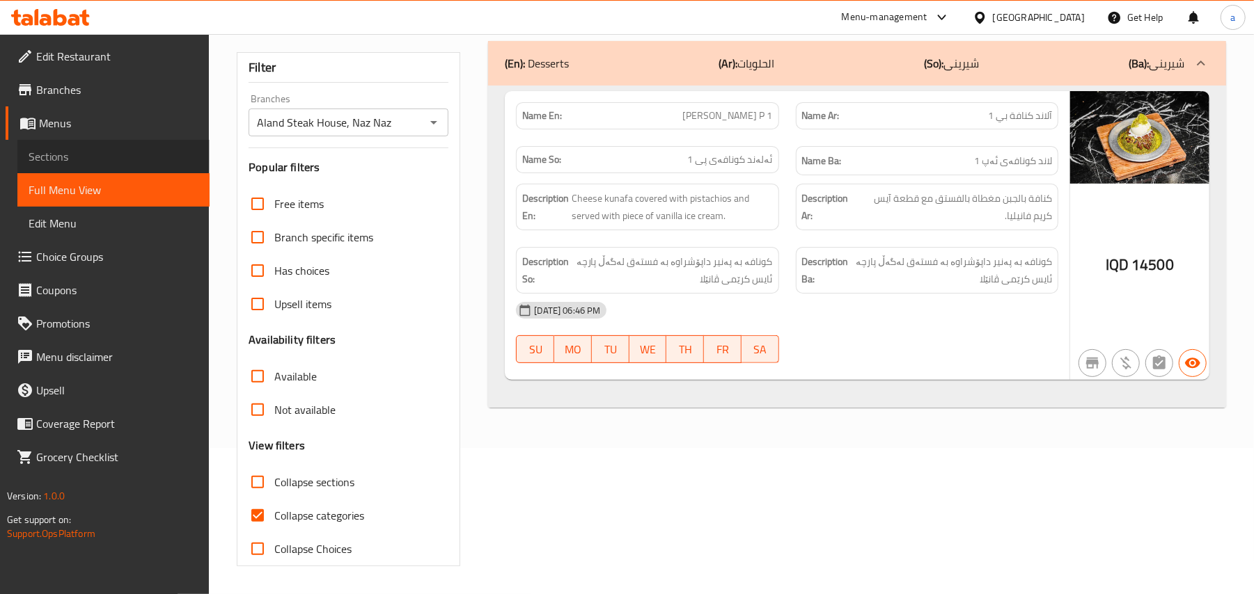
click at [117, 163] on span "Sections" at bounding box center [114, 156] width 170 height 17
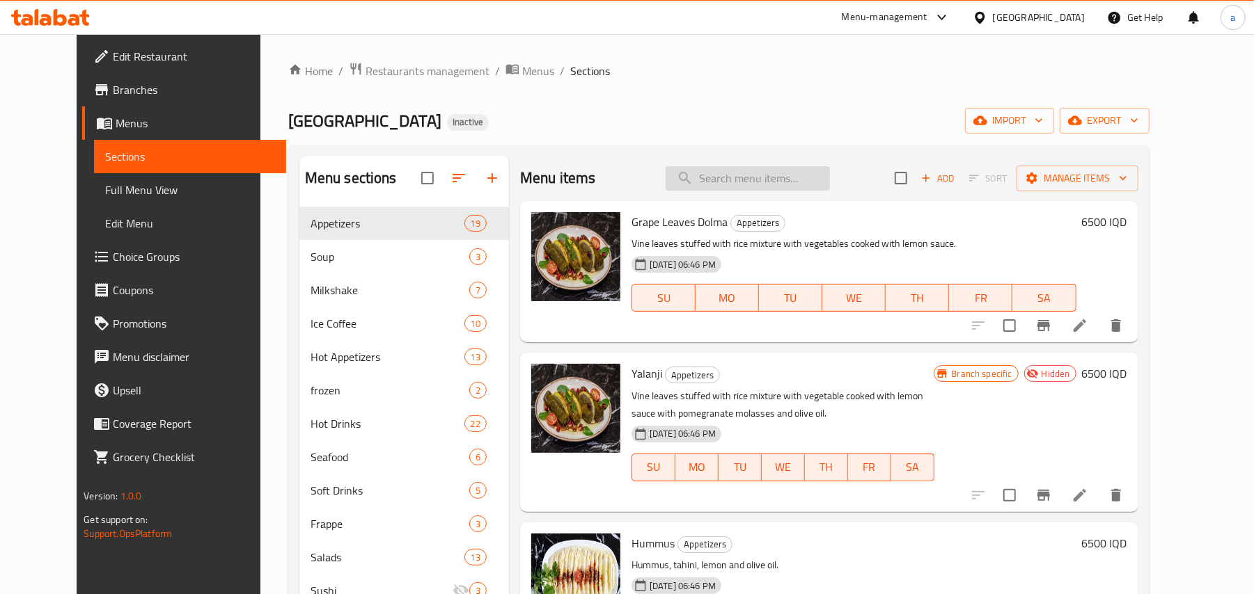
click at [756, 182] on input "search" at bounding box center [747, 178] width 164 height 24
paste input "Gavurdak Salad"
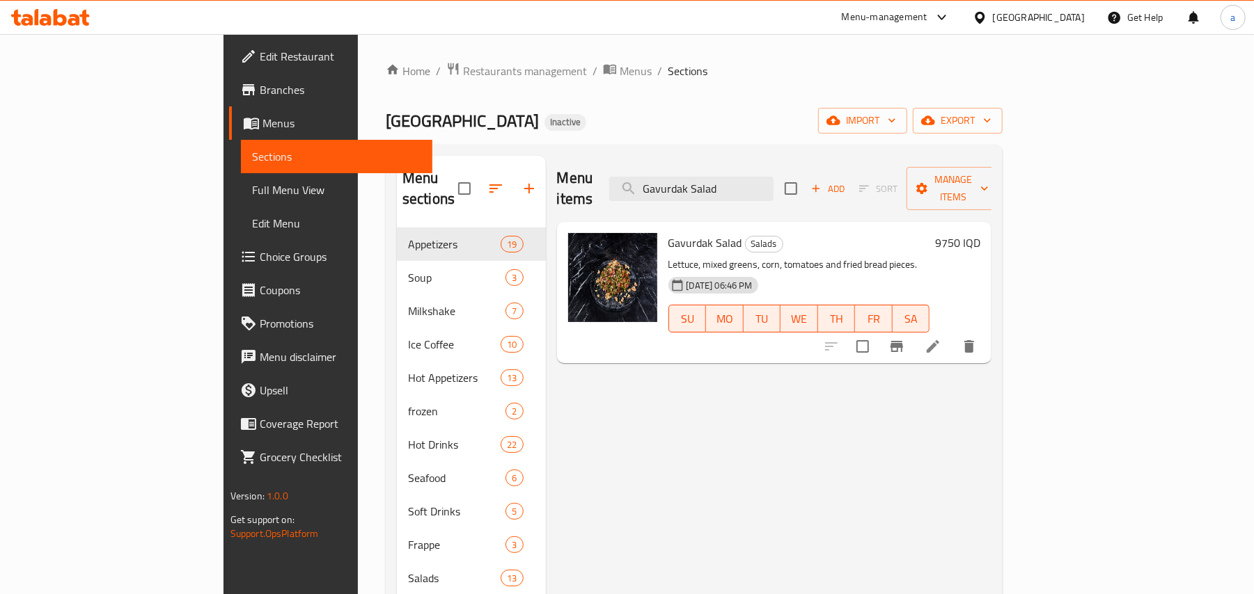
type input "Gavurdak Salad"
click at [952, 341] on li at bounding box center [932, 346] width 39 height 25
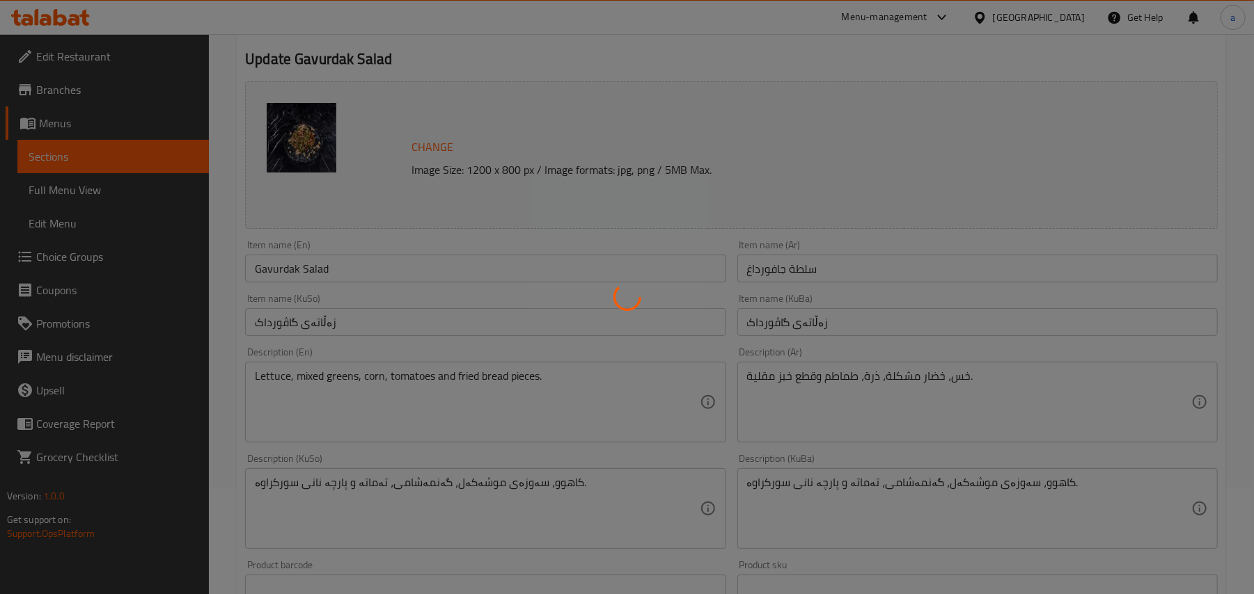
scroll to position [216, 0]
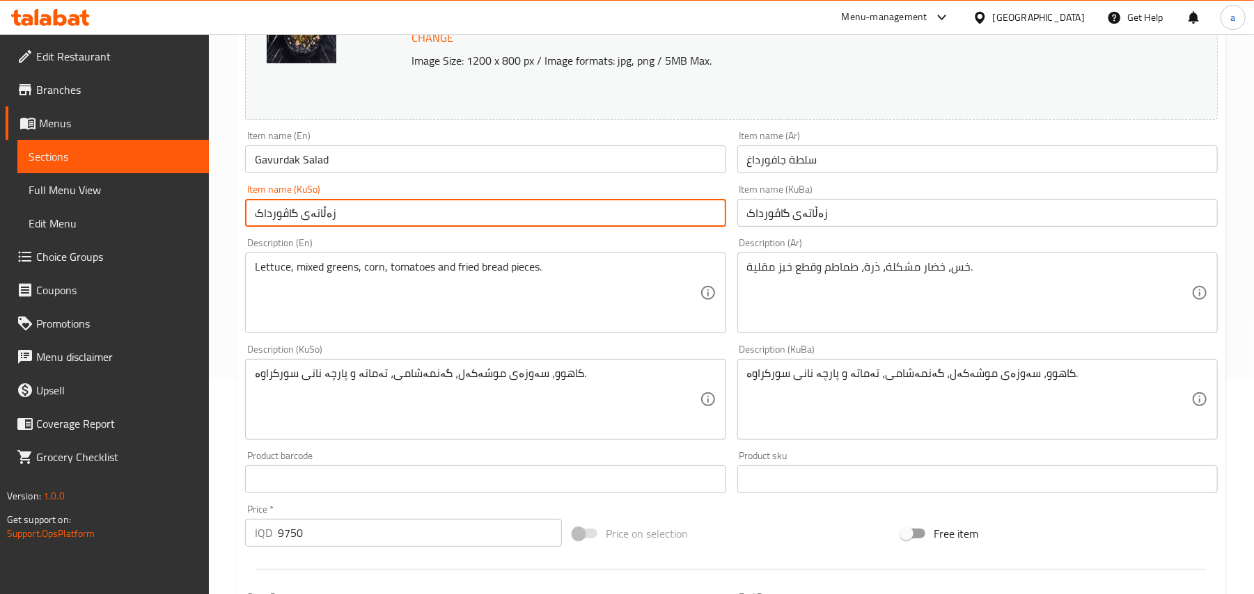
click at [508, 217] on input "زەڵاتەی گاڤورداک" at bounding box center [485, 213] width 480 height 28
click at [661, 227] on input "زەڵاتەی گاڤورداغ" at bounding box center [485, 213] width 480 height 28
type input "زەڵاتەی گاڤورداغ"
click at [757, 227] on input "زەڵاتەی گاڤورداک" at bounding box center [977, 213] width 480 height 28
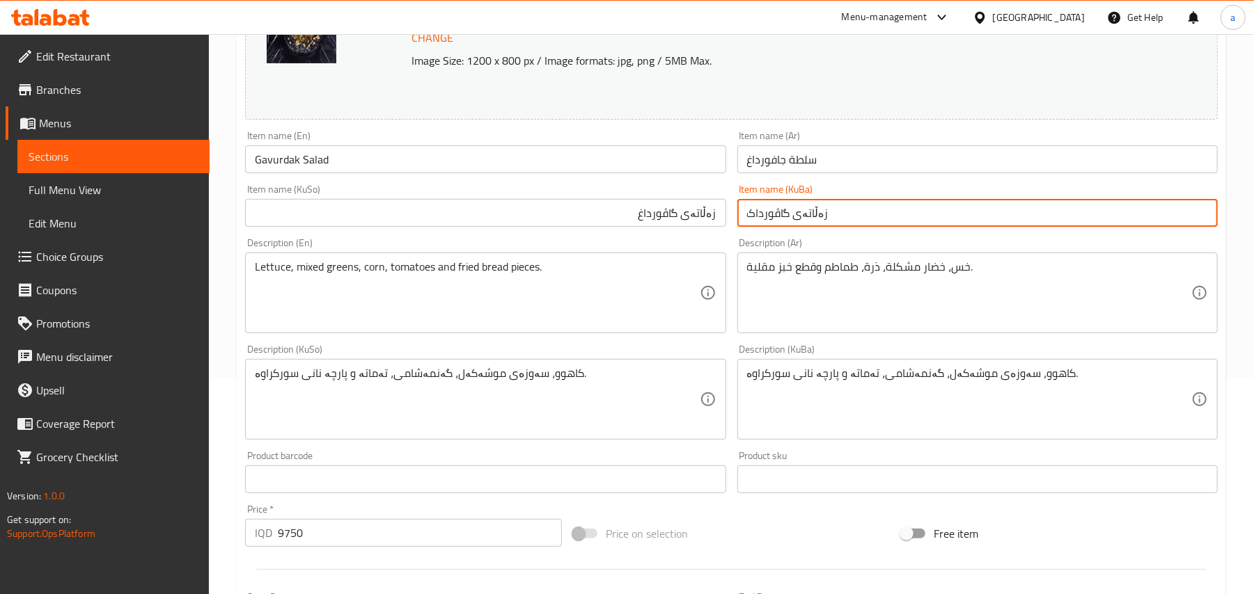
click at [692, 227] on input "زەڵاتەی گاڤورداغ" at bounding box center [485, 213] width 480 height 28
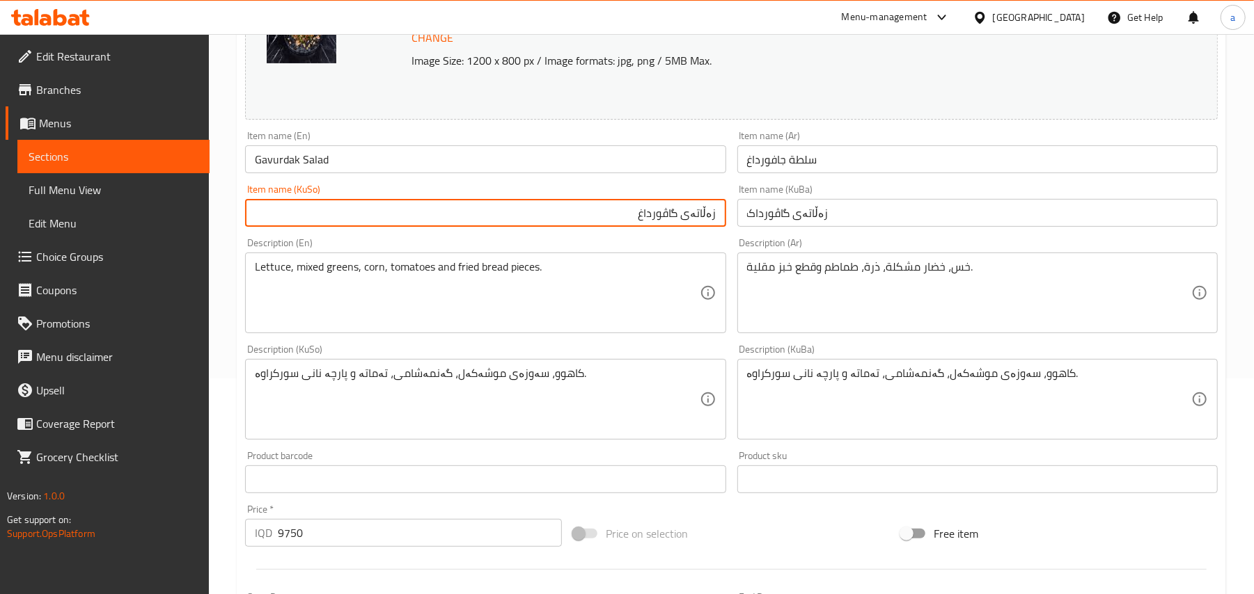
click at [775, 221] on input "زەڵاتەی گاڤورداک" at bounding box center [977, 213] width 480 height 28
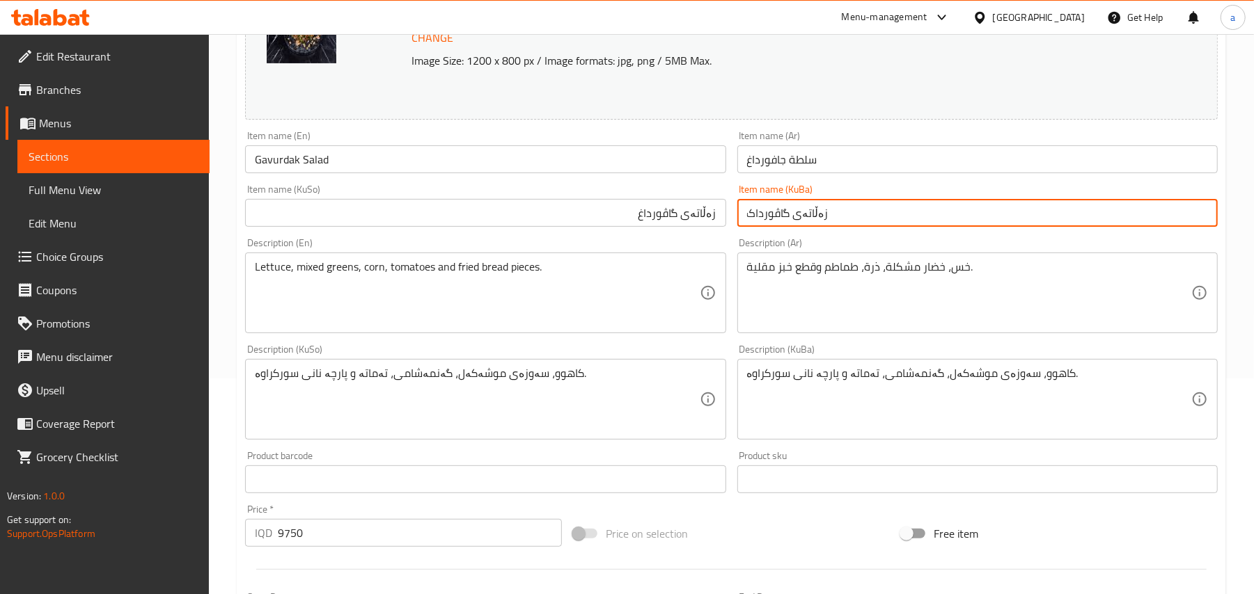
paste input "غ"
type input "زەڵاتەی گاڤورداغ"
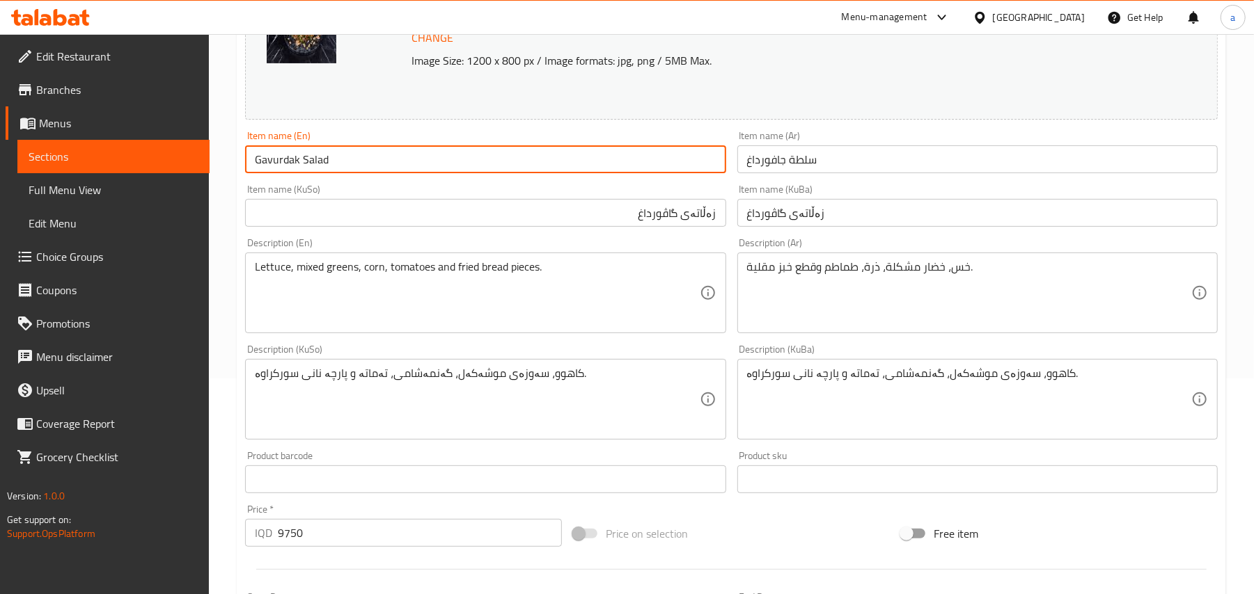
drag, startPoint x: 346, startPoint y: 164, endPoint x: 215, endPoint y: 165, distance: 130.9
click at [215, 165] on div "Home / Restaurants management / Menus / Sections / item / update Salads section…" at bounding box center [731, 383] width 1045 height 1130
click at [363, 168] on input "Gavurdak Salad" at bounding box center [485, 159] width 480 height 28
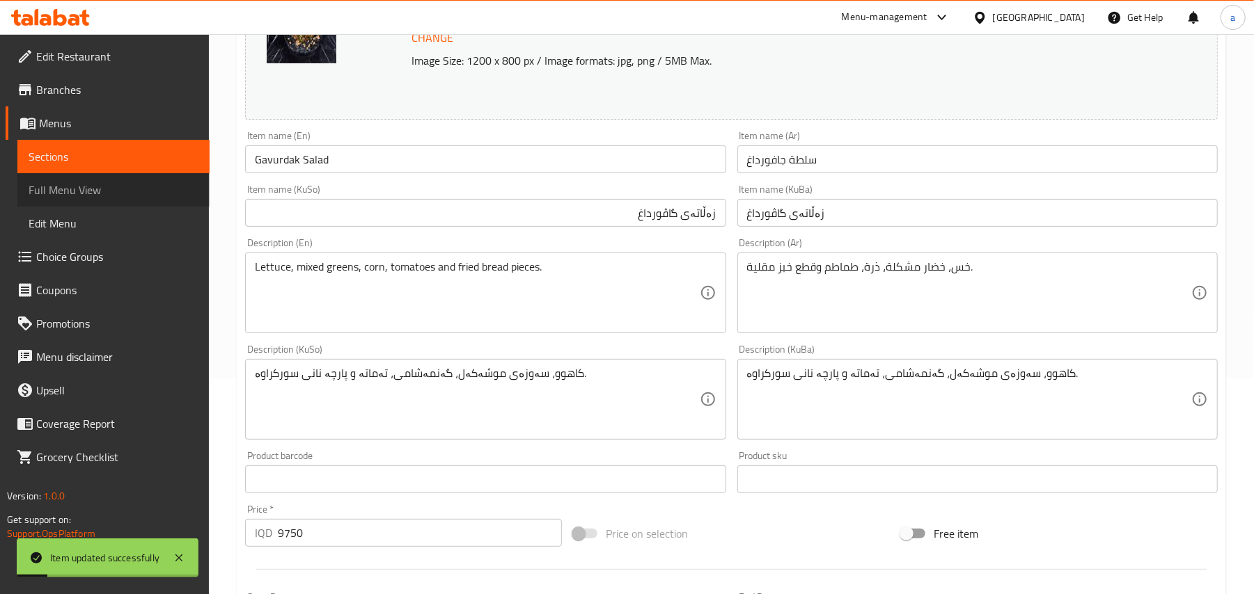
click at [106, 193] on span "Full Menu View" at bounding box center [114, 190] width 170 height 17
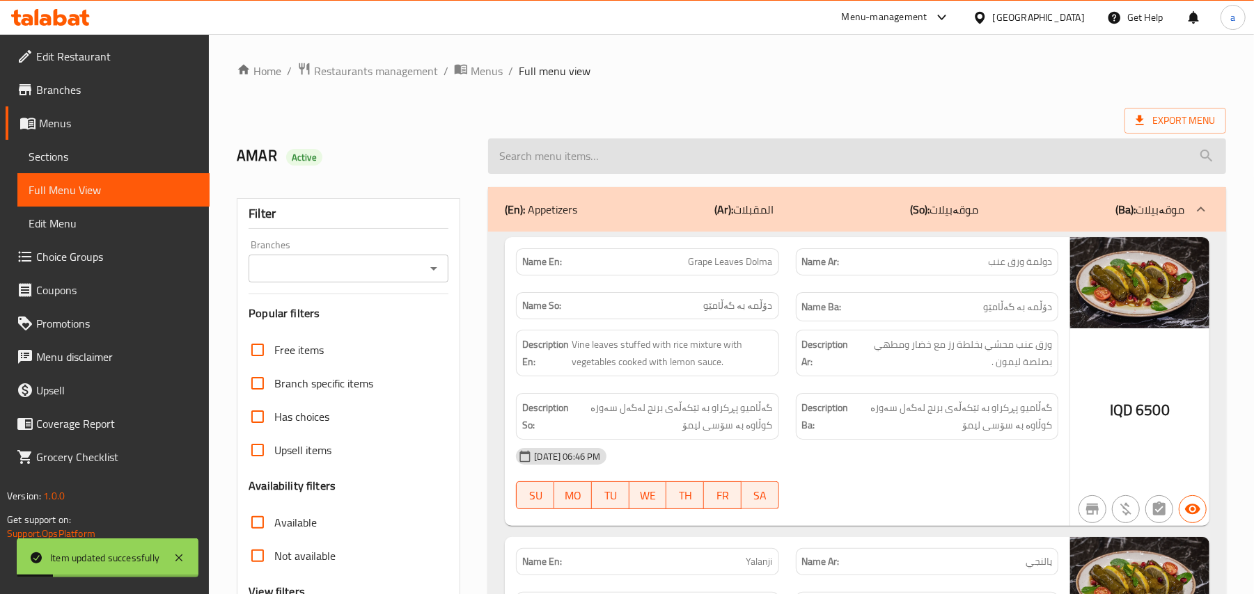
click at [641, 174] on input "search" at bounding box center [857, 156] width 738 height 35
paste input "Gavurdak Salad"
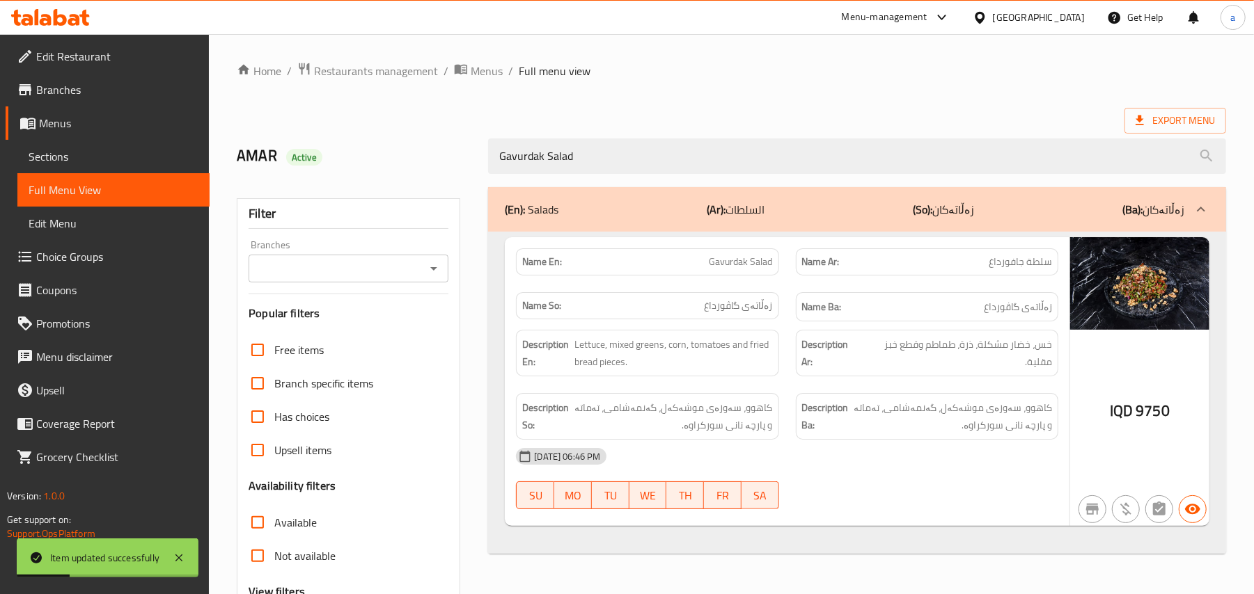
click at [427, 277] on icon "Open" at bounding box center [433, 268] width 17 height 17
type input "Gavurdak Salad"
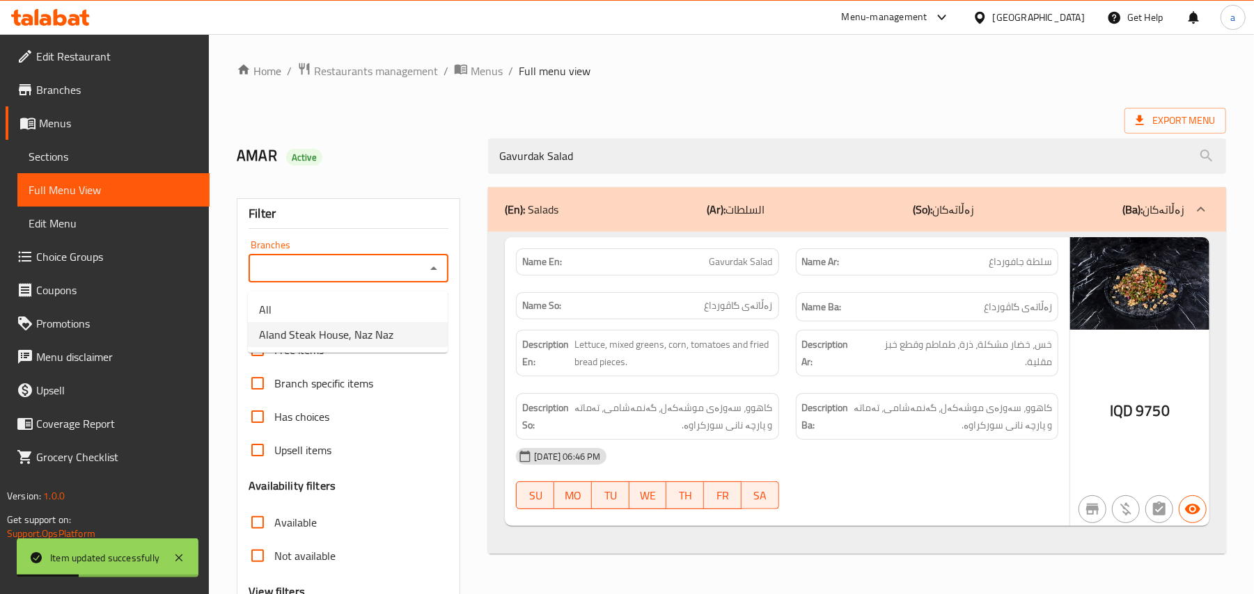
click at [335, 333] on span "Aland Steak House, Naz Naz" at bounding box center [326, 334] width 134 height 17
type input "Aland Steak House, Naz Naz"
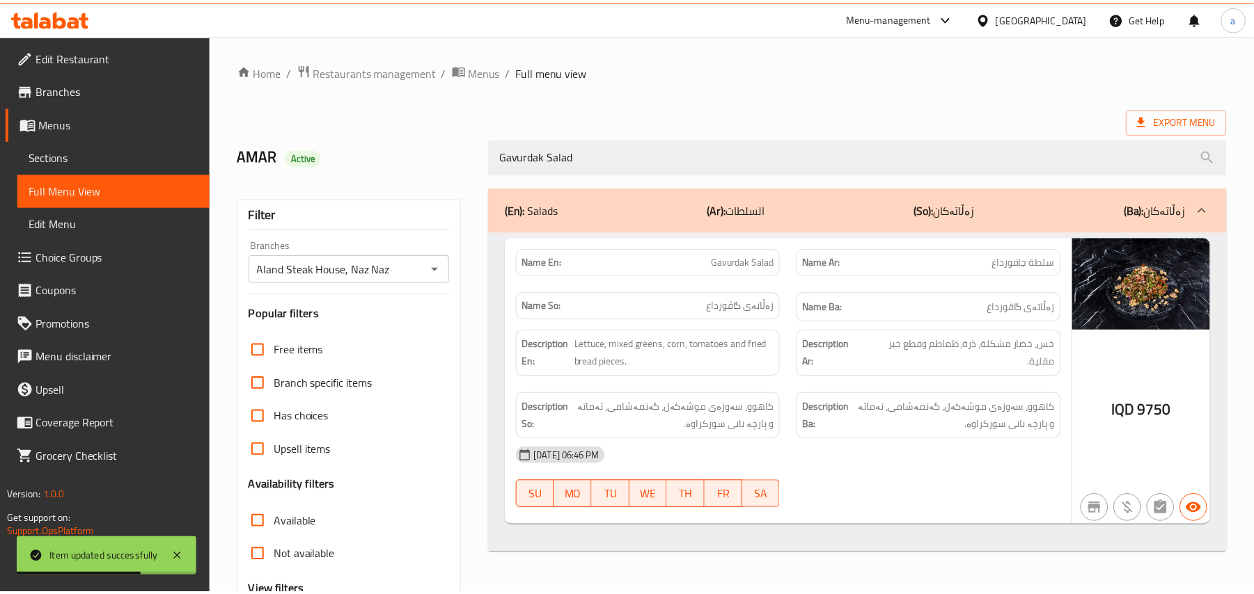
scroll to position [168, 0]
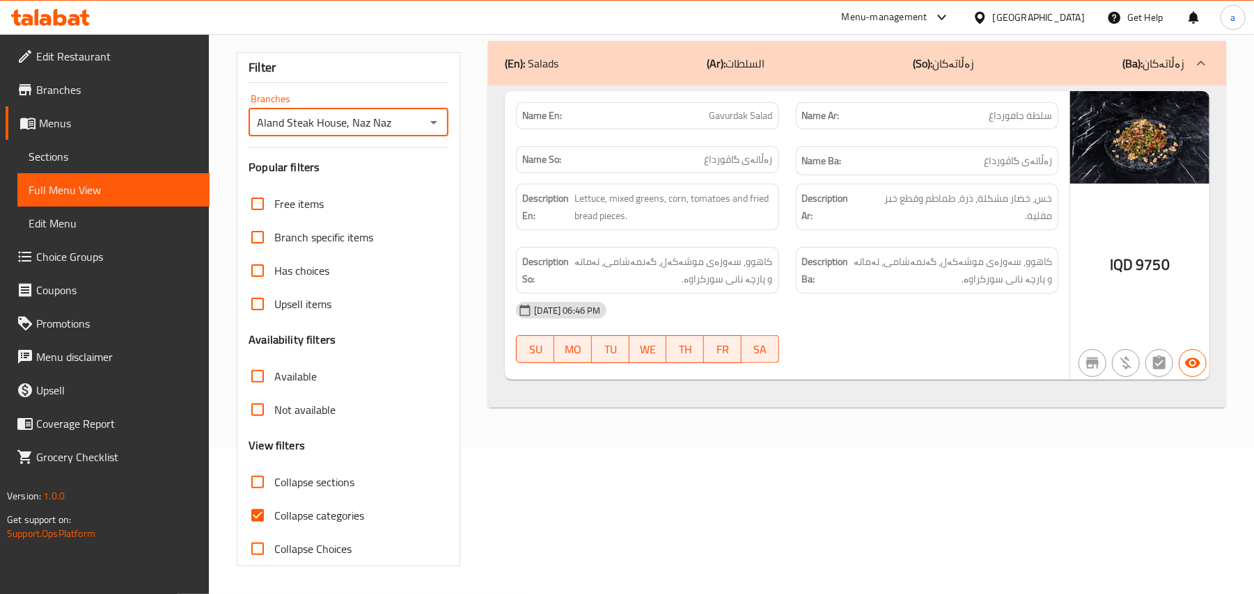
click at [71, 157] on span "Sections" at bounding box center [114, 156] width 170 height 17
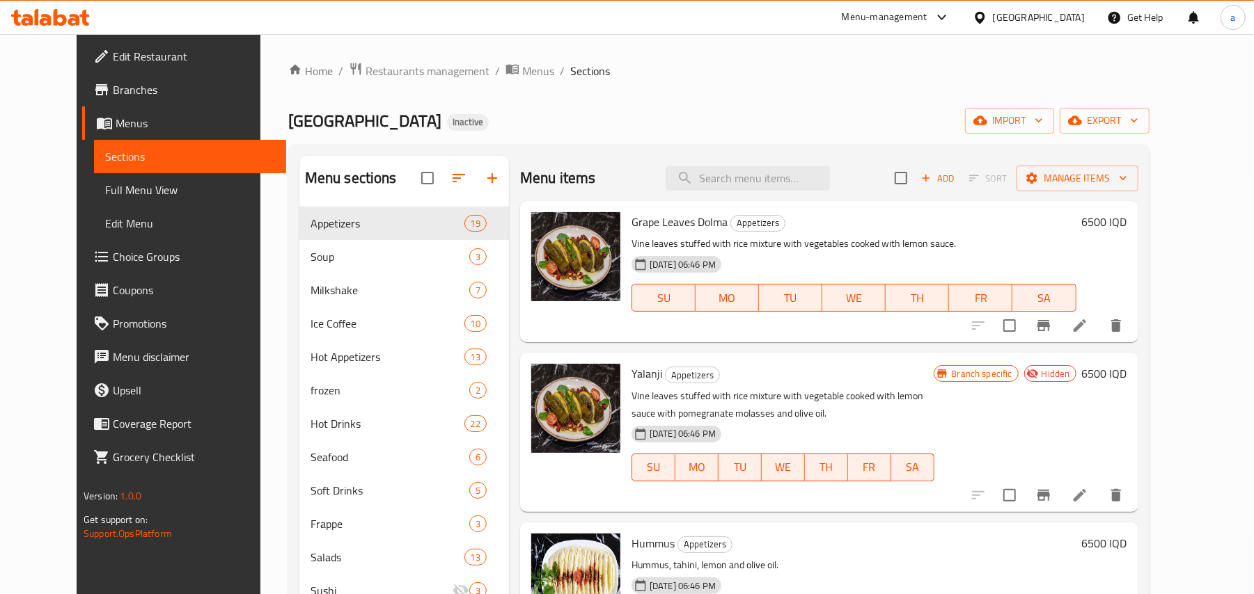
click at [722, 198] on div "Menu items Add Sort Manage items" at bounding box center [829, 178] width 618 height 45
click at [752, 181] on input "search" at bounding box center [747, 178] width 164 height 24
paste input "ALand Salad"
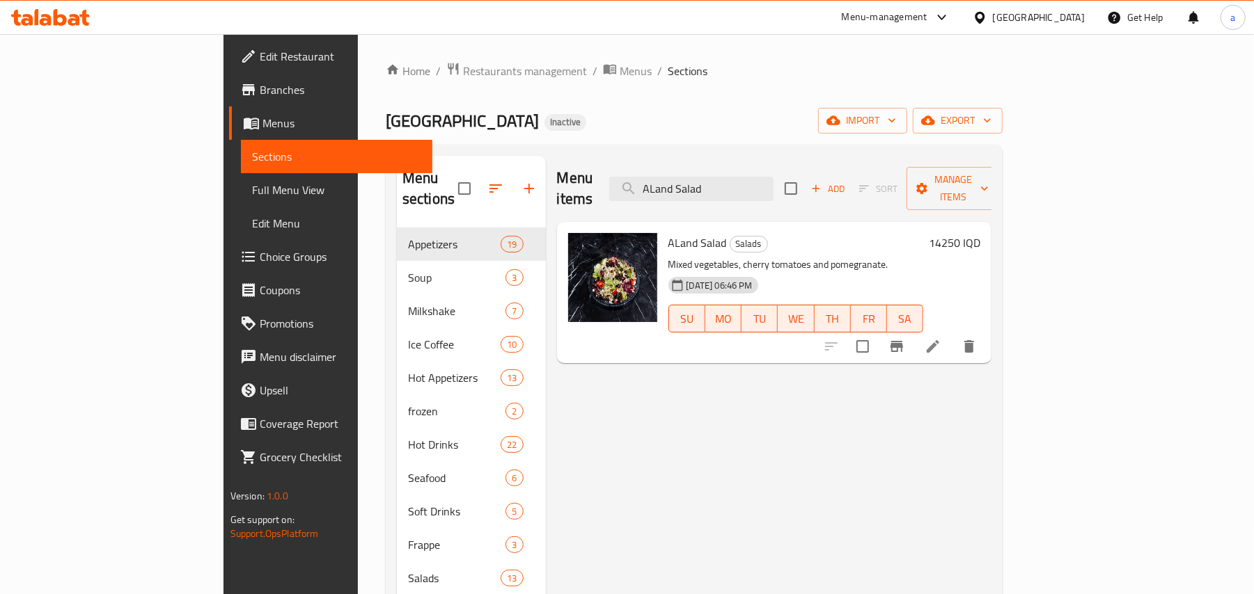
type input "ALand Salad"
click at [941, 338] on icon at bounding box center [932, 346] width 17 height 17
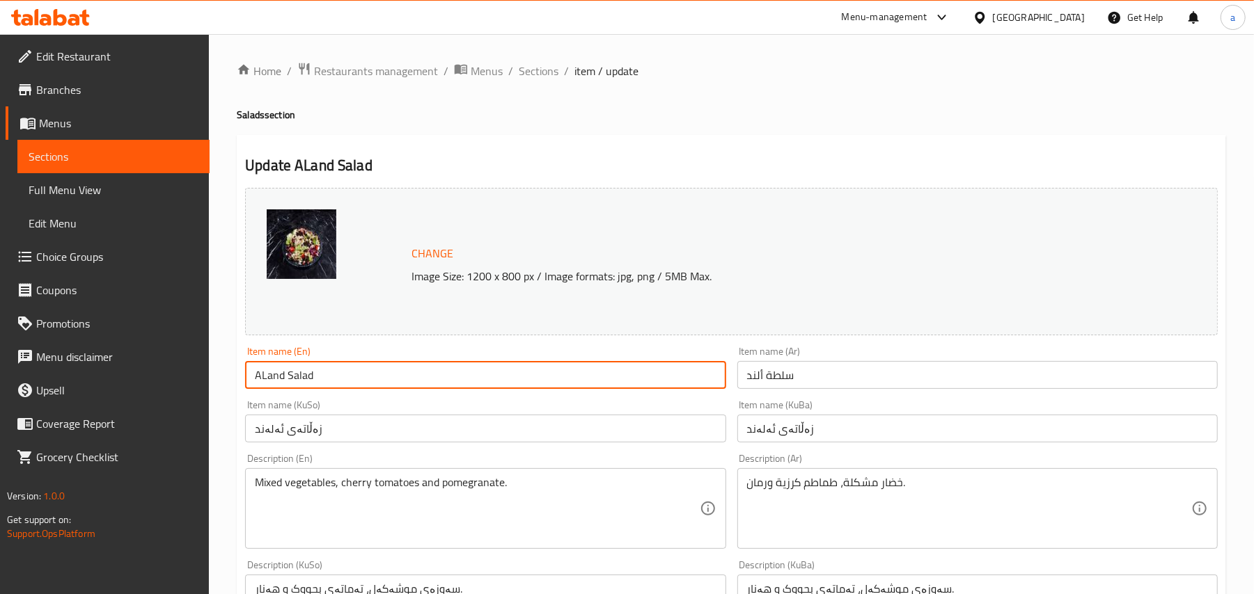
click at [263, 383] on input "ALand Salad" at bounding box center [485, 375] width 480 height 28
type input "Aland Salad"
click at [816, 383] on input "سلطة ألند" at bounding box center [977, 375] width 480 height 28
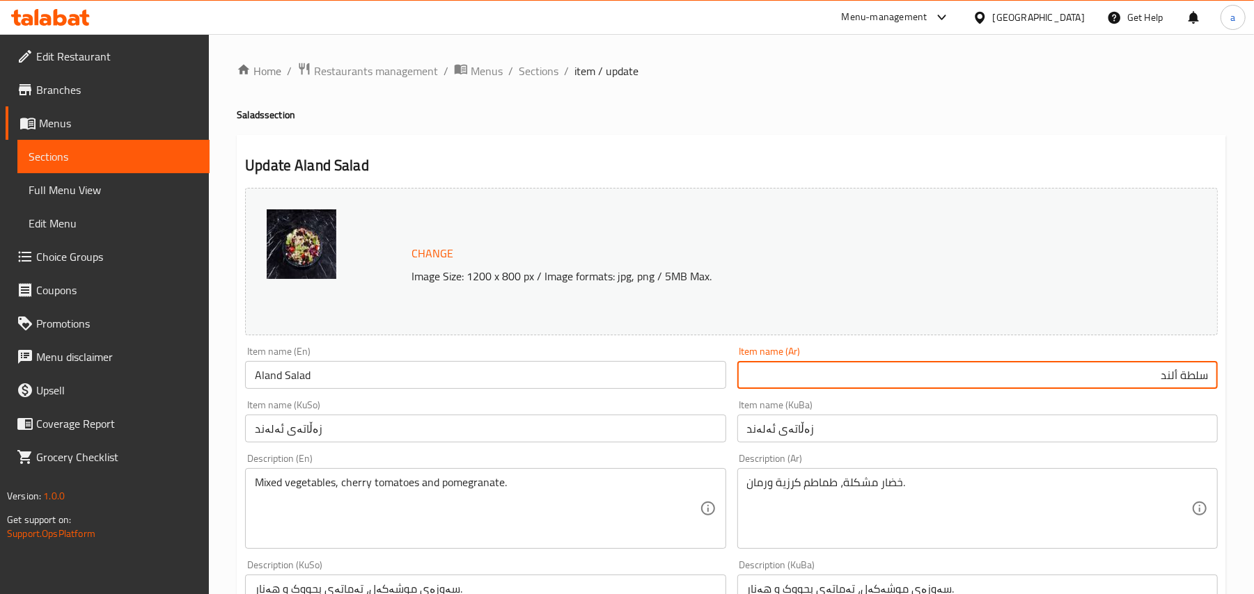
click at [1165, 387] on input "سلطة ألند" at bounding box center [977, 375] width 480 height 28
paste input "لاند"
type input "سلطة آلاند"
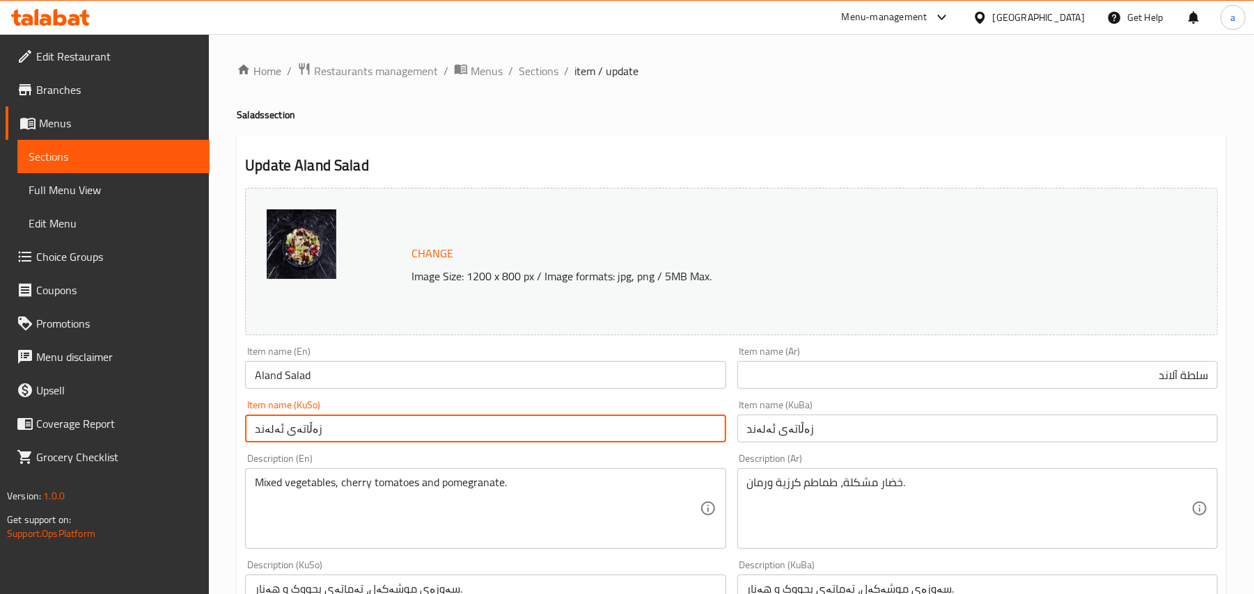
click at [590, 432] on input "زەڵاتەی ئەلەند" at bounding box center [485, 429] width 480 height 28
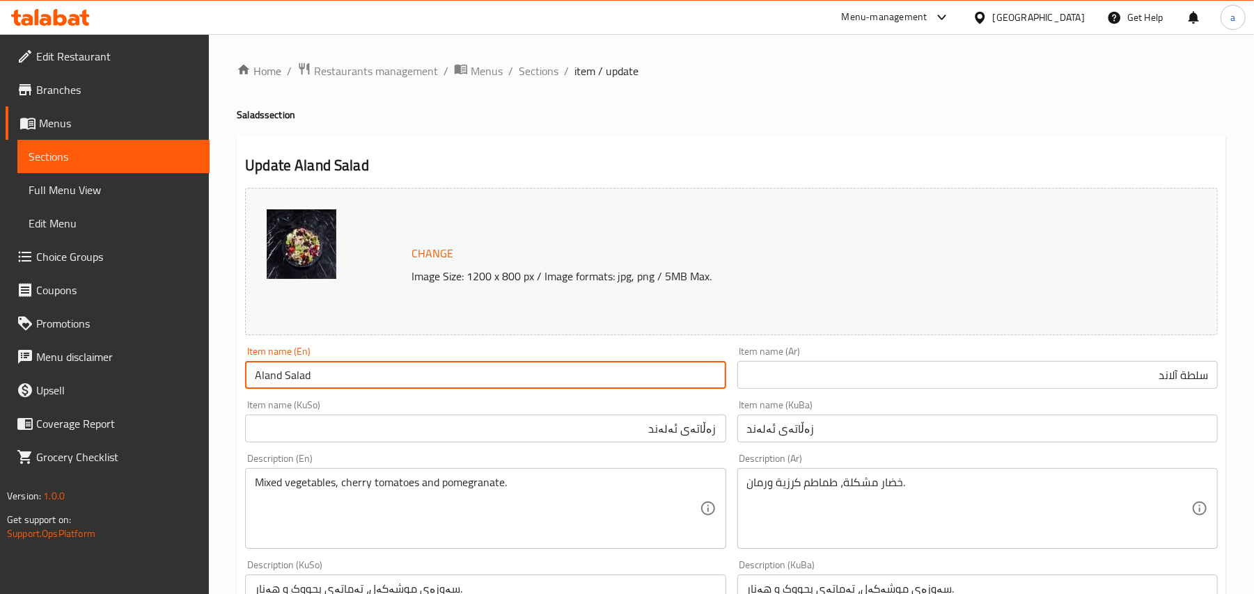
drag, startPoint x: 369, startPoint y: 384, endPoint x: 200, endPoint y: 380, distance: 168.5
click at [200, 380] on div "Edit Restaurant Branches Menus Sections Full Menu View Edit Menu Choice Groups …" at bounding box center [627, 599] width 1254 height 1130
click at [358, 386] on input "Aland Salad" at bounding box center [485, 375] width 480 height 28
click at [65, 198] on span "Full Menu View" at bounding box center [114, 190] width 170 height 17
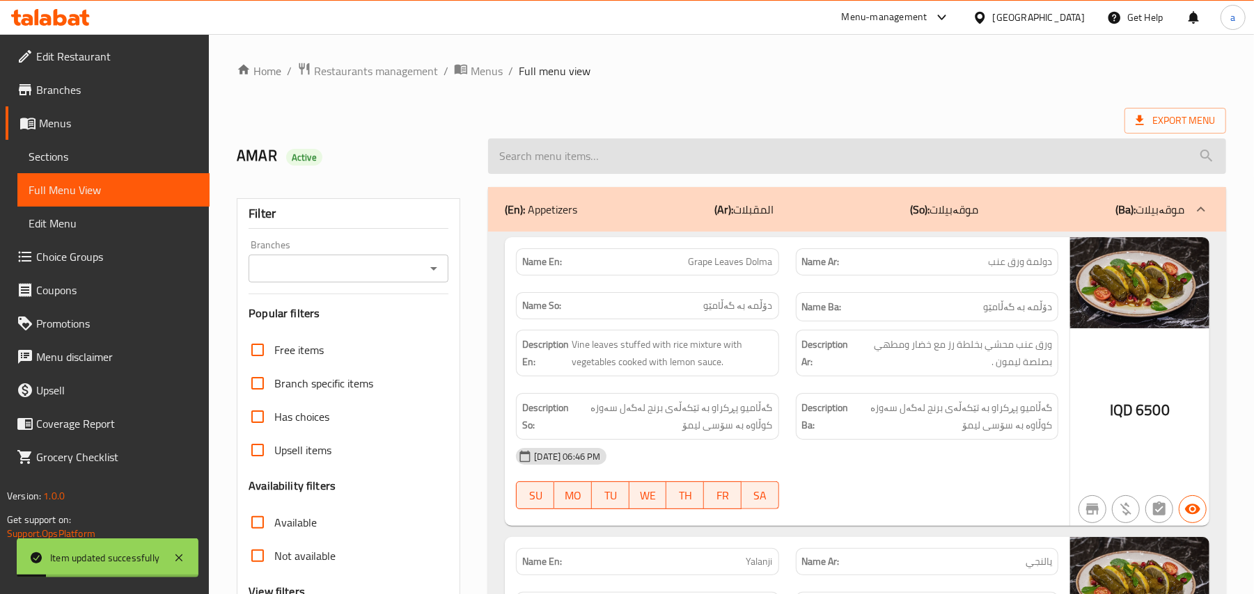
click at [672, 151] on input "search" at bounding box center [857, 156] width 738 height 35
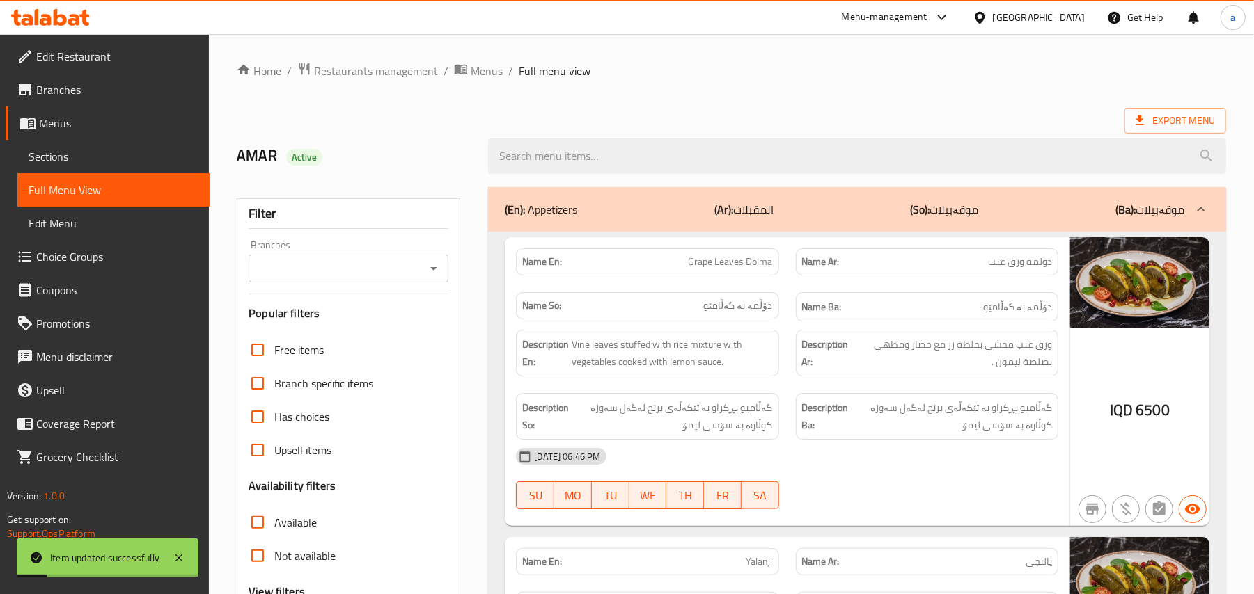
paste input "Aland Salad"
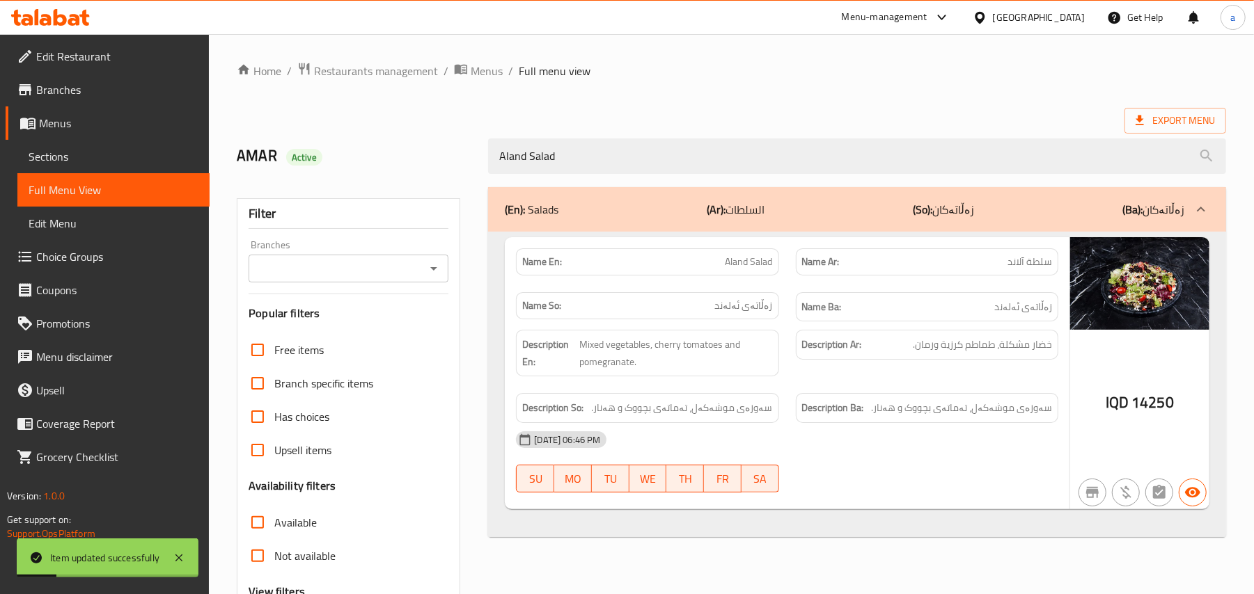
click at [429, 262] on div "Branches" at bounding box center [348, 269] width 200 height 28
type input "Aland Salad"
click at [427, 274] on icon "Open" at bounding box center [433, 268] width 17 height 17
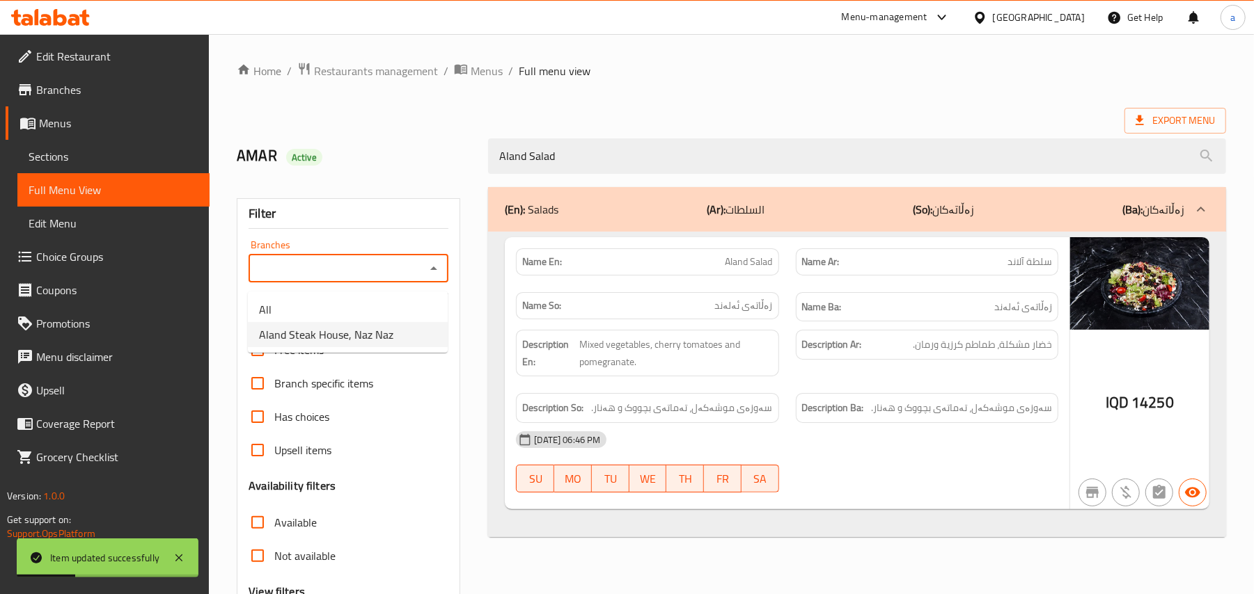
click at [358, 329] on span "Aland Steak House, Naz Naz" at bounding box center [326, 334] width 134 height 17
type input "Aland Steak House, Naz Naz"
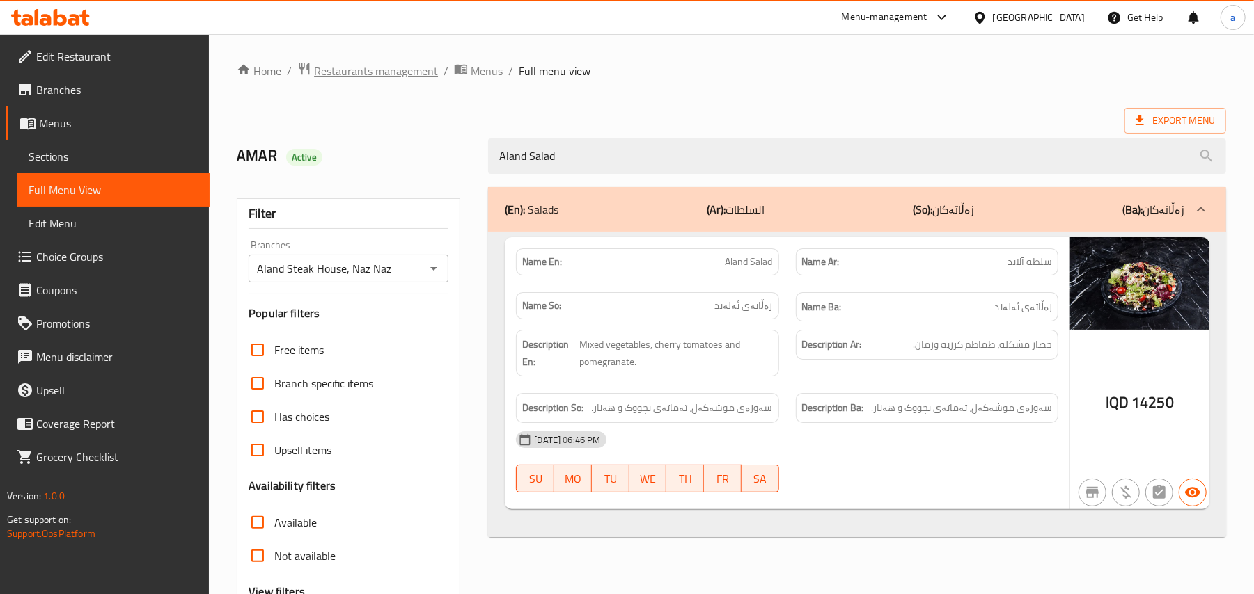
click at [405, 65] on span "Restaurants management" at bounding box center [376, 71] width 124 height 17
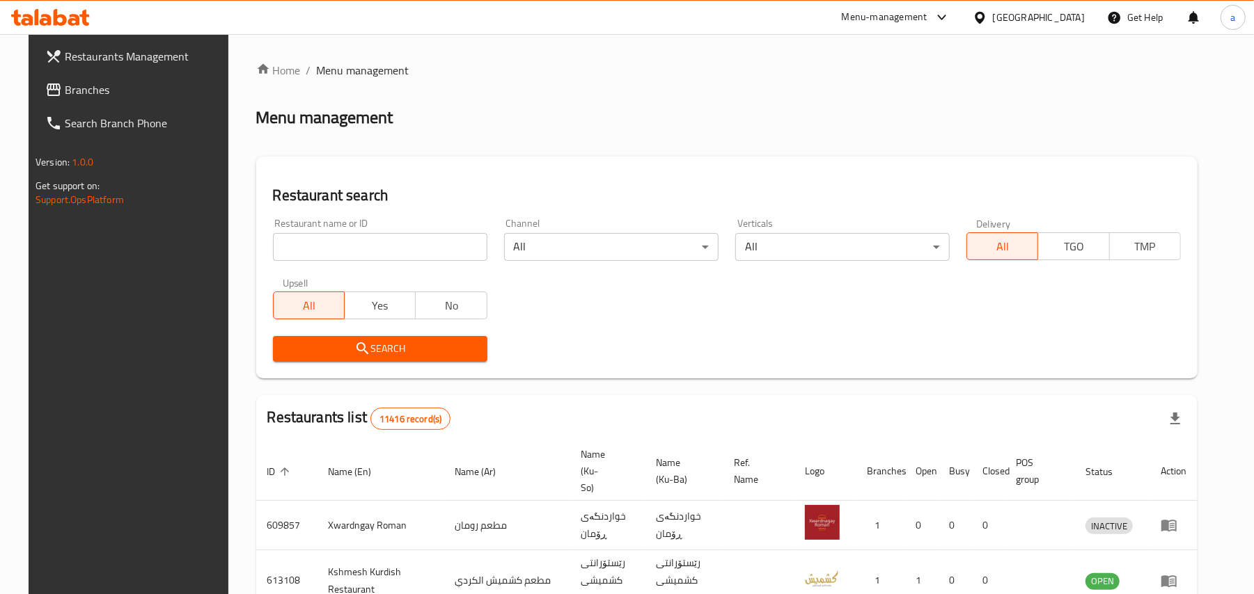
click at [344, 259] on input "search" at bounding box center [380, 247] width 214 height 28
paste input "Casa De Cafe"
type input "Casa De Cafe"
click button "Search" at bounding box center [380, 349] width 214 height 26
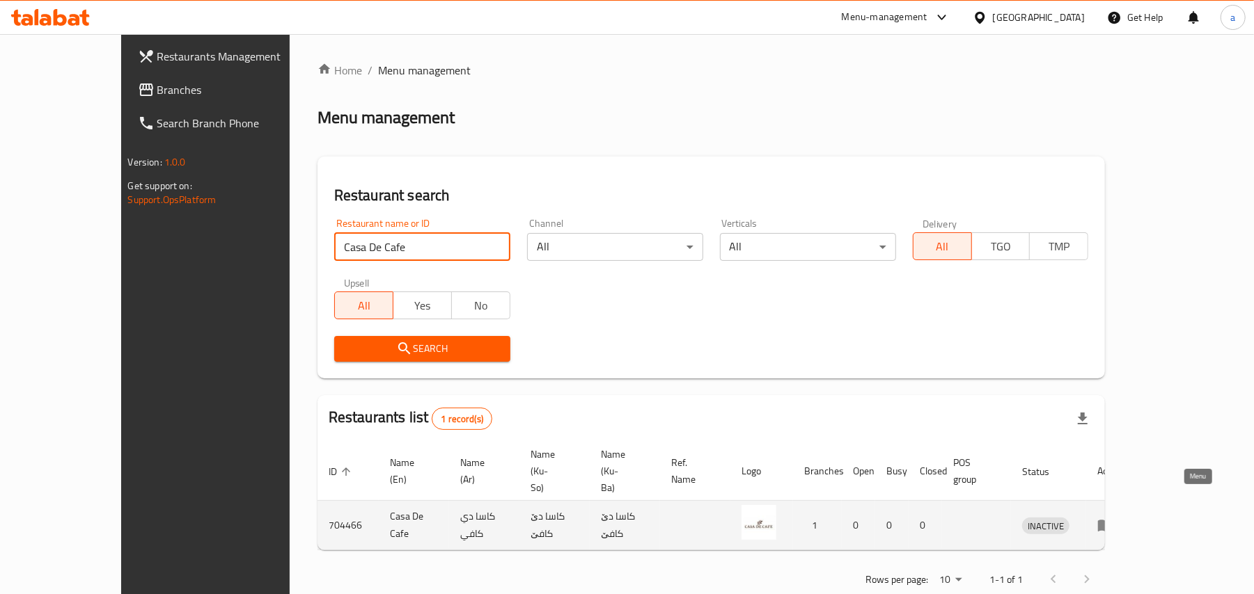
click at [1114, 517] on icon "enhanced table" at bounding box center [1105, 525] width 17 height 17
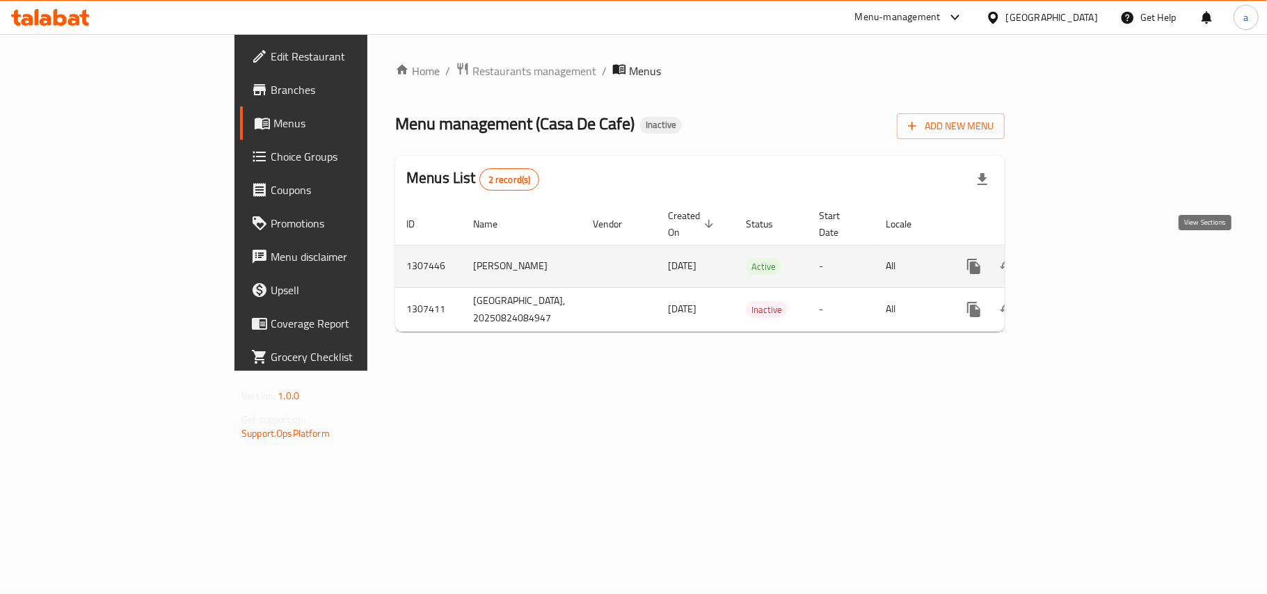
click at [1083, 262] on icon "enhanced table" at bounding box center [1074, 266] width 17 height 17
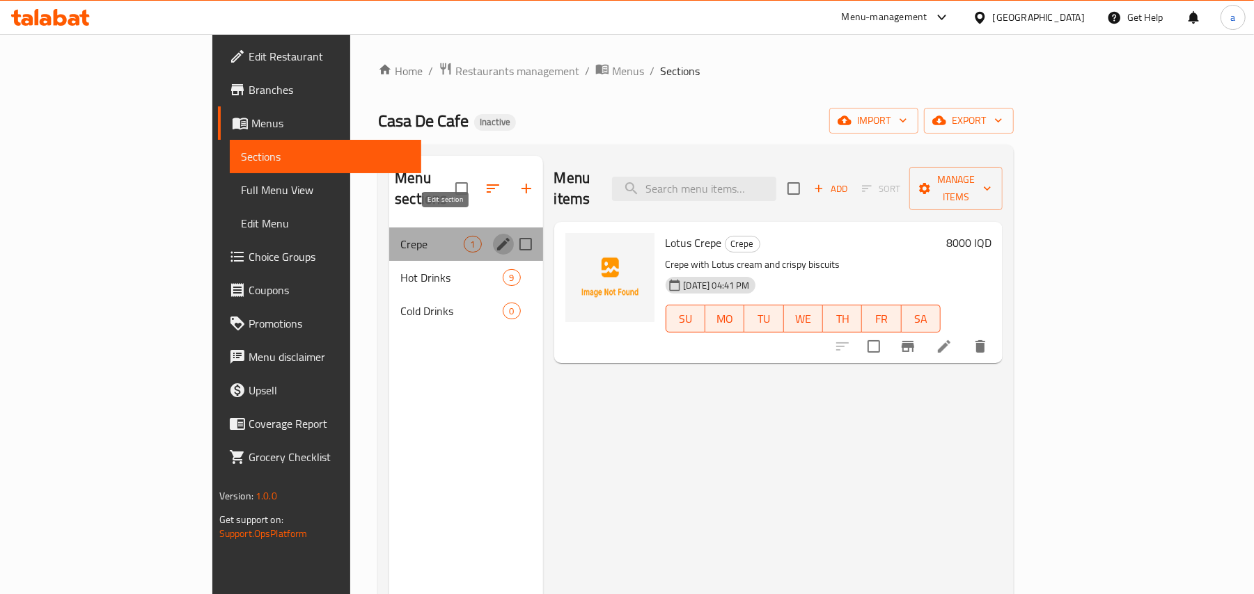
click at [495, 236] on icon "edit" at bounding box center [503, 244] width 17 height 17
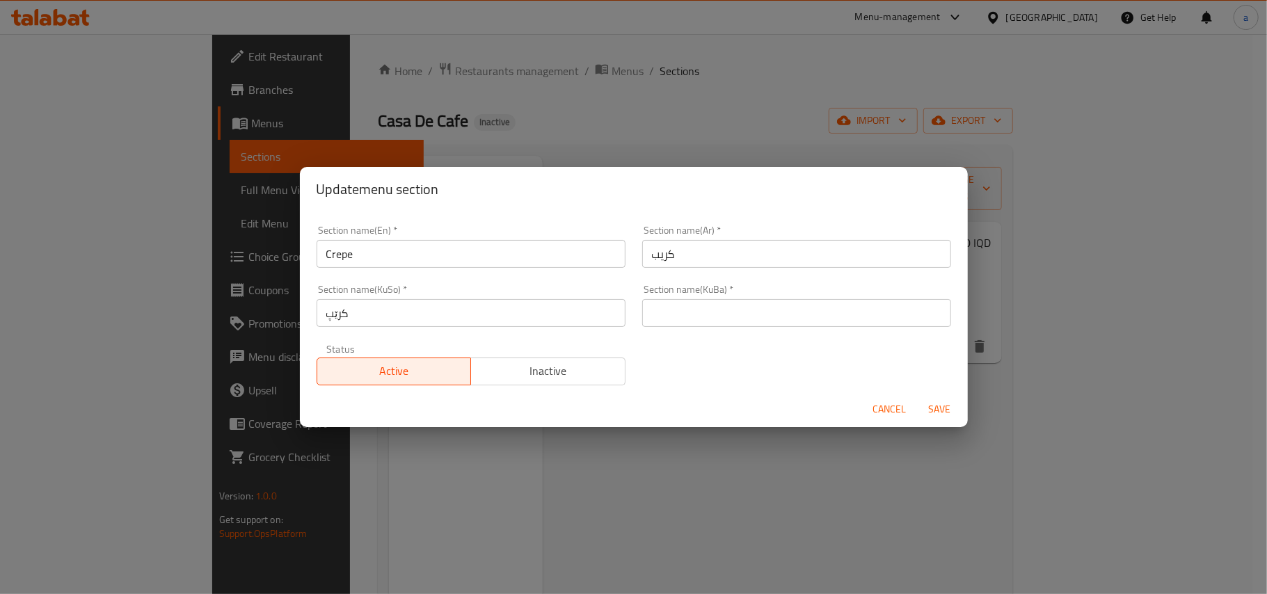
click at [694, 283] on div "Section name(KuBa)   * Section name(KuBa) *" at bounding box center [797, 305] width 326 height 59
click at [679, 273] on div "Section name(Ar)   * کریب Section name(Ar) *" at bounding box center [797, 246] width 326 height 59
click at [686, 260] on input "کریب" at bounding box center [796, 254] width 309 height 28
click at [931, 262] on input "کریب" at bounding box center [796, 254] width 309 height 28
type input "الکریب"
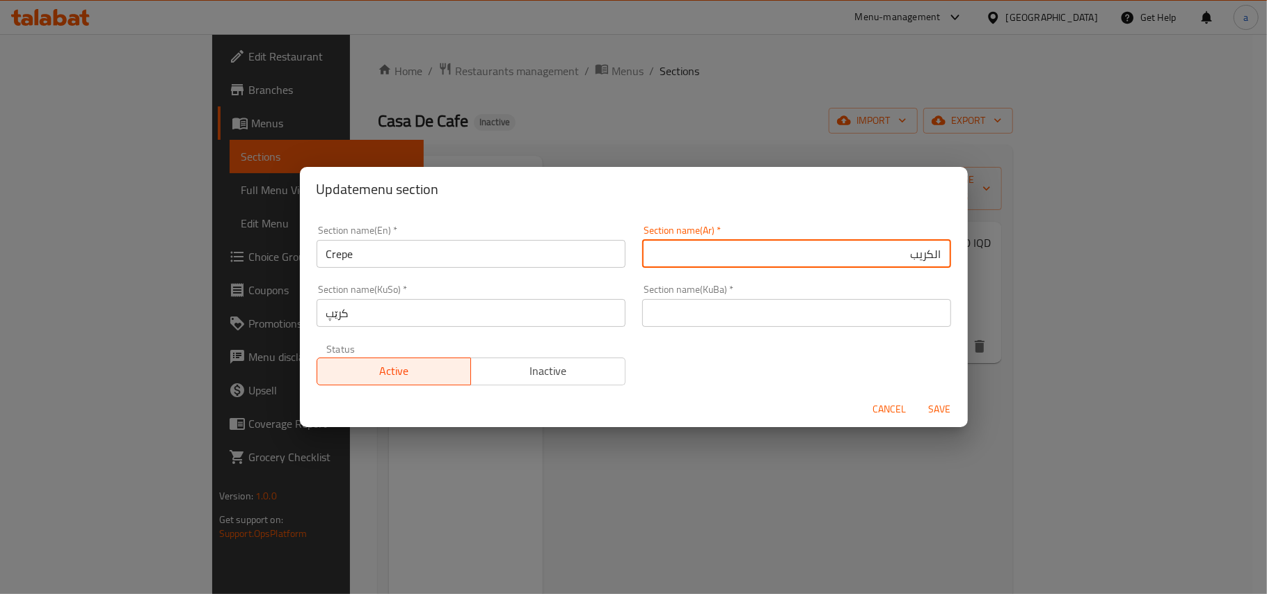
click at [894, 413] on span "Cancel" at bounding box center [890, 409] width 33 height 17
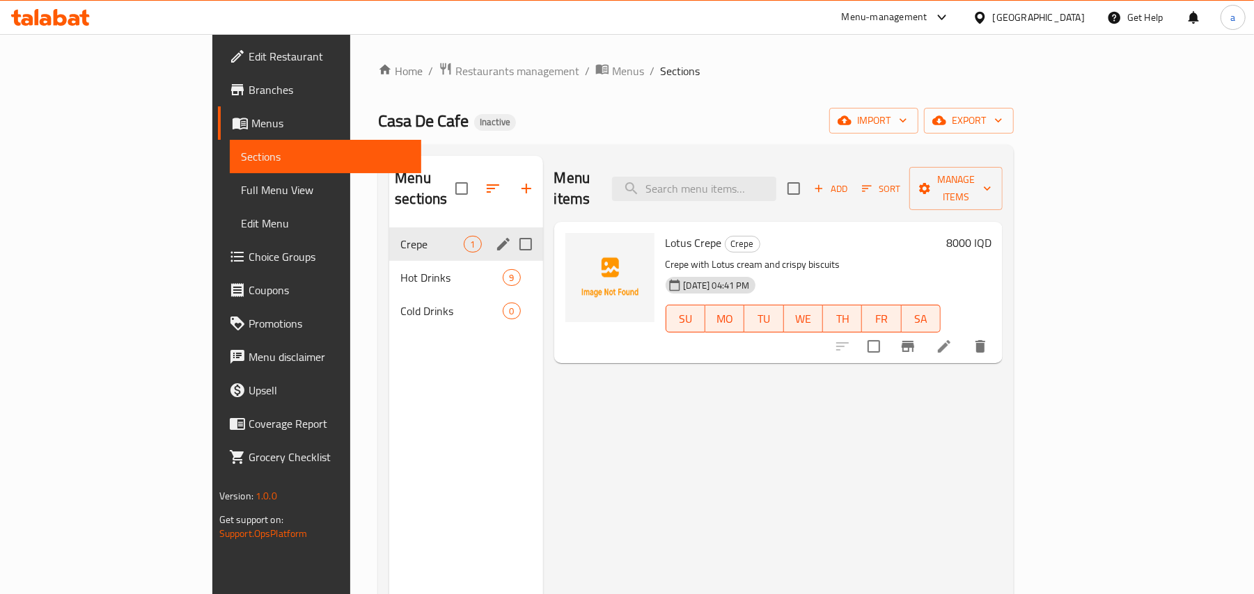
click at [495, 236] on icon "edit" at bounding box center [503, 244] width 17 height 17
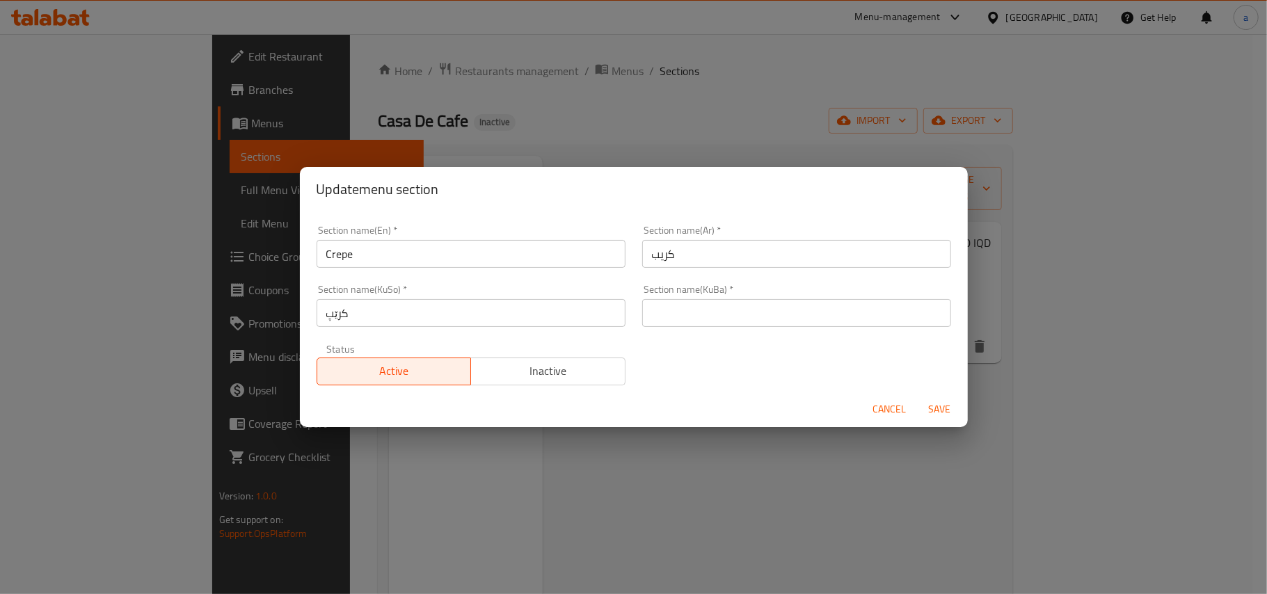
click at [806, 241] on input "کریب" at bounding box center [796, 254] width 309 height 28
click at [933, 259] on input "کریب" at bounding box center [796, 254] width 309 height 28
type input "الکریب"
click at [945, 409] on span "Save" at bounding box center [940, 409] width 33 height 17
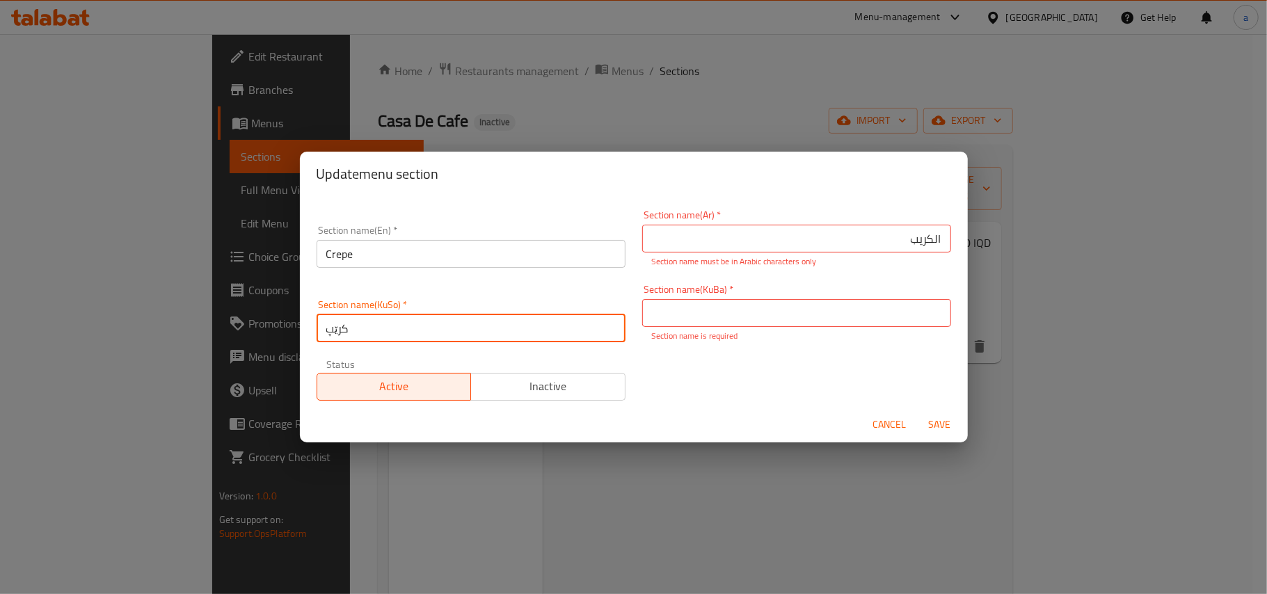
click at [347, 340] on input "کرێپ" at bounding box center [471, 329] width 309 height 28
drag, startPoint x: 347, startPoint y: 340, endPoint x: 358, endPoint y: 340, distance: 11.2
click at [347, 340] on input "کرێپ" at bounding box center [471, 329] width 309 height 28
click at [713, 324] on input "text" at bounding box center [796, 313] width 309 height 28
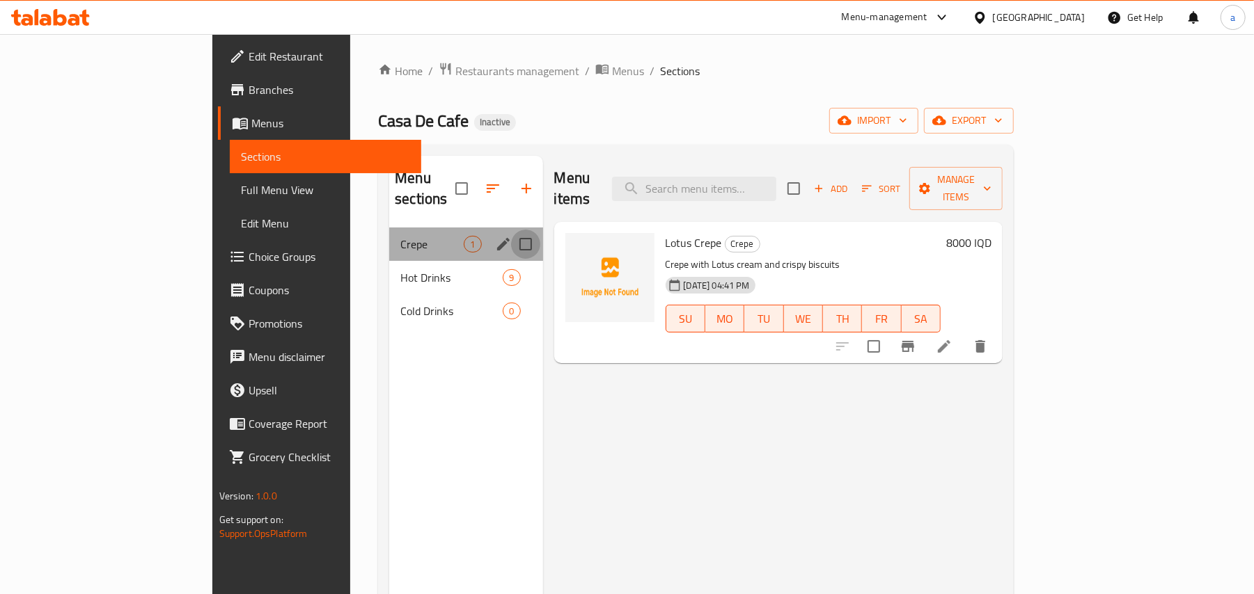
click at [511, 230] on input "Menu sections" at bounding box center [525, 244] width 29 height 29
checkbox input "false"
click at [511, 230] on input "Menu sections" at bounding box center [525, 244] width 29 height 29
checkbox input "true"
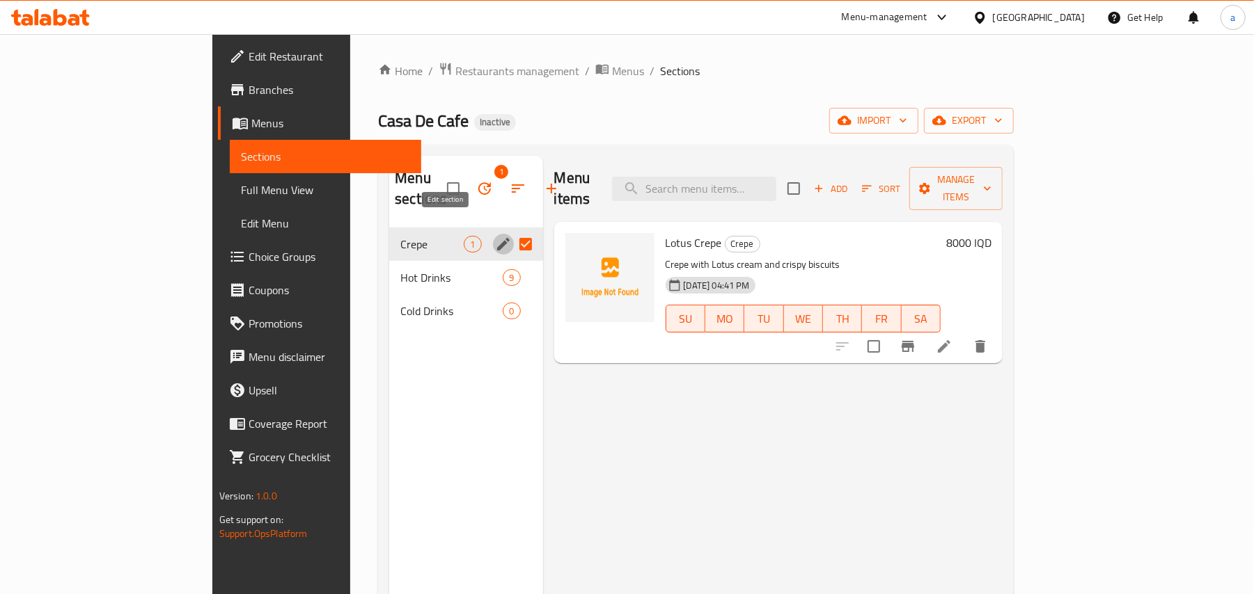
click at [497, 238] on icon "edit" at bounding box center [503, 244] width 13 height 13
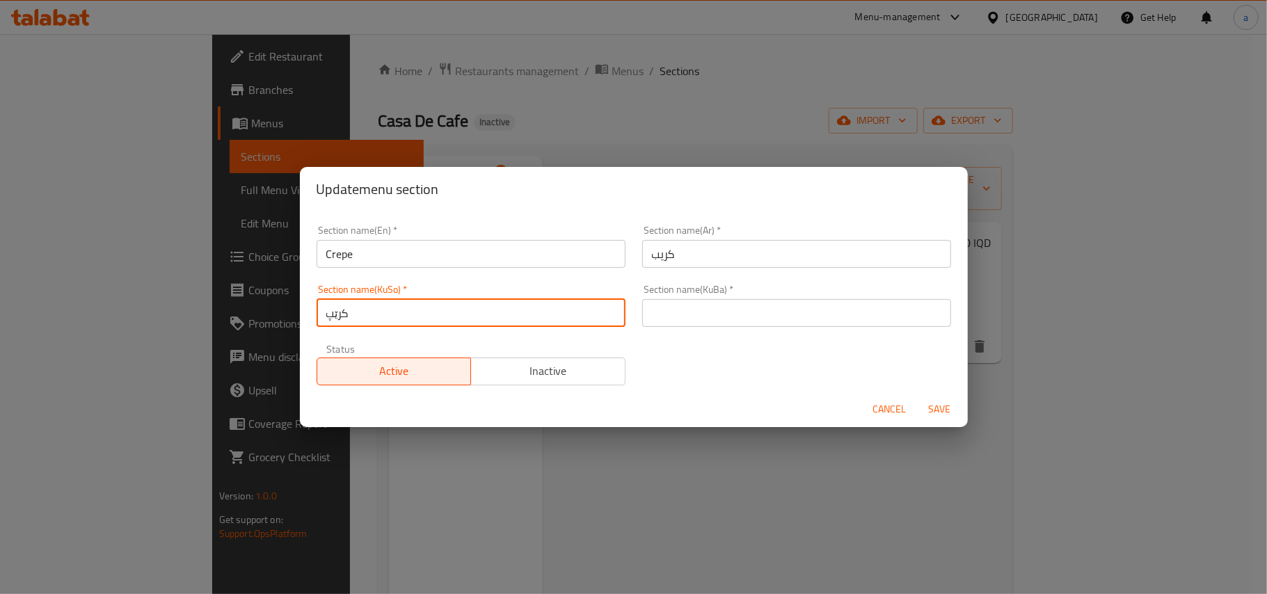
click at [329, 319] on input "کرێپ" at bounding box center [471, 313] width 309 height 28
drag, startPoint x: 329, startPoint y: 319, endPoint x: 372, endPoint y: 322, distance: 42.5
click at [329, 319] on input "کرێپ" at bounding box center [471, 313] width 309 height 28
drag, startPoint x: 677, startPoint y: 317, endPoint x: 697, endPoint y: 310, distance: 21.6
click at [677, 317] on input "text" at bounding box center [796, 313] width 309 height 28
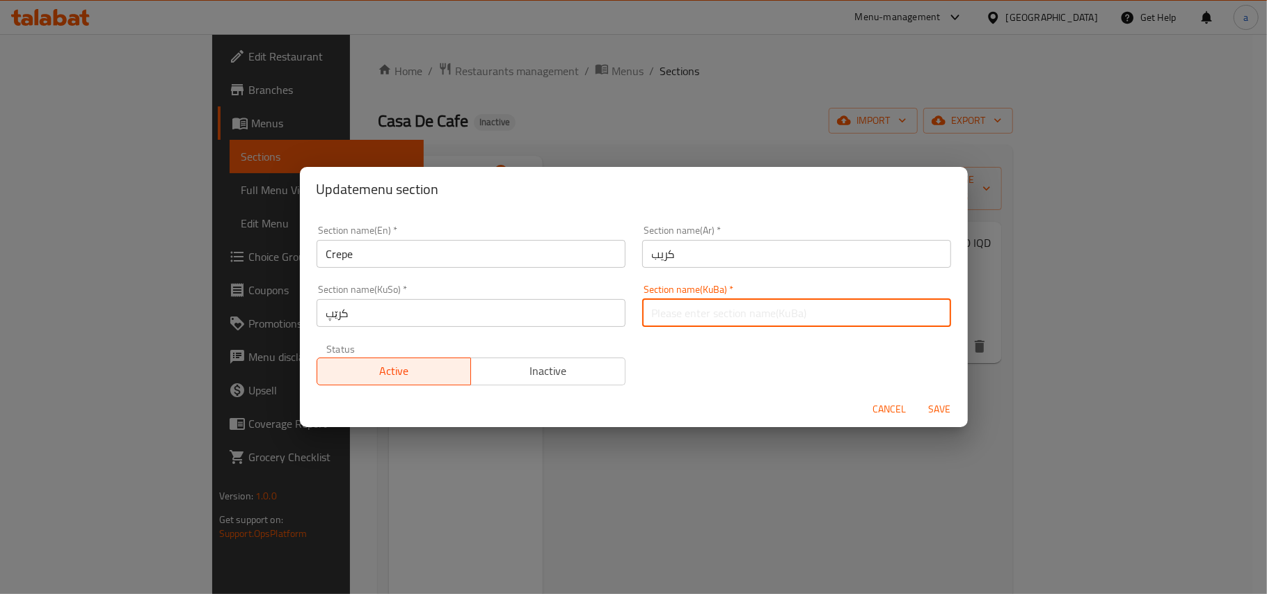
paste input "کرێپ"
type input "کرێپ"
click at [722, 260] on input "کریب" at bounding box center [796, 254] width 309 height 28
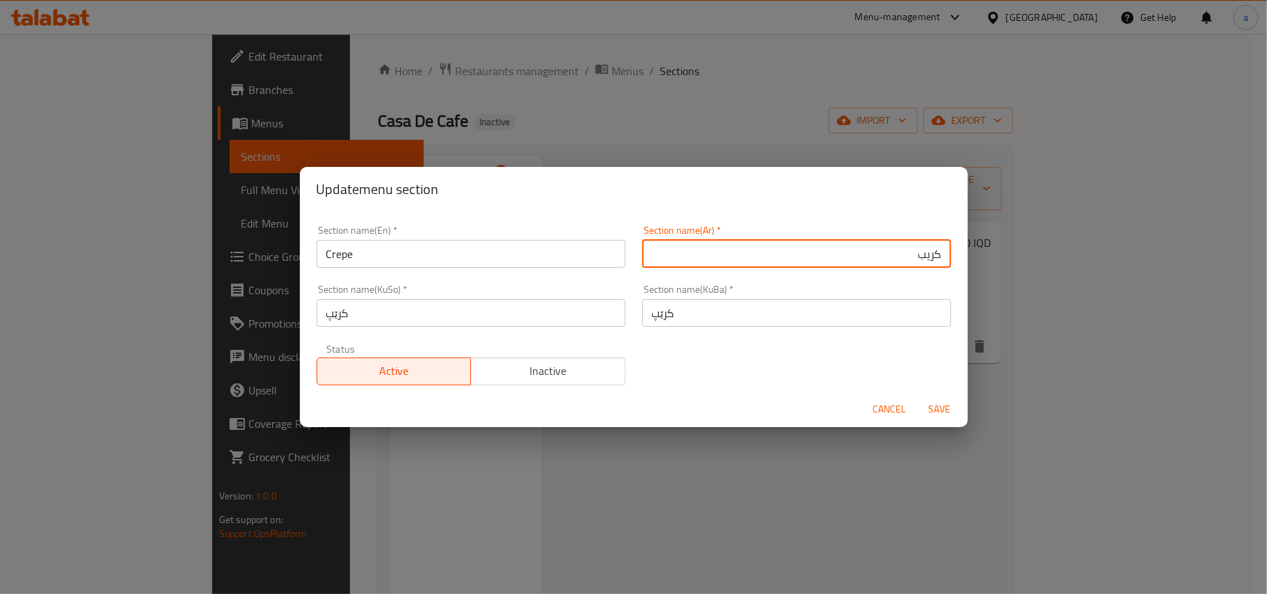
click at [930, 259] on input "کریب" at bounding box center [796, 254] width 309 height 28
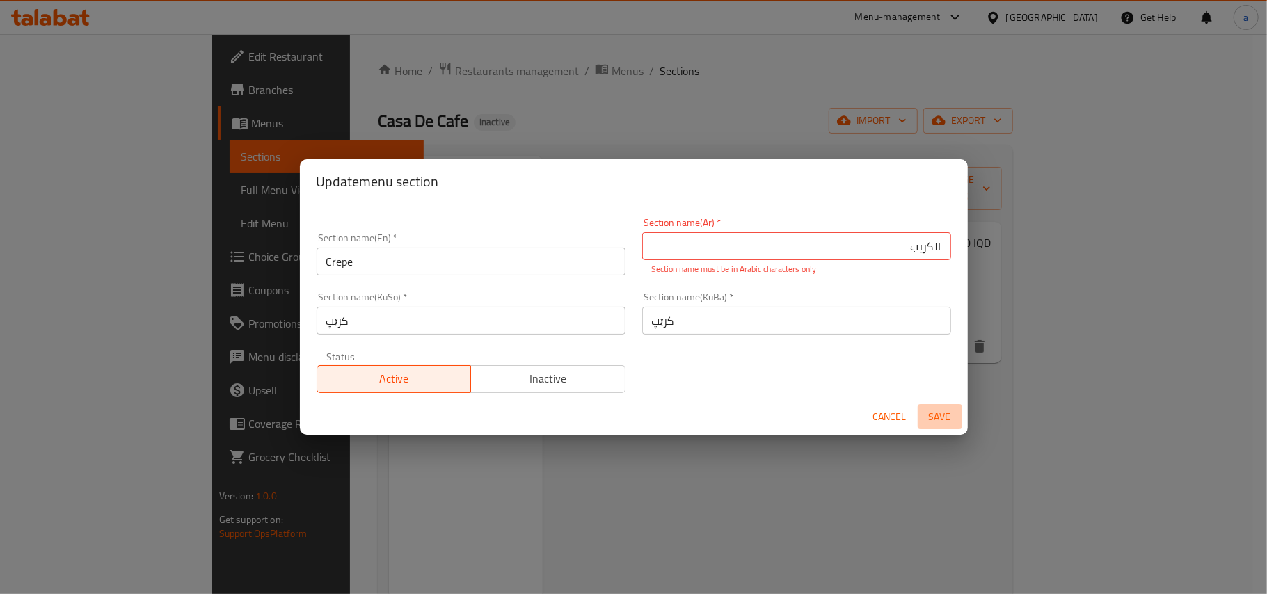
click at [937, 408] on button "Save" at bounding box center [940, 417] width 45 height 26
drag, startPoint x: 914, startPoint y: 255, endPoint x: 922, endPoint y: 256, distance: 7.8
click at [922, 256] on input "الکریب" at bounding box center [796, 246] width 309 height 28
click at [908, 252] on input "الكریب" at bounding box center [796, 246] width 309 height 28
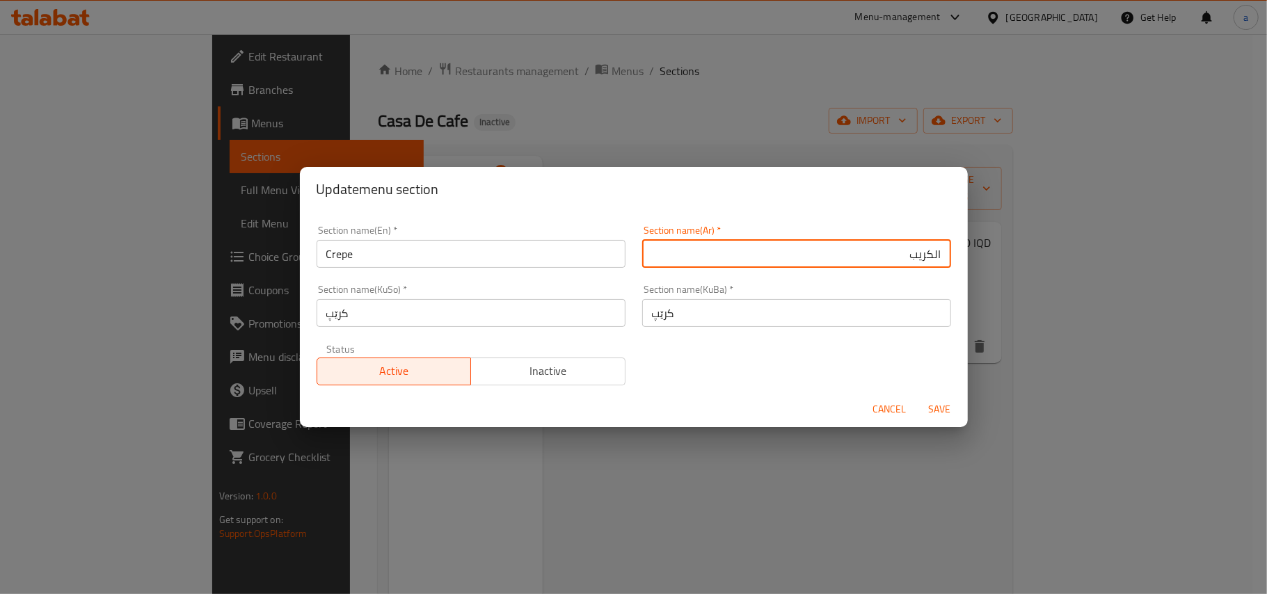
type input "الكريب"
click at [931, 407] on span "Save" at bounding box center [940, 409] width 33 height 17
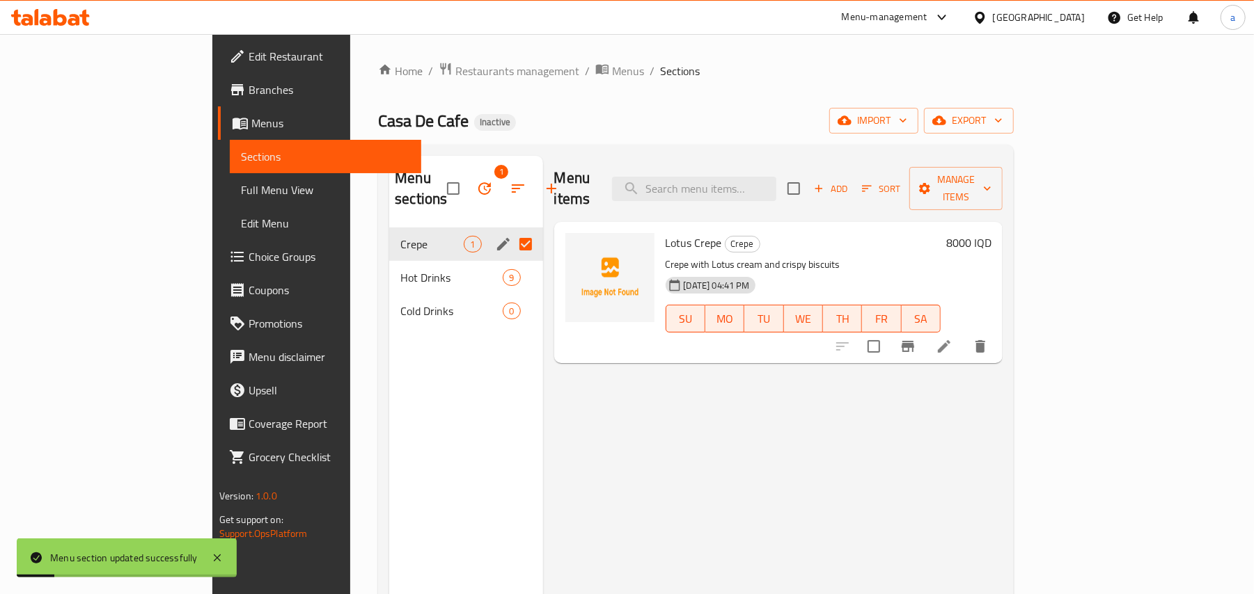
click at [241, 193] on span "Full Menu View" at bounding box center [326, 190] width 170 height 17
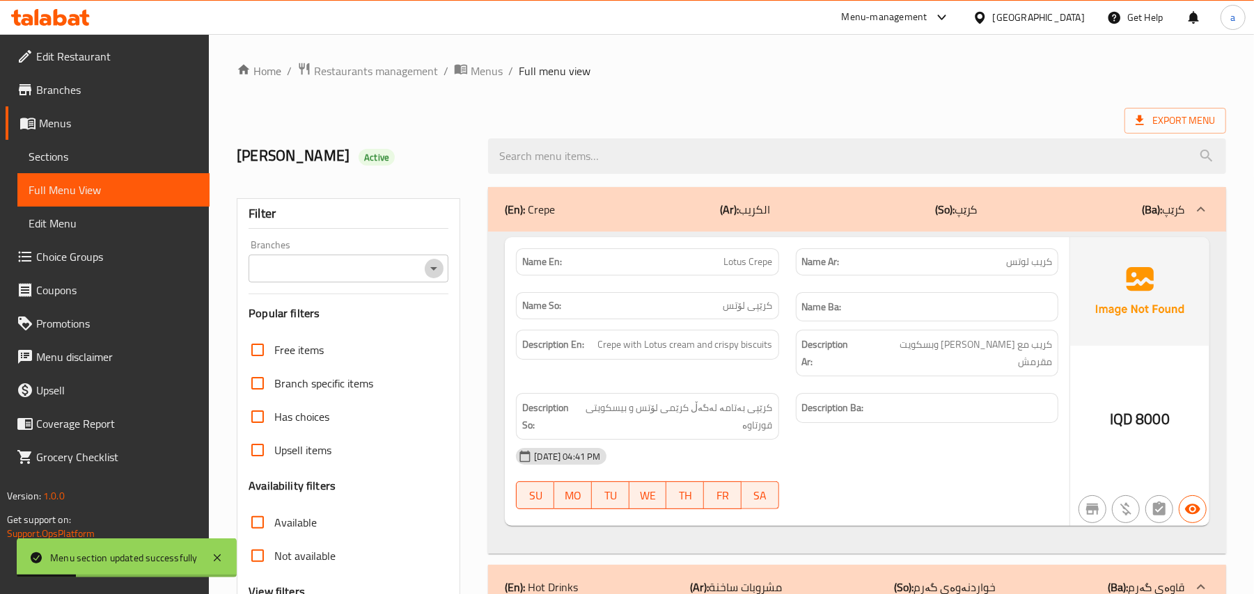
click at [436, 271] on icon "Open" at bounding box center [433, 268] width 17 height 17
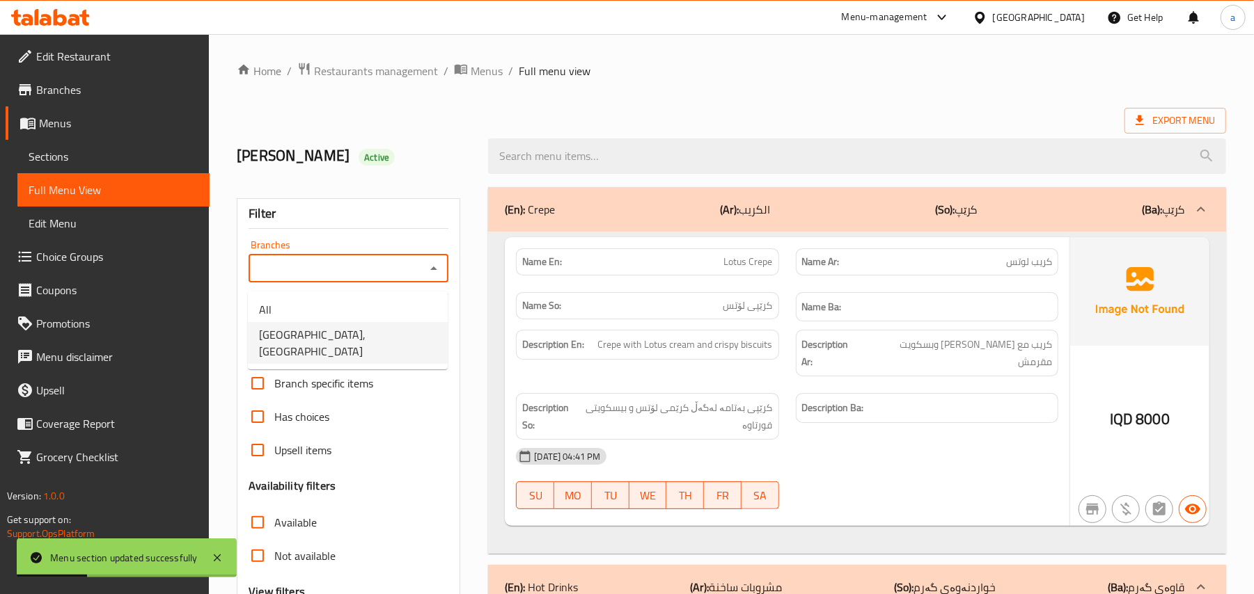
click at [371, 327] on span "Casa De Cafe, Vital City" at bounding box center [347, 342] width 177 height 33
type input "Casa De Cafe, Vital City"
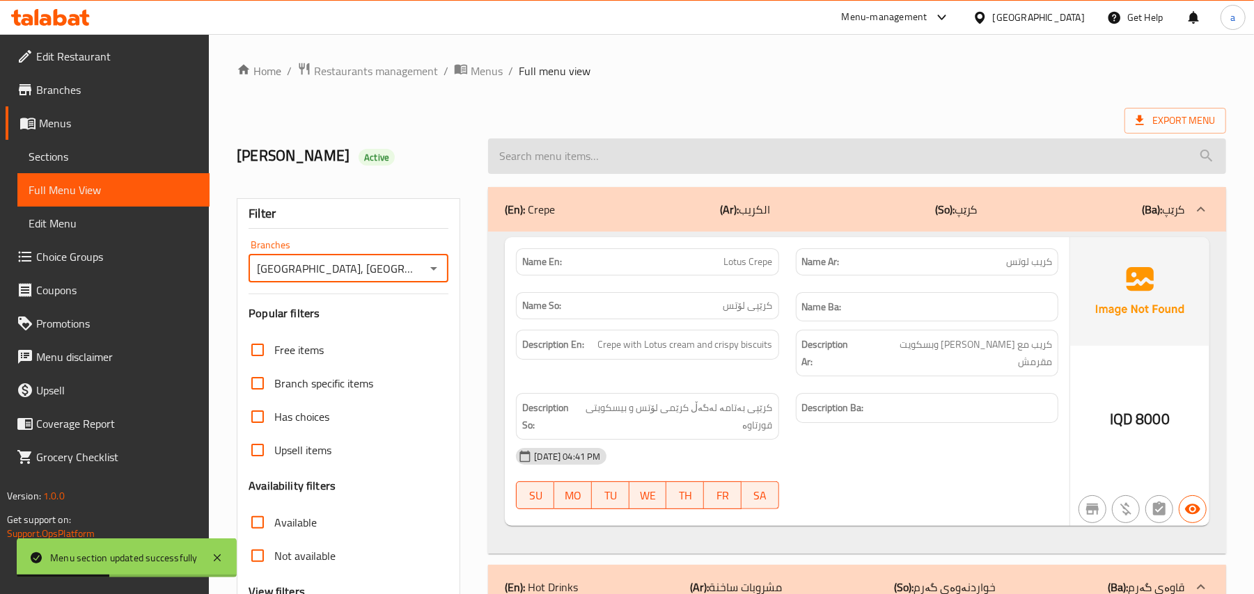
click at [548, 163] on input "search" at bounding box center [857, 156] width 738 height 35
click at [541, 168] on input "search" at bounding box center [857, 156] width 738 height 35
paste input "Casa De Cafe"
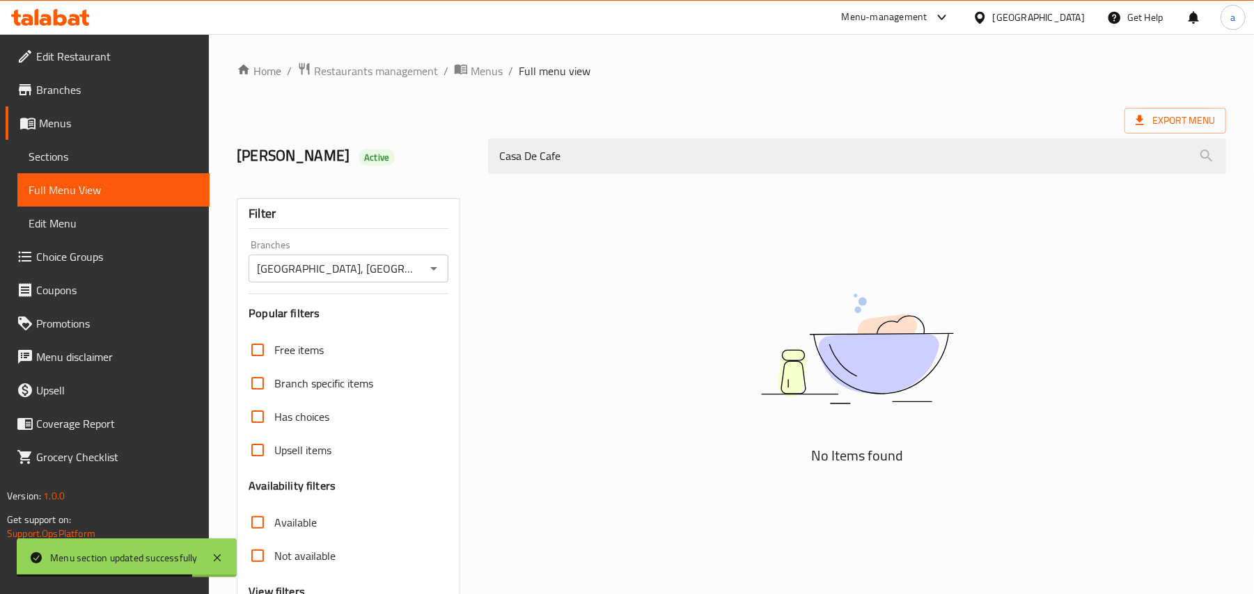
drag, startPoint x: 597, startPoint y: 165, endPoint x: 432, endPoint y: 190, distance: 167.5
click at [379, 175] on div "Mohammed Alzangana Active Casa De Cafe" at bounding box center [731, 156] width 1006 height 62
paste input "Lotus Crep"
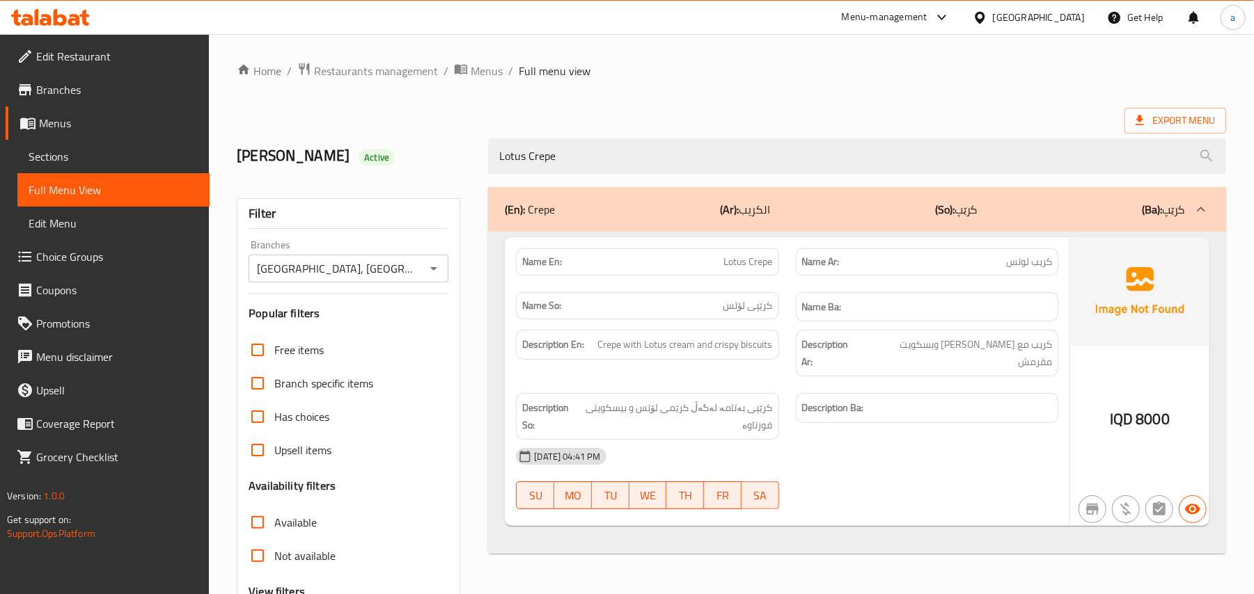
type input "Lotus Crepe"
click at [81, 162] on span "Sections" at bounding box center [114, 156] width 170 height 17
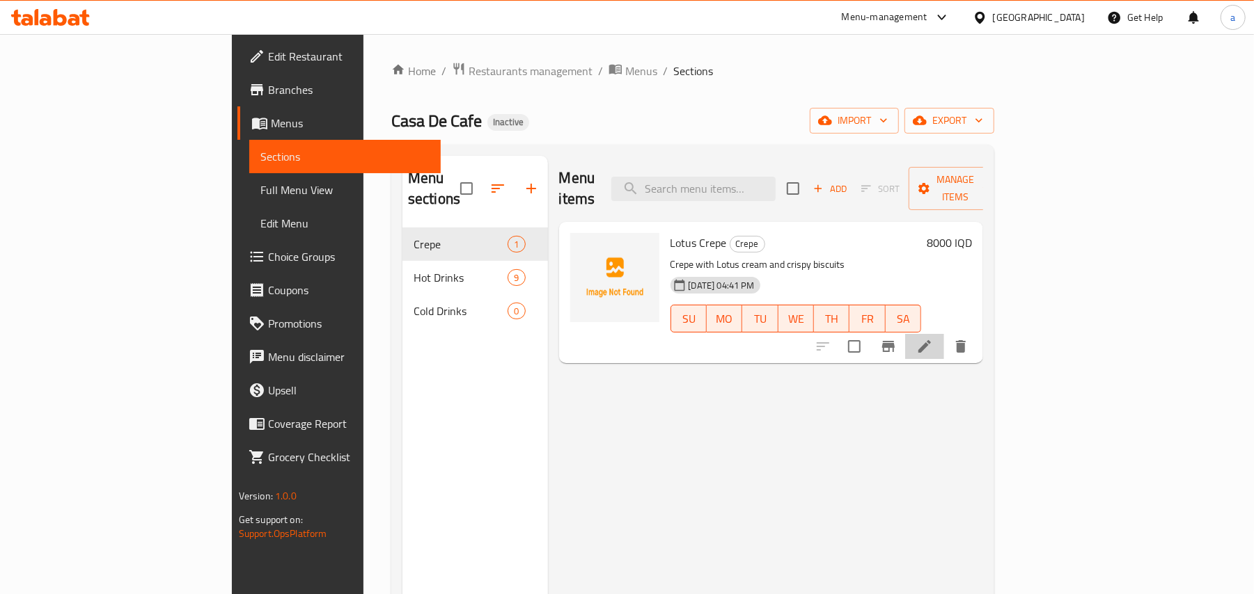
click at [933, 341] on icon at bounding box center [924, 346] width 17 height 17
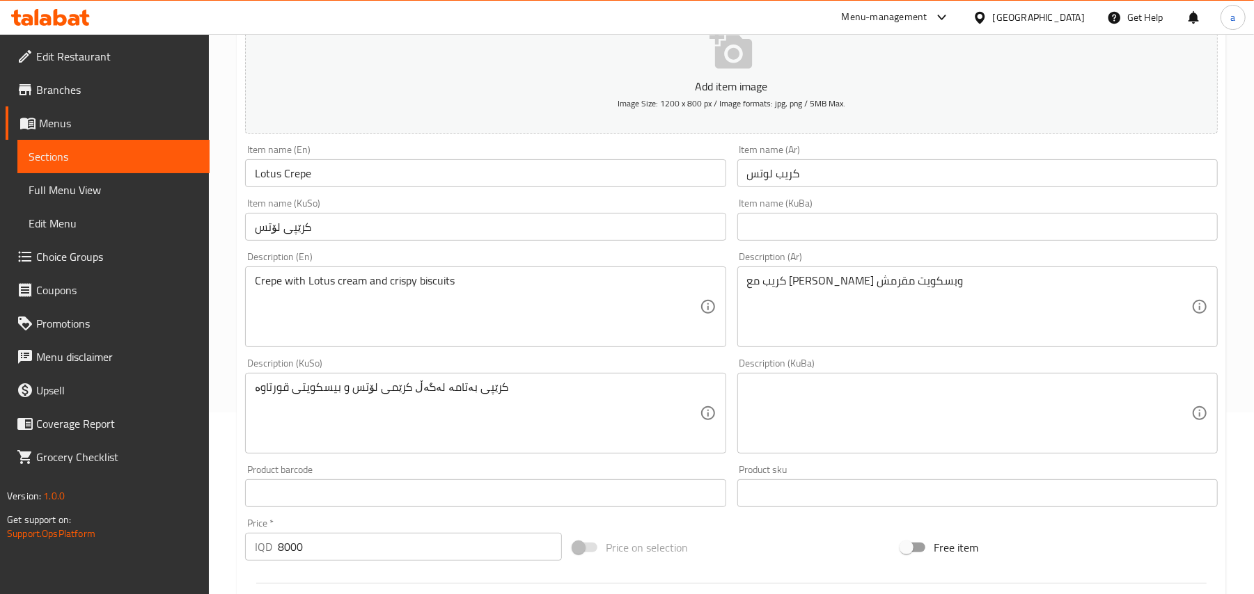
scroll to position [216, 0]
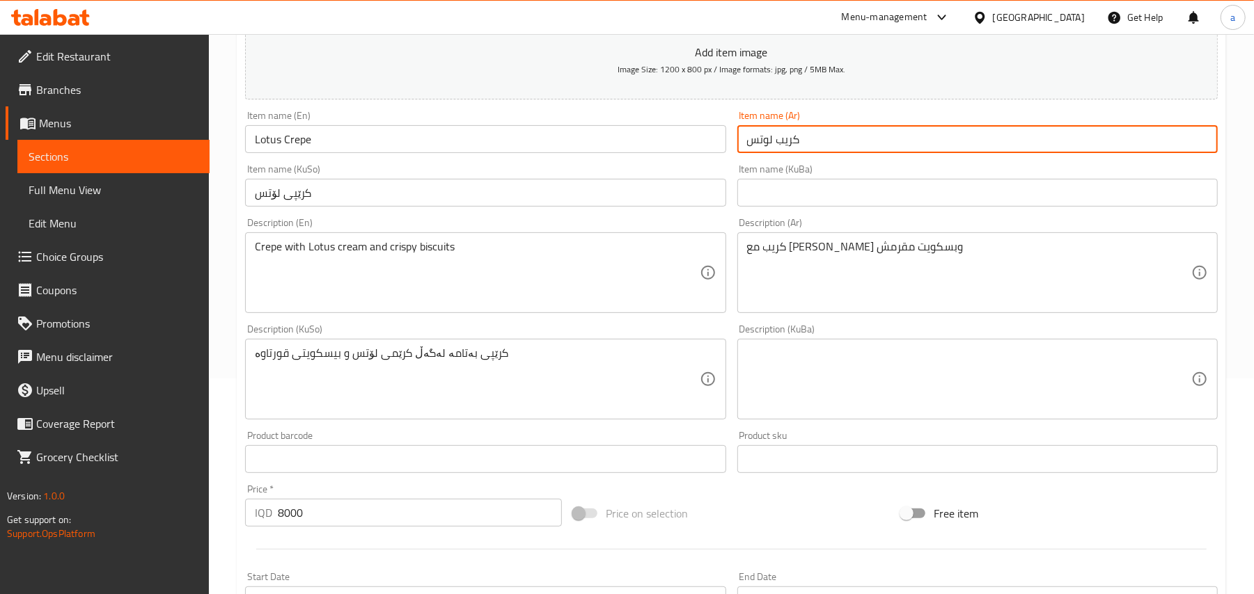
click at [850, 139] on input "كريب لوتس" at bounding box center [977, 139] width 480 height 28
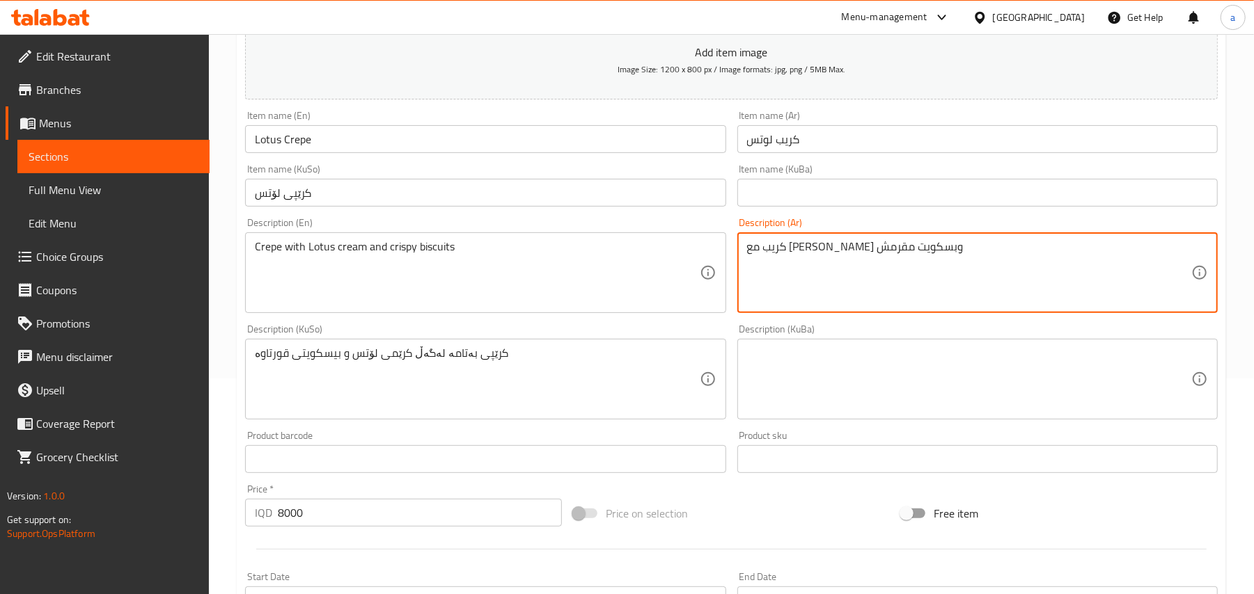
click at [619, 196] on input "کرێپی لۆتس" at bounding box center [485, 193] width 480 height 28
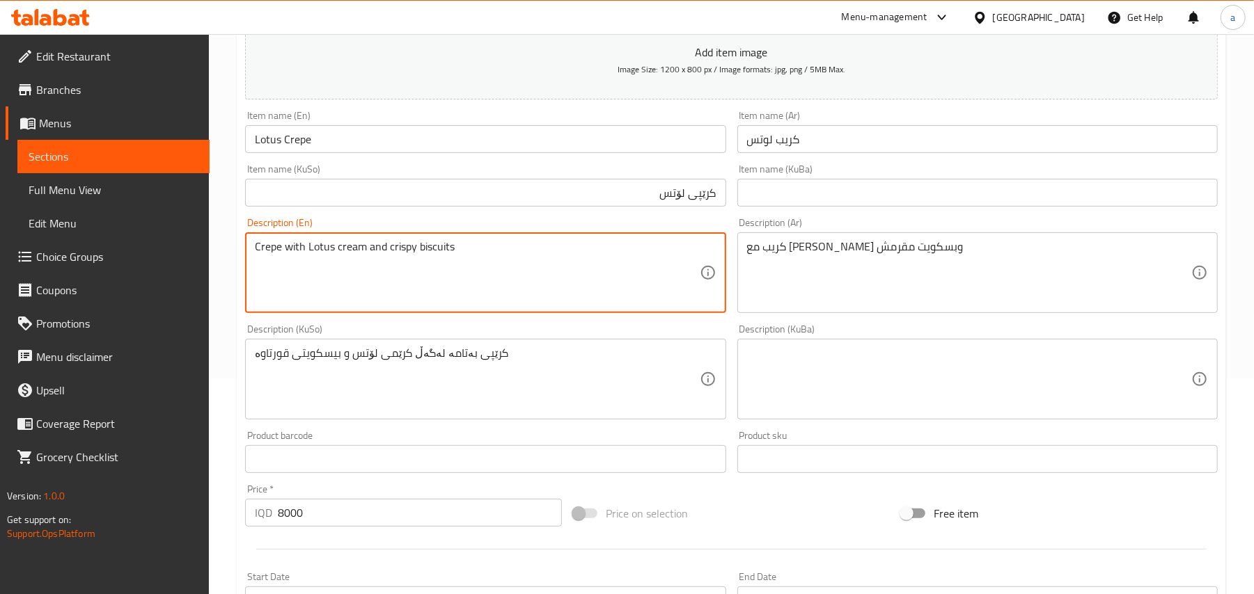
drag, startPoint x: 518, startPoint y: 388, endPoint x: 745, endPoint y: 40, distance: 414.9
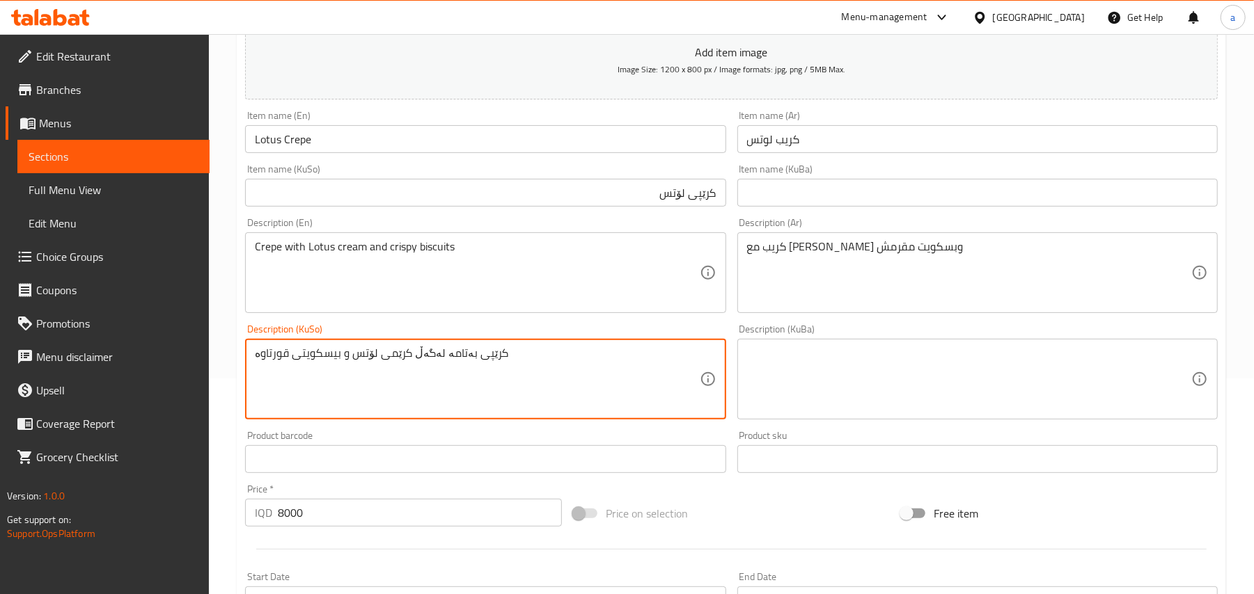
click at [564, 361] on textarea "کرێپی بەتامە لەگەڵ کرێمی لۆتس و بیسکویتی قورتاوە" at bounding box center [477, 380] width 444 height 66
paste textarea "لەگەڵ کرێمی لۆتس و بسکویتی کریسپی"
type textarea "کرێپ لەگەڵ کرێمی لۆتس و بسکویتی کریسپی"
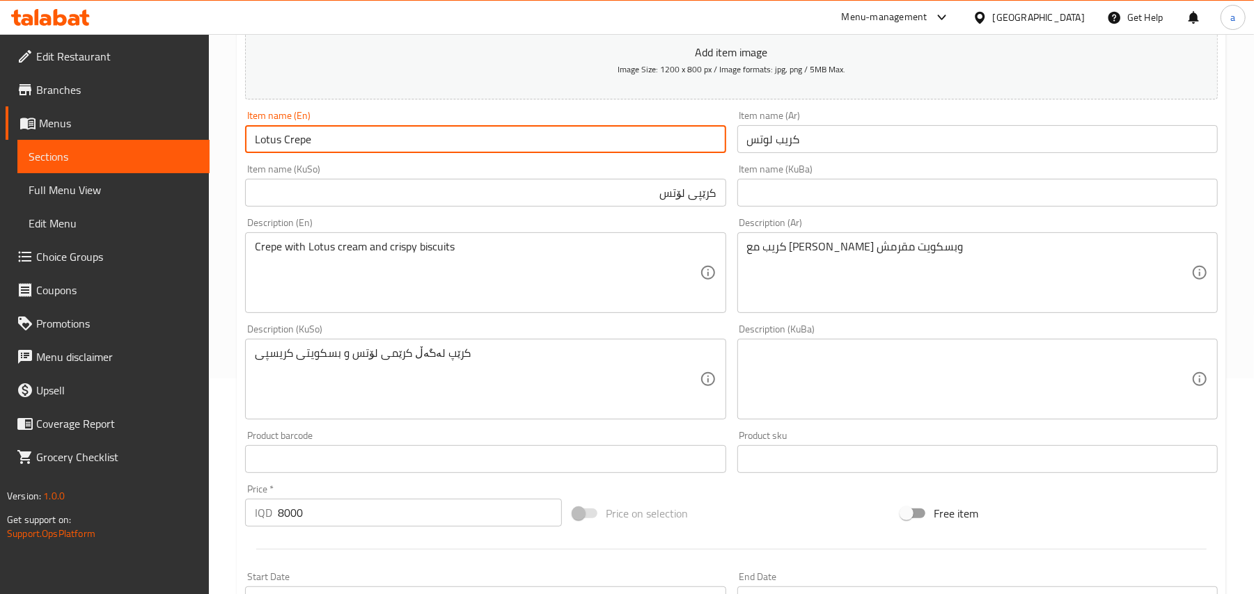
drag, startPoint x: 342, startPoint y: 141, endPoint x: 322, endPoint y: 163, distance: 30.5
click at [252, 150] on input "Lotus Crepe" at bounding box center [485, 139] width 480 height 28
click at [103, 188] on span "Full Menu View" at bounding box center [114, 190] width 170 height 17
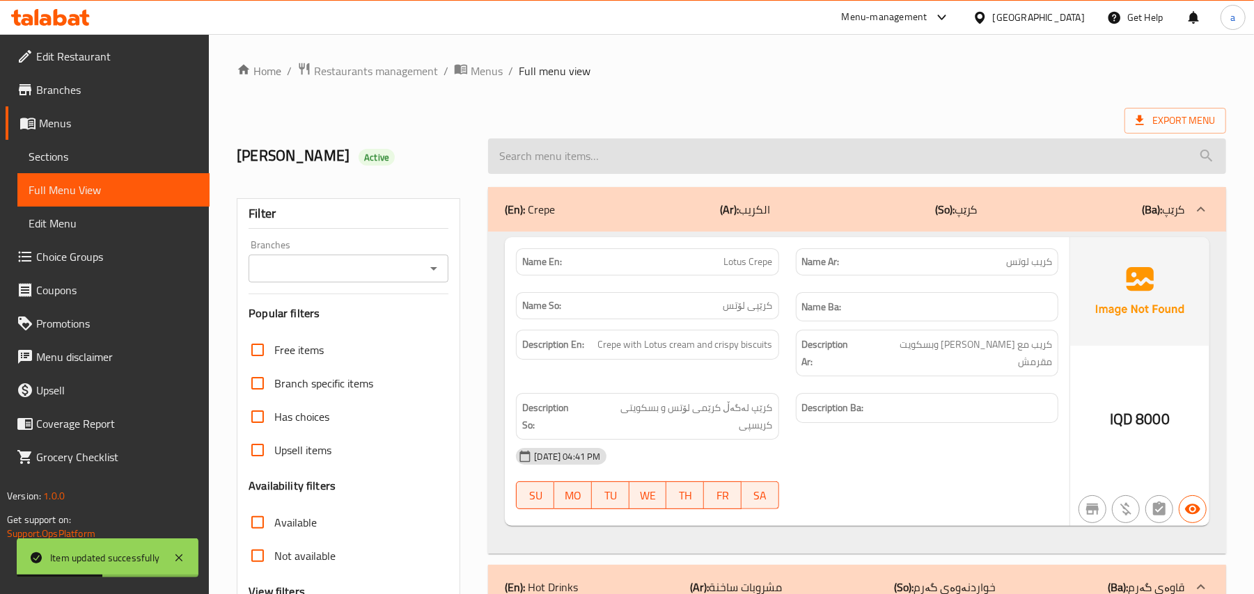
click at [619, 146] on input "search" at bounding box center [857, 156] width 738 height 35
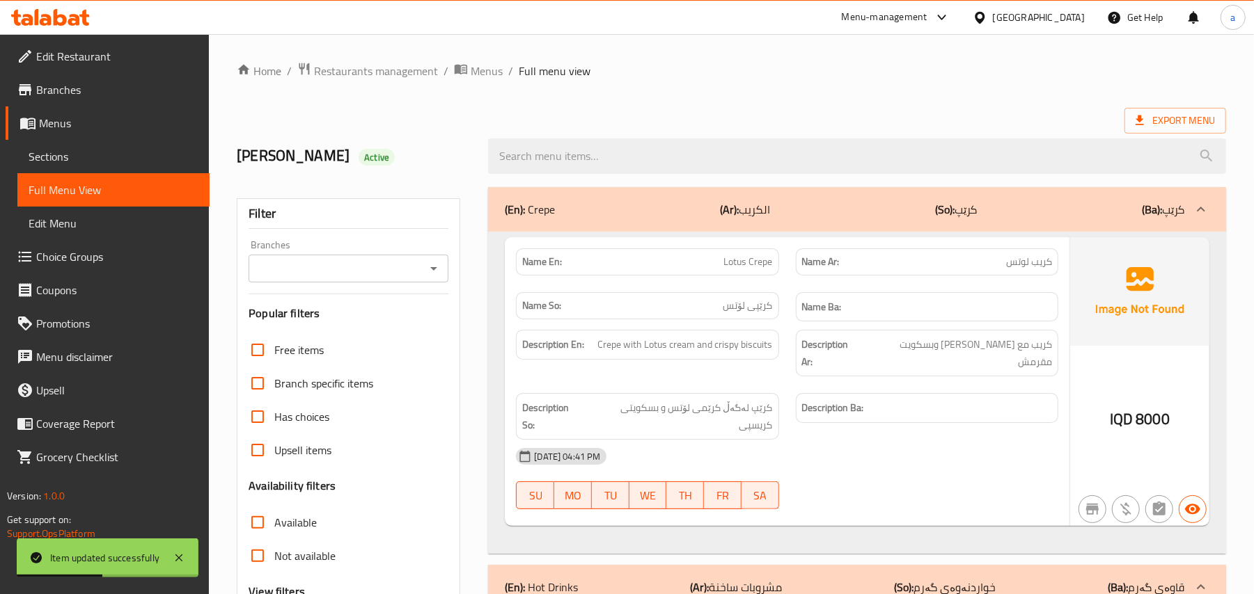
paste input "Lotus Crepe"
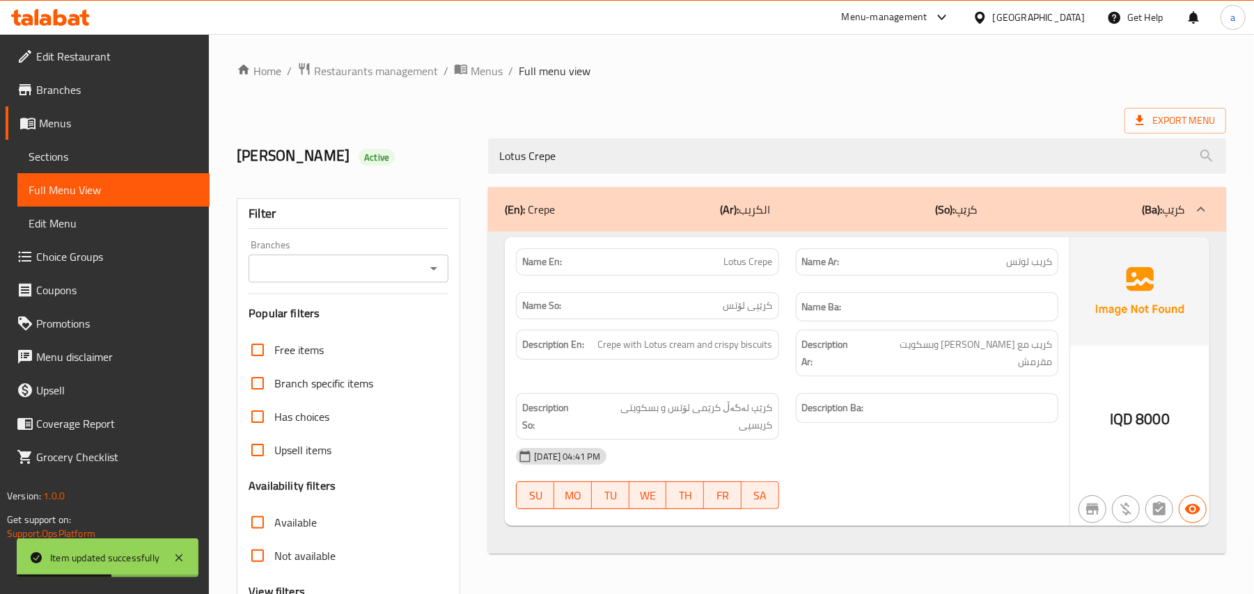
click at [433, 271] on icon "Open" at bounding box center [433, 268] width 7 height 3
type input "Lotus Crepe"
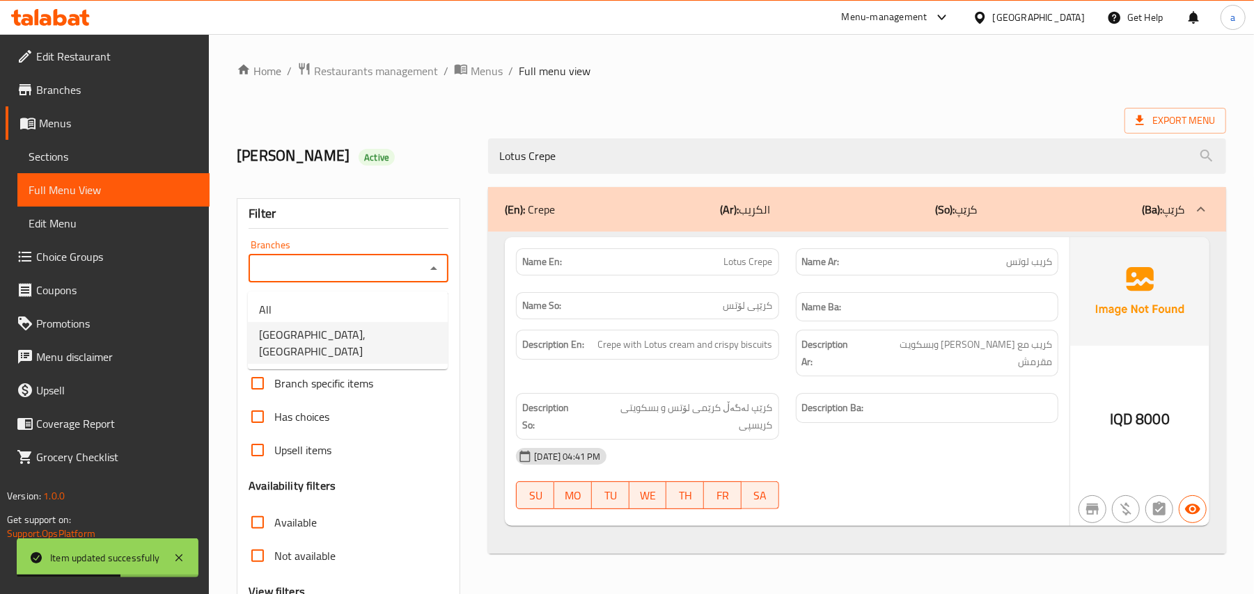
click at [334, 351] on ul "All Casa De Cafe, Vital City" at bounding box center [348, 331] width 200 height 78
click at [409, 338] on li "Casa De Cafe, Vital City" at bounding box center [348, 343] width 200 height 42
type input "Casa De Cafe, Vital City"
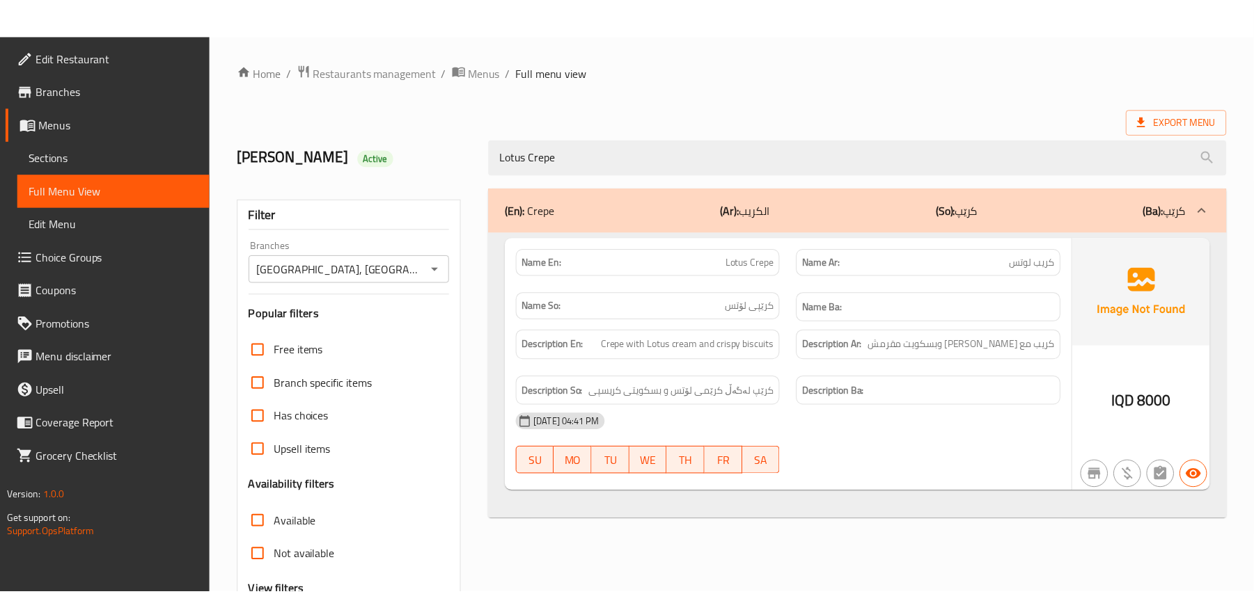
scroll to position [168, 0]
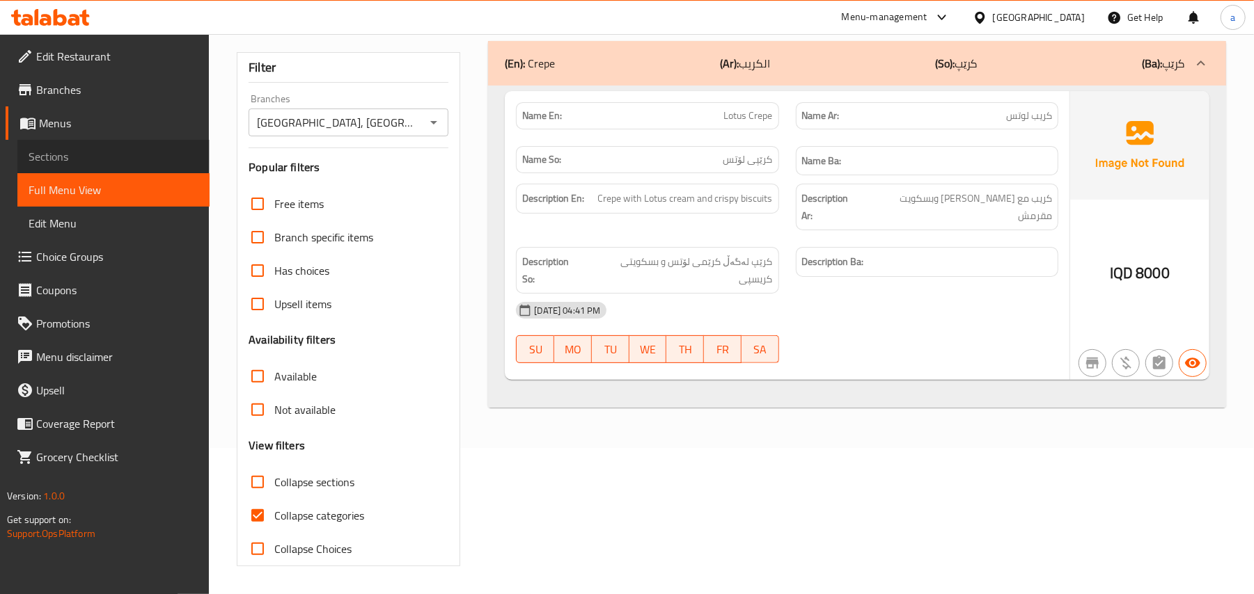
click at [117, 151] on span "Sections" at bounding box center [114, 156] width 170 height 17
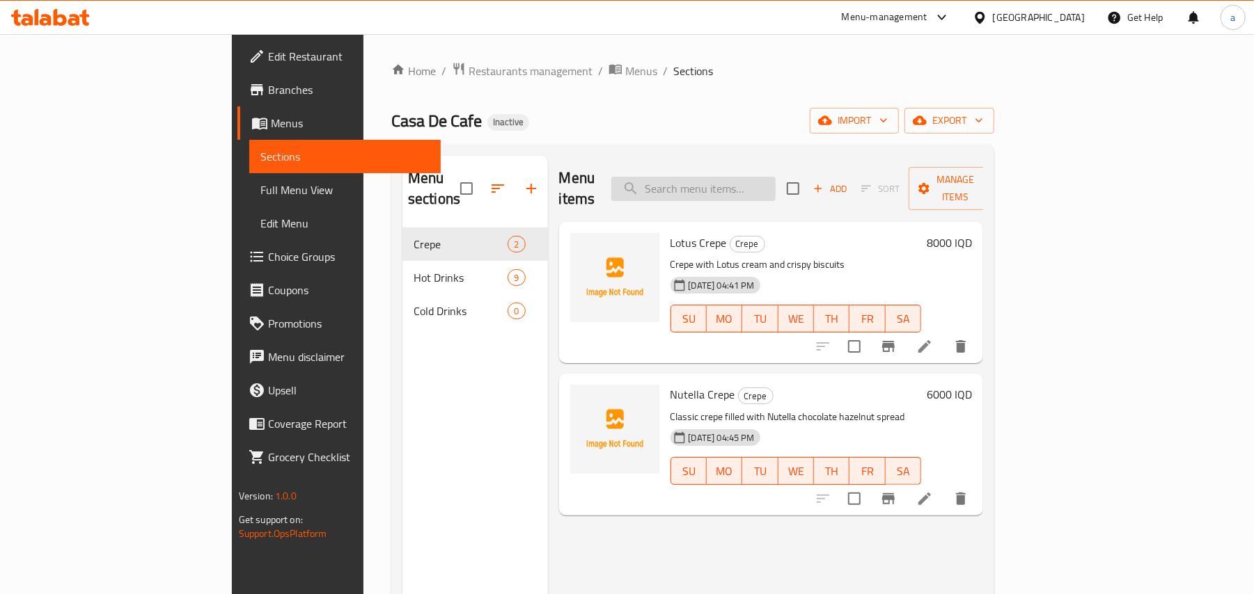
click at [743, 185] on input "search" at bounding box center [693, 189] width 164 height 24
paste input "Aland Special Plate - Medium Plate"
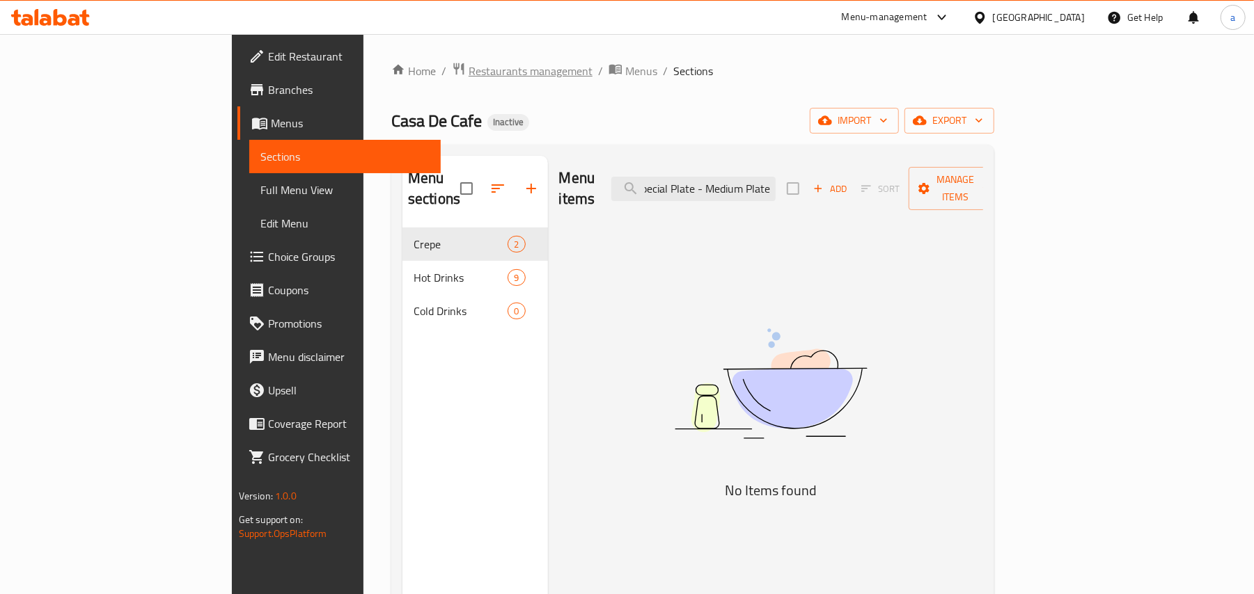
type input "Aland Special Plate - Medium Plate"
click at [468, 73] on span "Restaurants management" at bounding box center [530, 71] width 124 height 17
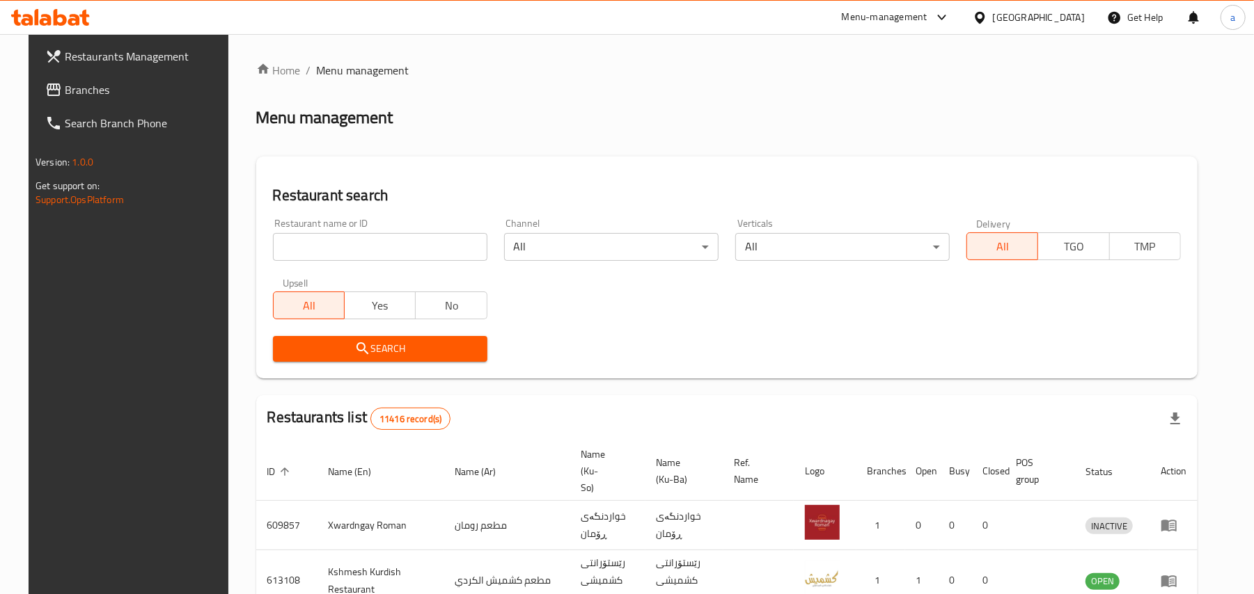
click at [359, 234] on div "Restaurant name or ID Restaurant name or ID" at bounding box center [380, 240] width 214 height 42
click at [349, 246] on input "search" at bounding box center [380, 247] width 214 height 28
paste input "Aland Steak House"
type input "Aland Steak House"
click button "Search" at bounding box center [380, 349] width 214 height 26
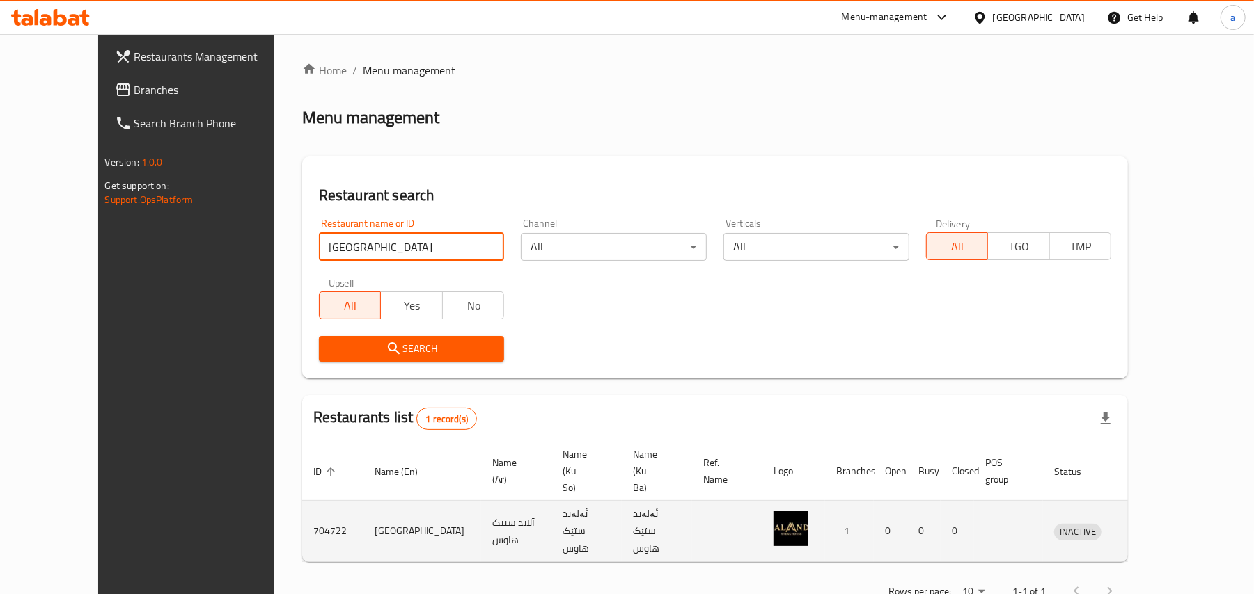
click at [1146, 523] on icon "enhanced table" at bounding box center [1137, 531] width 17 height 17
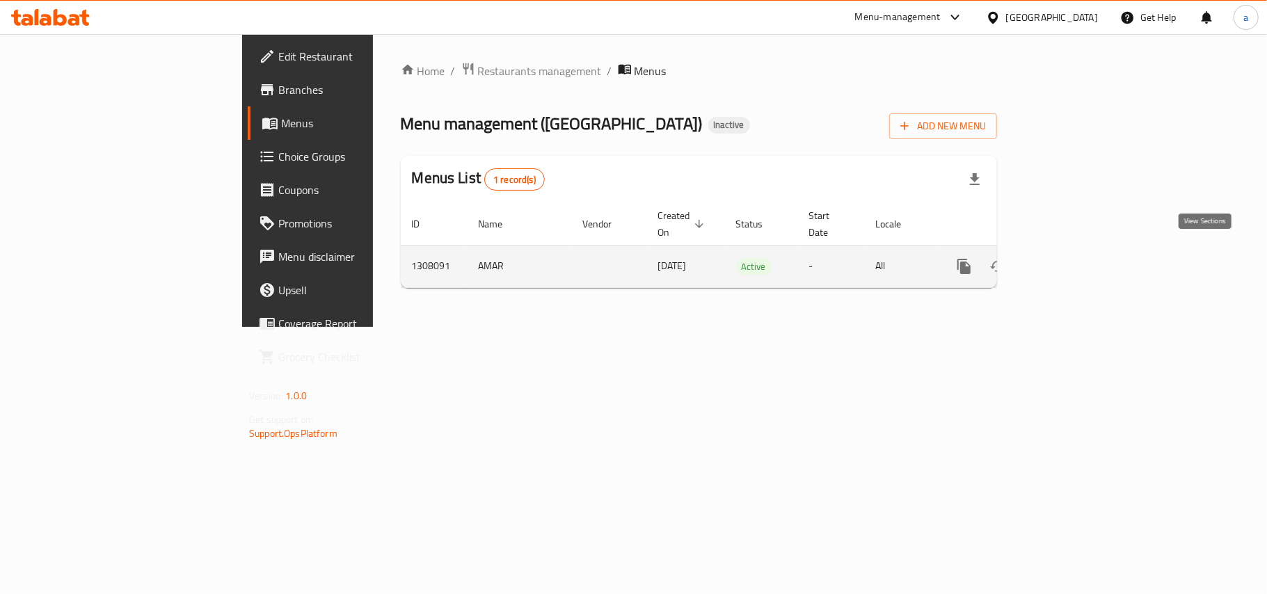
click at [1082, 262] on link "enhanced table" at bounding box center [1064, 266] width 33 height 33
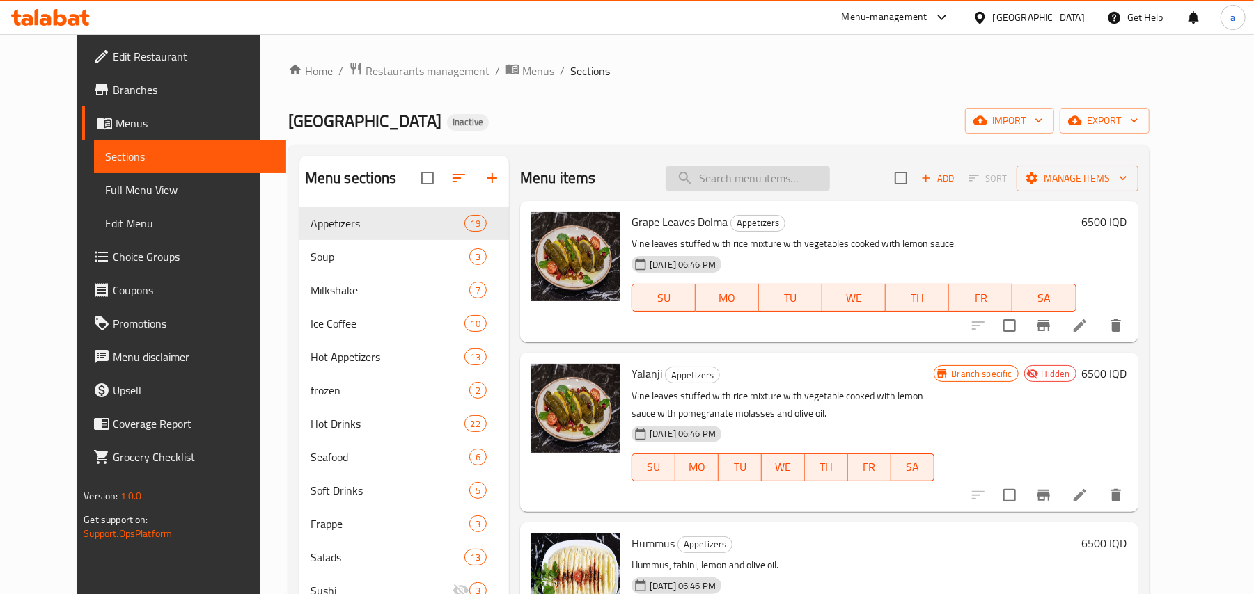
click at [761, 191] on input "search" at bounding box center [747, 178] width 164 height 24
paste input "Aland Special Plate - Medium Plate"
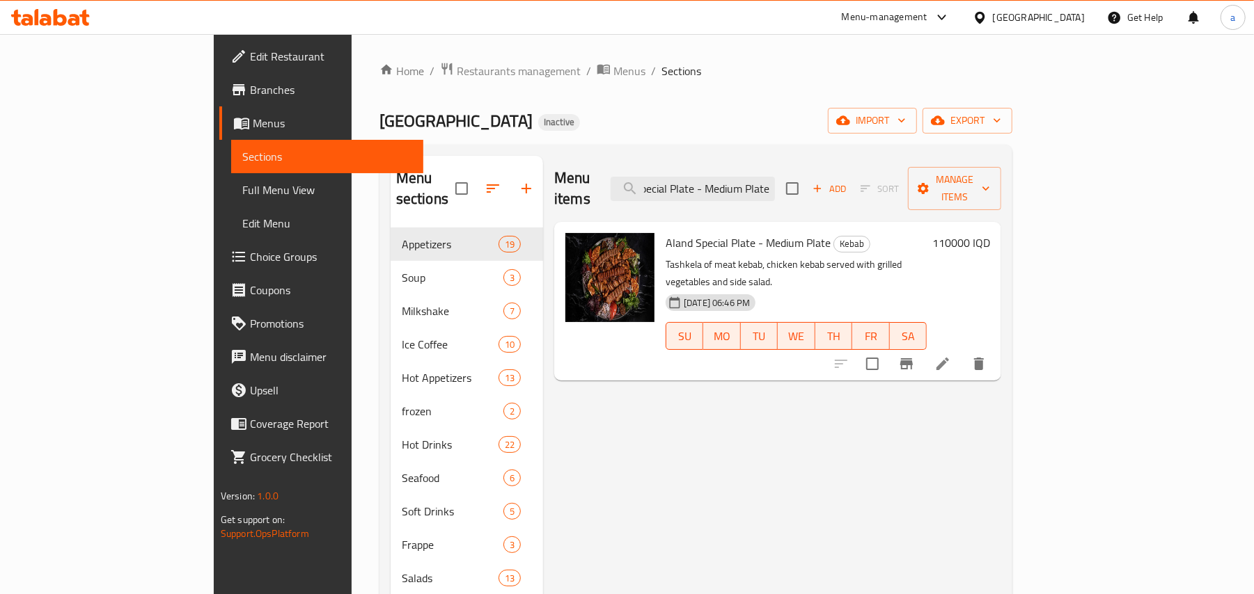
type input "Aland Special Plate - Medium Plate"
click at [951, 356] on icon at bounding box center [942, 364] width 17 height 17
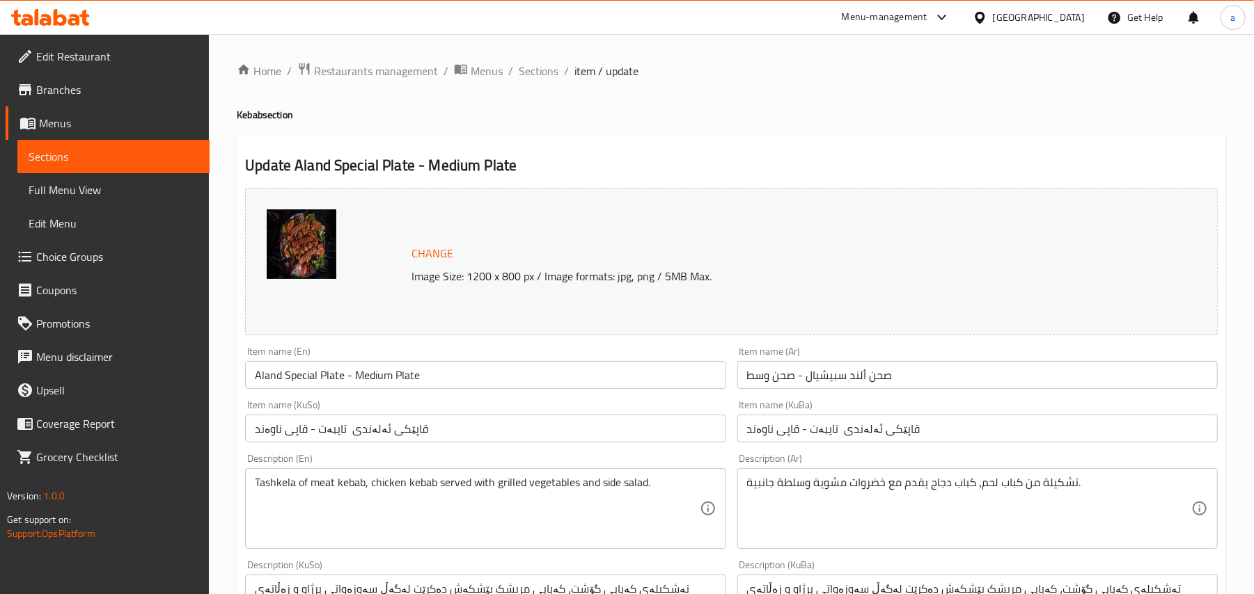
scroll to position [216, 0]
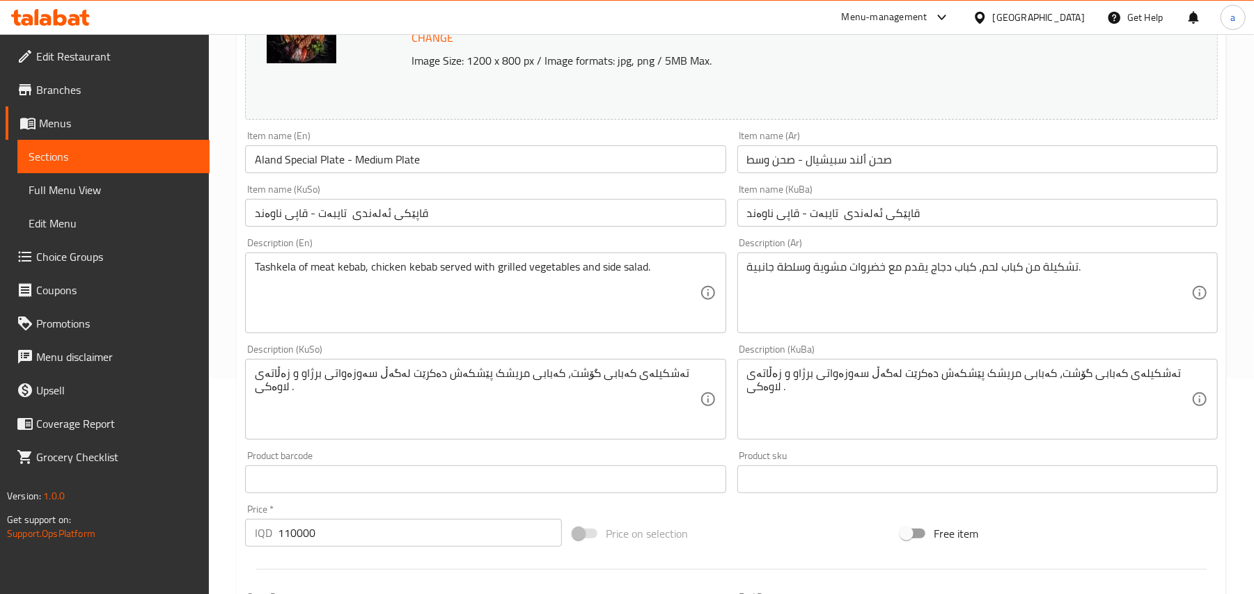
click at [642, 223] on input "قاپێکی ئەلەندی تایبەت - قاپی ناوەند" at bounding box center [485, 213] width 480 height 28
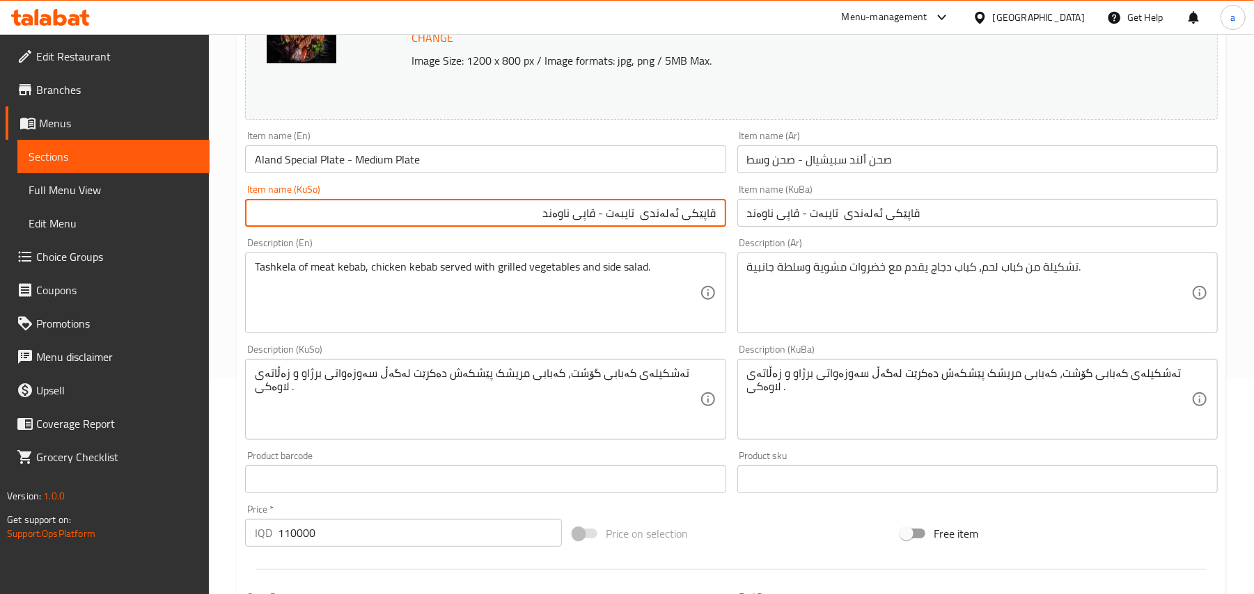
click at [702, 224] on input "قاپێکی ئەلەندی تایبەت - قاپی ناوەند" at bounding box center [485, 213] width 480 height 28
click at [587, 219] on input "قاپێکی ئەلەندی تایبەت - قاپی ناوەند" at bounding box center [485, 213] width 480 height 28
drag, startPoint x: 587, startPoint y: 219, endPoint x: 594, endPoint y: 221, distance: 7.5
click at [591, 220] on input "قاپێکی ئەلەندی تایبەت - قاپی ناوەند" at bounding box center [485, 213] width 480 height 28
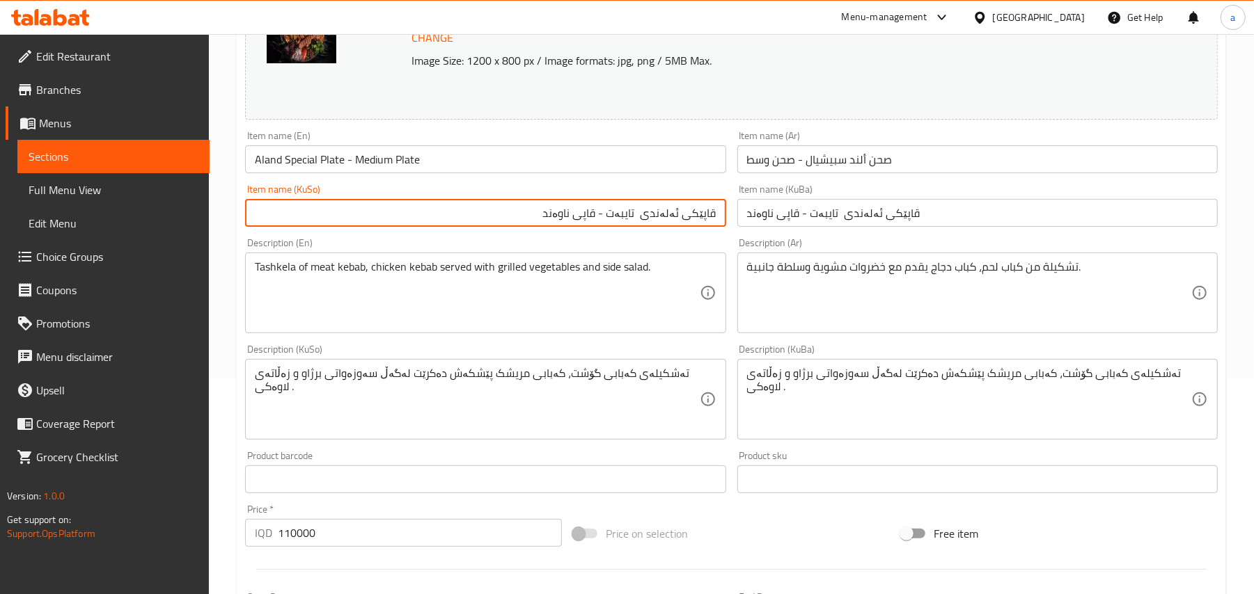
paste input "کی"
click at [607, 227] on input "قاپێکی ئەلەندی تایبەت - قاپێکی ناوەند" at bounding box center [485, 213] width 480 height 28
type input "قاپێکی ئەلەندی تایبەت - قاپێکی ناوەند"
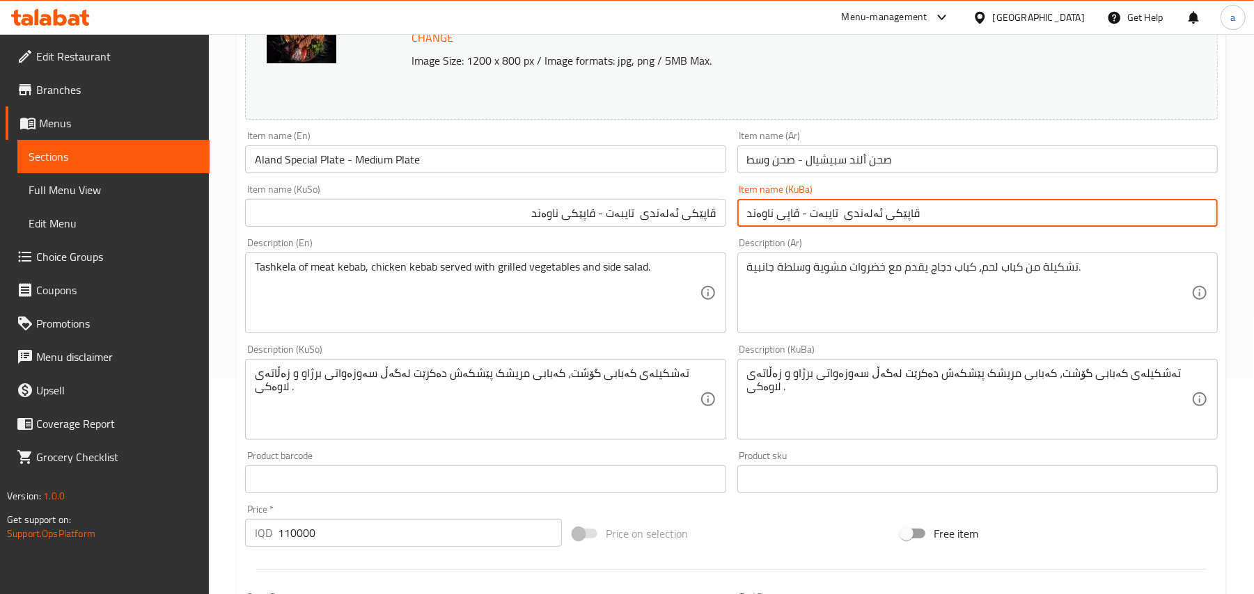
click at [800, 216] on input "قاپێکی ئەلەندی تایبەت - قاپی ناوەند" at bounding box center [977, 213] width 480 height 28
paste input "ک"
type input "قاپێکی ئەلەندی تایبەت - قاپێکی ناوەند"
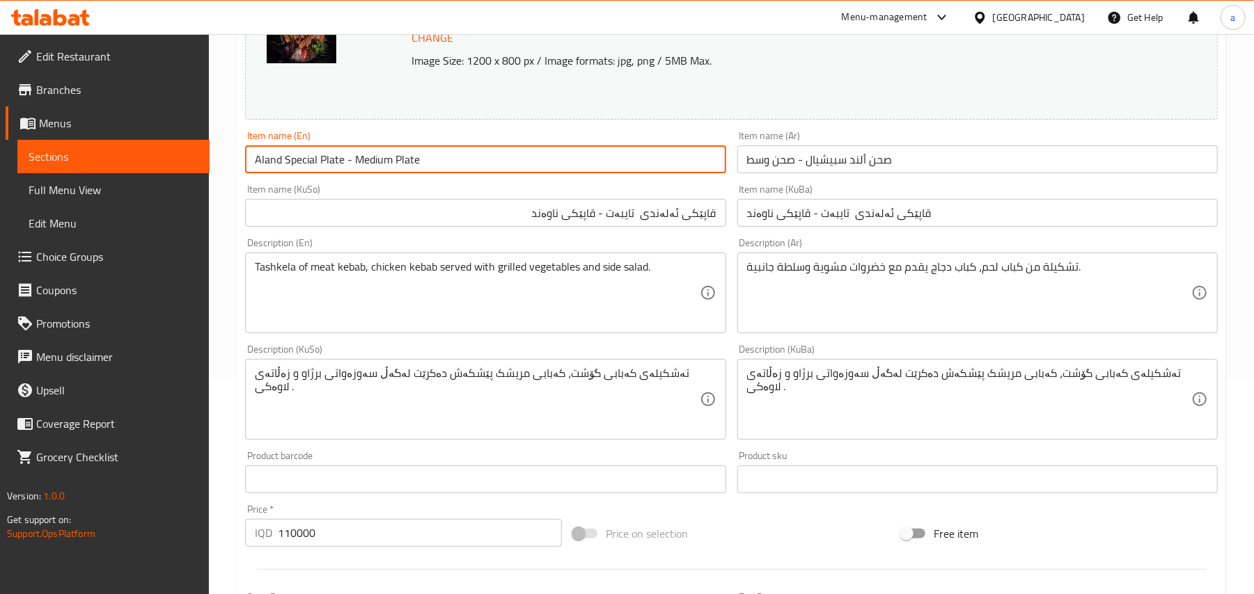
drag, startPoint x: 459, startPoint y: 168, endPoint x: 245, endPoint y: 168, distance: 214.4
click at [245, 168] on input "Aland Special Plate - Medium Plate" at bounding box center [485, 159] width 480 height 28
click at [432, 168] on input "Aland Special Plate - Medium Plate" at bounding box center [485, 159] width 480 height 28
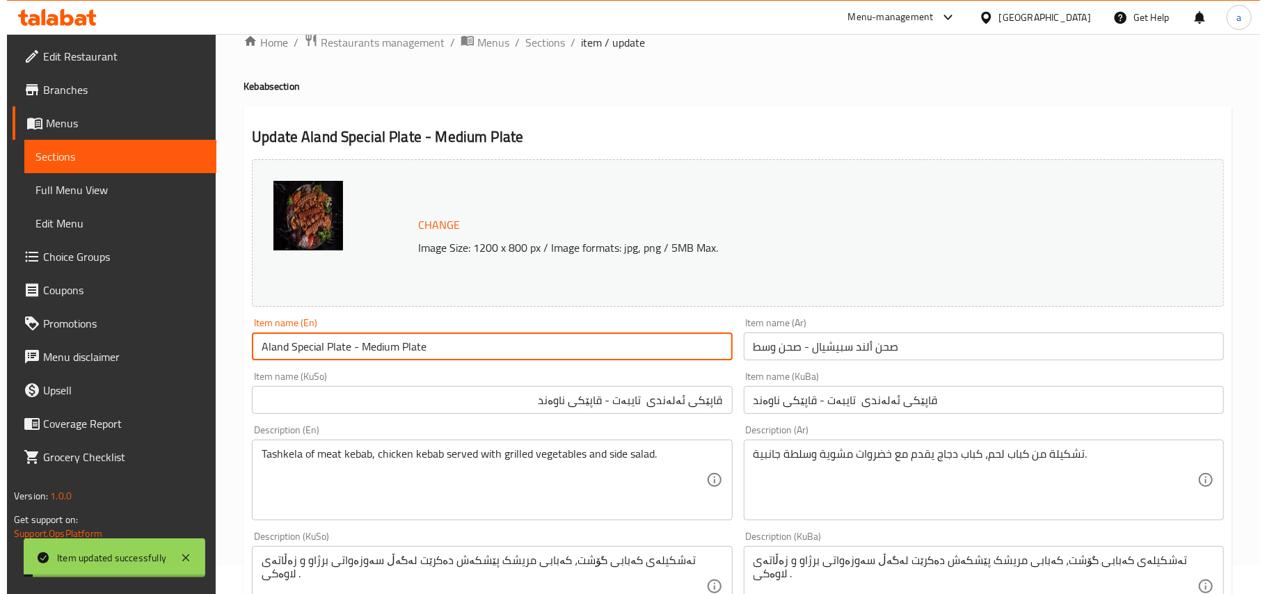
scroll to position [0, 0]
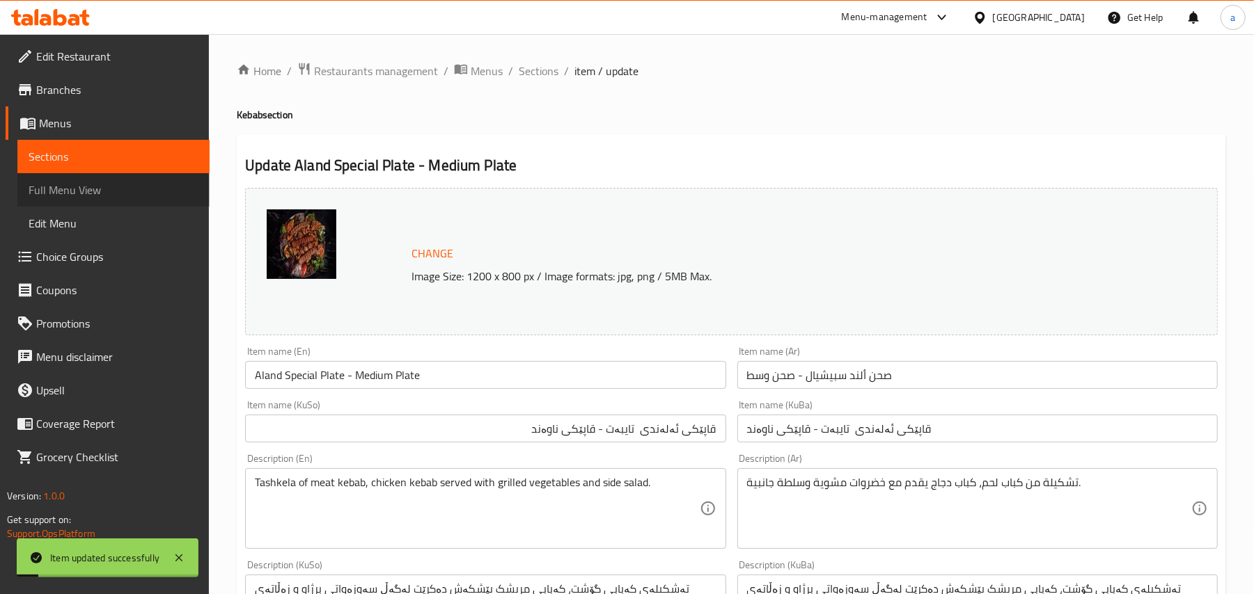
click at [90, 195] on span "Full Menu View" at bounding box center [114, 190] width 170 height 17
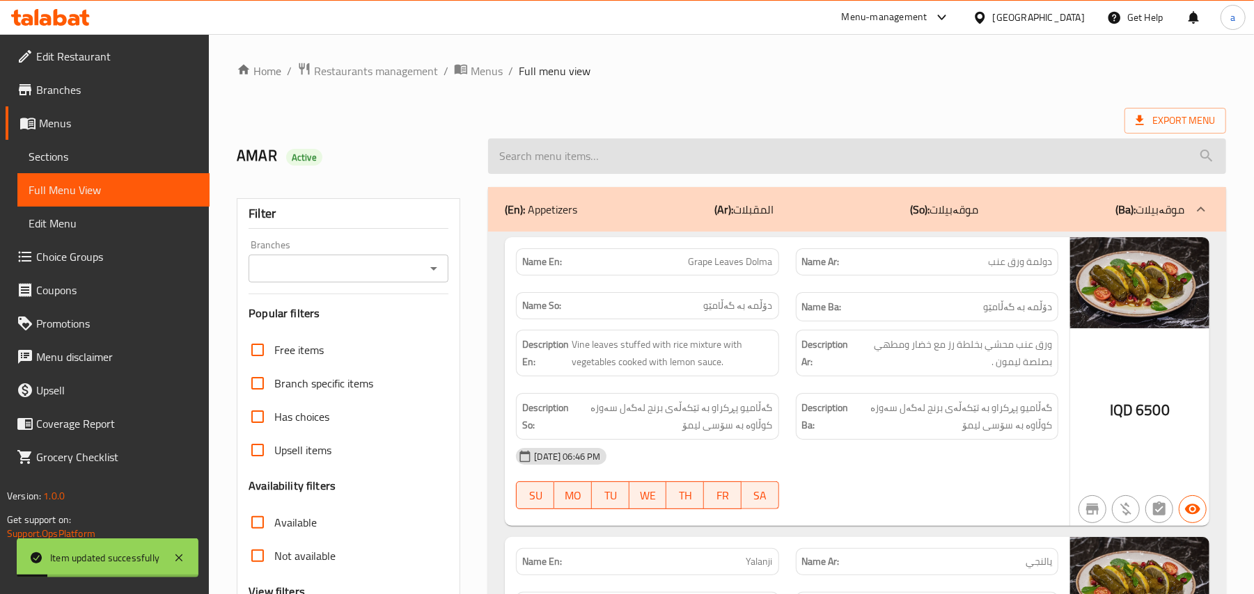
click at [695, 164] on input "search" at bounding box center [857, 156] width 738 height 35
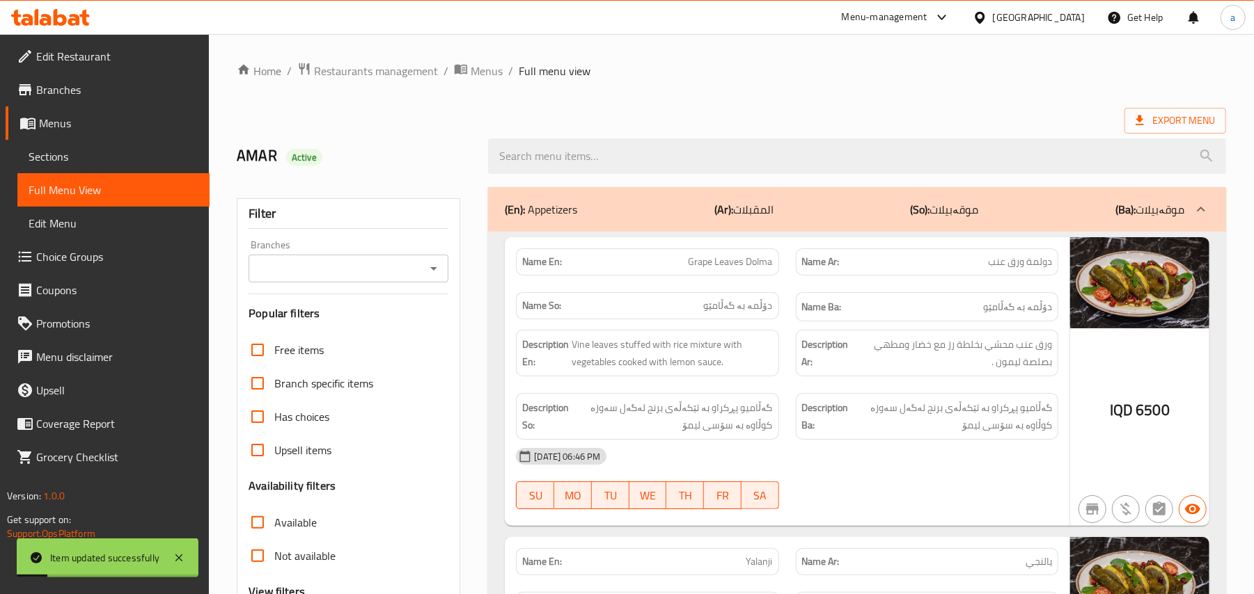
paste input "Aland Special Plate - Medium Plate"
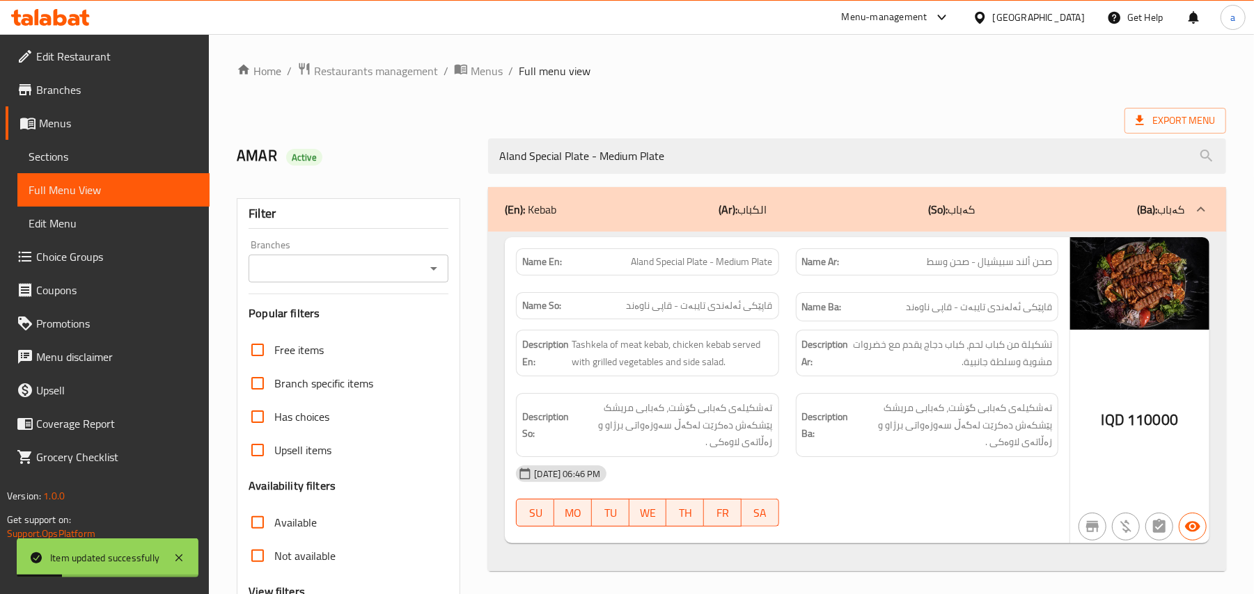
click at [434, 277] on icon "Open" at bounding box center [433, 268] width 17 height 17
type input "Aland Special Plate - Medium Plate"
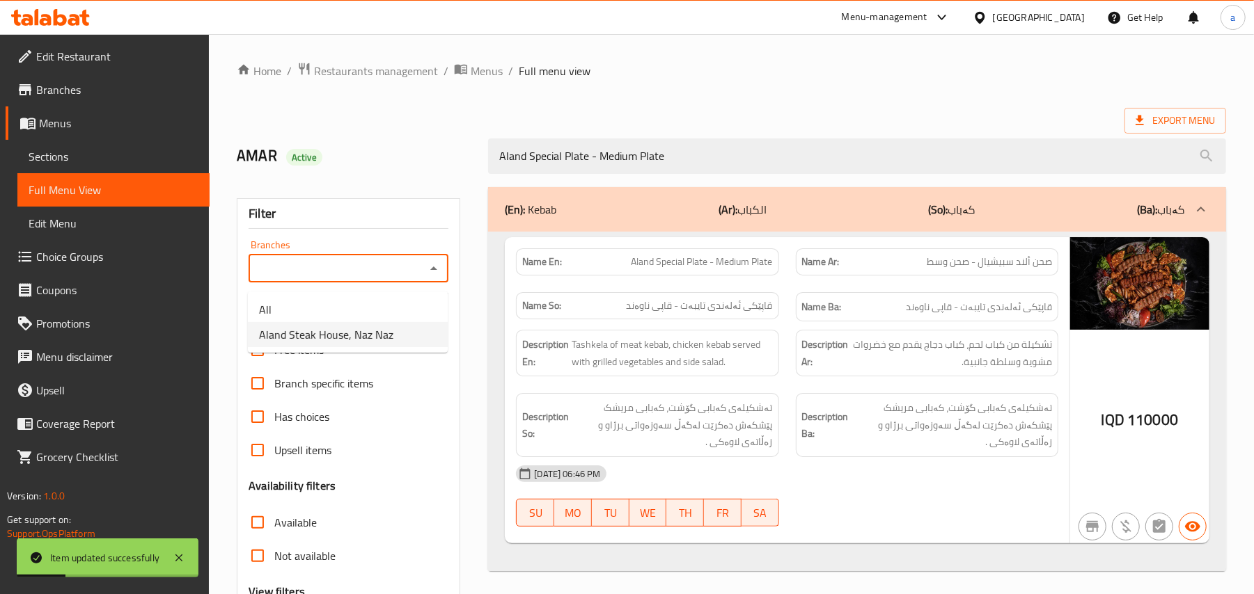
click at [308, 347] on li "Aland Steak House, Naz Naz" at bounding box center [348, 334] width 200 height 25
type input "Aland Steak House, Naz Naz"
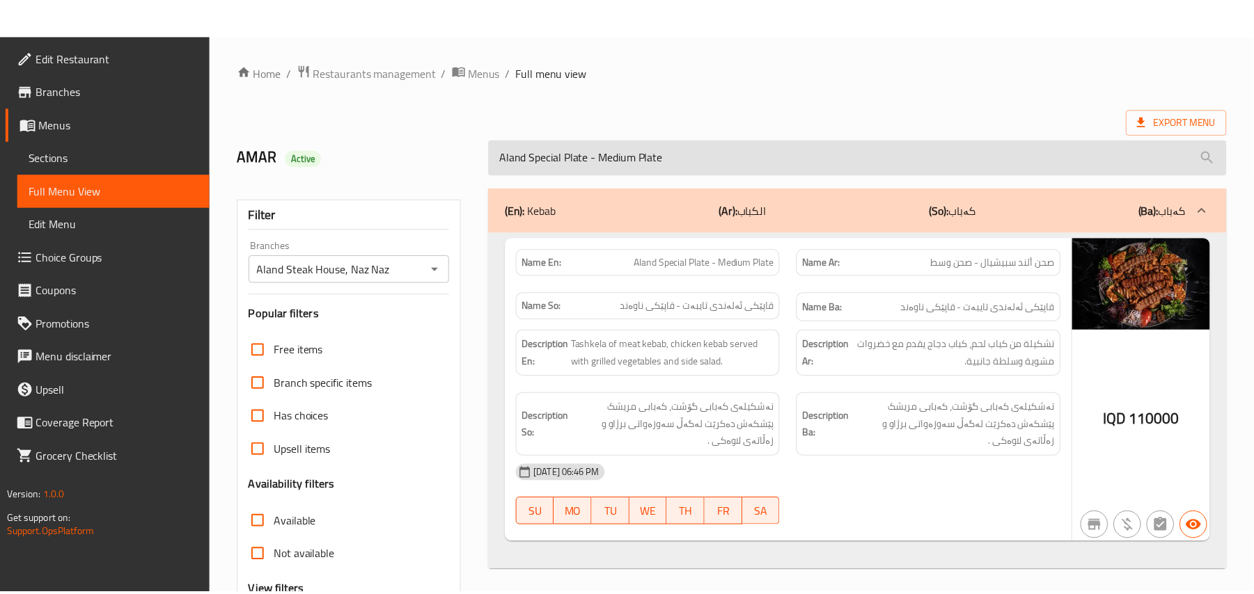
scroll to position [168, 0]
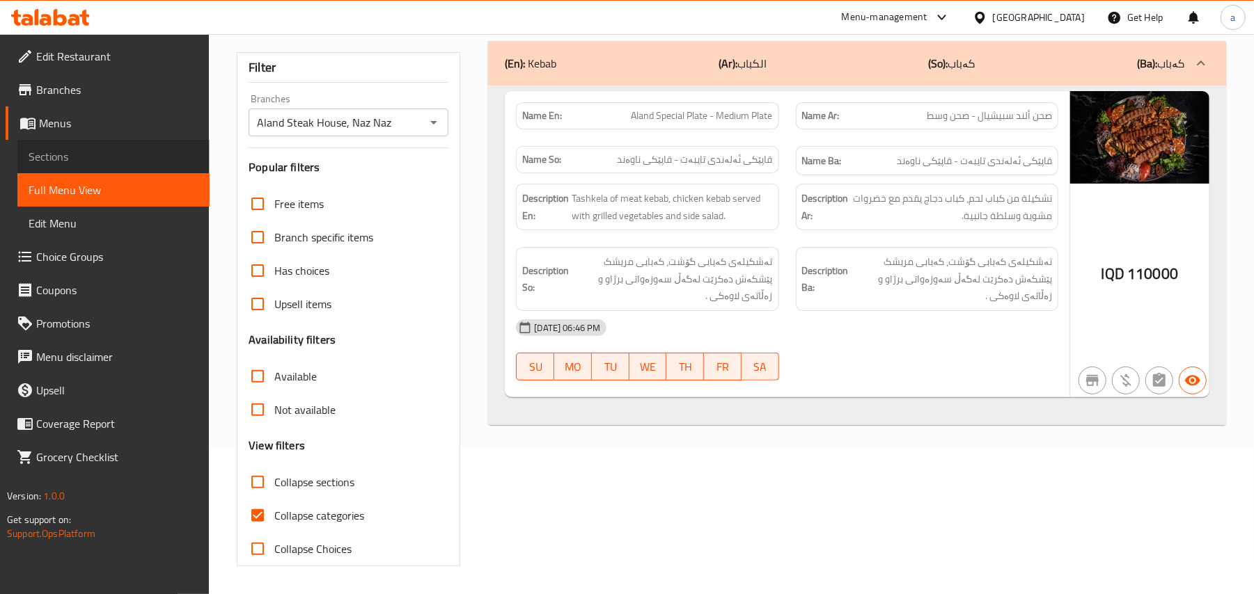
click at [79, 155] on span "Sections" at bounding box center [114, 156] width 170 height 17
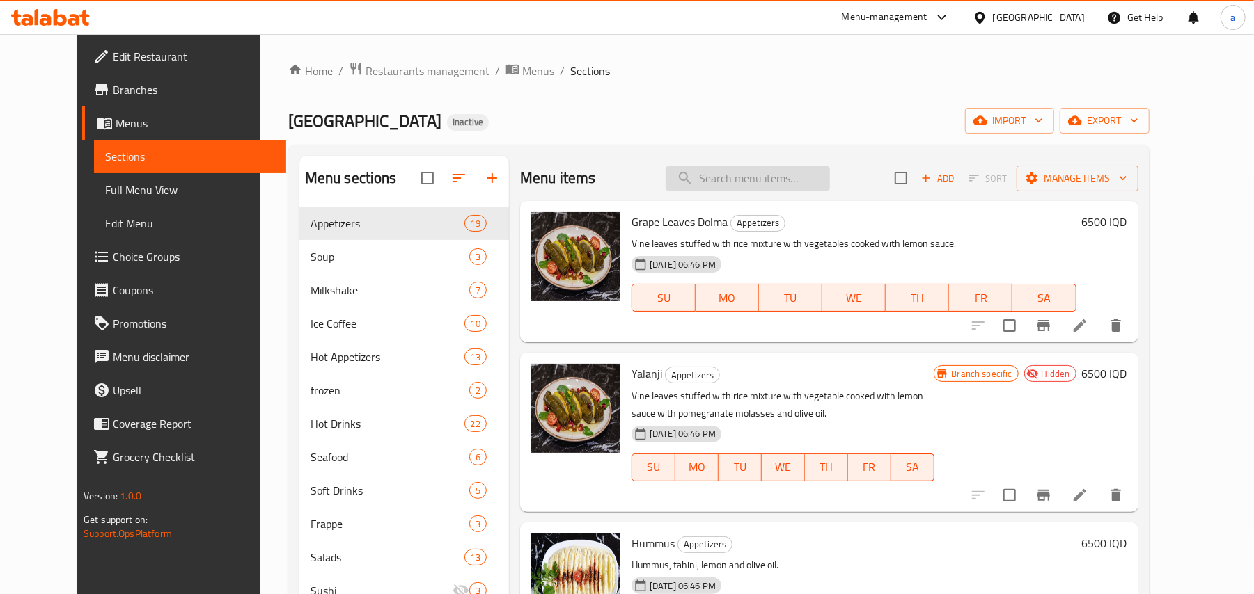
click at [795, 184] on input "search" at bounding box center [747, 178] width 164 height 24
paste input "Sarma Beyti"
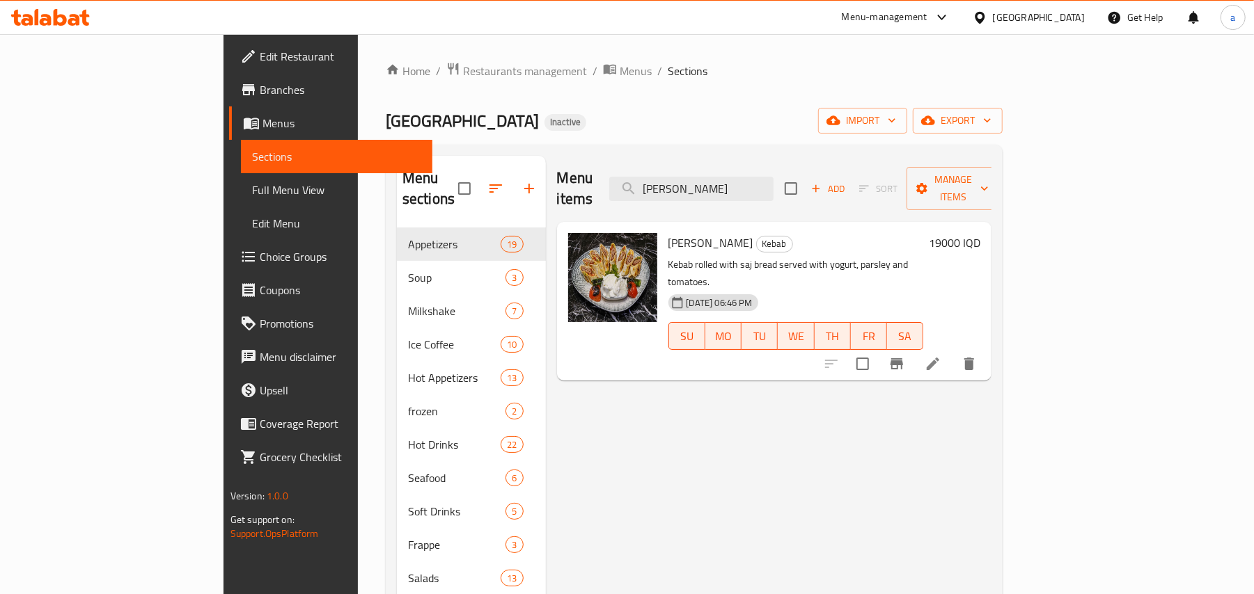
type input "Sarma Beyti"
click at [941, 356] on icon at bounding box center [932, 364] width 17 height 17
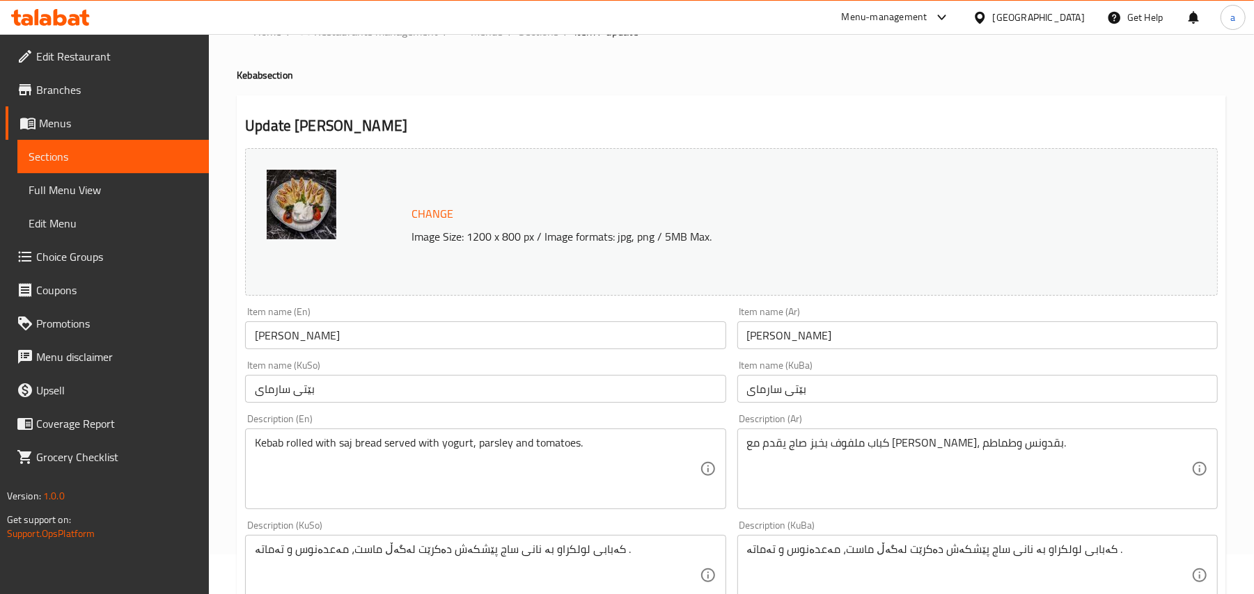
scroll to position [216, 0]
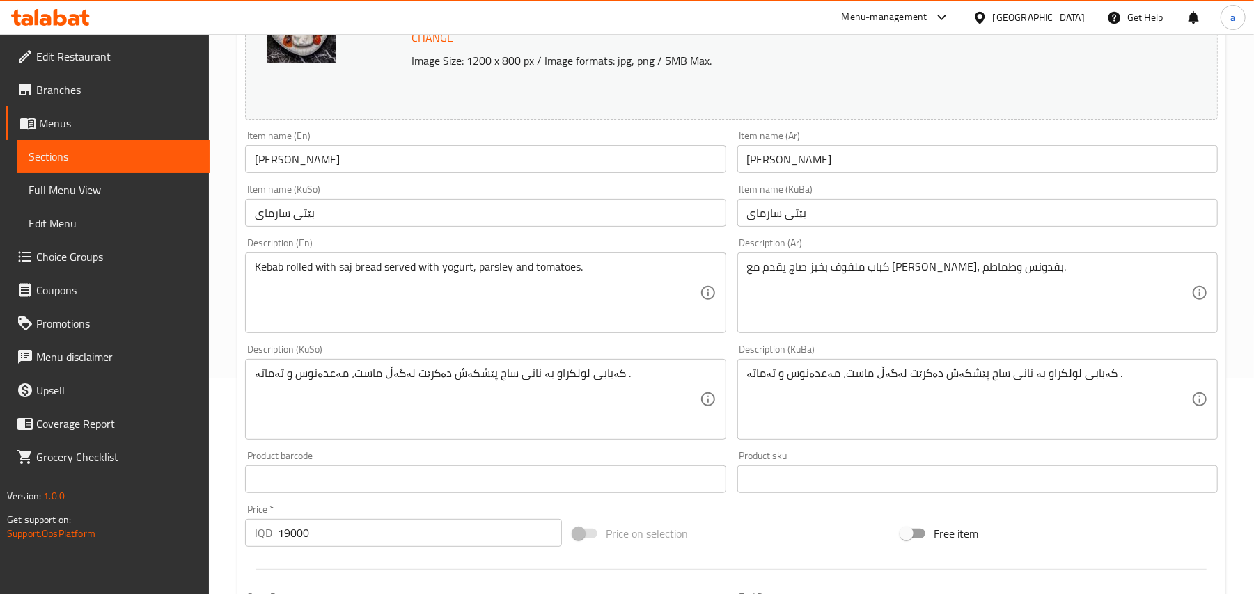
click at [624, 226] on input "بێتی سارمای" at bounding box center [485, 213] width 480 height 28
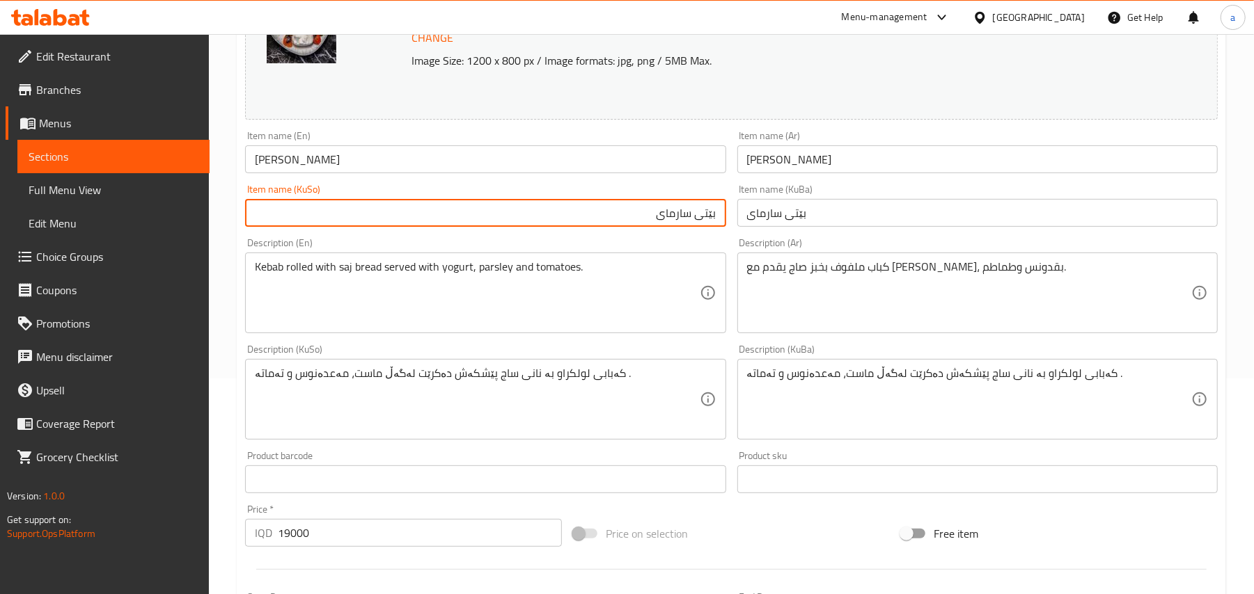
click at [711, 227] on input "بێتی سارمای" at bounding box center [485, 213] width 480 height 28
click at [650, 220] on input "سارمای" at bounding box center [485, 213] width 480 height 28
paste input "بێتی"
click at [692, 227] on input "سارمای بێتی" at bounding box center [485, 213] width 480 height 28
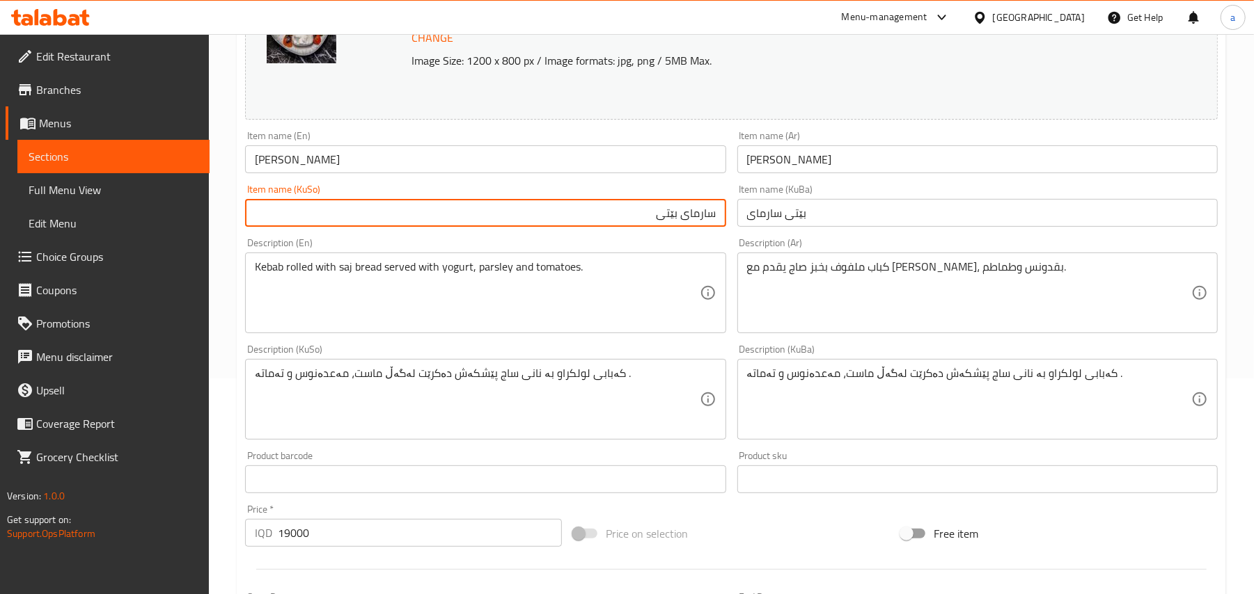
type input "سارمای بێتی"
click at [750, 226] on input "بێتی سارمای" at bounding box center [977, 213] width 480 height 28
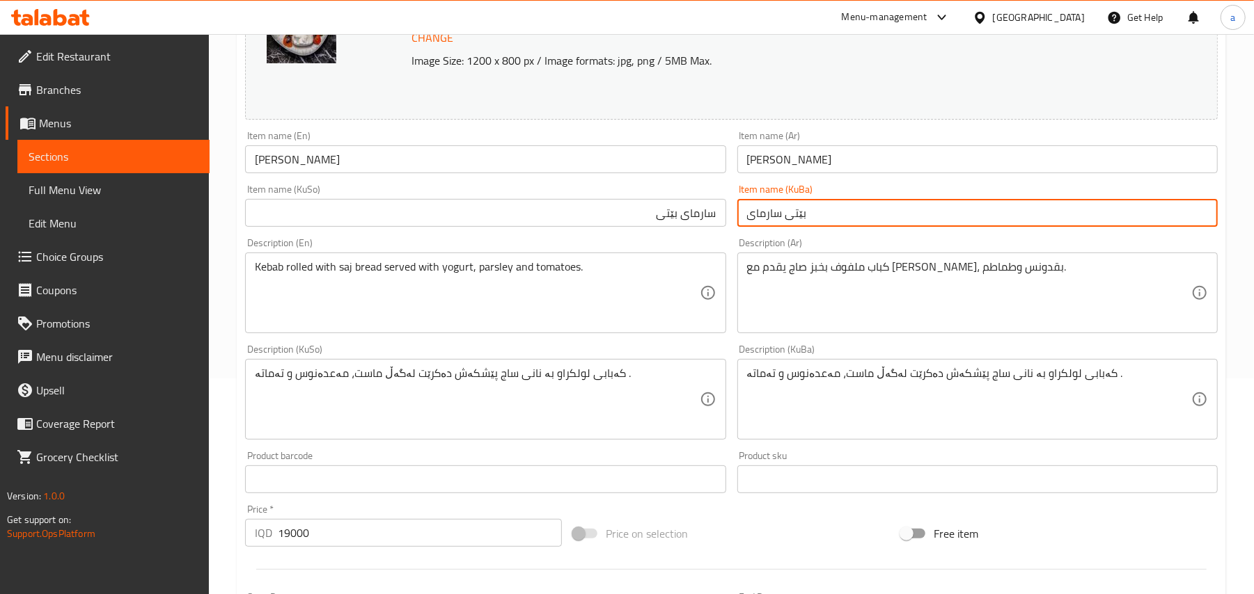
paste input "ارمای بێتی"
type input "سارمای بێتی"
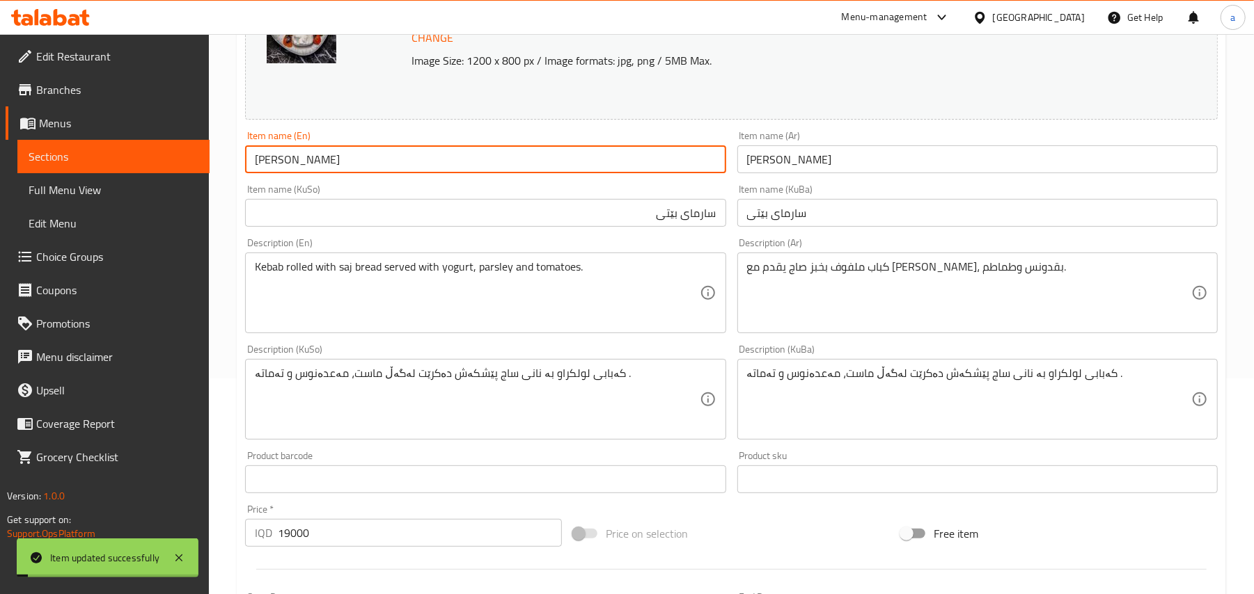
drag, startPoint x: 332, startPoint y: 164, endPoint x: 219, endPoint y: 176, distance: 114.1
click at [219, 177] on div "Home / Restaurants management / Menus / Sections / item / update Kebab section …" at bounding box center [731, 383] width 1045 height 1130
click at [134, 191] on span "Full Menu View" at bounding box center [114, 190] width 170 height 17
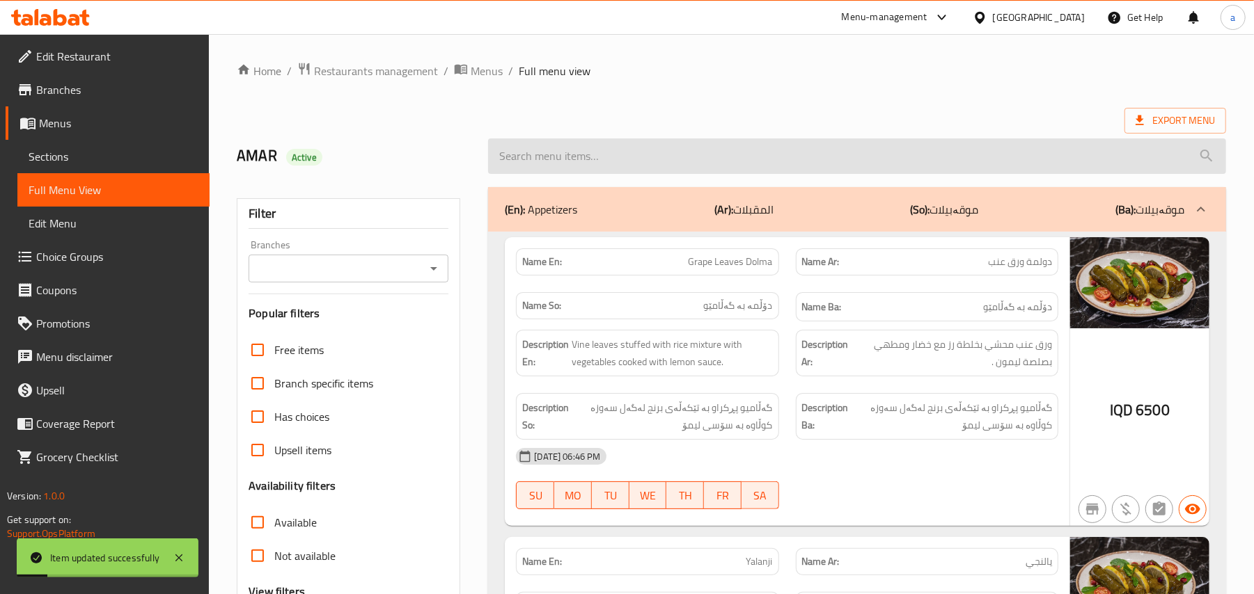
click at [667, 163] on input "search" at bounding box center [857, 156] width 738 height 35
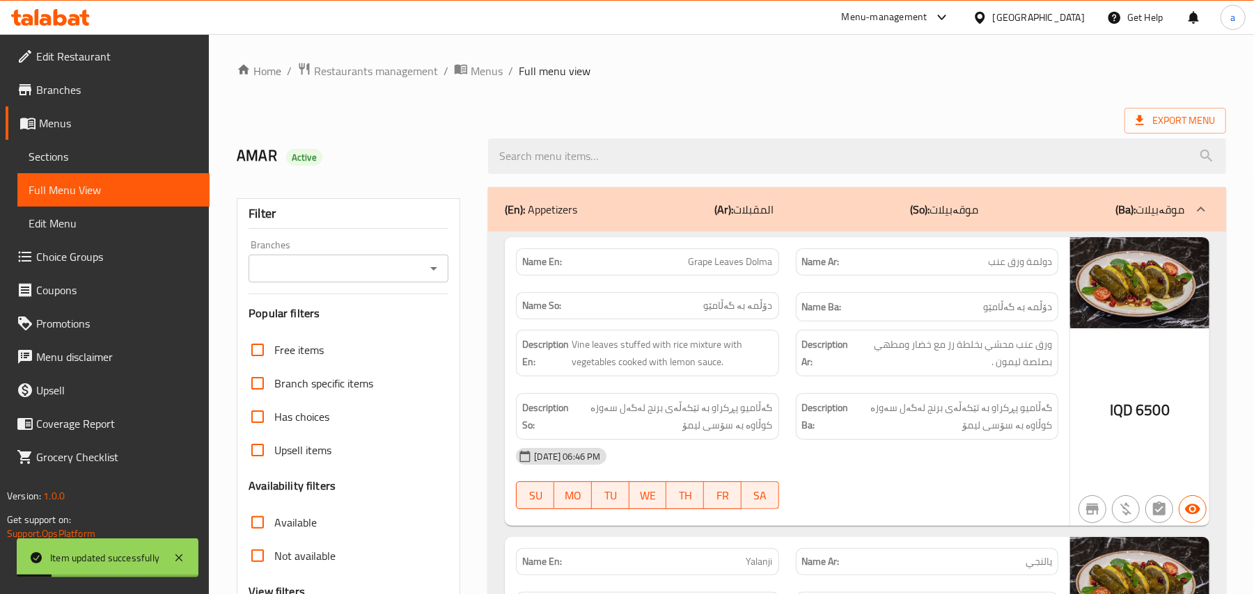
paste input "Sarma Beyti"
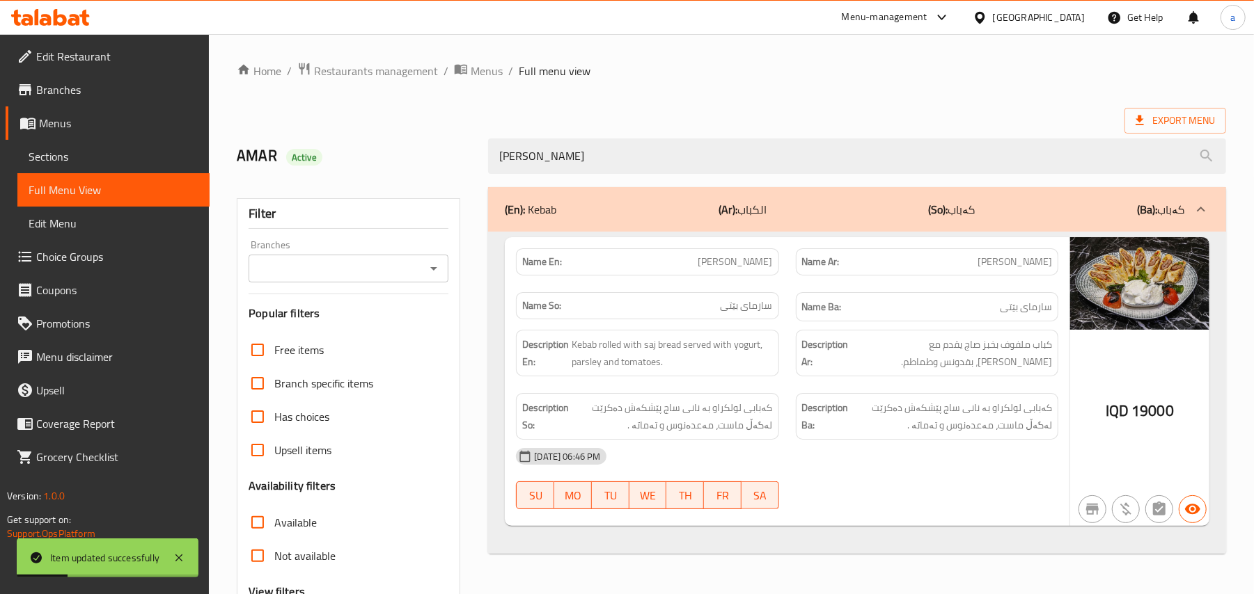
click at [433, 269] on icon "Open" at bounding box center [433, 268] width 17 height 17
type input "Sarma Beyti"
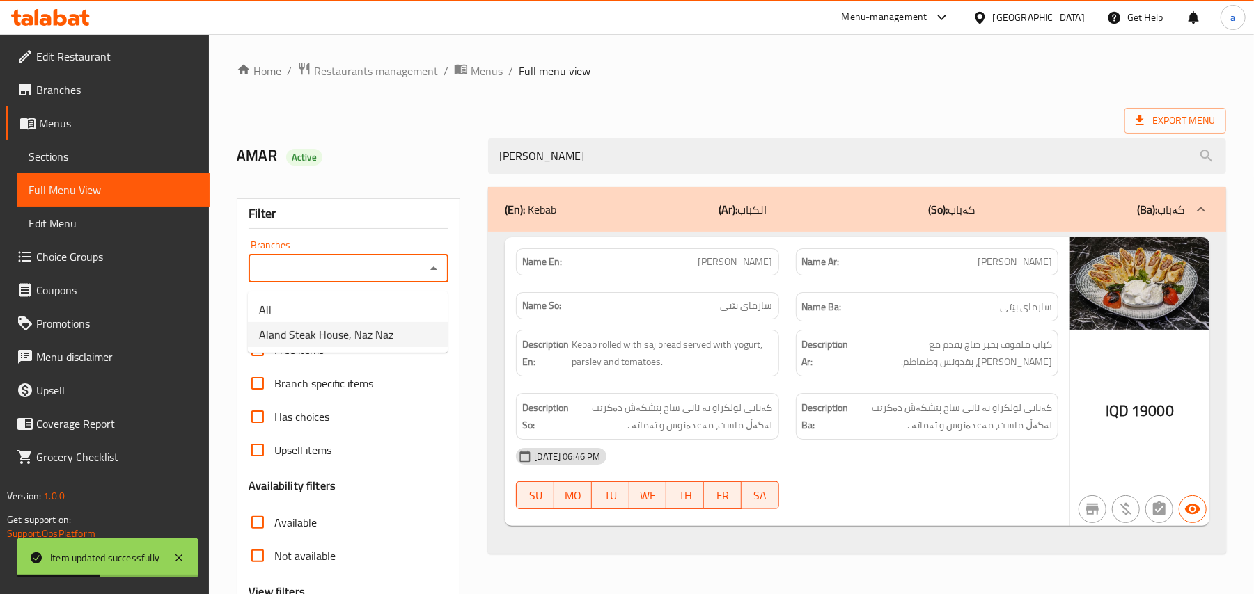
click at [390, 351] on ul "All Aland Steak House, Naz Naz" at bounding box center [348, 322] width 200 height 61
click at [408, 340] on li "Aland Steak House, Naz Naz" at bounding box center [348, 334] width 200 height 25
type input "Aland Steak House, Naz Naz"
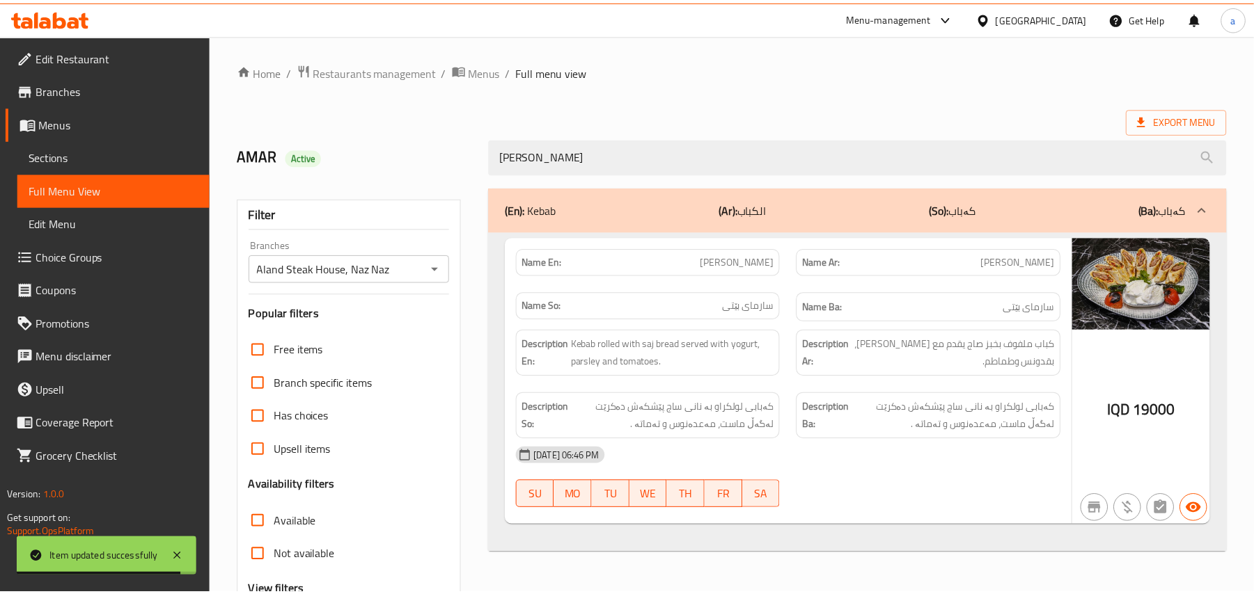
scroll to position [168, 0]
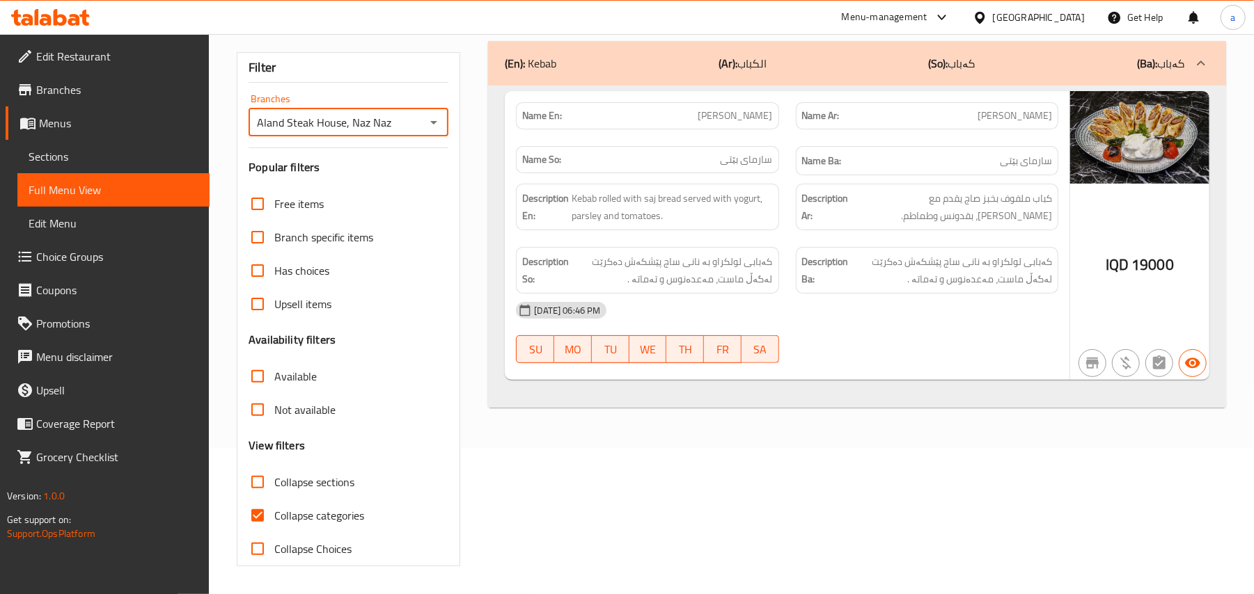
click at [127, 149] on link "Sections" at bounding box center [113, 156] width 192 height 33
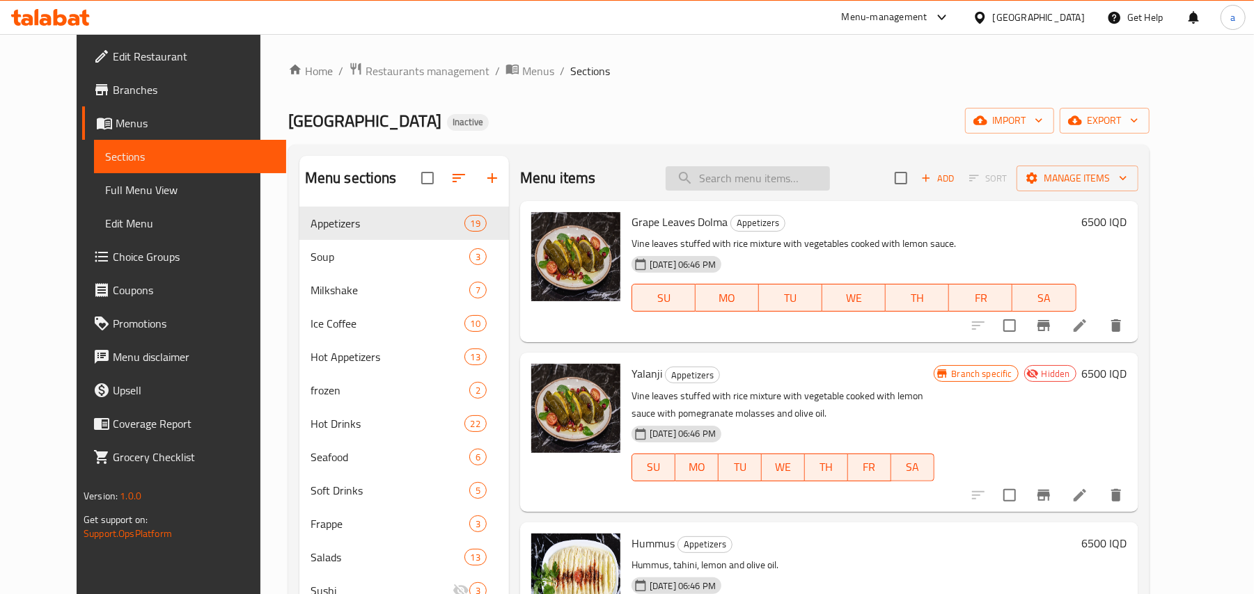
click at [728, 191] on input "search" at bounding box center [747, 178] width 164 height 24
paste input "Chefs Kebab"
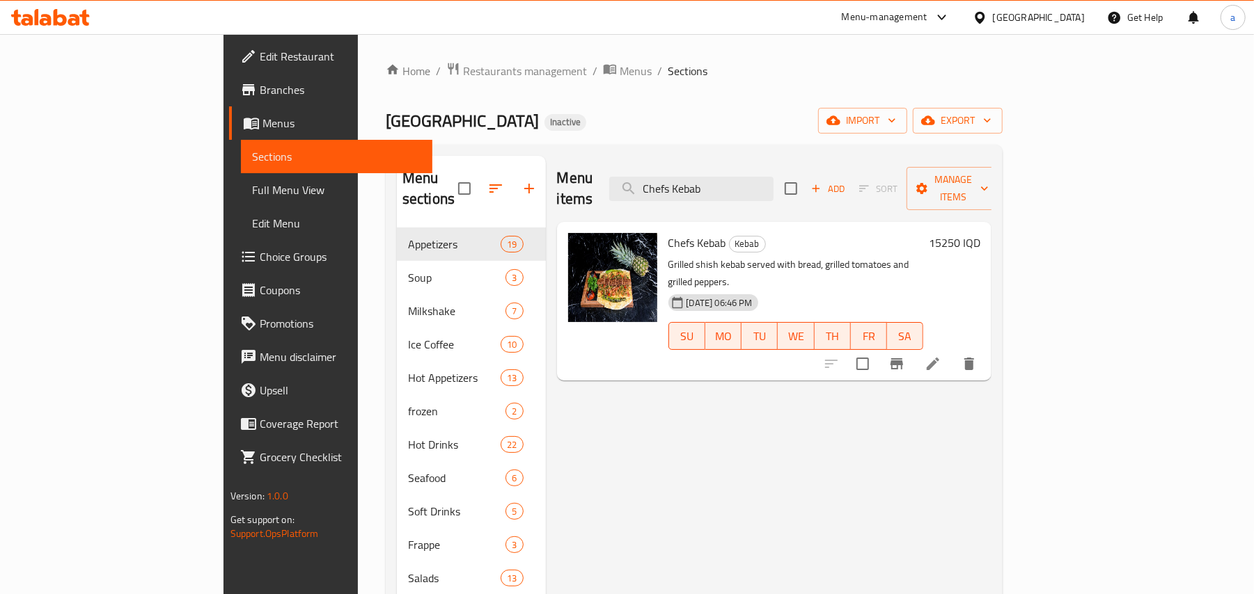
type input "Chefs Kebab"
click at [952, 351] on li at bounding box center [932, 363] width 39 height 25
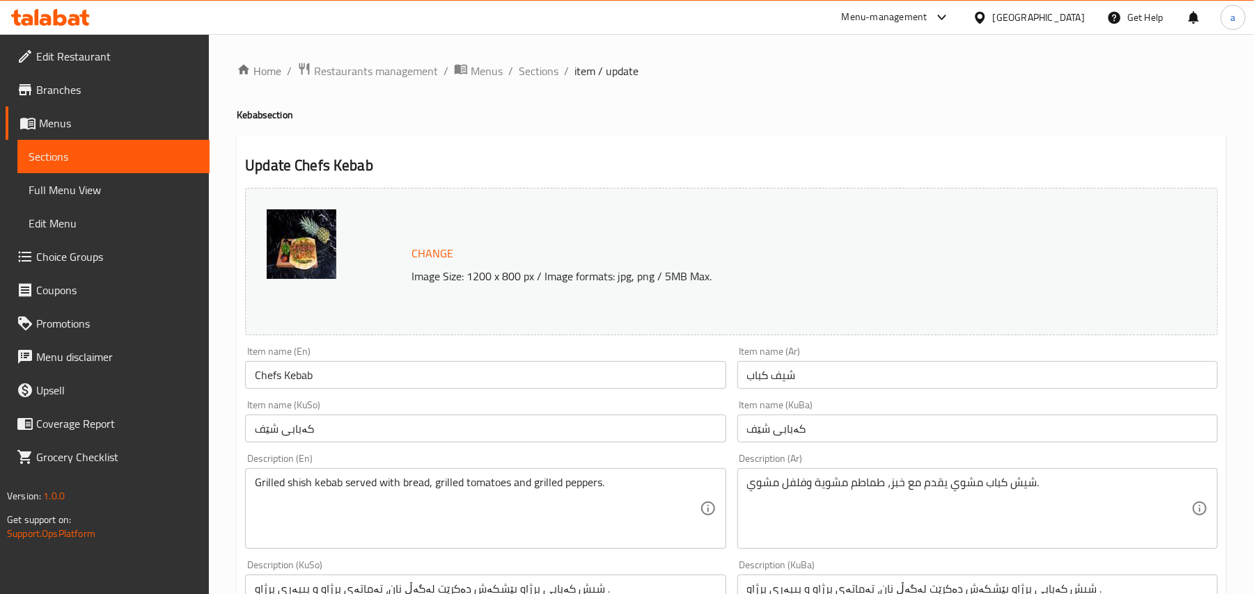
click at [883, 383] on input "شيف كباب" at bounding box center [977, 375] width 480 height 28
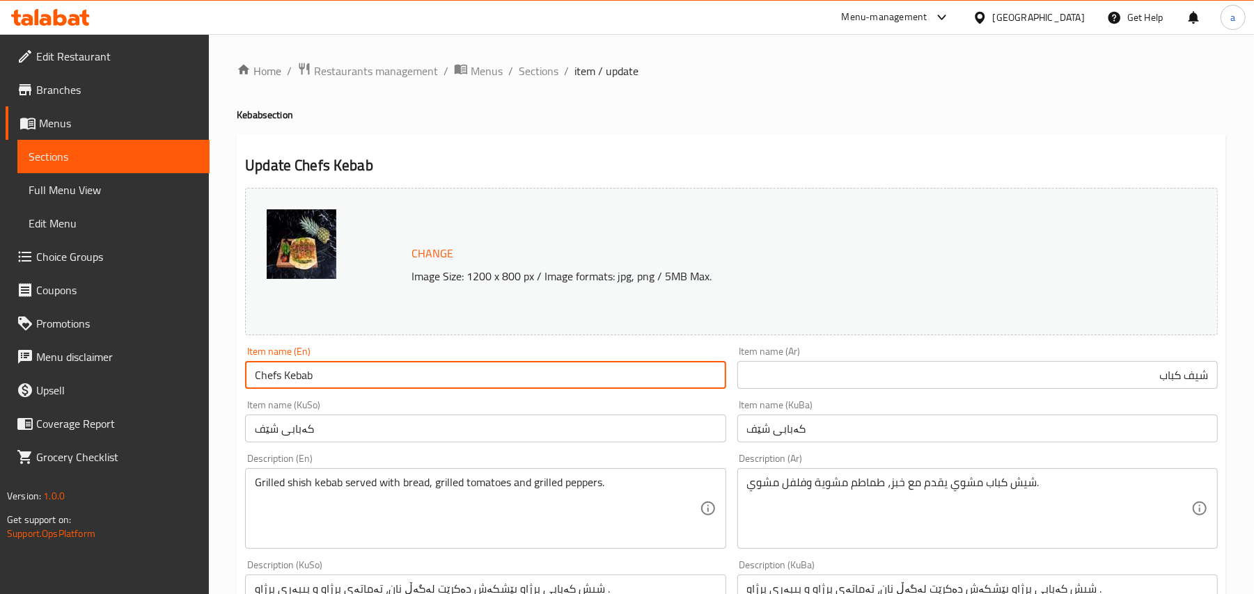
click at [280, 385] on input "Chefs Kebab" at bounding box center [485, 375] width 480 height 28
click at [282, 388] on input "Chefs Kebab" at bounding box center [485, 375] width 480 height 28
type input "Chef Kebab"
click at [710, 430] on input "کەبابی شێف" at bounding box center [485, 429] width 480 height 28
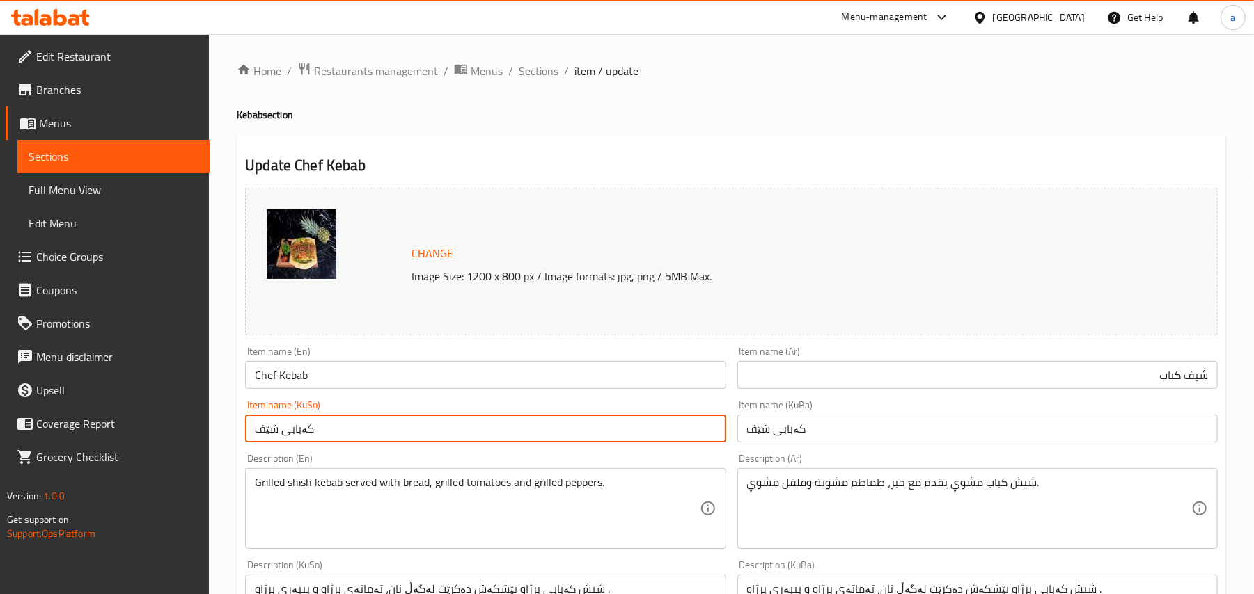
drag, startPoint x: 374, startPoint y: 382, endPoint x: 207, endPoint y: 385, distance: 167.1
click at [207, 385] on div "Edit Restaurant Branches Menus Sections Full Menu View Edit Menu Choice Groups …" at bounding box center [627, 599] width 1254 height 1130
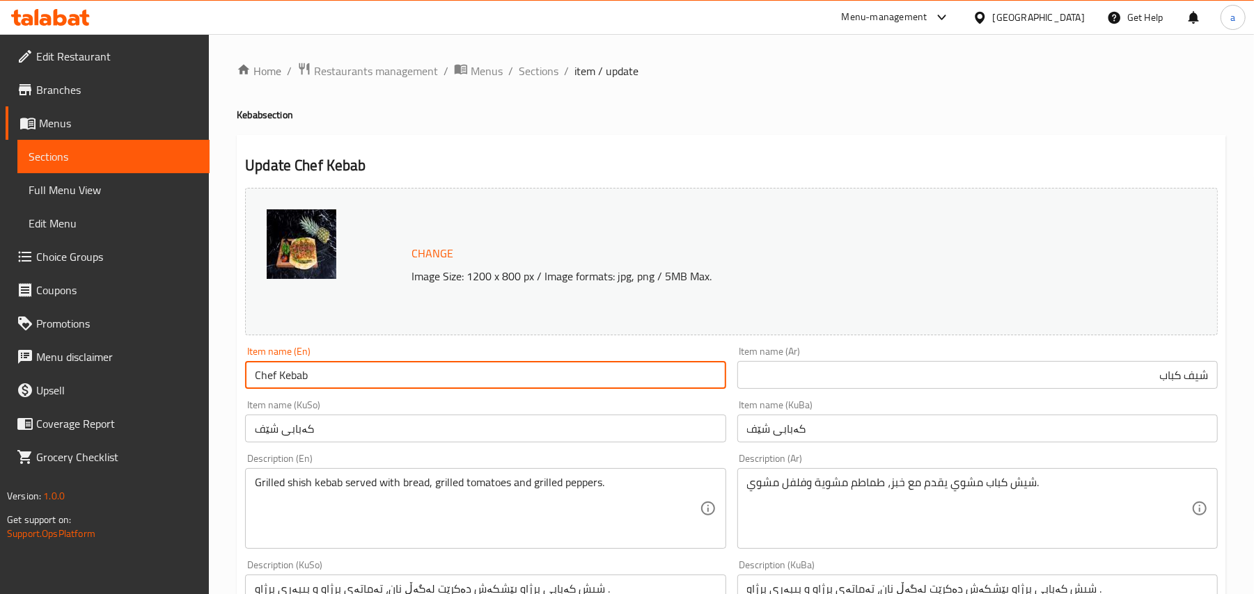
click at [327, 389] on input "Chef Kebab" at bounding box center [485, 375] width 480 height 28
click at [93, 195] on span "Full Menu View" at bounding box center [114, 190] width 170 height 17
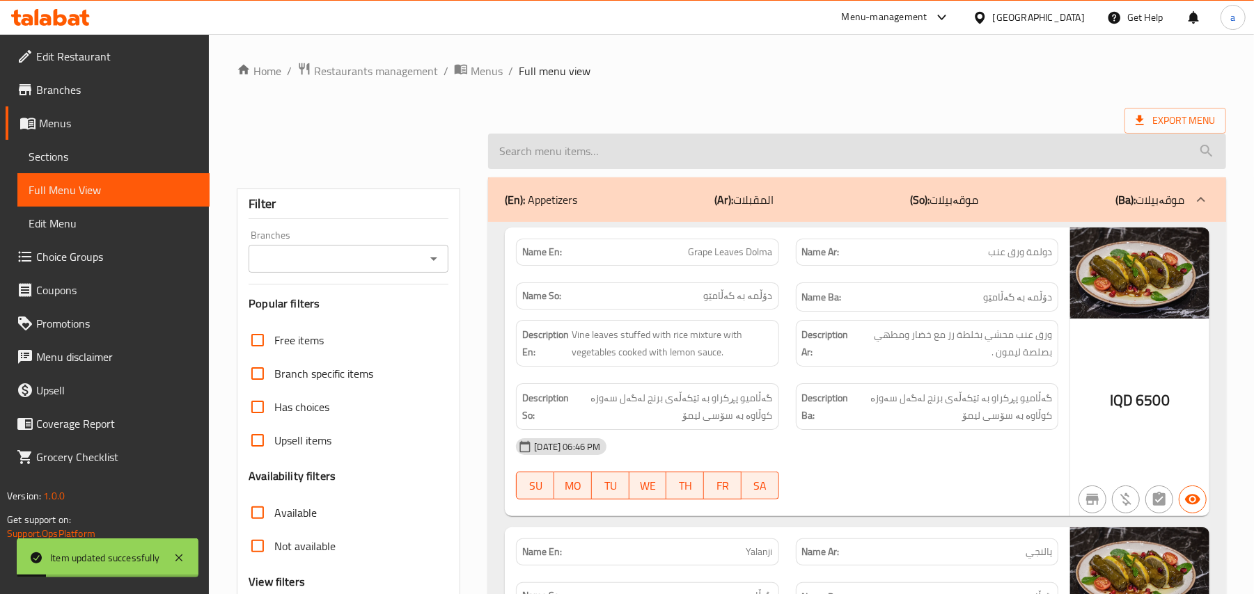
click at [658, 150] on input "search" at bounding box center [857, 151] width 738 height 35
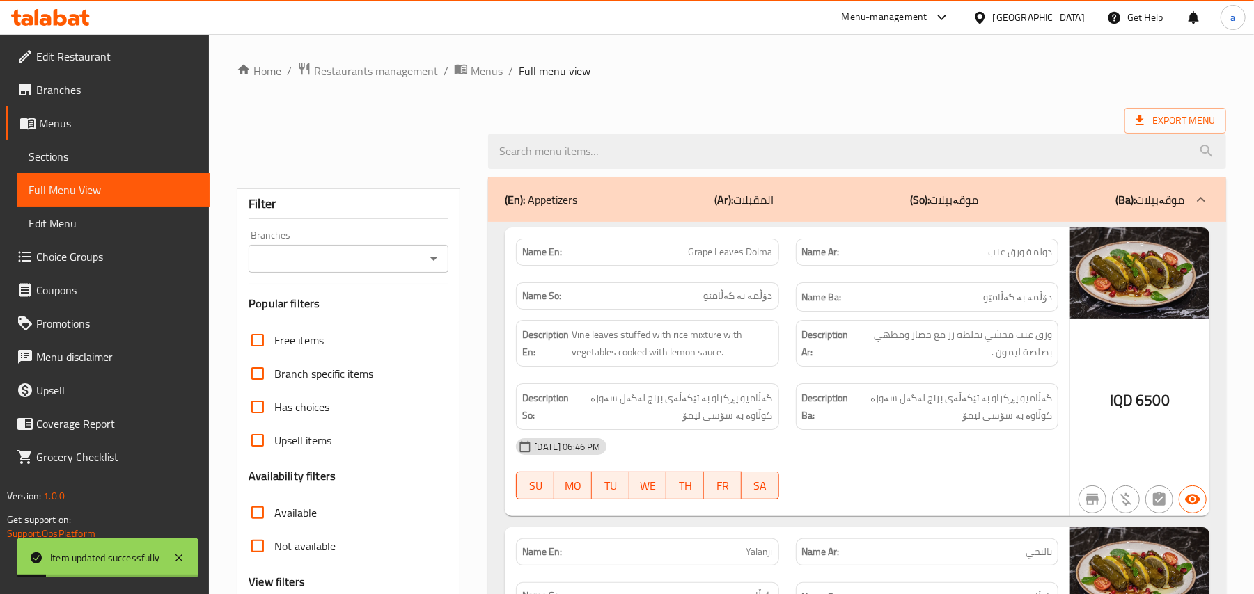
paste input "Chef Kebab"
type input "Chef Kebab"
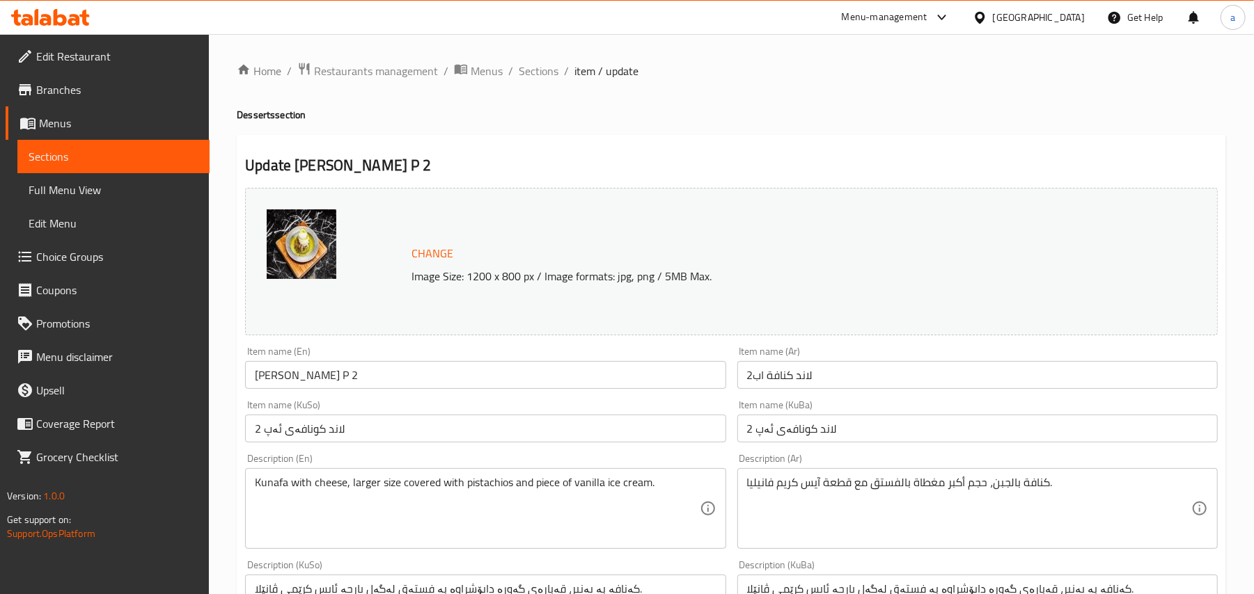
click at [88, 61] on span "Edit Restaurant" at bounding box center [117, 56] width 162 height 17
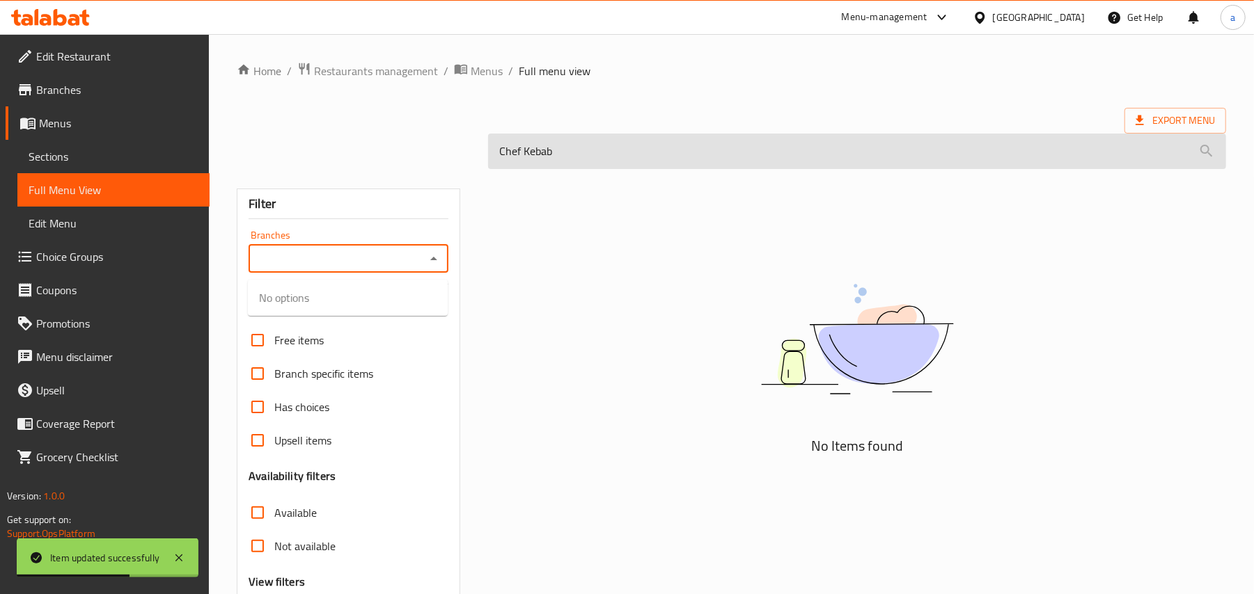
click at [596, 159] on input "Chef Kebab" at bounding box center [857, 151] width 738 height 35
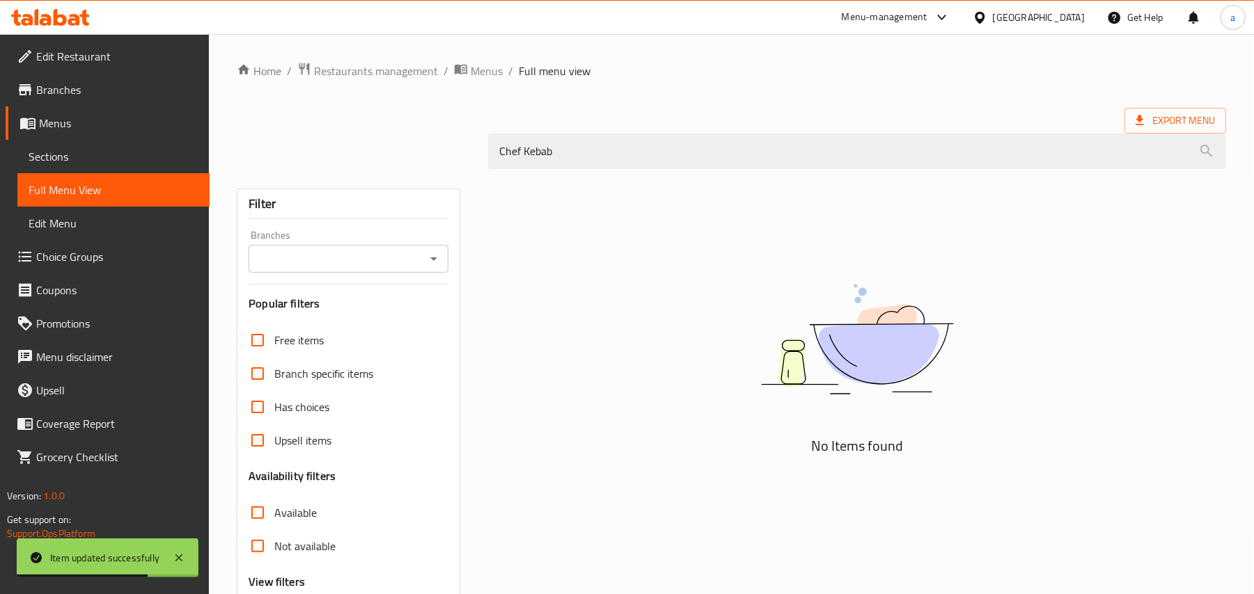
click at [519, 284] on div "No Items found" at bounding box center [857, 352] width 738 height 211
click at [438, 259] on icon "Open" at bounding box center [433, 259] width 17 height 17
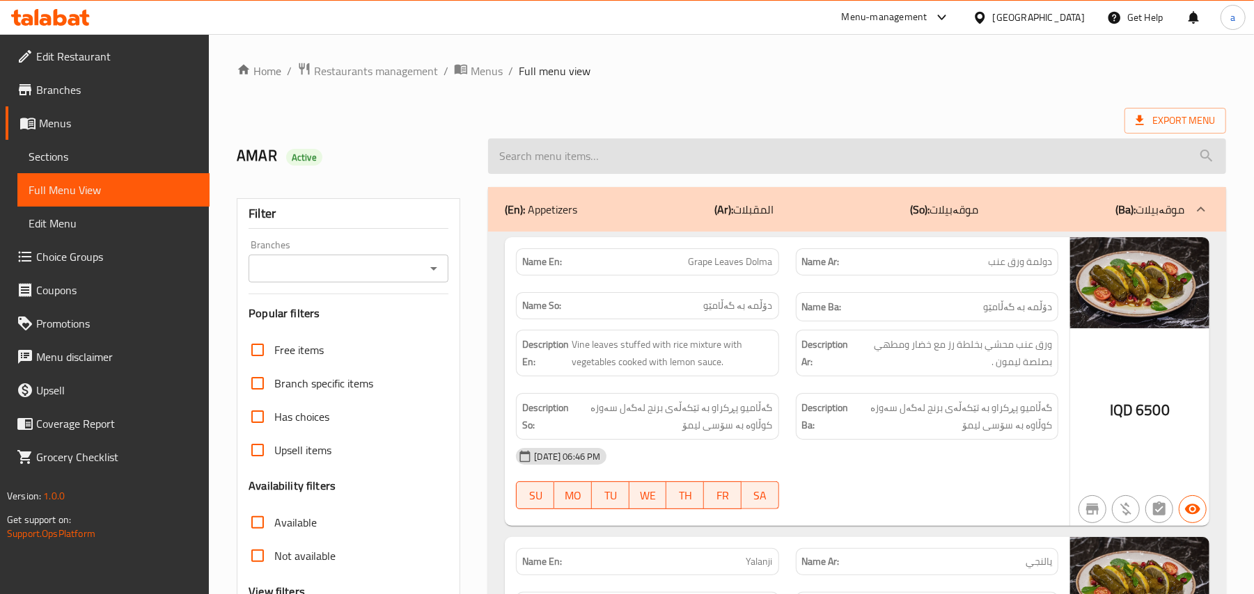
click at [535, 170] on input "search" at bounding box center [857, 156] width 738 height 35
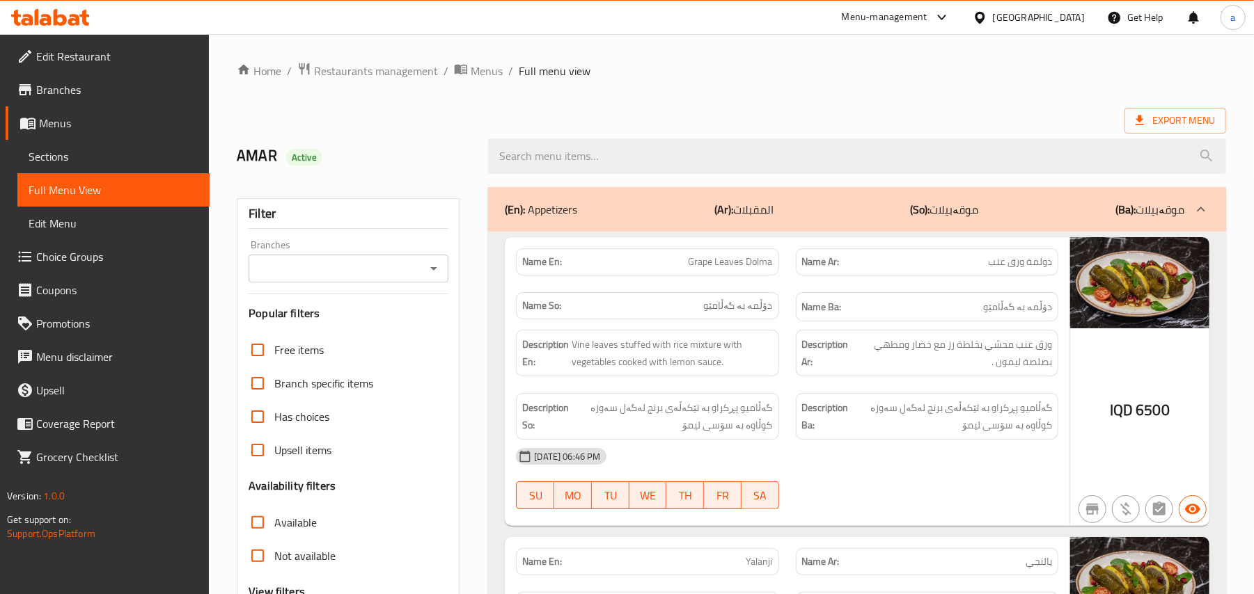
paste input "Chef Kebab"
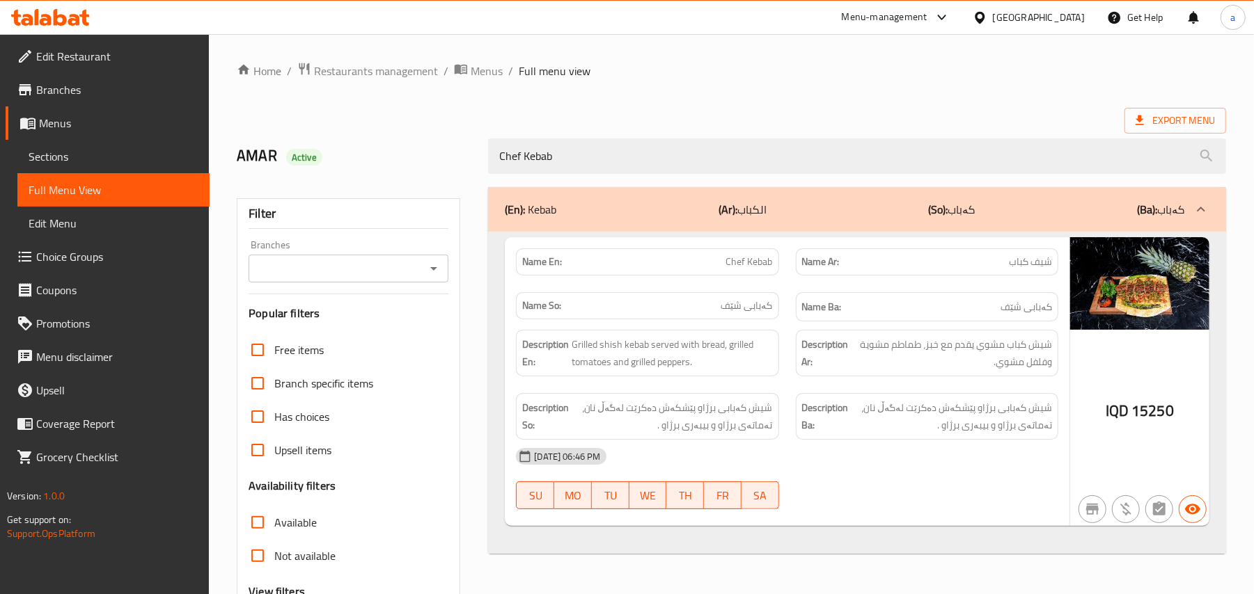
click at [432, 276] on icon "Open" at bounding box center [433, 268] width 17 height 17
type input "Chef Kebab"
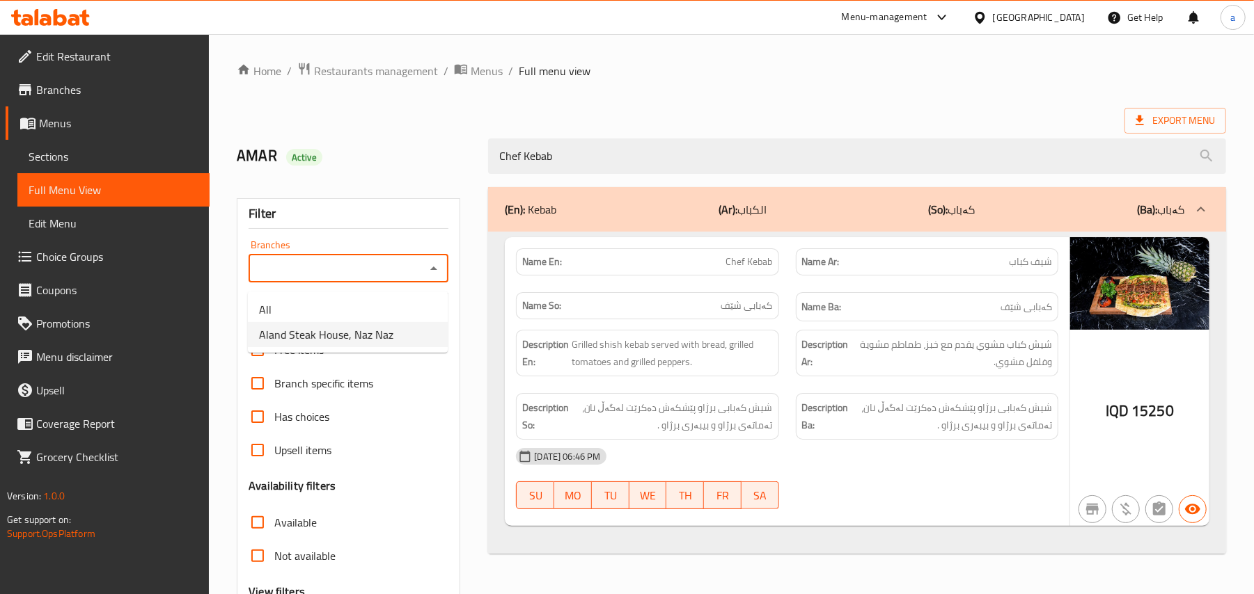
click at [372, 326] on span "Aland Steak House, Naz Naz" at bounding box center [326, 334] width 134 height 17
type input "Aland Steak House, Naz Naz"
click at [413, 63] on span "Restaurants management" at bounding box center [376, 71] width 124 height 17
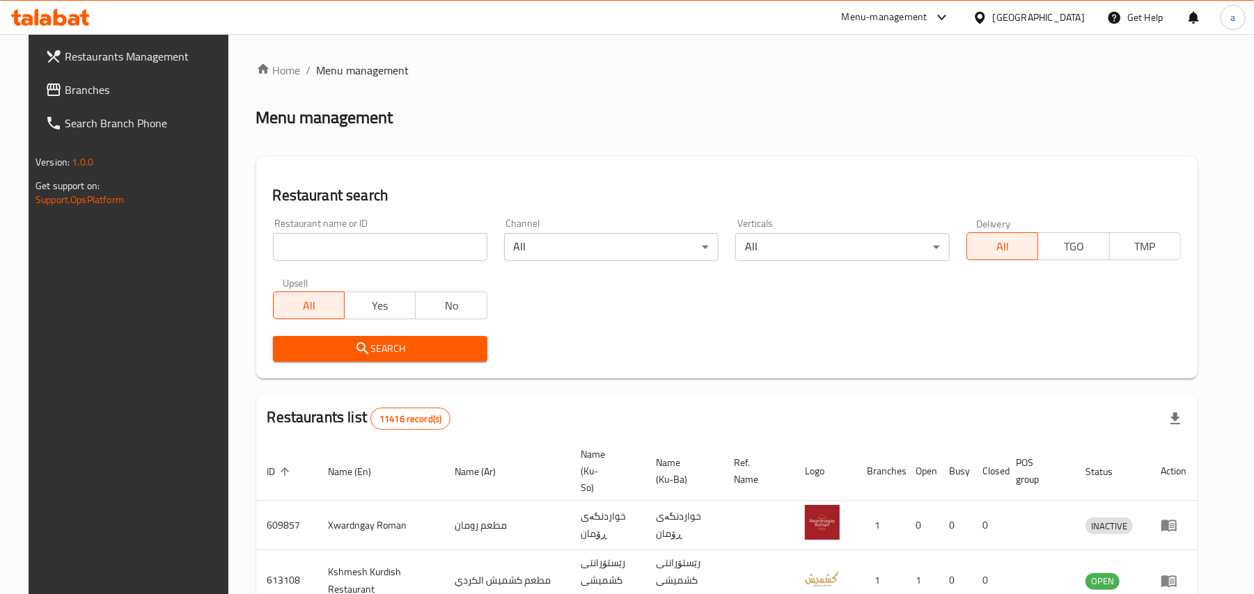
click at [384, 261] on input "search" at bounding box center [380, 247] width 214 height 28
paste input "[PERSON_NAME]"
type input "[PERSON_NAME]"
click button "Search" at bounding box center [380, 349] width 214 height 26
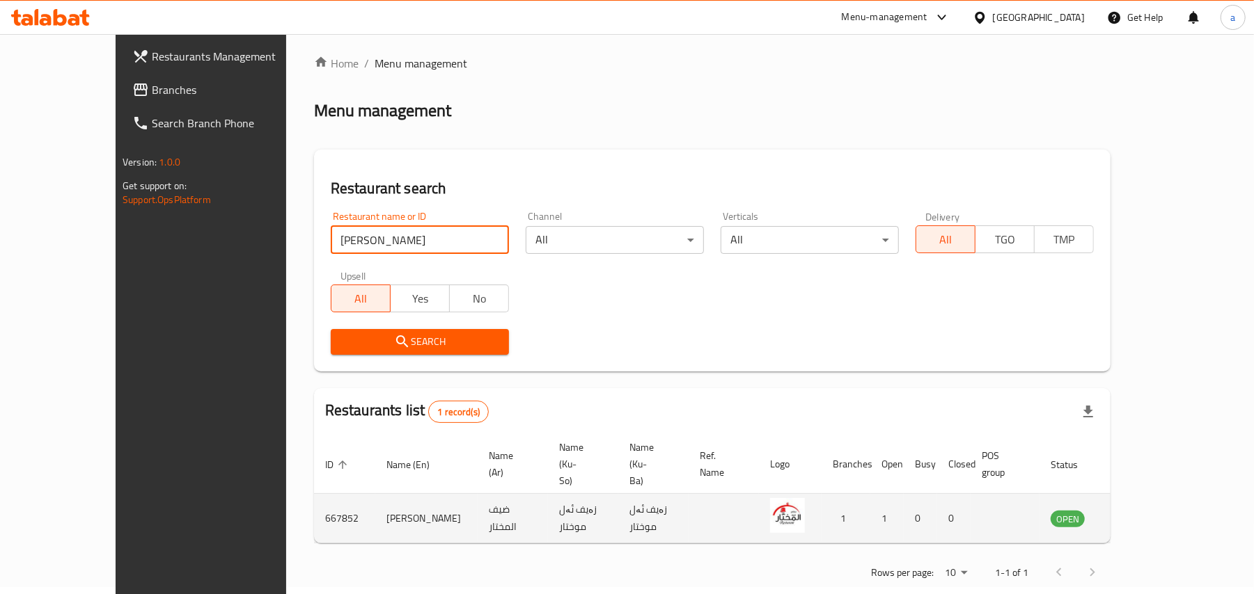
scroll to position [9, 0]
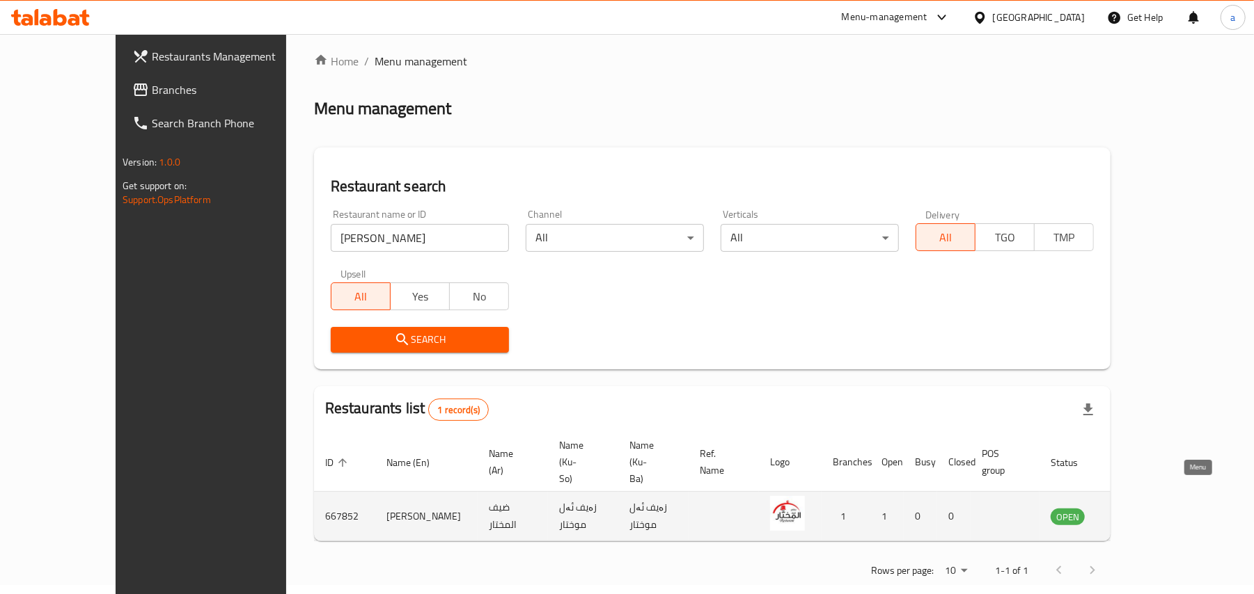
click at [1140, 508] on icon "enhanced table" at bounding box center [1131, 516] width 17 height 17
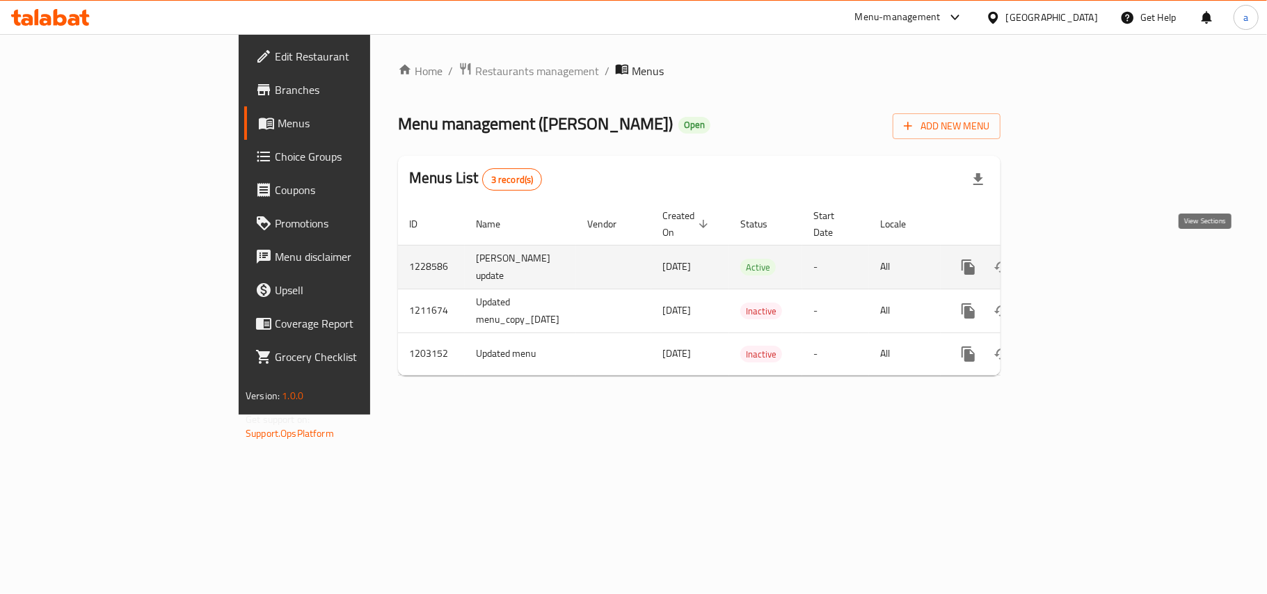
click at [1077, 259] on icon "enhanced table" at bounding box center [1069, 267] width 17 height 17
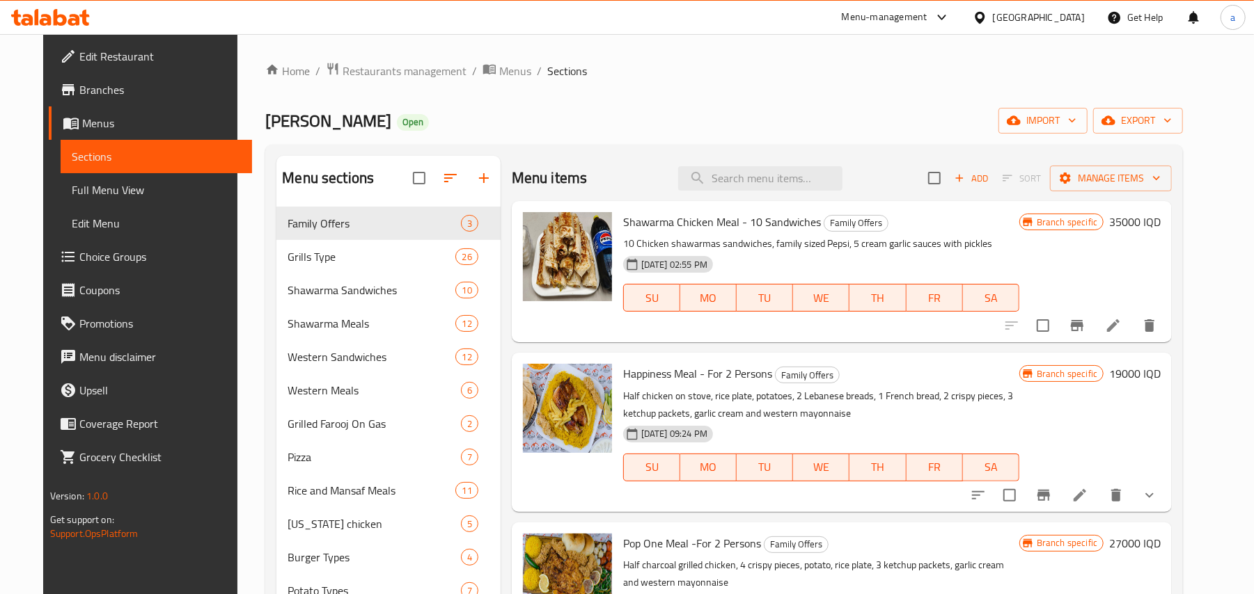
click at [101, 191] on span "Full Menu View" at bounding box center [157, 190] width 170 height 17
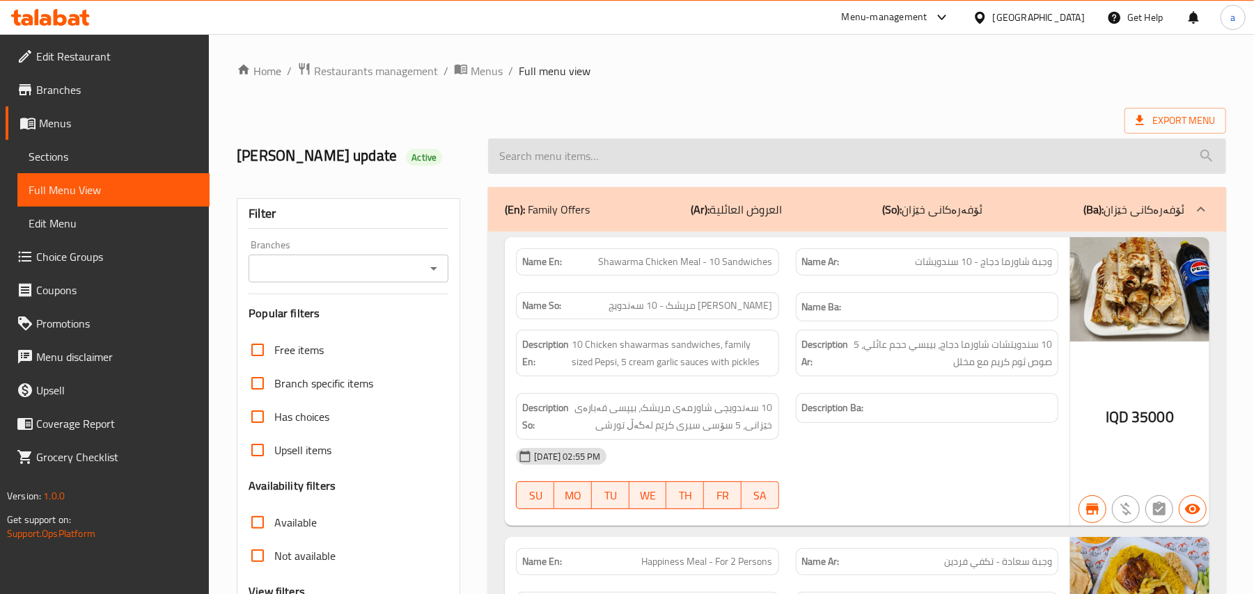
click at [582, 166] on input "search" at bounding box center [857, 156] width 738 height 35
paste input "Kilo Mixed Grill"
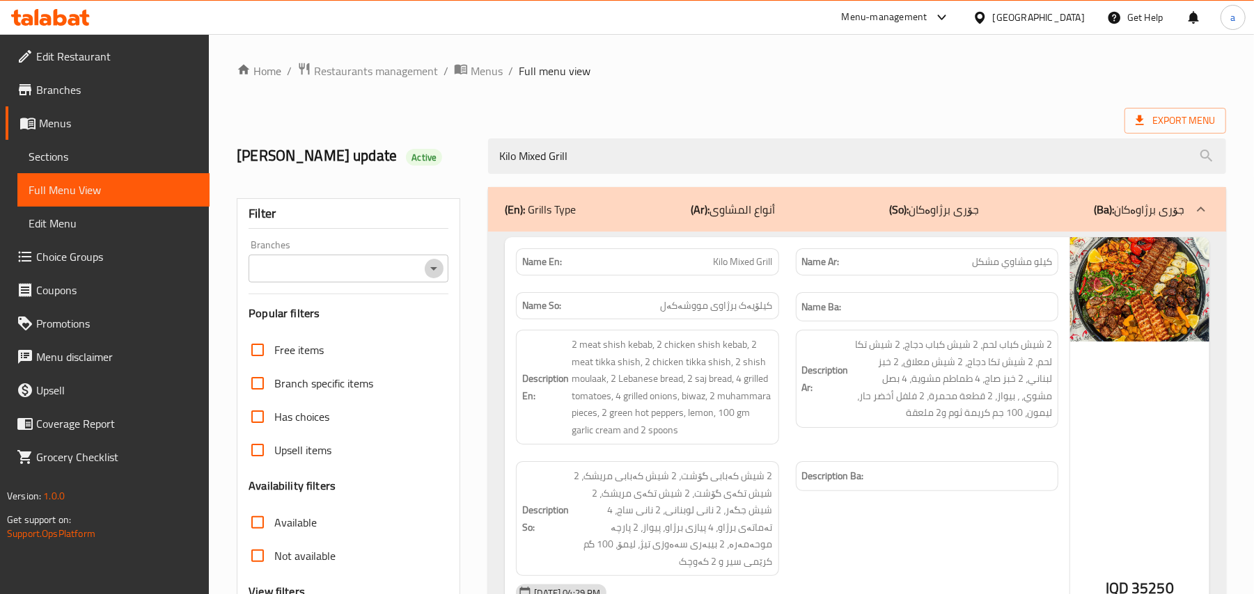
click at [438, 267] on icon "Open" at bounding box center [433, 268] width 17 height 17
type input "Kilo Mixed Grill"
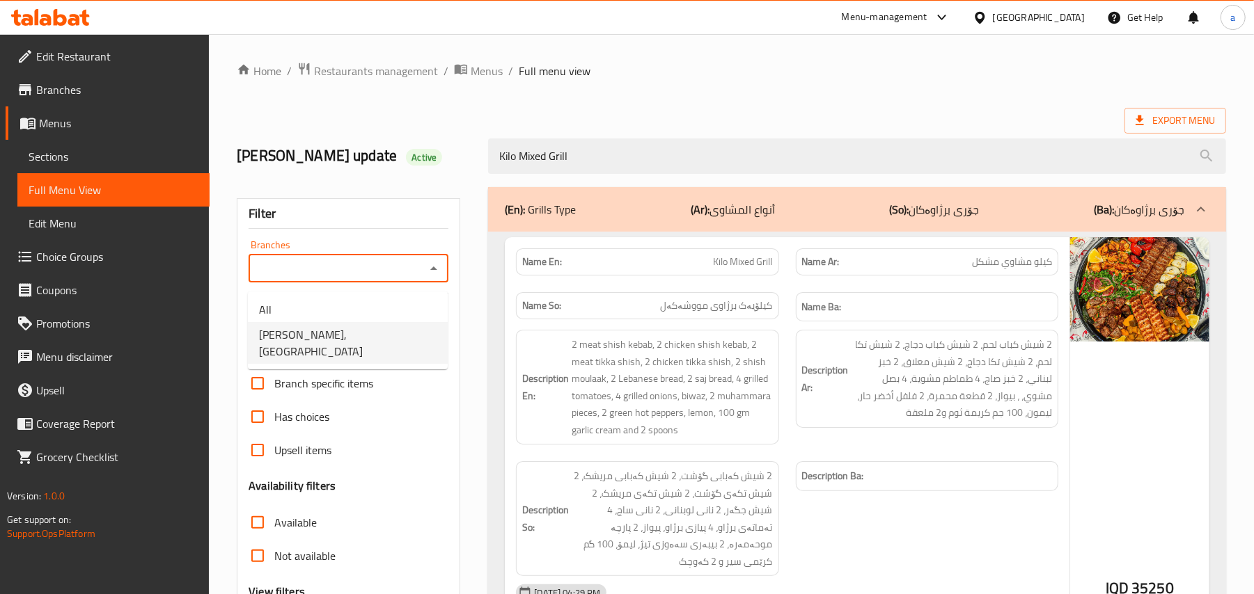
click at [388, 335] on span "[PERSON_NAME], [PERSON_NAME]" at bounding box center [347, 342] width 177 height 33
type input "[PERSON_NAME], [PERSON_NAME]"
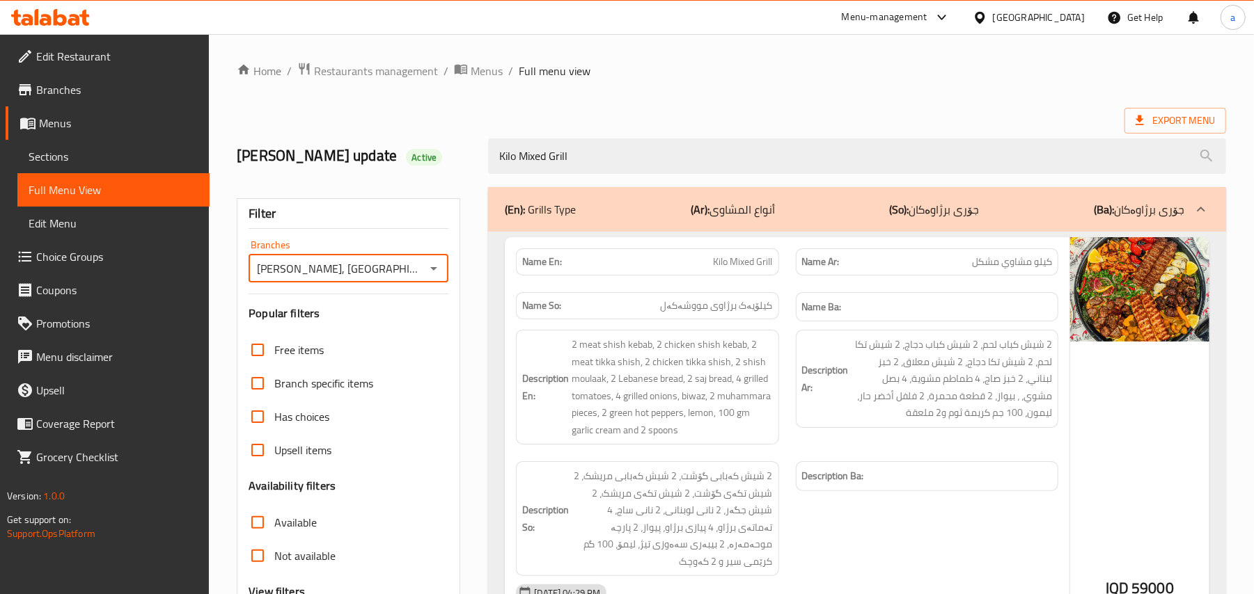
click at [59, 162] on span "Sections" at bounding box center [114, 156] width 170 height 17
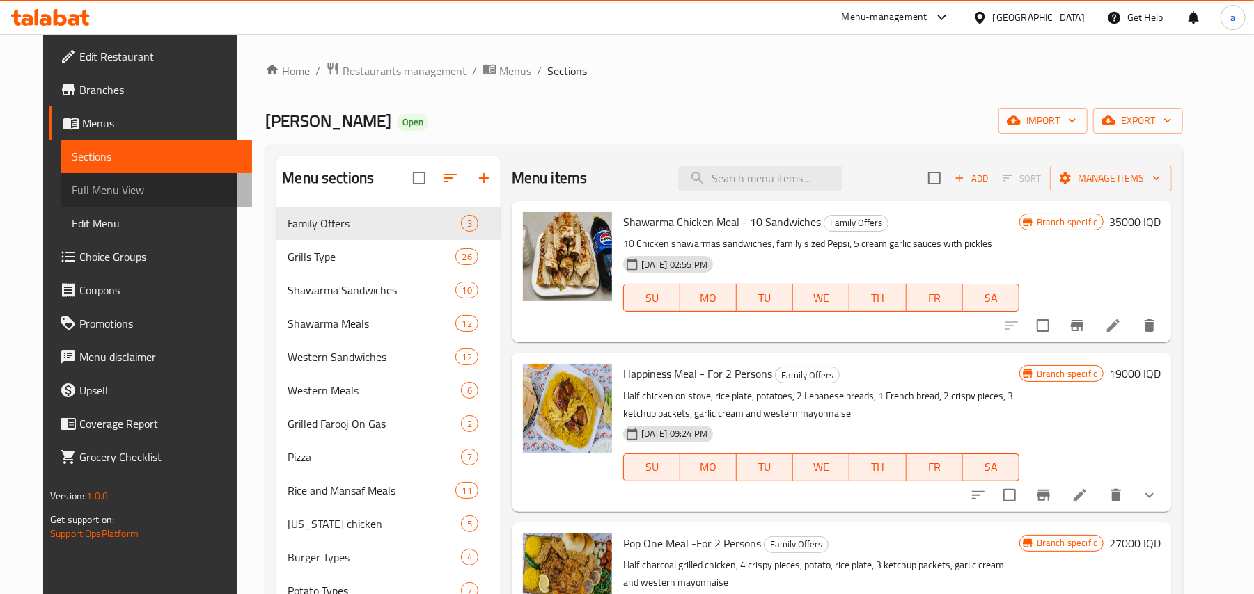
click at [74, 196] on span "Full Menu View" at bounding box center [157, 190] width 170 height 17
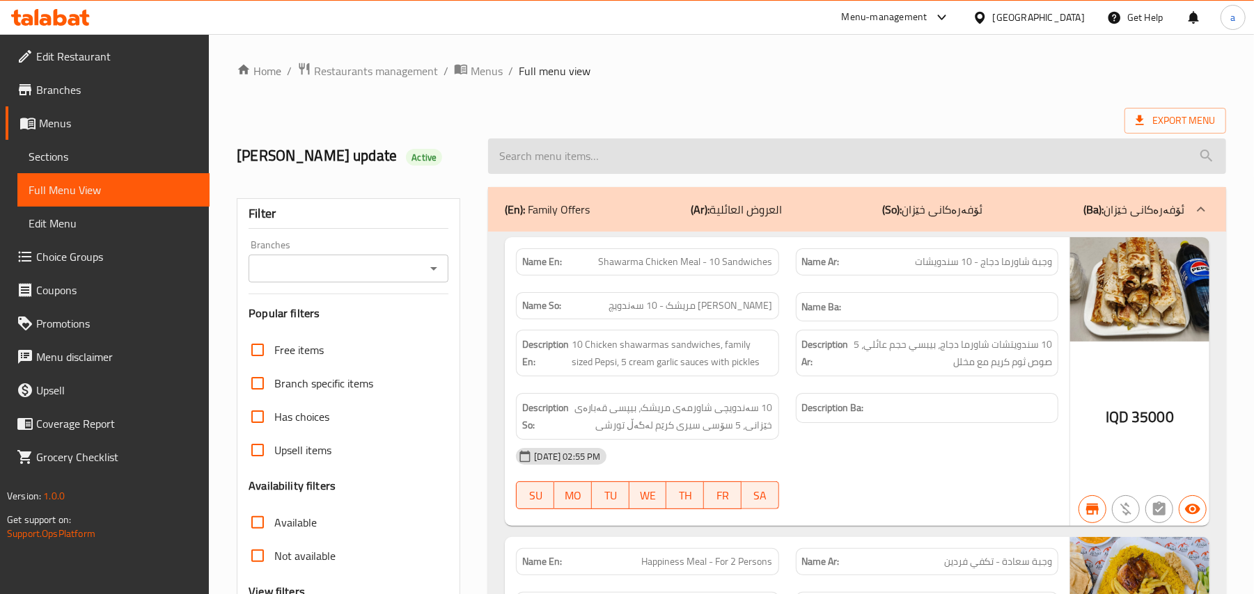
click at [586, 150] on input "search" at bounding box center [857, 156] width 738 height 35
paste input "Mix Grills Meal"
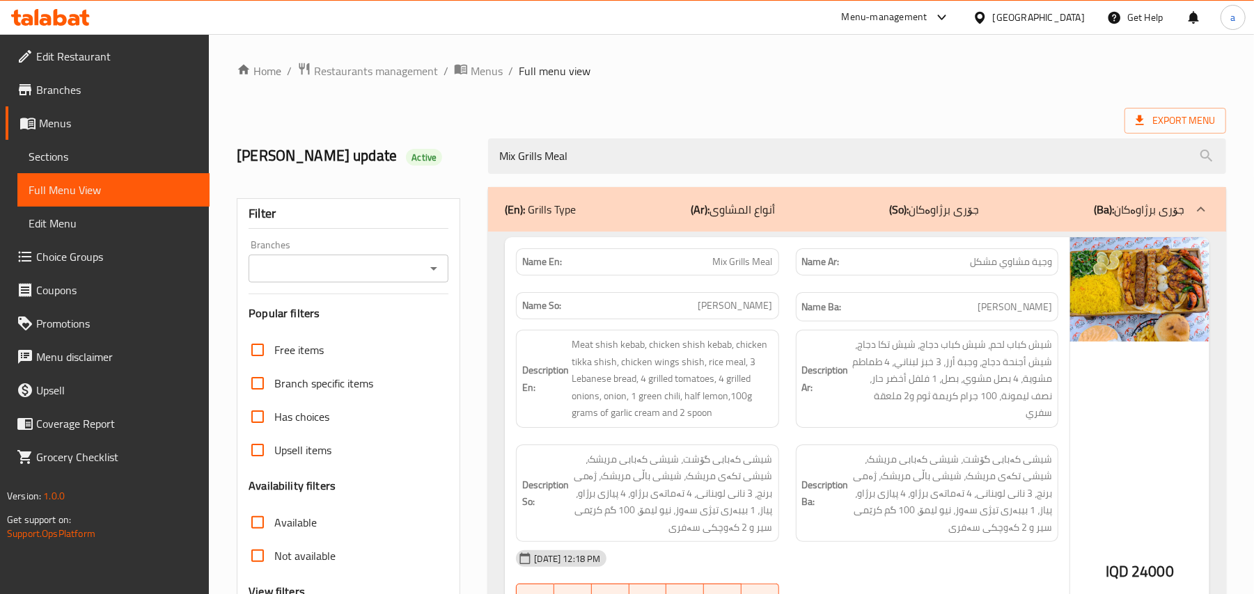
click at [427, 267] on icon "Open" at bounding box center [433, 268] width 17 height 17
type input "Mix Grills Meal"
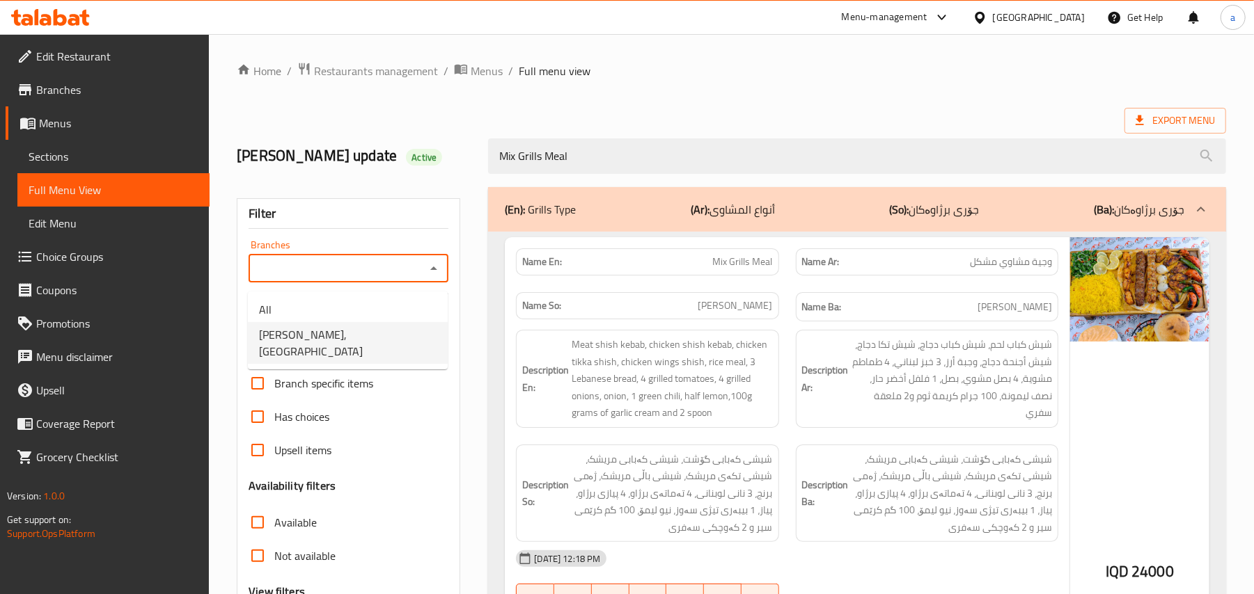
click at [379, 334] on span "Dhaif Almukhtar, Bakhtiary" at bounding box center [347, 342] width 177 height 33
type input "Dhaif Almukhtar, Bakhtiary"
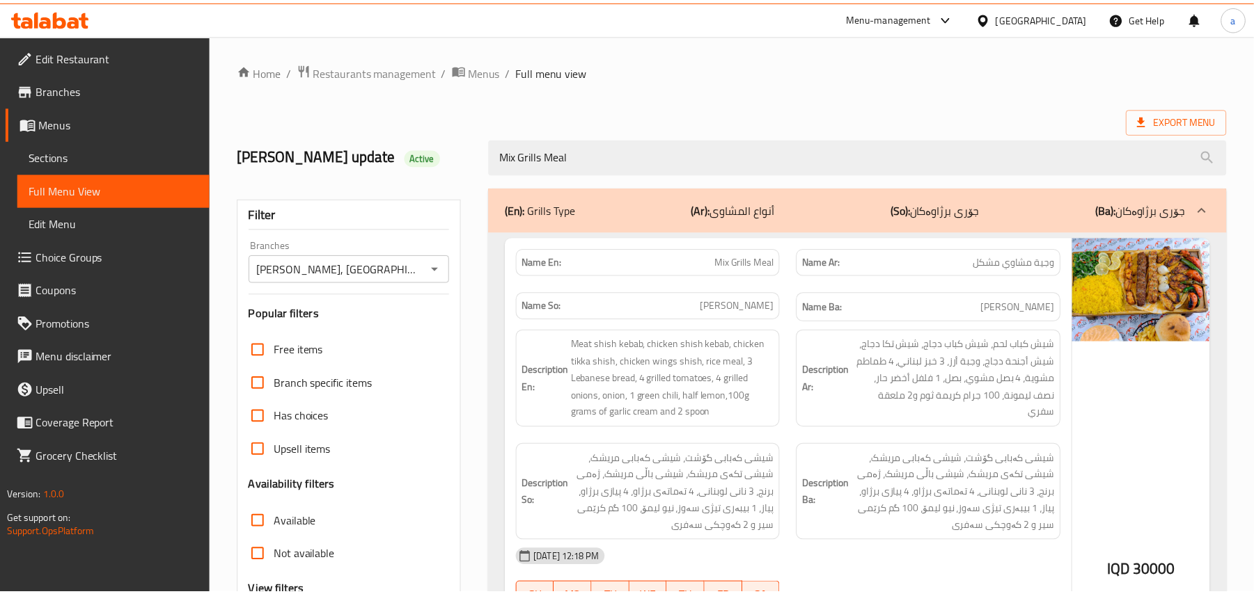
scroll to position [312, 0]
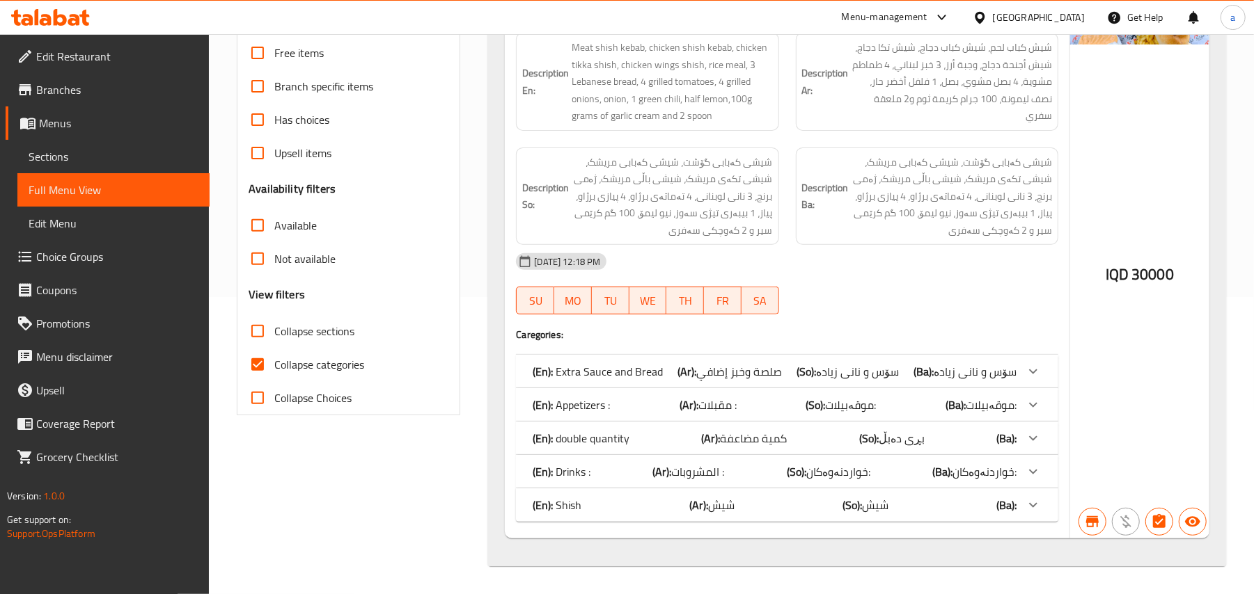
click at [129, 164] on span "Sections" at bounding box center [114, 156] width 170 height 17
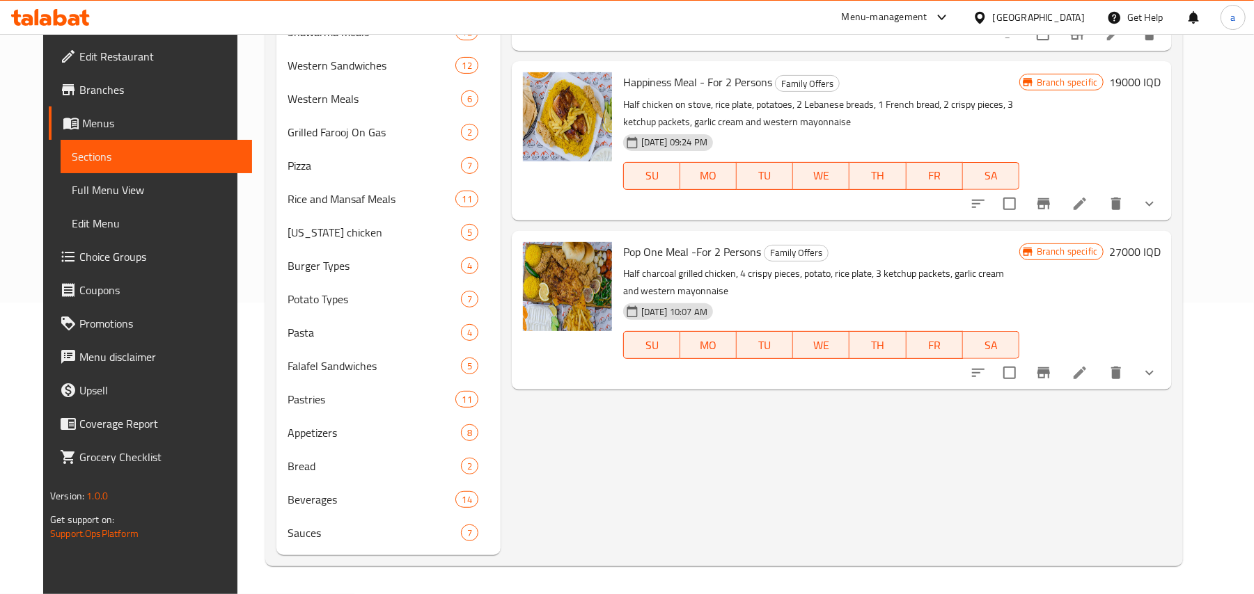
scroll to position [196, 0]
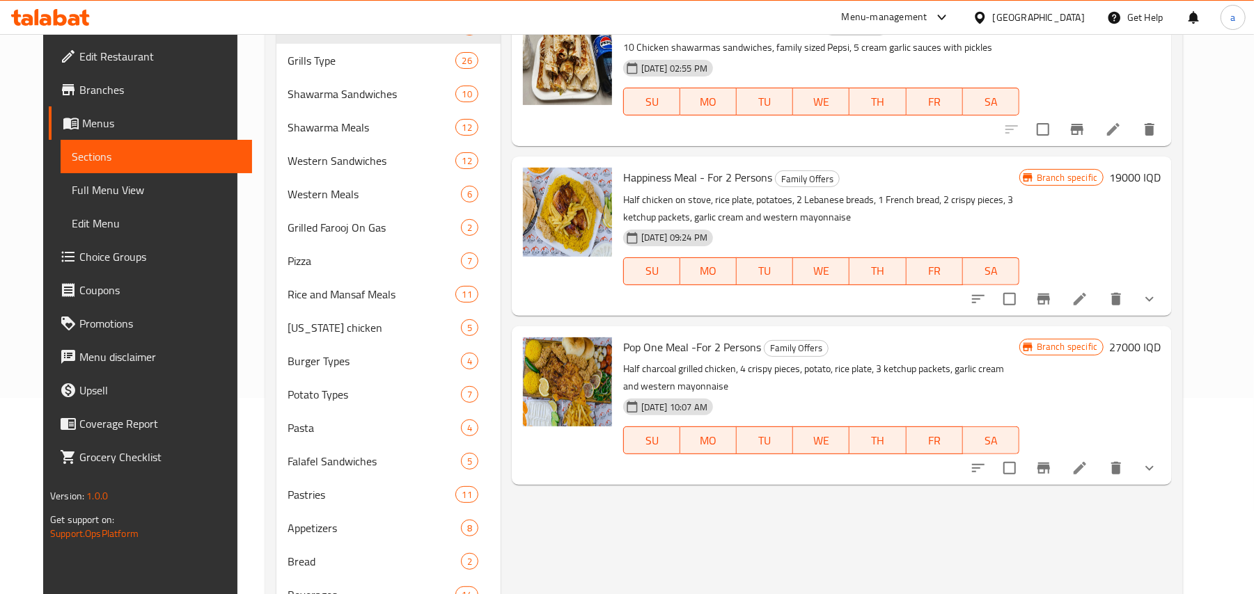
click at [107, 188] on span "Full Menu View" at bounding box center [157, 190] width 170 height 17
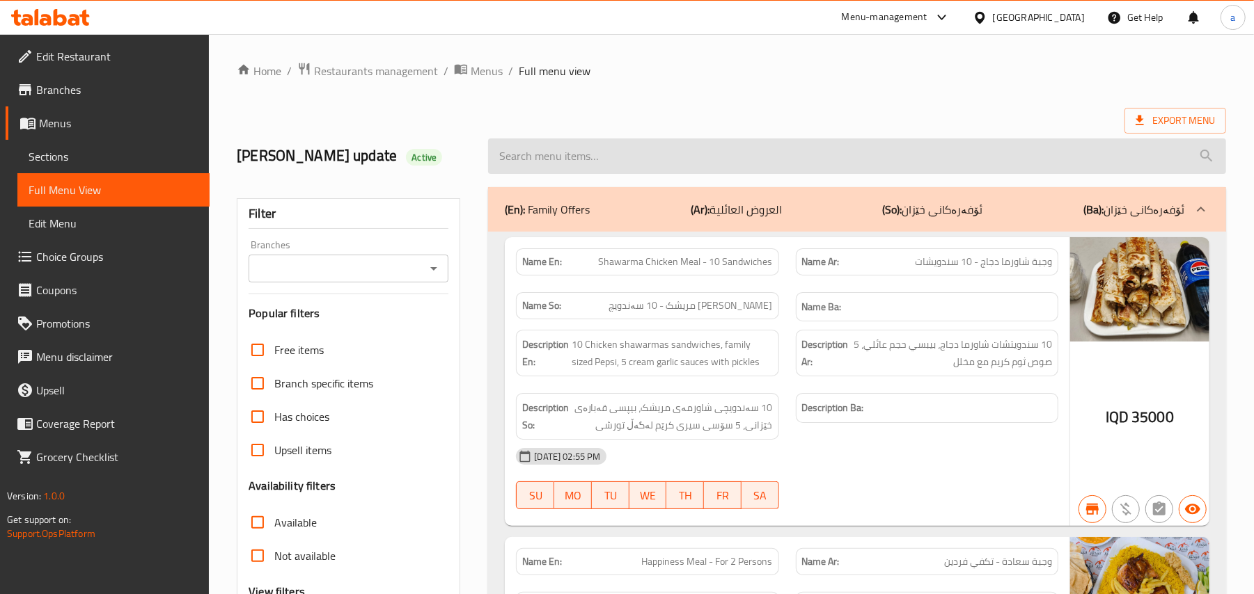
click at [574, 162] on input "search" at bounding box center [857, 156] width 738 height 35
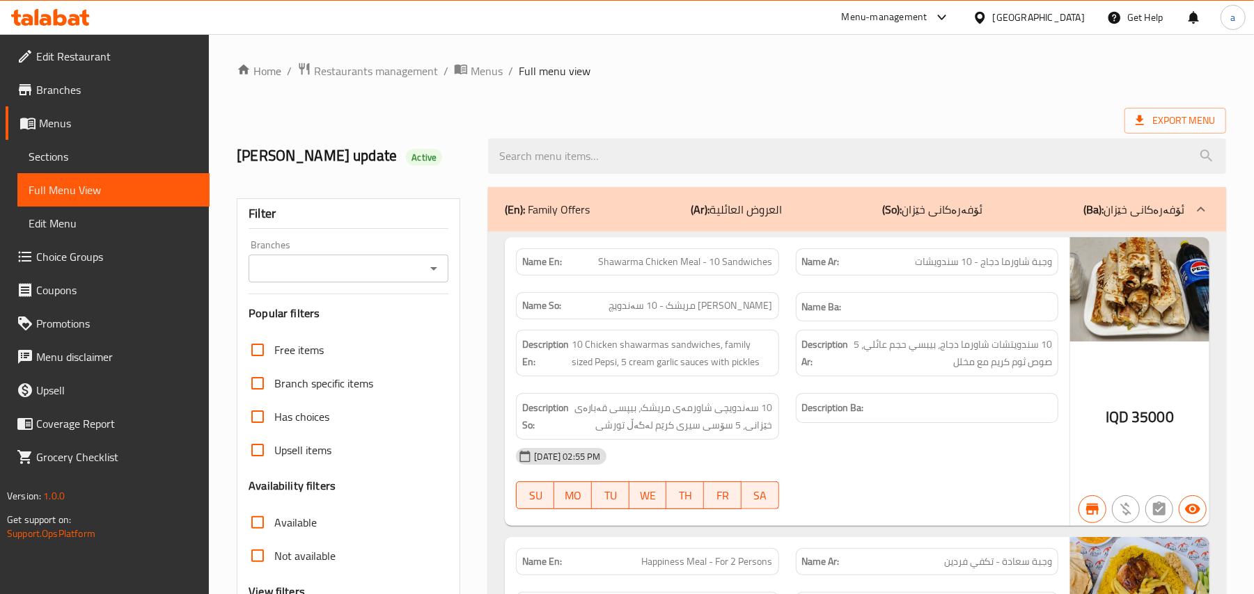
paste input "Kilo Of Chicken Kebab"
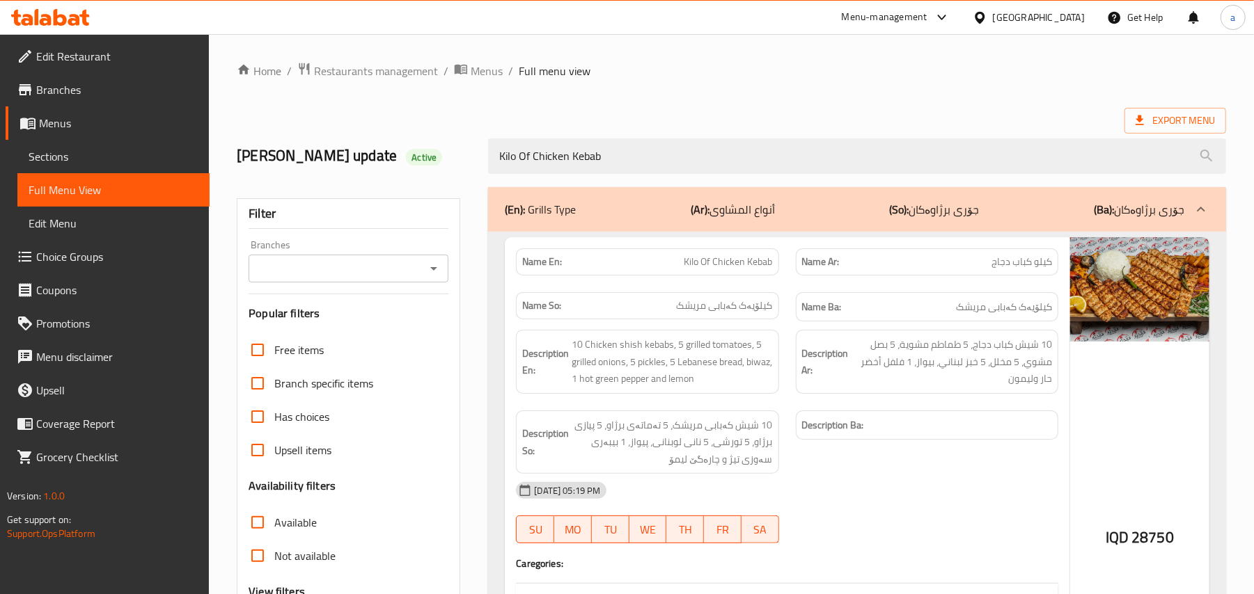
click at [433, 277] on icon "Open" at bounding box center [433, 268] width 17 height 17
type input "Kilo Of Chicken Kebab"
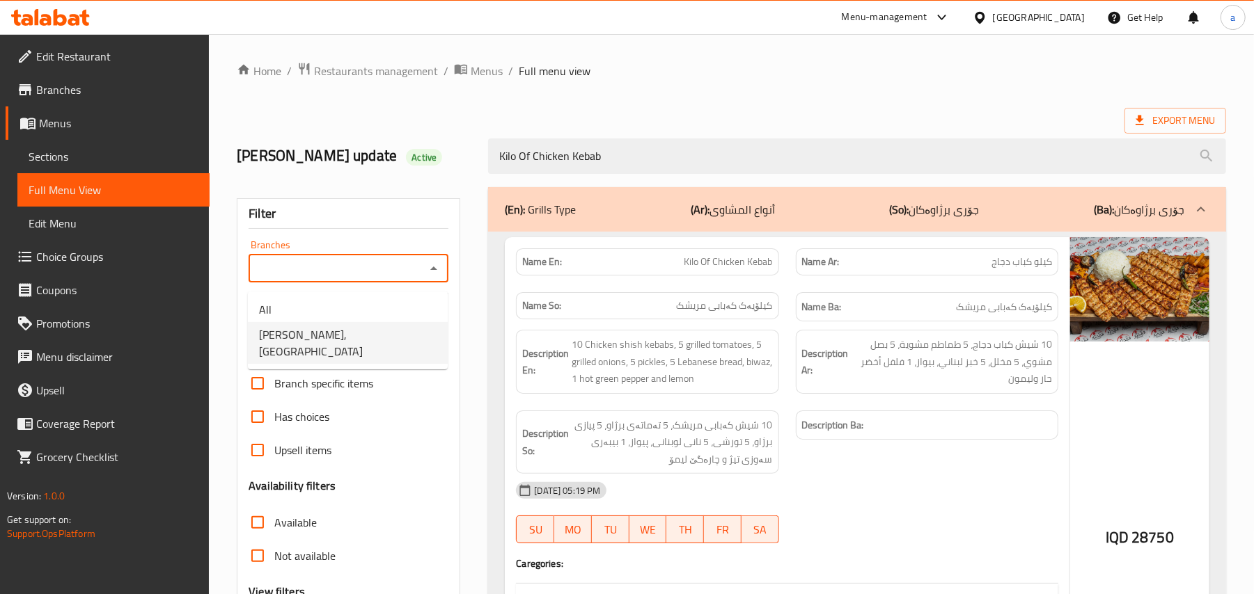
click at [363, 327] on span "Dhaif Almukhtar, Bakhtiary" at bounding box center [347, 342] width 177 height 33
type input "Dhaif Almukhtar, Bakhtiary"
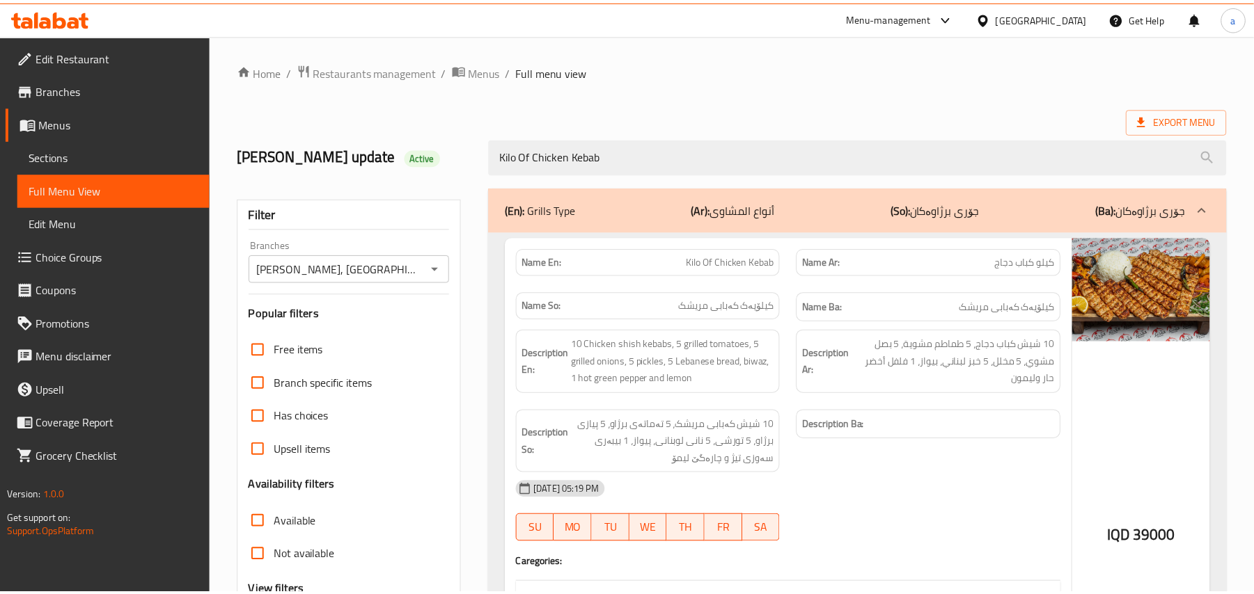
scroll to position [244, 0]
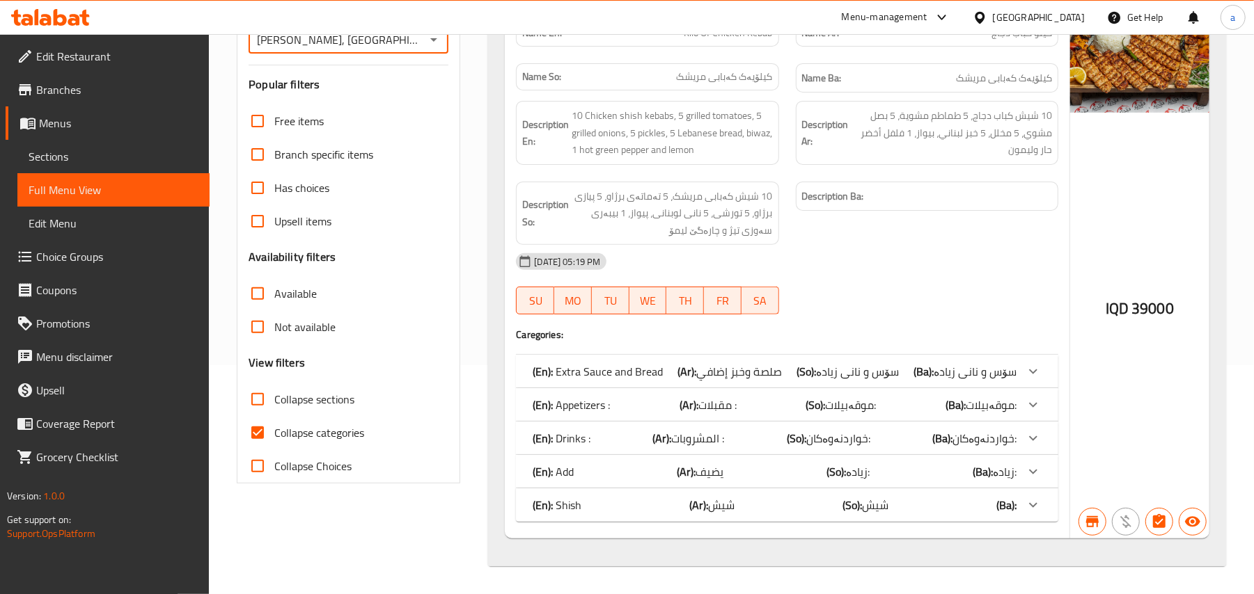
click at [107, 157] on span "Sections" at bounding box center [114, 156] width 170 height 17
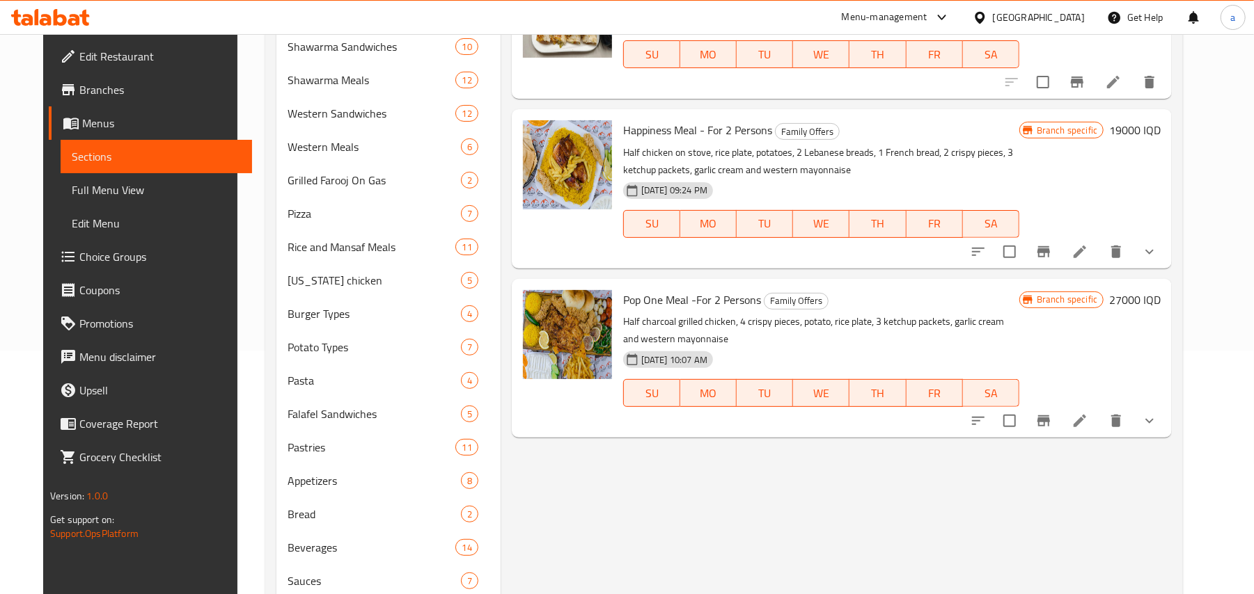
scroll to position [196, 0]
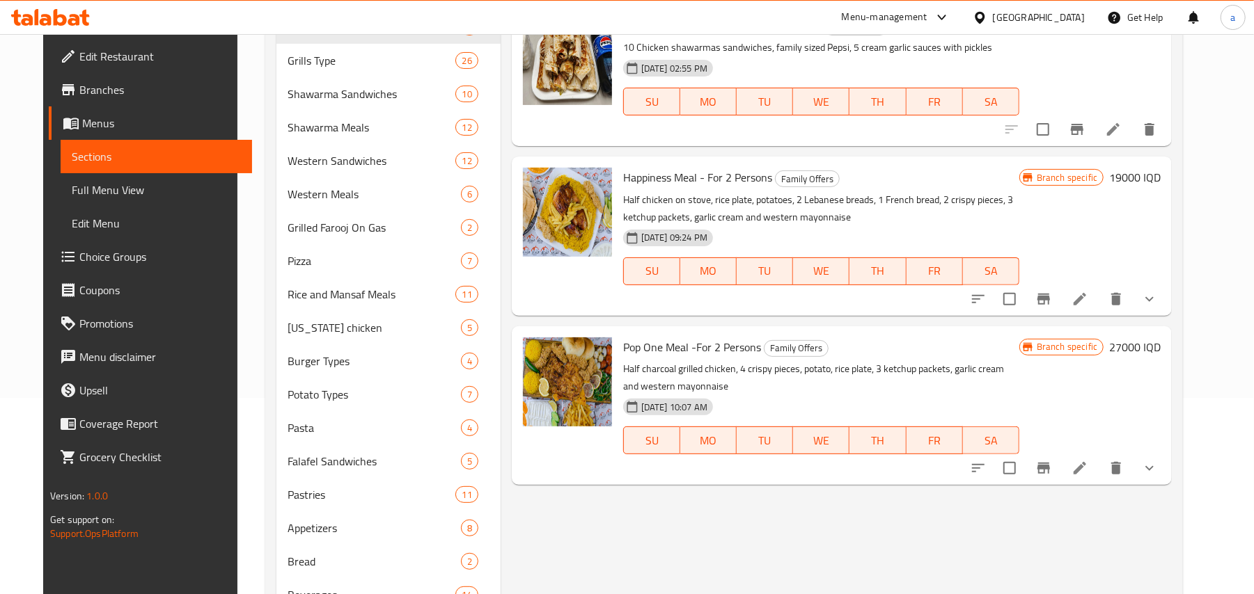
click at [95, 193] on span "Full Menu View" at bounding box center [157, 190] width 170 height 17
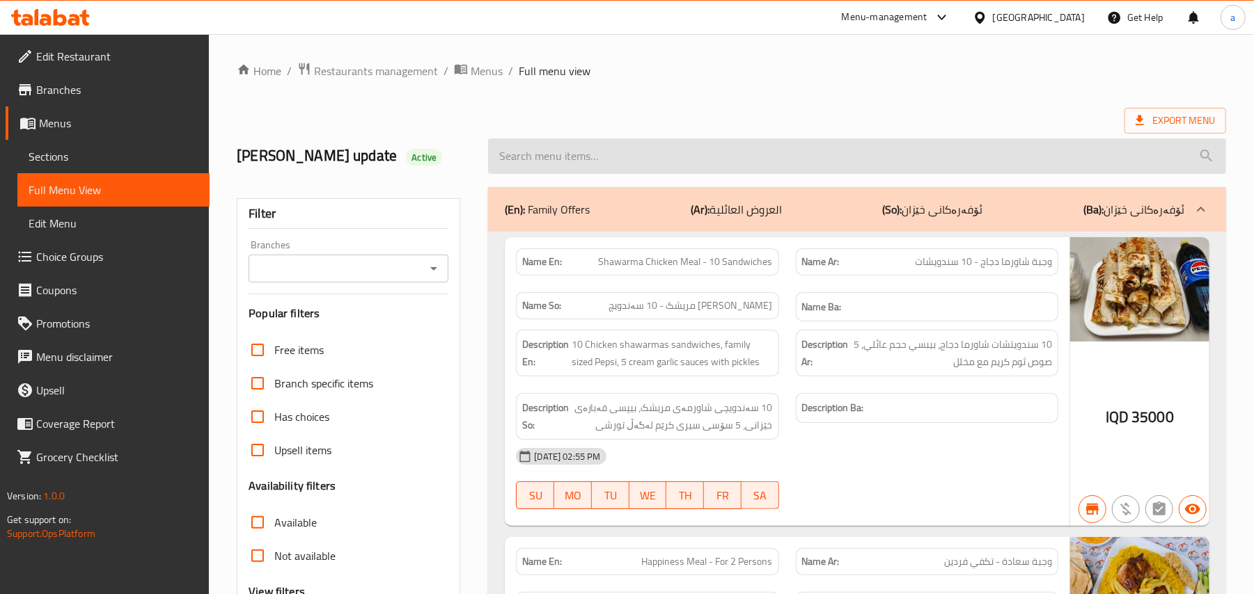
click at [539, 164] on input "search" at bounding box center [857, 156] width 738 height 35
paste input "Lahm Bi Ajin - 1 Piece"
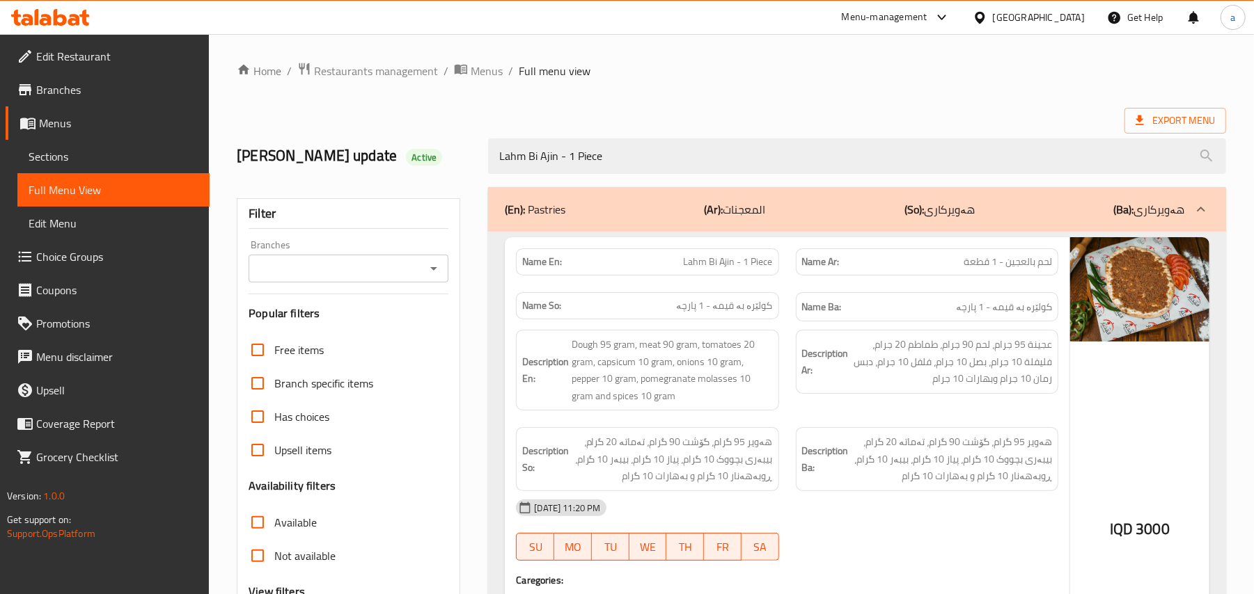
click at [435, 277] on icon "Open" at bounding box center [433, 268] width 17 height 17
type input "Lahm Bi Ajin - 1 Piece"
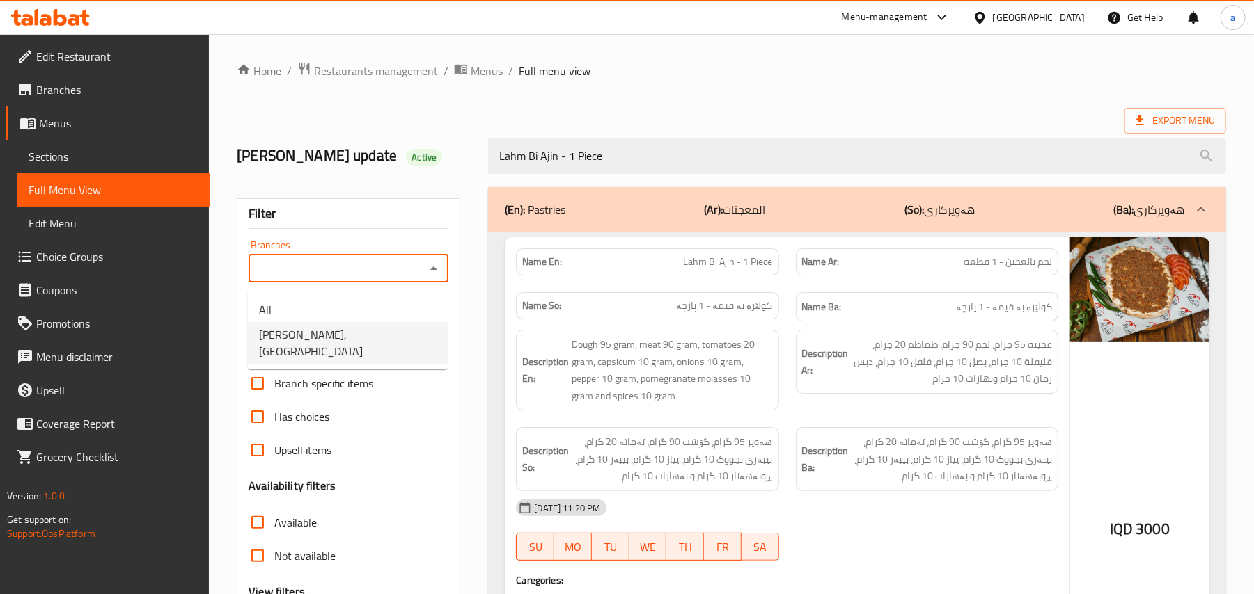
click at [385, 344] on span "Dhaif Almukhtar, Bakhtiary" at bounding box center [347, 342] width 177 height 33
type input "Dhaif Almukhtar, Bakhtiary"
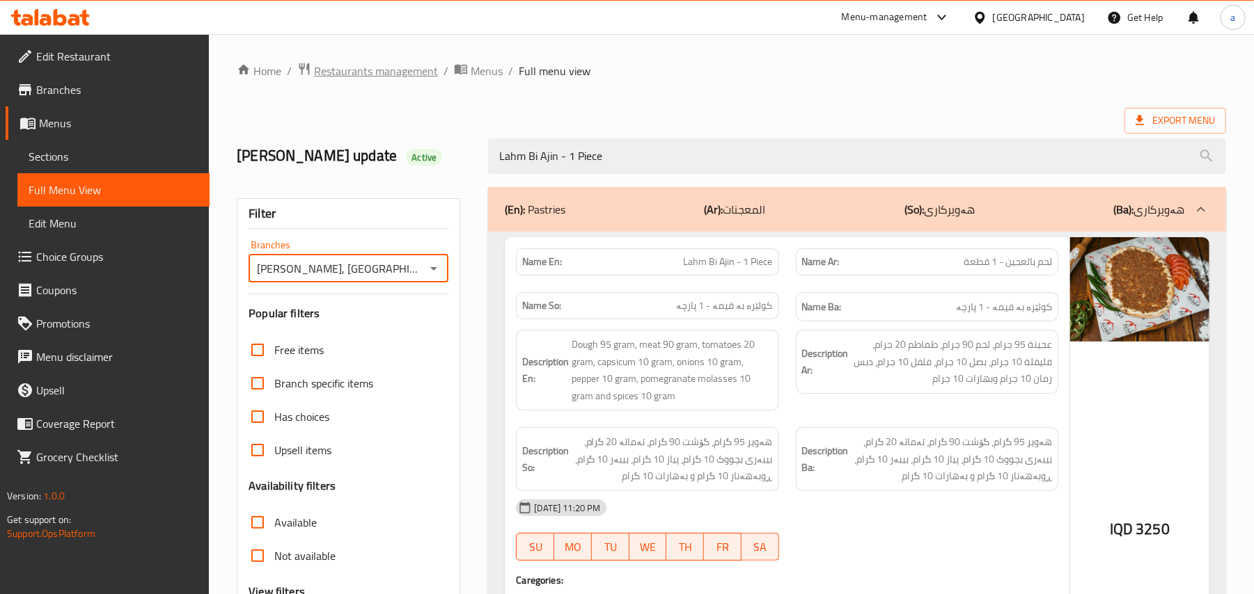
click at [416, 76] on span "Restaurants management" at bounding box center [376, 71] width 124 height 17
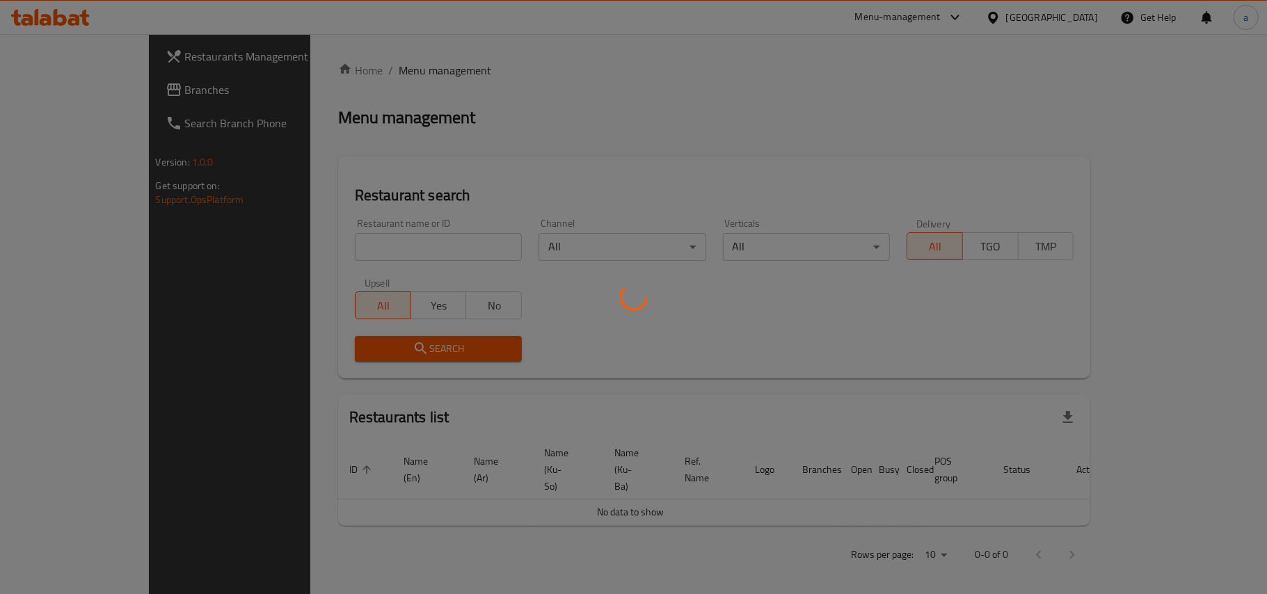
click at [377, 251] on div at bounding box center [633, 297] width 1267 height 594
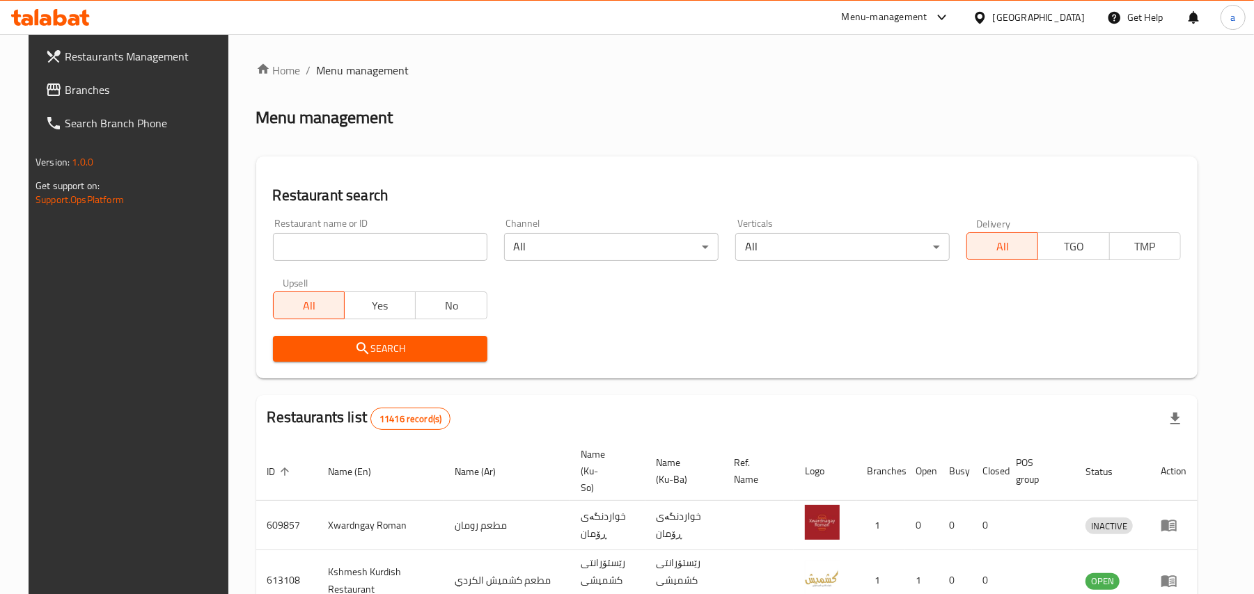
click at [366, 255] on input "search" at bounding box center [380, 247] width 214 height 28
paste input "Dhaif Almukhtar"
type input "Dhaif Almukhtar"
click button "Search" at bounding box center [380, 349] width 214 height 26
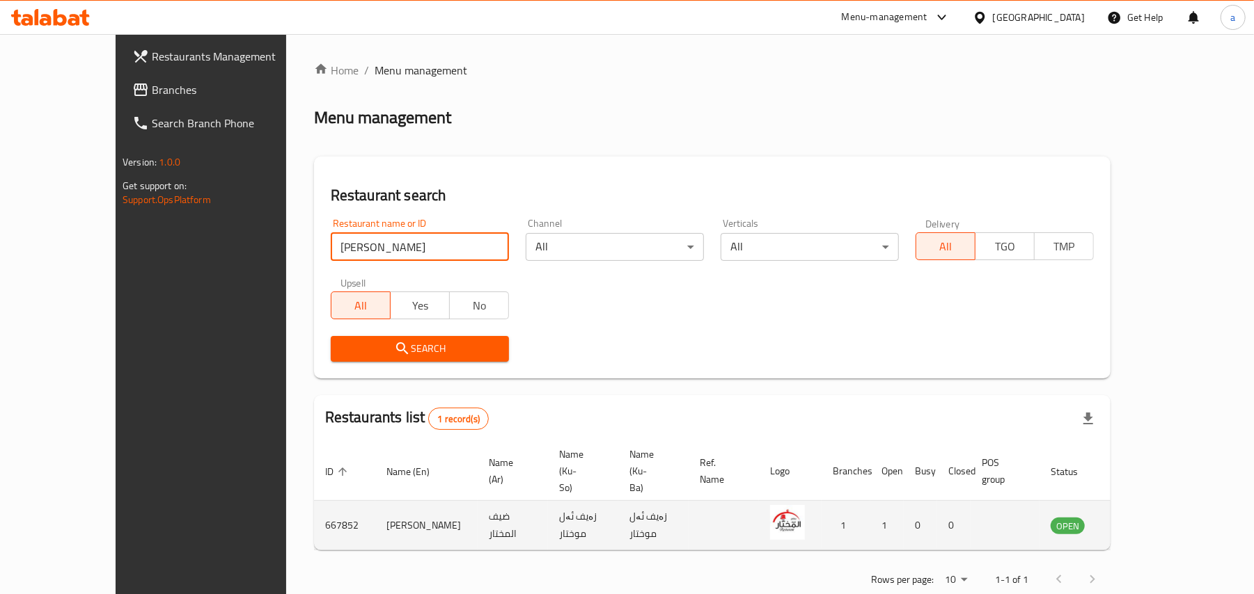
click at [1149, 517] on link "enhanced table" at bounding box center [1136, 525] width 26 height 17
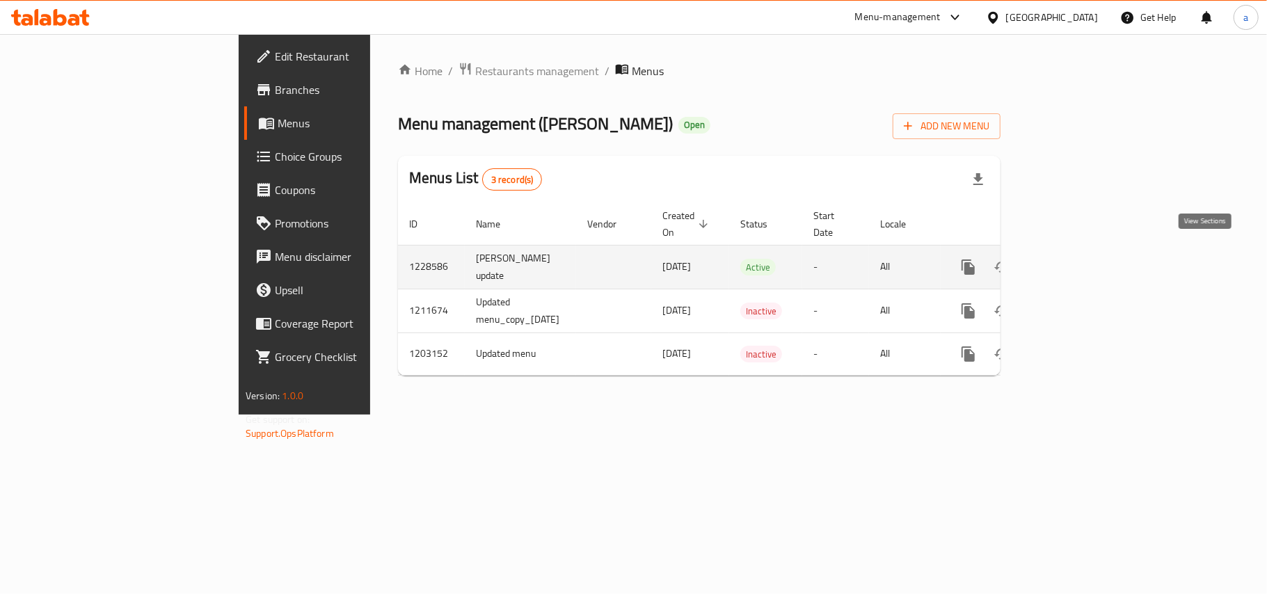
click at [1077, 259] on icon "enhanced table" at bounding box center [1069, 267] width 17 height 17
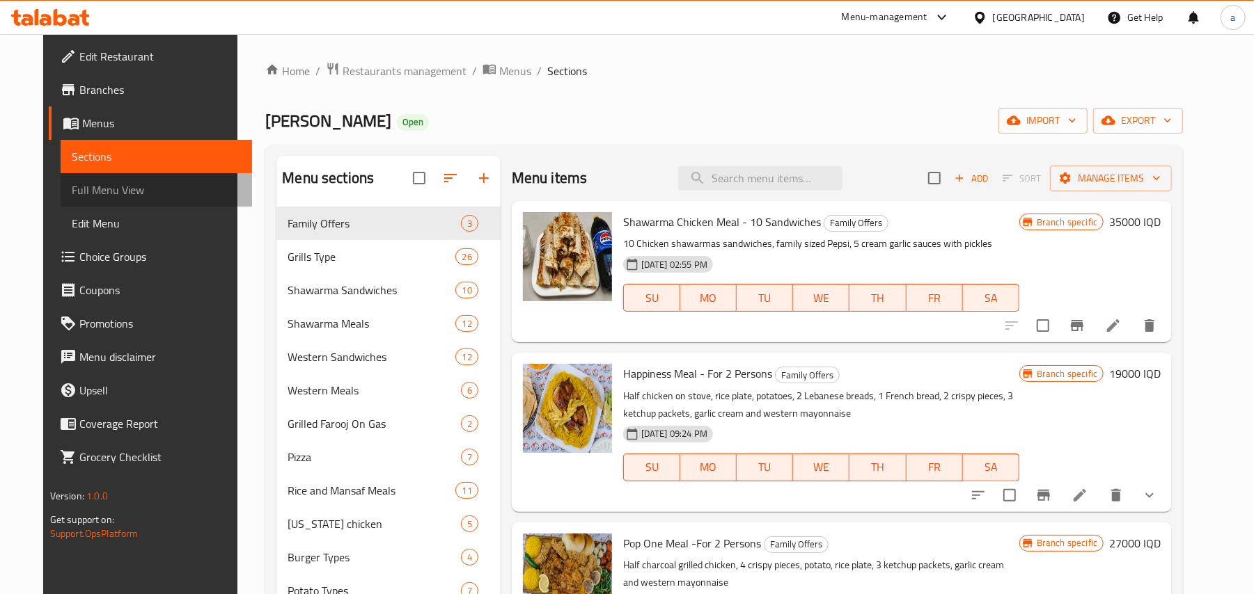
click at [95, 195] on span "Full Menu View" at bounding box center [157, 190] width 170 height 17
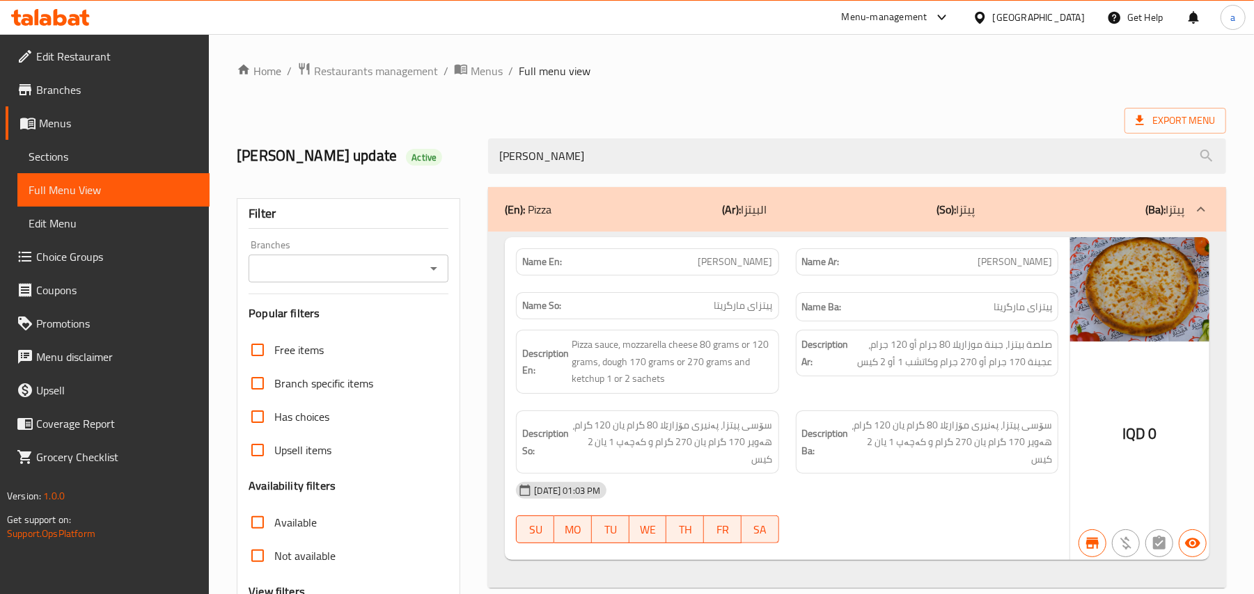
click at [432, 271] on icon "Open" at bounding box center [433, 268] width 7 height 3
type input "[PERSON_NAME]"
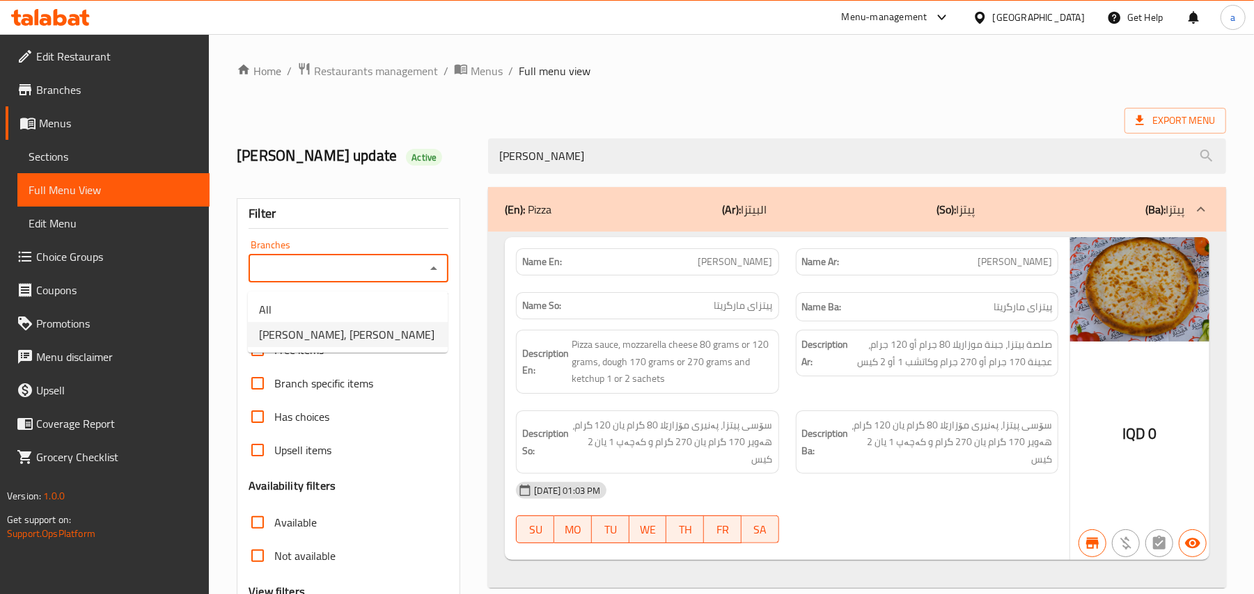
click at [373, 335] on span "[PERSON_NAME], [PERSON_NAME]" at bounding box center [346, 334] width 175 height 17
type input "[PERSON_NAME], [PERSON_NAME]"
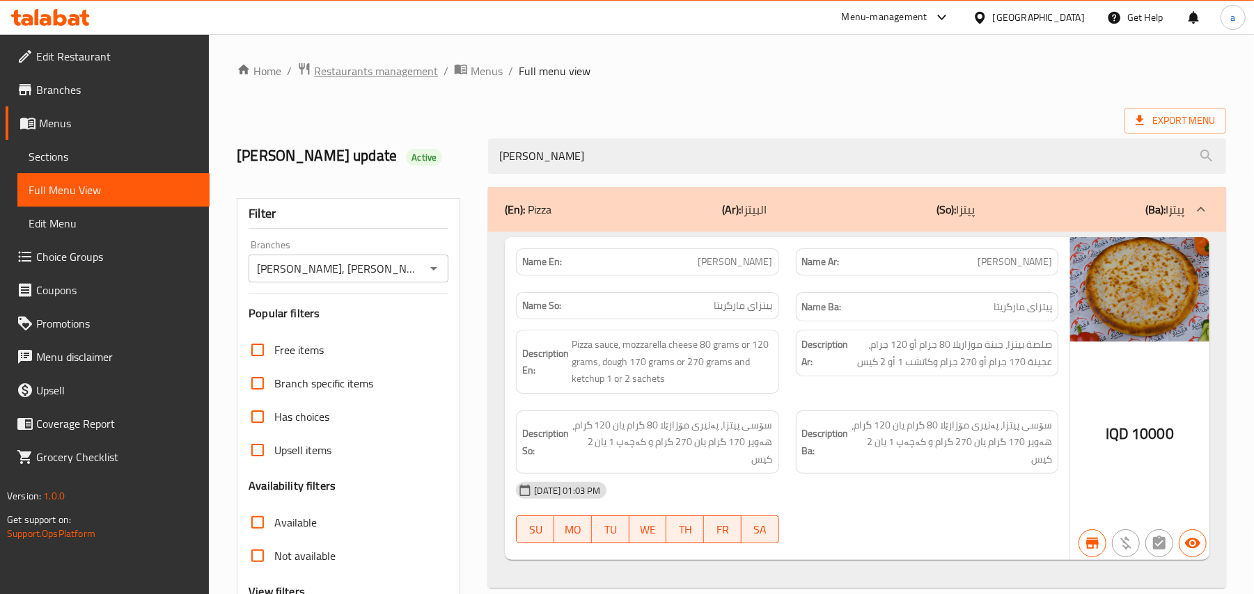
click at [401, 70] on span "Restaurants management" at bounding box center [376, 71] width 124 height 17
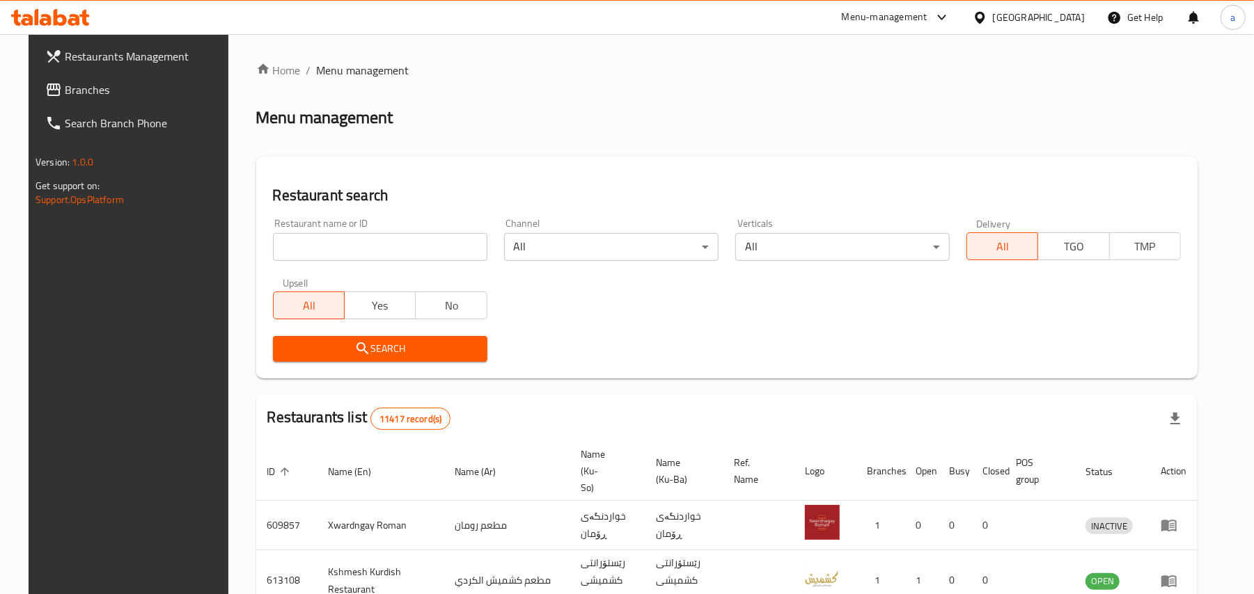
click at [361, 258] on input "search" at bounding box center [380, 247] width 214 height 28
paste input "Gashtyari Restaurant"
type input "Gashtyari Restaurant"
click button "Search" at bounding box center [380, 349] width 214 height 26
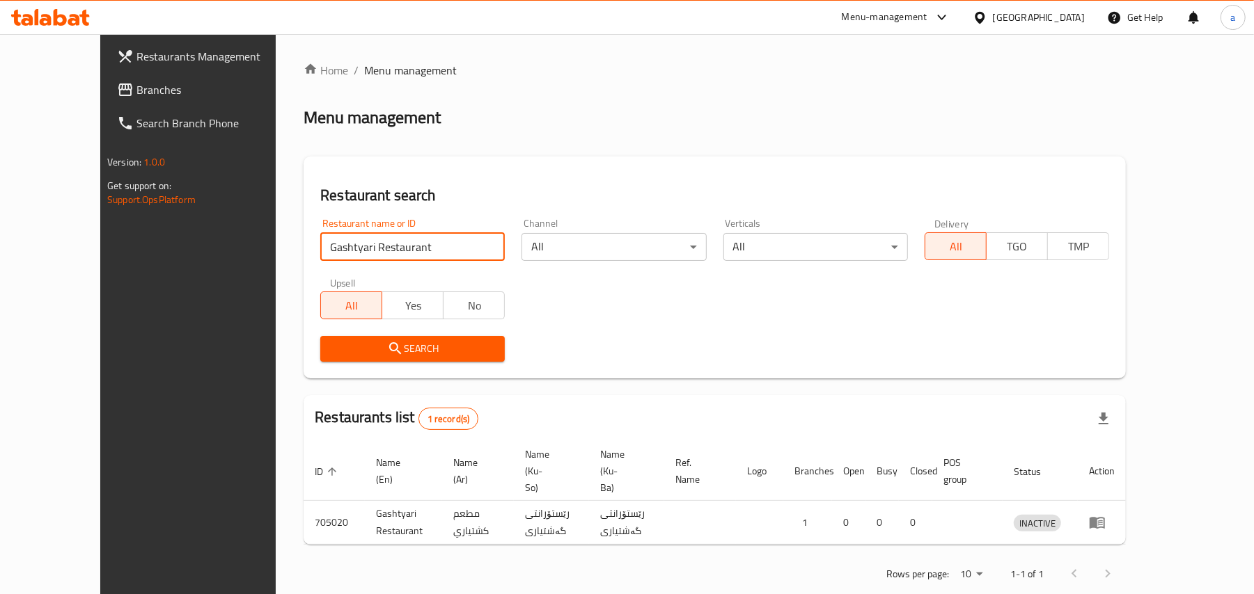
scroll to position [26, 0]
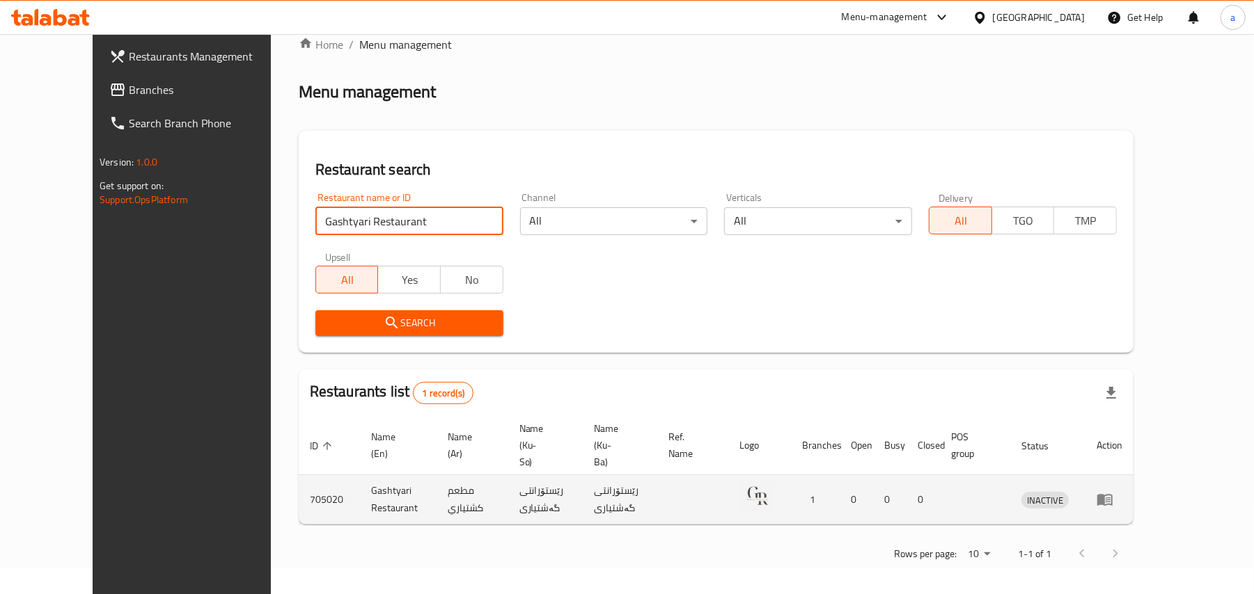
click at [1113, 496] on icon "enhanced table" at bounding box center [1104, 499] width 17 height 17
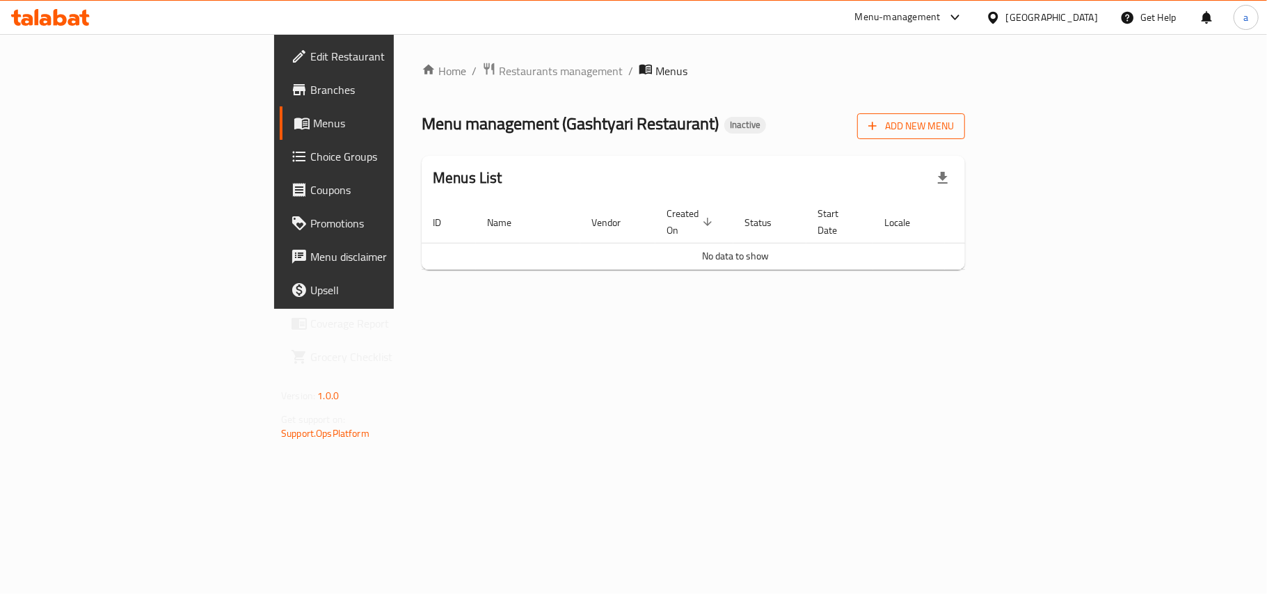
click at [954, 127] on span "Add New Menu" at bounding box center [912, 126] width 86 height 17
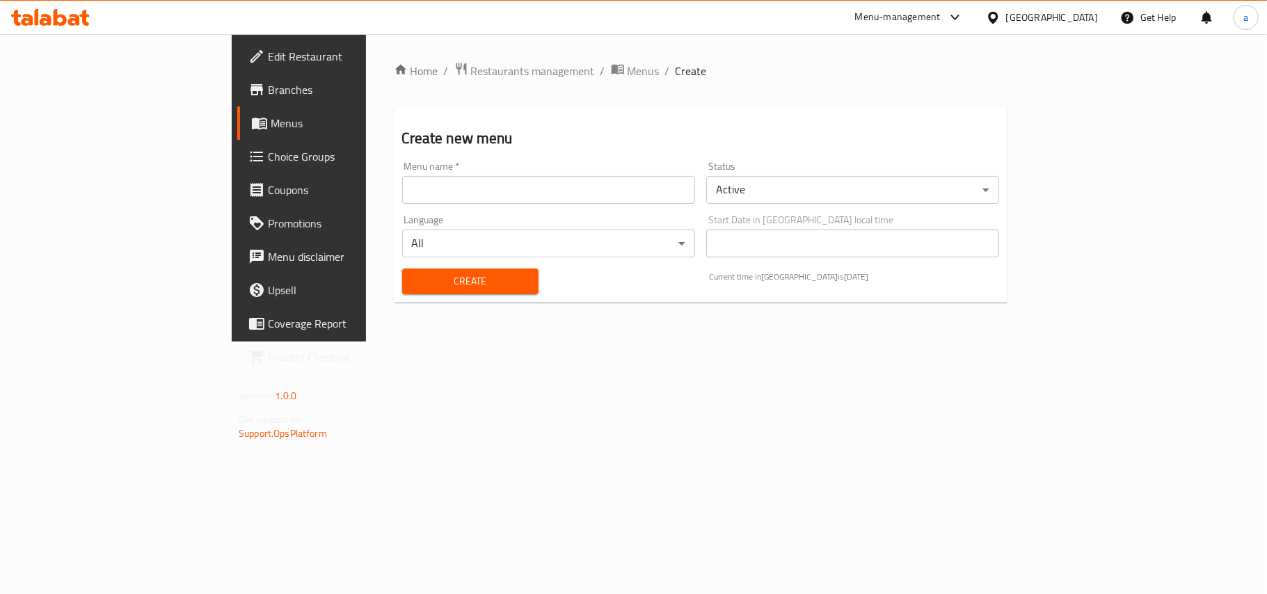
click at [402, 204] on input "text" at bounding box center [548, 190] width 293 height 28
type input "AMAR"
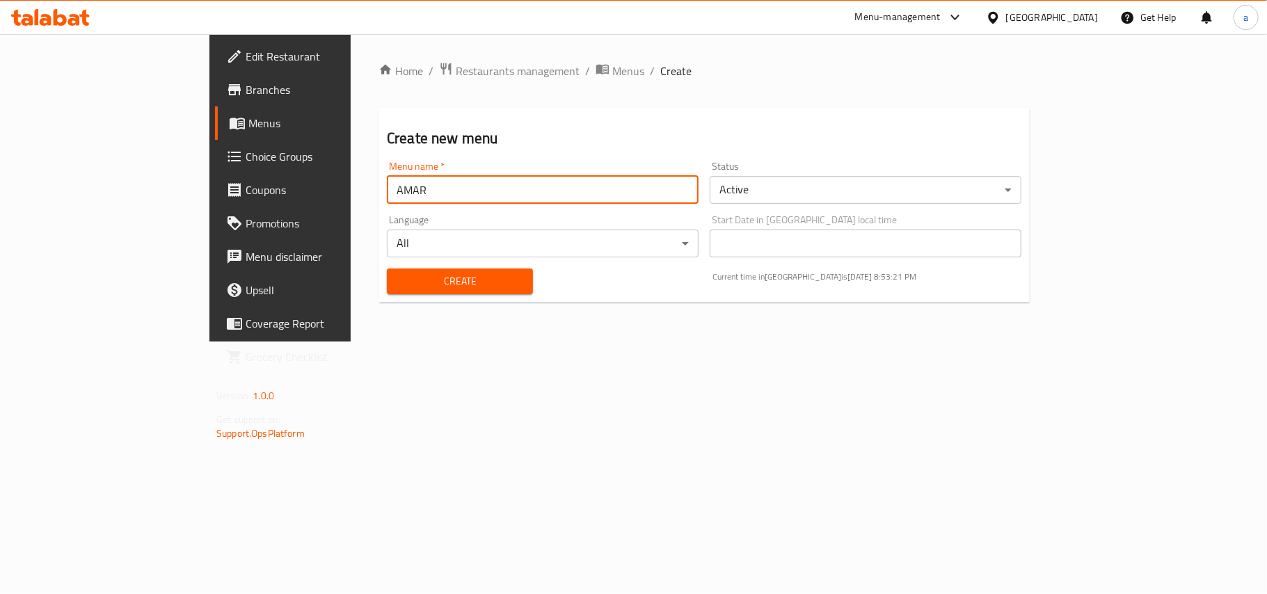
click at [398, 277] on span "Create" at bounding box center [460, 281] width 124 height 17
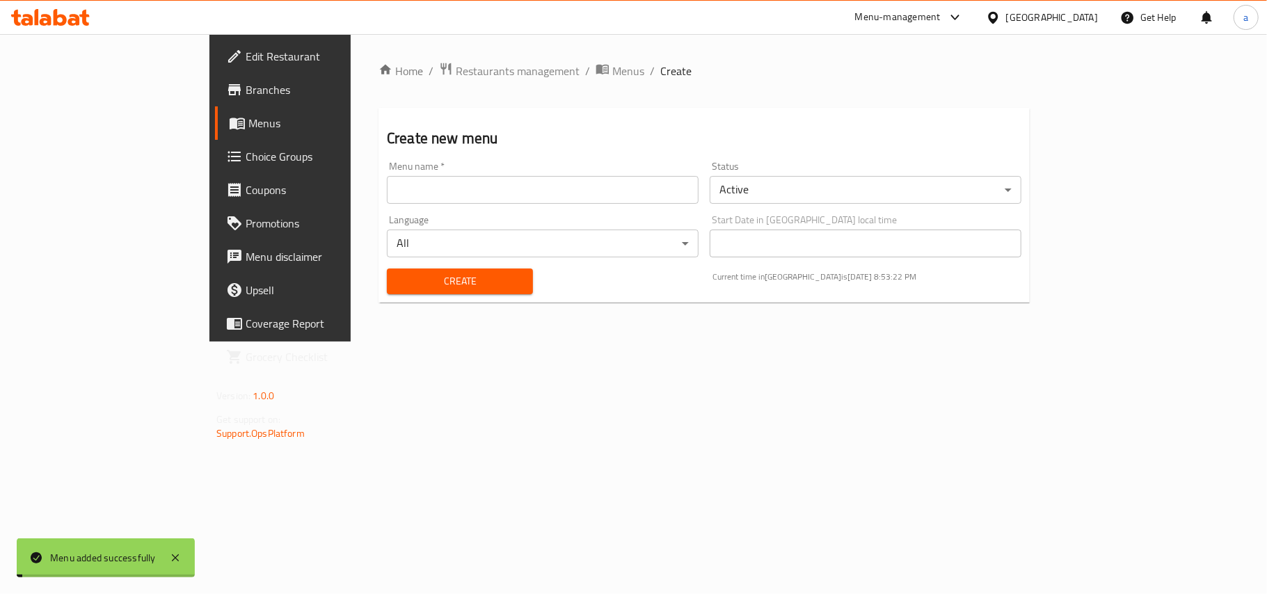
drag, startPoint x: 507, startPoint y: 67, endPoint x: 578, endPoint y: 100, distance: 78.5
click at [613, 67] on span "Menus" at bounding box center [629, 71] width 32 height 17
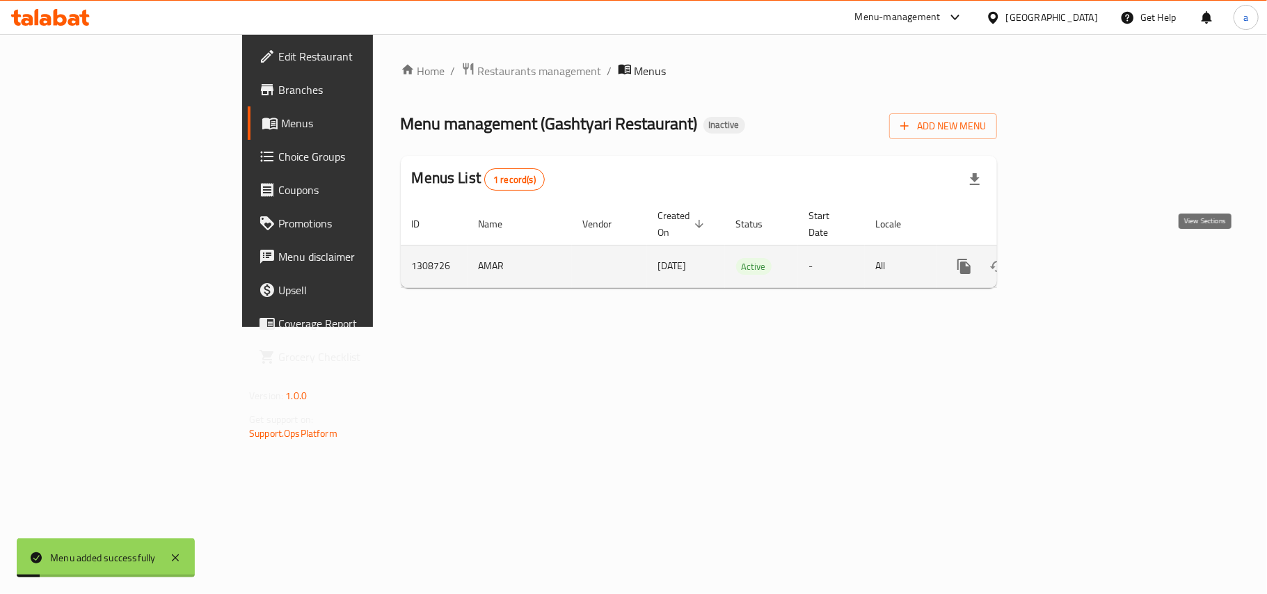
click at [1082, 260] on link "enhanced table" at bounding box center [1064, 266] width 33 height 33
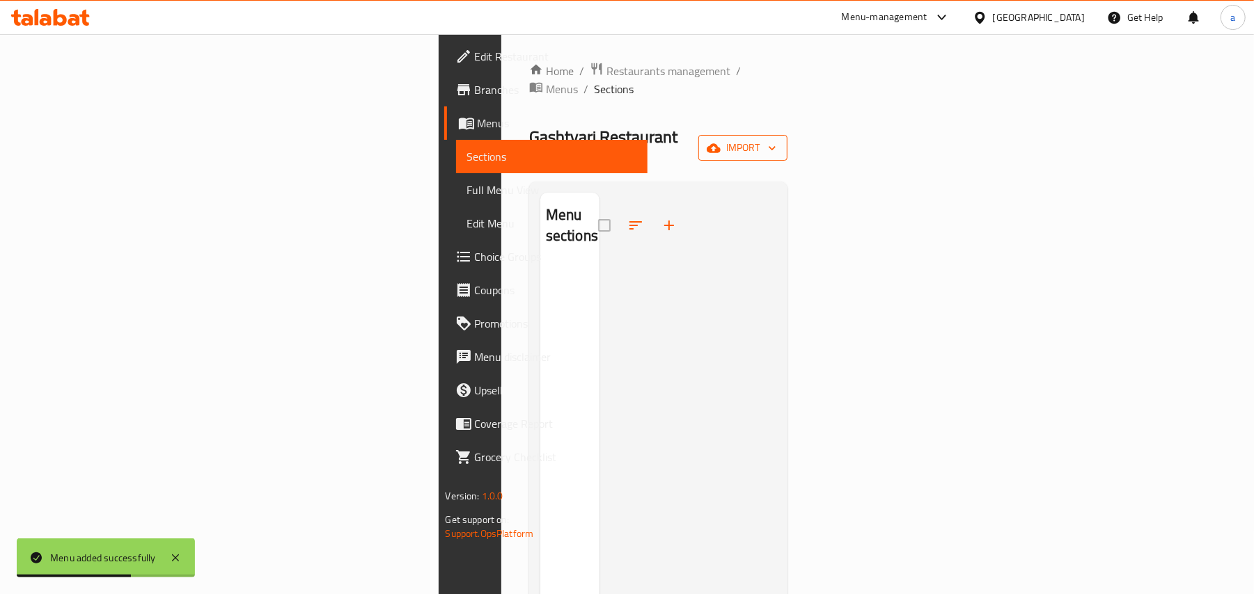
click at [720, 141] on icon "button" at bounding box center [713, 148] width 14 height 14
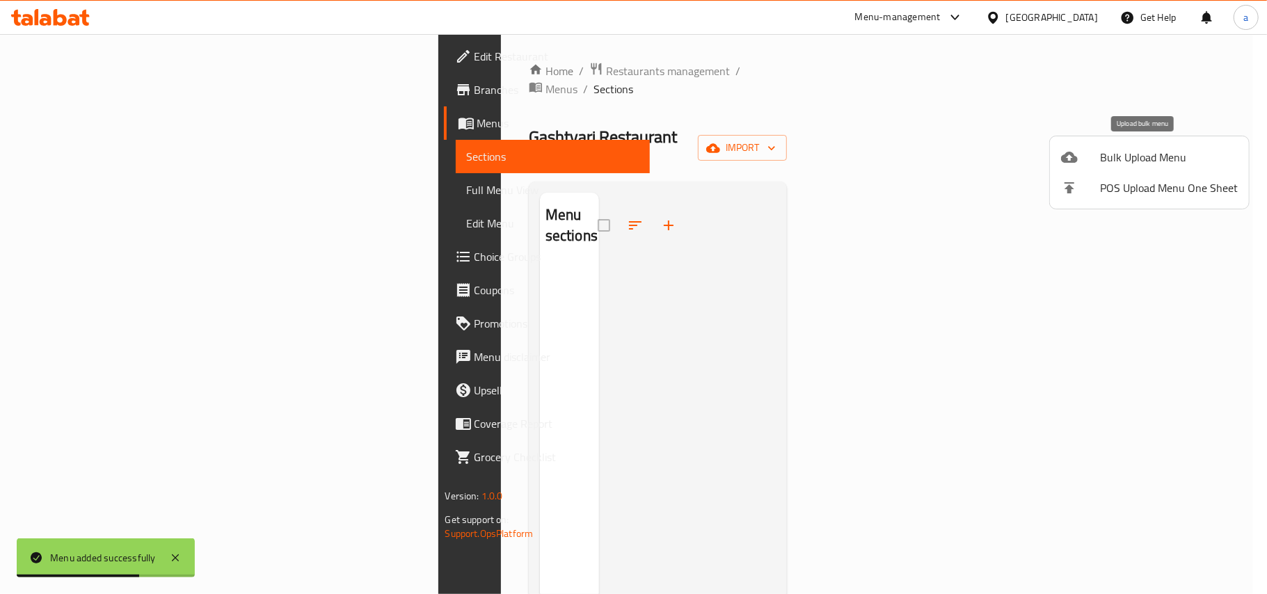
click at [1106, 149] on span "Bulk Upload Menu" at bounding box center [1169, 157] width 138 height 17
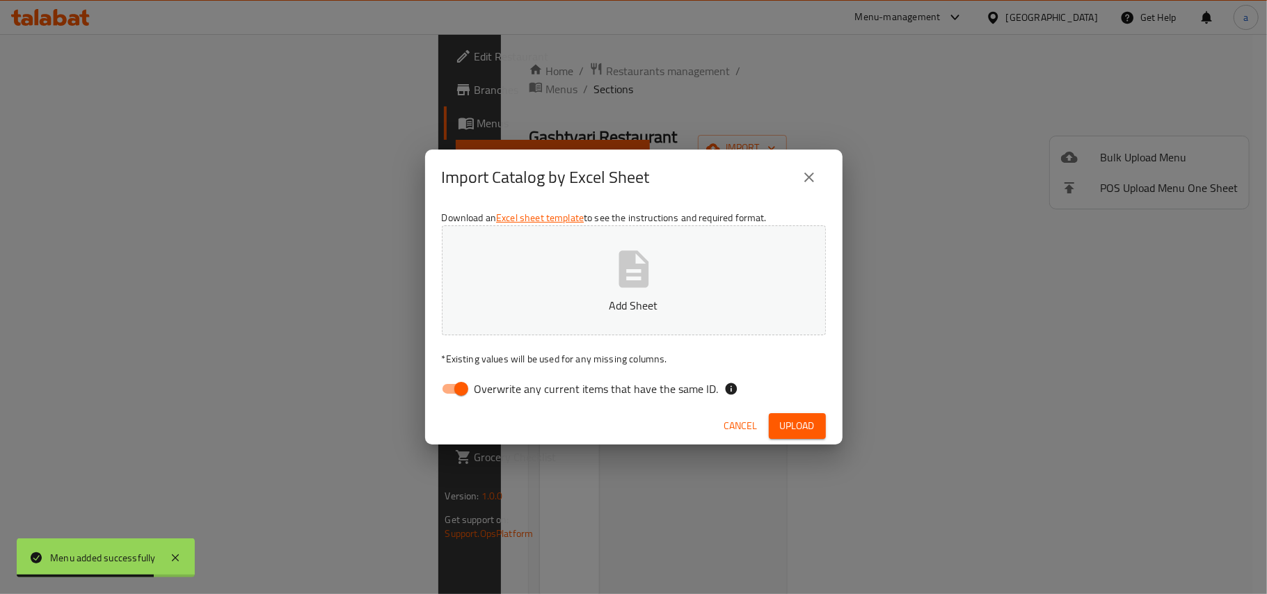
click at [466, 393] on input "Overwrite any current items that have the same ID." at bounding box center [461, 389] width 79 height 26
checkbox input "false"
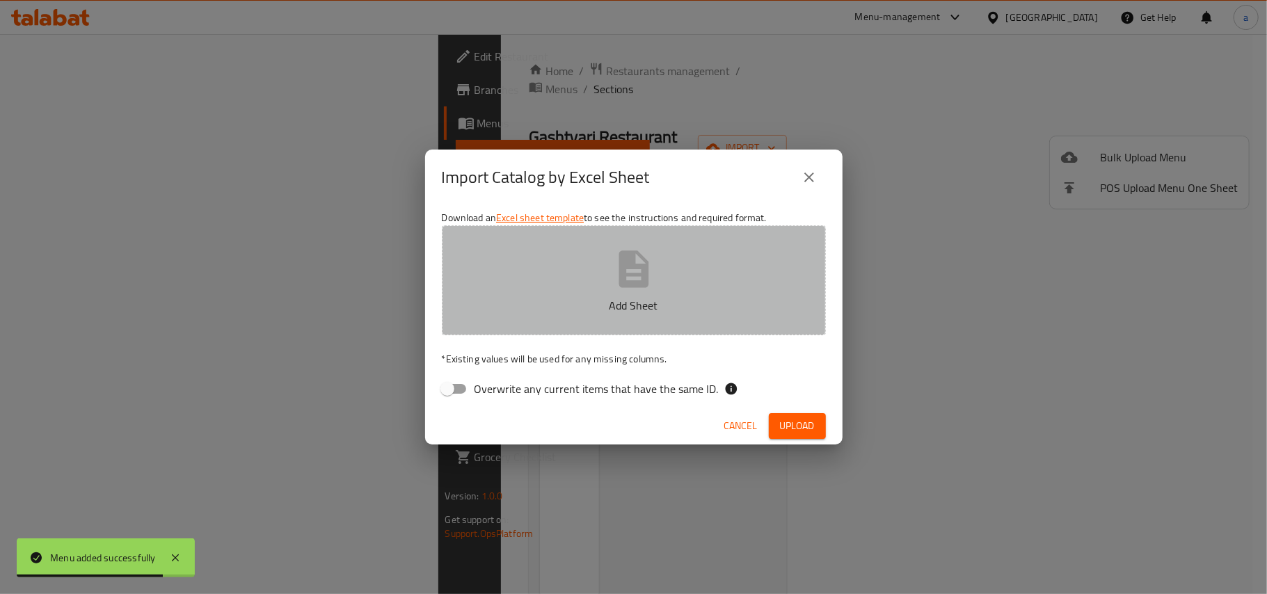
click at [658, 245] on button "Add Sheet" at bounding box center [634, 281] width 384 height 110
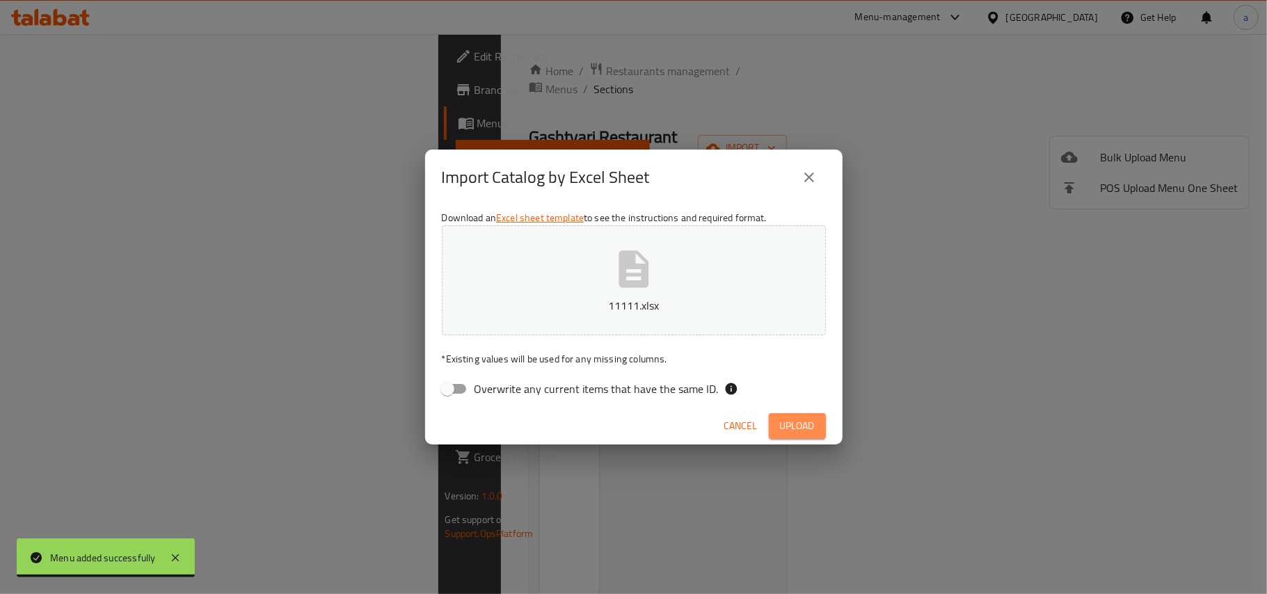
click at [794, 434] on span "Upload" at bounding box center [797, 426] width 35 height 17
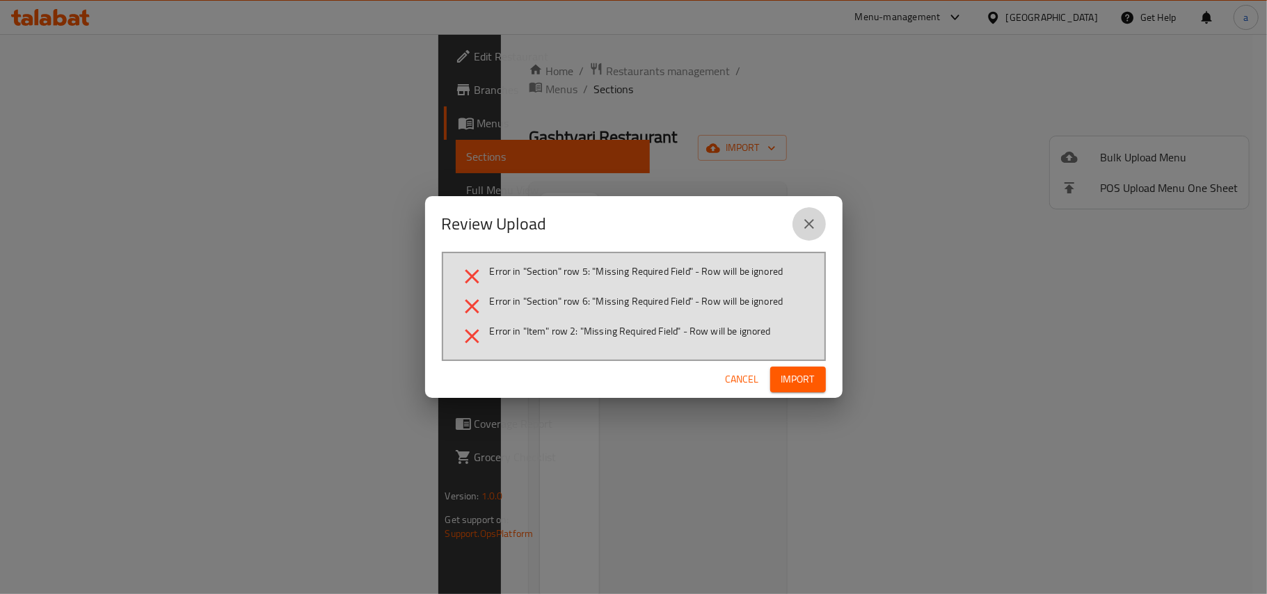
click at [805, 221] on icon "close" at bounding box center [809, 224] width 17 height 17
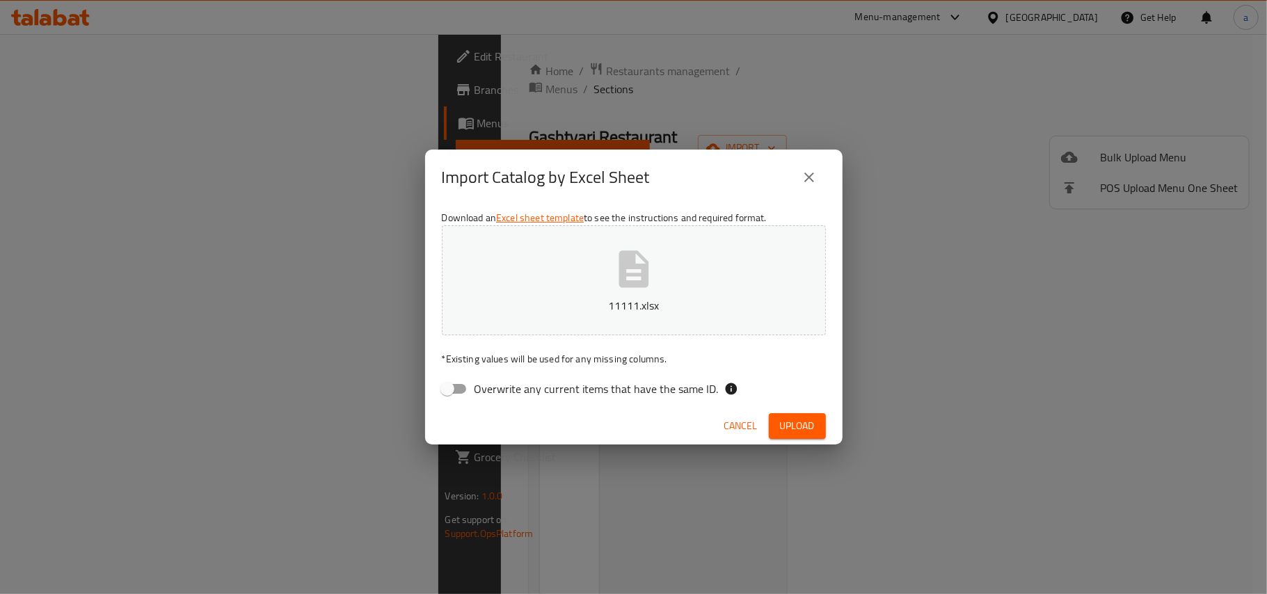
click at [764, 425] on div "Cancel Upload" at bounding box center [634, 426] width 418 height 37
click at [772, 427] on button "Upload" at bounding box center [797, 426] width 57 height 26
click at [807, 164] on button "close" at bounding box center [809, 177] width 33 height 33
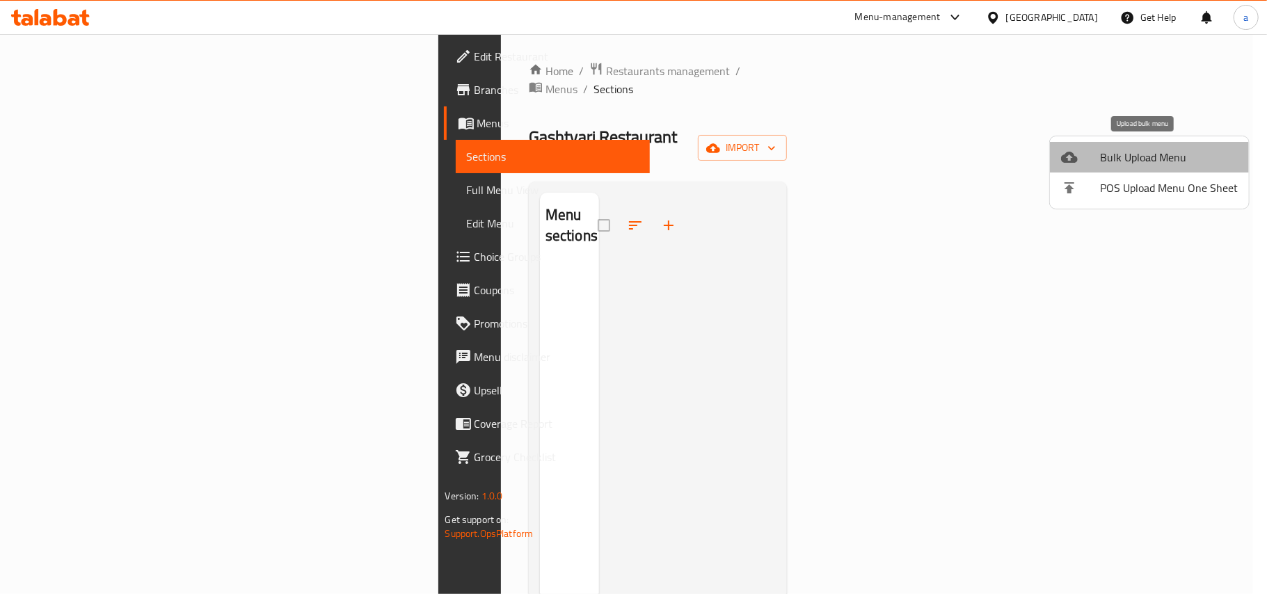
click at [1158, 161] on span "Bulk Upload Menu" at bounding box center [1169, 157] width 138 height 17
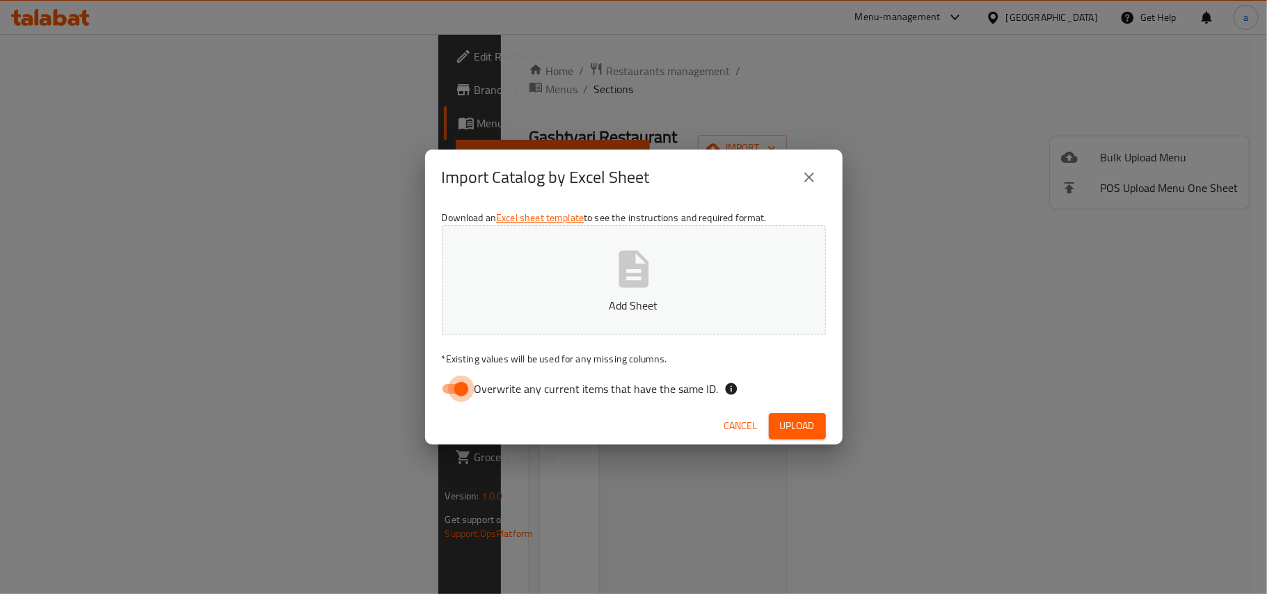
click at [468, 386] on input "Overwrite any current items that have the same ID." at bounding box center [461, 389] width 79 height 26
checkbox input "false"
click at [586, 271] on button "Add Sheet" at bounding box center [634, 281] width 384 height 110
click at [785, 438] on button "Upload" at bounding box center [797, 426] width 57 height 26
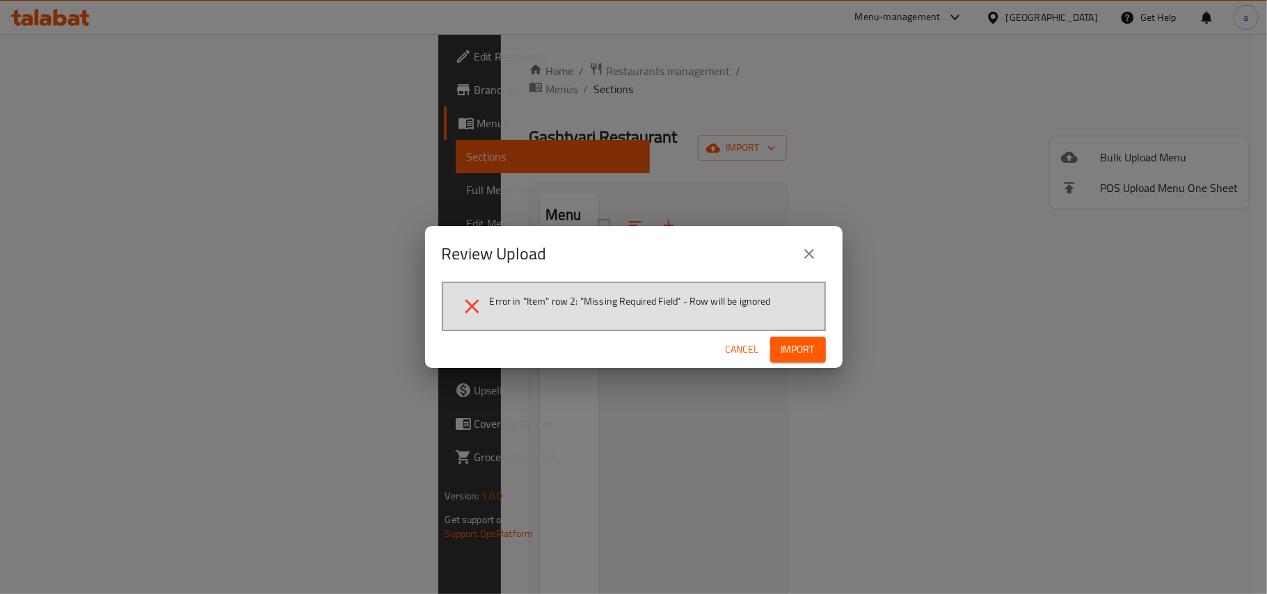
click at [816, 239] on button "close" at bounding box center [809, 253] width 33 height 33
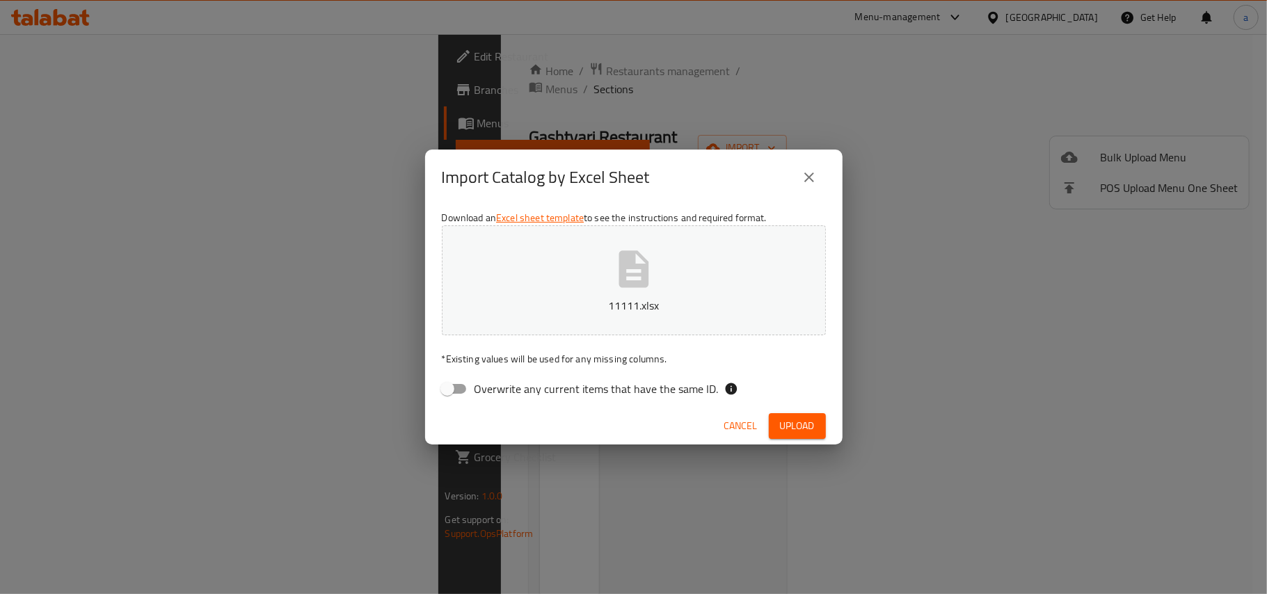
click at [646, 267] on icon "button" at bounding box center [634, 269] width 30 height 37
click at [800, 424] on span "Upload" at bounding box center [797, 426] width 35 height 17
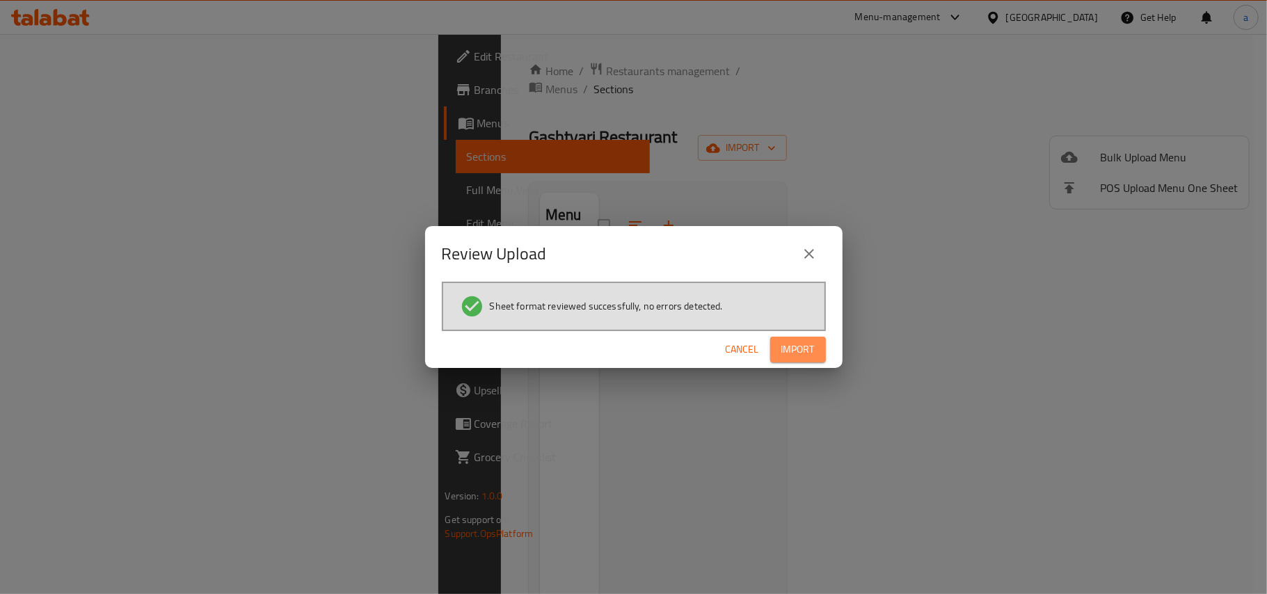
click at [800, 361] on button "Import" at bounding box center [799, 350] width 56 height 26
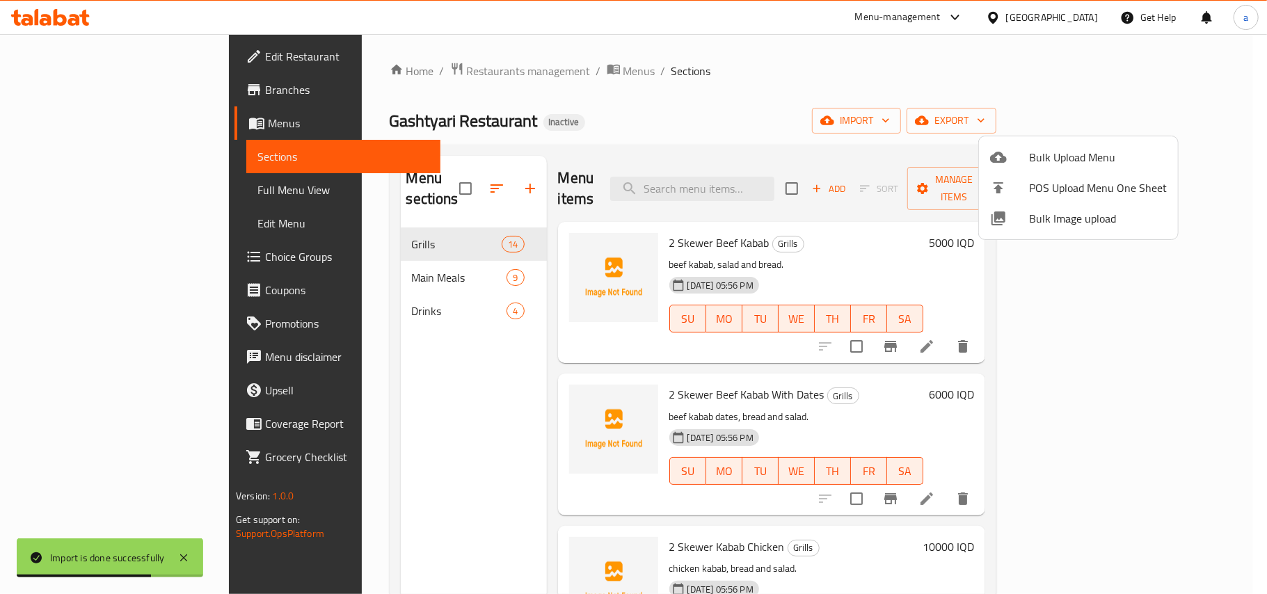
click at [444, 369] on div at bounding box center [633, 297] width 1267 height 594
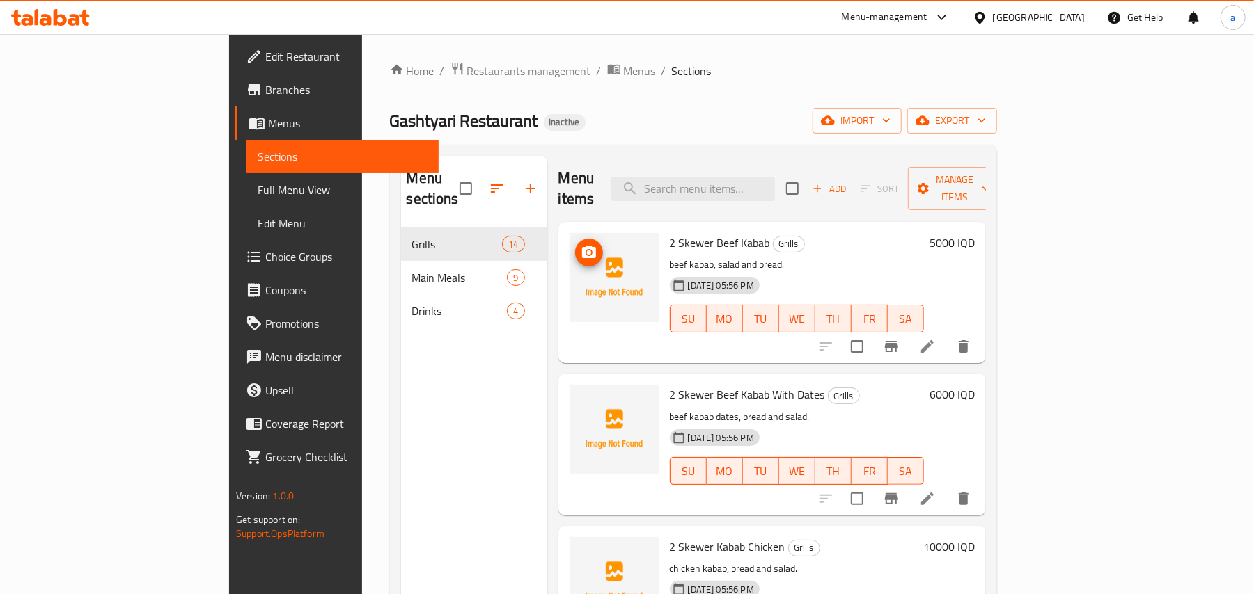
click at [580, 244] on icon "upload picture" at bounding box center [588, 252] width 17 height 17
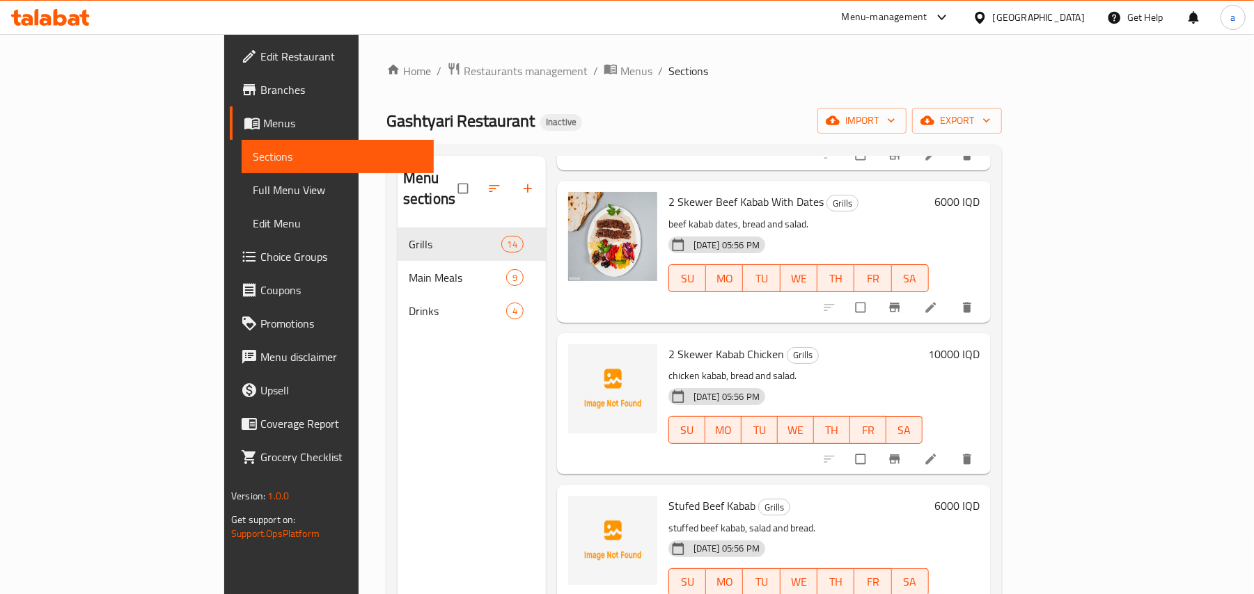
scroll to position [216, 0]
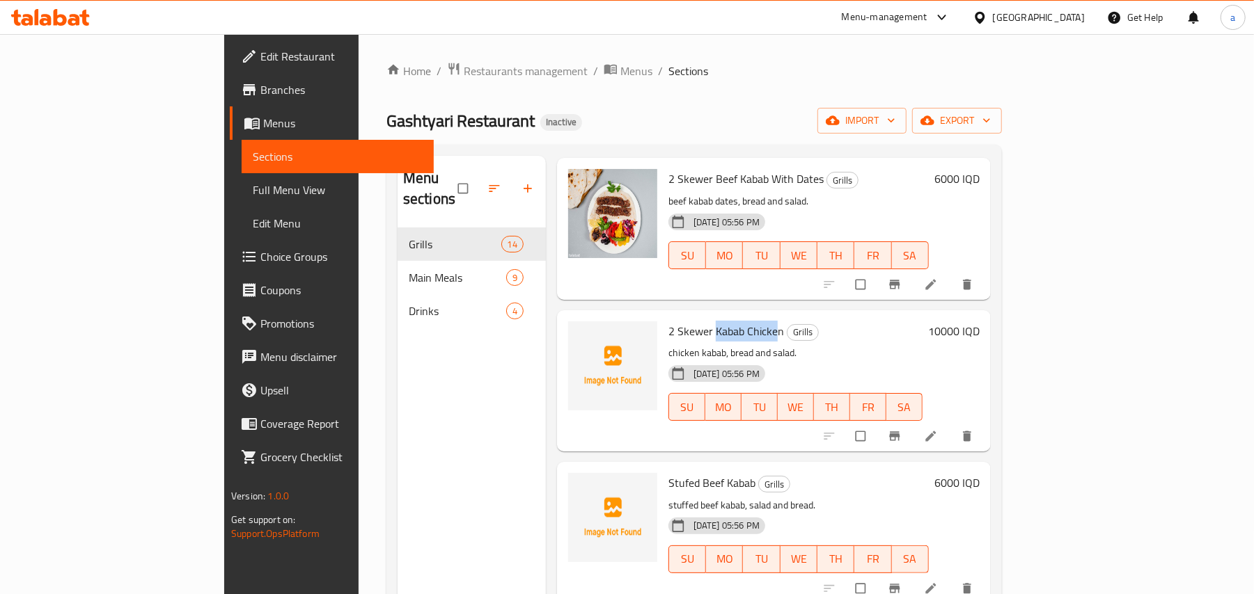
drag, startPoint x: 685, startPoint y: 326, endPoint x: 729, endPoint y: 326, distance: 44.5
click at [729, 326] on span "2 Skewer Kabab Chicken" at bounding box center [726, 331] width 116 height 21
drag, startPoint x: 732, startPoint y: 324, endPoint x: 660, endPoint y: 316, distance: 72.9
click at [668, 321] on span "2 Skewer Kabab Chicken" at bounding box center [726, 331] width 116 height 21
copy span "Kabab Chicken"
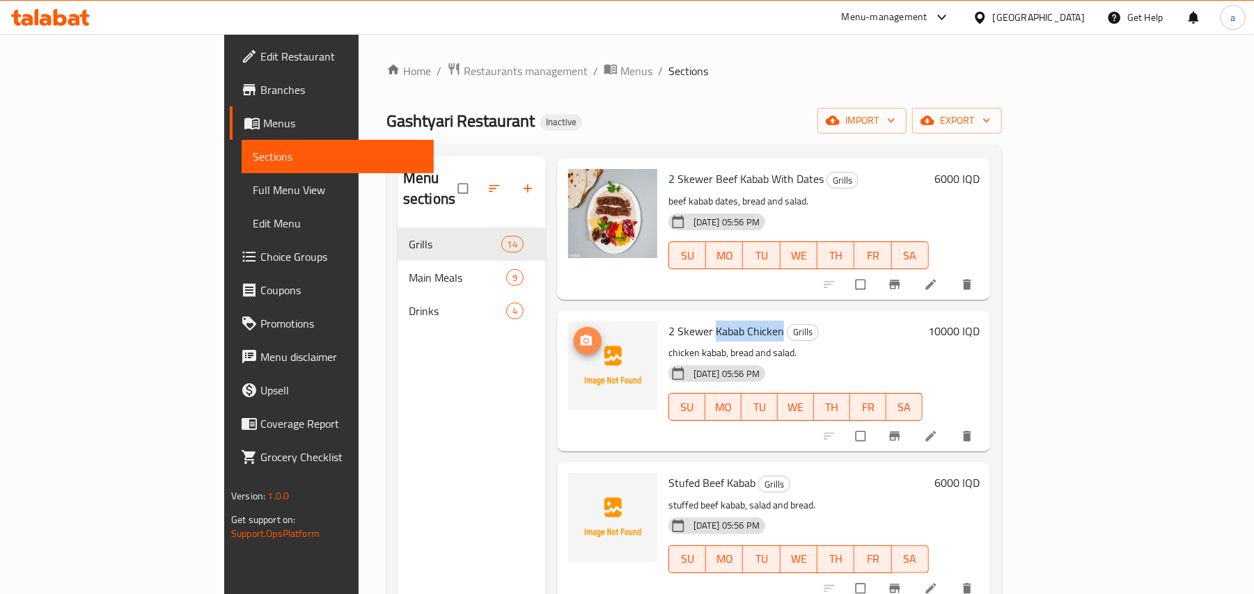
click at [580, 335] on icon "upload picture" at bounding box center [586, 340] width 12 height 10
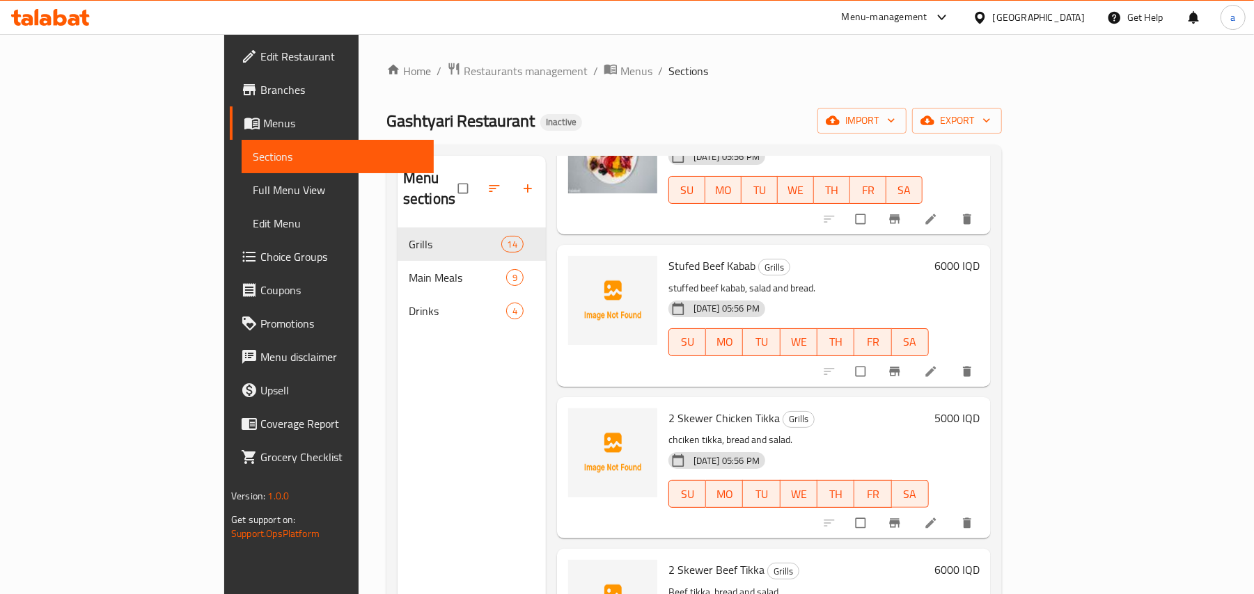
click at [688, 259] on span "Stufed Beef Kabab" at bounding box center [711, 265] width 87 height 21
copy h6 "Kabab"
click at [579, 269] on icon "upload picture" at bounding box center [586, 276] width 14 height 14
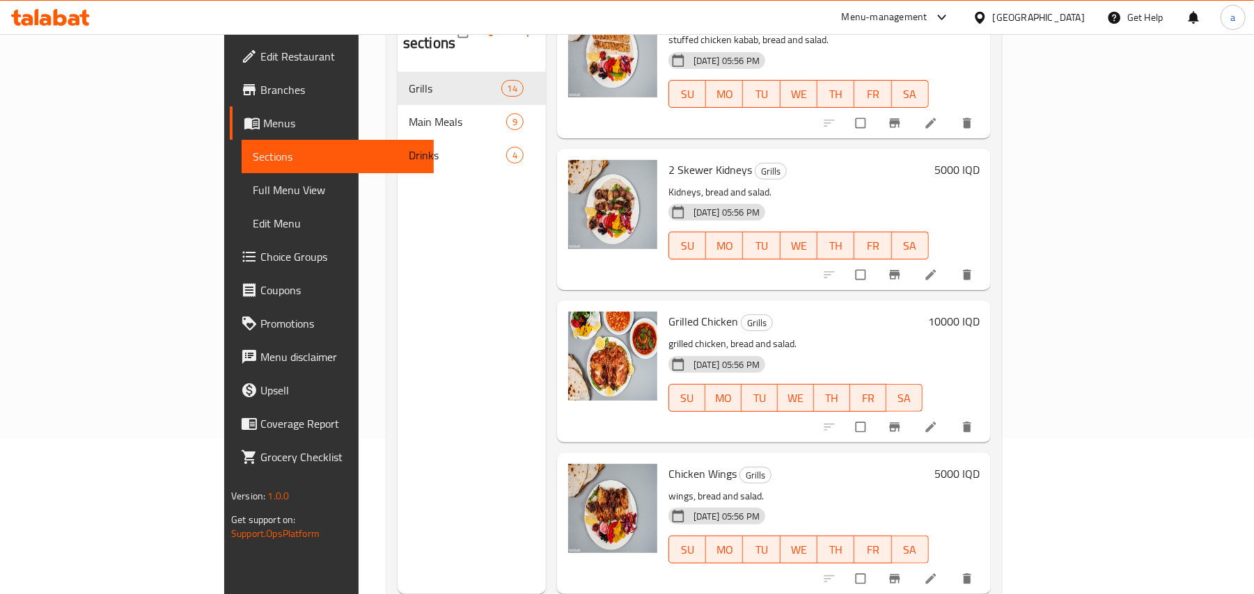
scroll to position [196, 0]
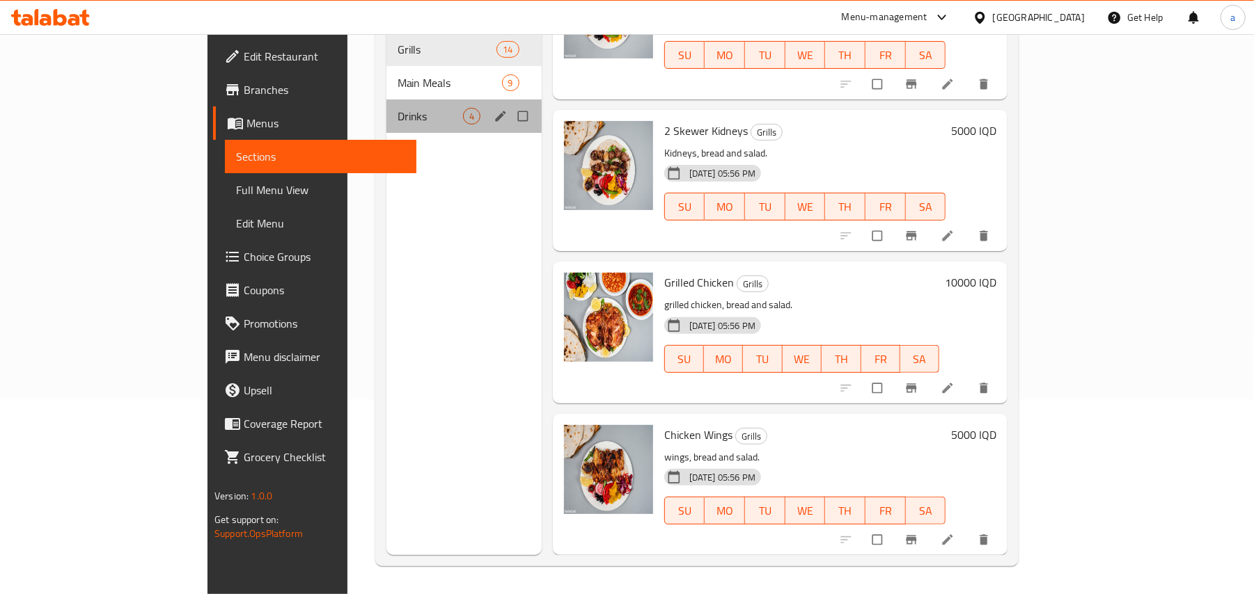
click at [386, 113] on div "Drinks 4" at bounding box center [463, 116] width 155 height 33
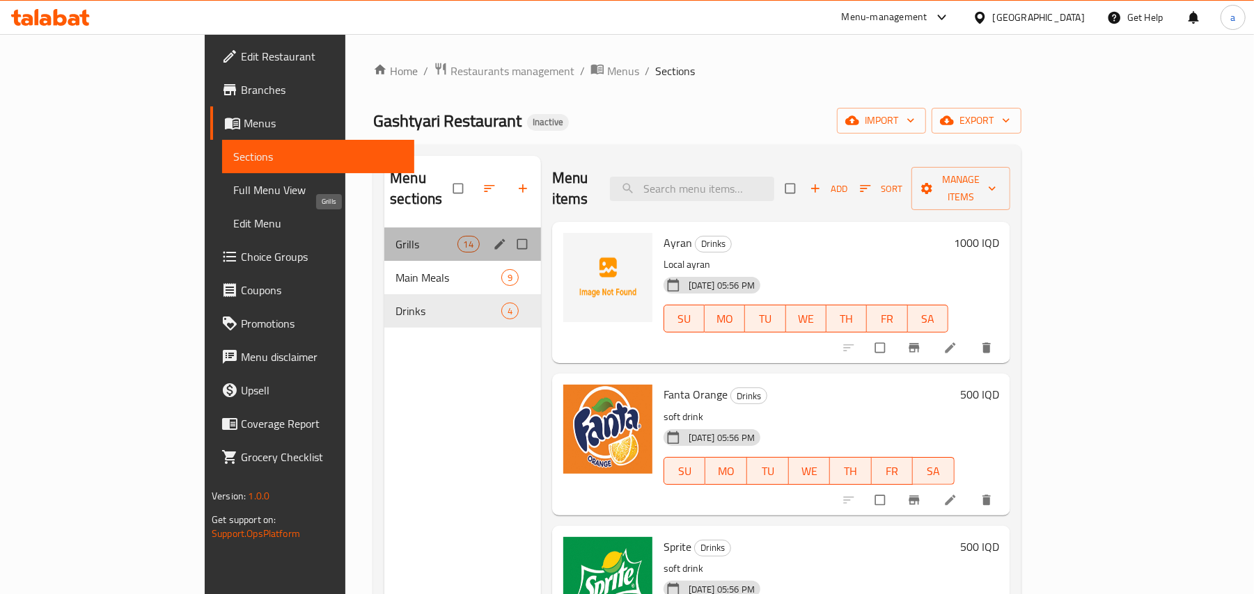
click at [395, 236] on span "Grills" at bounding box center [425, 244] width 61 height 17
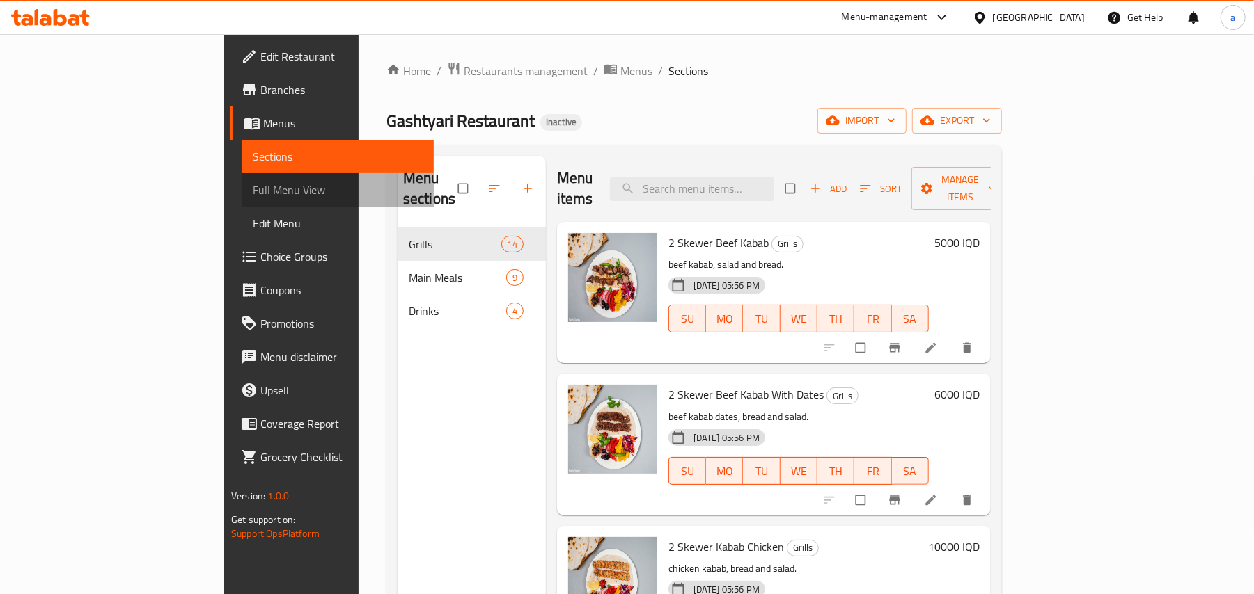
click at [253, 196] on span "Full Menu View" at bounding box center [338, 190] width 170 height 17
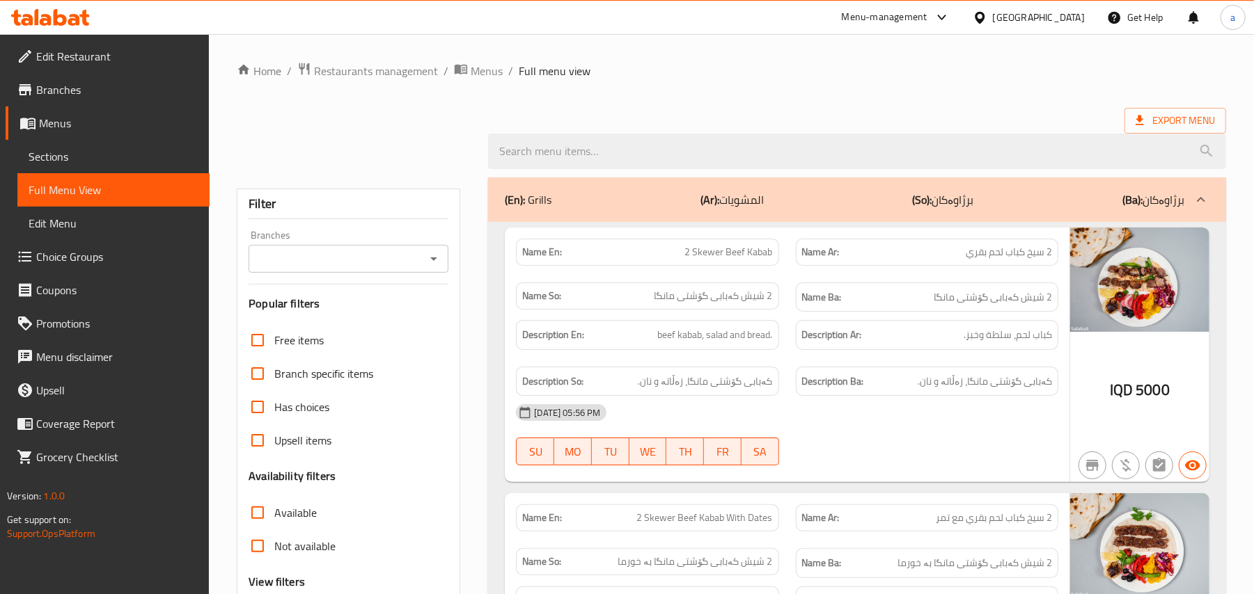
click at [436, 262] on div "Branches" at bounding box center [348, 259] width 200 height 28
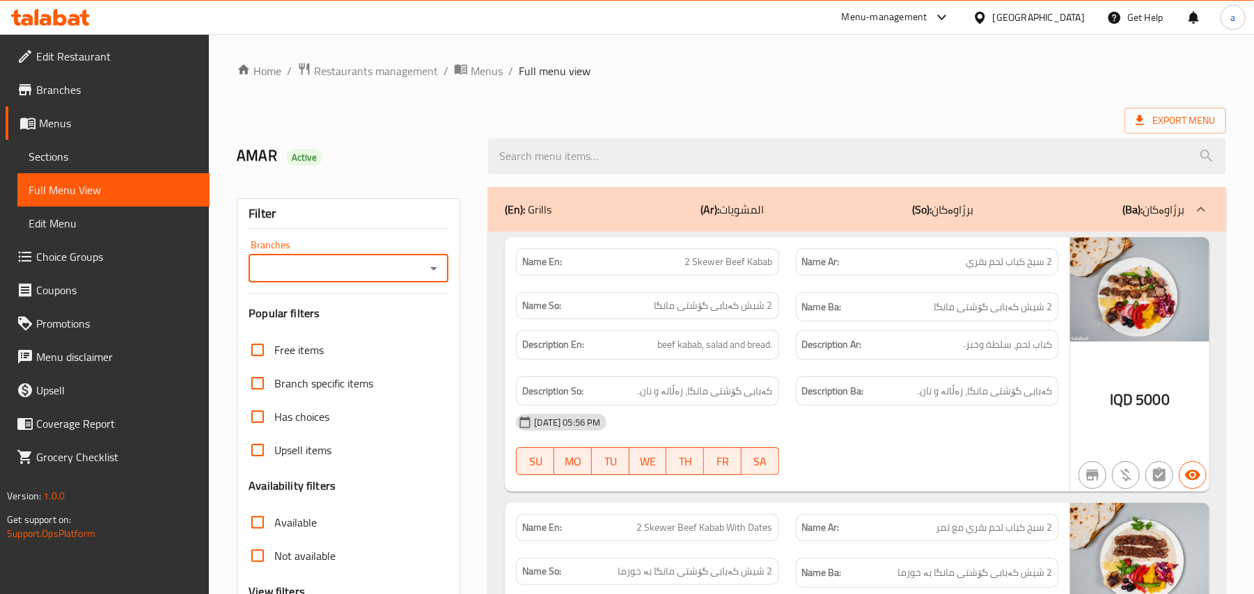
click at [434, 271] on icon "Open" at bounding box center [433, 268] width 7 height 3
click at [381, 341] on span "Gashtyari Restaurant, [GEOGRAPHIC_DATA]" at bounding box center [347, 342] width 177 height 33
type input "Gashtyari Restaurant, [GEOGRAPHIC_DATA]"
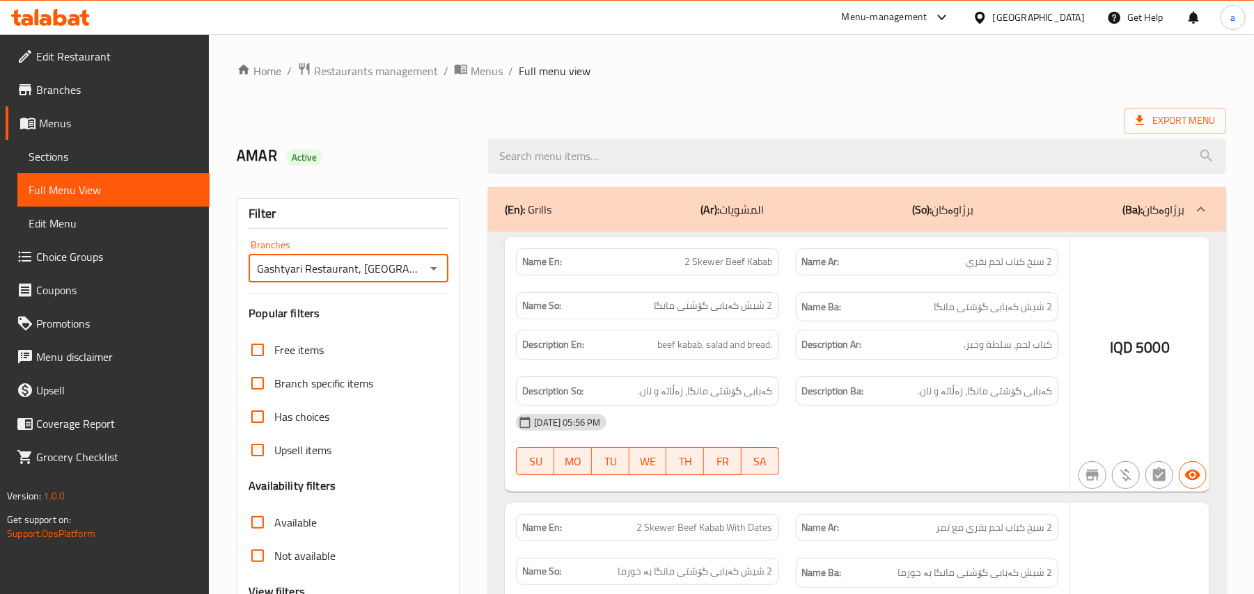
scroll to position [168, 0]
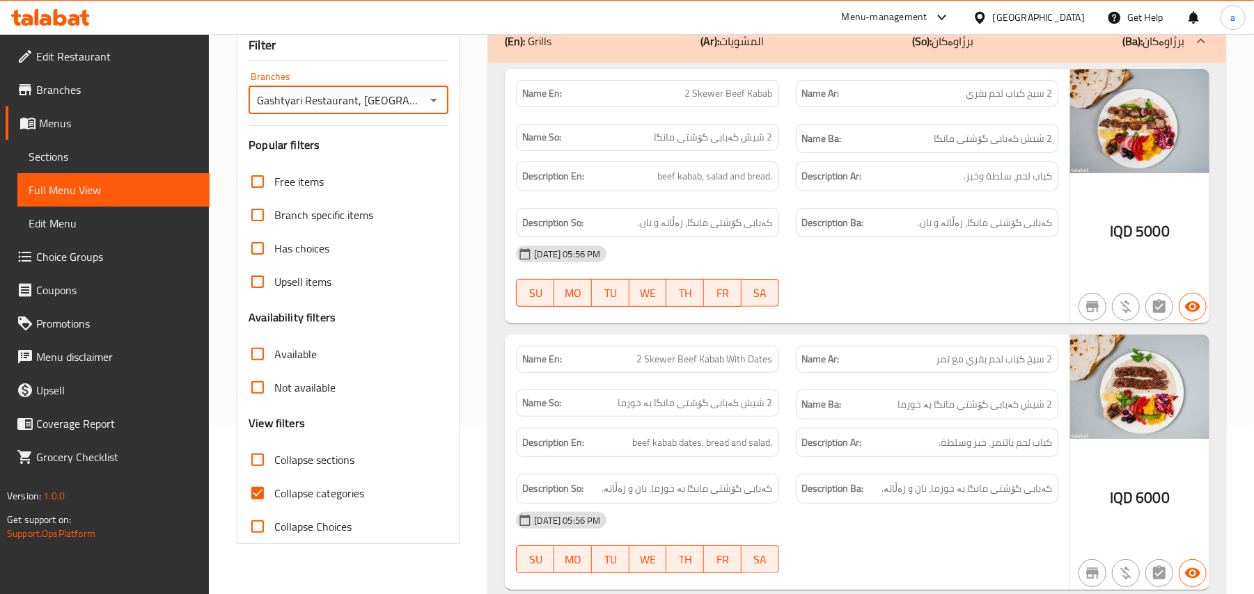
click at [260, 505] on input "Collapse categories" at bounding box center [257, 493] width 33 height 33
checkbox input "false"
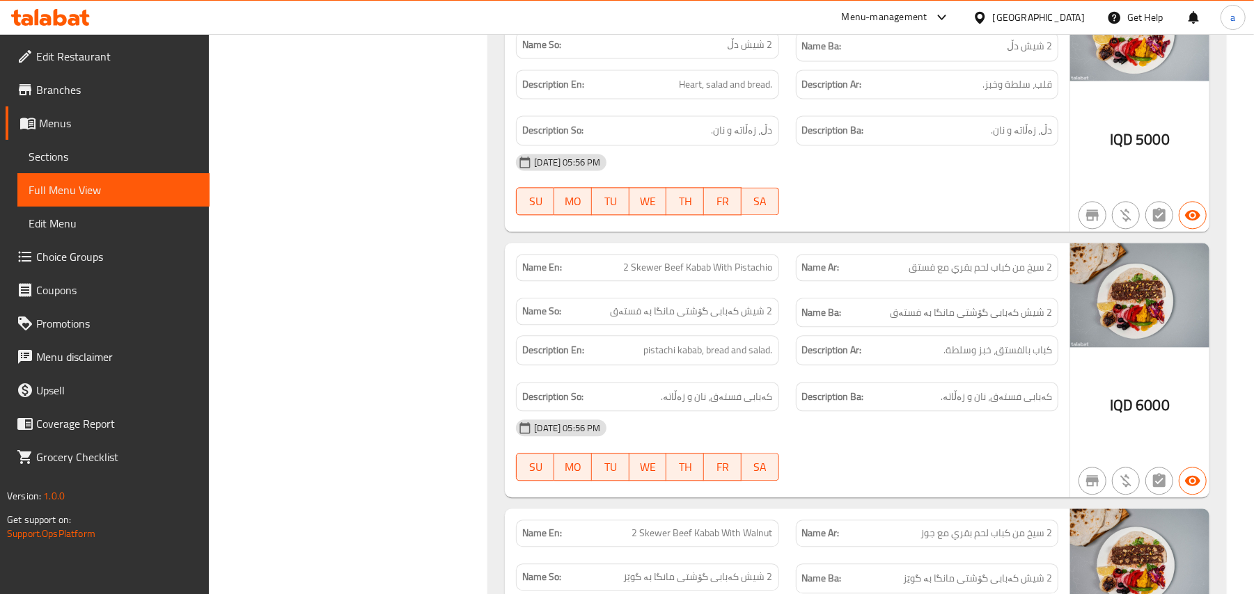
scroll to position [2340, 0]
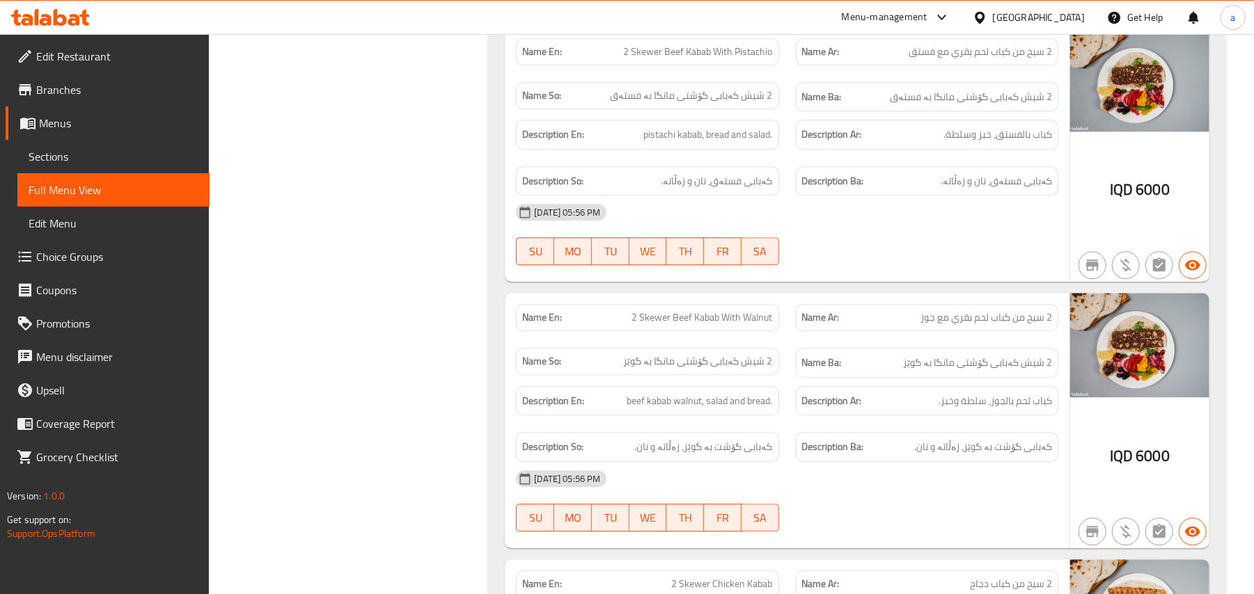
click at [768, 325] on span "2 Skewer Beef Kabab With Walnut" at bounding box center [702, 317] width 141 height 15
copy span "Walnut"
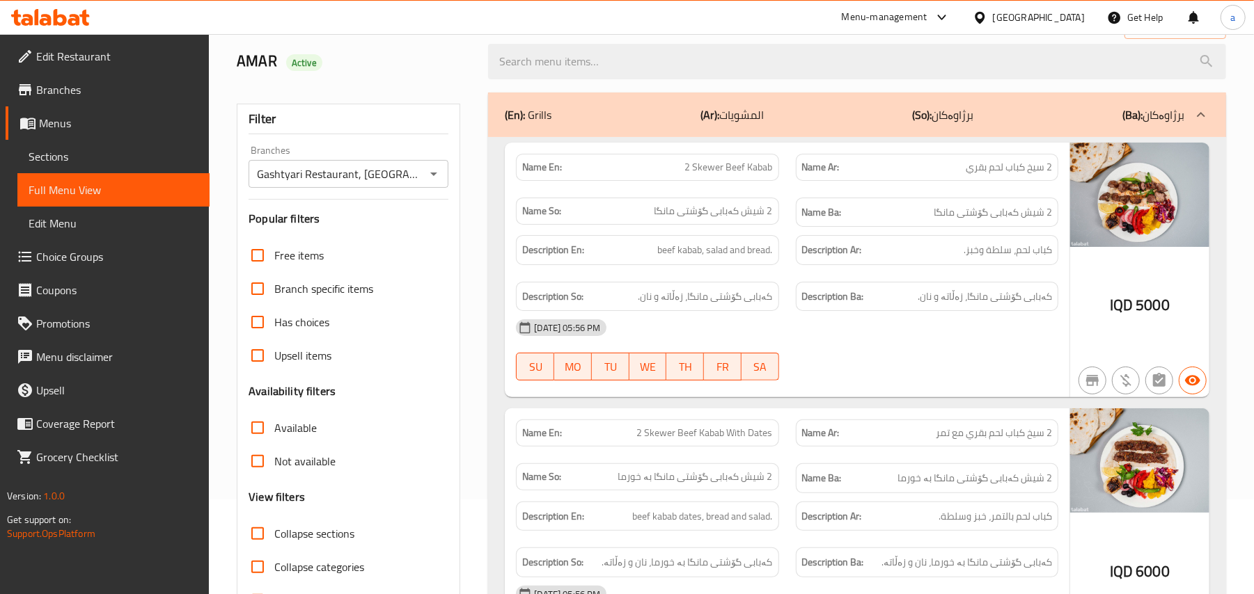
scroll to position [111, 0]
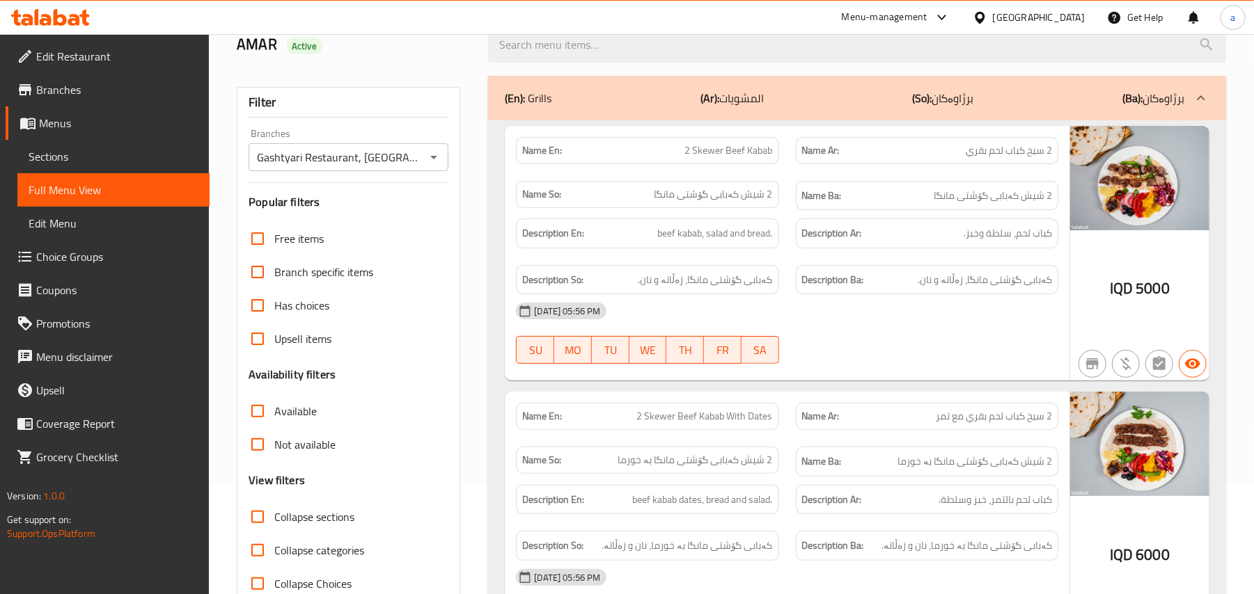
click at [747, 154] on span "2 Skewer Beef Kabab" at bounding box center [729, 150] width 88 height 15
copy span "2 Skewer Beef Kabab"
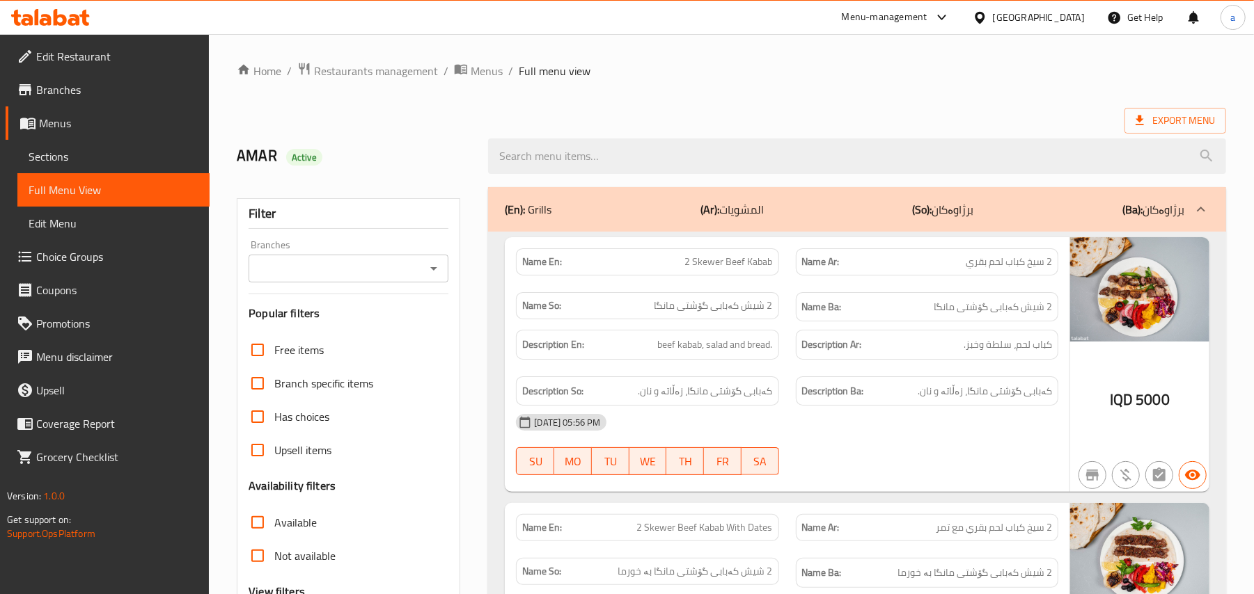
click at [99, 165] on span "Sections" at bounding box center [114, 156] width 170 height 17
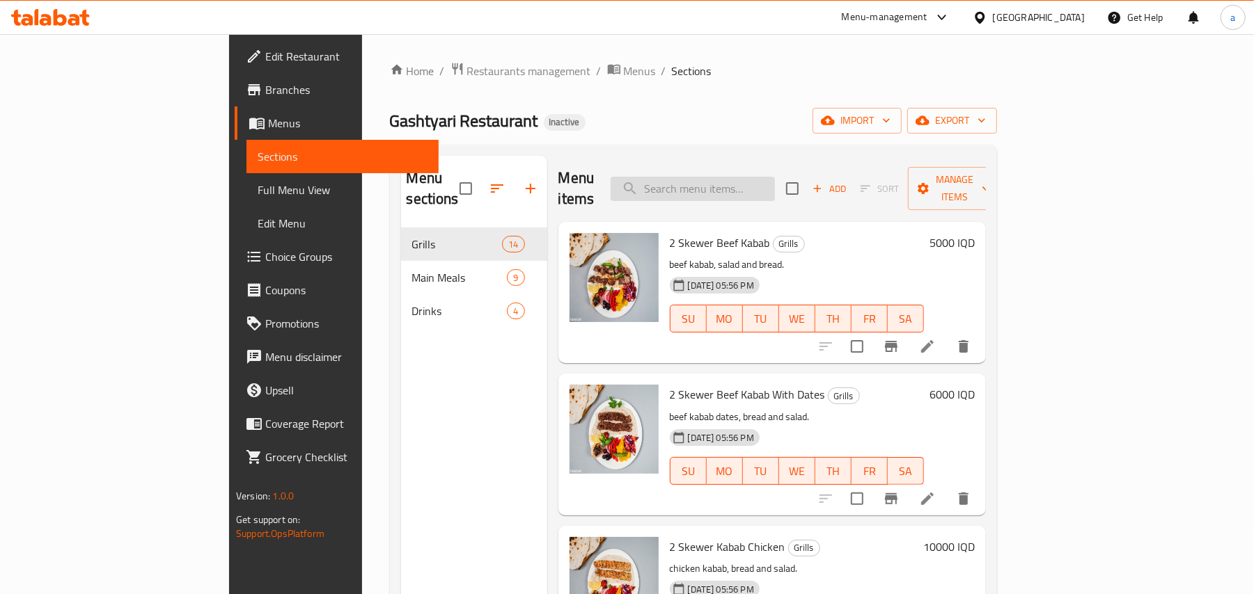
click at [775, 184] on input "search" at bounding box center [692, 189] width 164 height 24
paste input "2 Skewer Beef Kabab"
type input "2 Skewer Beef Kabab"
click at [947, 338] on li at bounding box center [927, 346] width 39 height 25
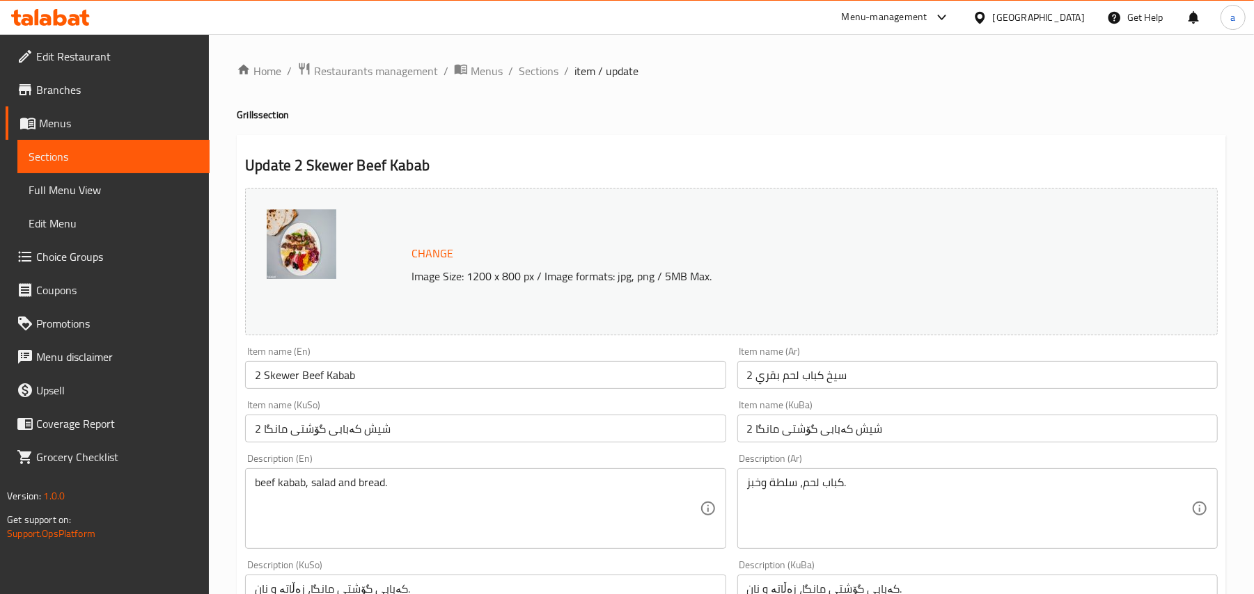
scroll to position [216, 0]
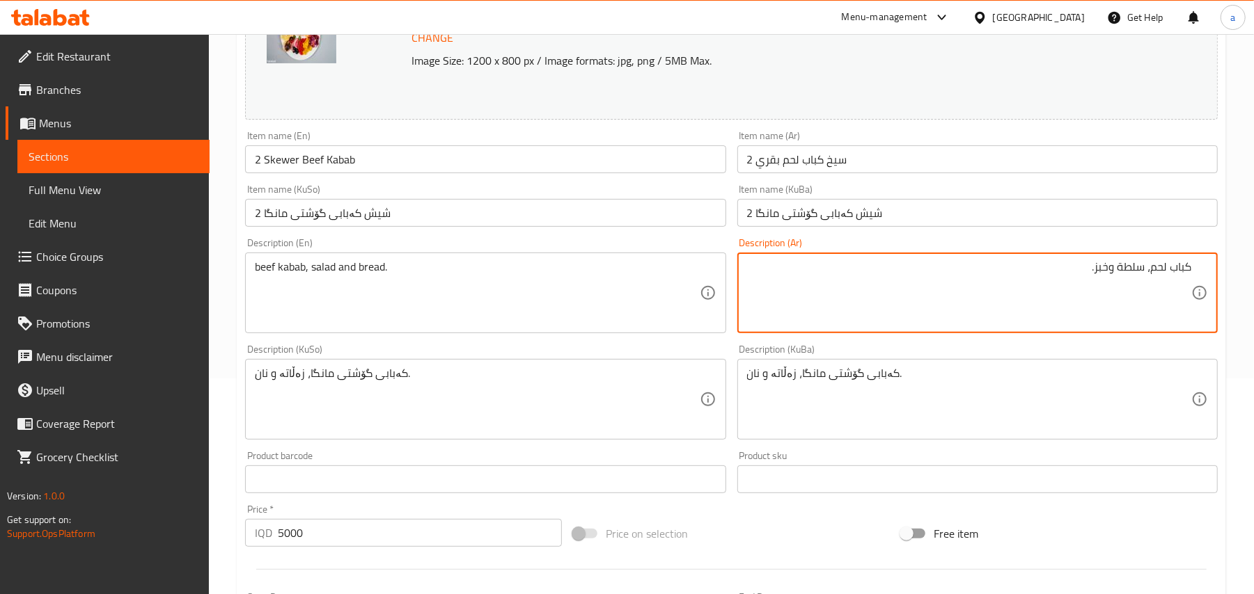
click at [774, 159] on input "2 سيخ كباب لحم بقري" at bounding box center [977, 159] width 480 height 28
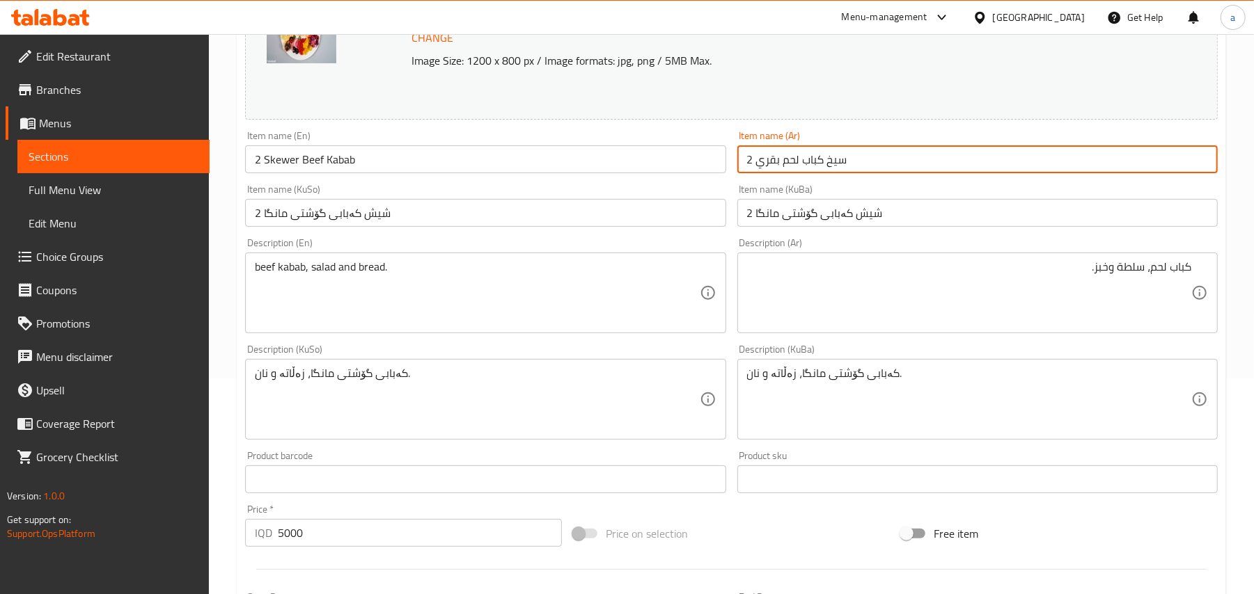
click at [774, 159] on input "2 سيخ كباب لحم بقري" at bounding box center [977, 159] width 480 height 28
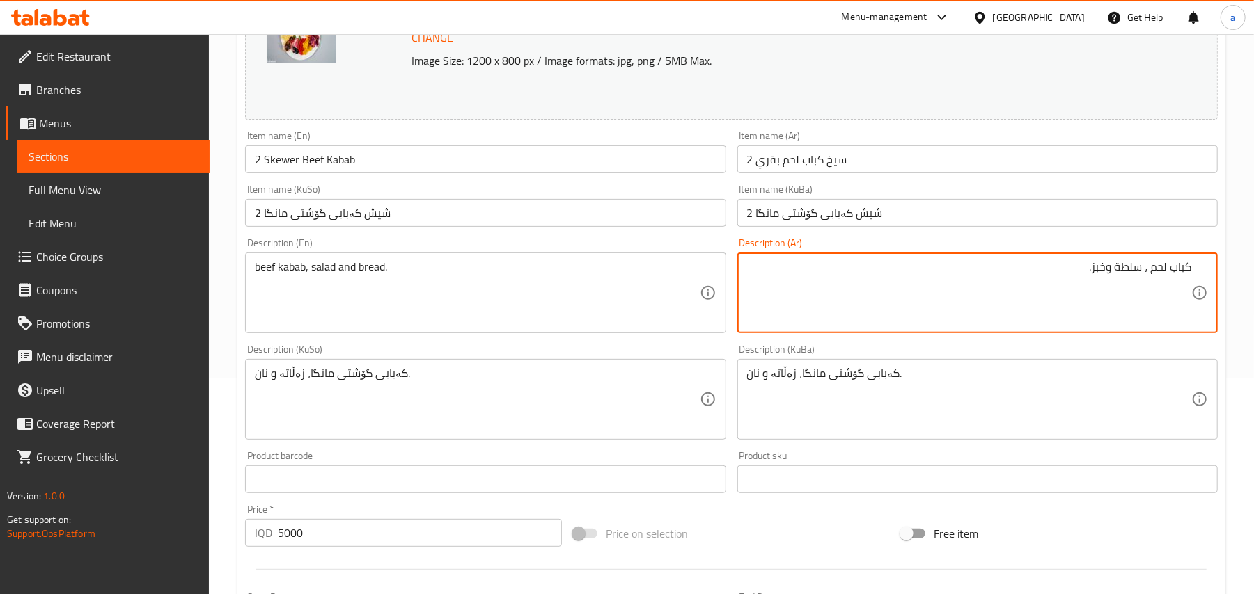
paste textarea "قري"
type textarea "كباب لحم بقري، سلطة وخبز."
click at [399, 173] on input "2 Skewer Beef Kabab" at bounding box center [485, 159] width 480 height 28
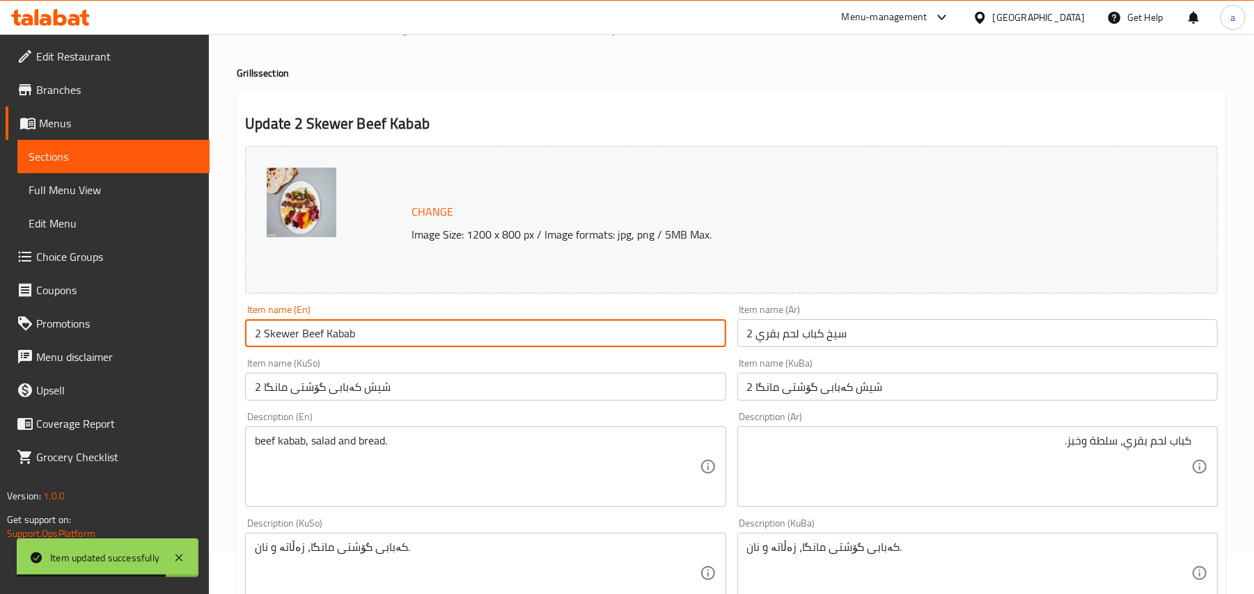
scroll to position [0, 0]
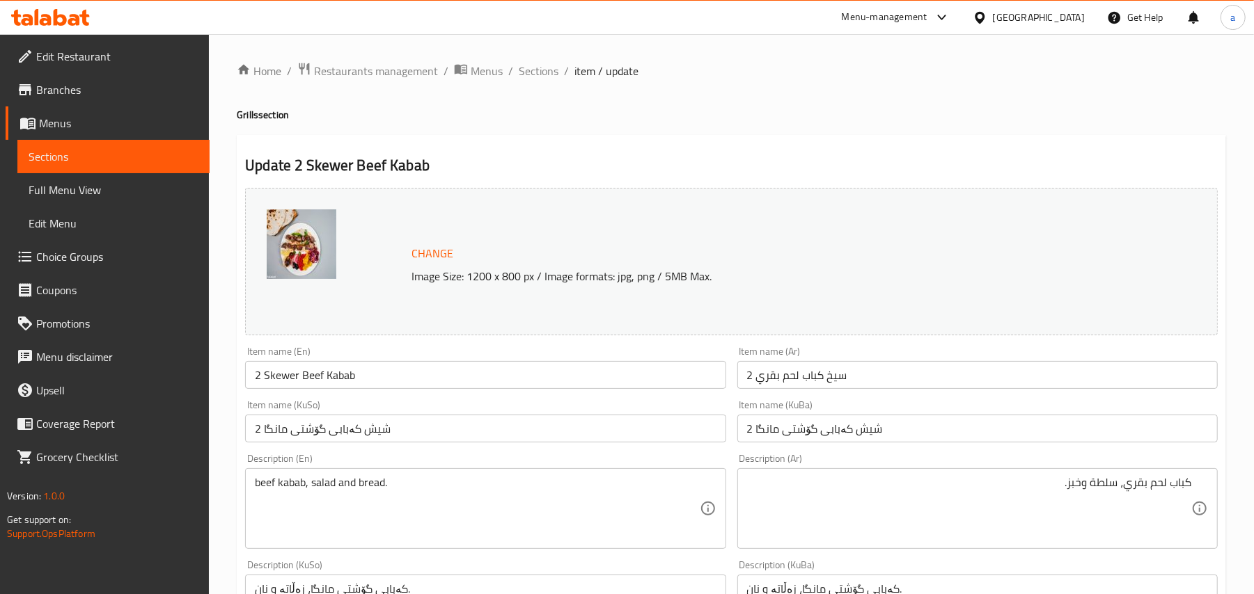
click at [542, 84] on div "Home / Restaurants management / Menus / Sections / item / update Grills section…" at bounding box center [731, 599] width 989 height 1074
click at [558, 70] on span "Sections" at bounding box center [539, 71] width 40 height 17
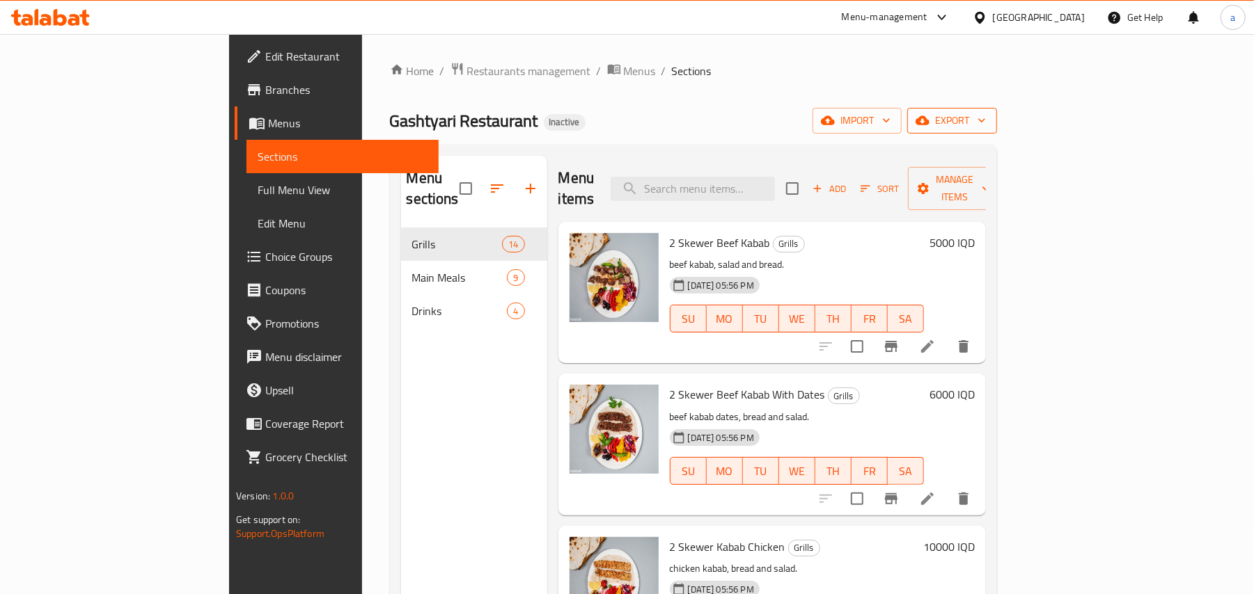
click at [986, 118] on span "export" at bounding box center [952, 120] width 68 height 17
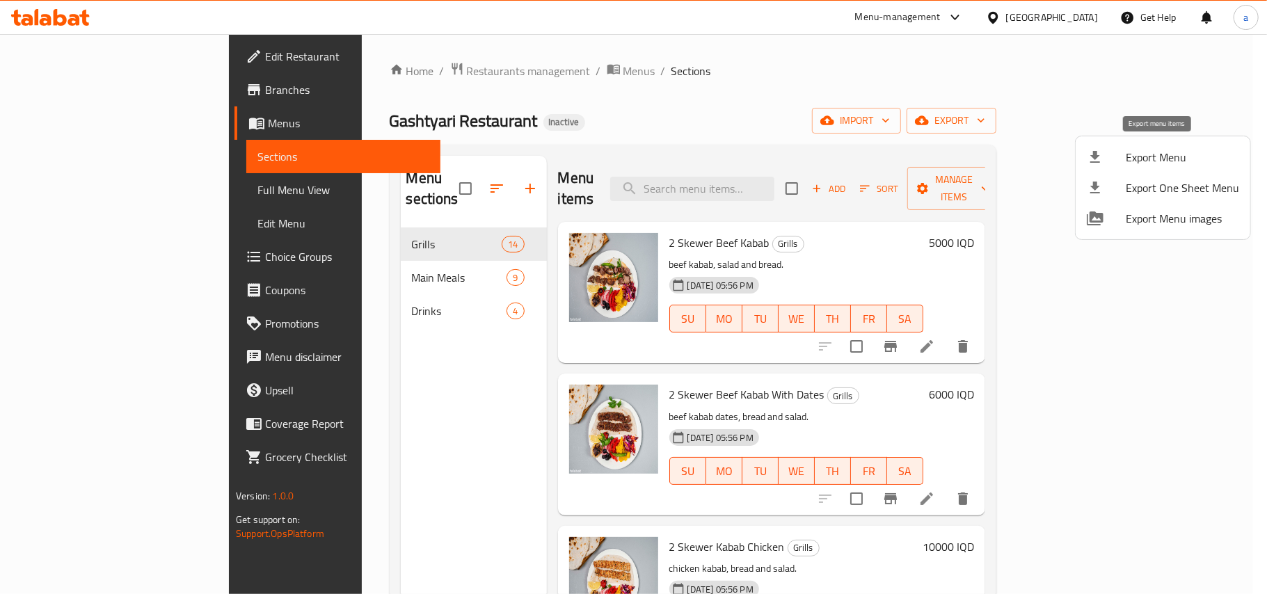
click at [1140, 155] on span "Export Menu" at bounding box center [1182, 157] width 113 height 17
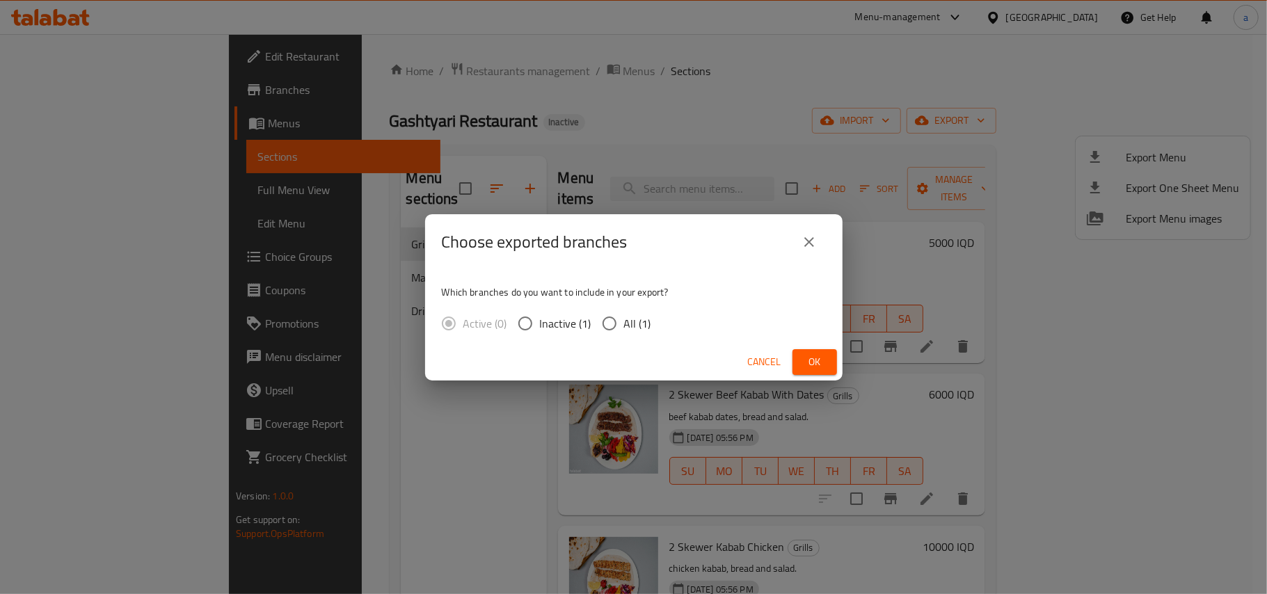
click at [802, 359] on button "Ok" at bounding box center [815, 362] width 45 height 26
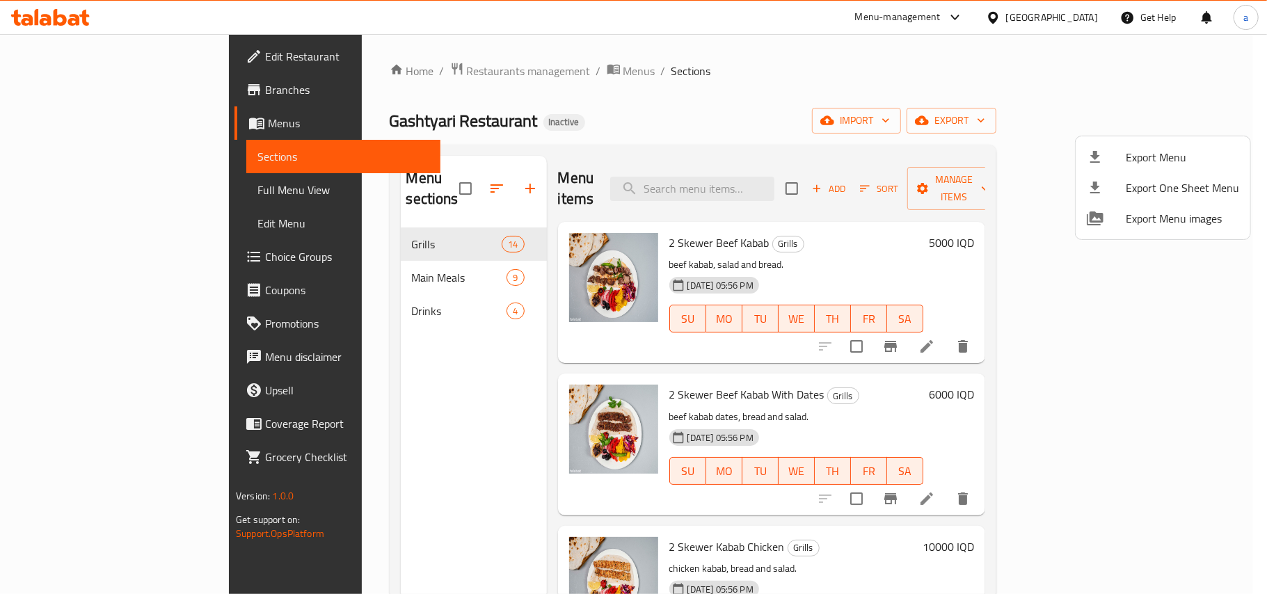
click at [482, 65] on div at bounding box center [633, 297] width 1267 height 594
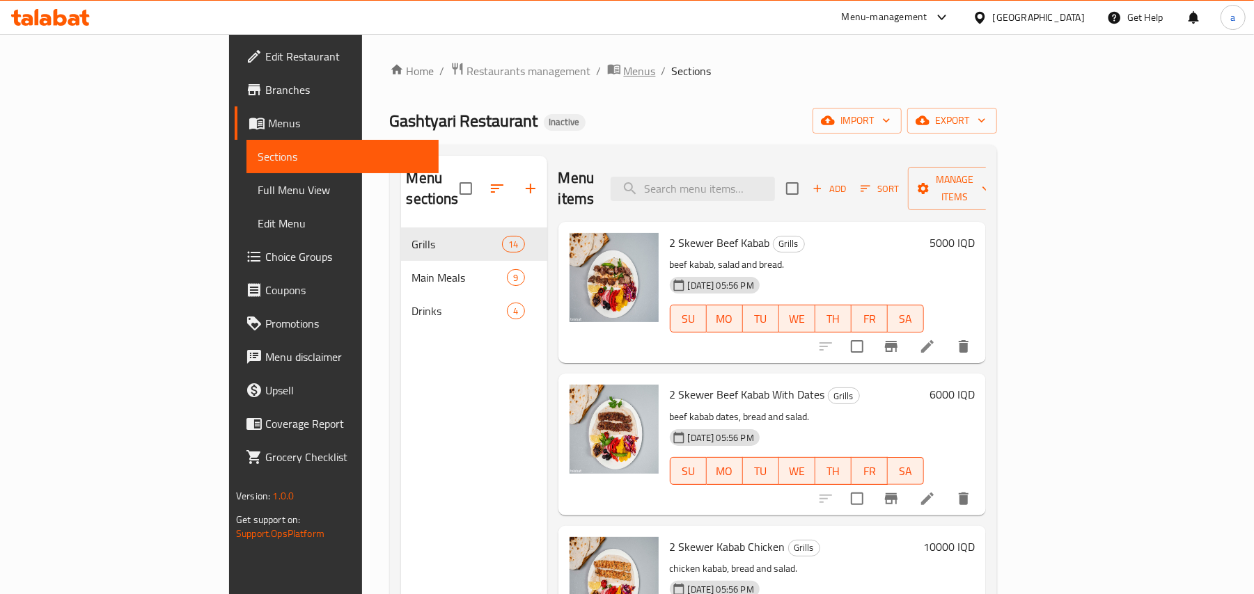
click at [624, 68] on span "Menus" at bounding box center [640, 71] width 32 height 17
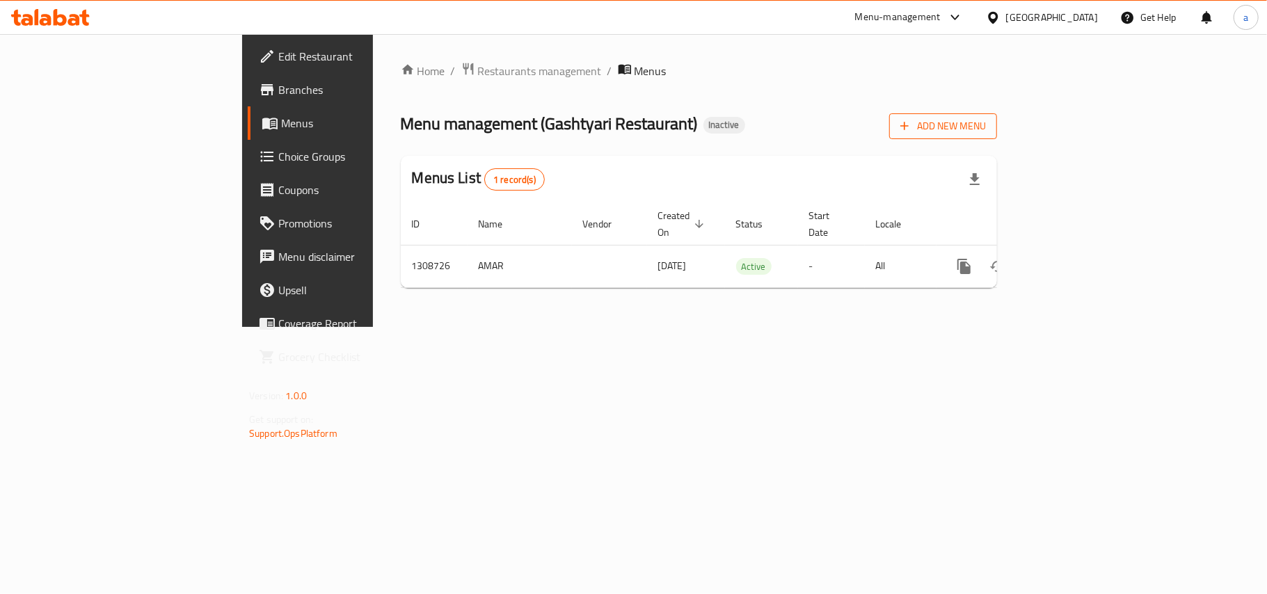
click at [986, 123] on span "Add New Menu" at bounding box center [944, 126] width 86 height 17
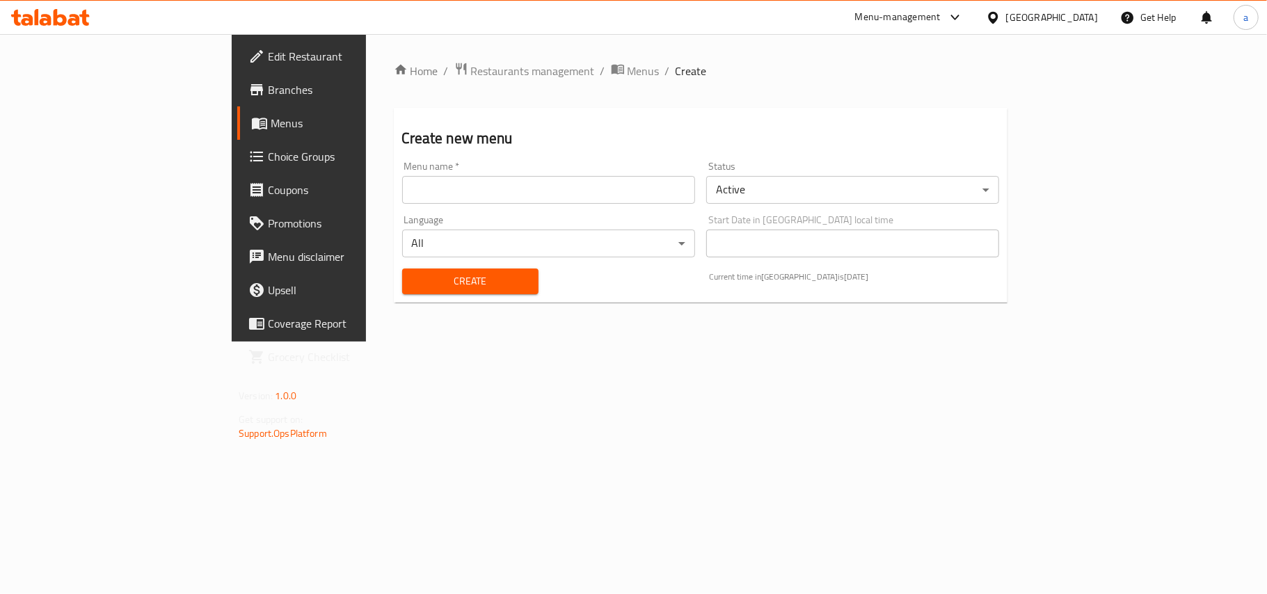
click at [599, 193] on input "text" at bounding box center [548, 190] width 293 height 28
type input "AMAR"
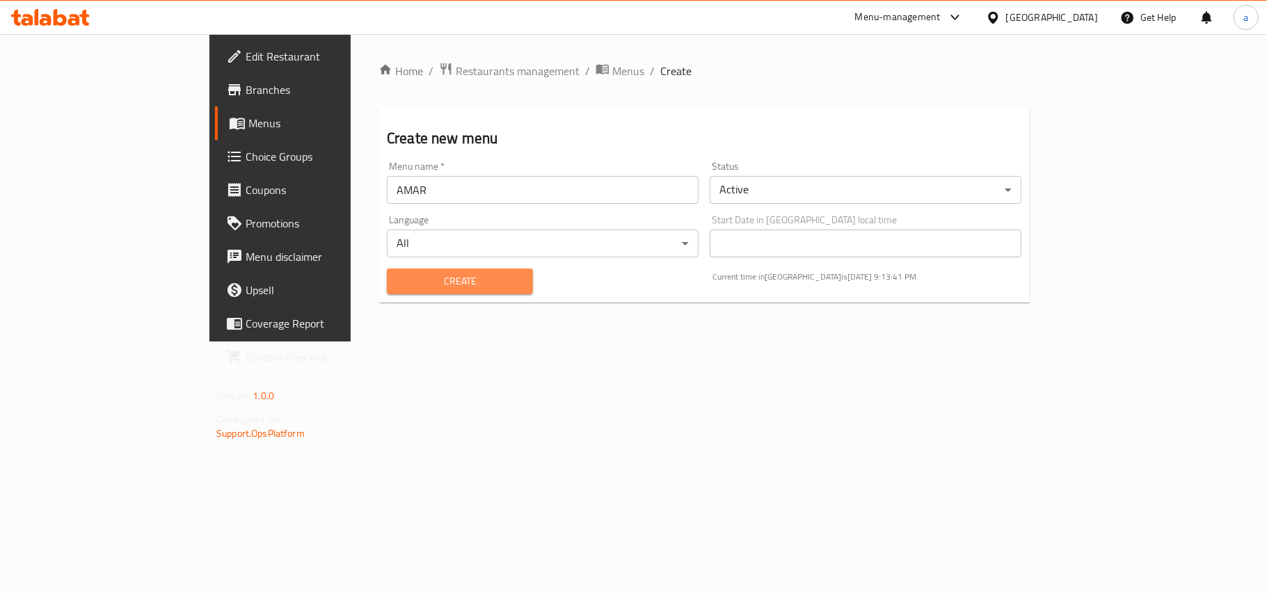
click at [390, 274] on button "Create" at bounding box center [460, 282] width 146 height 26
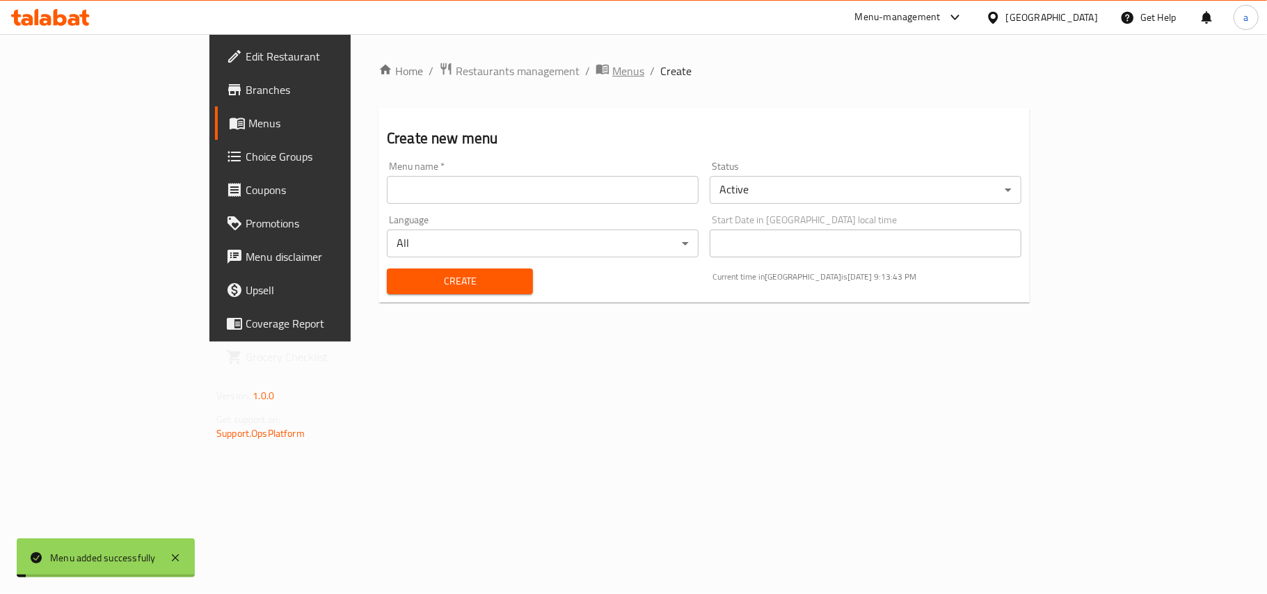
click at [613, 63] on span "Menus" at bounding box center [629, 71] width 32 height 17
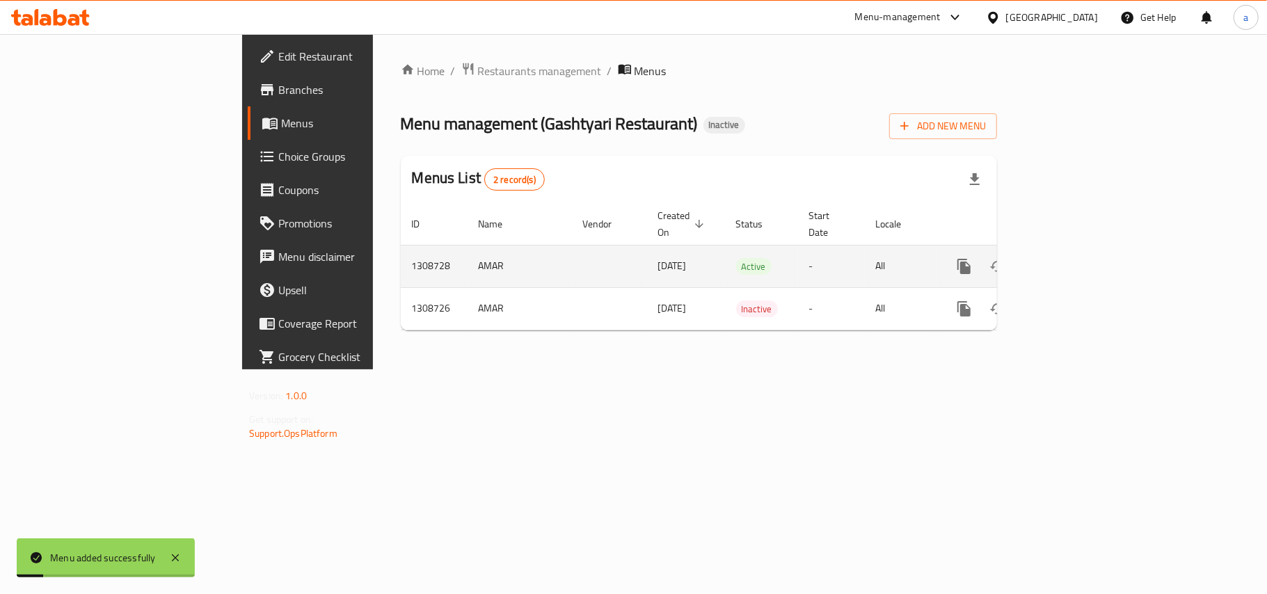
click at [1082, 250] on link "enhanced table" at bounding box center [1064, 266] width 33 height 33
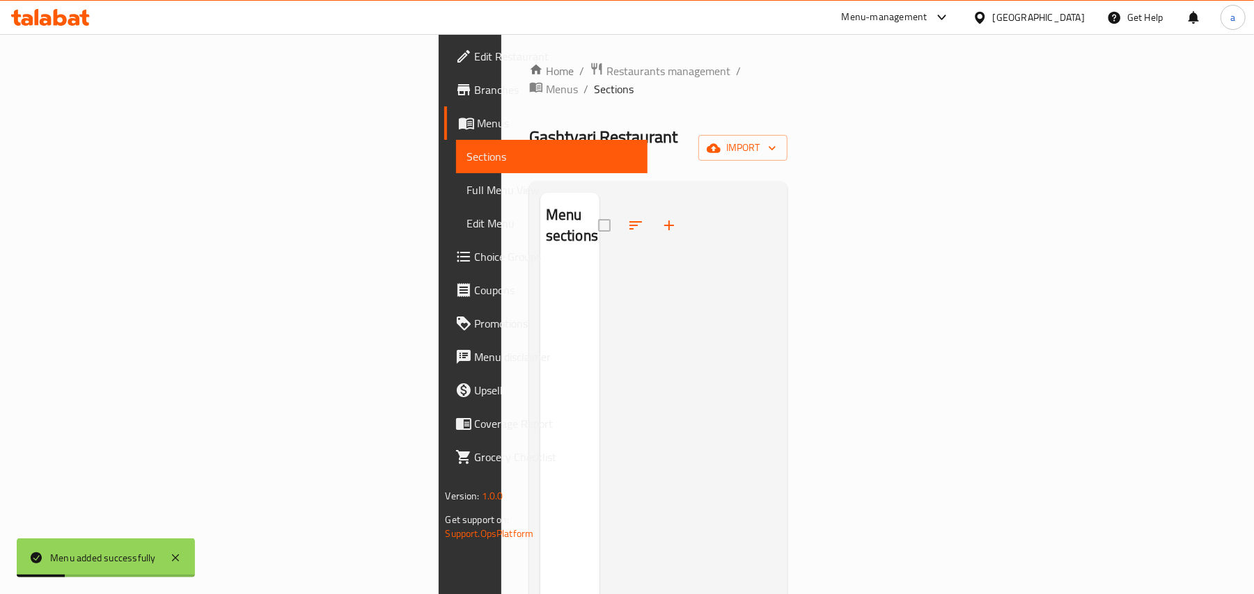
click at [788, 138] on div "Home / Restaurants management / Menus / Sections Gashtyari Restaurant Inactive …" at bounding box center [658, 430] width 259 height 736
click at [776, 139] on span "import" at bounding box center [742, 147] width 67 height 17
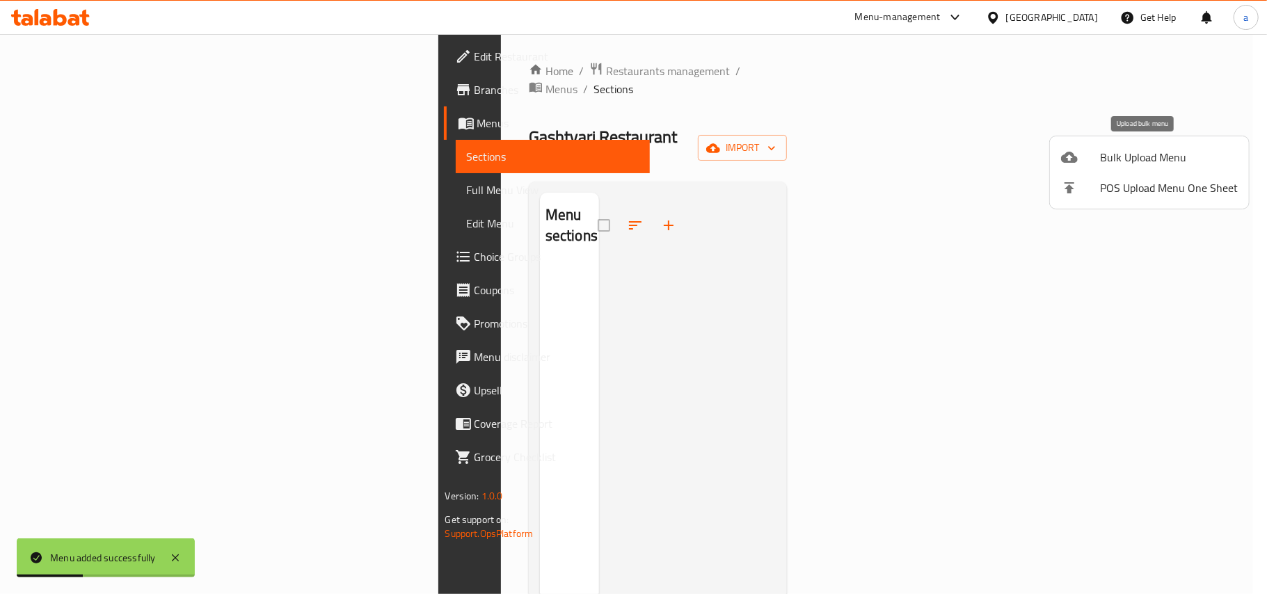
click at [1103, 157] on span "Bulk Upload Menu" at bounding box center [1169, 157] width 138 height 17
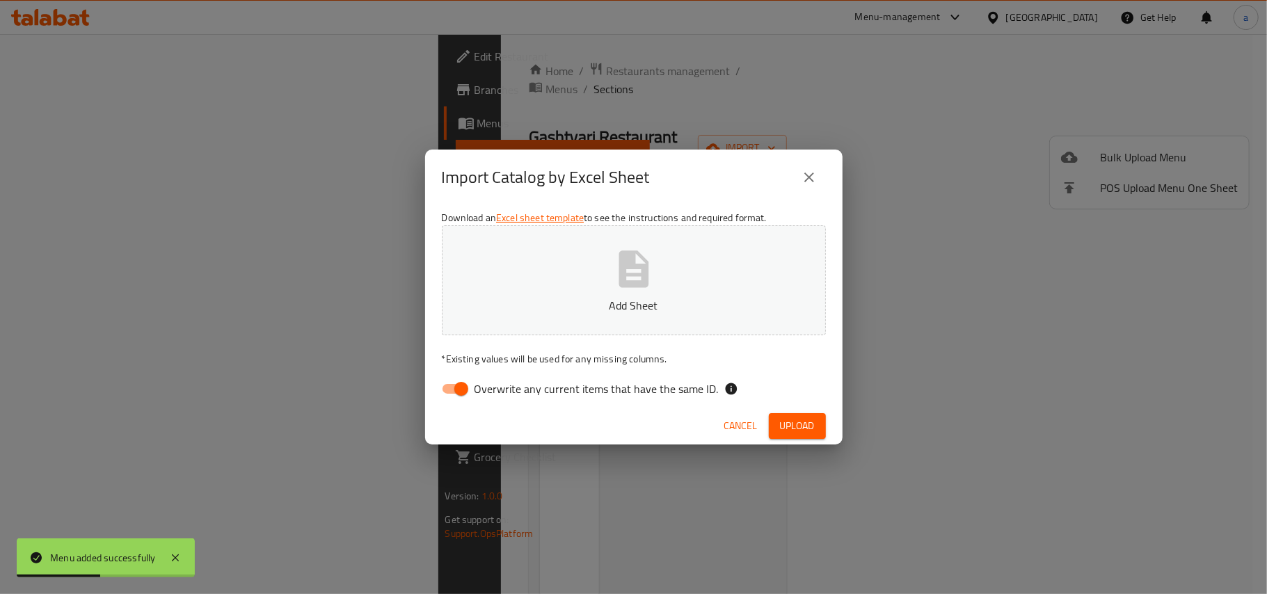
click at [465, 387] on input "Overwrite any current items that have the same ID." at bounding box center [461, 389] width 79 height 26
checkbox input "false"
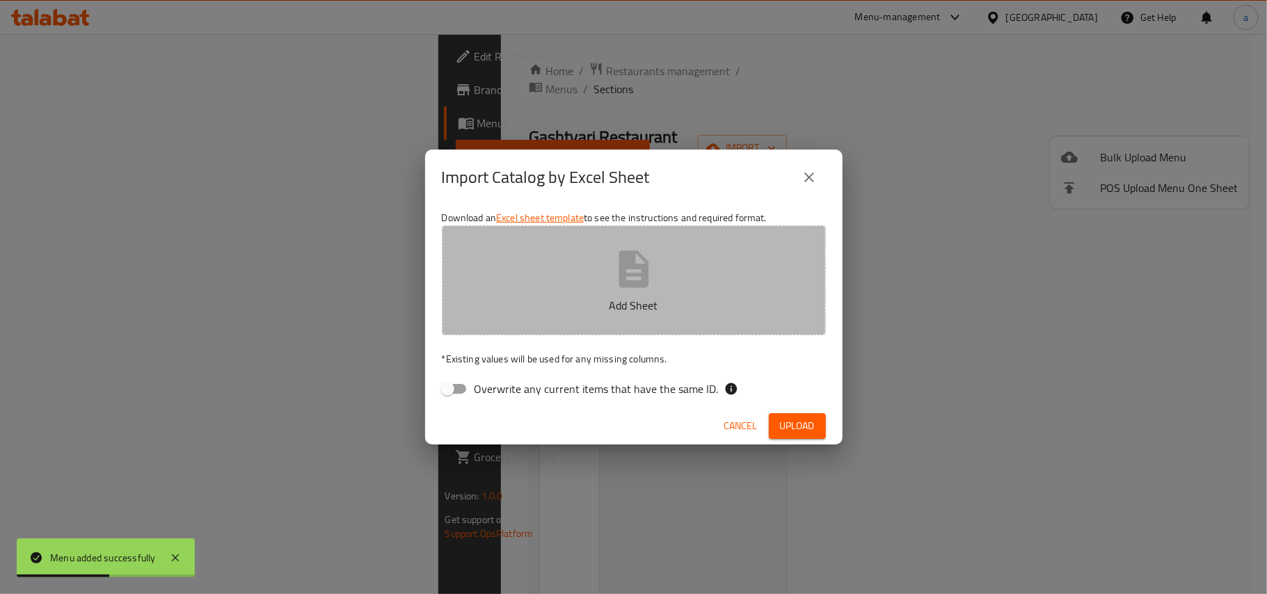
click at [590, 299] on p "Add Sheet" at bounding box center [634, 305] width 341 height 17
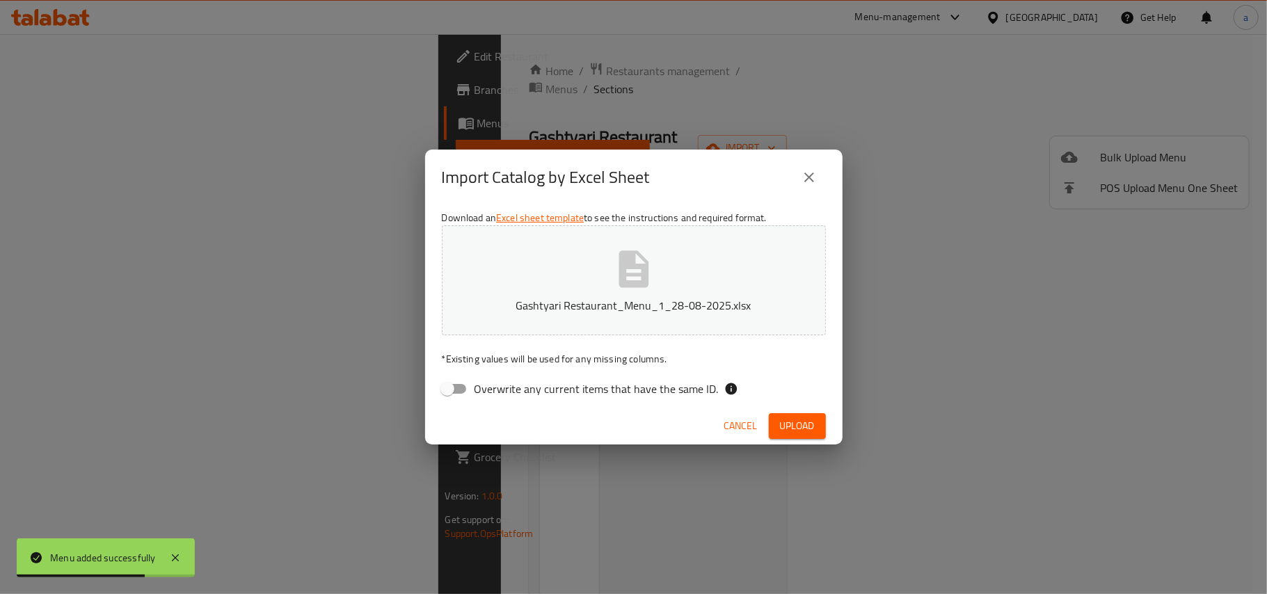
click at [792, 422] on span "Upload" at bounding box center [797, 426] width 35 height 17
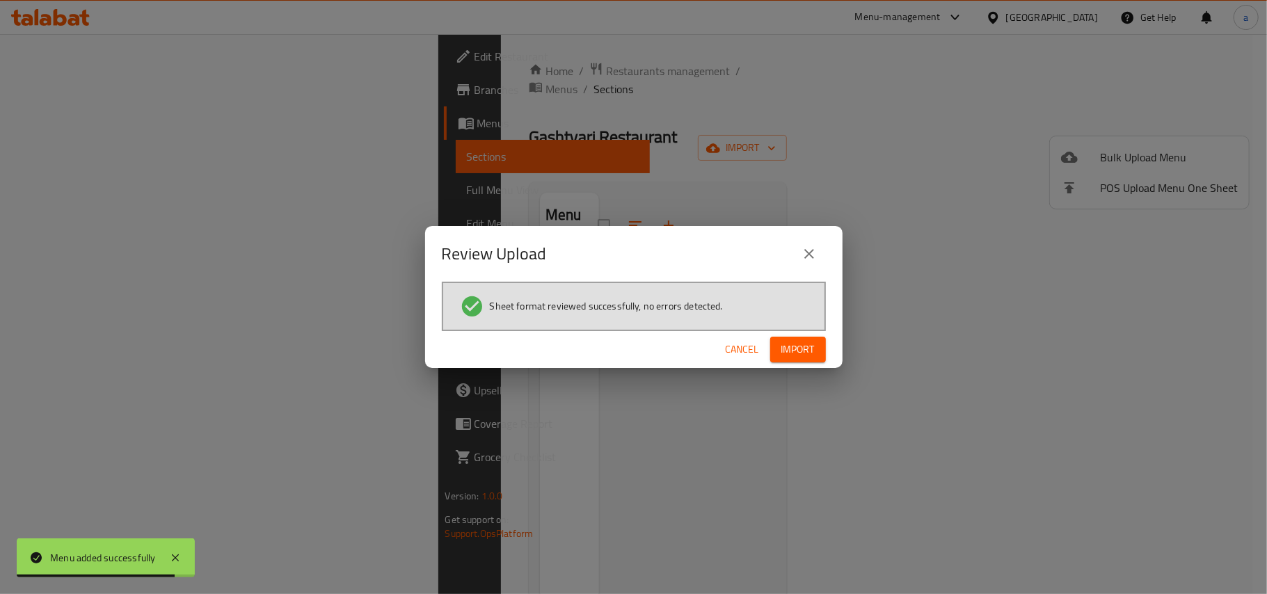
click at [783, 334] on div "Cancel Import" at bounding box center [634, 349] width 418 height 37
click at [783, 342] on span "Import" at bounding box center [798, 349] width 33 height 17
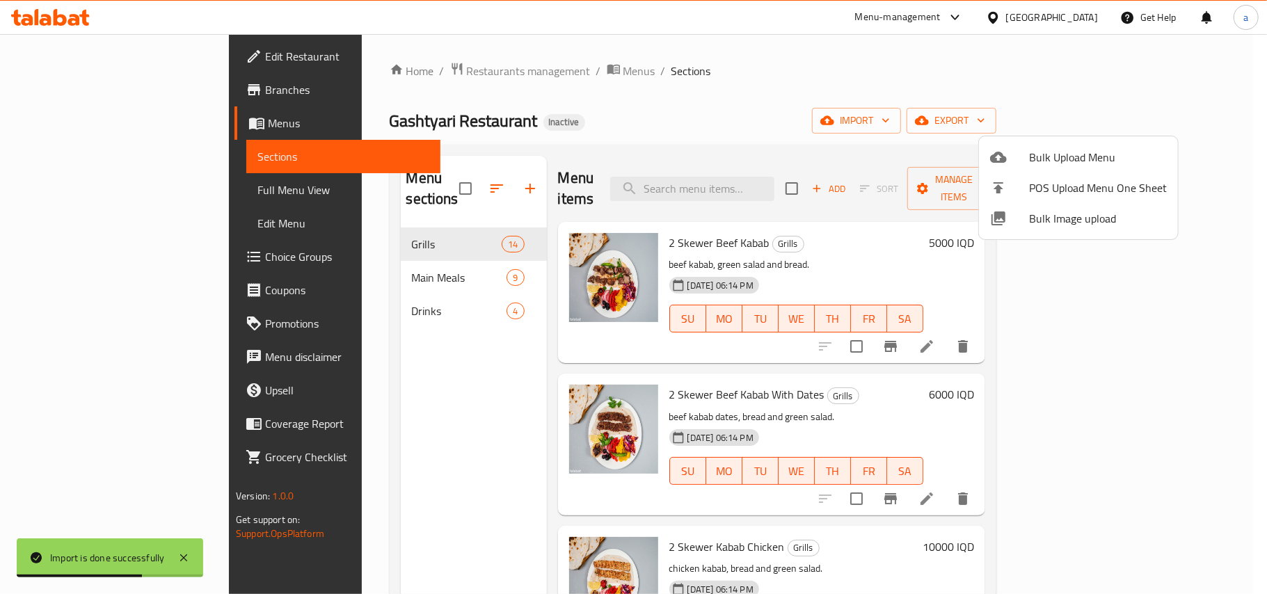
click at [941, 365] on div at bounding box center [633, 297] width 1267 height 594
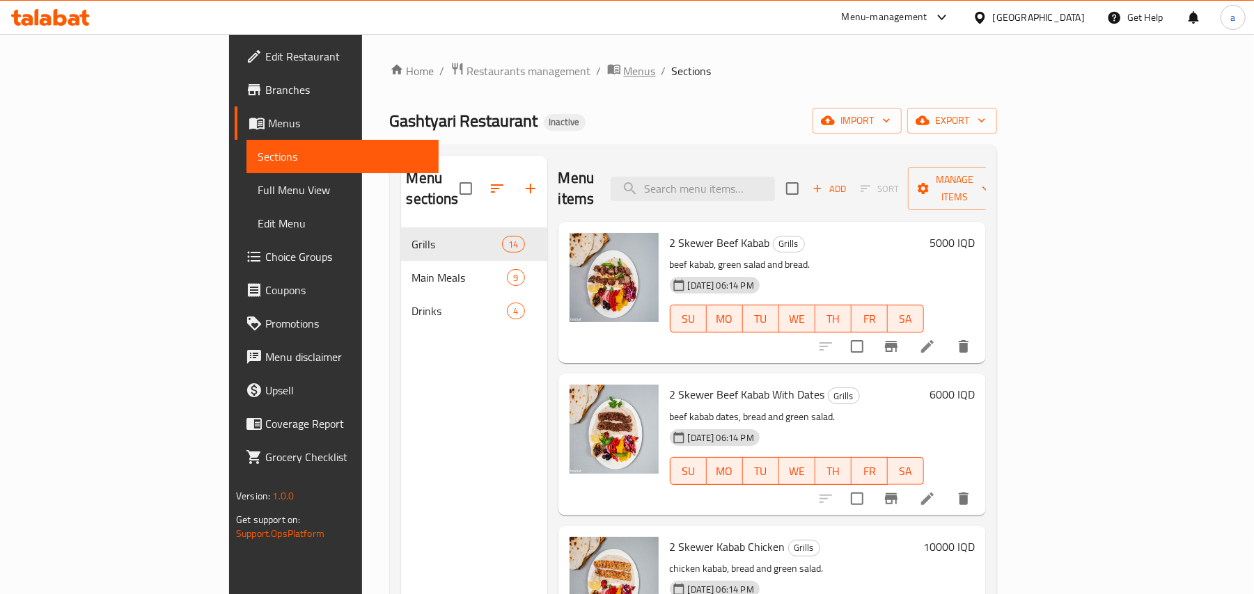
click at [624, 70] on span "Menus" at bounding box center [640, 71] width 32 height 17
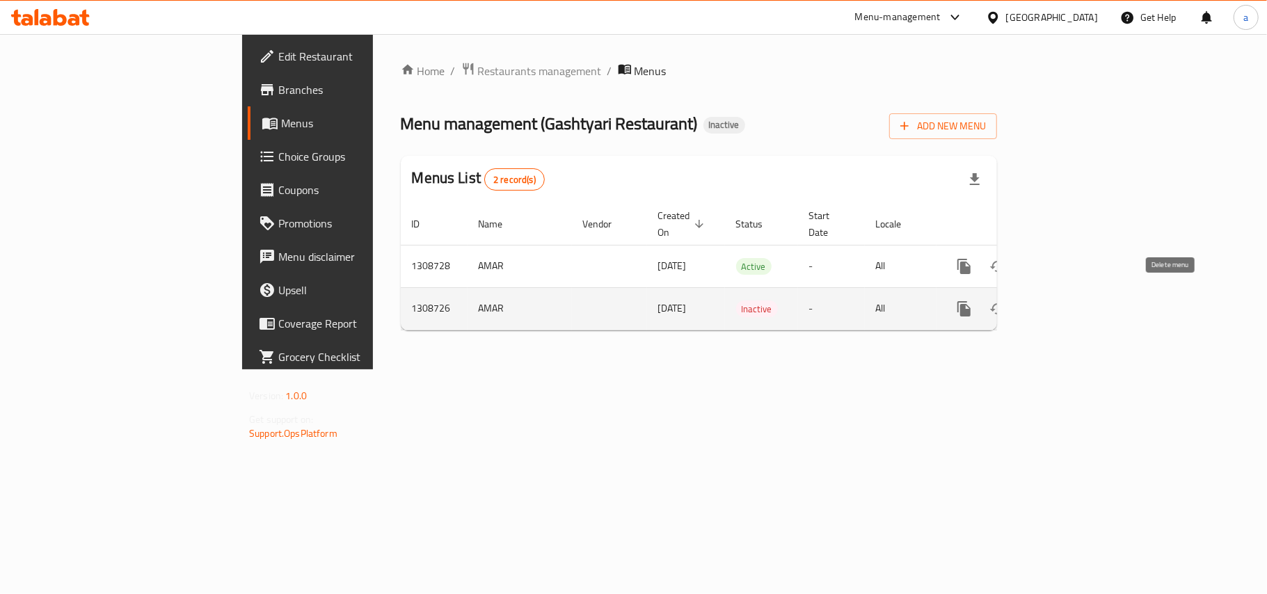
click at [1036, 303] on icon "enhanced table" at bounding box center [1032, 309] width 10 height 13
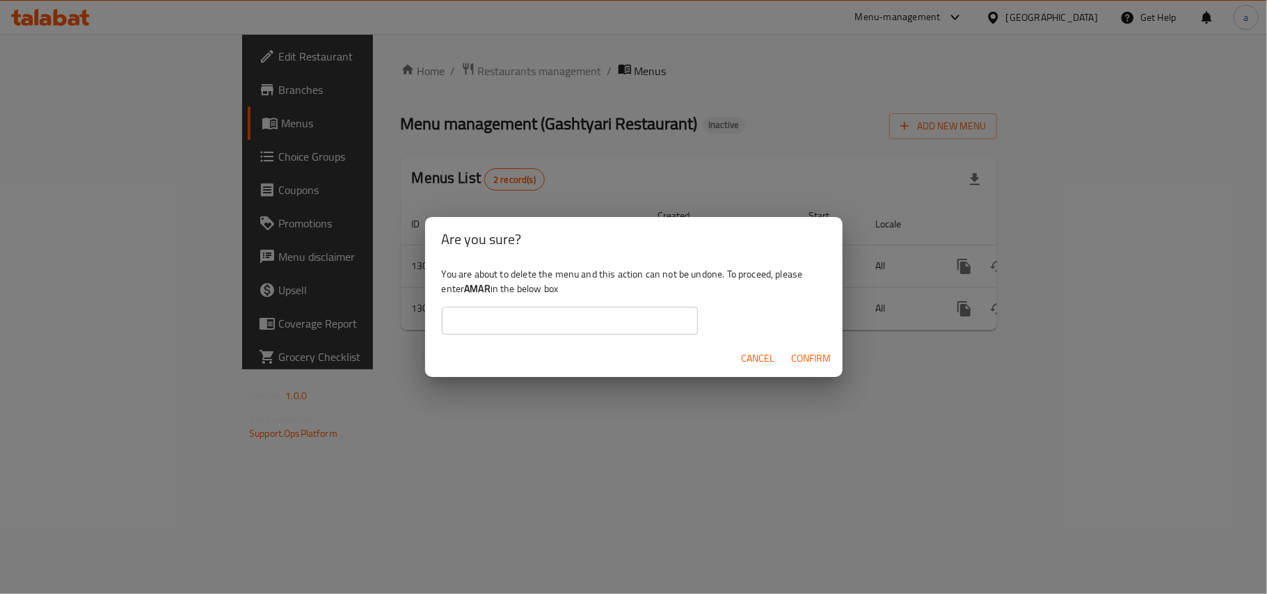
click at [491, 291] on b "AMAR" at bounding box center [477, 289] width 26 height 18
copy div "AMAR"
click at [521, 329] on input "text" at bounding box center [570, 321] width 256 height 28
paste input "AMAR"
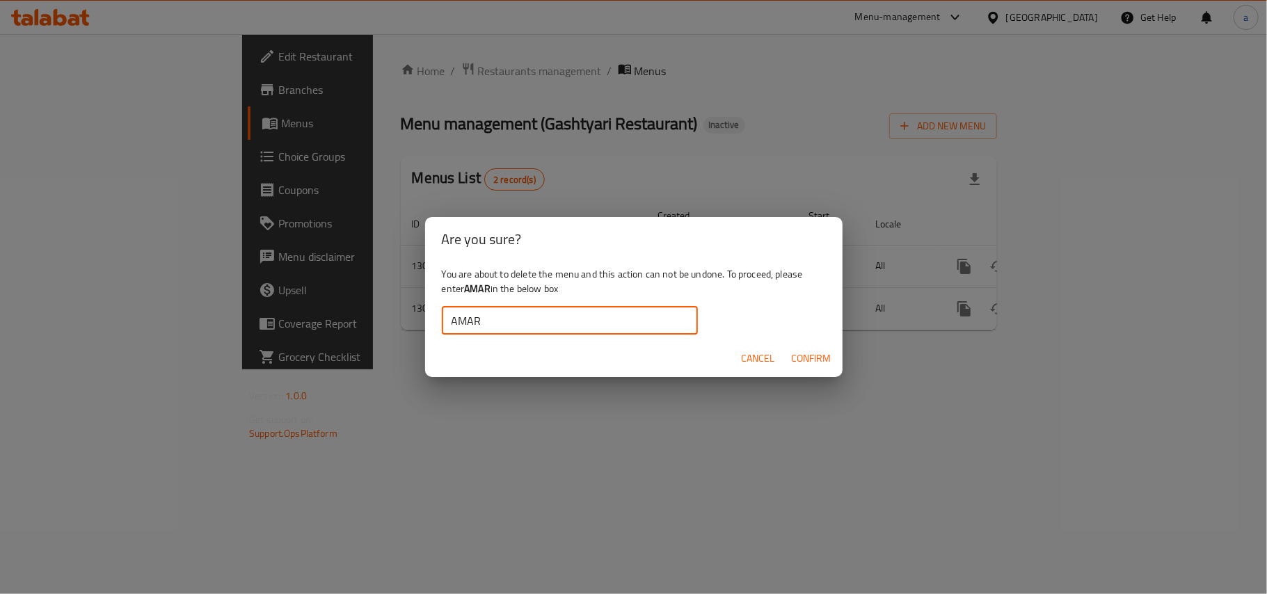
type input "AMAR"
click at [836, 356] on button "Confirm" at bounding box center [812, 359] width 51 height 26
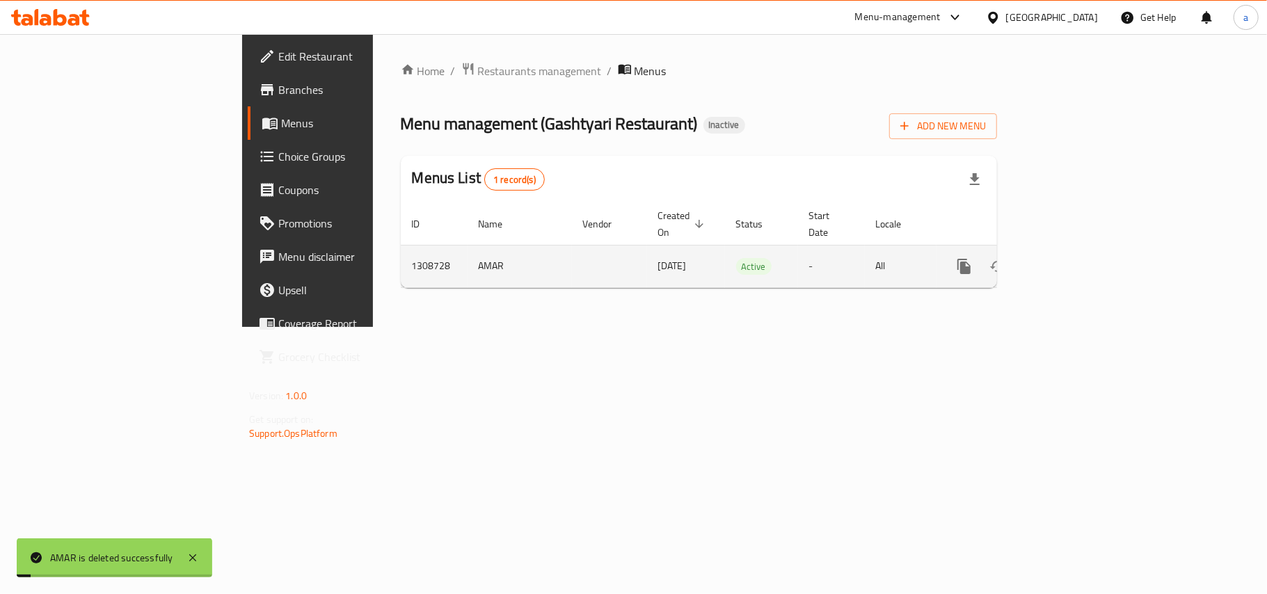
click at [1071, 260] on icon "enhanced table" at bounding box center [1065, 266] width 13 height 13
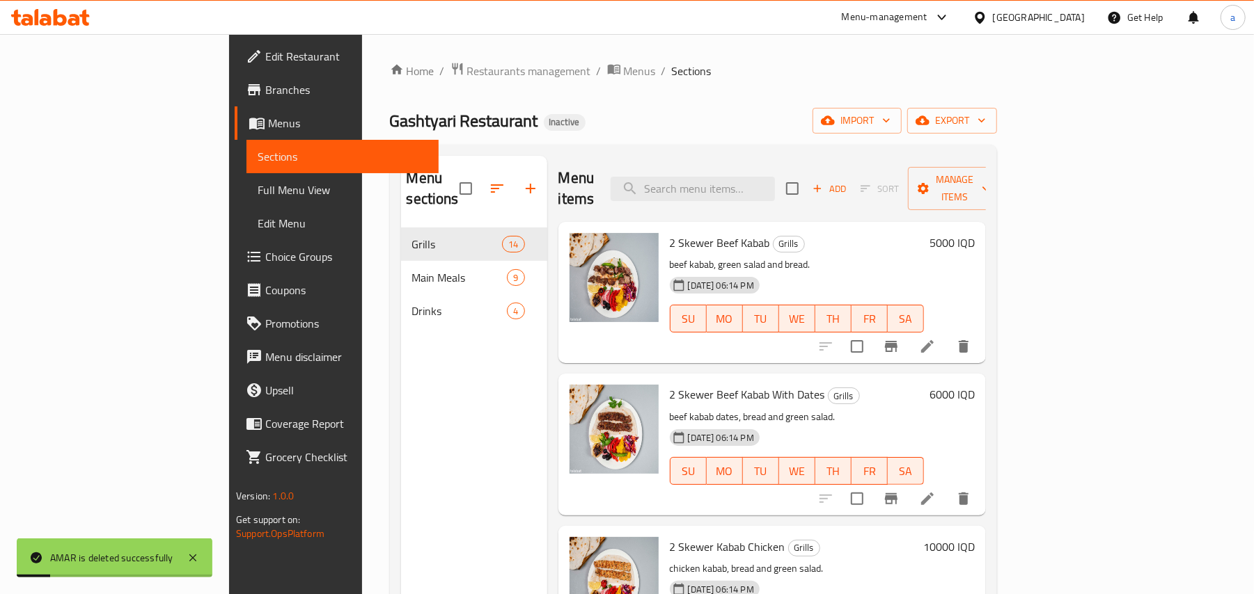
click at [246, 182] on link "Full Menu View" at bounding box center [342, 189] width 192 height 33
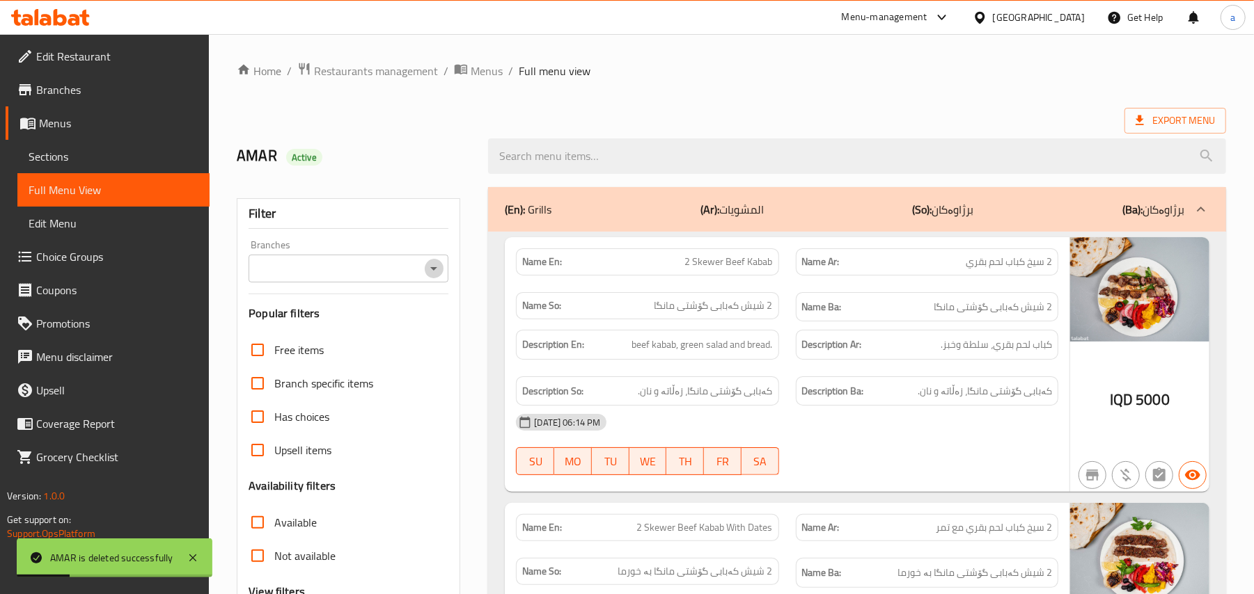
click at [432, 269] on icon "Open" at bounding box center [433, 268] width 17 height 17
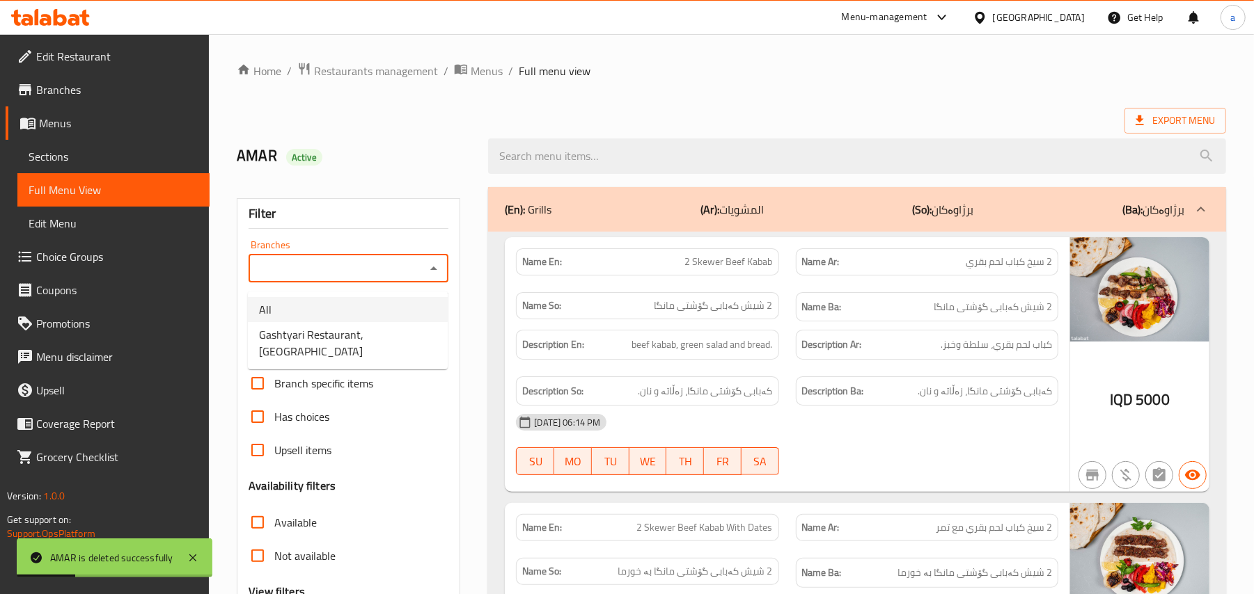
click at [362, 329] on span "Gashtyari Restaurant, [GEOGRAPHIC_DATA]" at bounding box center [347, 342] width 177 height 33
type input "Gashtyari Restaurant, [GEOGRAPHIC_DATA]"
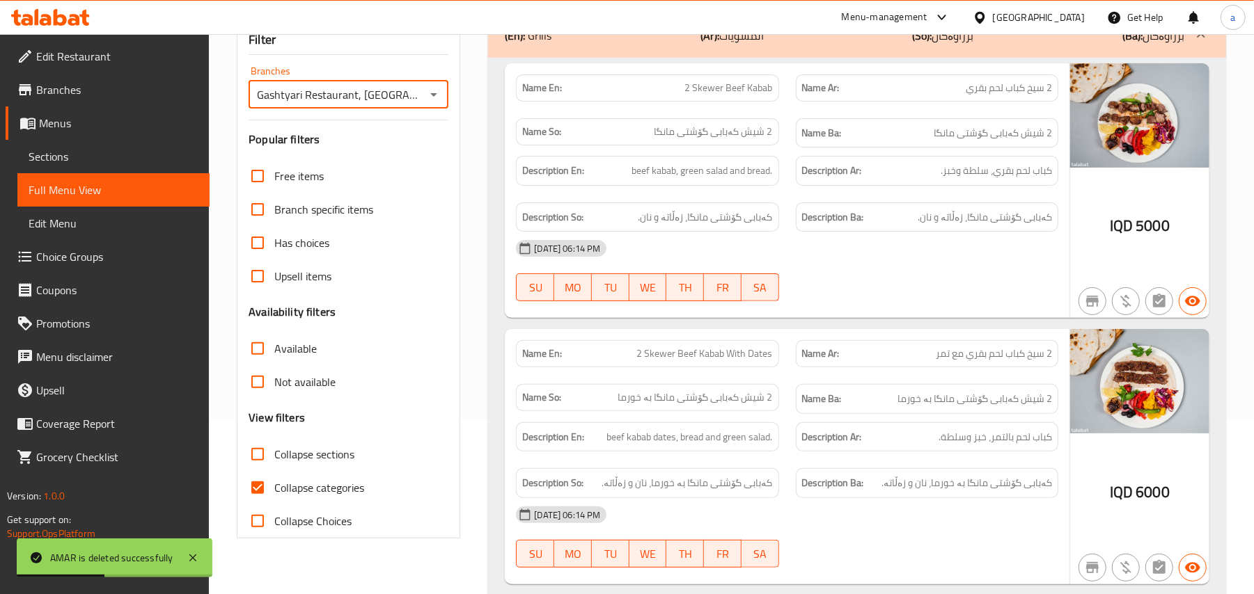
scroll to position [216, 0]
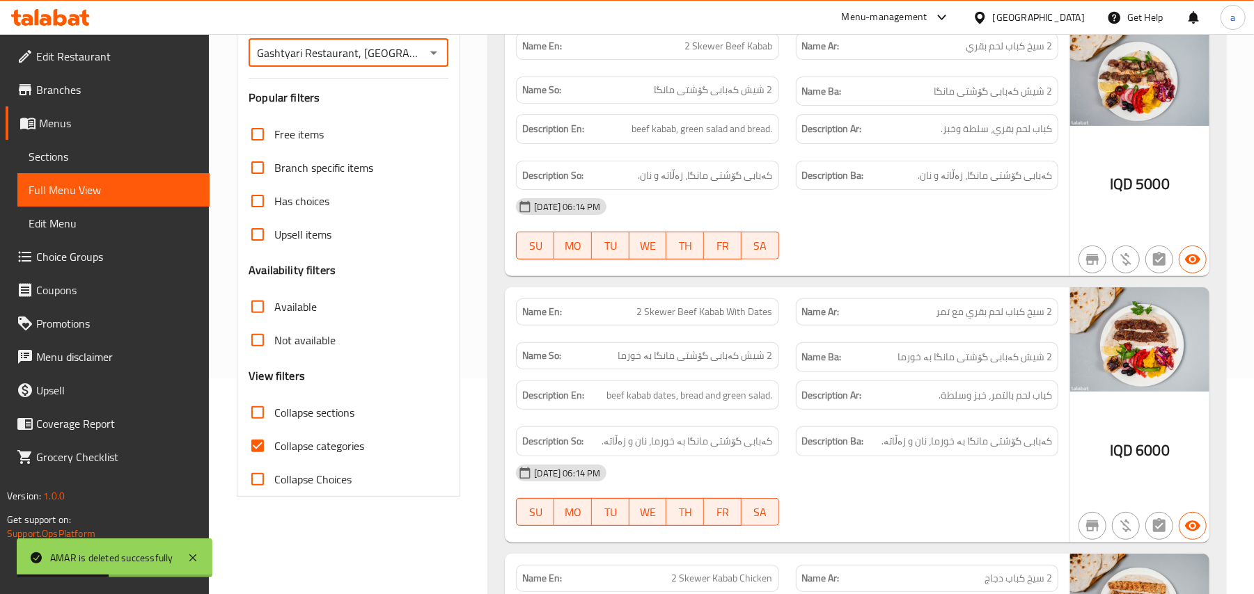
click at [276, 455] on span "Collapse categories" at bounding box center [319, 446] width 90 height 17
click at [274, 463] on input "Collapse categories" at bounding box center [257, 445] width 33 height 33
checkbox input "false"
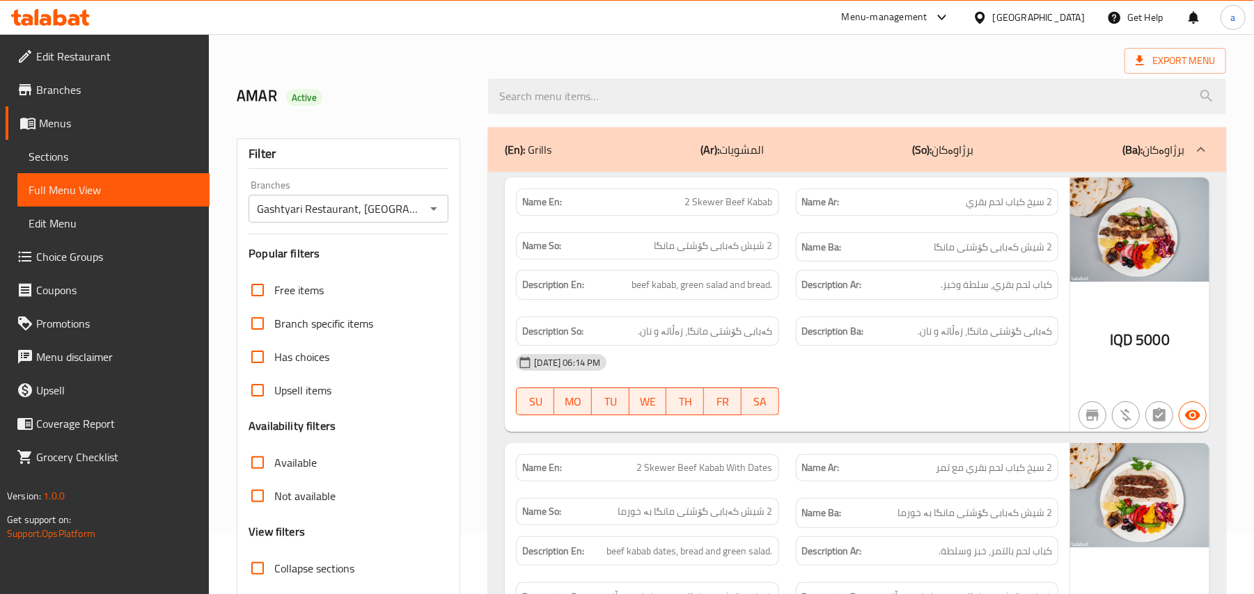
scroll to position [0, 0]
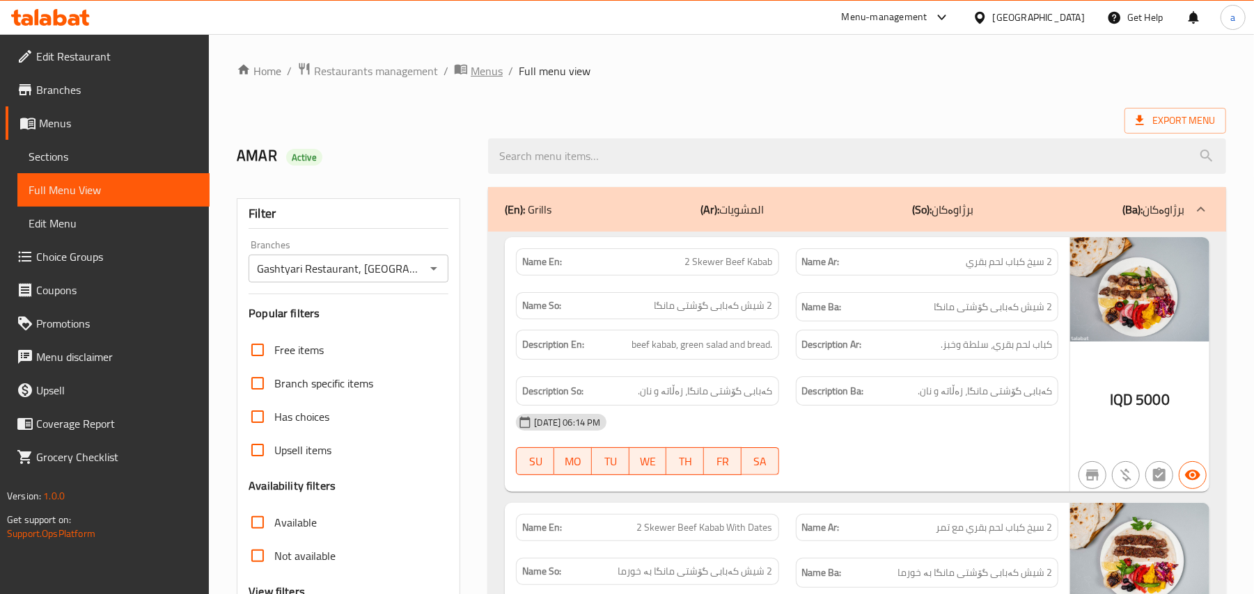
click at [501, 63] on span "Menus" at bounding box center [487, 71] width 32 height 17
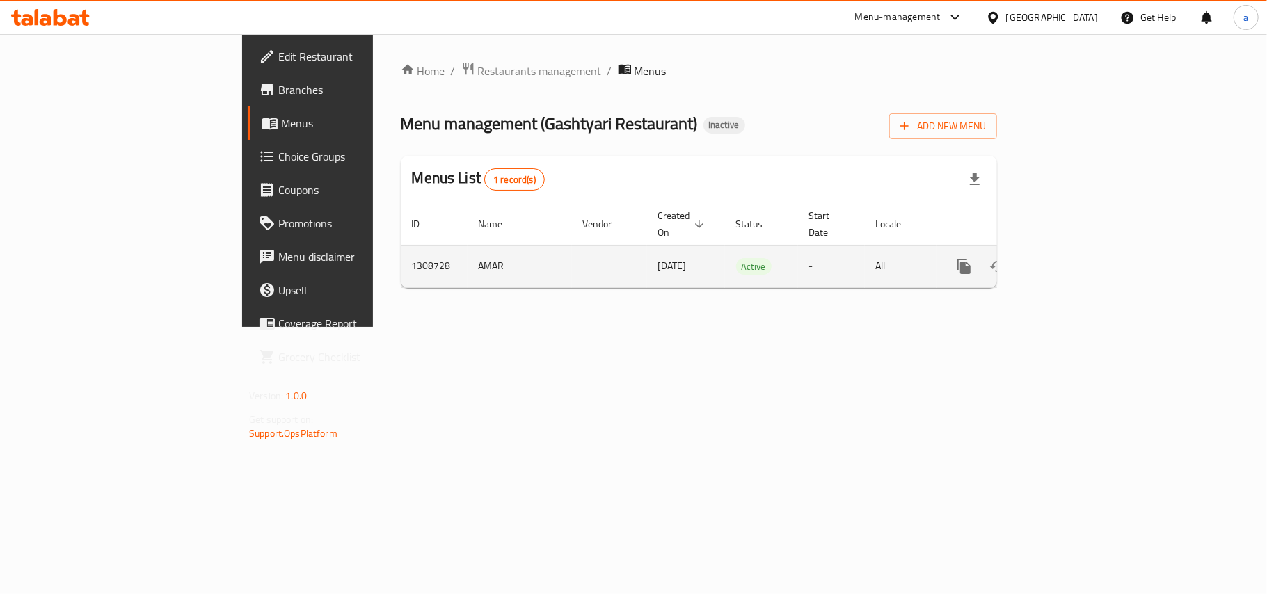
click at [1073, 258] on icon "enhanced table" at bounding box center [1065, 266] width 17 height 17
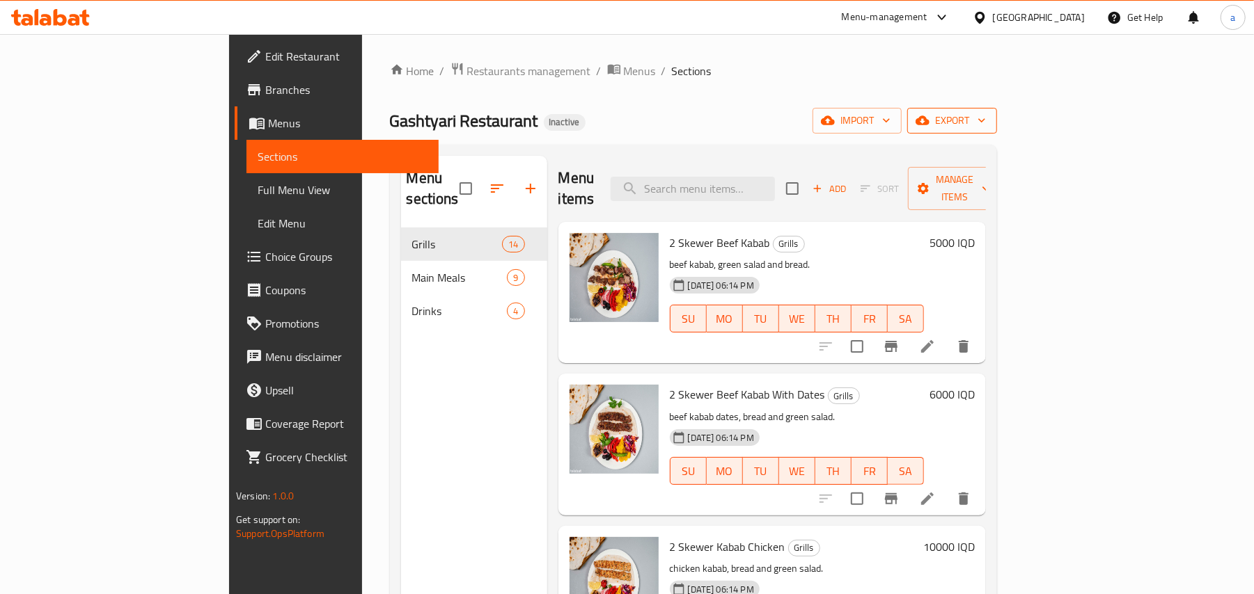
click at [997, 110] on button "export" at bounding box center [952, 121] width 90 height 26
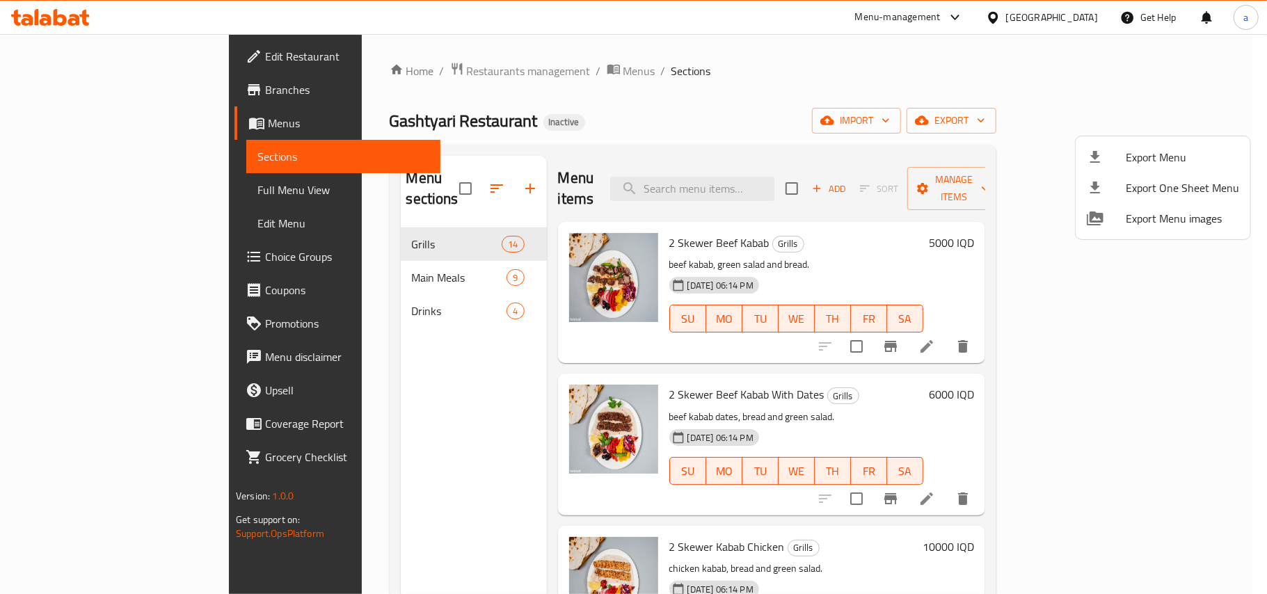
click at [1112, 152] on div at bounding box center [1106, 157] width 39 height 17
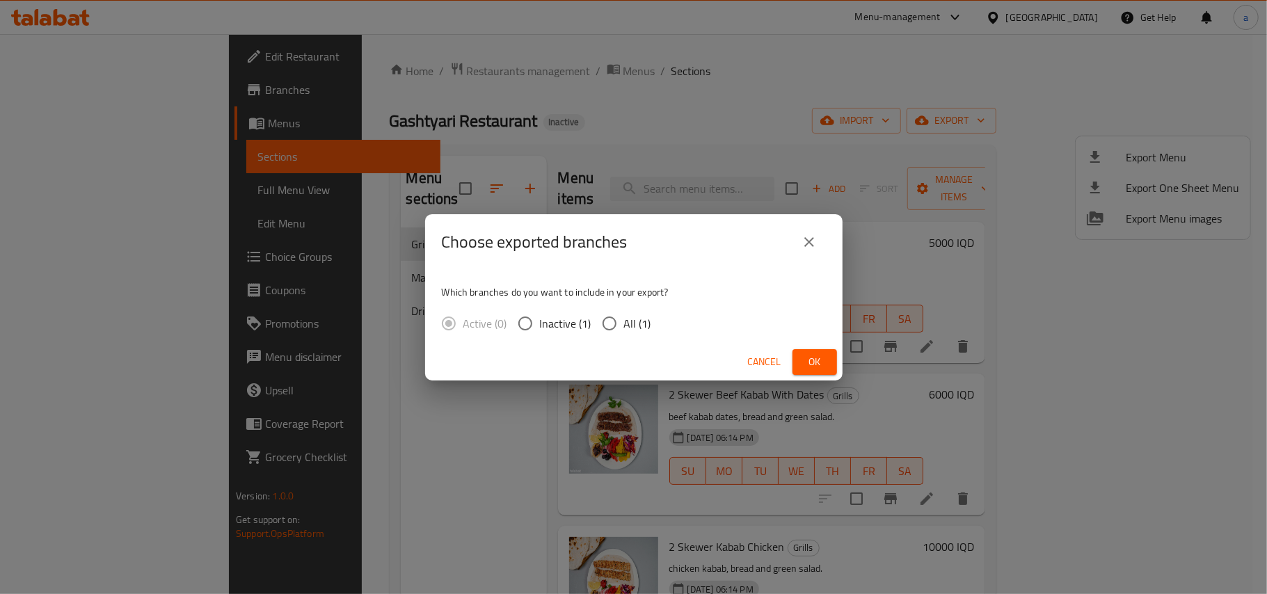
click at [839, 360] on div "Cancel Ok" at bounding box center [634, 362] width 418 height 37
click at [828, 354] on button "Ok" at bounding box center [815, 362] width 45 height 26
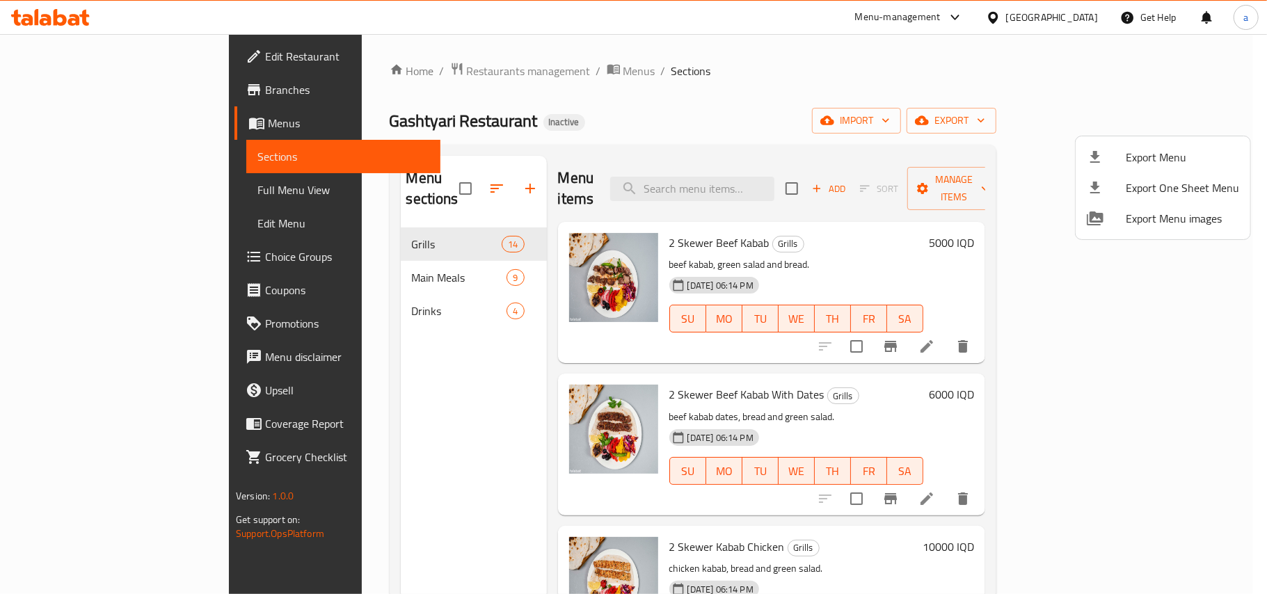
click at [121, 190] on div at bounding box center [633, 297] width 1267 height 594
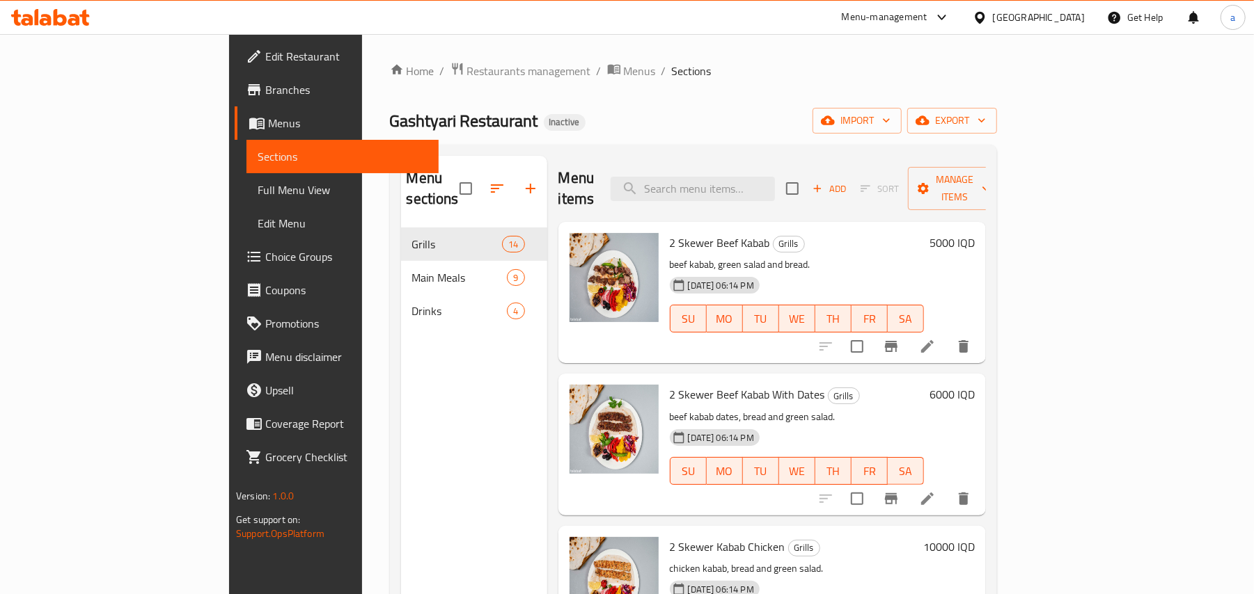
click at [258, 187] on span "Full Menu View" at bounding box center [343, 190] width 170 height 17
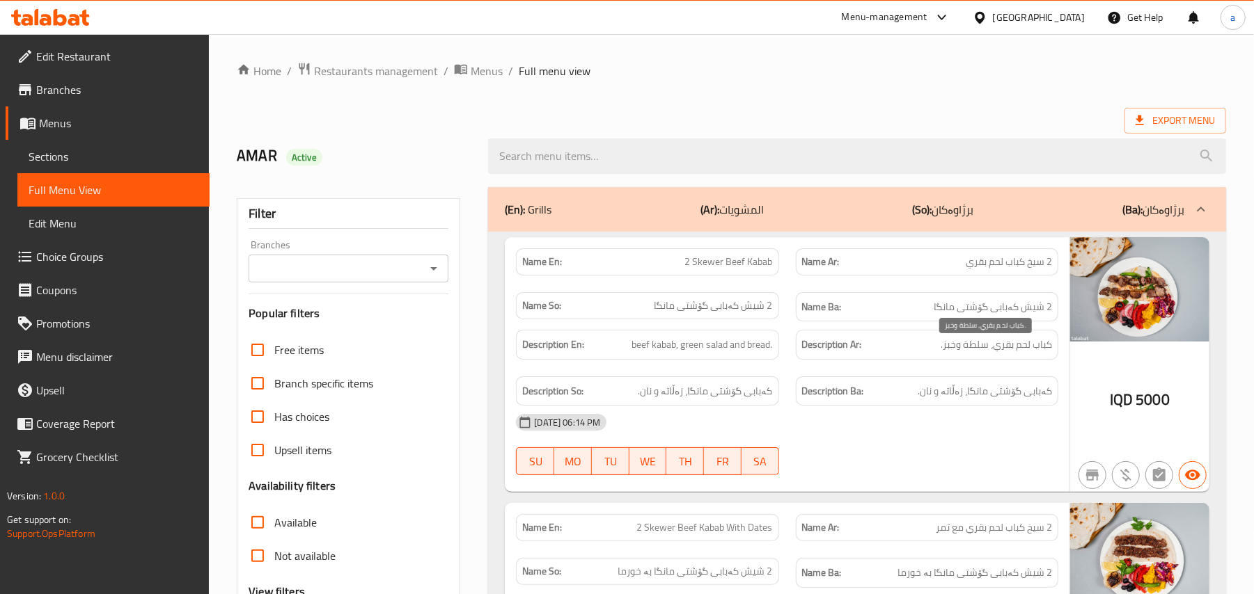
click at [980, 354] on span "كباب لحم بقري، سلطة وخبز." at bounding box center [995, 344] width 111 height 17
copy span "سلطة"
click at [503, 63] on span "Menus" at bounding box center [487, 71] width 32 height 17
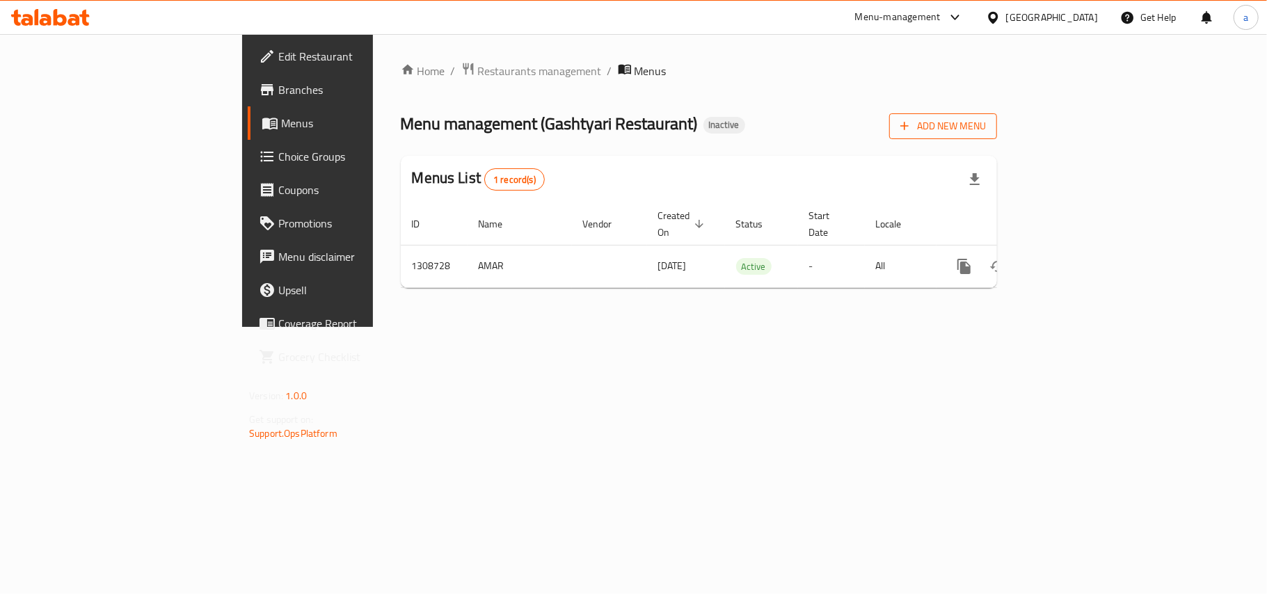
click at [912, 121] on icon "button" at bounding box center [905, 126] width 14 height 14
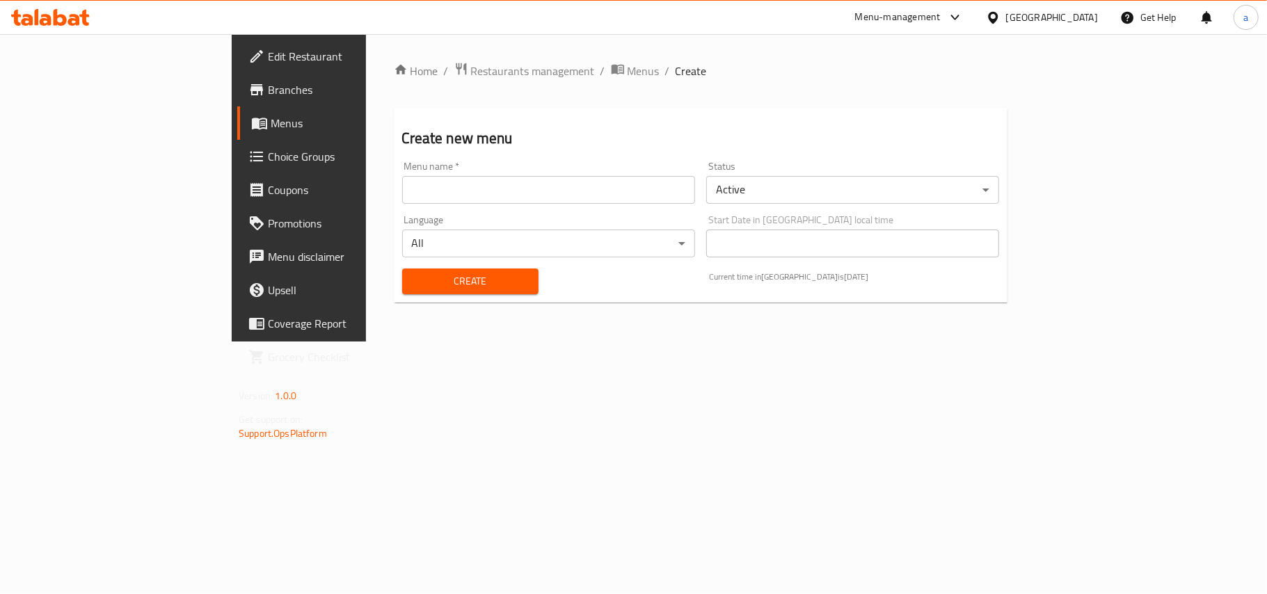
click at [463, 193] on input "text" at bounding box center [548, 190] width 293 height 28
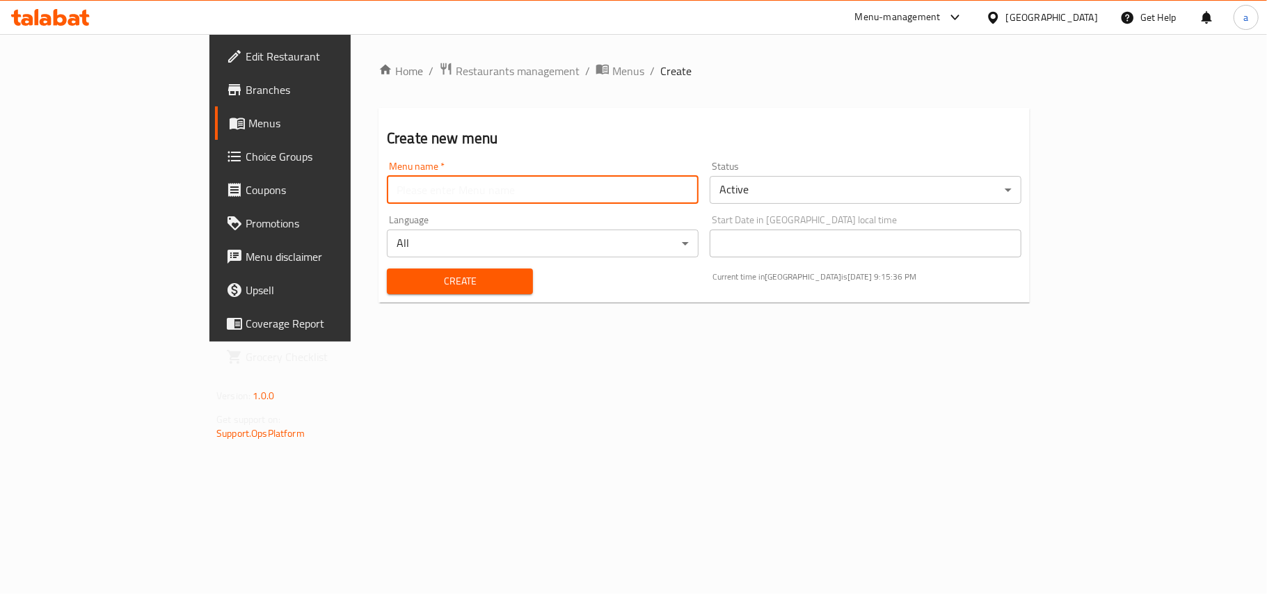
type input "AMAR"
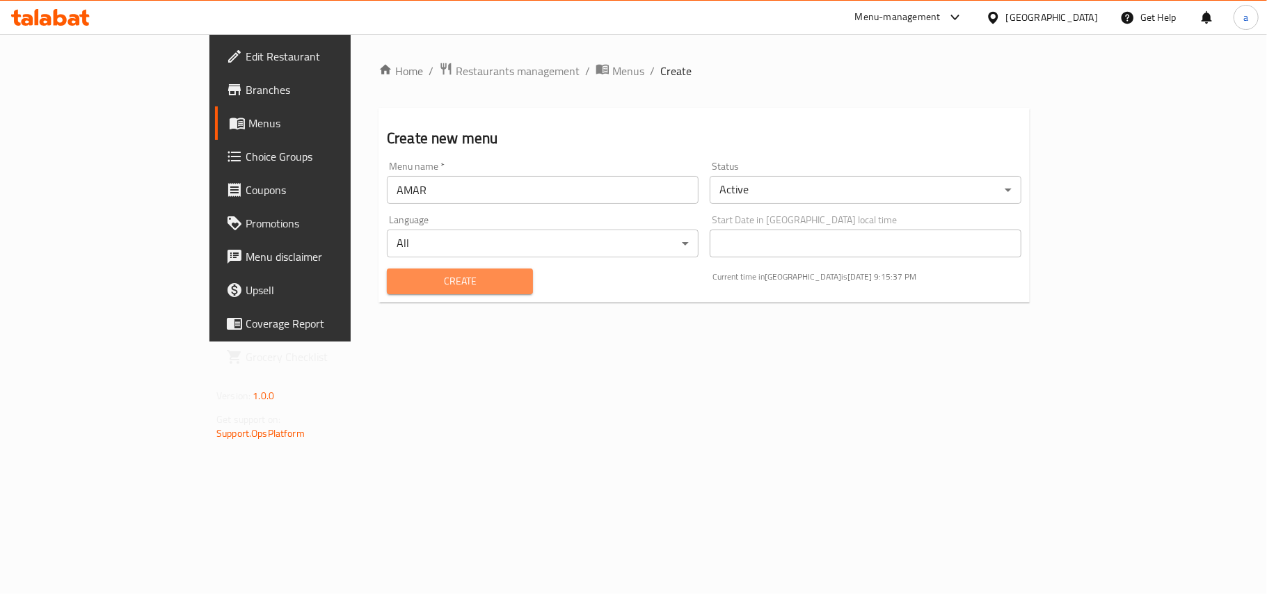
click at [449, 278] on span "Create" at bounding box center [460, 281] width 124 height 17
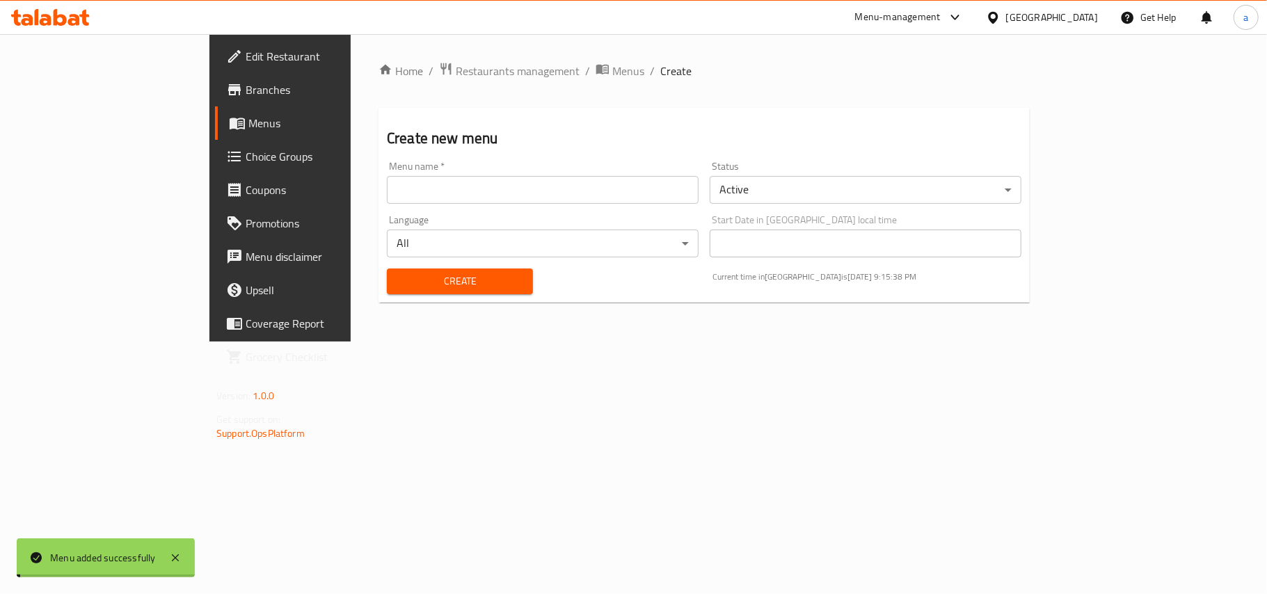
click at [613, 75] on span "Menus" at bounding box center [629, 71] width 32 height 17
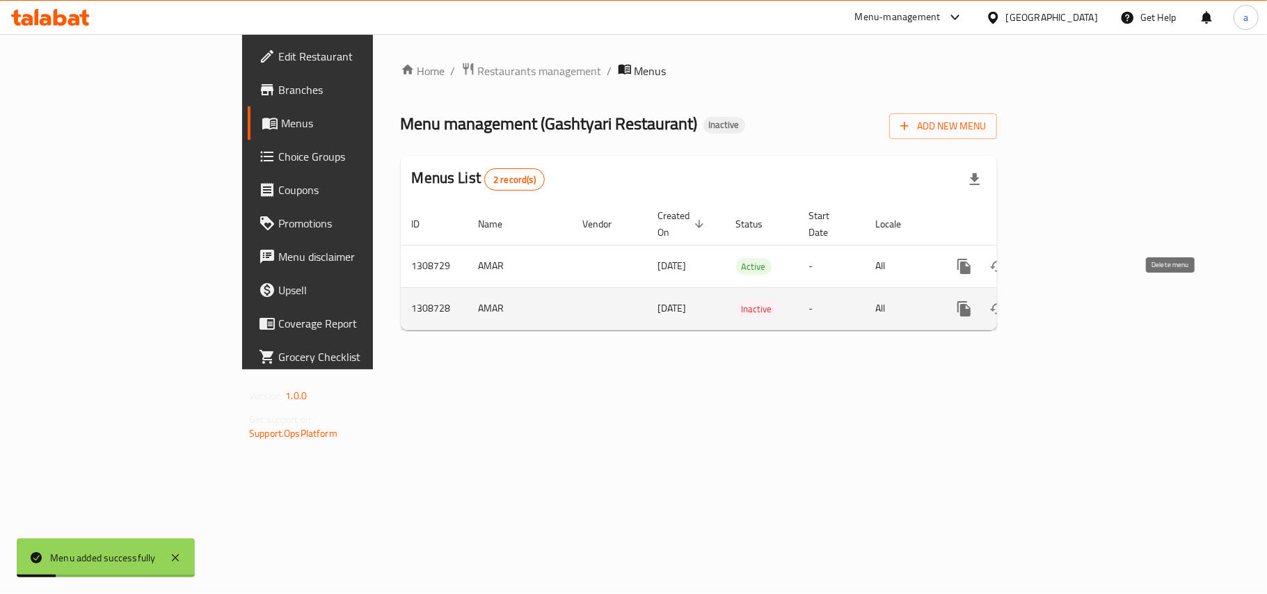
click at [1036, 303] on icon "enhanced table" at bounding box center [1032, 309] width 10 height 13
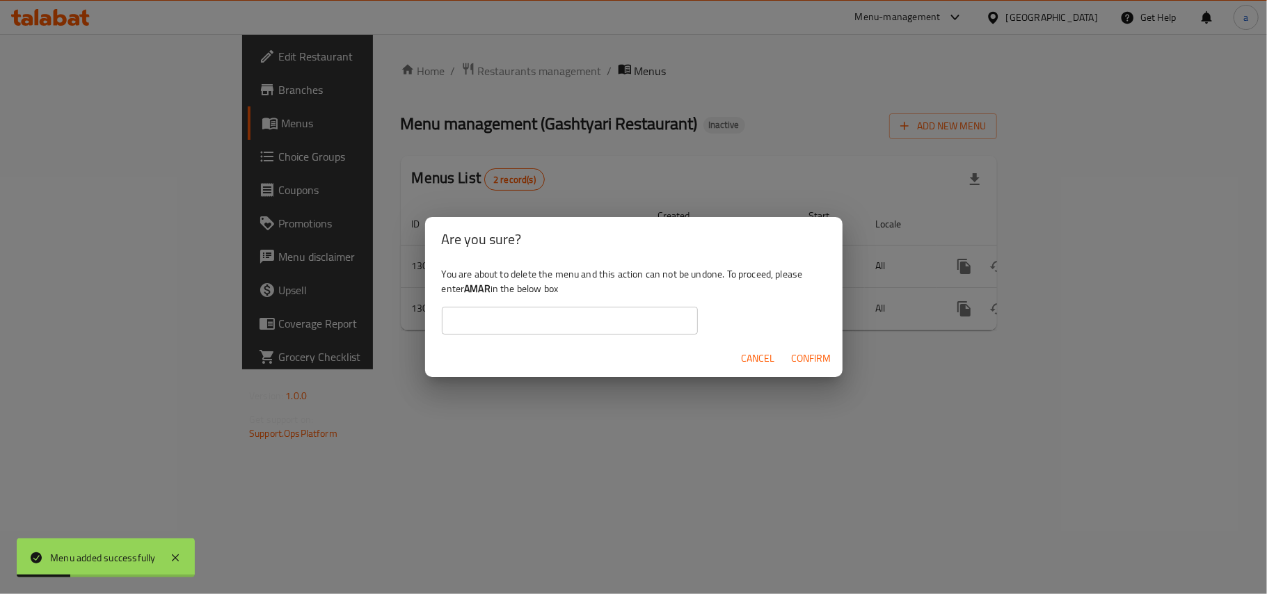
click at [491, 290] on b "AMAR" at bounding box center [477, 289] width 26 height 18
copy div "AMAR"
click at [516, 322] on input "text" at bounding box center [570, 321] width 256 height 28
paste input "AMAR"
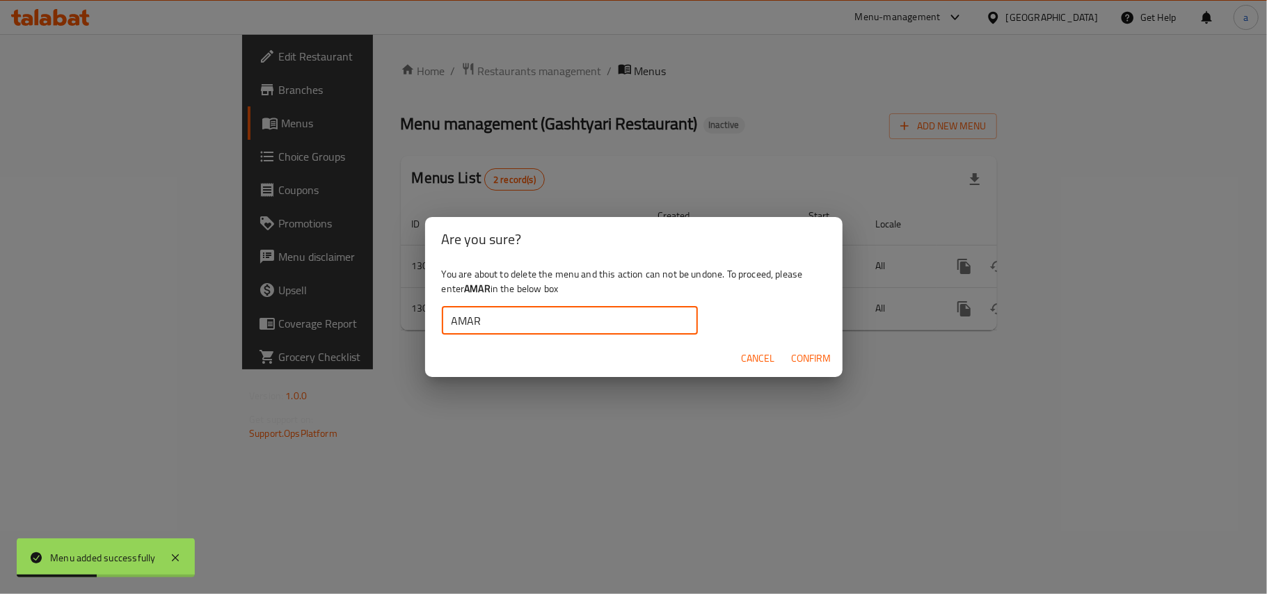
type input "AMAR"
click at [823, 368] on span "Confirm" at bounding box center [812, 358] width 40 height 17
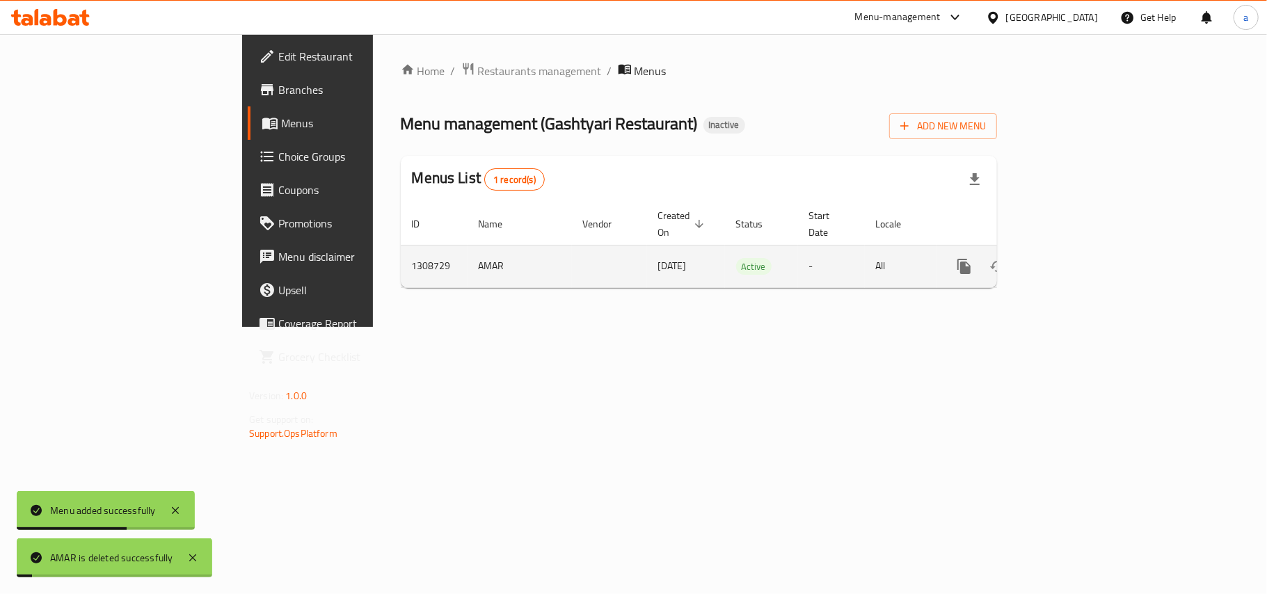
click at [1073, 258] on icon "enhanced table" at bounding box center [1065, 266] width 17 height 17
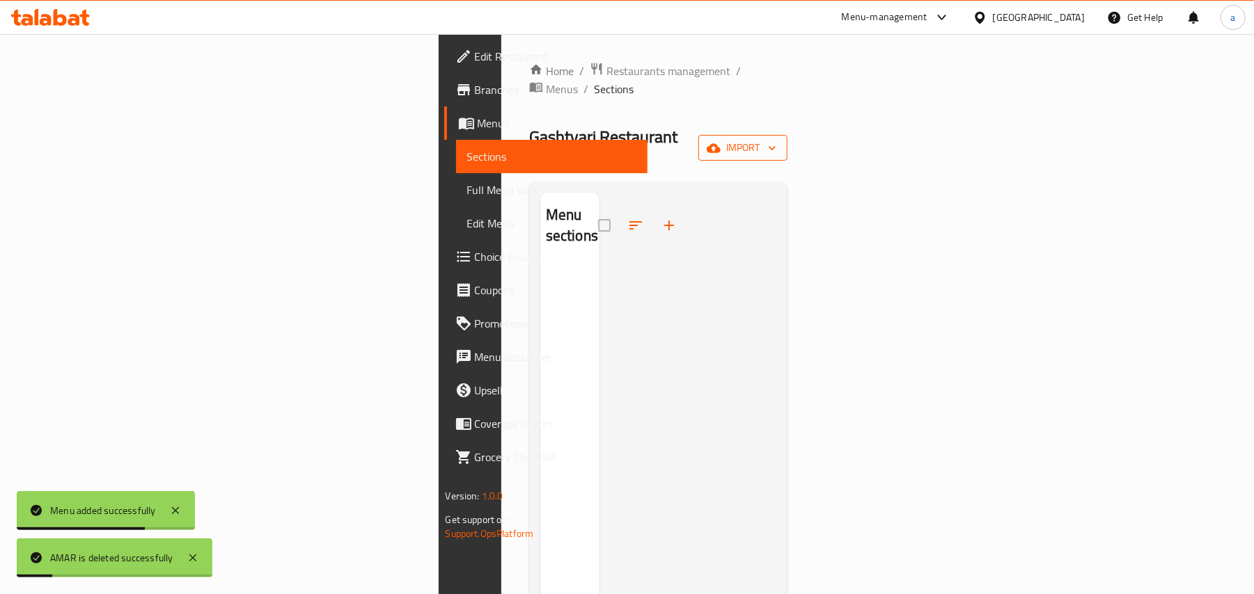
click at [776, 139] on span "import" at bounding box center [742, 147] width 67 height 17
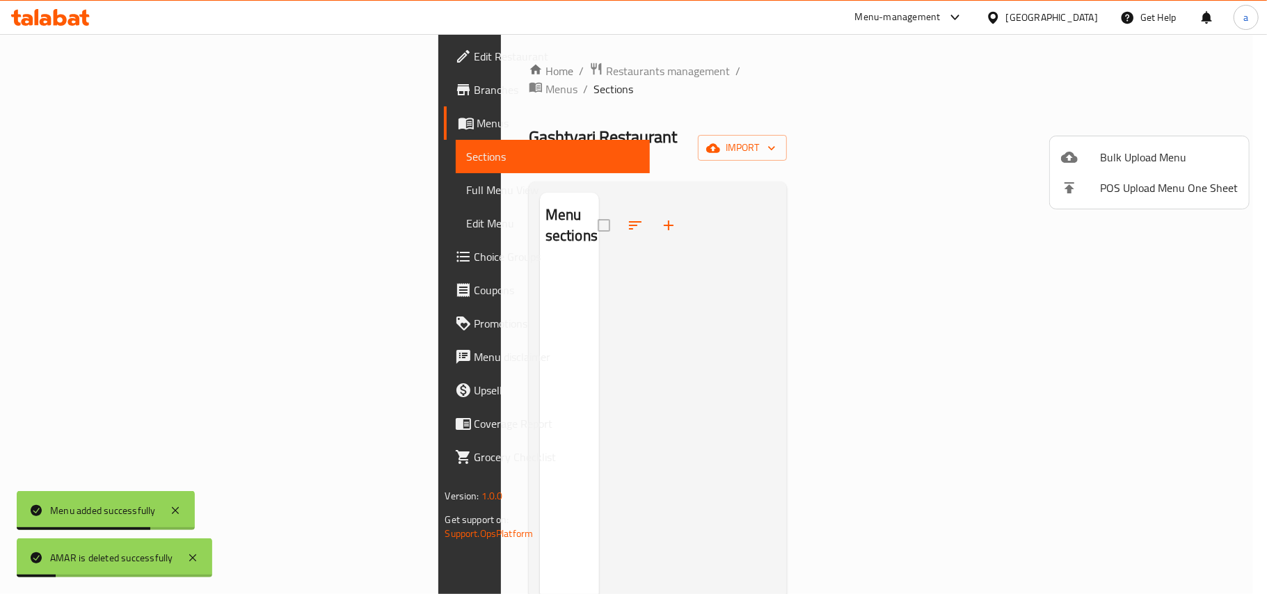
click at [1119, 157] on span "Bulk Upload Menu" at bounding box center [1169, 157] width 138 height 17
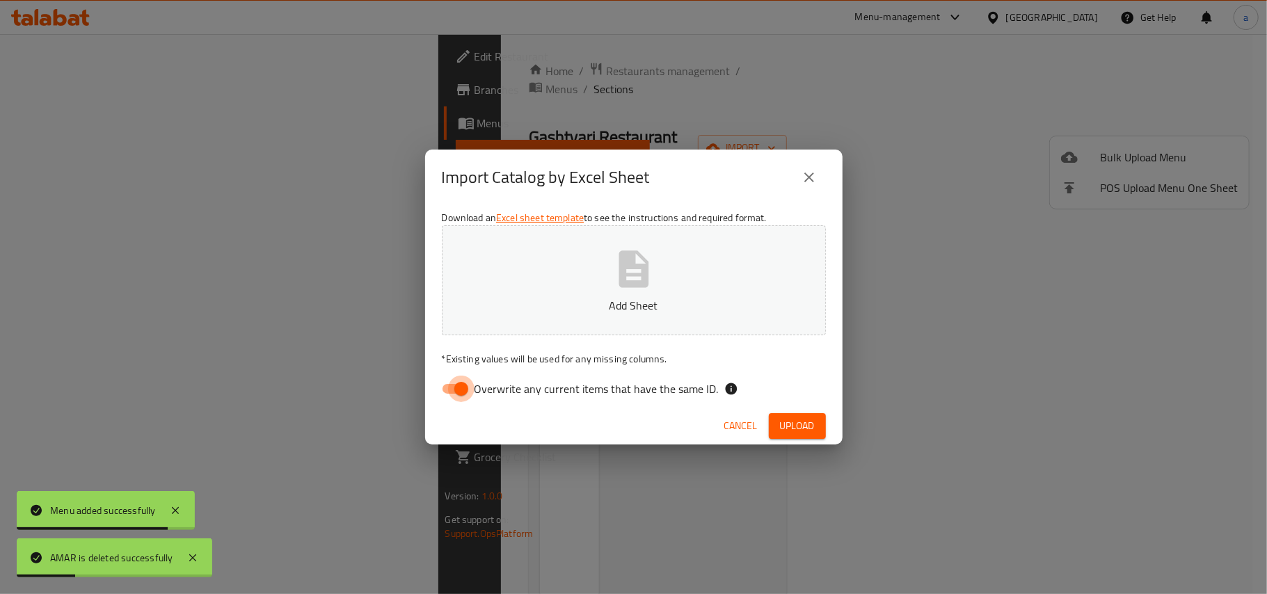
click at [460, 388] on input "Overwrite any current items that have the same ID." at bounding box center [461, 389] width 79 height 26
checkbox input "false"
click at [572, 315] on button "Add Sheet" at bounding box center [634, 281] width 384 height 110
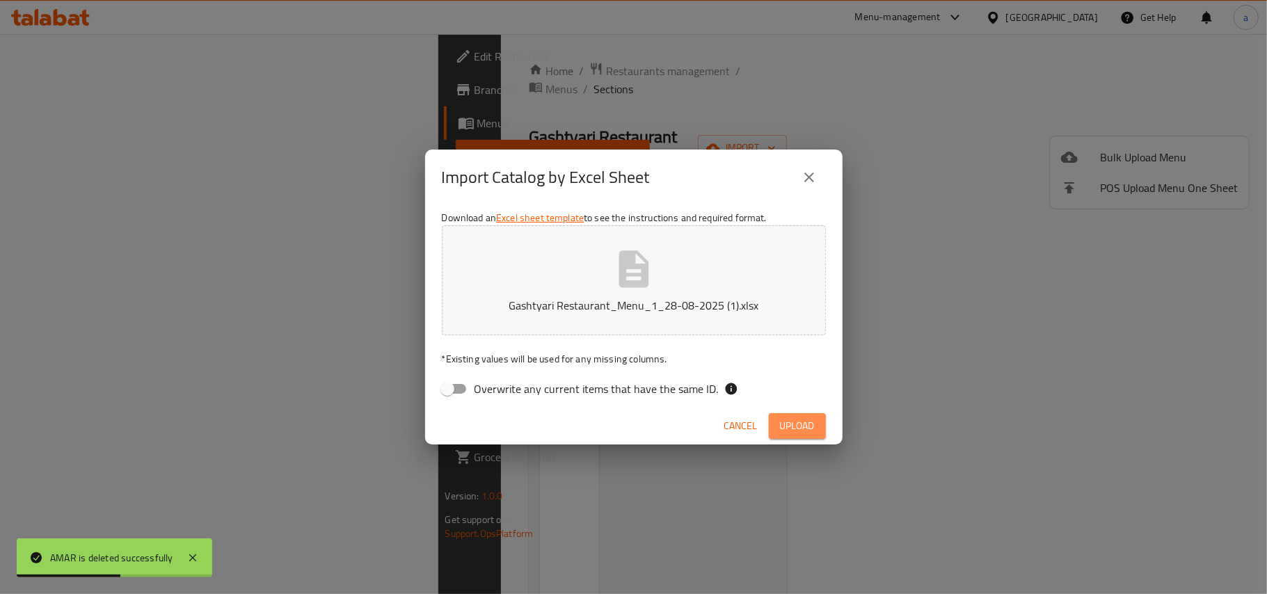
click at [769, 437] on button "Upload" at bounding box center [797, 426] width 57 height 26
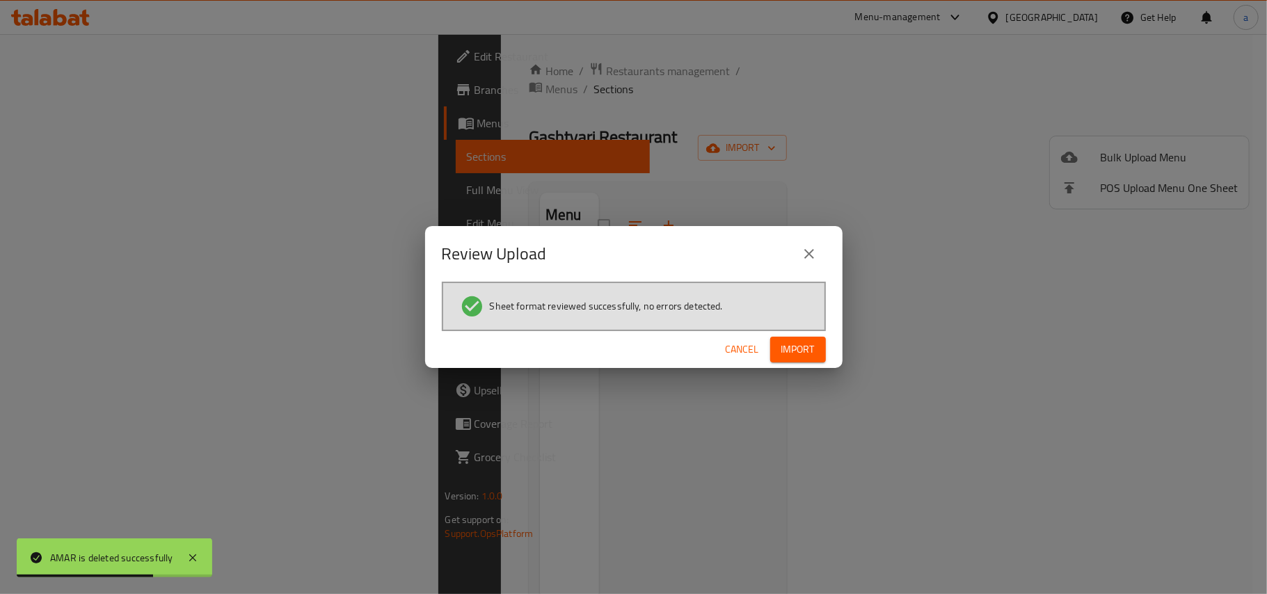
click at [782, 349] on span "Import" at bounding box center [798, 349] width 33 height 17
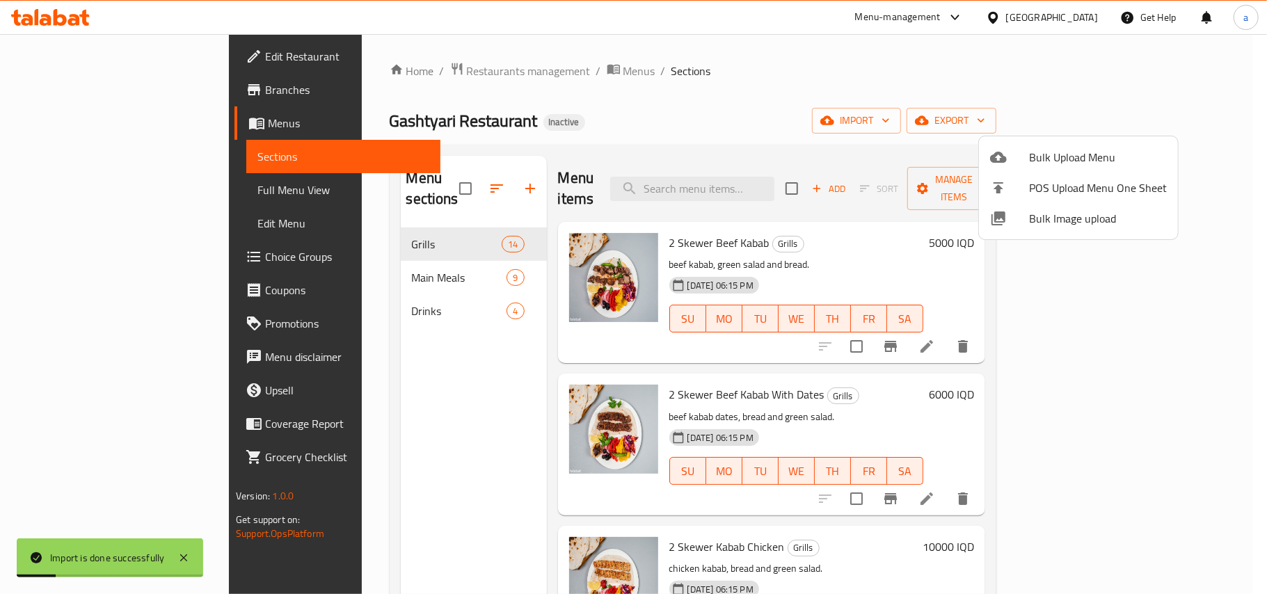
click at [426, 385] on div at bounding box center [633, 297] width 1267 height 594
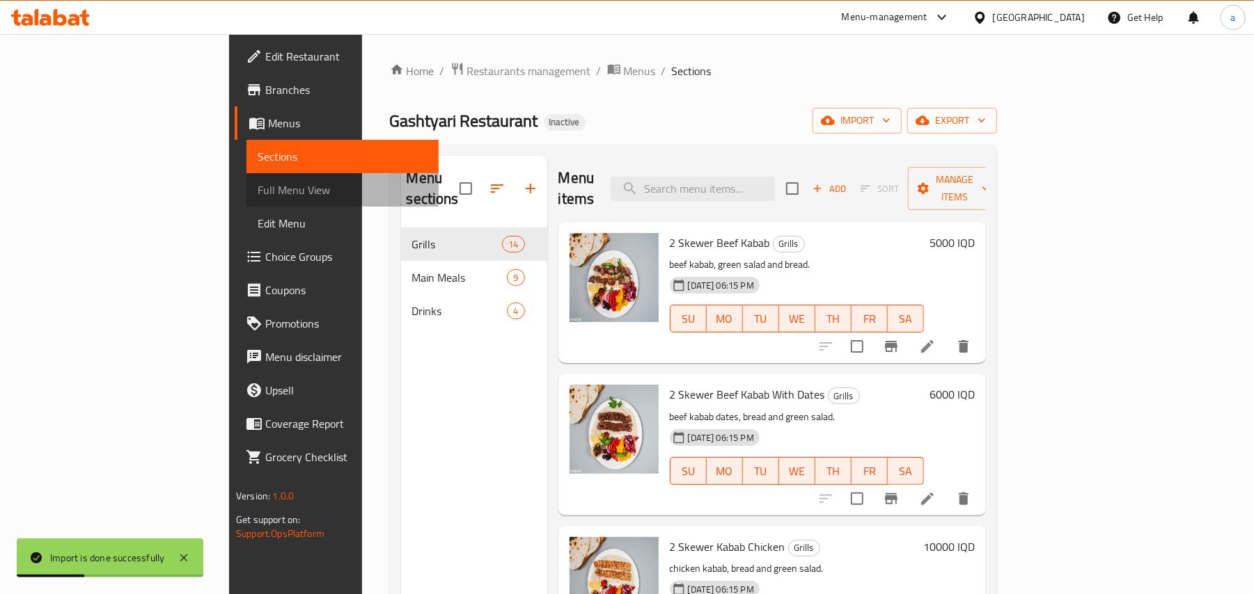
click at [258, 196] on span "Full Menu View" at bounding box center [343, 190] width 170 height 17
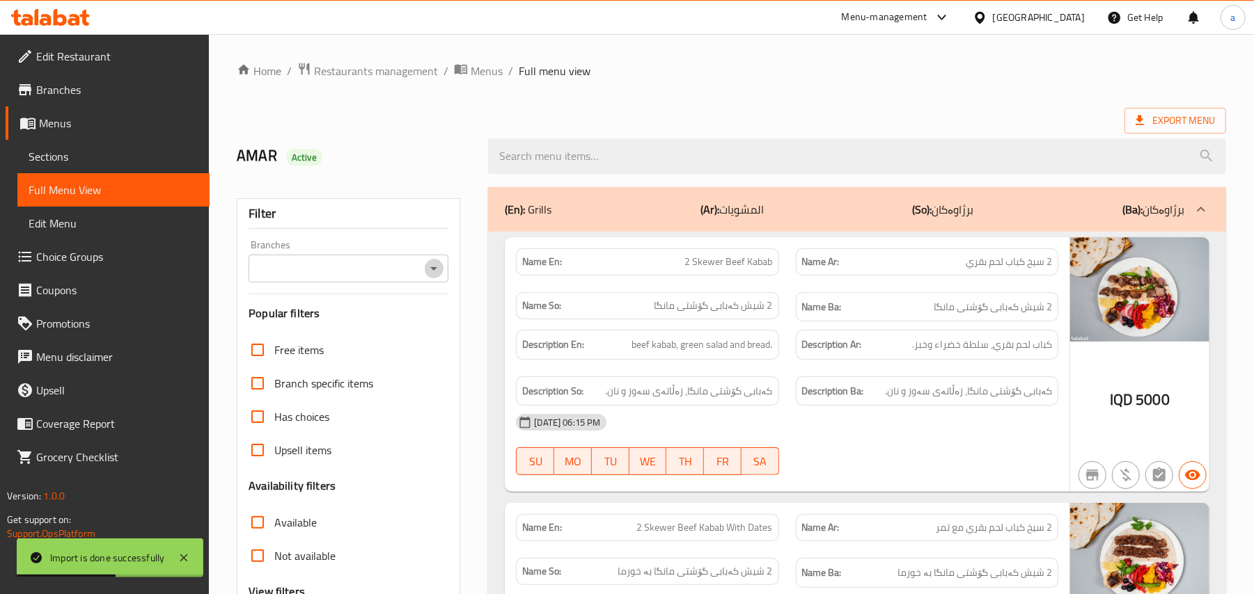
click at [429, 273] on icon "Open" at bounding box center [433, 268] width 17 height 17
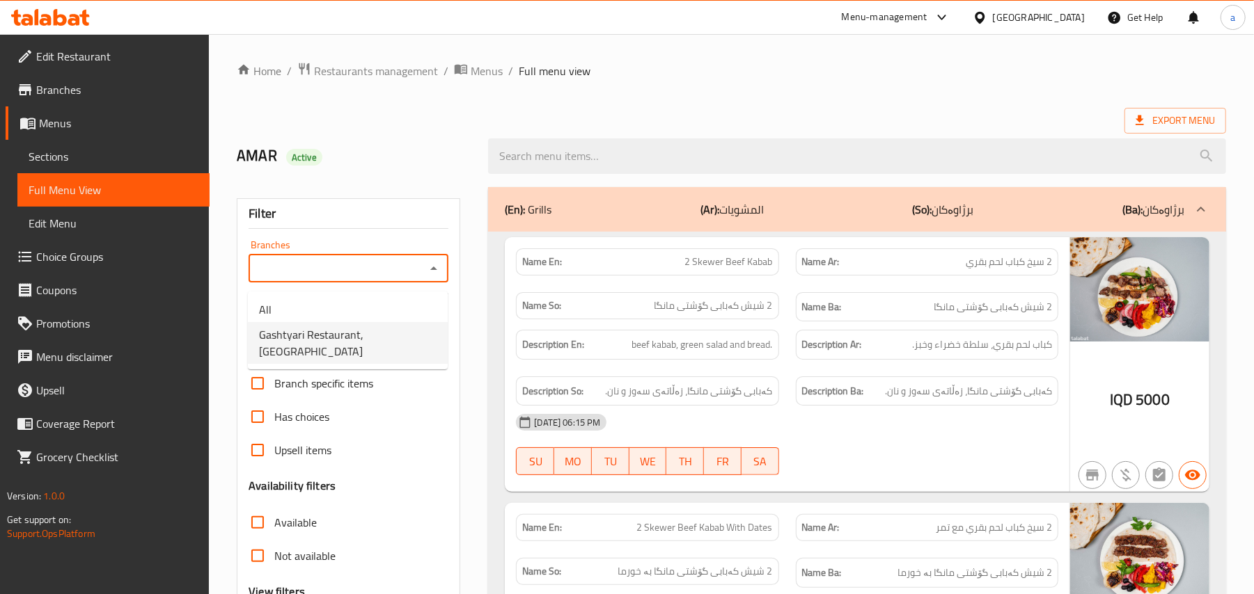
click at [363, 338] on span "Gashtyari Restaurant, [GEOGRAPHIC_DATA]" at bounding box center [347, 342] width 177 height 33
type input "Gashtyari Restaurant, [GEOGRAPHIC_DATA]"
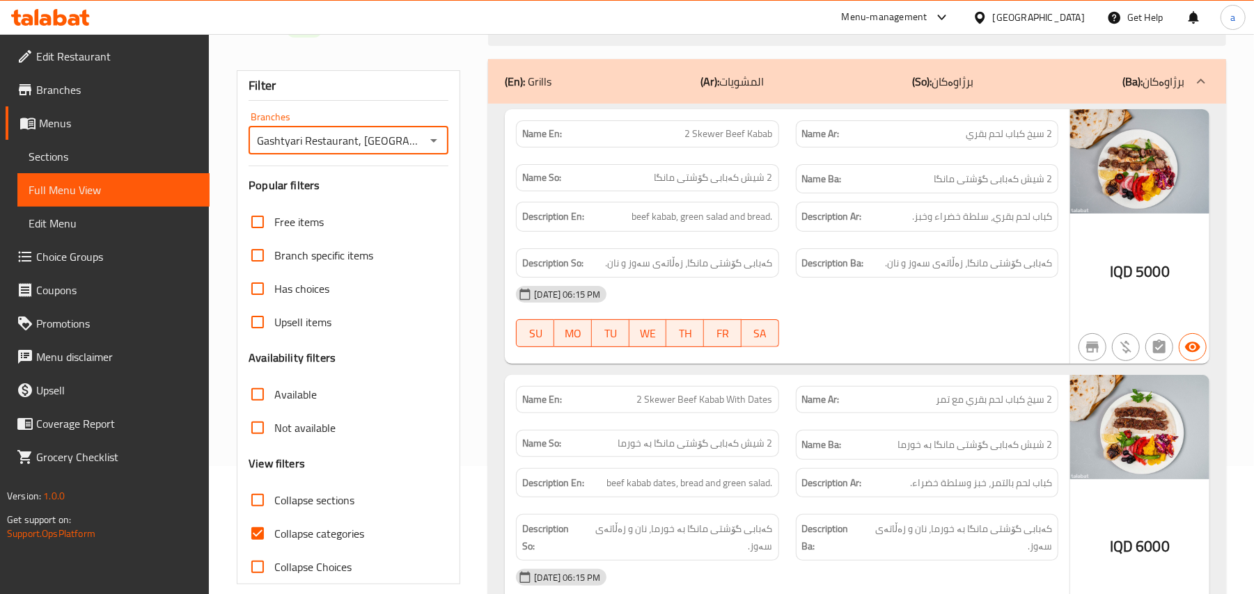
scroll to position [168, 0]
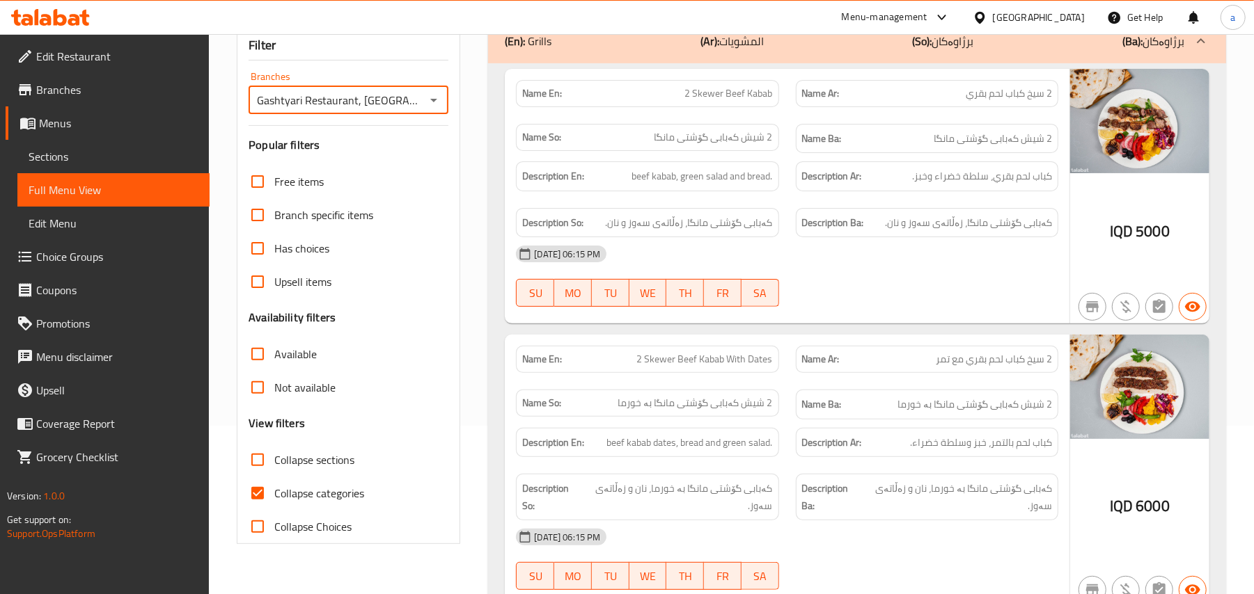
click at [269, 510] on input "Collapse categories" at bounding box center [257, 493] width 33 height 33
checkbox input "false"
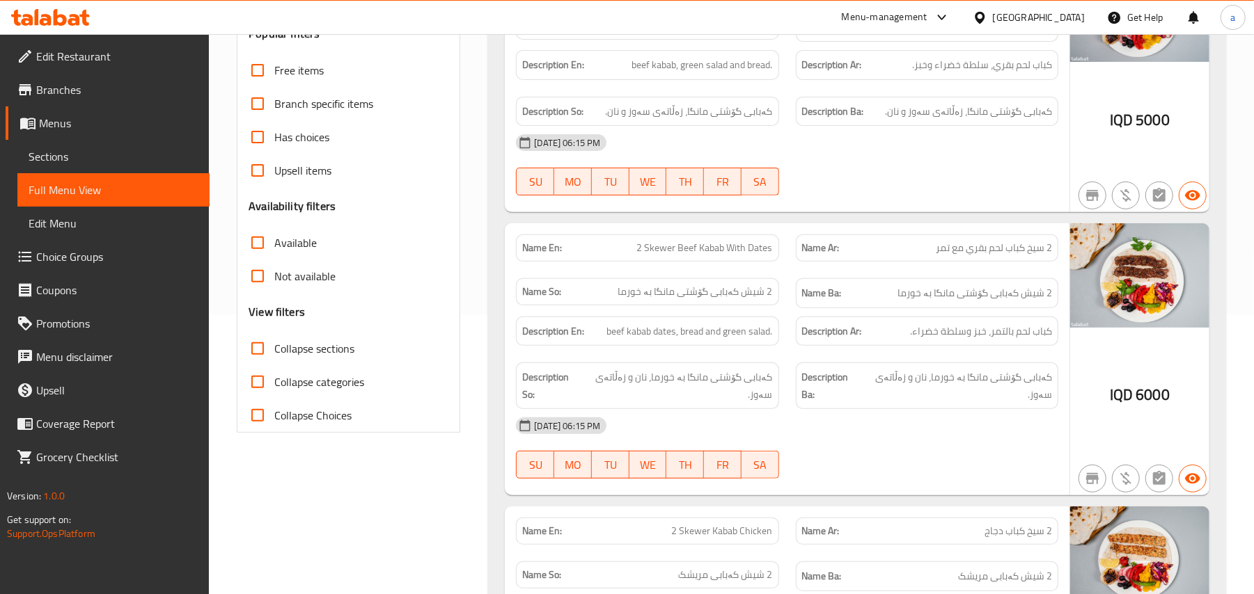
scroll to position [317, 0]
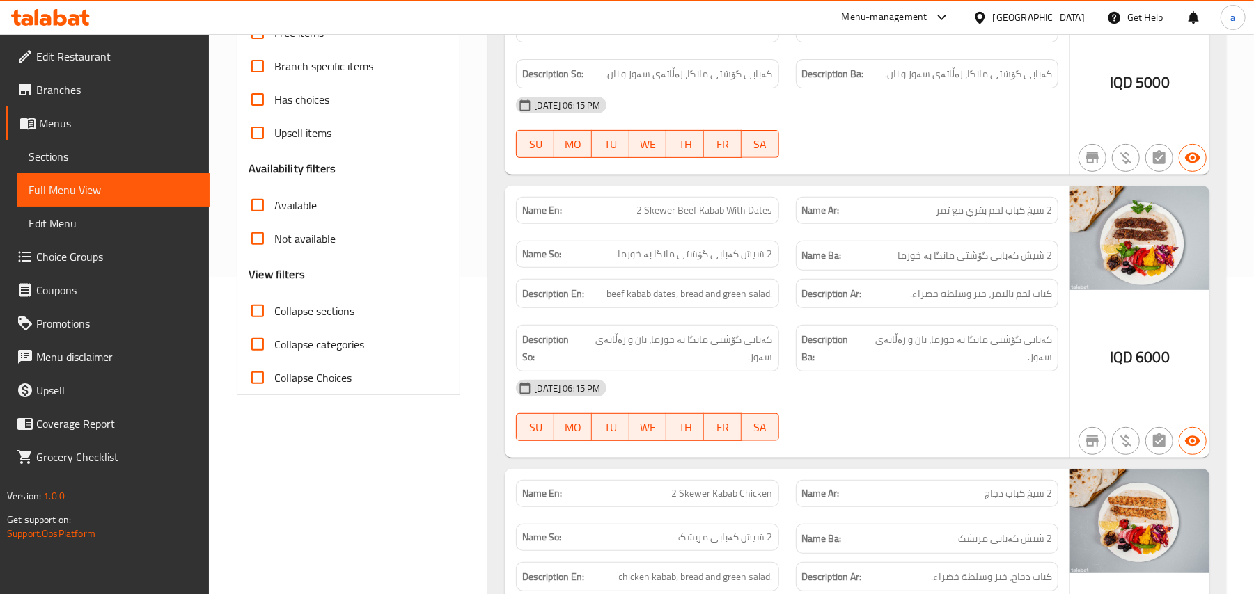
click at [697, 215] on span "2 Skewer Beef Kabab With Dates" at bounding box center [705, 210] width 136 height 15
copy span "2 Skewer Beef Kabab With Dates"
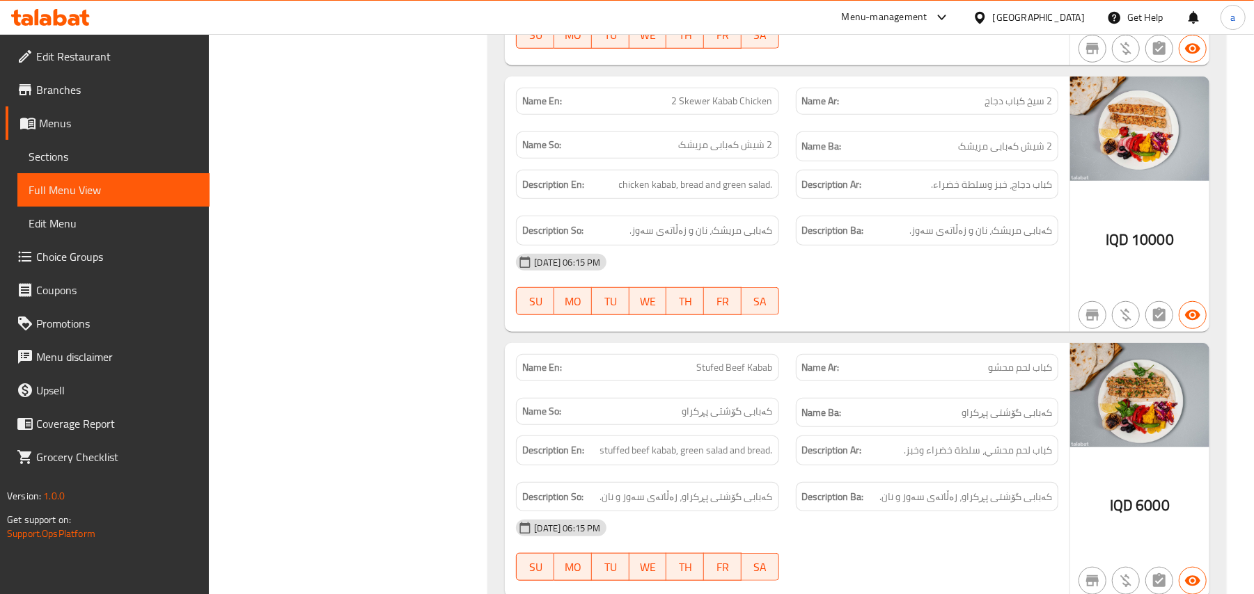
scroll to position [750, 0]
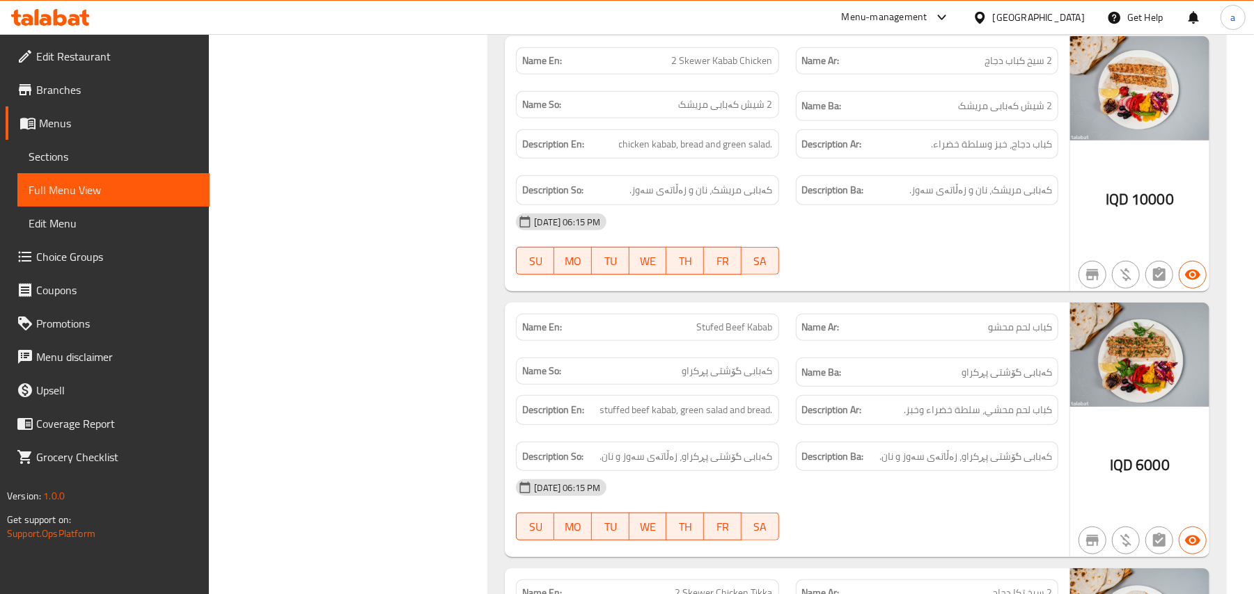
click at [745, 333] on span "Stufed Beef Kabab" at bounding box center [735, 327] width 76 height 15
copy span "Stufed Beef Kabab"
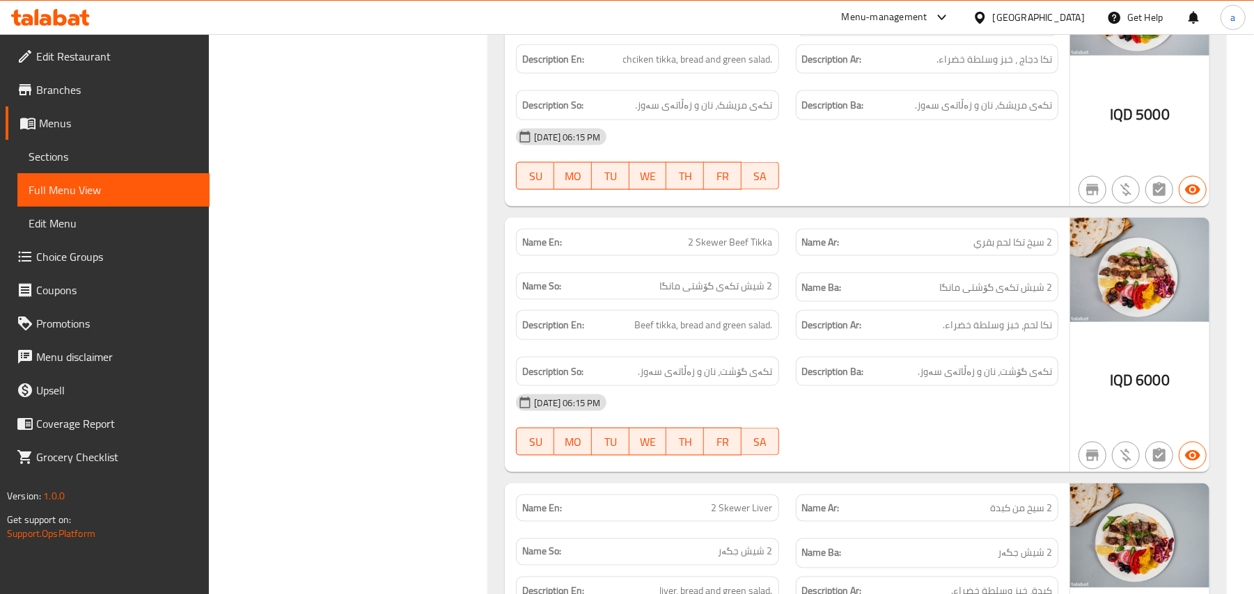
scroll to position [1400, 0]
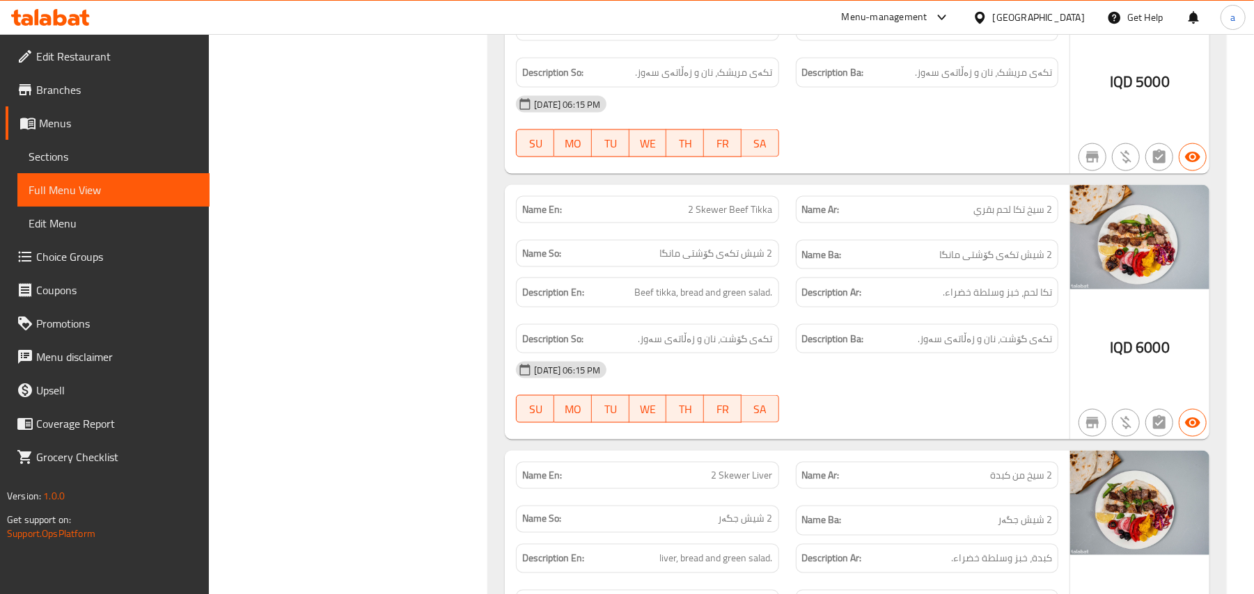
click at [729, 217] on span "2 Skewer Beef Tikka" at bounding box center [730, 210] width 84 height 15
click at [728, 217] on span "2 Skewer Beef Tikka" at bounding box center [730, 210] width 84 height 15
copy span "2 Skewer Beef Tikka"
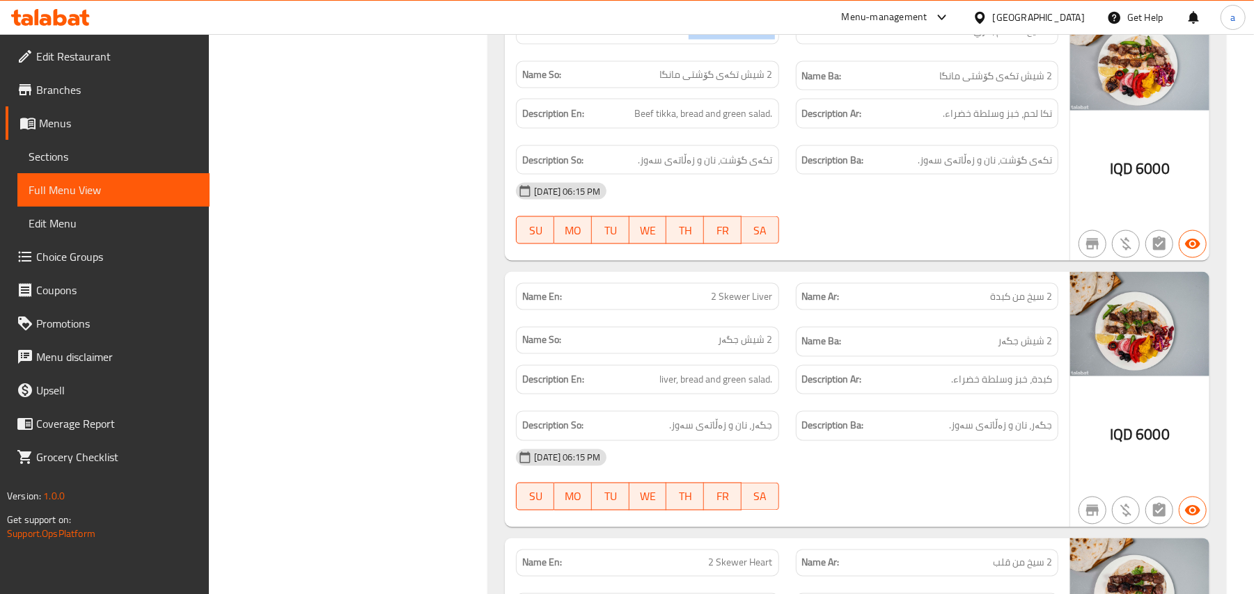
scroll to position [1616, 0]
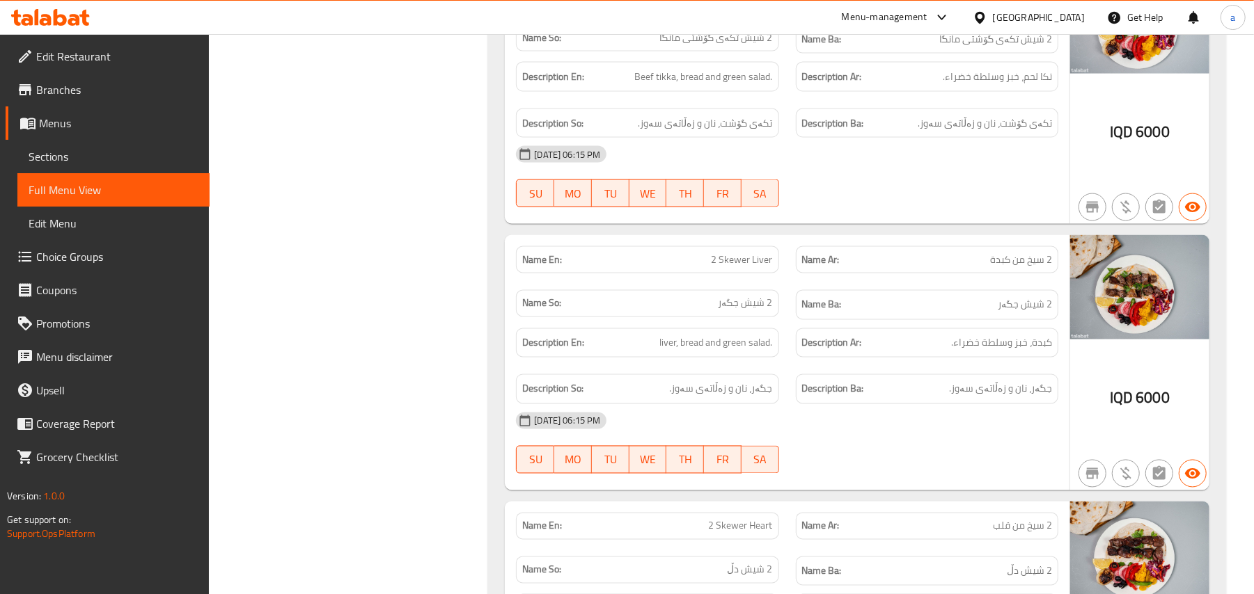
click at [761, 267] on span "2 Skewer Liver" at bounding box center [741, 260] width 61 height 15
copy span "2 Skewer Liver"
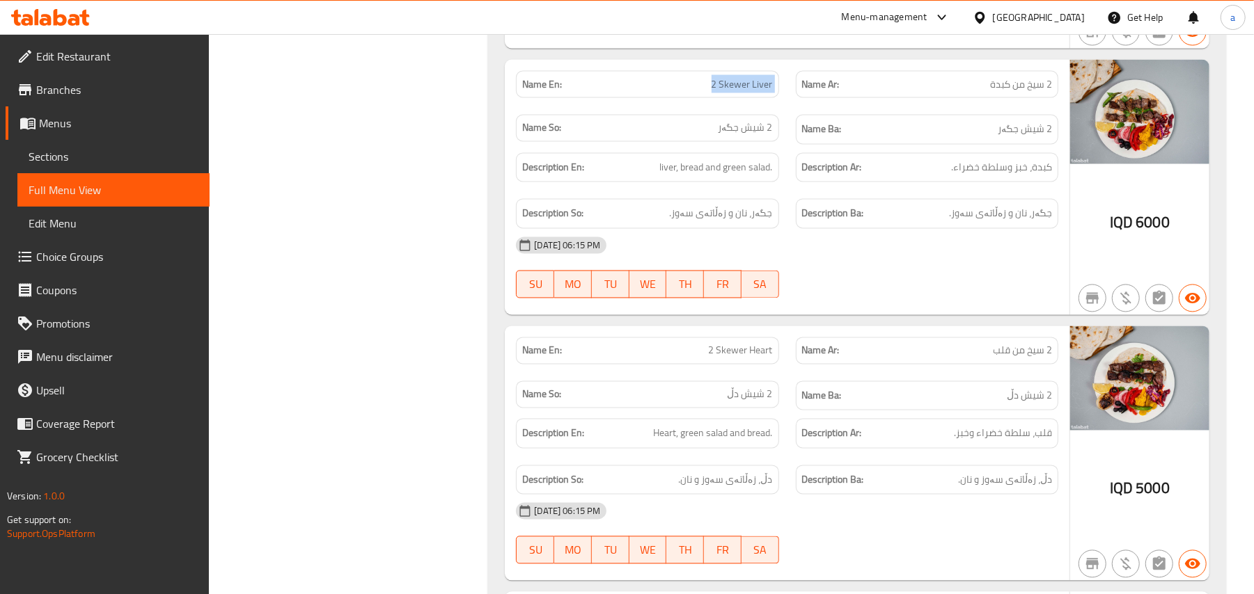
scroll to position [1833, 0]
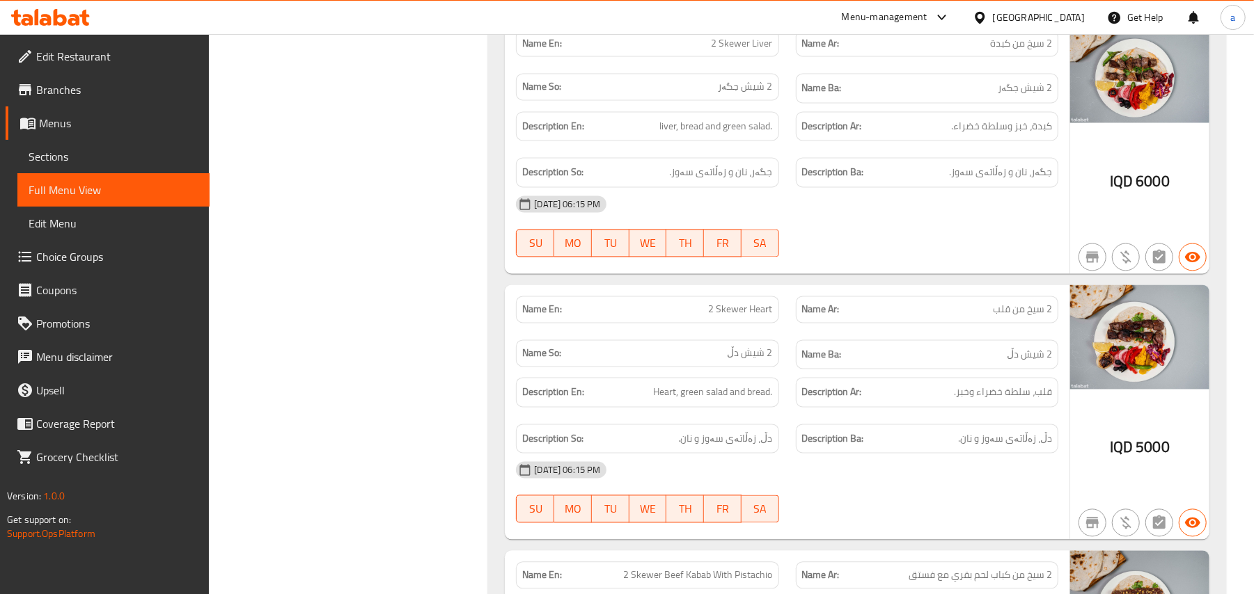
click at [747, 317] on span "2 Skewer Heart" at bounding box center [741, 310] width 64 height 15
copy span "2 Skewer Heart"
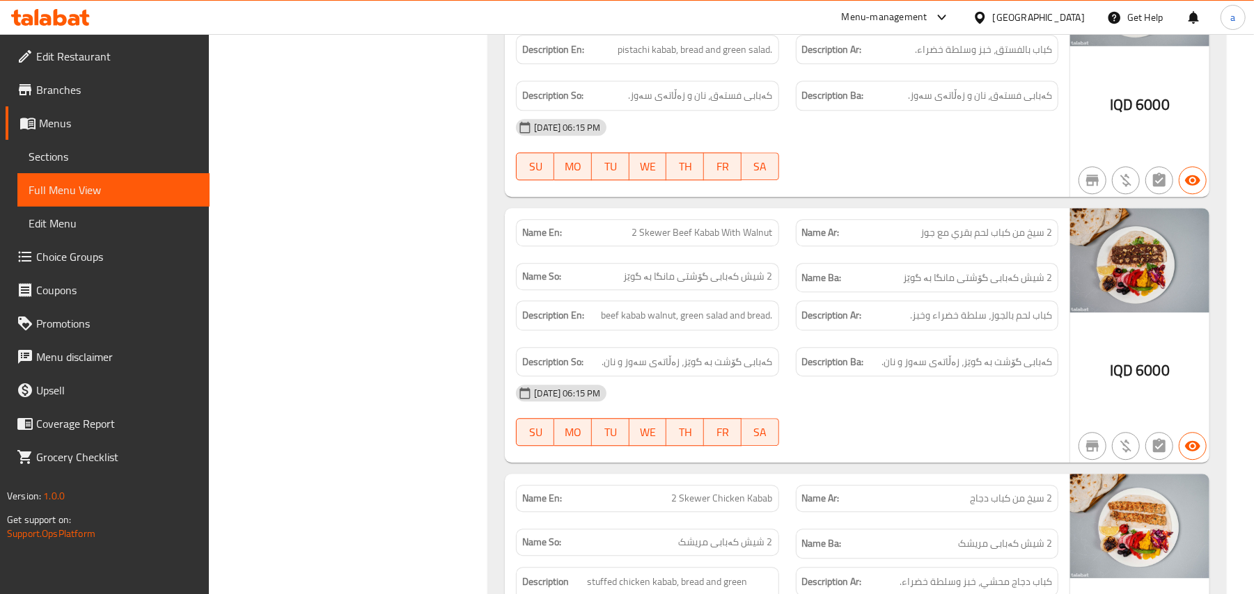
scroll to position [2482, 0]
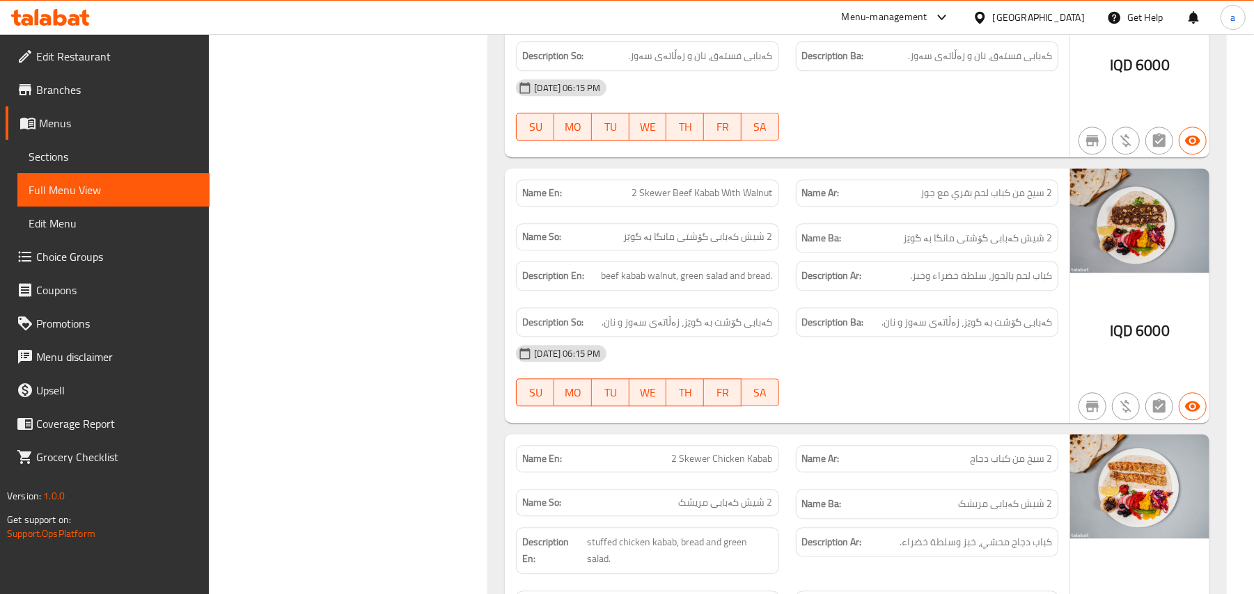
click at [719, 200] on span "2 Skewer Beef Kabab With Walnut" at bounding box center [702, 193] width 141 height 15
copy span "2 Skewer Beef Kabab With Walnut"
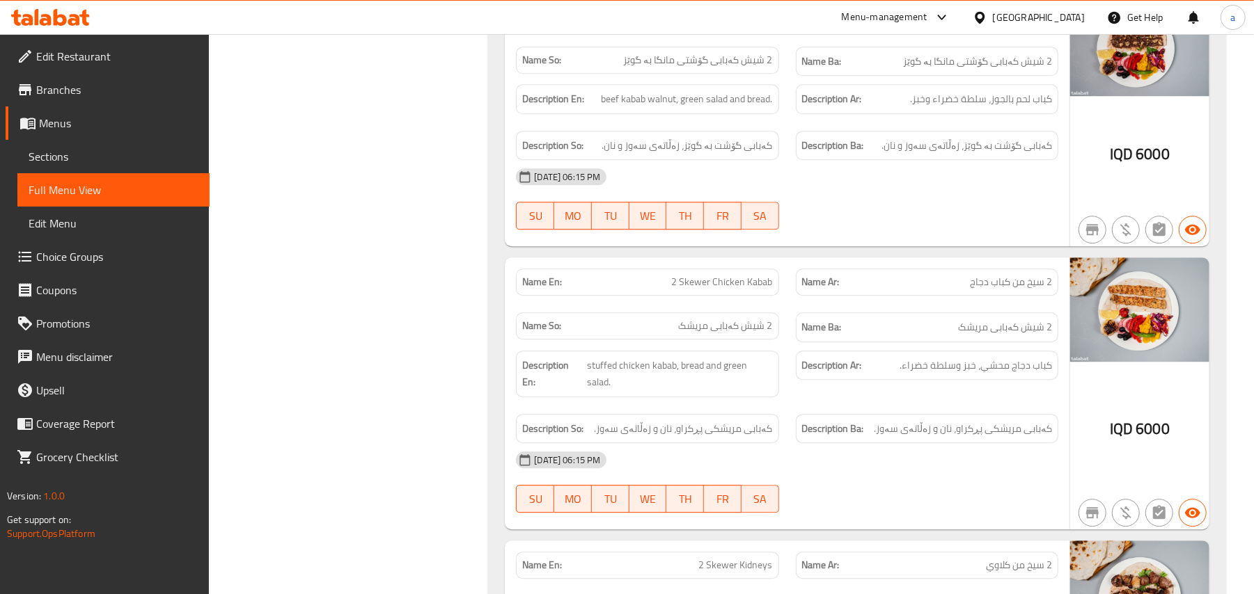
scroll to position [2699, 0]
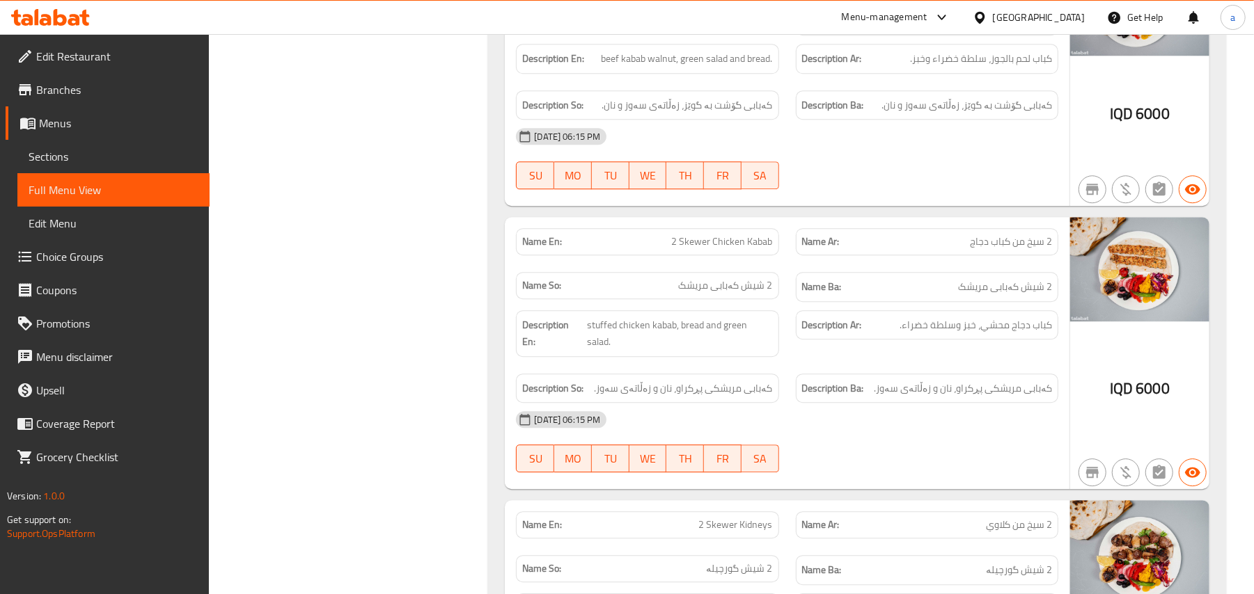
click at [738, 249] on span "2 Skewer Chicken Kabab" at bounding box center [722, 242] width 101 height 15
copy span "2 Skewer Chicken Kabab"
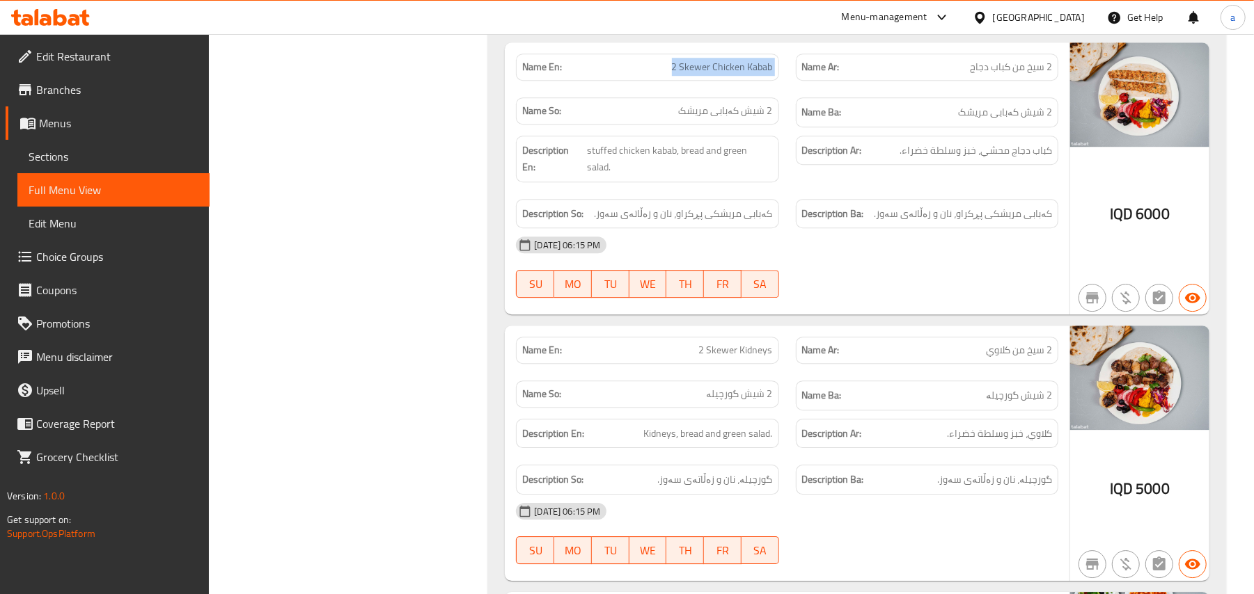
scroll to position [2916, 0]
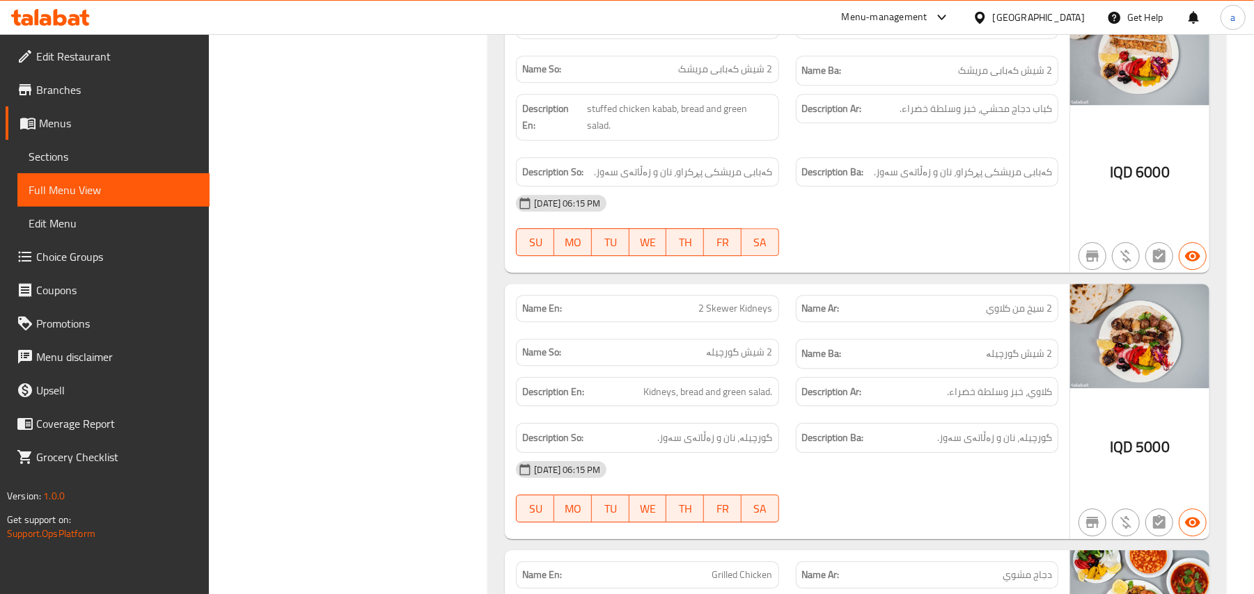
click at [746, 316] on span "2 Skewer Kidneys" at bounding box center [736, 308] width 74 height 15
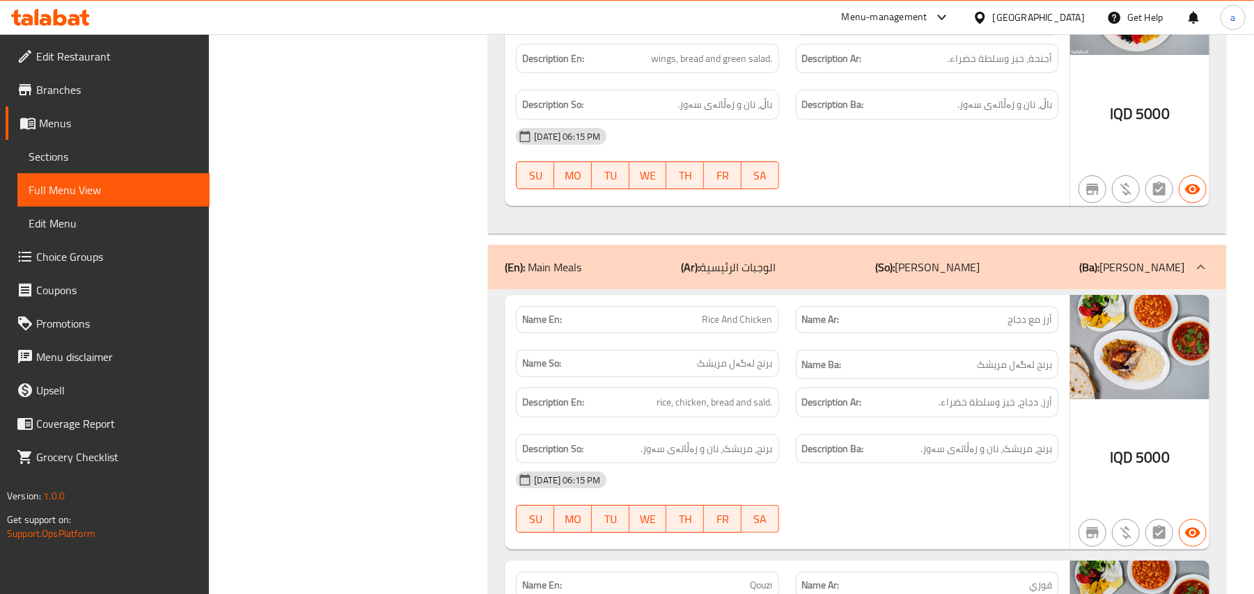
scroll to position [3999, 0]
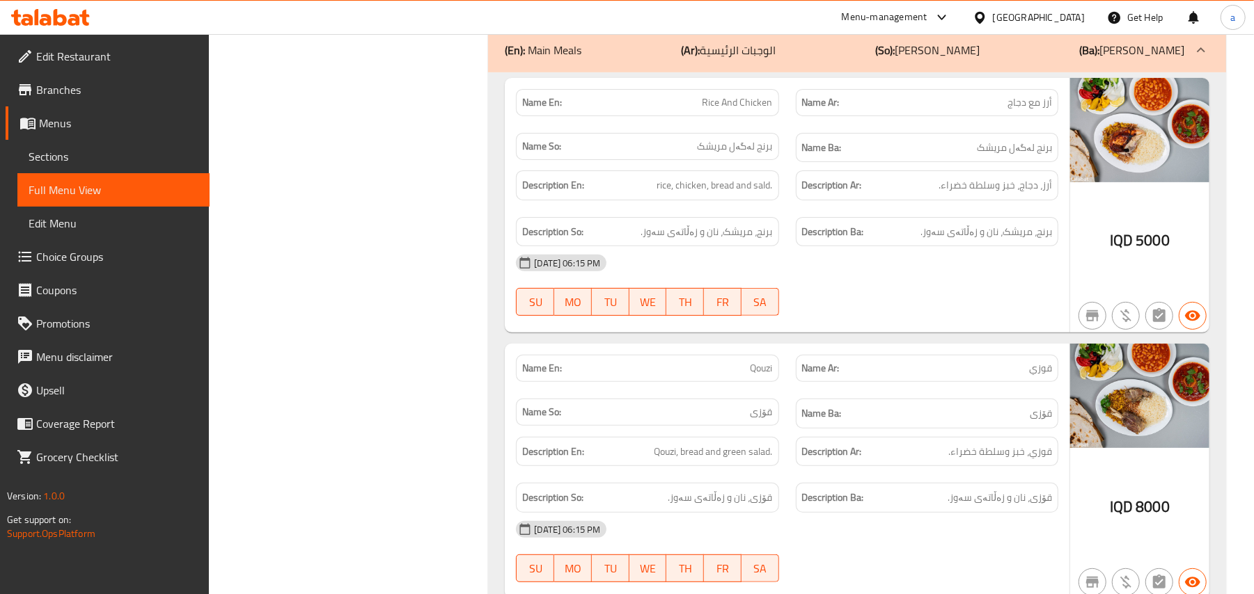
click at [725, 110] on span "Rice And Chicken" at bounding box center [737, 102] width 70 height 15
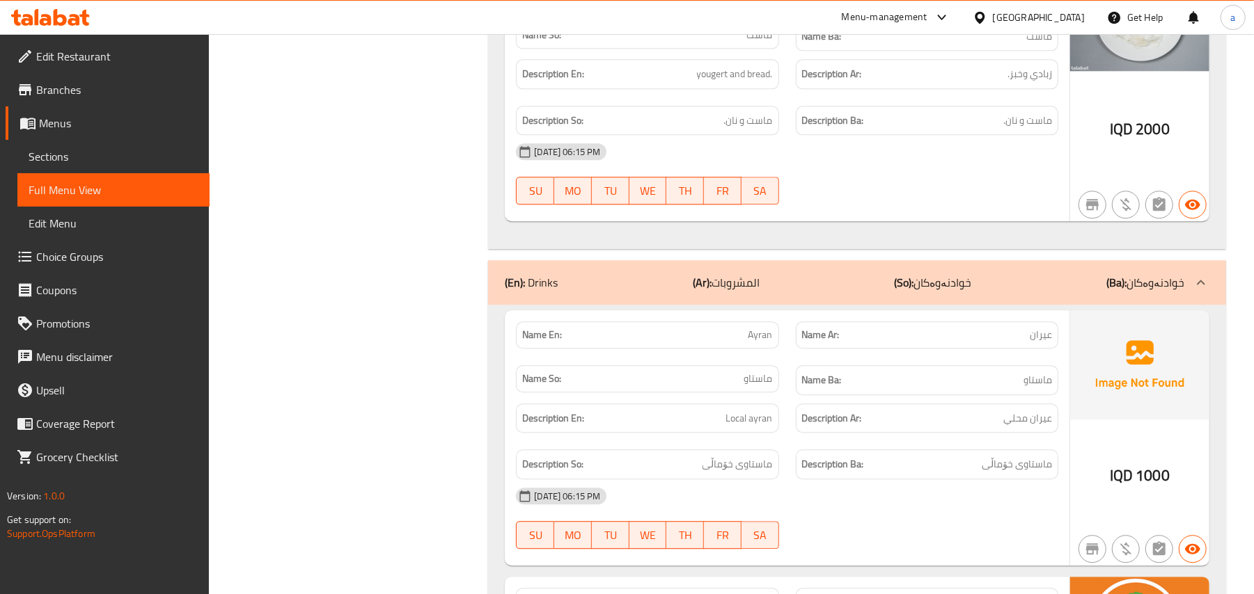
scroll to position [6023, 0]
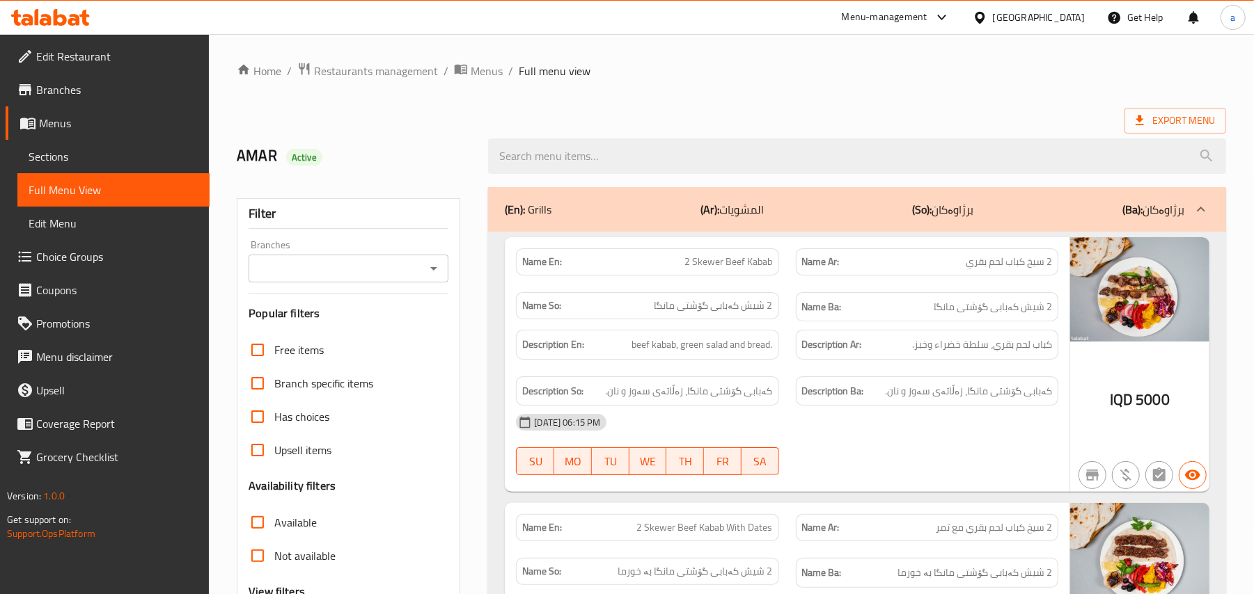
click at [136, 161] on span "Sections" at bounding box center [114, 156] width 170 height 17
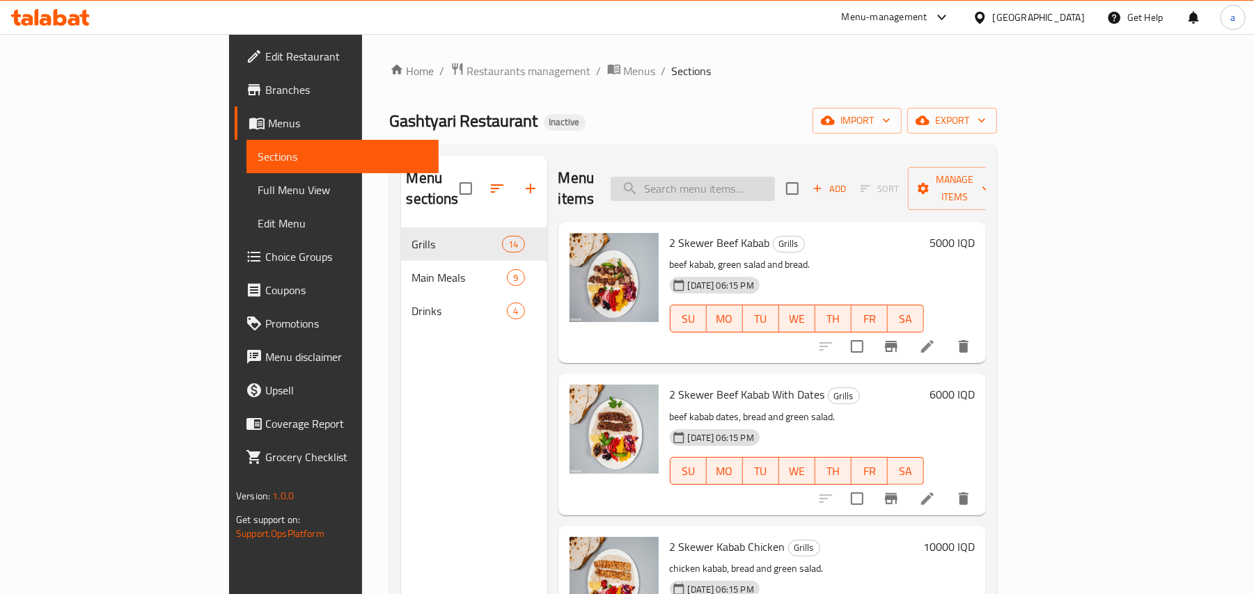
click at [747, 180] on input "search" at bounding box center [692, 189] width 164 height 24
paste input "2 Skewer Beef Kabab With Dates"
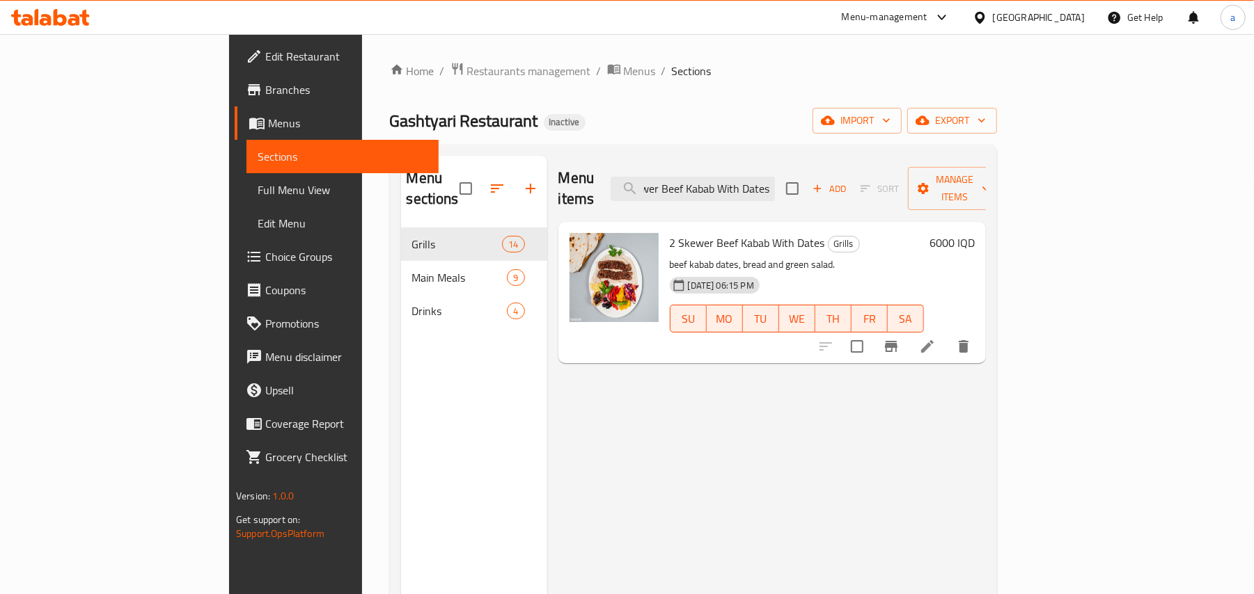
type input "2 Skewer Beef Kabab With Dates"
click at [980, 347] on div at bounding box center [894, 346] width 171 height 33
click at [947, 344] on li at bounding box center [927, 346] width 39 height 25
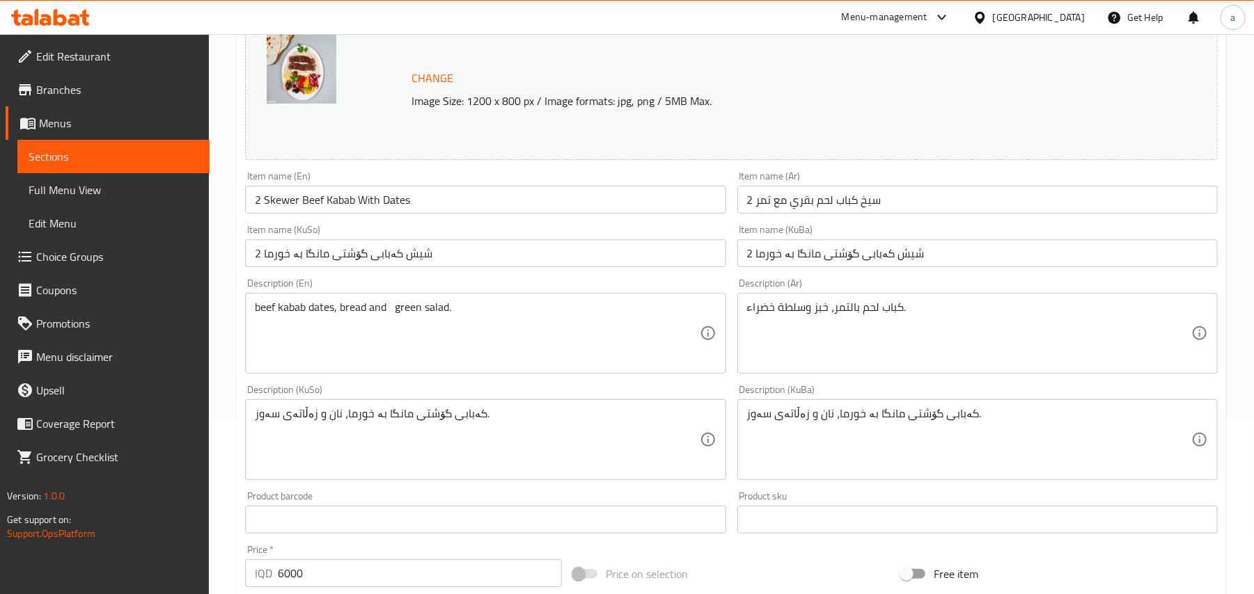
scroll to position [216, 0]
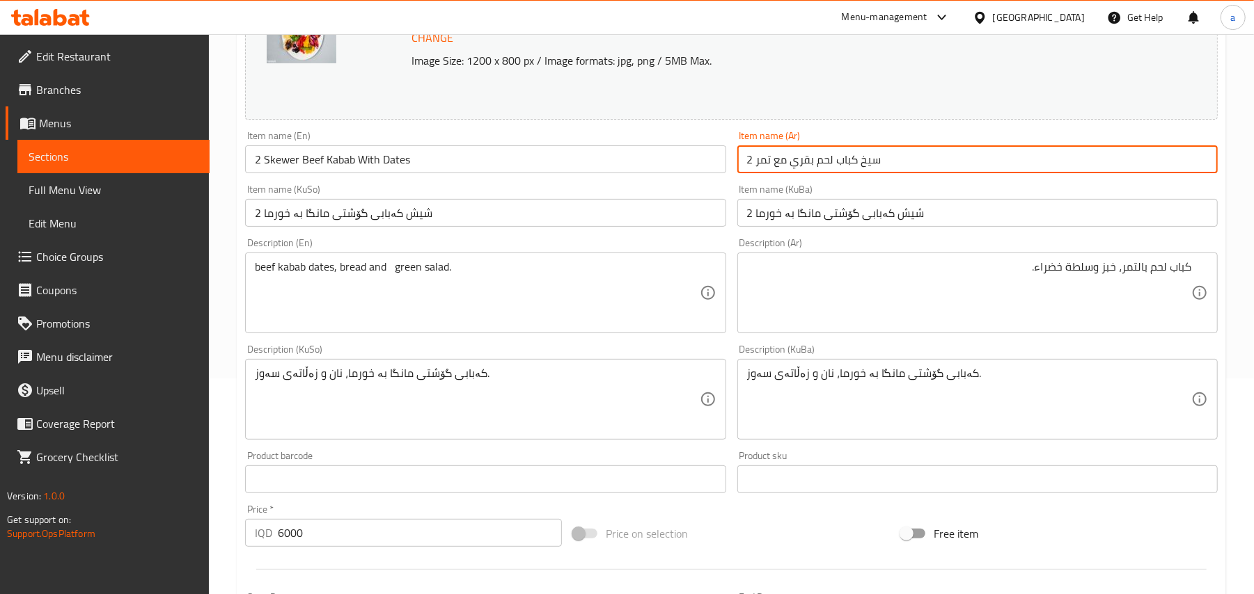
click at [811, 166] on input "2 سيخ كباب لحم بقري مع تمر" at bounding box center [977, 159] width 480 height 28
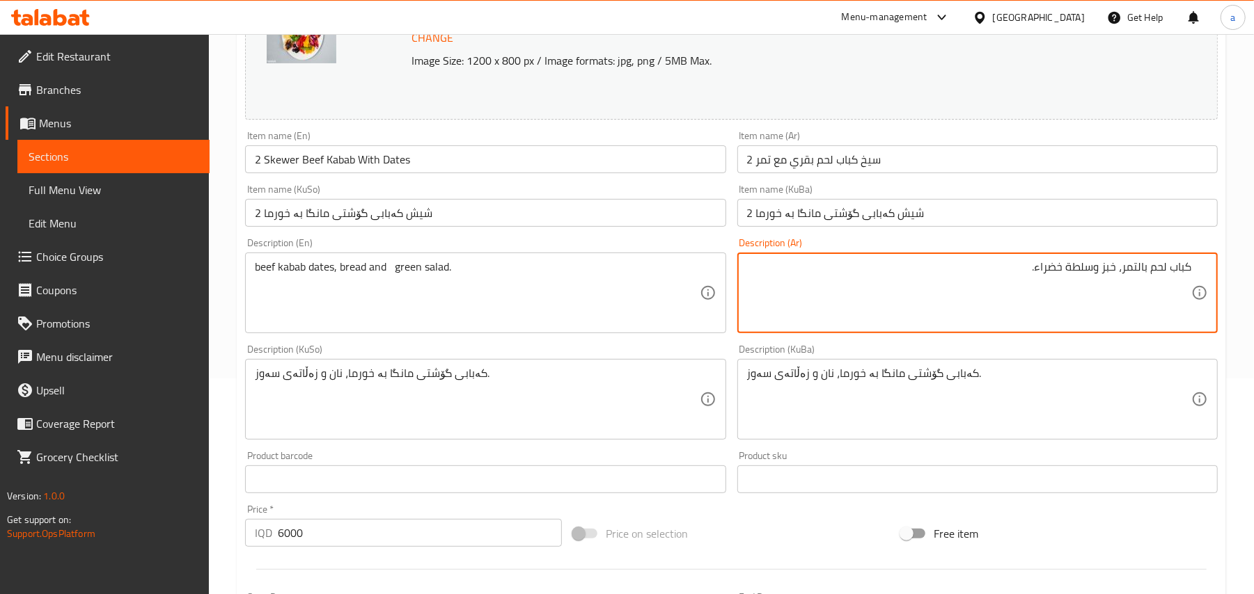
paste textarea "قري ب"
type textarea "كباب لحم بقري بالتمر، خبز وسلطة خضراء."
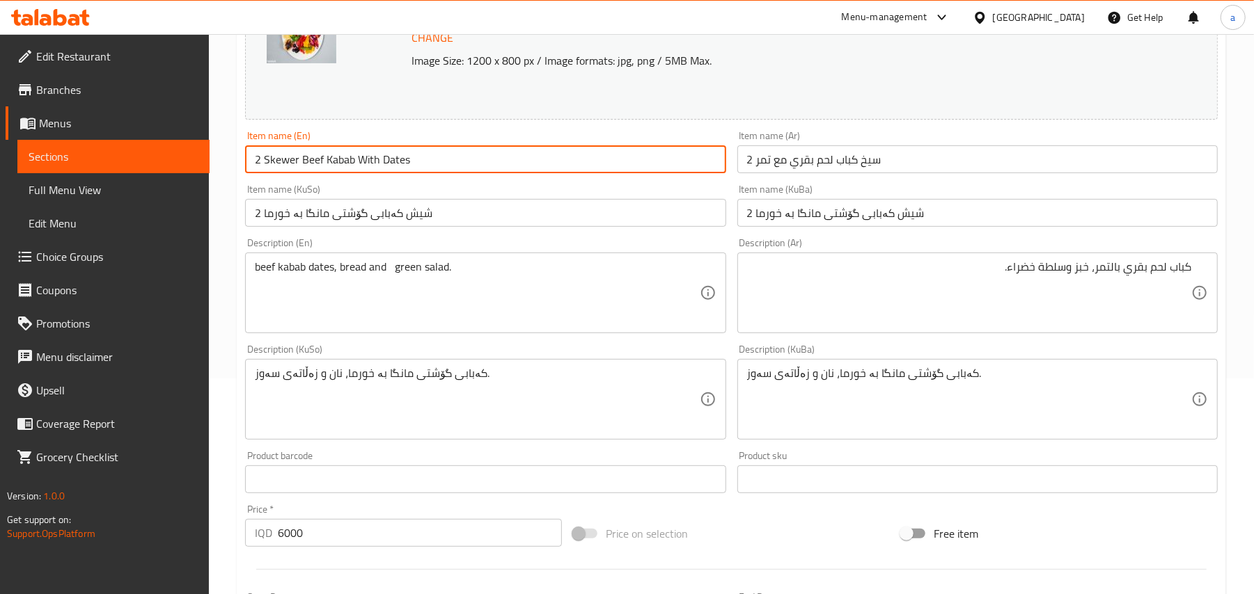
click at [474, 164] on input "2 Skewer Beef Kabab With Dates" at bounding box center [485, 159] width 480 height 28
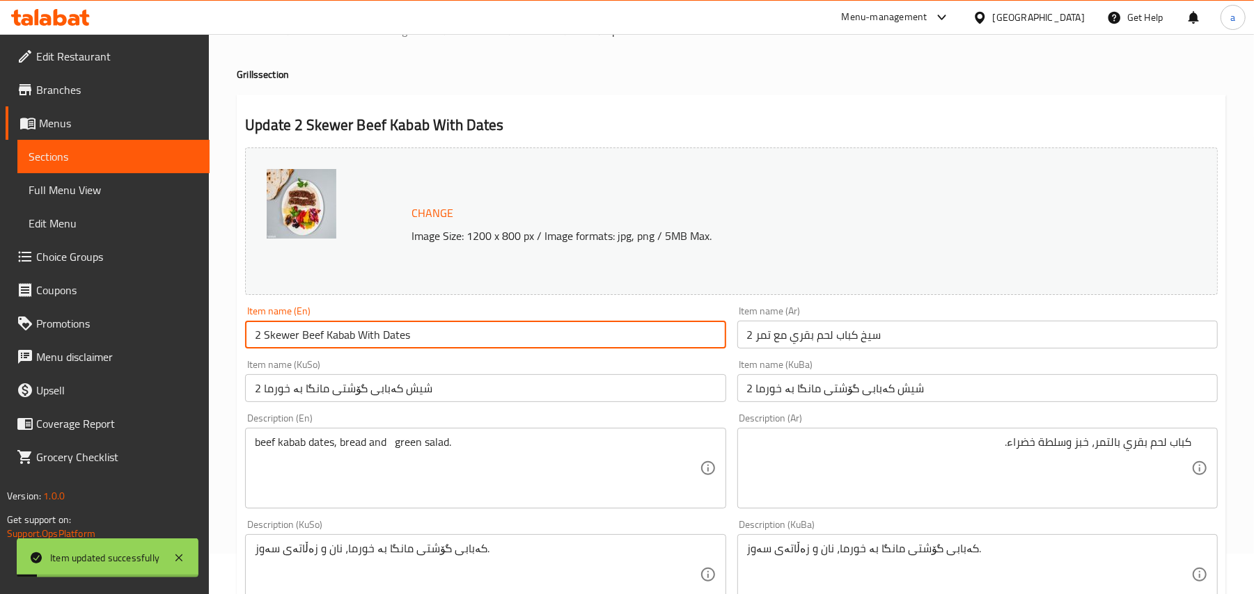
scroll to position [0, 0]
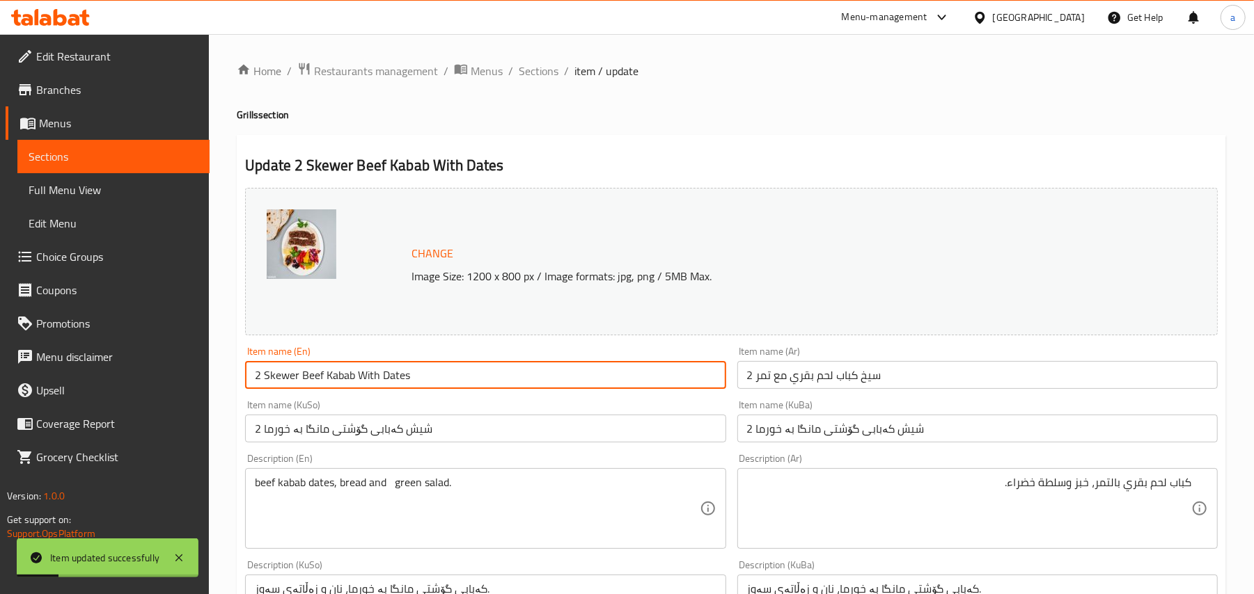
click at [541, 79] on span "Sections" at bounding box center [539, 71] width 40 height 17
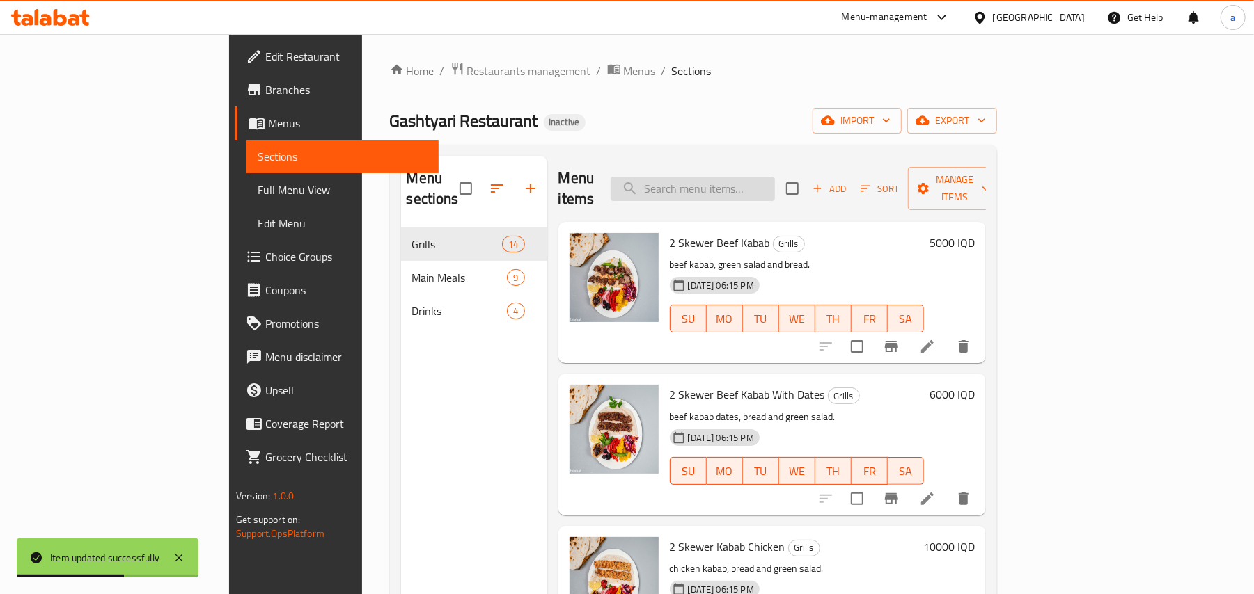
click at [775, 180] on input "search" at bounding box center [692, 189] width 164 height 24
paste input "Stufed Beef Kabab"
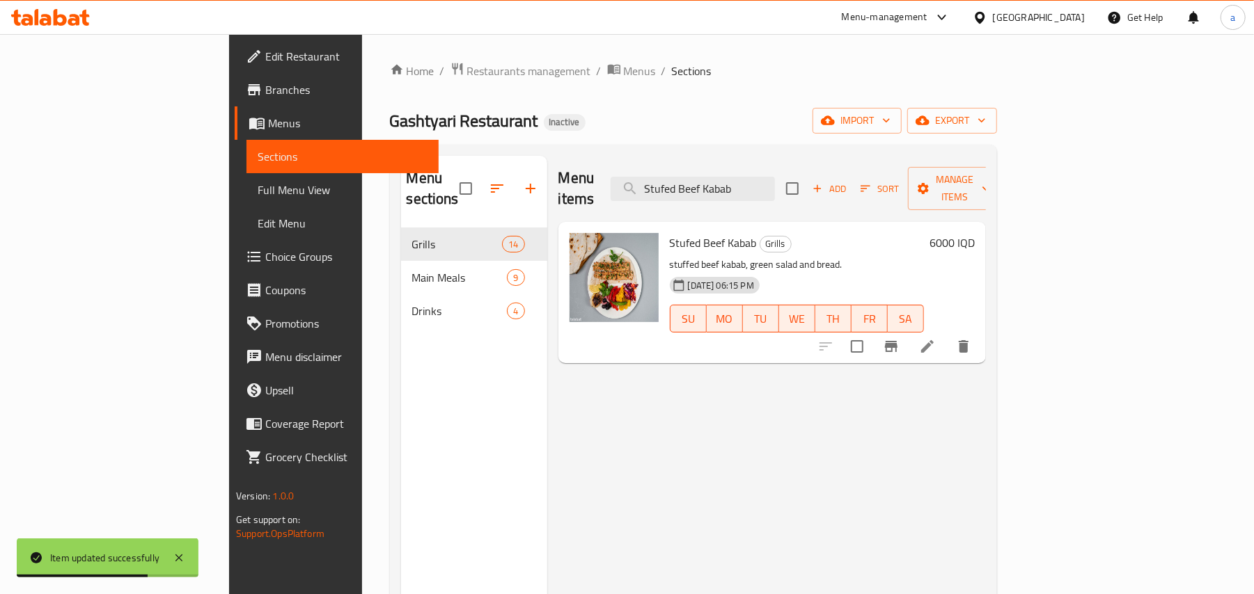
type input "Stufed Beef Kabab"
click at [947, 342] on li at bounding box center [927, 346] width 39 height 25
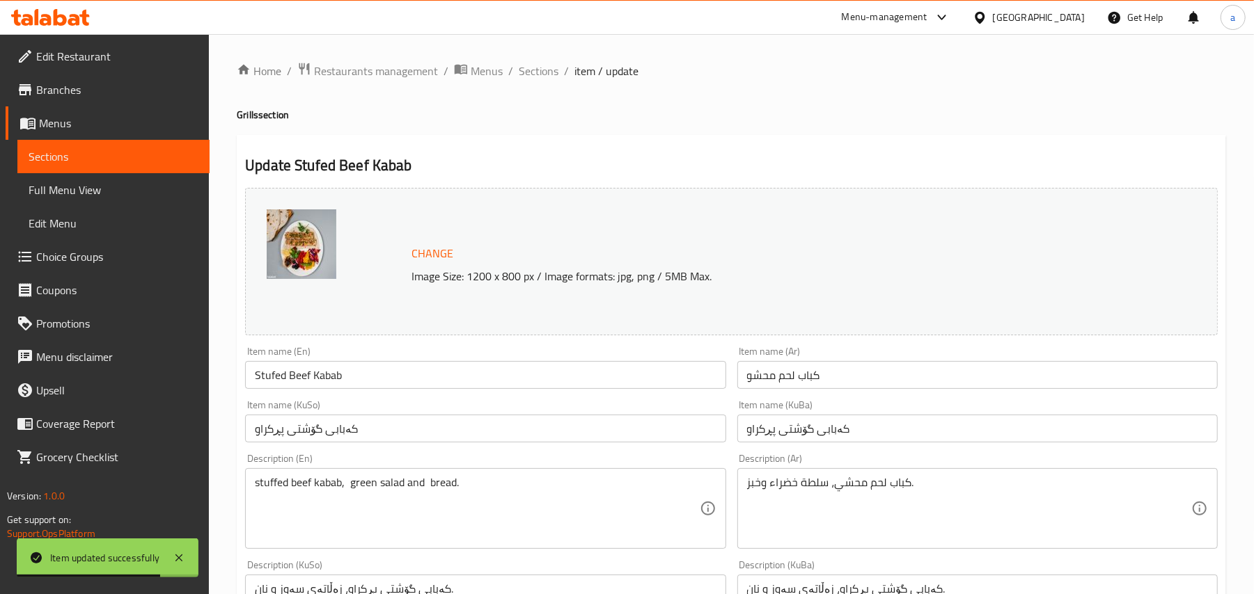
scroll to position [216, 0]
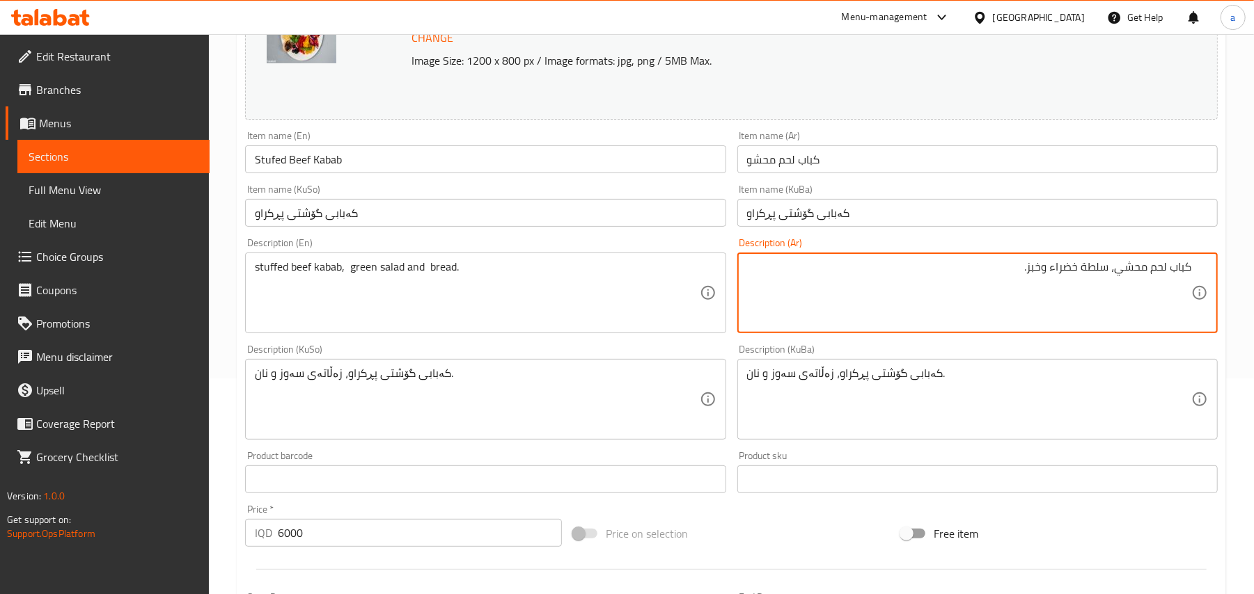
click at [784, 173] on input "كباب لحم محشو" at bounding box center [977, 159] width 480 height 28
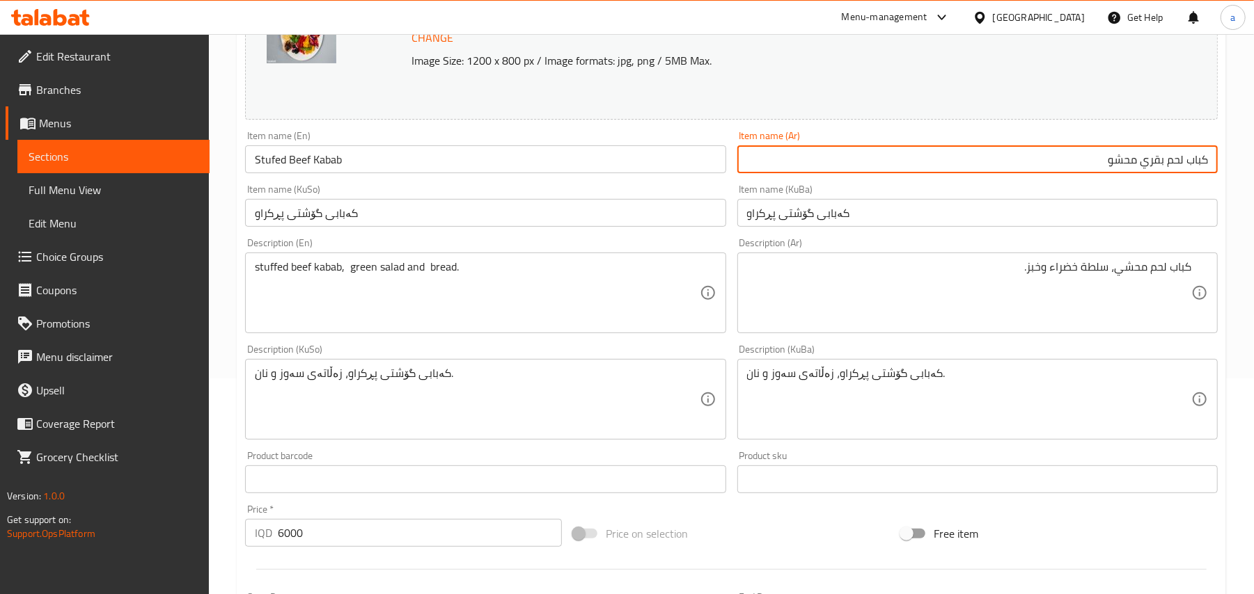
click at [1148, 171] on input "كباب لحم بقري محشو" at bounding box center [977, 159] width 480 height 28
type input "كباب لحم بقري محشو"
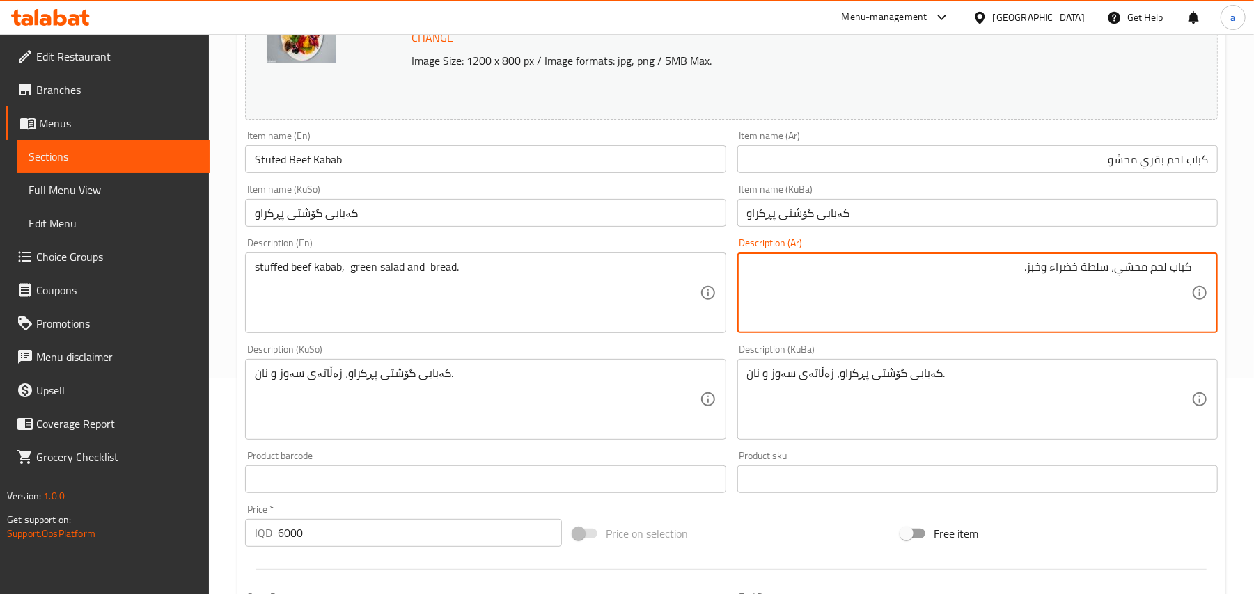
paste textarea "بقري"
type textarea "كباب لحم بقري محشي، سلطة خضراء وخبز."
click at [677, 214] on input "کەبابی گۆشتی پڕکراو" at bounding box center [485, 213] width 480 height 28
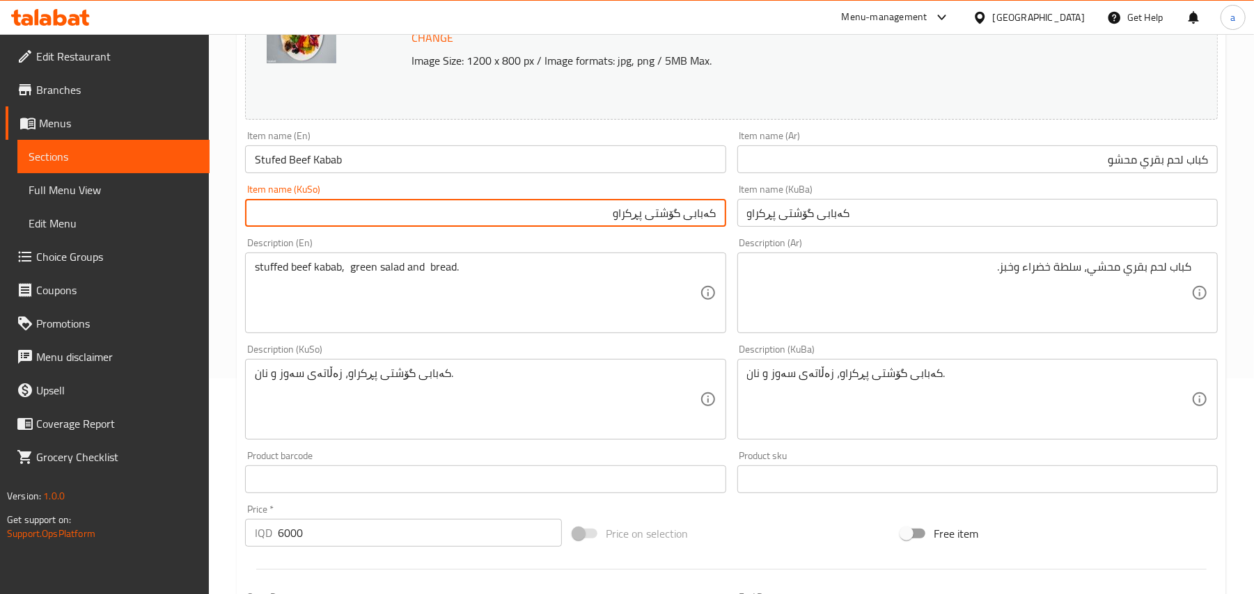
click at [641, 227] on input "کەبابی گۆشتی پڕکراو" at bounding box center [485, 213] width 480 height 28
click at [641, 227] on input "کەبابی گۆشتی مانگای پڕکراو" at bounding box center [485, 213] width 480 height 28
type input "کەبابی گۆشتی مانگای پڕکراو"
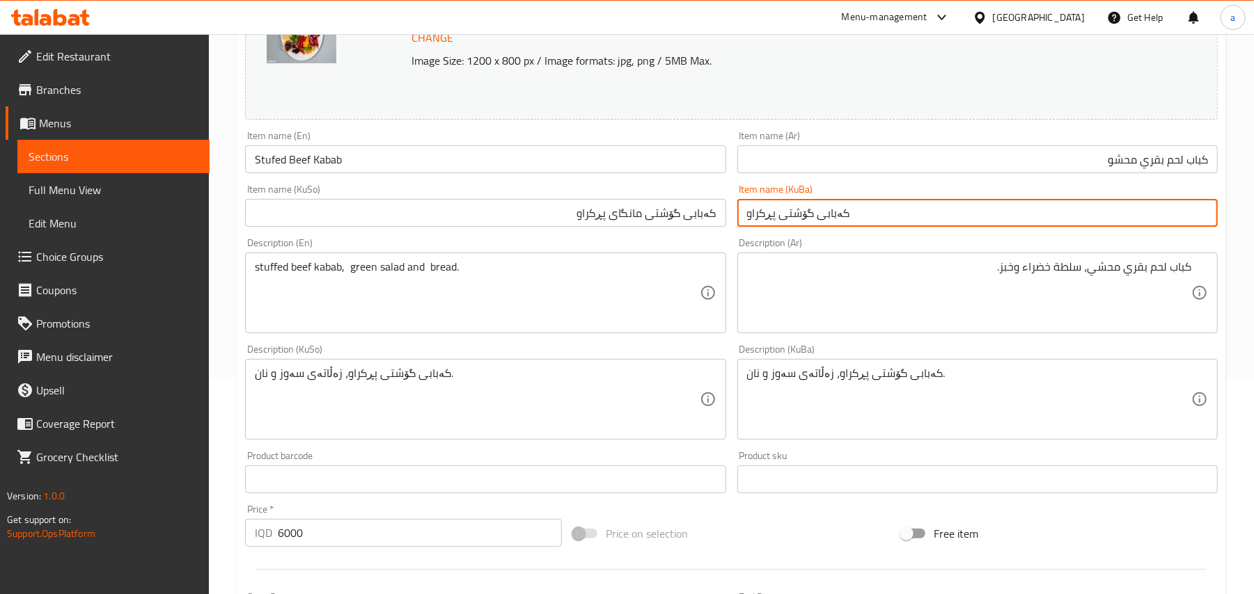
click at [761, 227] on input "کەبابی گۆشتی پڕکراو" at bounding box center [977, 213] width 480 height 28
paste input "انگای"
type input "کەبابی گۆشتی مانگای پڕکراو"
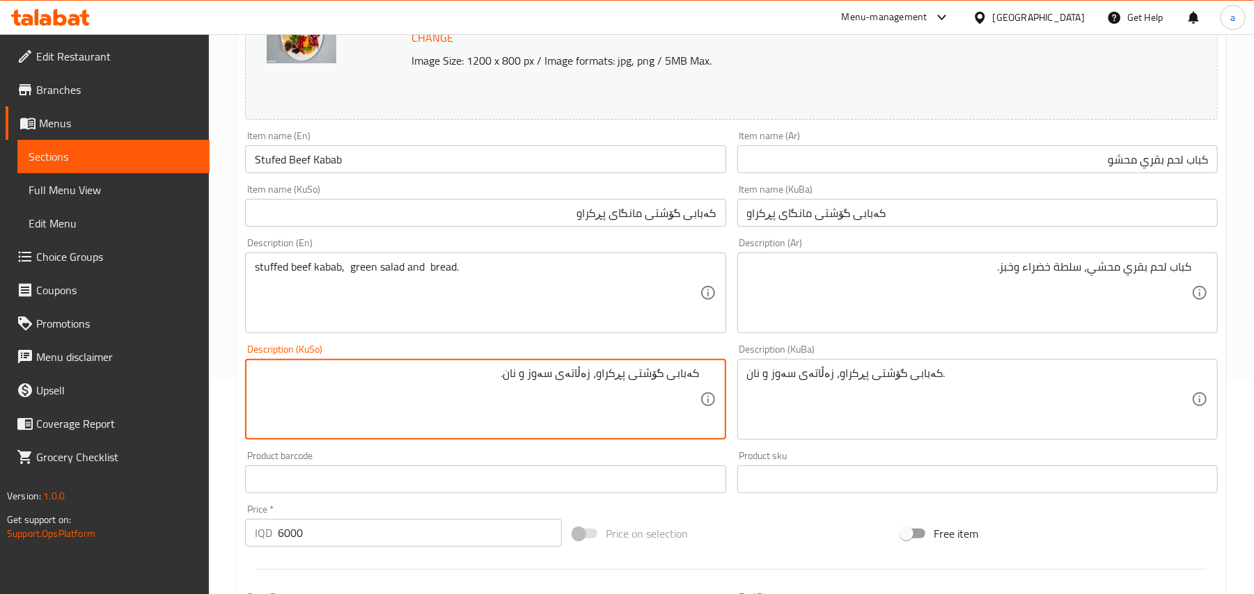
click at [624, 218] on input "کەبابی گۆشتی مانگای پڕکراو" at bounding box center [485, 213] width 480 height 28
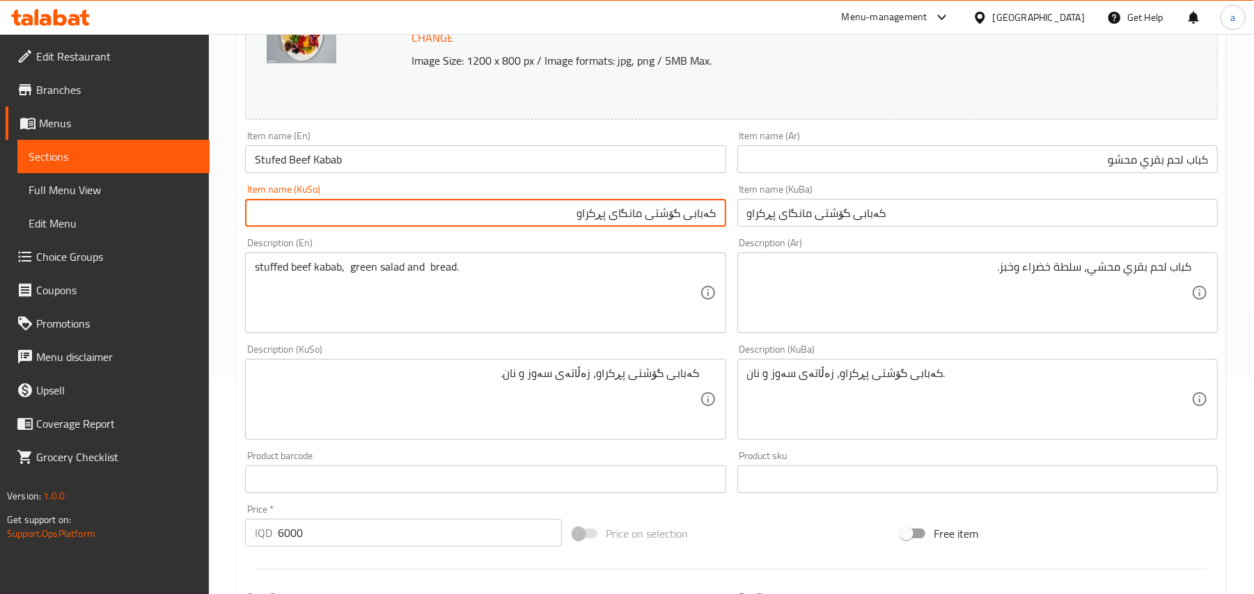
click at [624, 218] on input "کەبابی گۆشتی مانگای پڕکراو" at bounding box center [485, 213] width 480 height 28
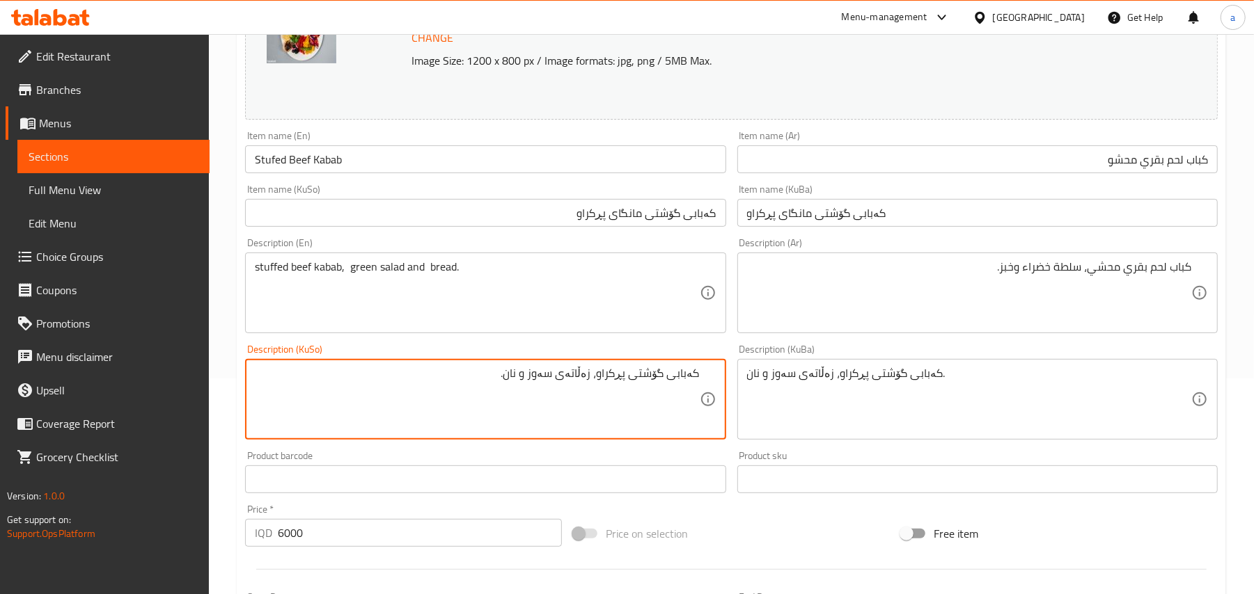
paste textarea "انگای"
click at [619, 388] on textarea "کەبابی گۆشتی مانگای پڕکراو، زەڵاتەی سەوز و نان." at bounding box center [477, 400] width 444 height 66
type textarea "کەبابی گۆشتی مانگای پڕکراو، زەڵاتەی سەوز و نان."
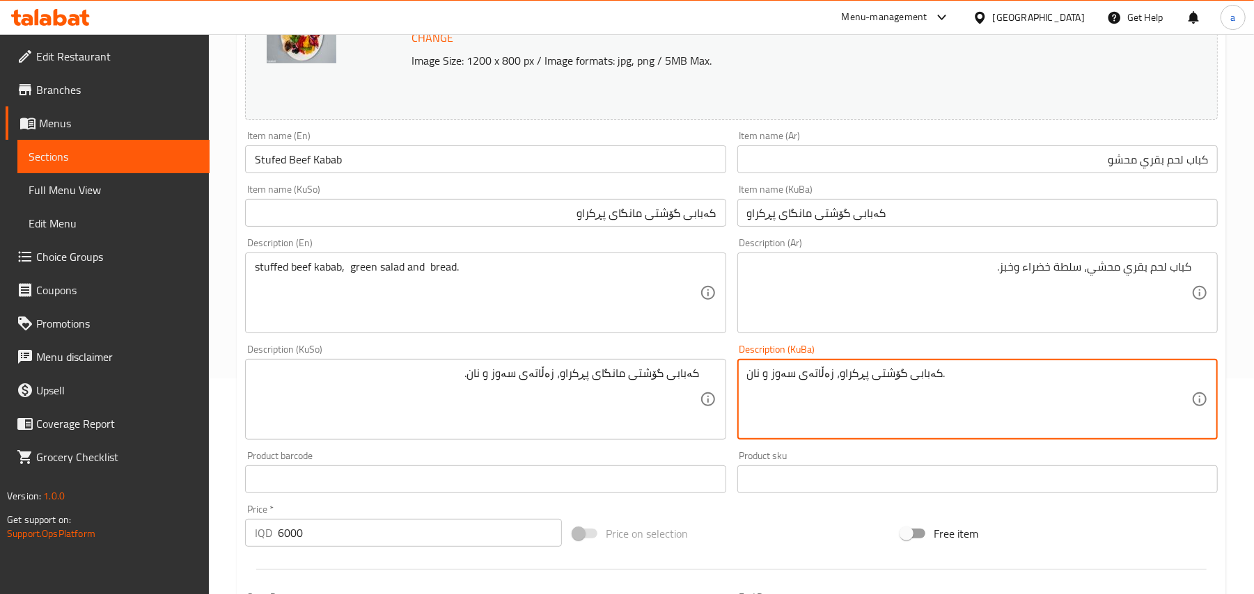
paste textarea "انگای"
type textarea "کەبابی گۆشتی مانگای پڕکراو، زەڵاتەی سەوز و نان."
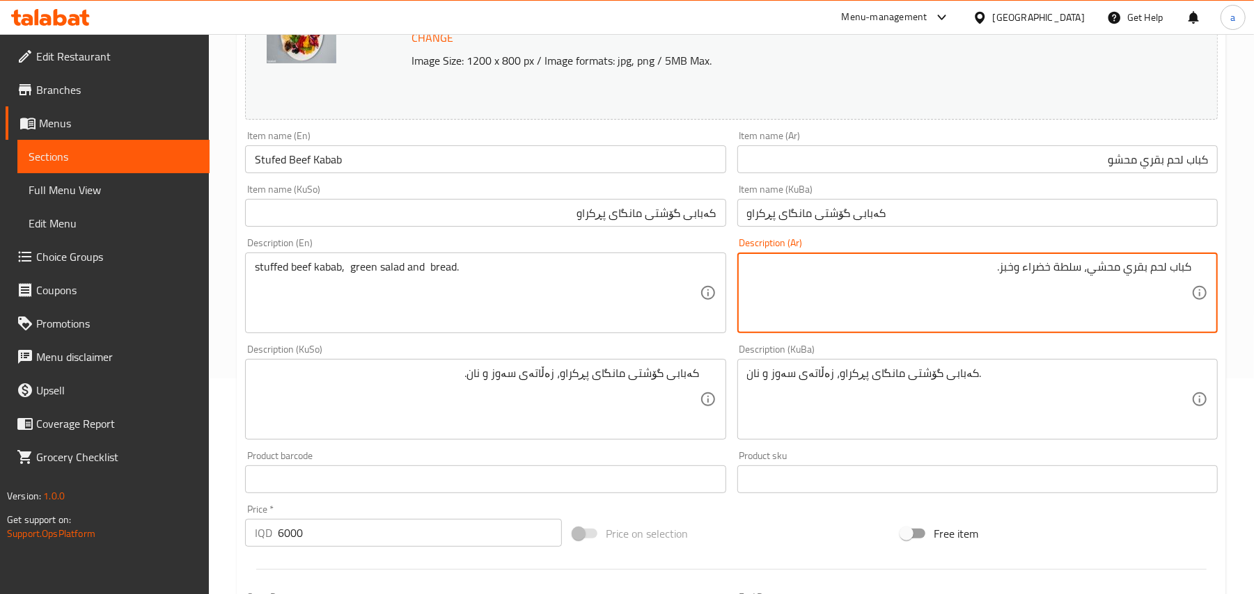
click at [1105, 283] on textarea "كباب لحم بقري محشي، سلطة خضراء وخبز." at bounding box center [969, 293] width 444 height 66
click at [1112, 168] on input "كباب لحم بقري محشو" at bounding box center [977, 159] width 480 height 28
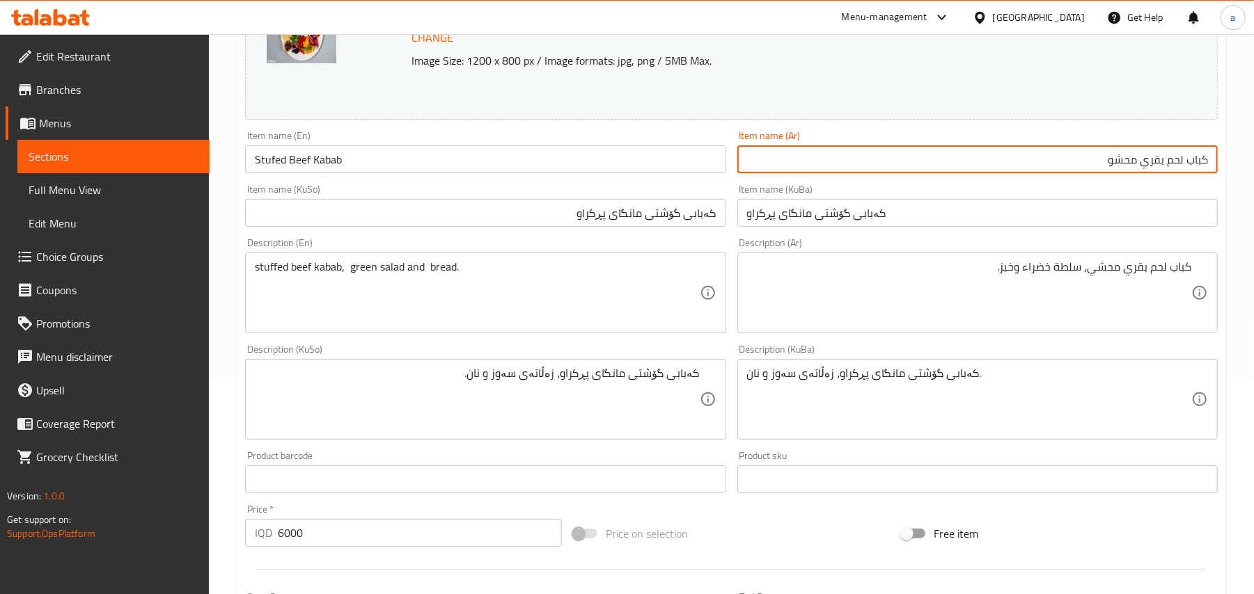
click at [1112, 168] on input "كباب لحم بقري محشو" at bounding box center [977, 159] width 480 height 28
paste input "text"
type input "كباب لحم بقري محشي"
click at [529, 166] on input "Stufed Beef Kabab" at bounding box center [485, 159] width 480 height 28
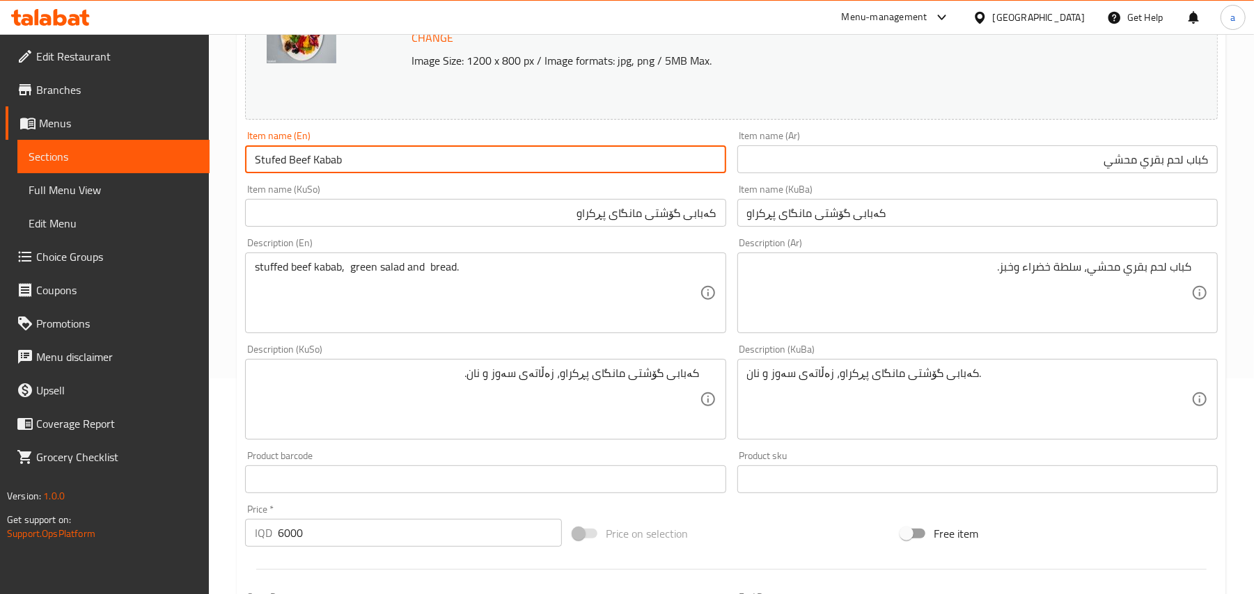
type input "Staffed Beef Kabab"
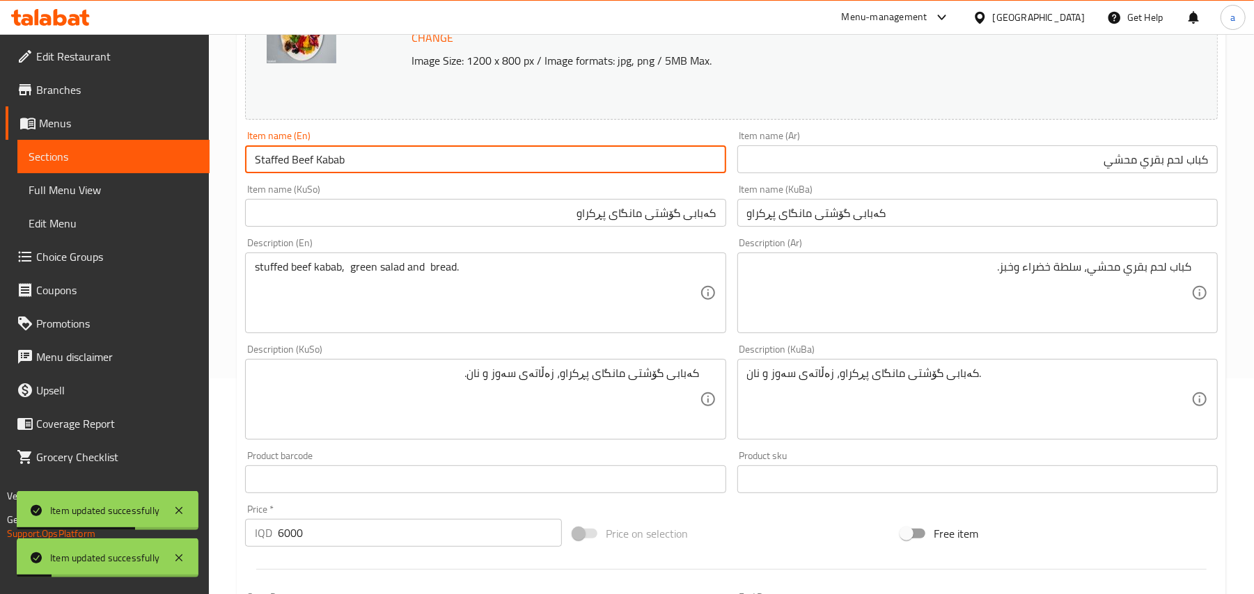
click at [388, 170] on input "Staffed Beef Kabab" at bounding box center [485, 159] width 480 height 28
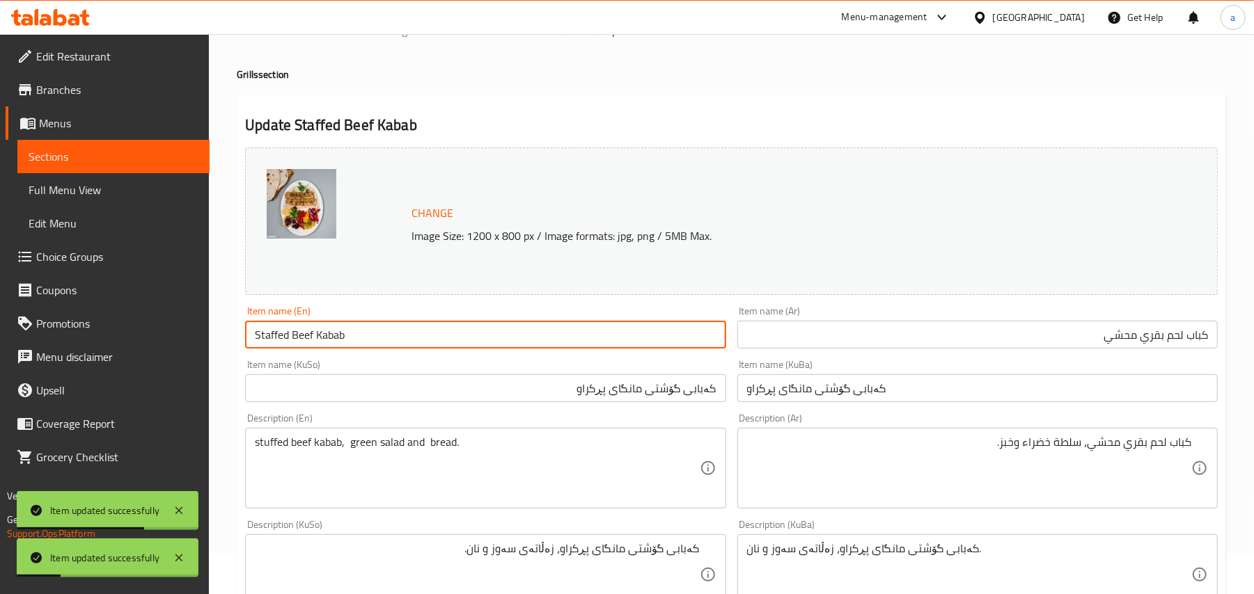
scroll to position [0, 0]
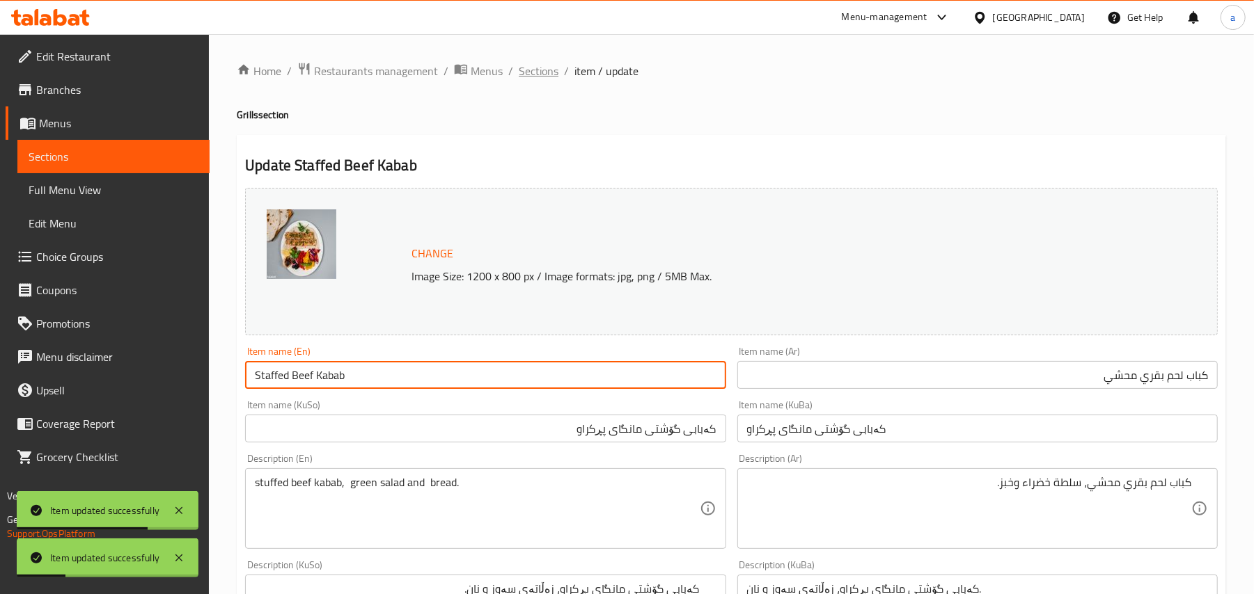
click at [550, 79] on span "Sections" at bounding box center [539, 71] width 40 height 17
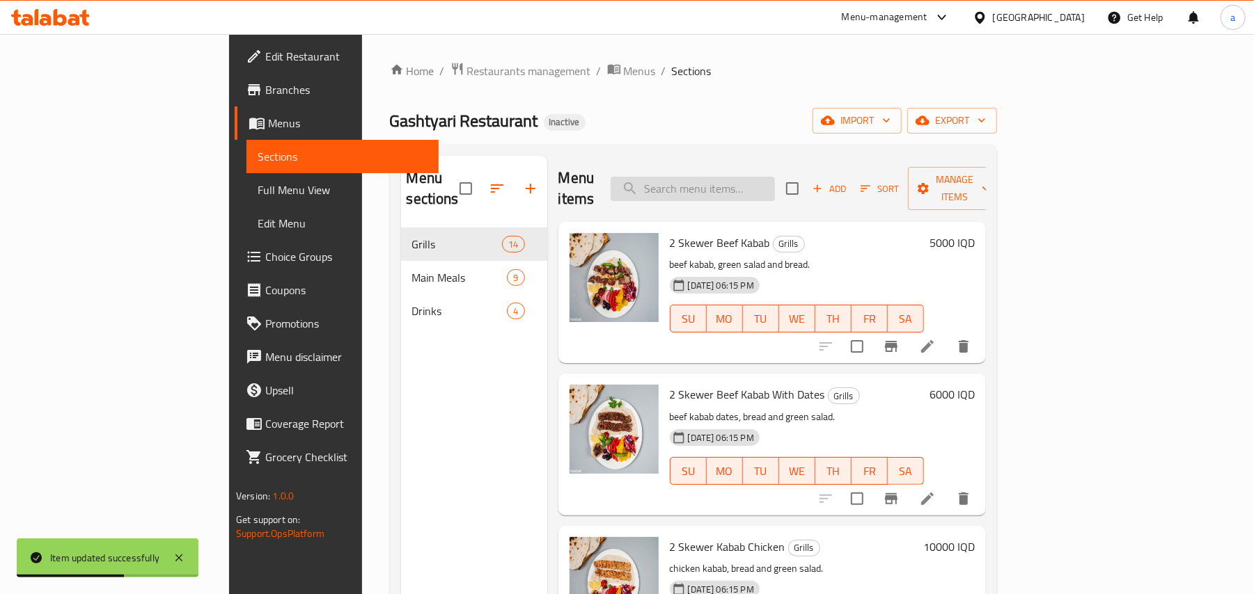
click at [746, 187] on input "search" at bounding box center [692, 189] width 164 height 24
paste input "2 Skewer Beef Tikka"
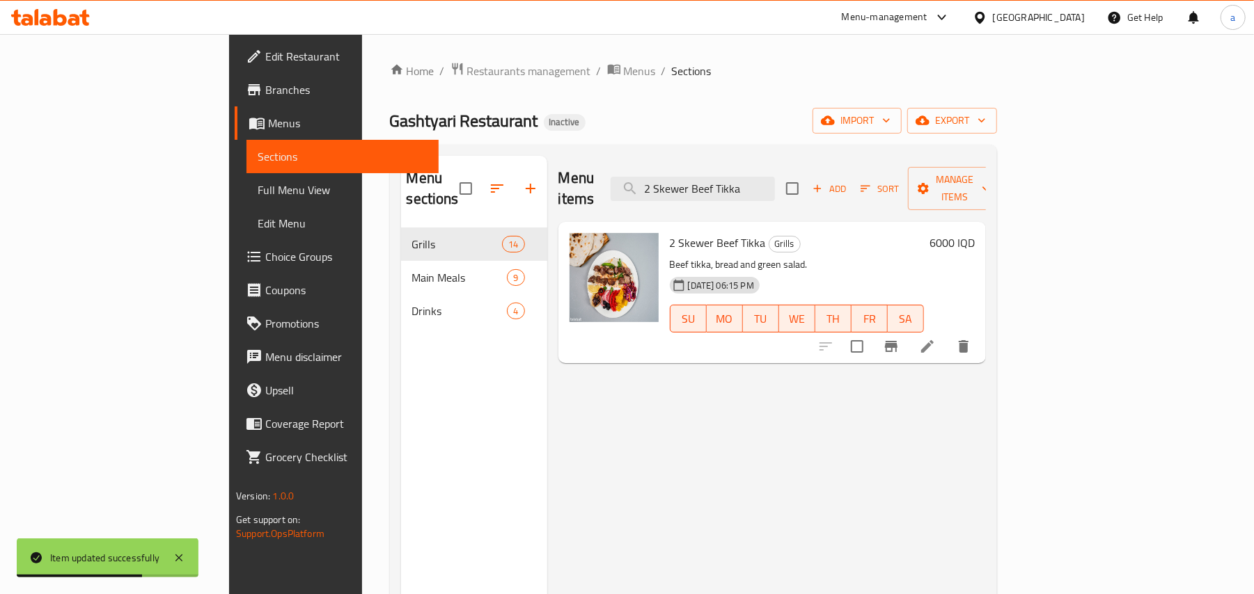
type input "2 Skewer Beef Tikka"
click at [935, 338] on icon at bounding box center [927, 346] width 17 height 17
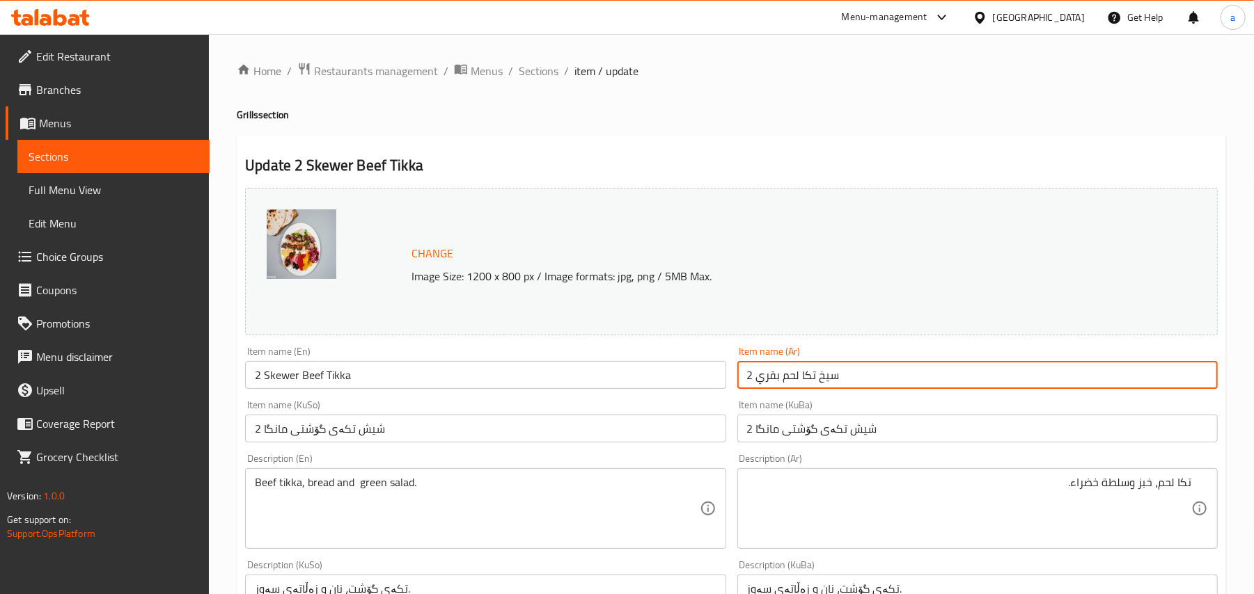
click at [774, 382] on input "2 سيخ تكا لحم بقري" at bounding box center [977, 375] width 480 height 28
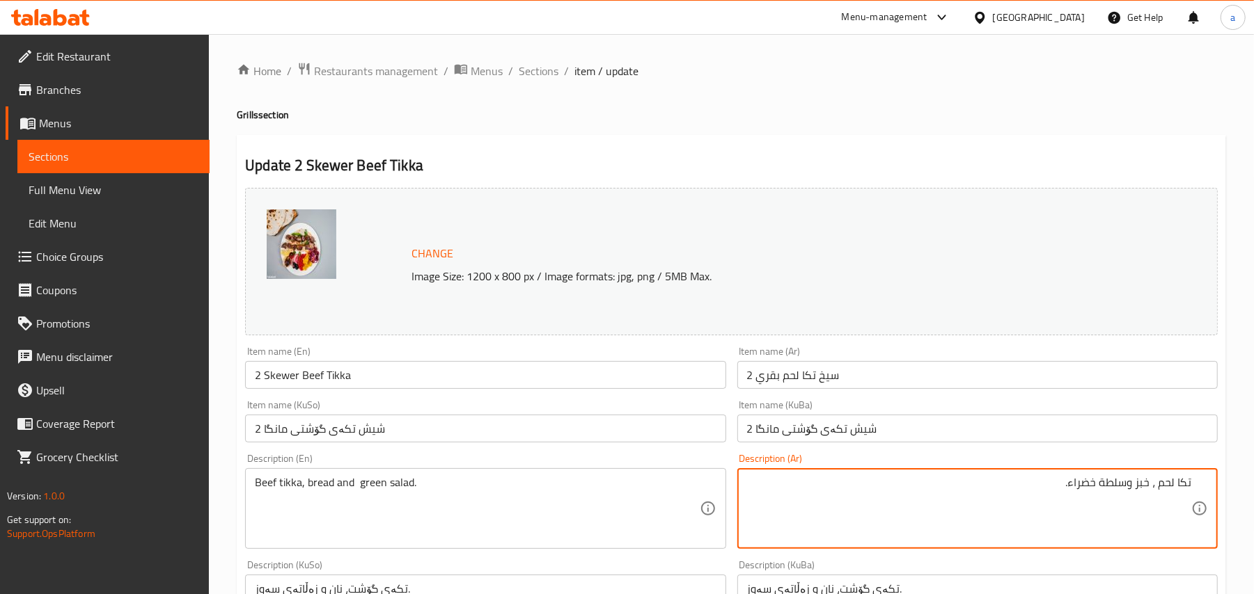
paste textarea "قري"
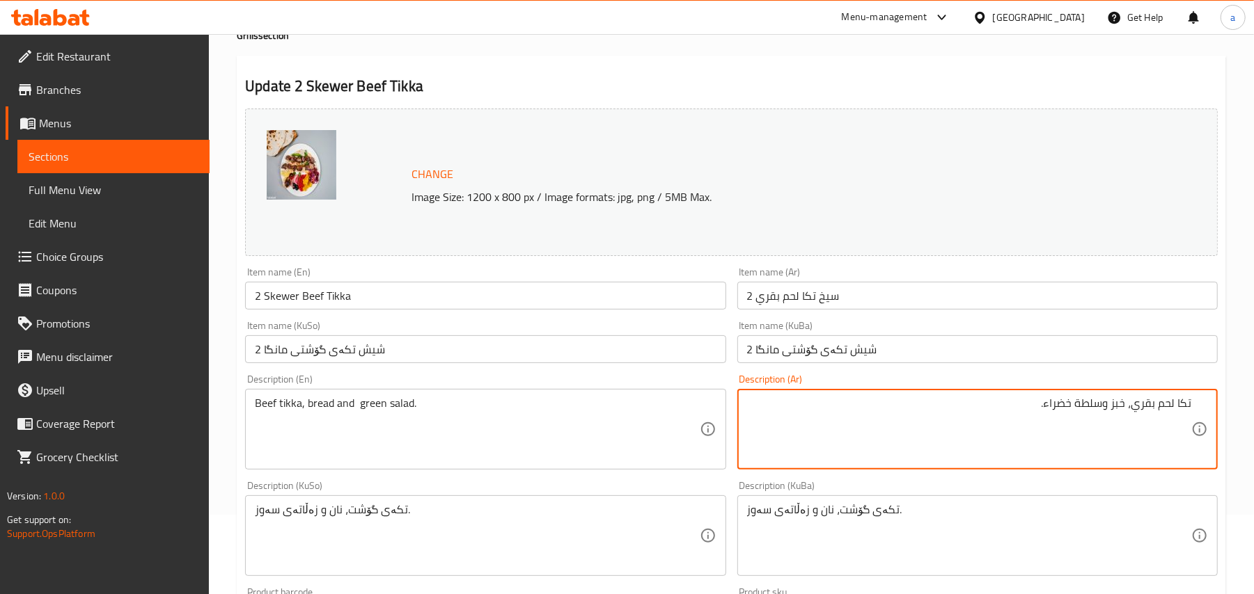
scroll to position [216, 0]
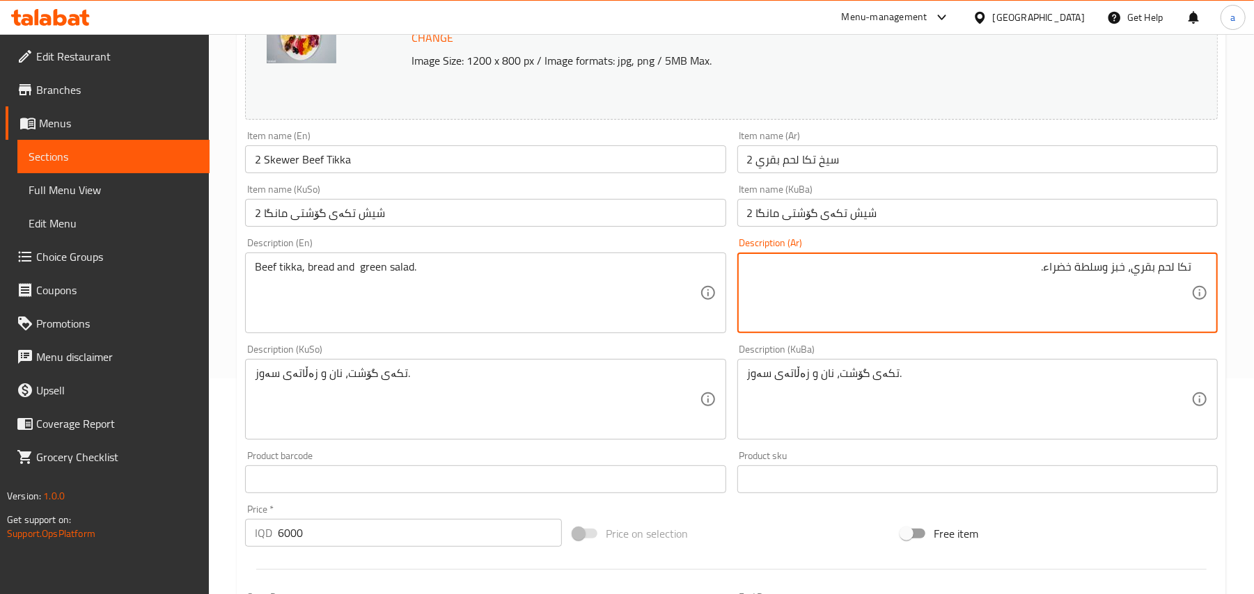
type textarea "تكا لحم بقري، خبز وسلطة خضراء."
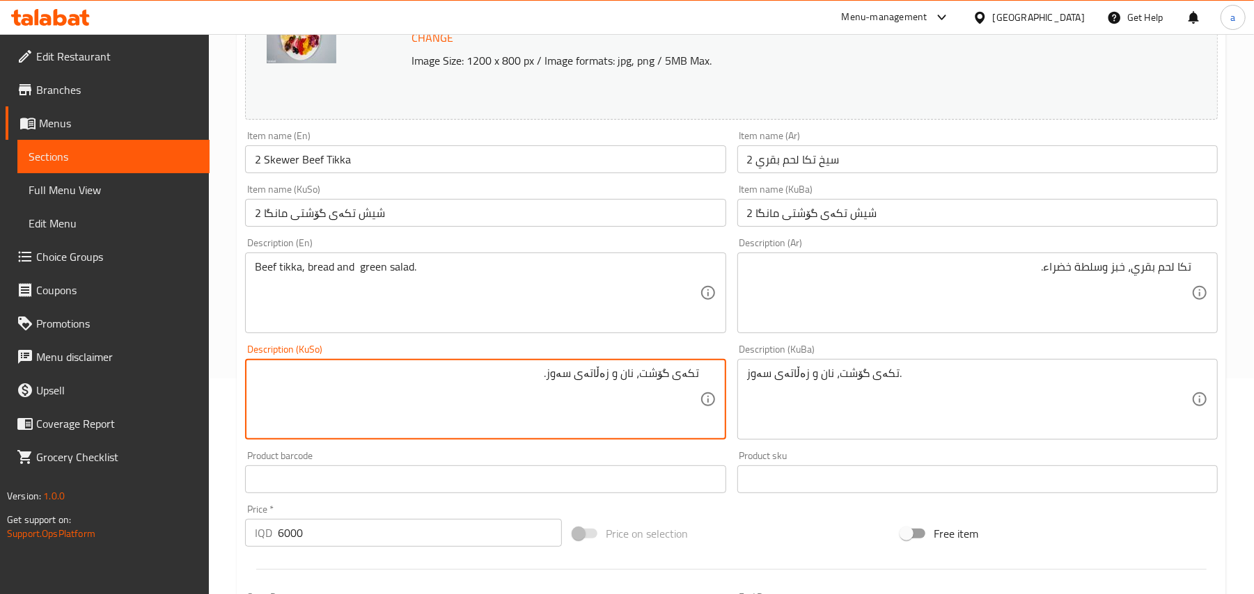
click at [317, 226] on input "2 شیش تکەی گۆشتی مانگا" at bounding box center [485, 213] width 480 height 28
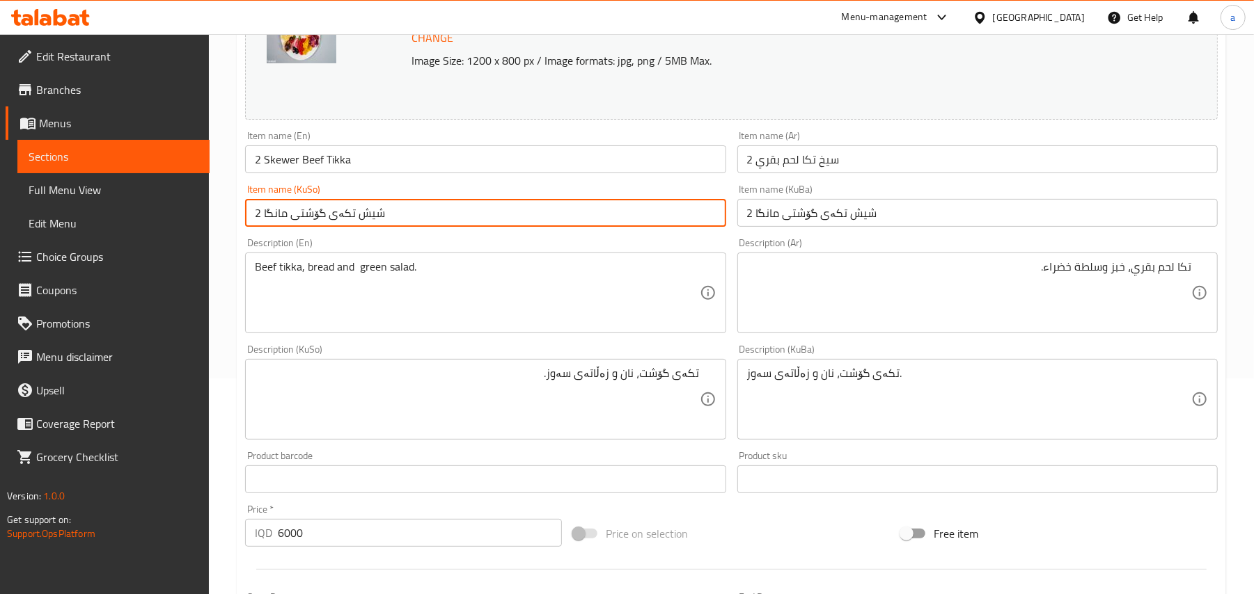
click at [317, 226] on input "2 شیش تکەی گۆشتی مانگا" at bounding box center [485, 213] width 480 height 28
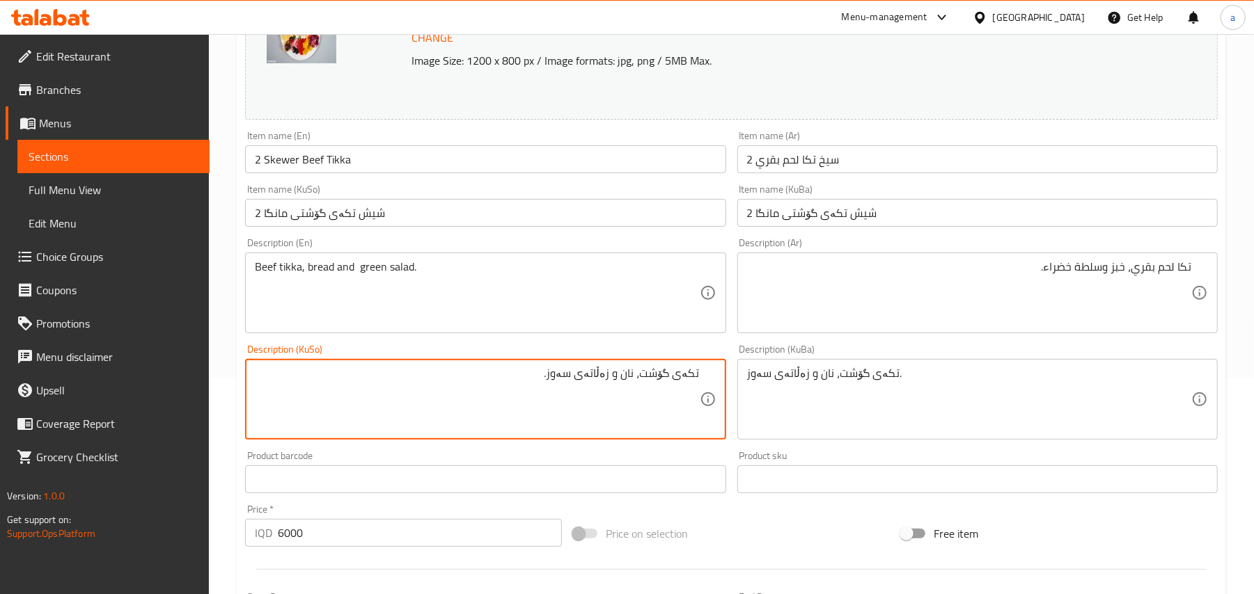
click at [639, 391] on textarea "تکەی گۆشت، نان و زەڵاتەی سەوز." at bounding box center [477, 400] width 444 height 66
paste textarea "گۆشتی"
type textarea "تکەی گۆشتی مانگا، نان و زەڵاتەی سەوز."
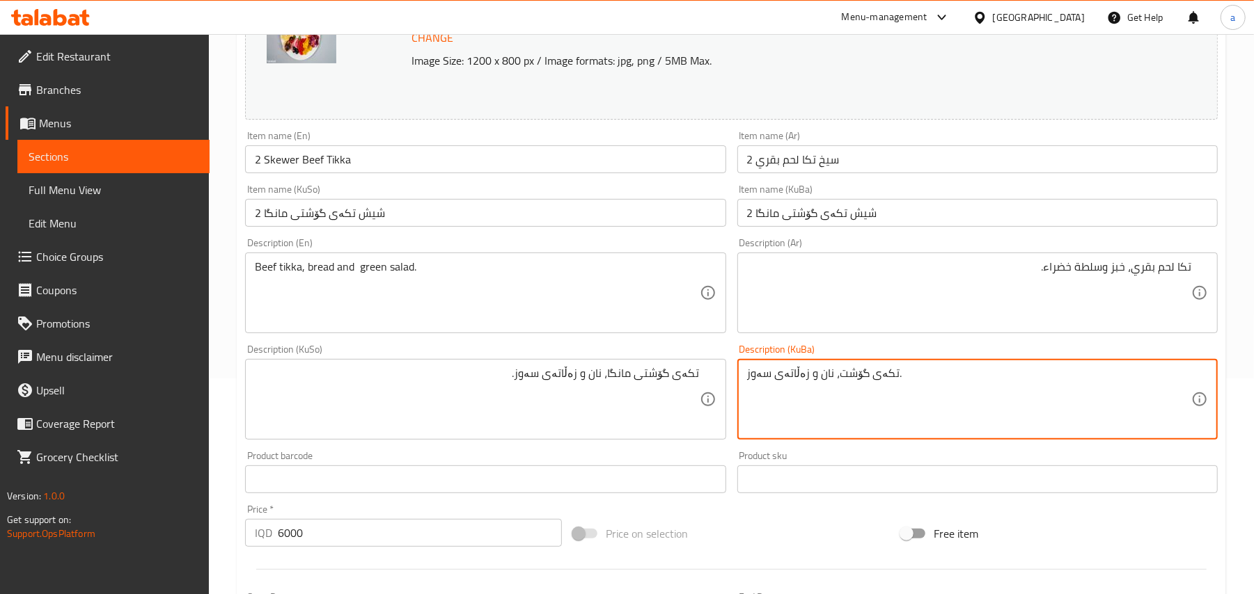
paste textarea "ی مانگا"
type textarea "تکەی گۆشتی مانگا، نان و زەڵاتەی سەوز."
click at [441, 159] on input "2 Skewer Beef Tikka" at bounding box center [485, 159] width 480 height 28
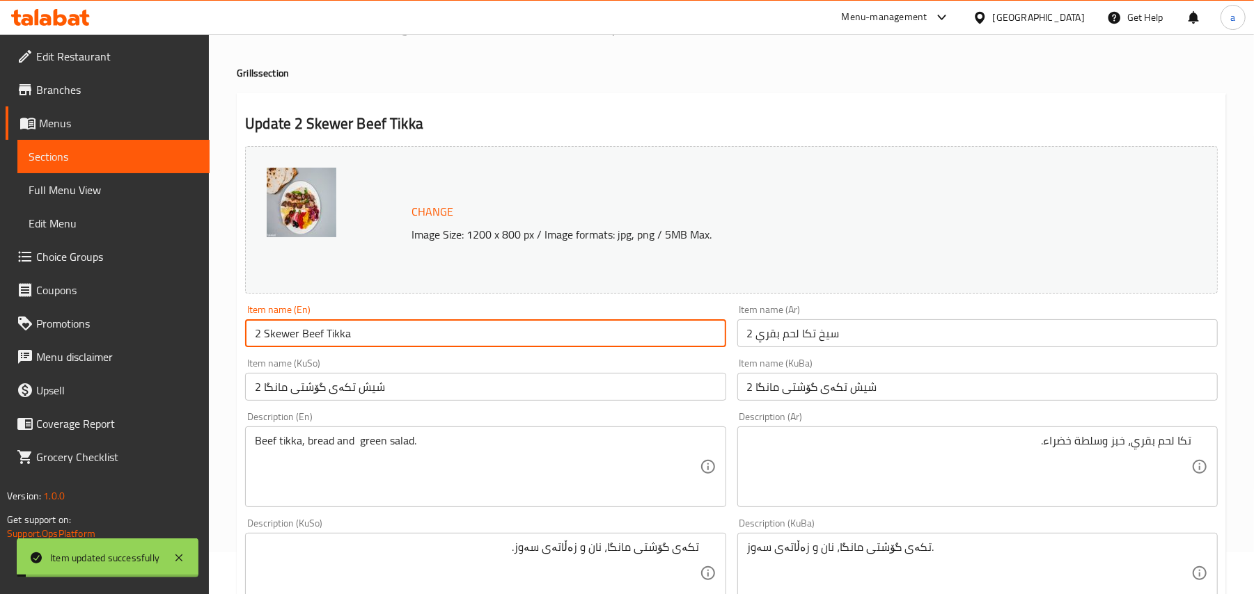
scroll to position [0, 0]
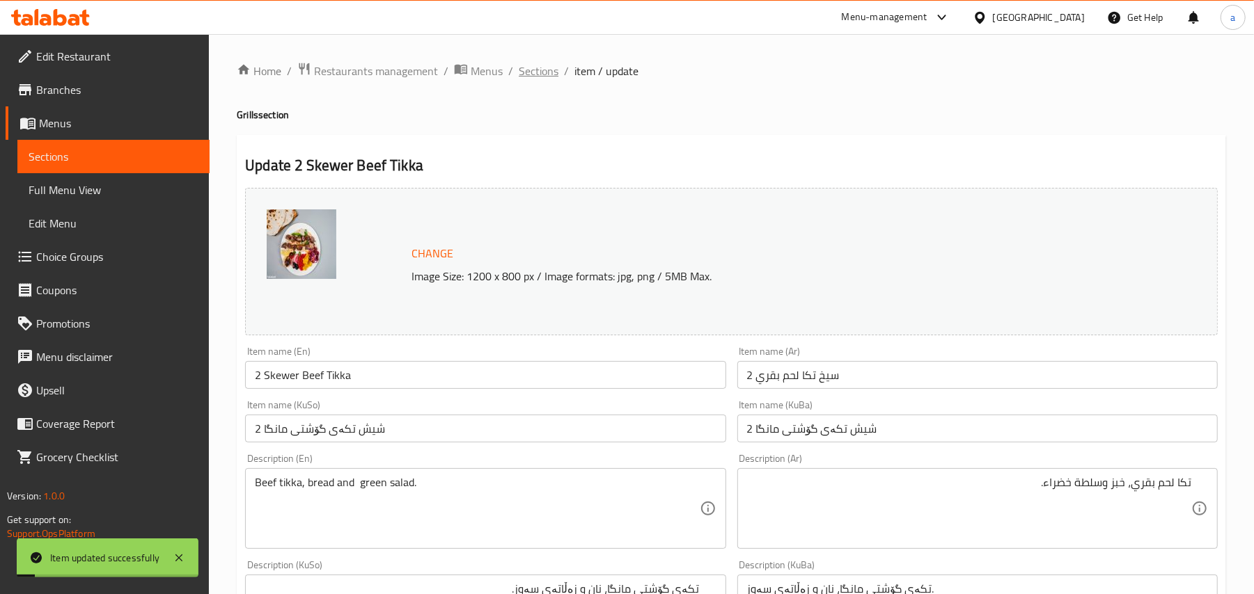
click at [555, 70] on span "Sections" at bounding box center [539, 71] width 40 height 17
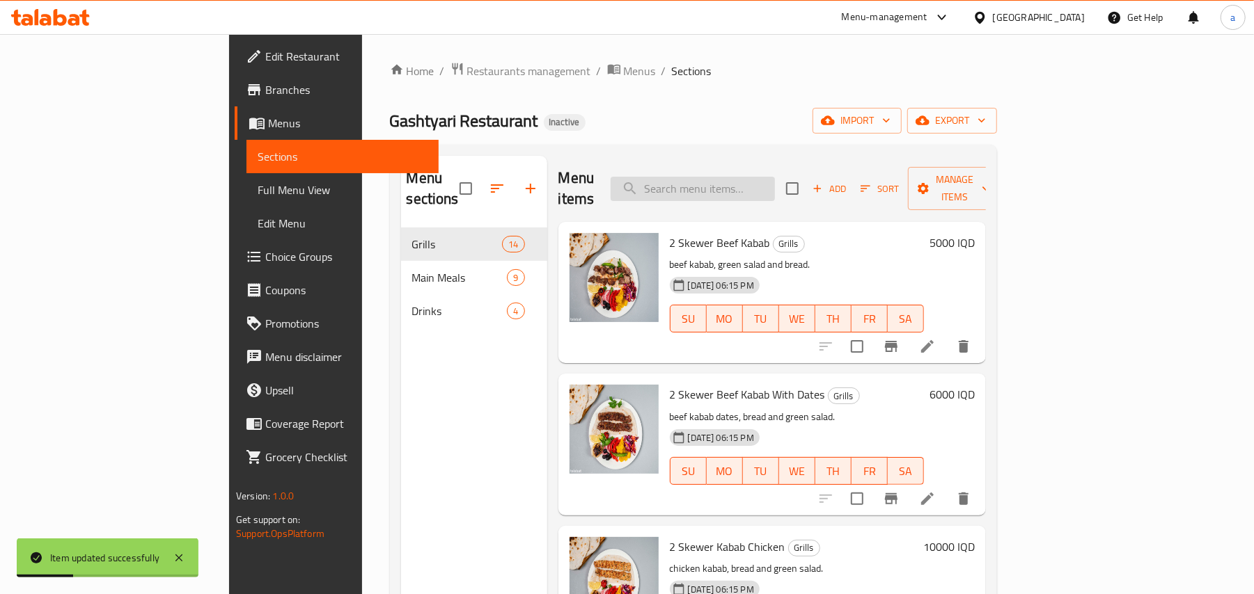
click at [766, 177] on input "search" at bounding box center [692, 189] width 164 height 24
paste input "2 Skewer Liver"
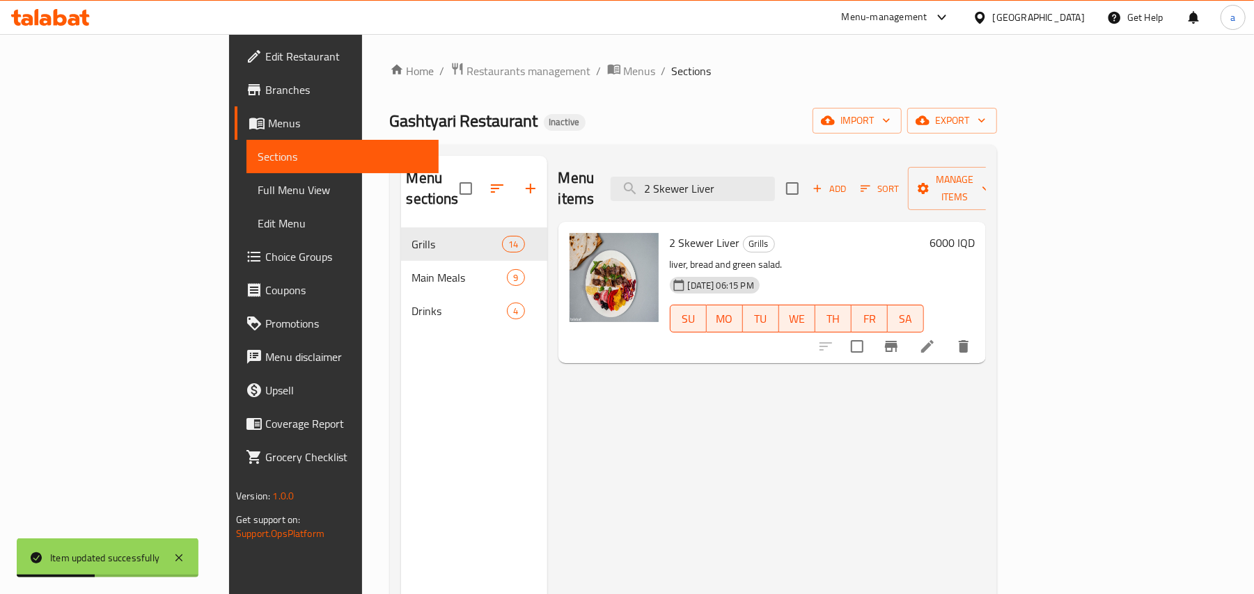
type input "2 Skewer Liver"
click at [933, 340] on icon at bounding box center [927, 346] width 13 height 13
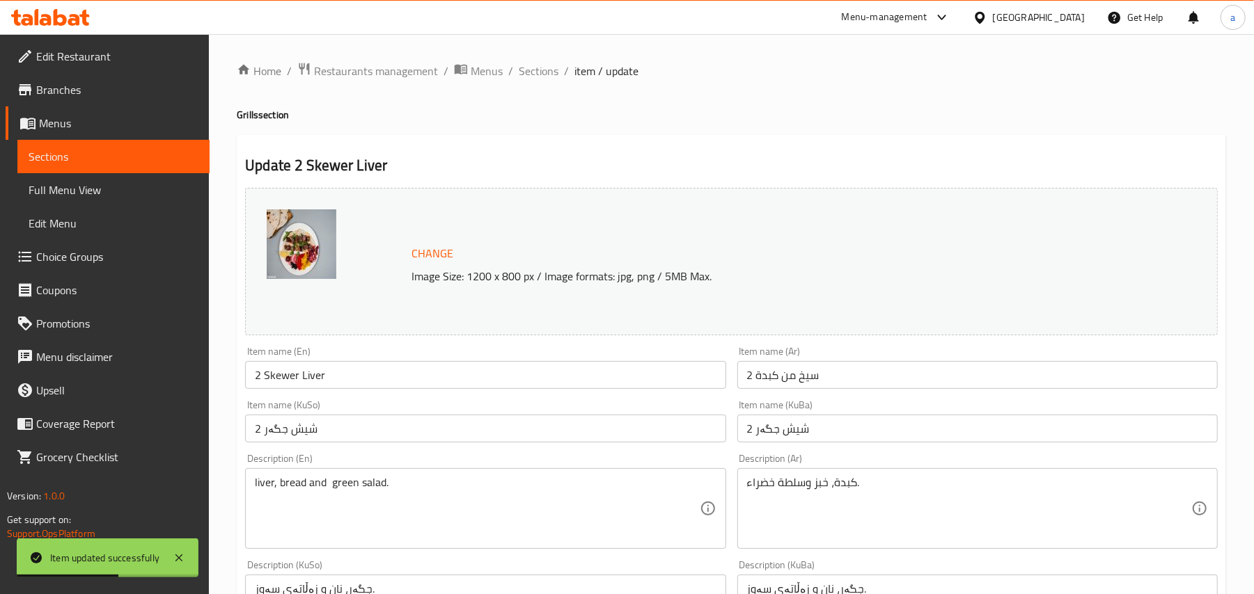
click at [789, 388] on input "2 سيخ من كبدة" at bounding box center [977, 375] width 480 height 28
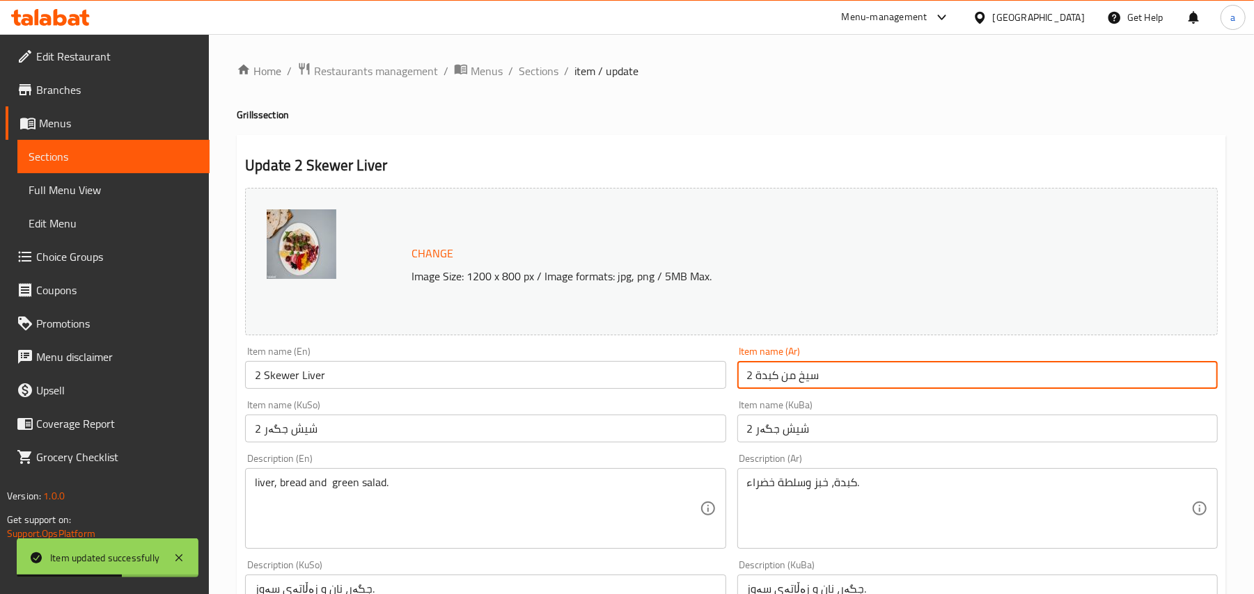
click at [789, 388] on input "2 سيخ من كبدة" at bounding box center [977, 375] width 480 height 28
type input "2 سيخ كبدة"
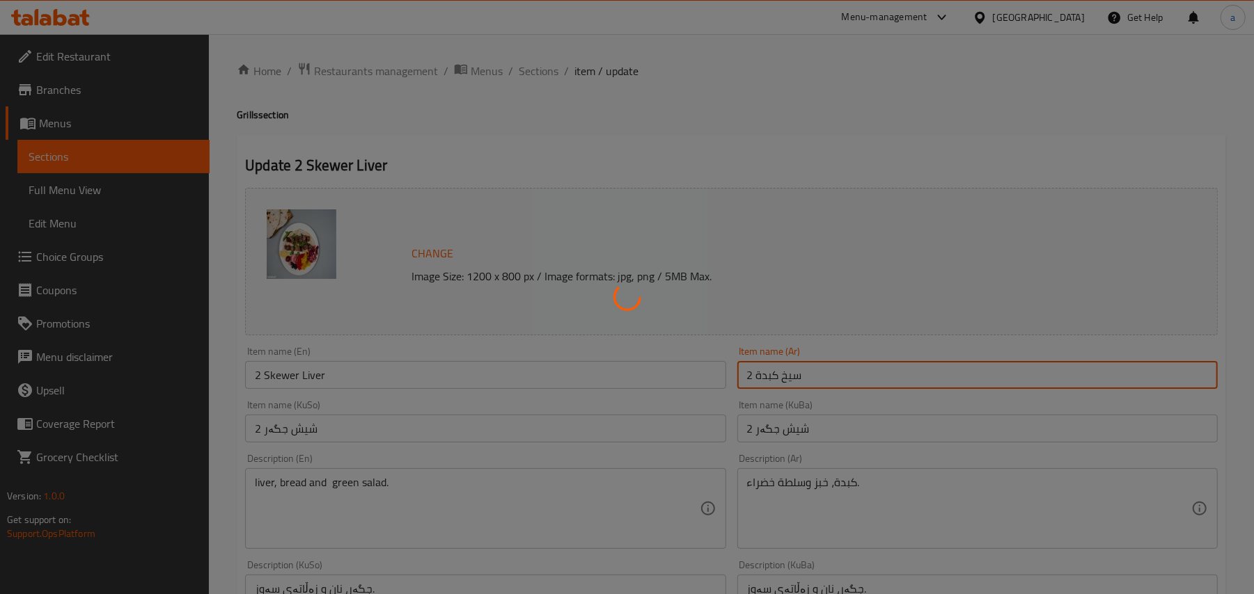
click at [557, 74] on div at bounding box center [627, 297] width 1254 height 594
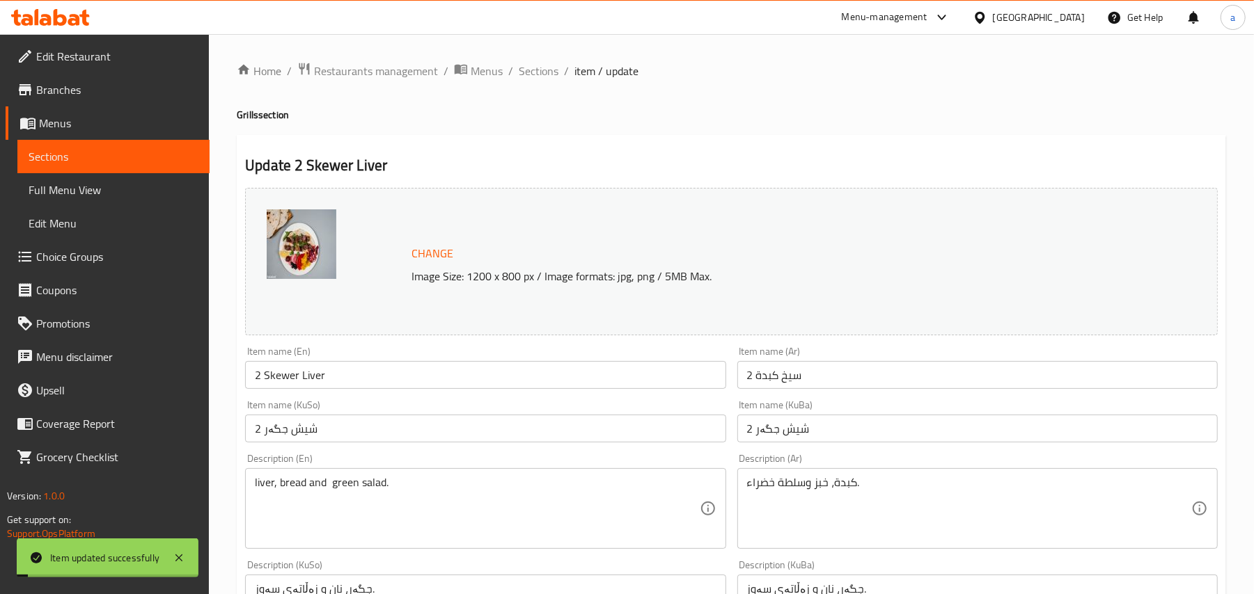
click at [557, 74] on span "Sections" at bounding box center [539, 71] width 40 height 17
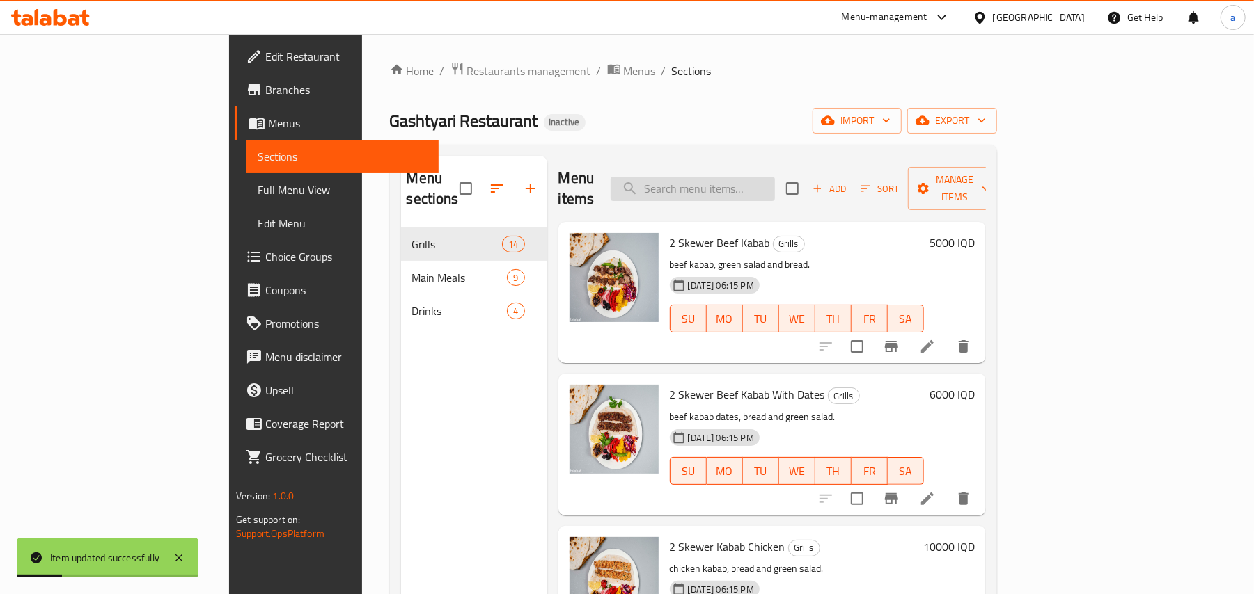
click at [756, 188] on input "search" at bounding box center [692, 189] width 164 height 24
paste input "2 Skewer Heart"
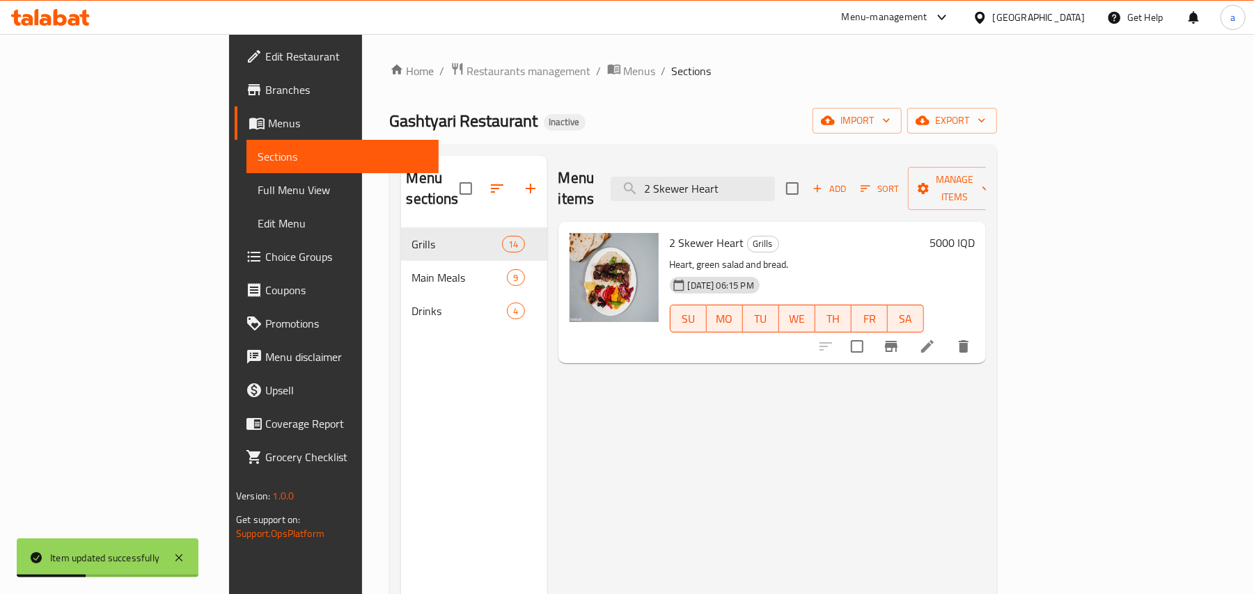
type input "2 Skewer Heart"
click at [935, 338] on icon at bounding box center [927, 346] width 17 height 17
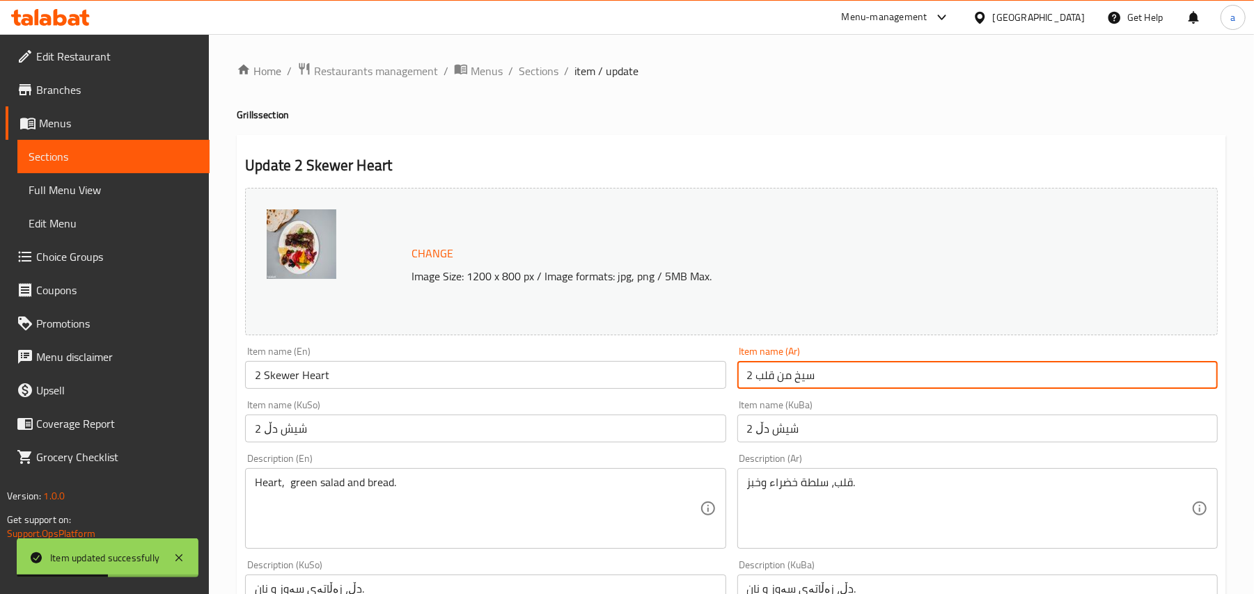
click at [791, 388] on input "2 سيخ من قلب" at bounding box center [977, 375] width 480 height 28
type input "2 سيخ قلب"
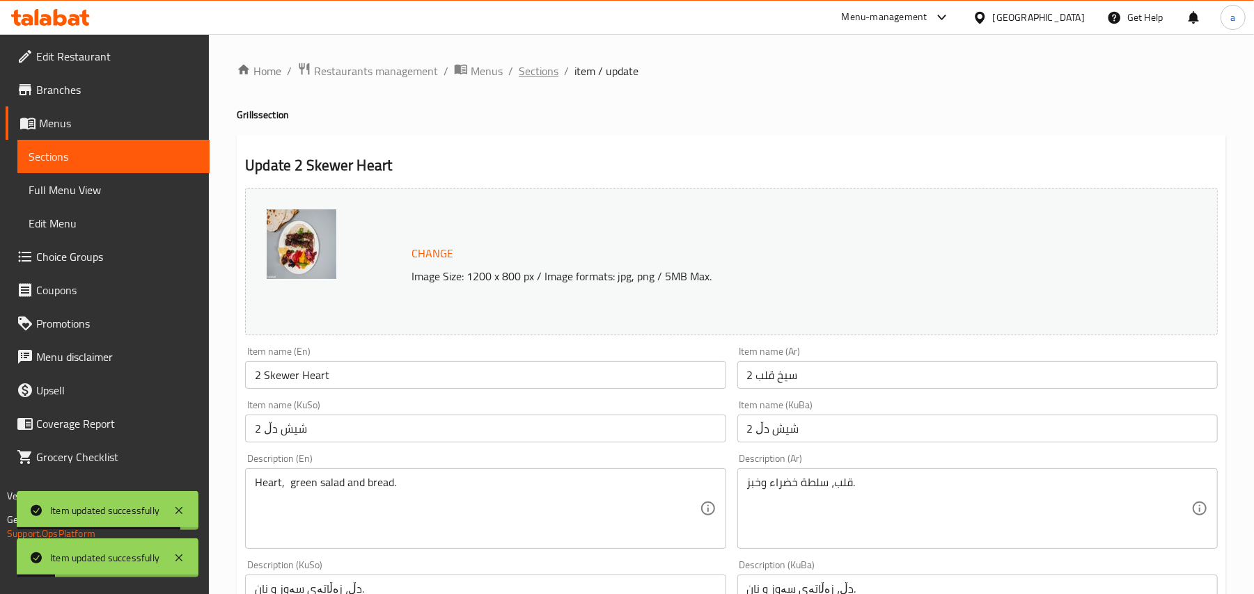
click at [558, 68] on span "Sections" at bounding box center [539, 71] width 40 height 17
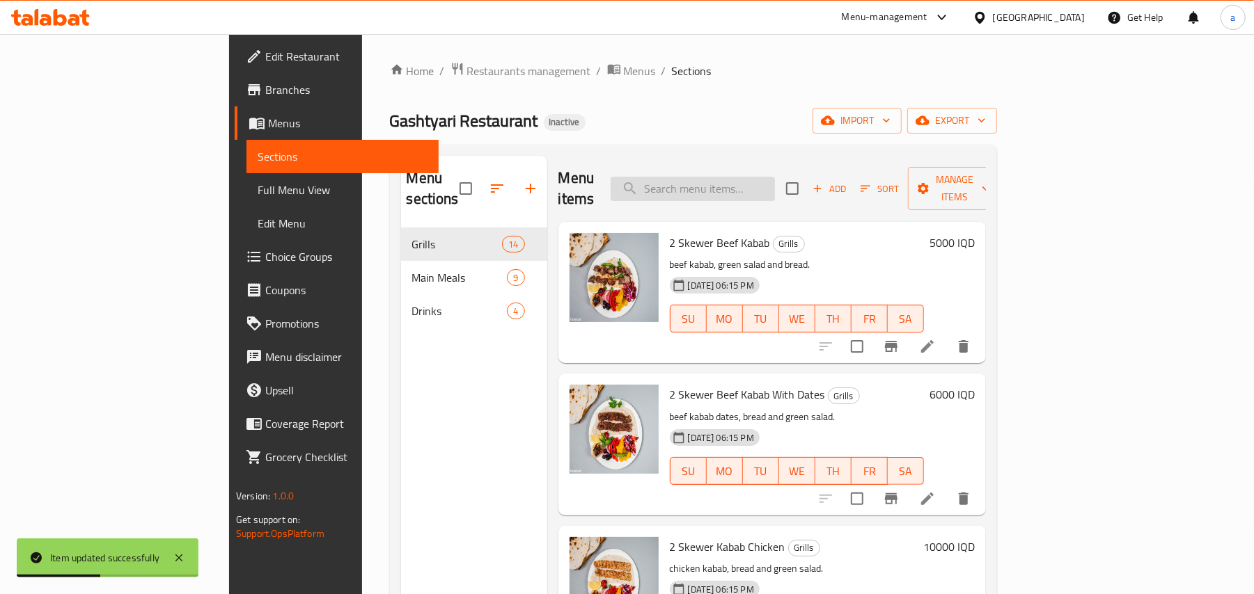
click at [775, 184] on input "search" at bounding box center [692, 189] width 164 height 24
paste input "2 Skewer Beef Kabab With Walnut"
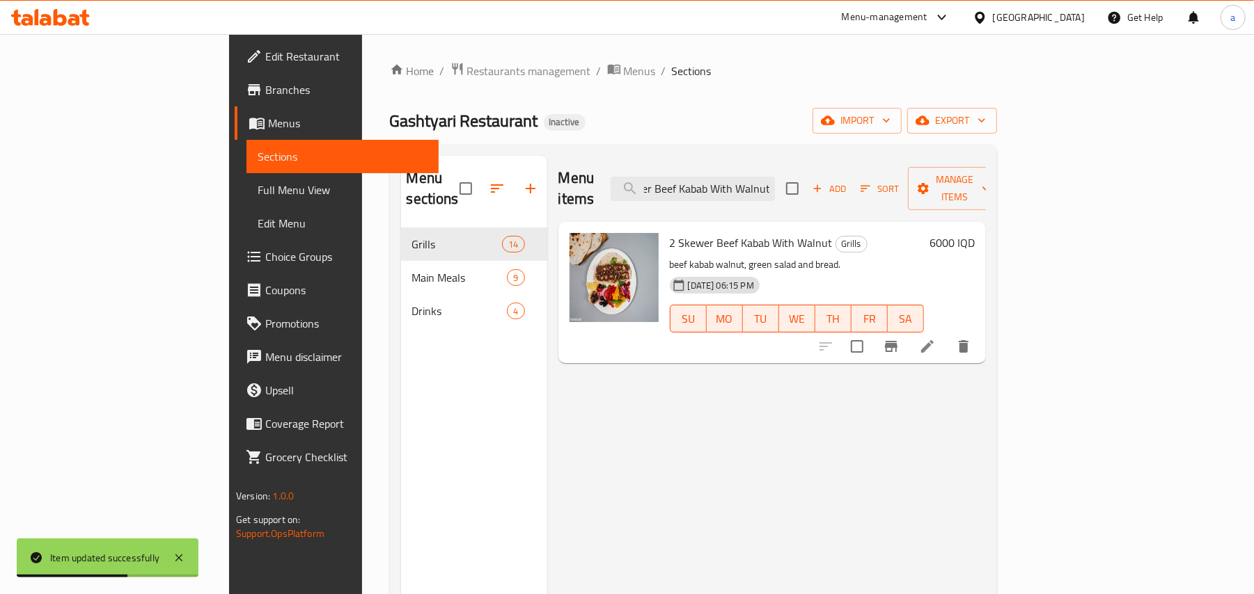
type input "2 Skewer Beef Kabab With Walnut"
click at [935, 338] on icon at bounding box center [927, 346] width 17 height 17
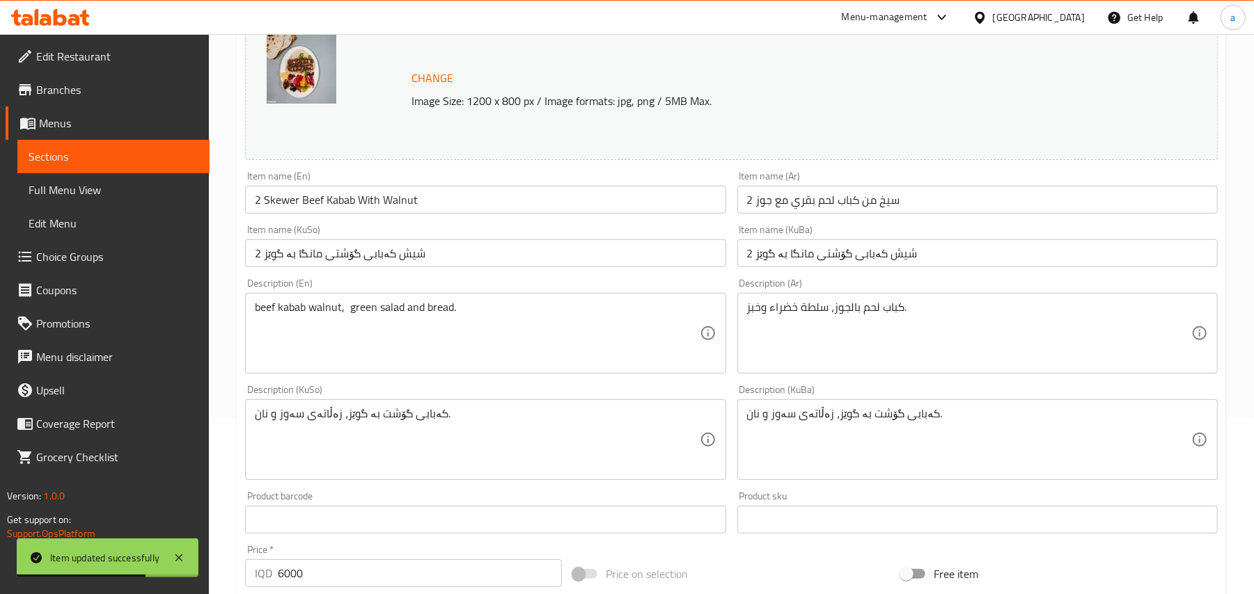
scroll to position [216, 0]
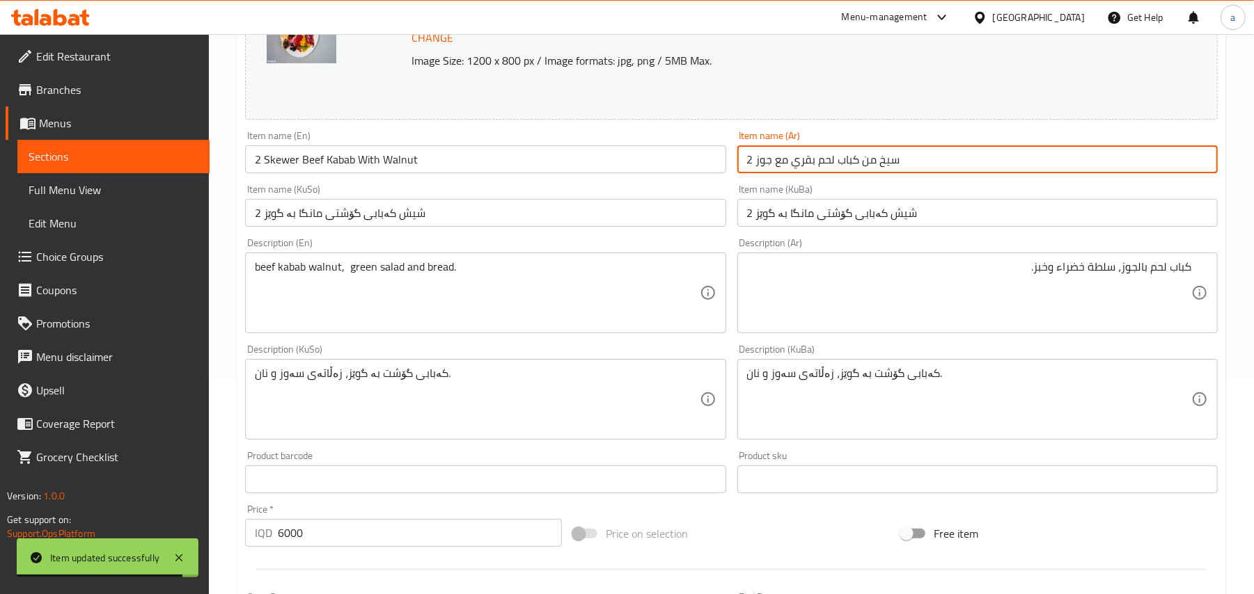
click at [814, 167] on input "2 سيخ من كباب لحم بقري مع جوز" at bounding box center [977, 159] width 480 height 28
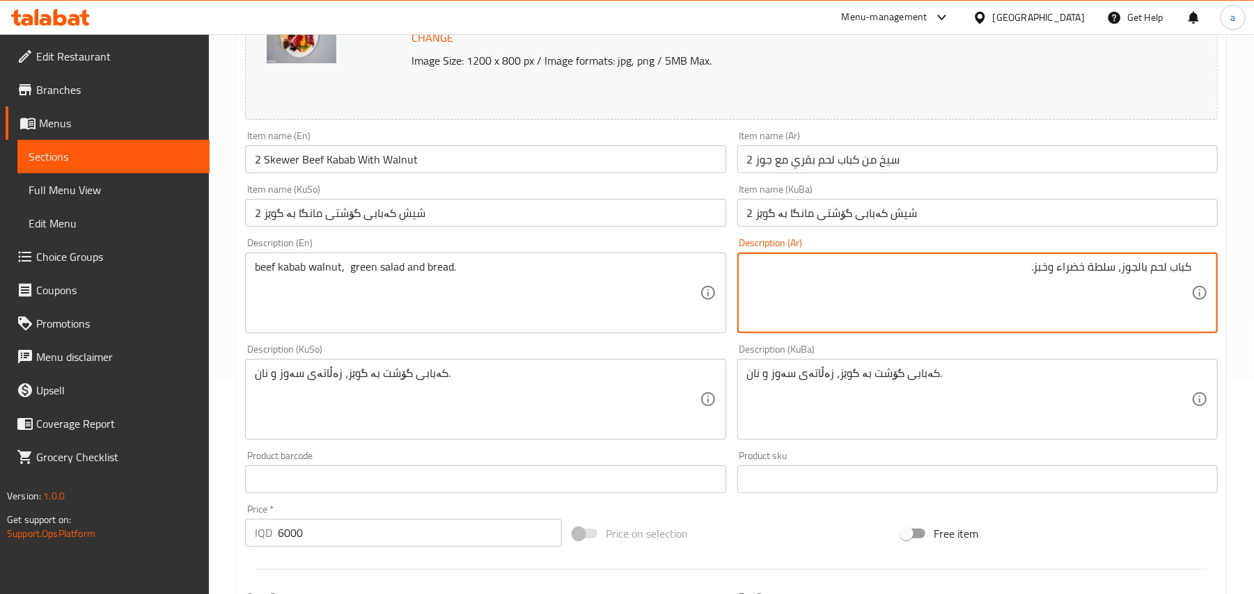
paste textarea "قري ب"
type textarea "كباب لحم بقري بالجوز، سلطة خضراء وخبز."
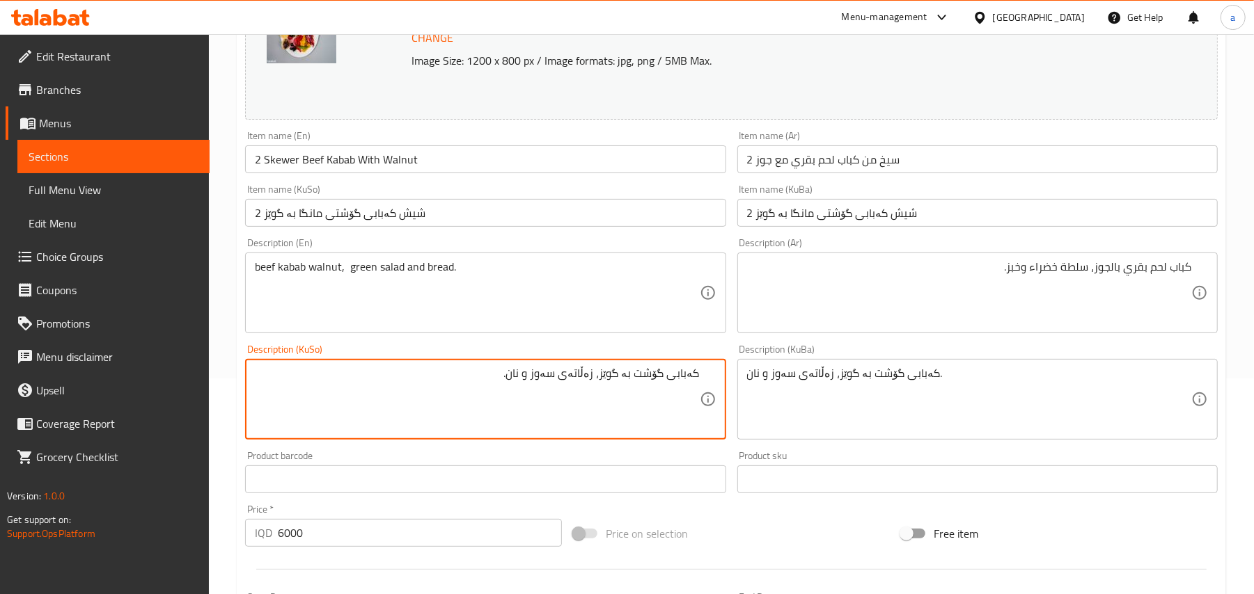
click at [633, 395] on textarea "کەبابی گۆشت بە گوێز، زەڵاتەی سەوز و نان." at bounding box center [477, 400] width 444 height 66
type textarea "کەبابی گۆشتی مانگا بە گوێز، زەڵاتەی سەوز و نان."
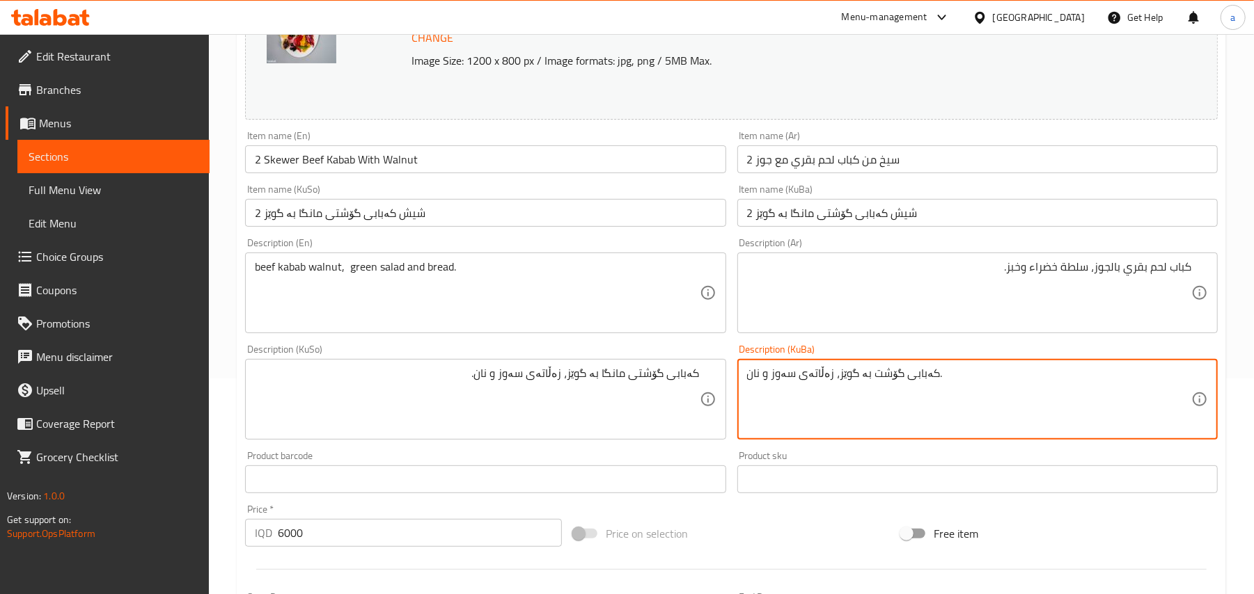
paste textarea "ی مانگا"
type textarea "کەبابی گۆشتی مانگا بە گوێز، زەڵاتەی سەوز و نان."
click at [447, 164] on input "2 Skewer Beef Kabab With Walnut" at bounding box center [485, 159] width 480 height 28
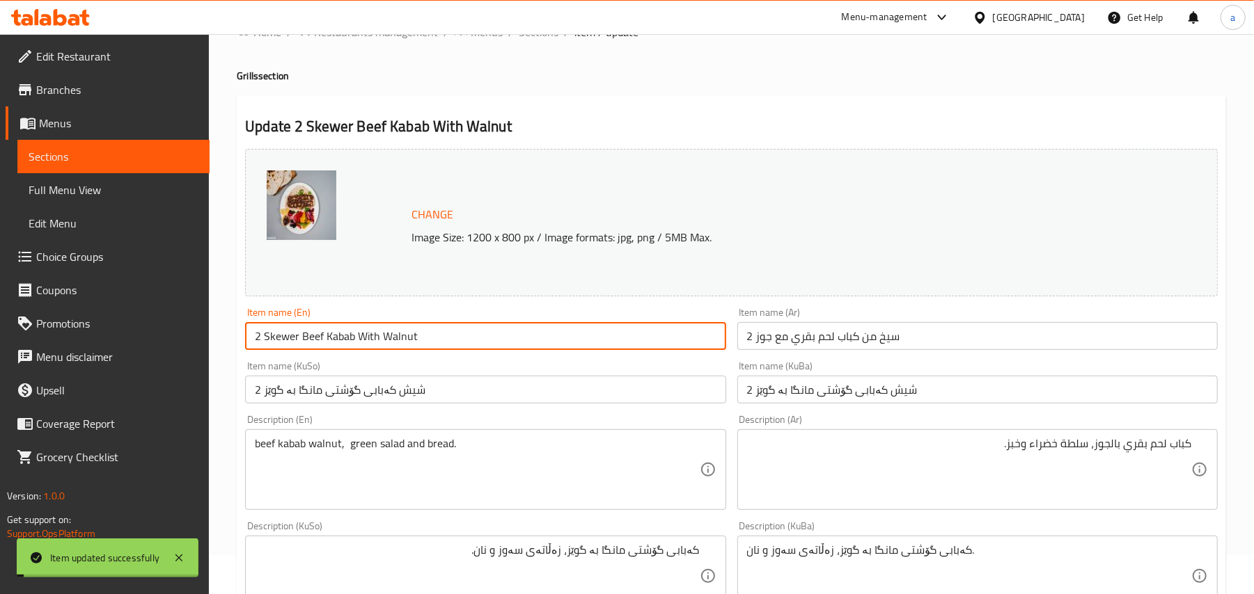
scroll to position [0, 0]
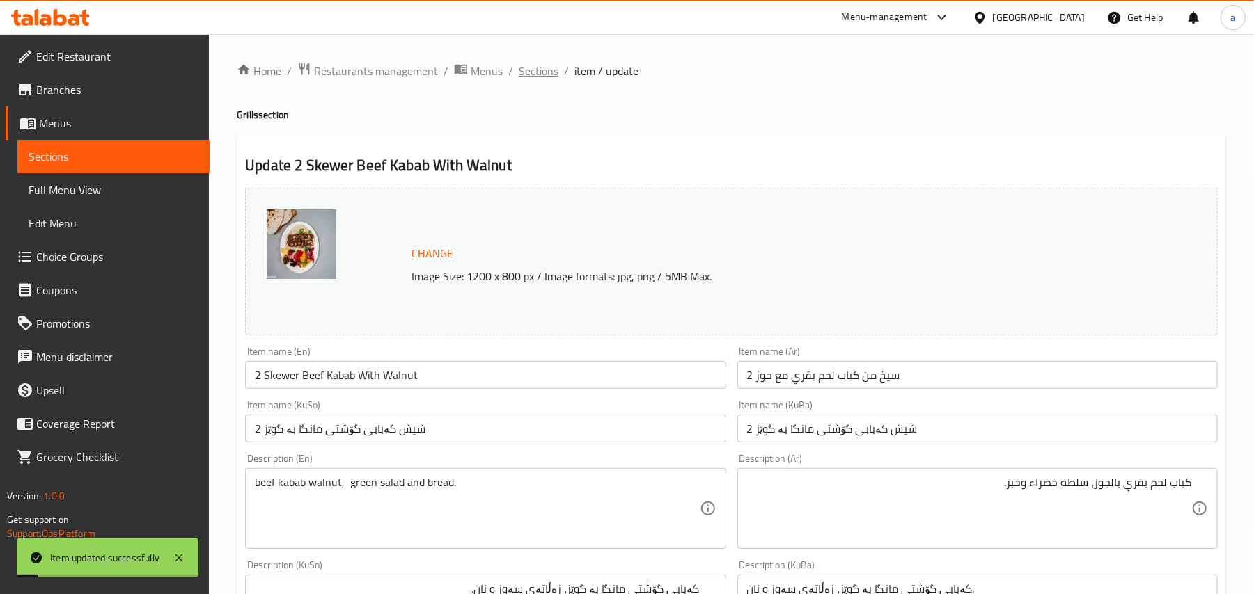
click at [558, 71] on span "Sections" at bounding box center [539, 71] width 40 height 17
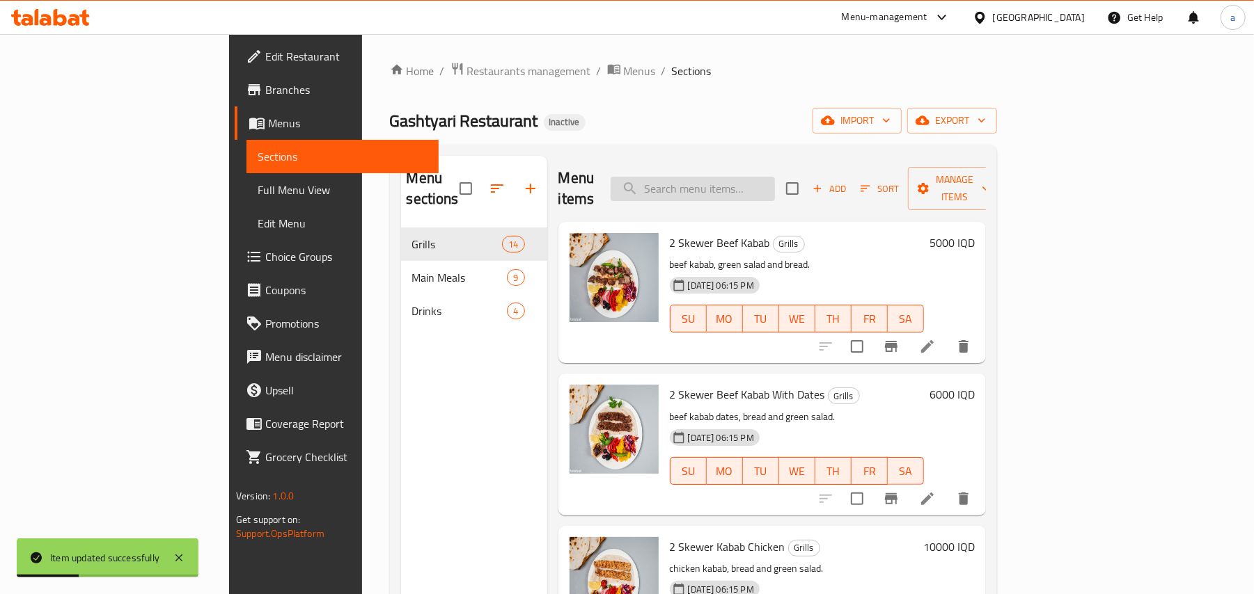
click at [775, 188] on input "search" at bounding box center [692, 189] width 164 height 24
paste input "2 Skewer Chicken Kabab"
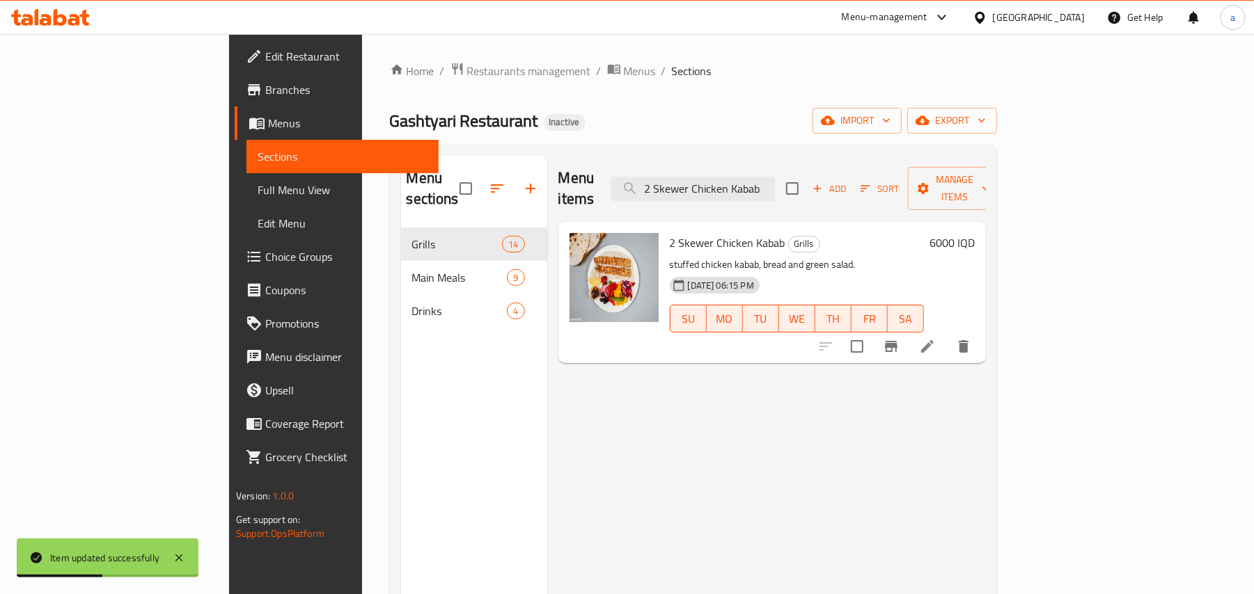
type input "2 Skewer Chicken Kabab"
click at [933, 340] on icon at bounding box center [927, 346] width 13 height 13
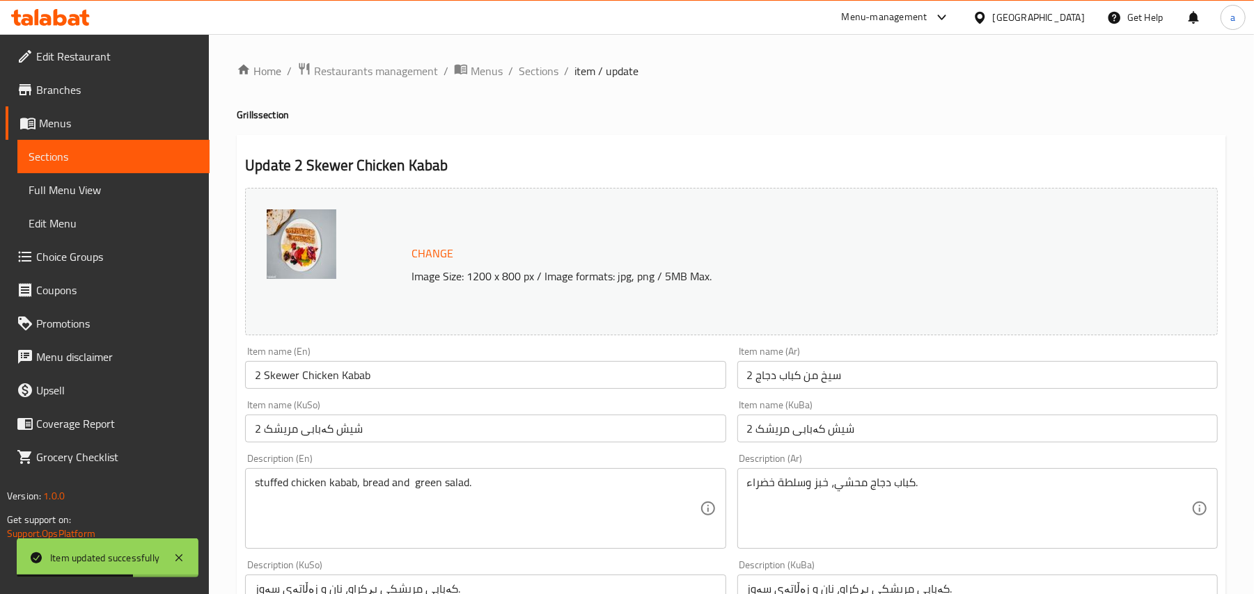
click at [814, 387] on input "2 سيخ من كباب دجاج" at bounding box center [977, 375] width 480 height 28
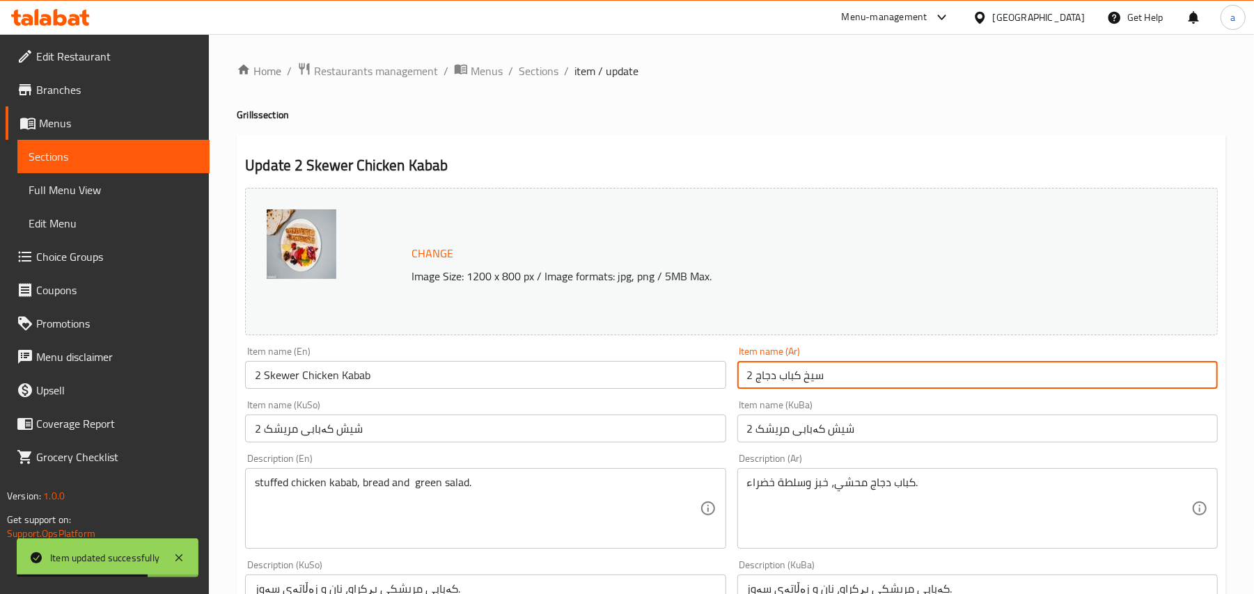
type input "2 سيخ كباب دجاج"
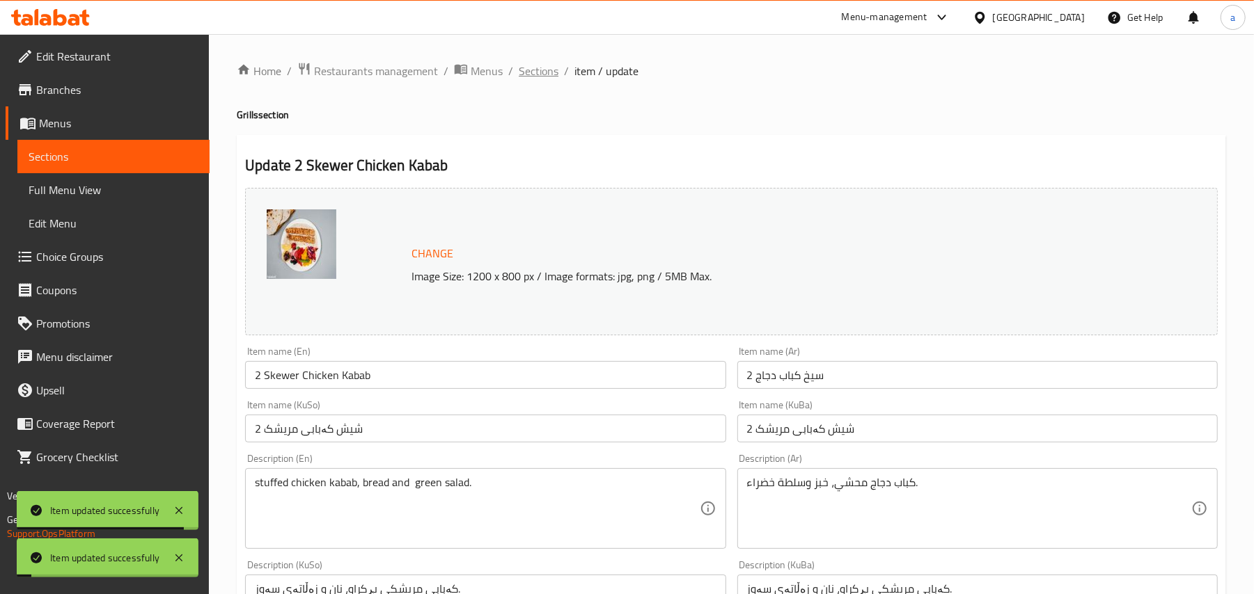
click at [550, 72] on span "Sections" at bounding box center [539, 71] width 40 height 17
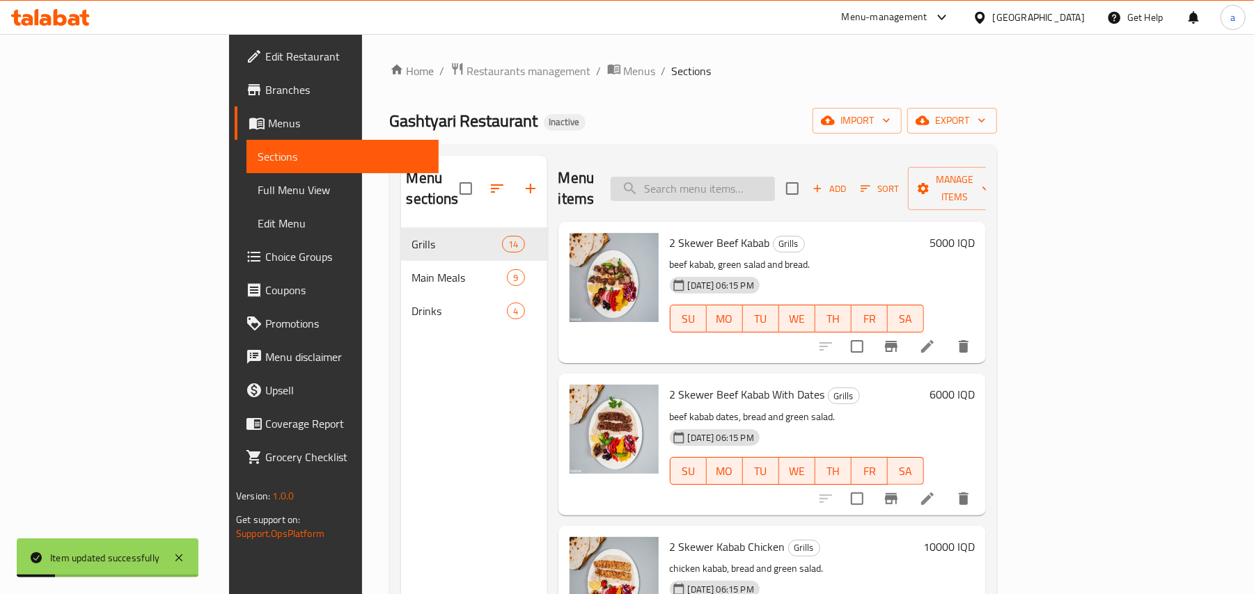
click at [775, 177] on input "search" at bounding box center [692, 189] width 164 height 24
paste input "2 Skewer Kidneys"
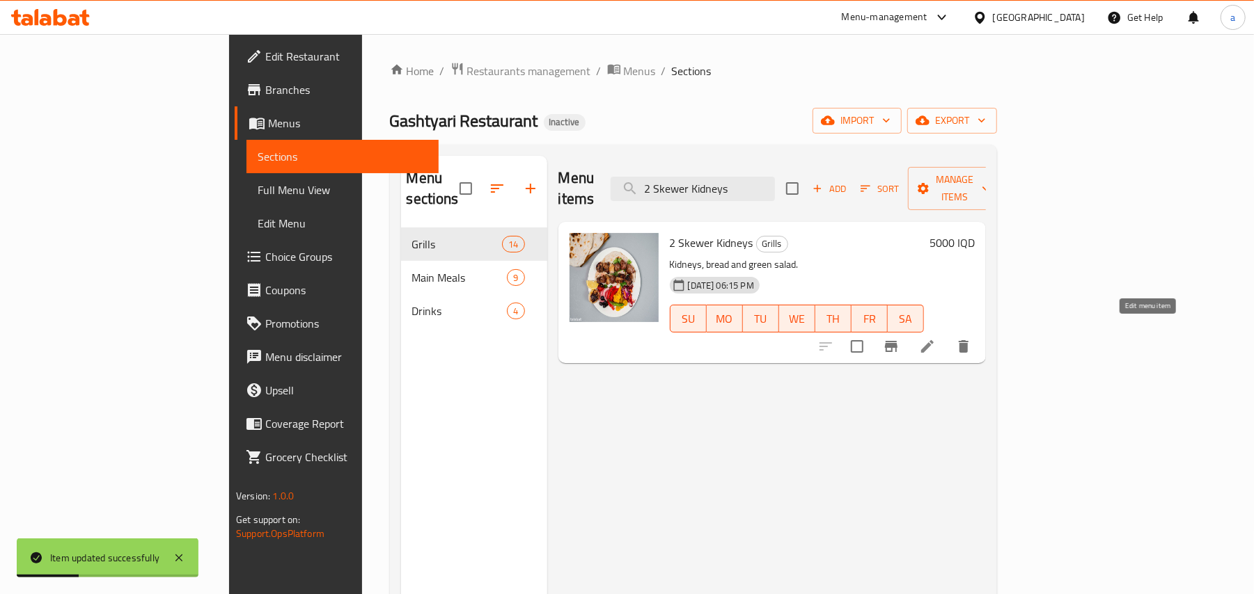
type input "2 Skewer Kidneys"
click at [935, 338] on icon at bounding box center [927, 346] width 17 height 17
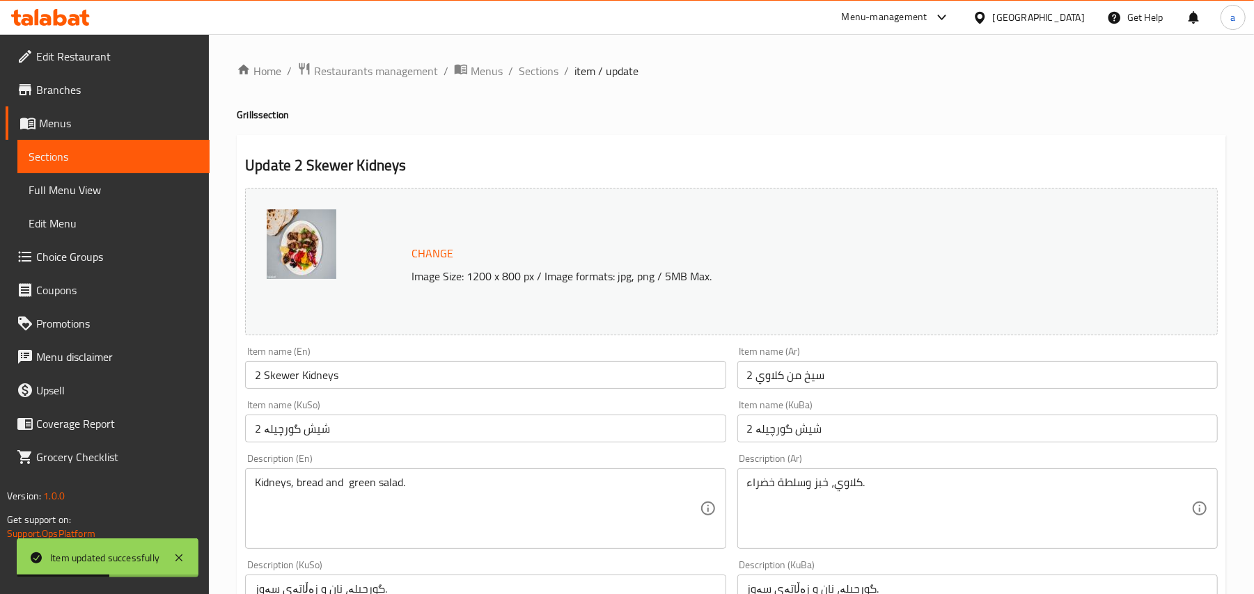
click at [796, 389] on input "2 سيخ من كلاوي" at bounding box center [977, 375] width 480 height 28
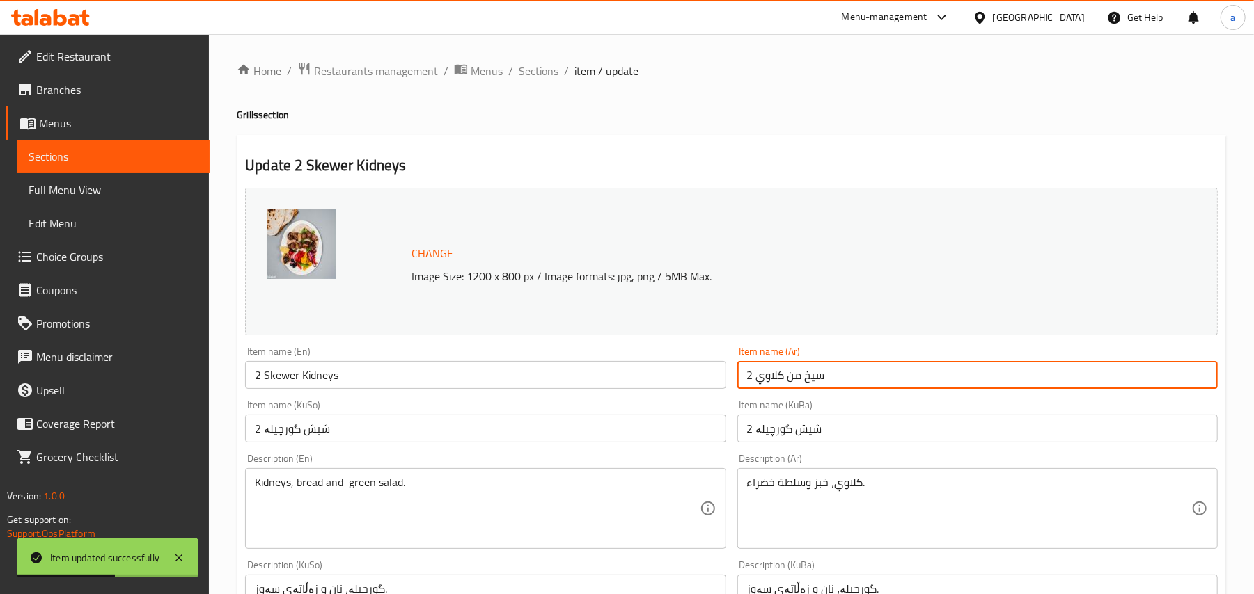
click at [796, 389] on input "2 سيخ من كلاوي" at bounding box center [977, 375] width 480 height 28
type input "2 [PERSON_NAME]"
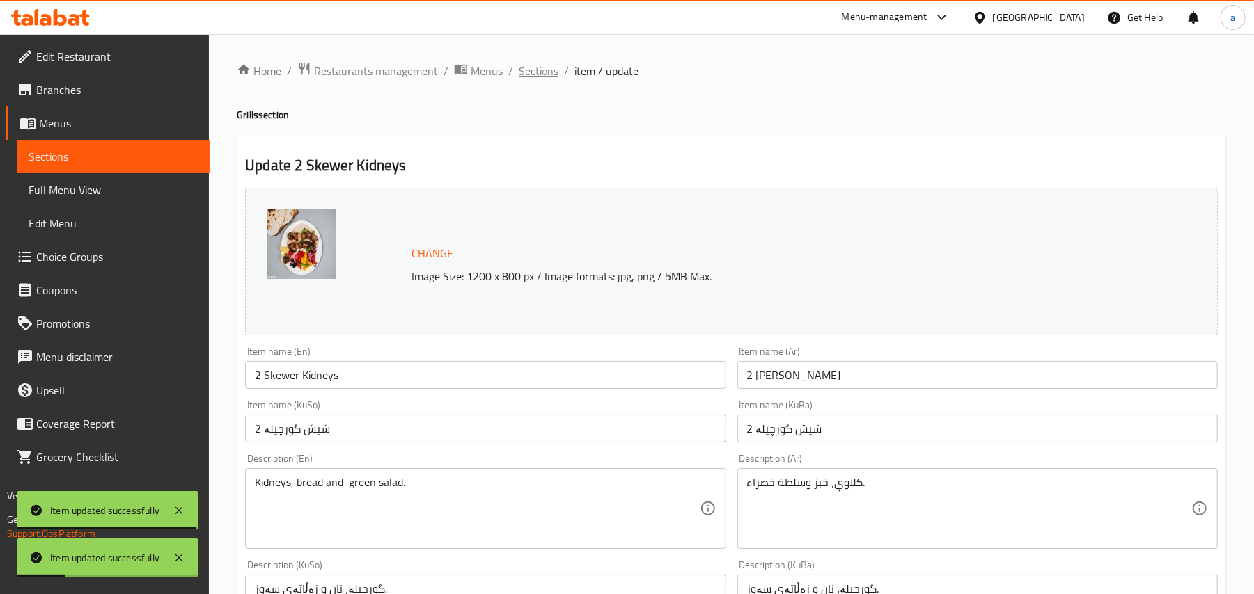
click at [558, 67] on span "Sections" at bounding box center [539, 71] width 40 height 17
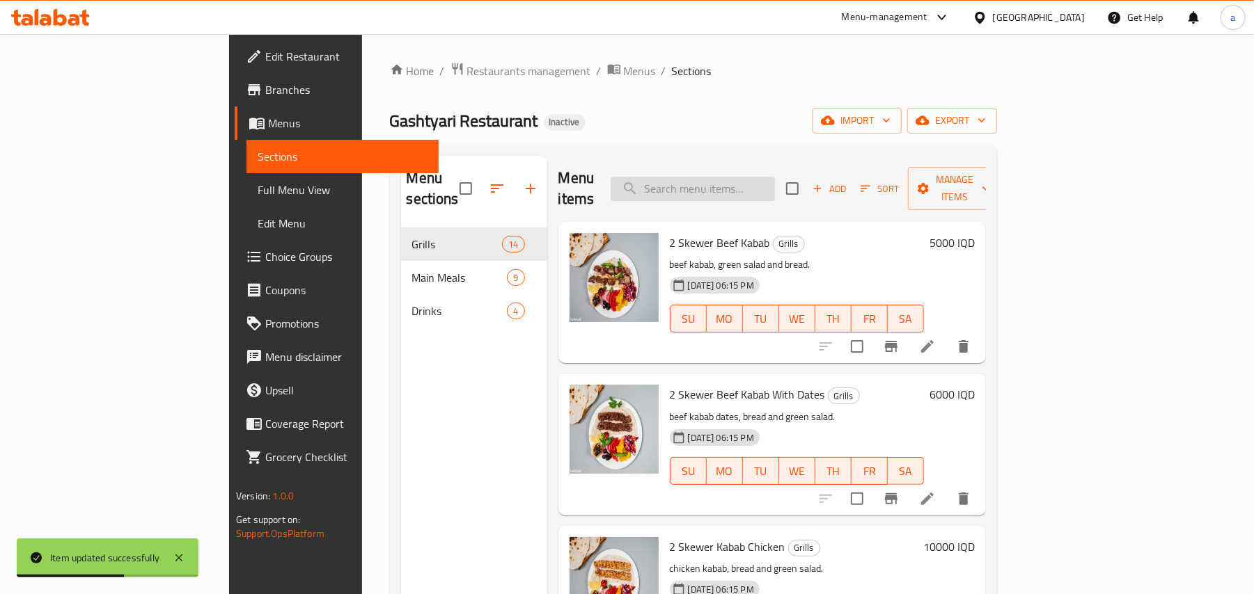
click at [775, 177] on input "search" at bounding box center [692, 189] width 164 height 24
paste input "Rice And Chicken"
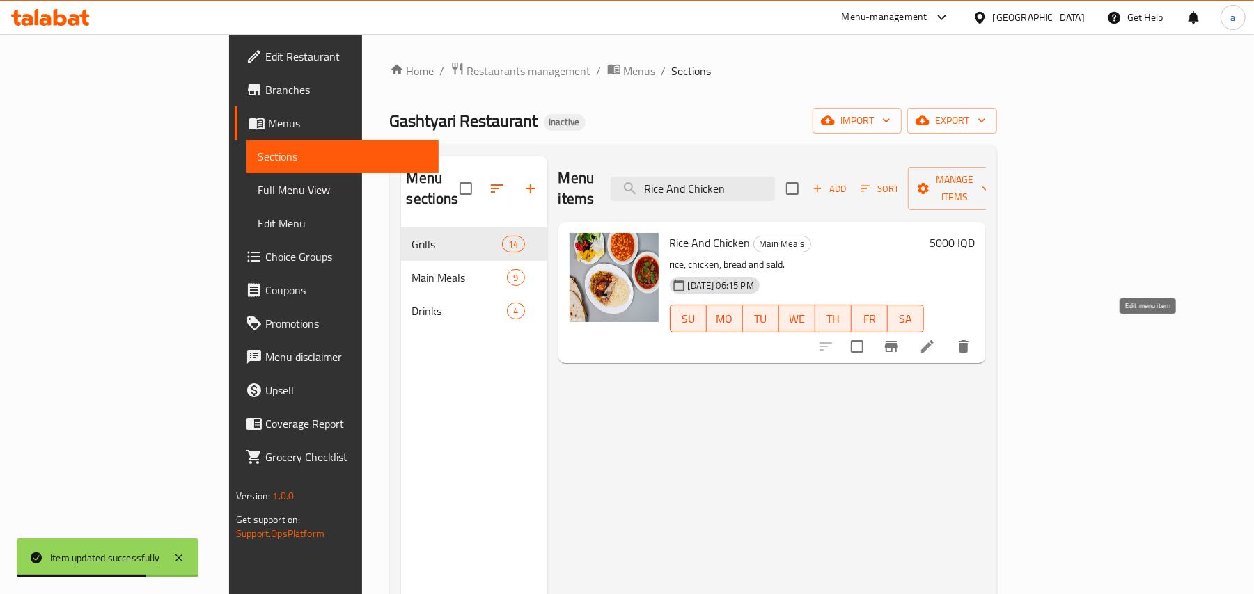
type input "Rice And Chicken"
click at [935, 338] on icon at bounding box center [927, 346] width 17 height 17
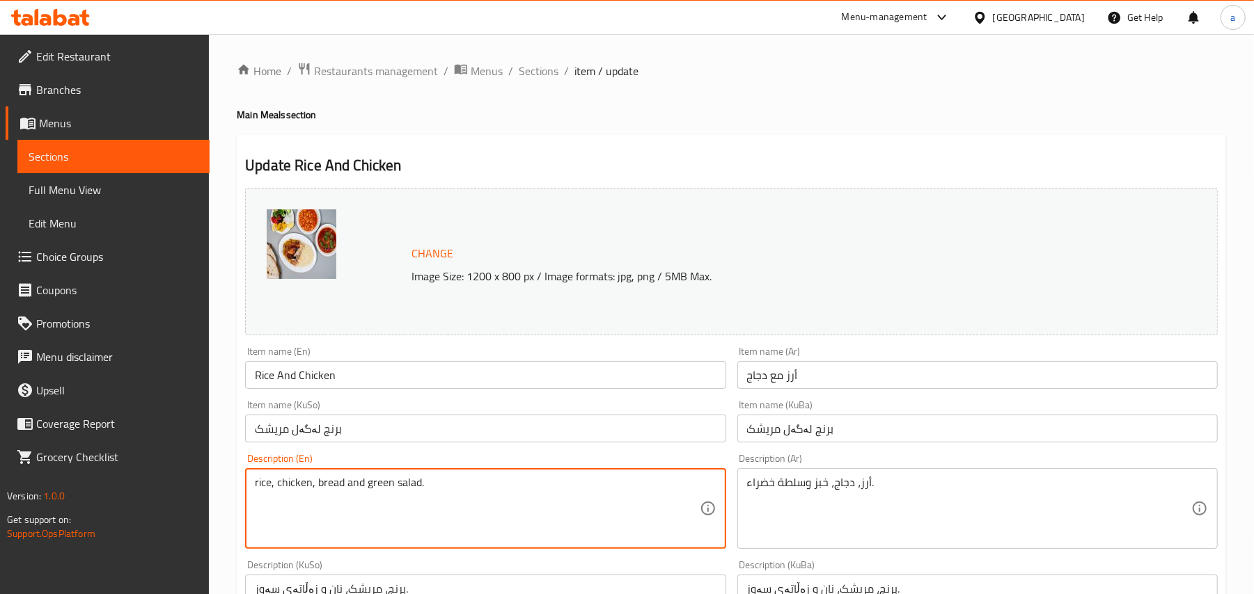
type textarea "rice, chicken, bread and green salad."
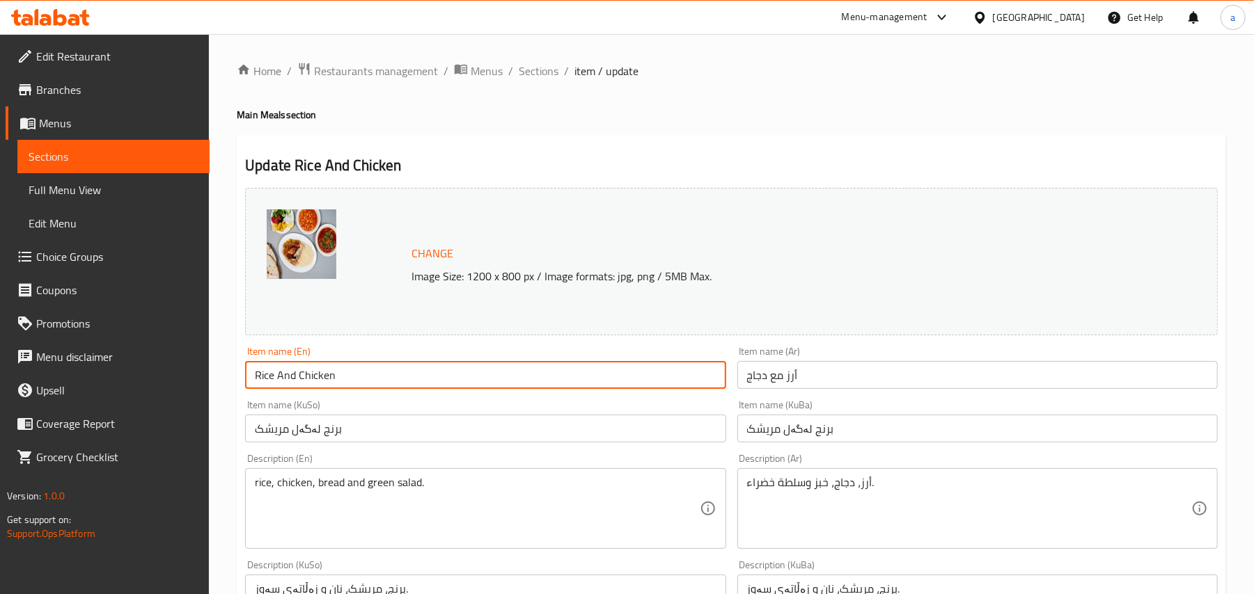
click at [355, 373] on input "Rice And Chicken" at bounding box center [485, 375] width 480 height 28
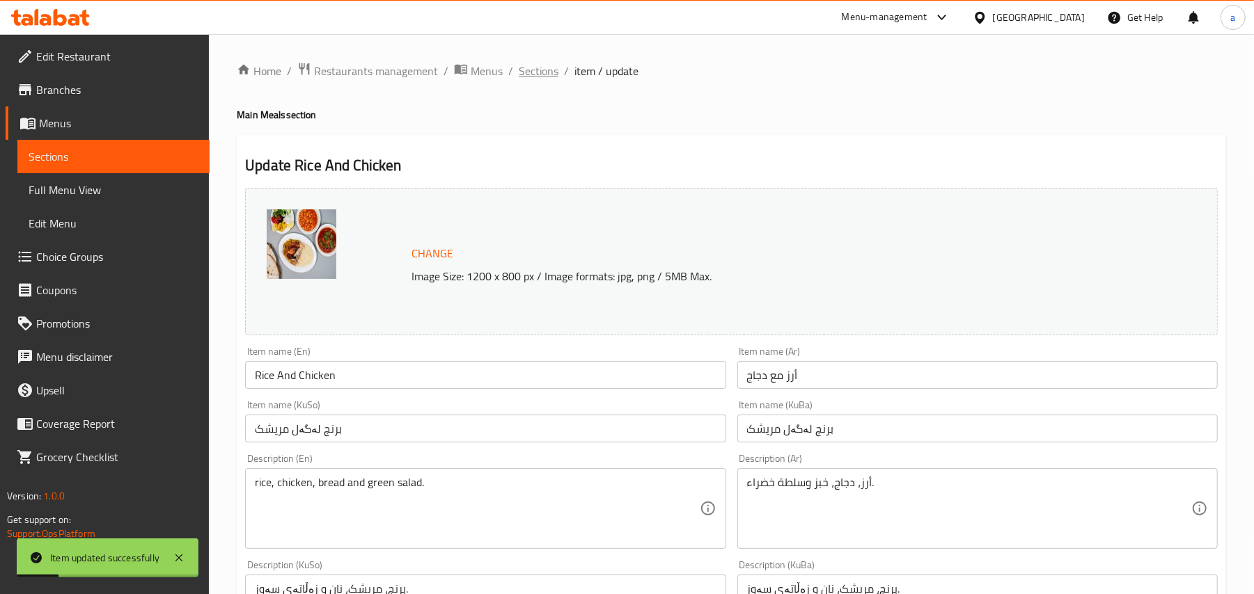
click at [558, 72] on span "Sections" at bounding box center [539, 71] width 40 height 17
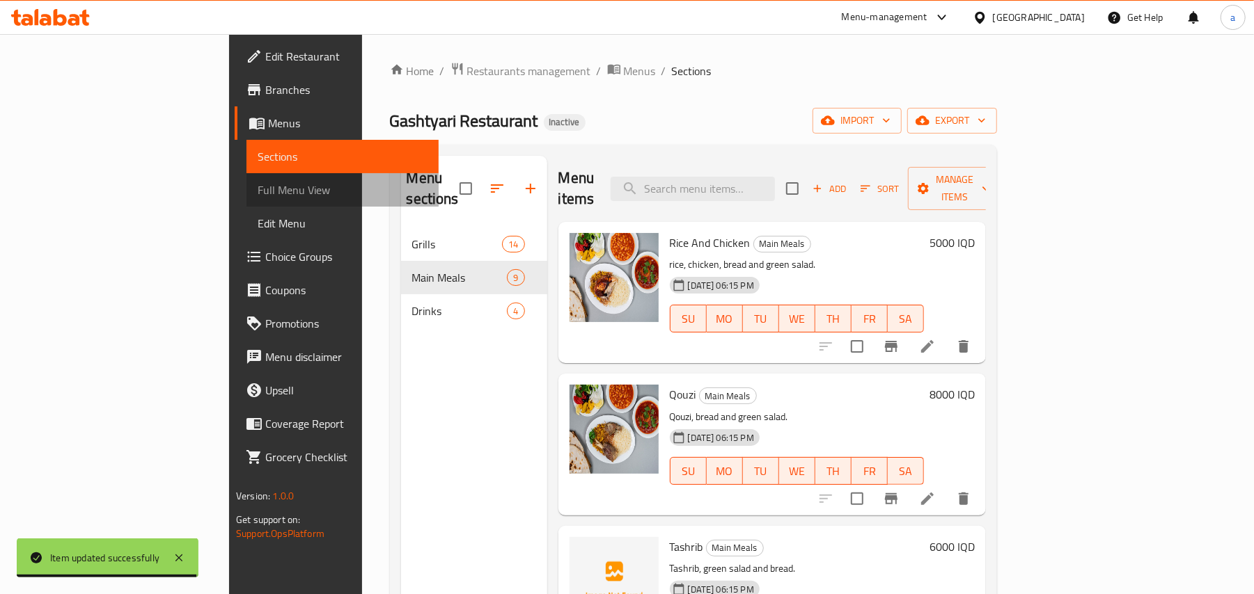
click at [258, 198] on span "Full Menu View" at bounding box center [343, 190] width 170 height 17
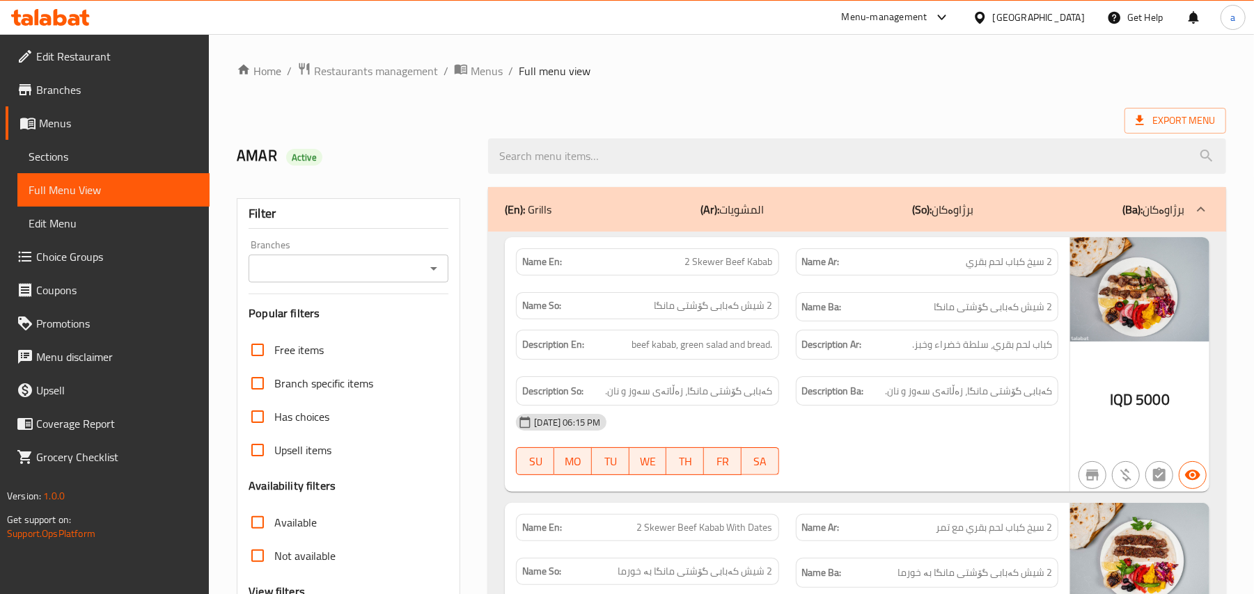
click at [424, 277] on div at bounding box center [433, 268] width 18 height 19
click at [426, 277] on icon "Open" at bounding box center [433, 268] width 17 height 17
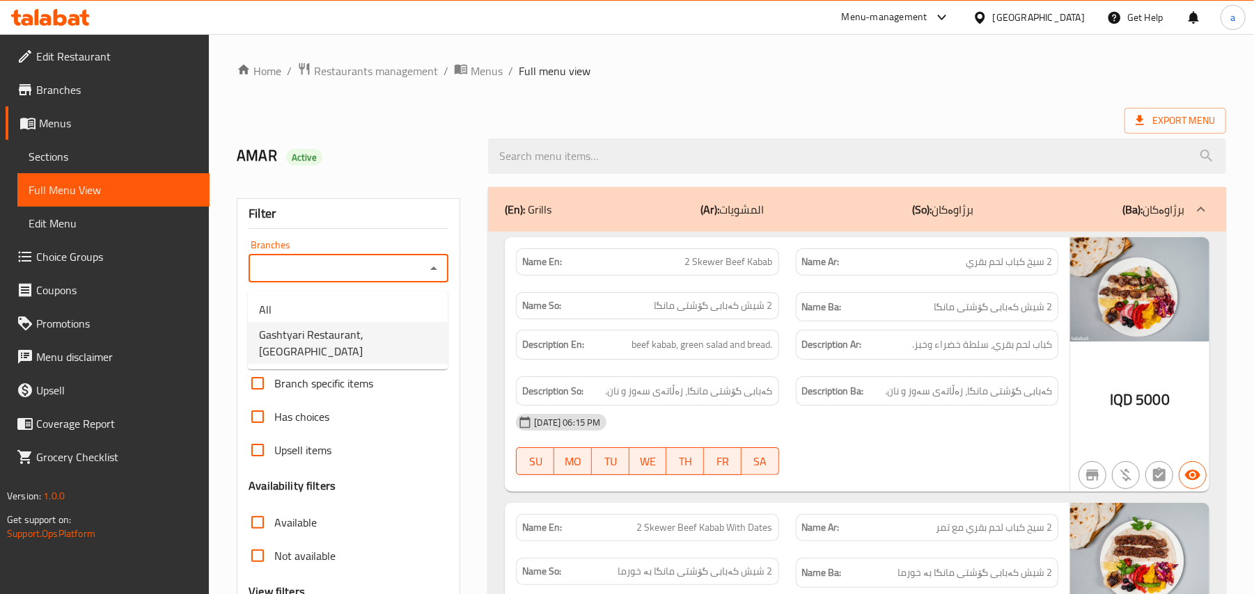
click at [349, 340] on span "Gashtyari Restaurant, [GEOGRAPHIC_DATA]" at bounding box center [347, 342] width 177 height 33
type input "Gashtyari Restaurant, [GEOGRAPHIC_DATA]"
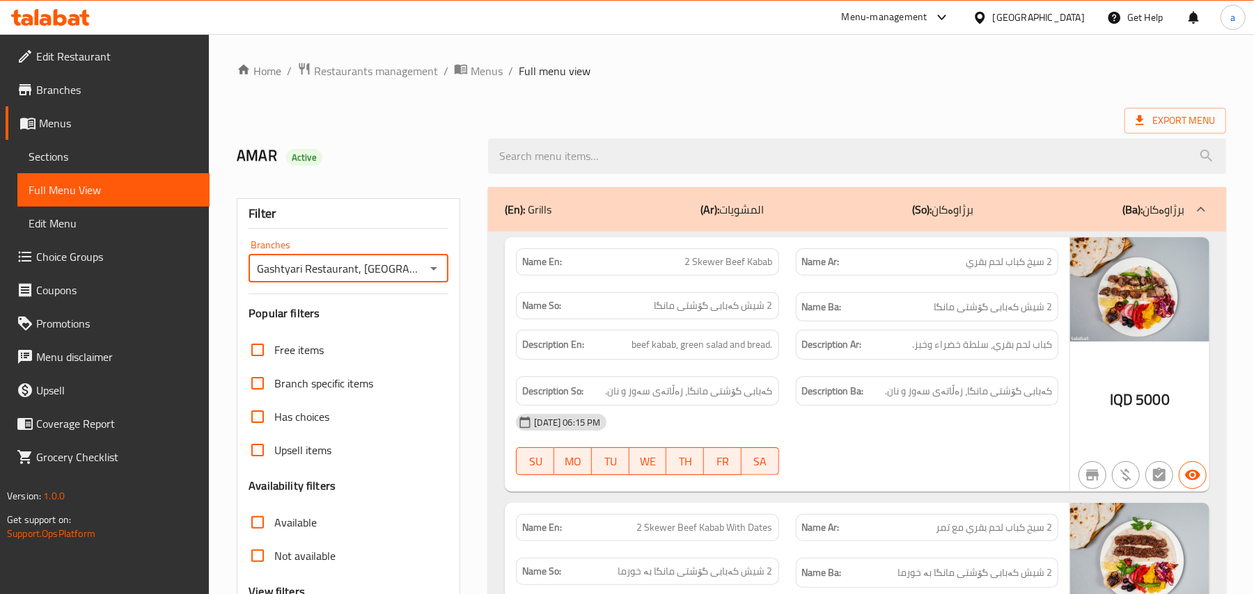
scroll to position [168, 0]
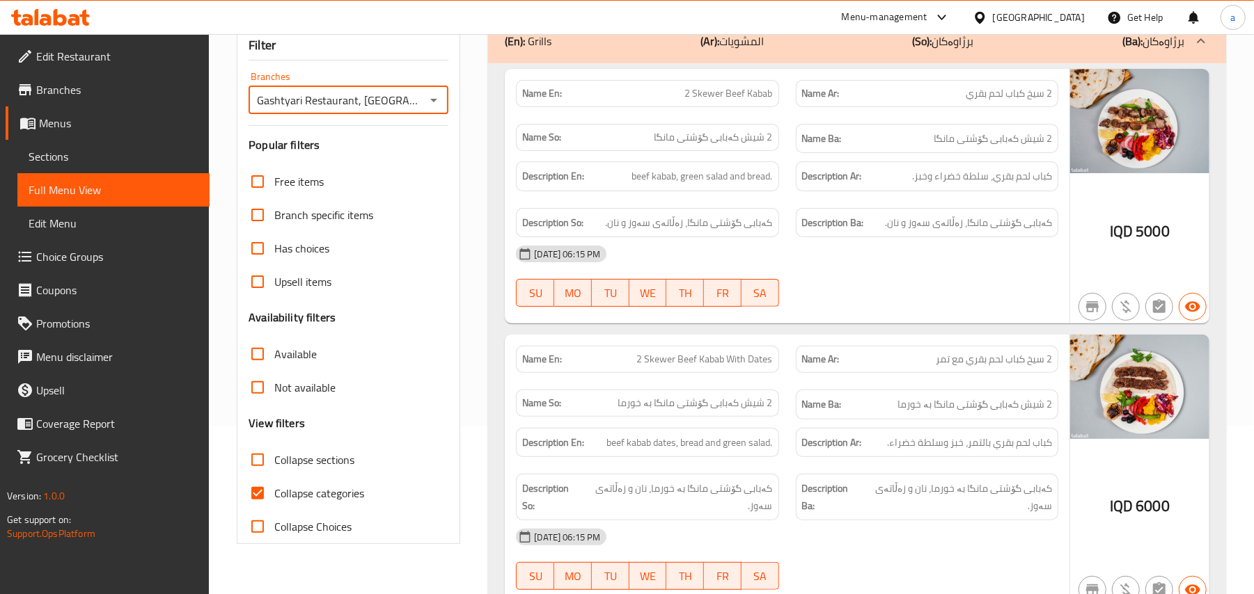
click at [253, 510] on input "Collapse categories" at bounding box center [257, 493] width 33 height 33
checkbox input "false"
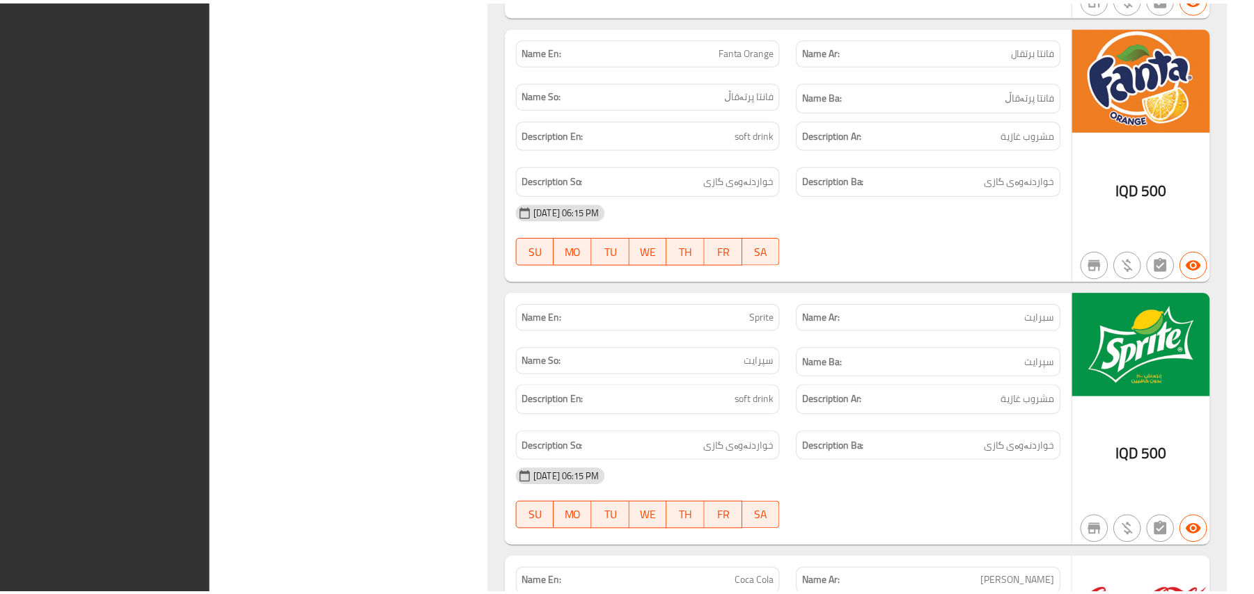
scroll to position [7123, 0]
